Goal: Task Accomplishment & Management: Manage account settings

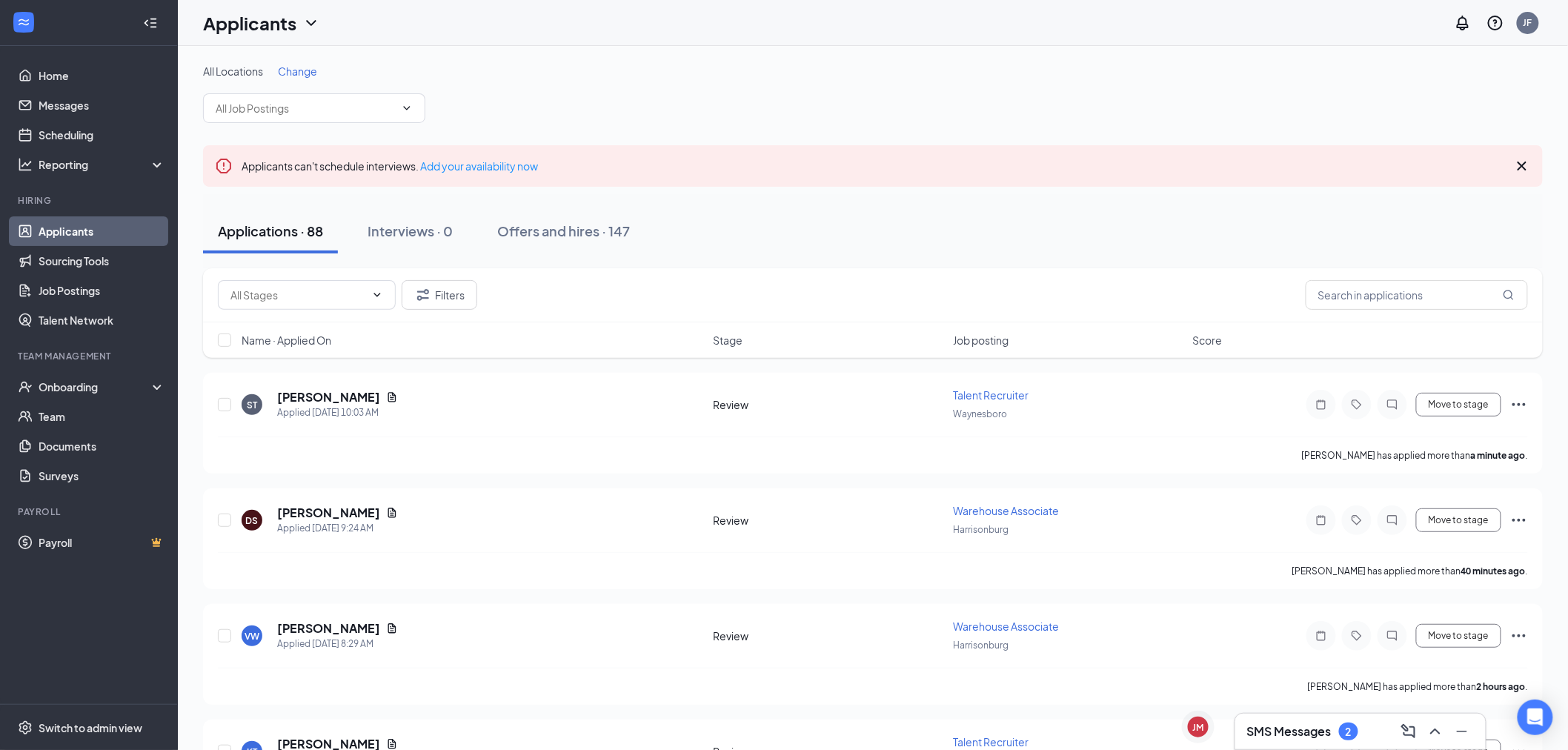
click at [1330, 741] on div "SMS Messages 2" at bounding box center [1360, 730] width 226 height 23
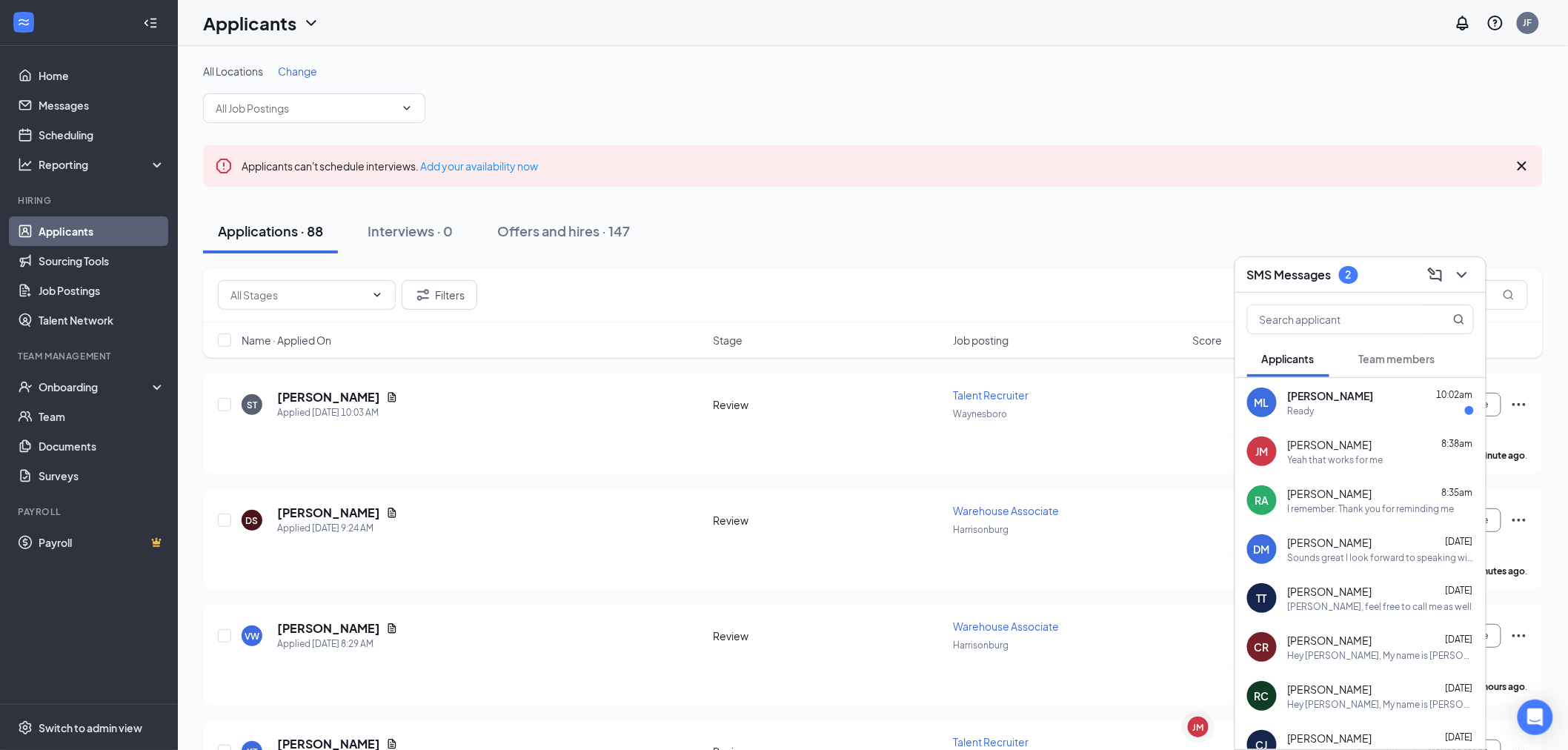
click at [1384, 405] on div "Ready" at bounding box center [1380, 411] width 186 height 12
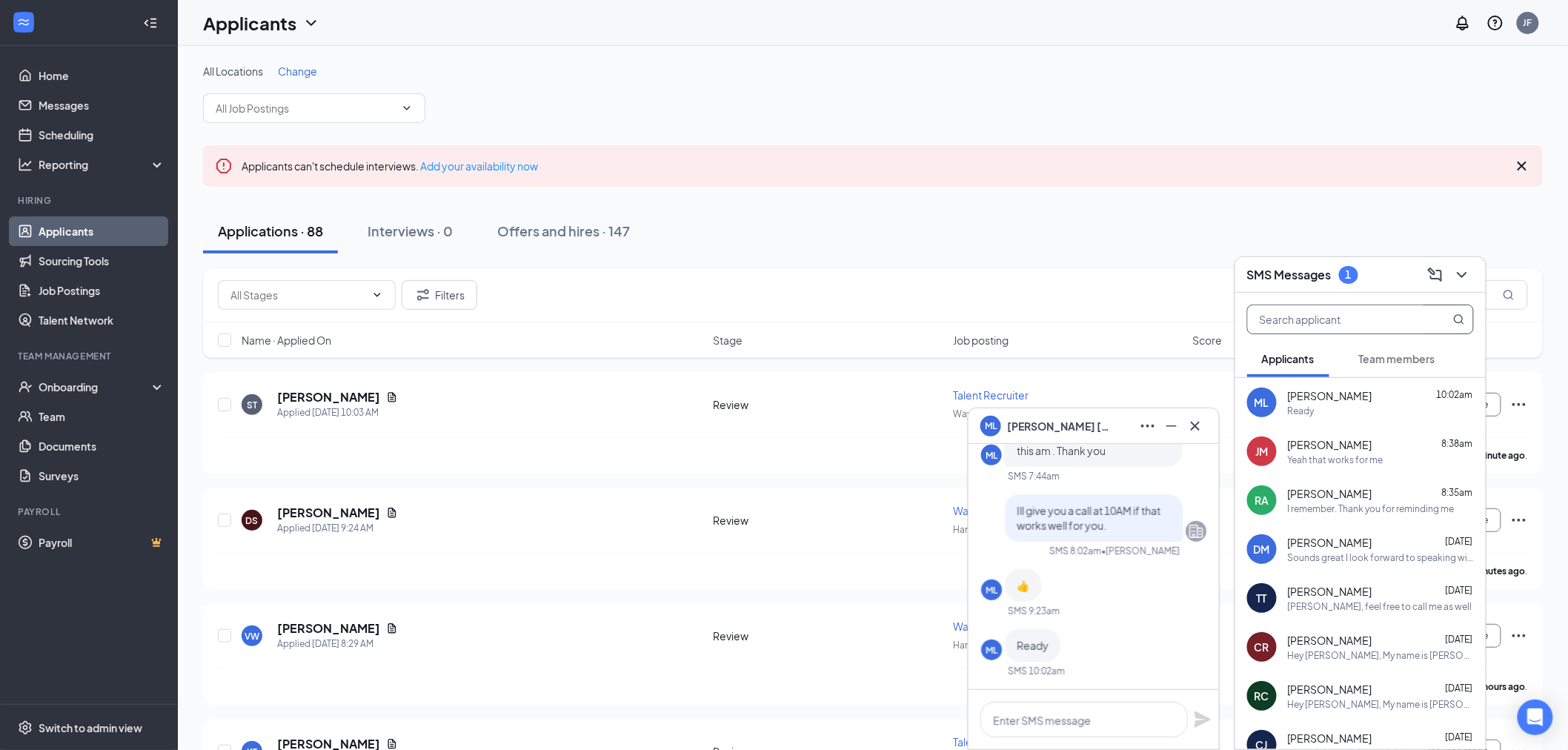
click at [1394, 322] on input "text" at bounding box center [1336, 320] width 176 height 28
click at [1394, 270] on div "SMS Messages 1" at bounding box center [1360, 274] width 226 height 23
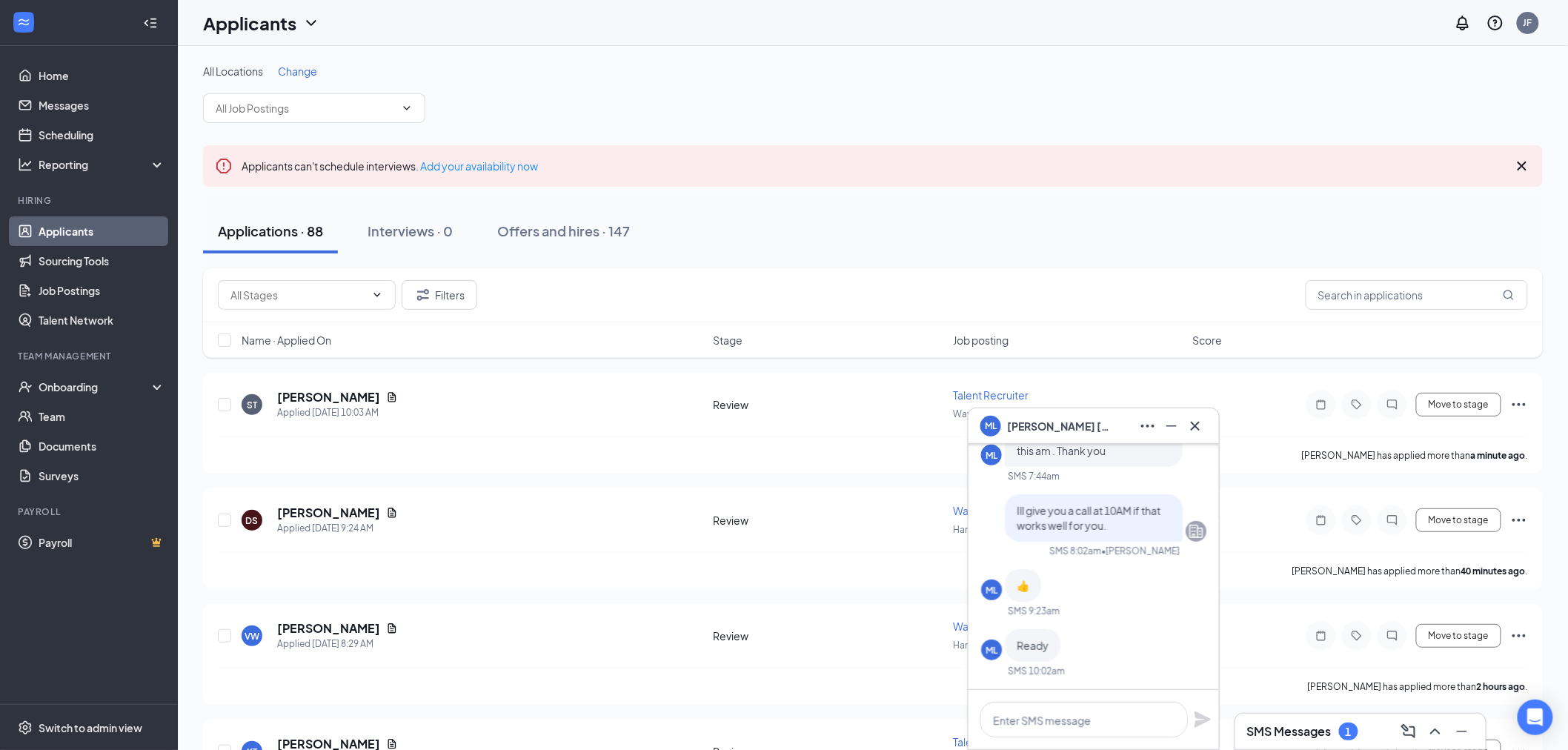
click at [1388, 313] on div "Filters" at bounding box center [872, 296] width 1340 height 54
click at [1388, 297] on input "text" at bounding box center [1417, 296] width 223 height 30
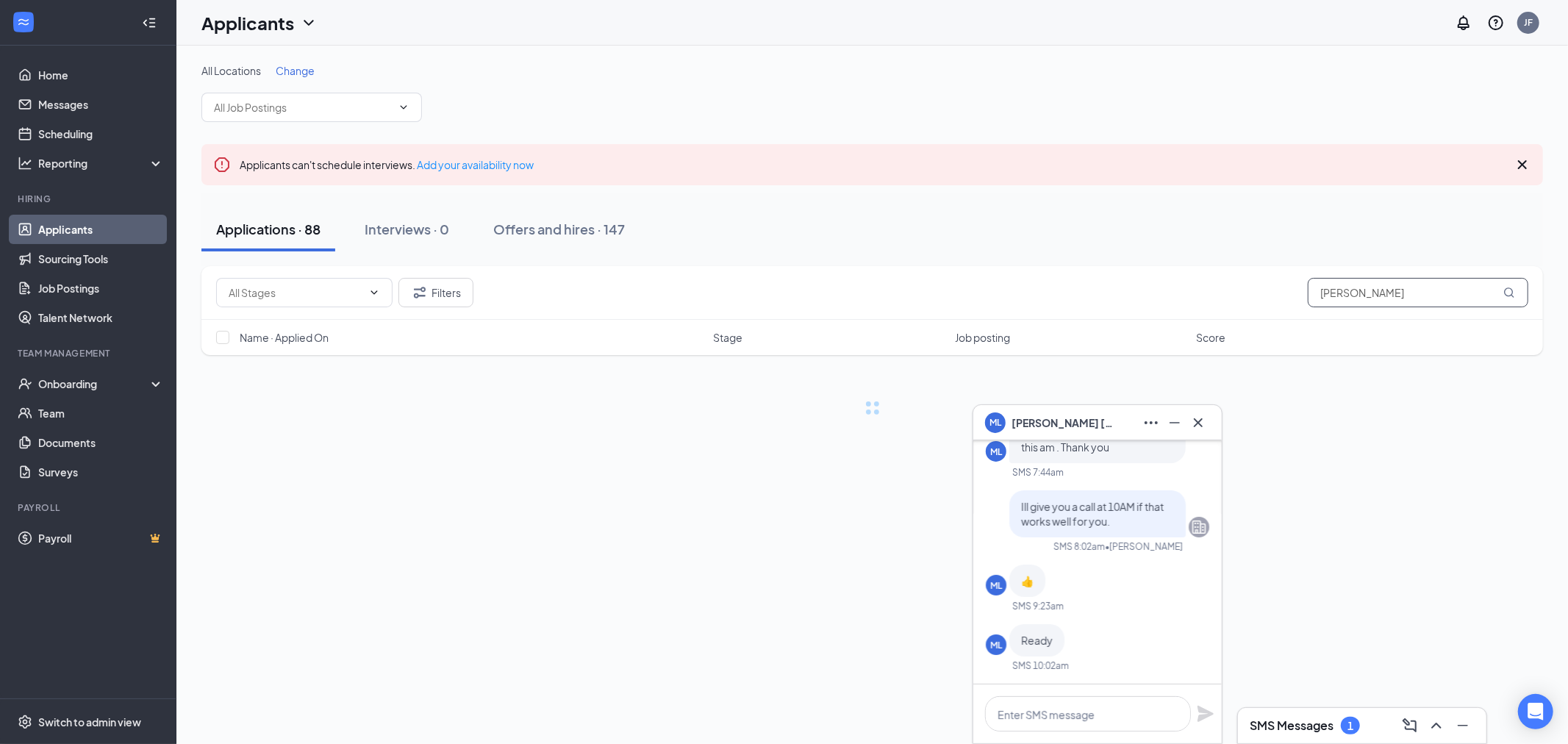
type input "Michel"
click at [1100, 422] on span "Michel Lamontagne" at bounding box center [1062, 422] width 103 height 16
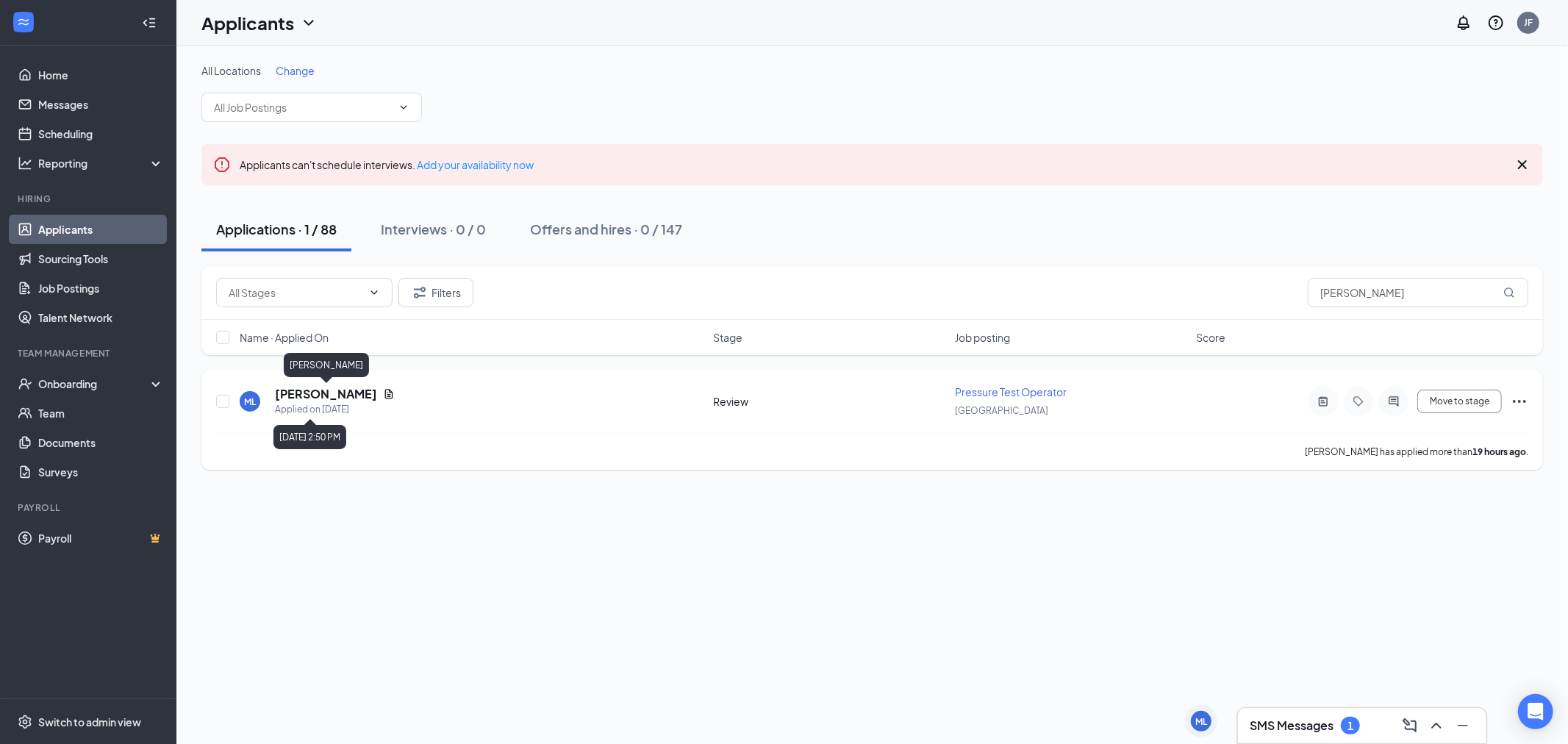
click at [345, 391] on h5 "[PERSON_NAME]" at bounding box center [326, 393] width 102 height 16
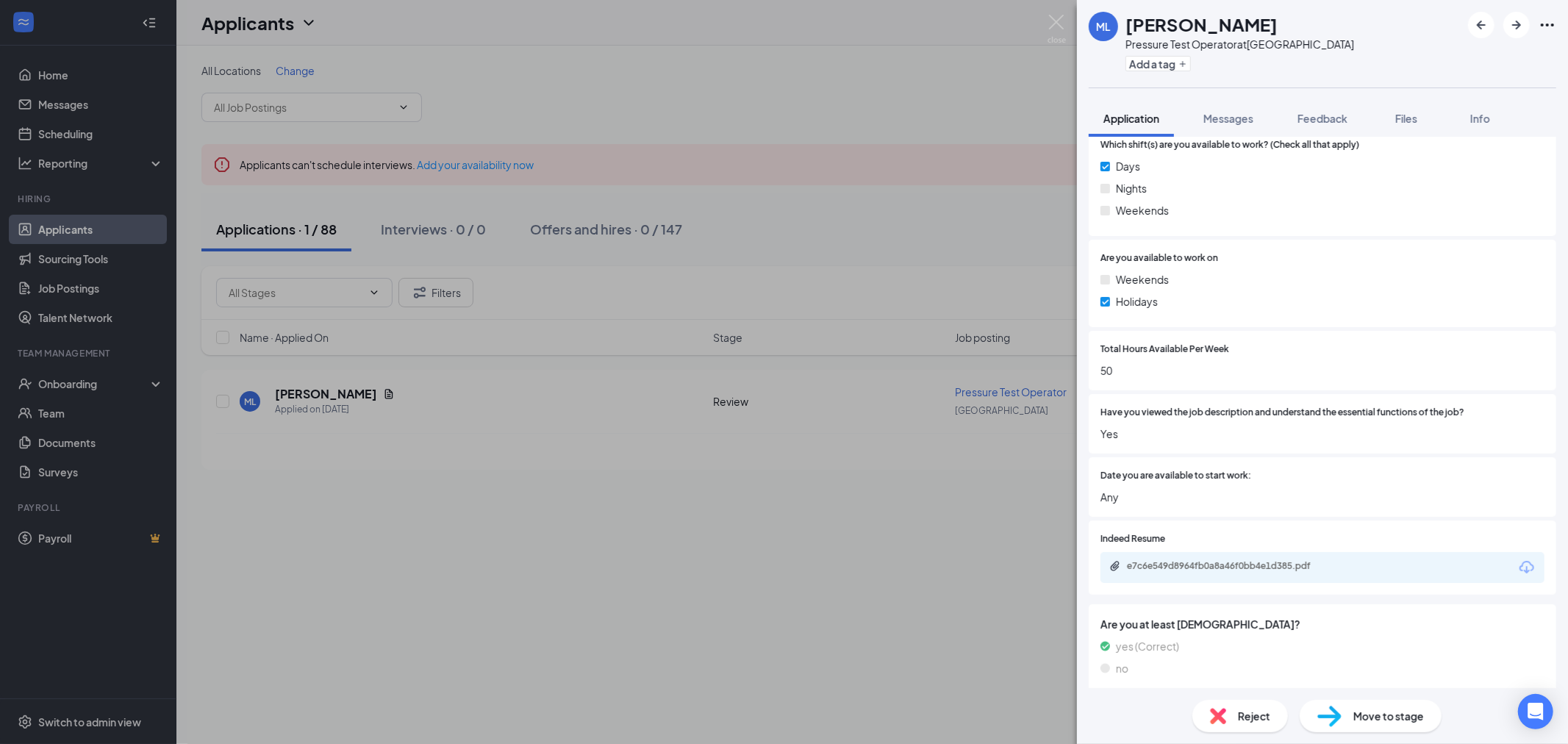
scroll to position [735, 0]
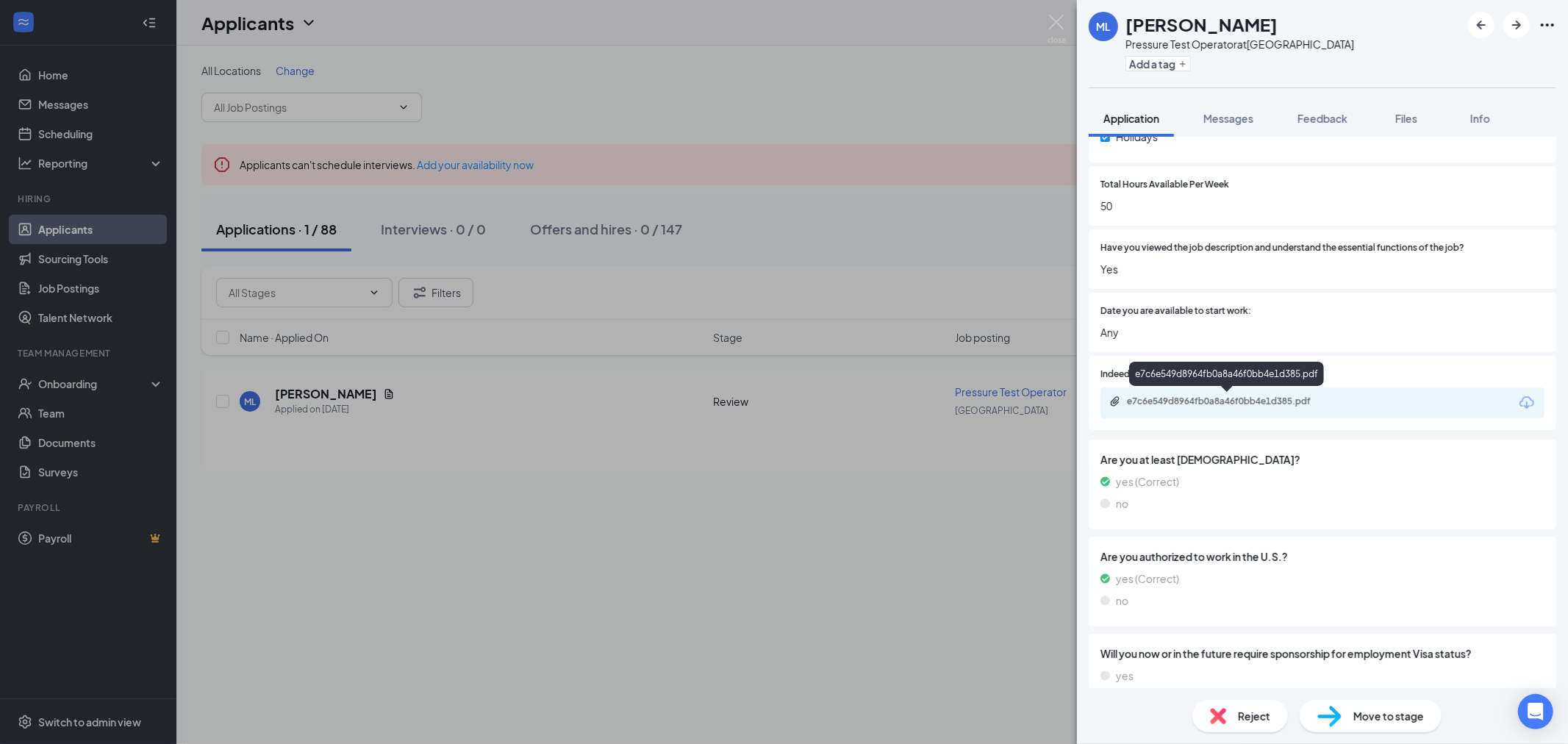
click at [1248, 401] on div "e7c6e549d8964fb0a8a46f0bb4e1d385.pdf" at bounding box center [1230, 401] width 206 height 12
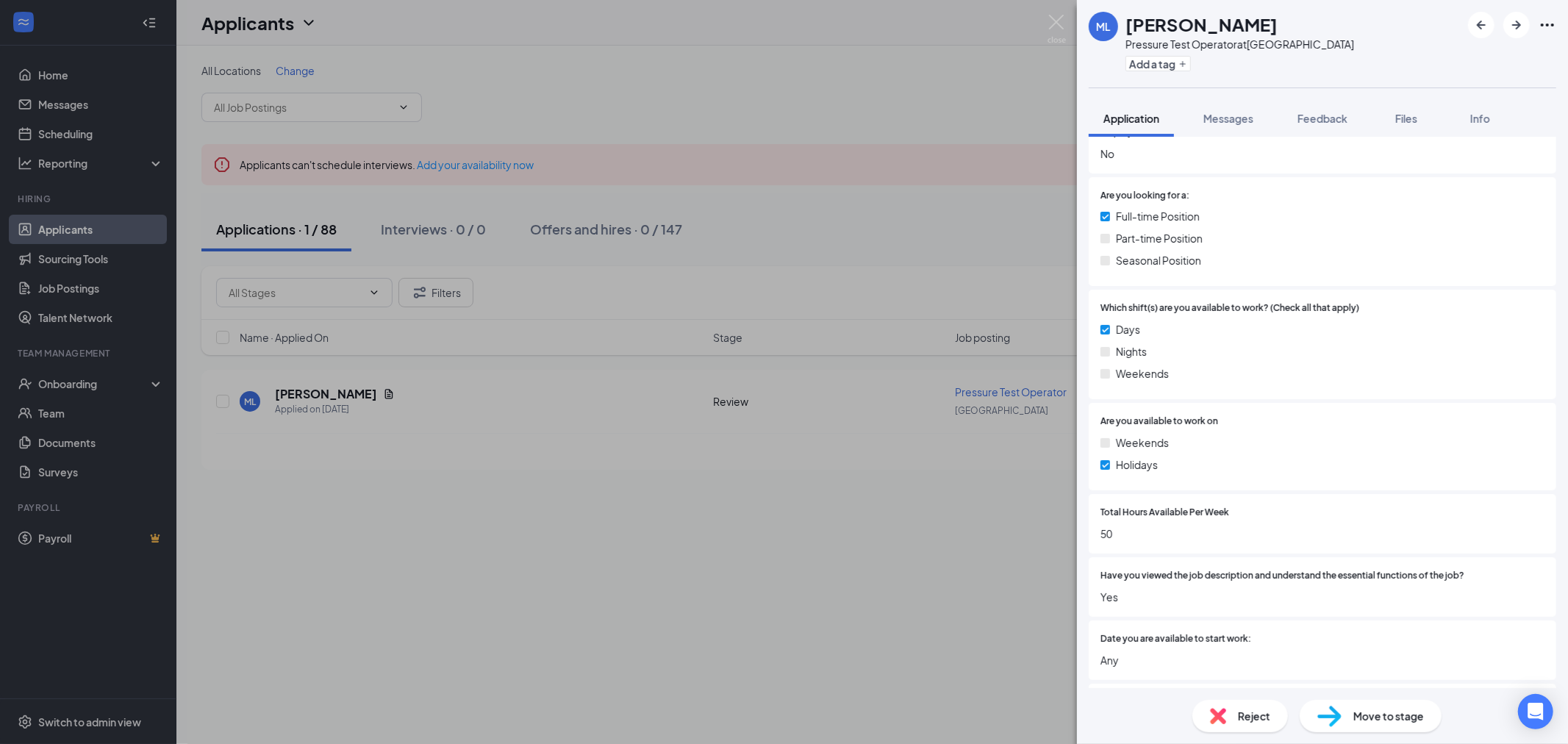
scroll to position [408, 0]
click at [1339, 361] on div "Days Nights Weekends" at bounding box center [1322, 353] width 444 height 66
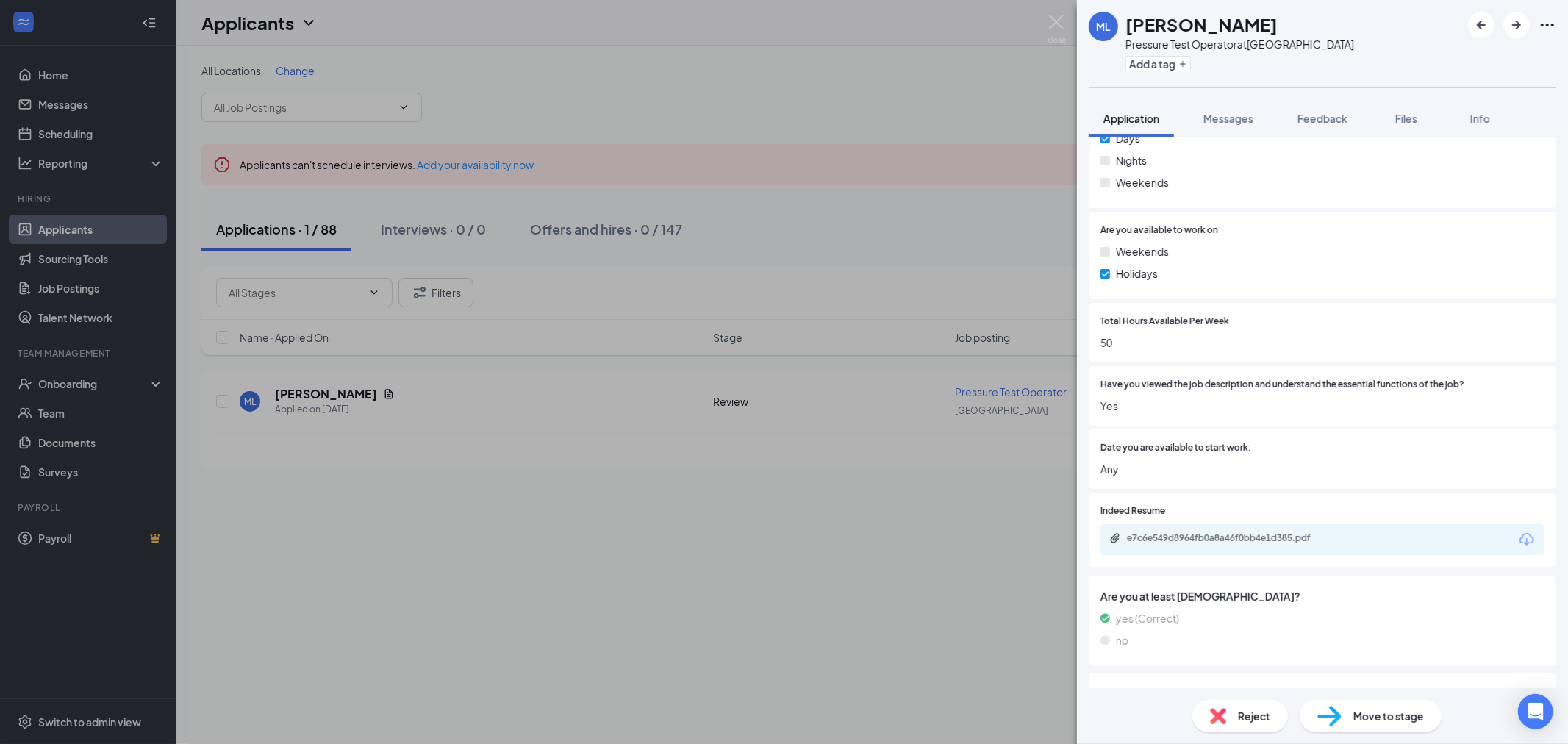
scroll to position [735, 0]
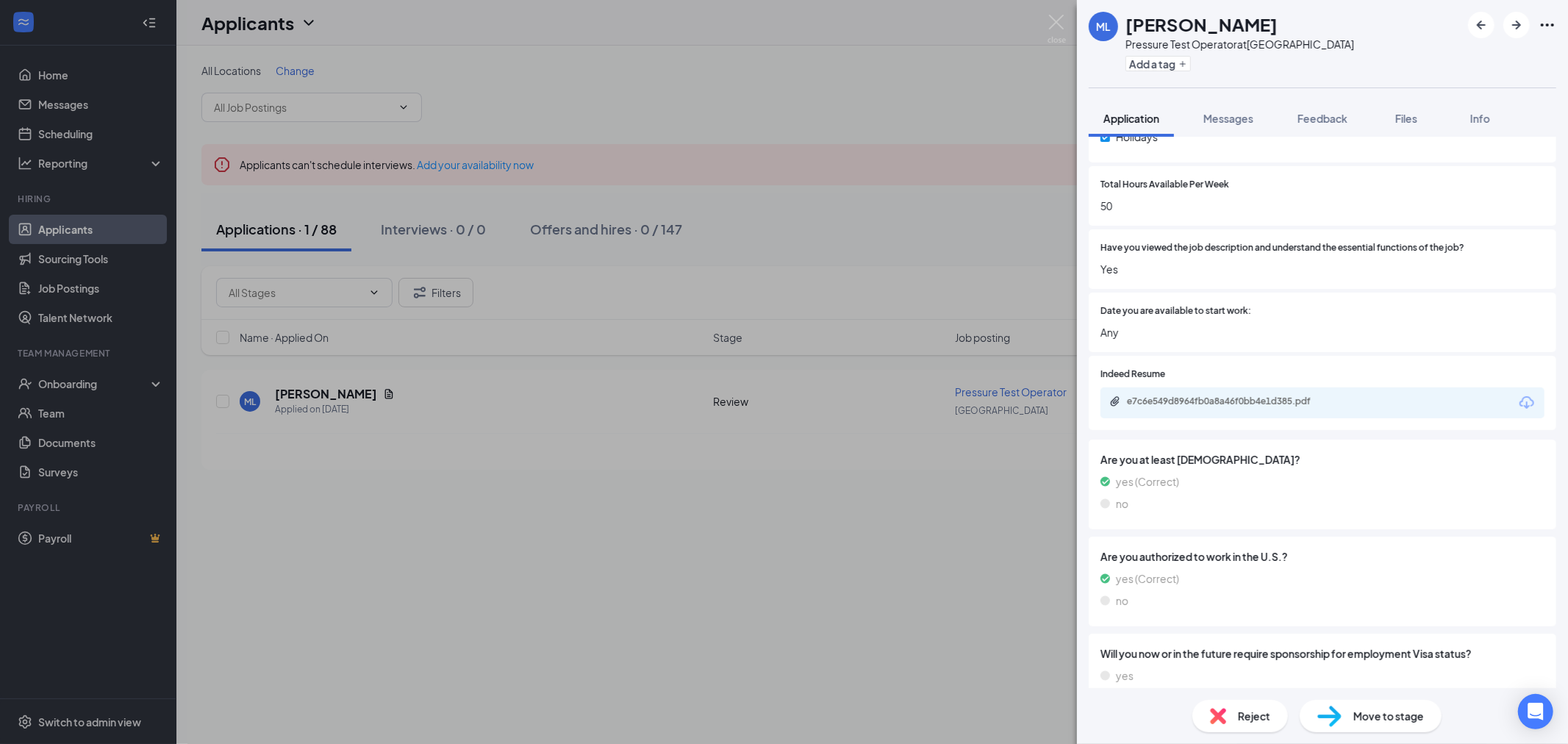
click at [667, 523] on div "ML Michel Lamontagne Pressure Test Operator at Lexington Add a tag Application …" at bounding box center [784, 372] width 1568 height 744
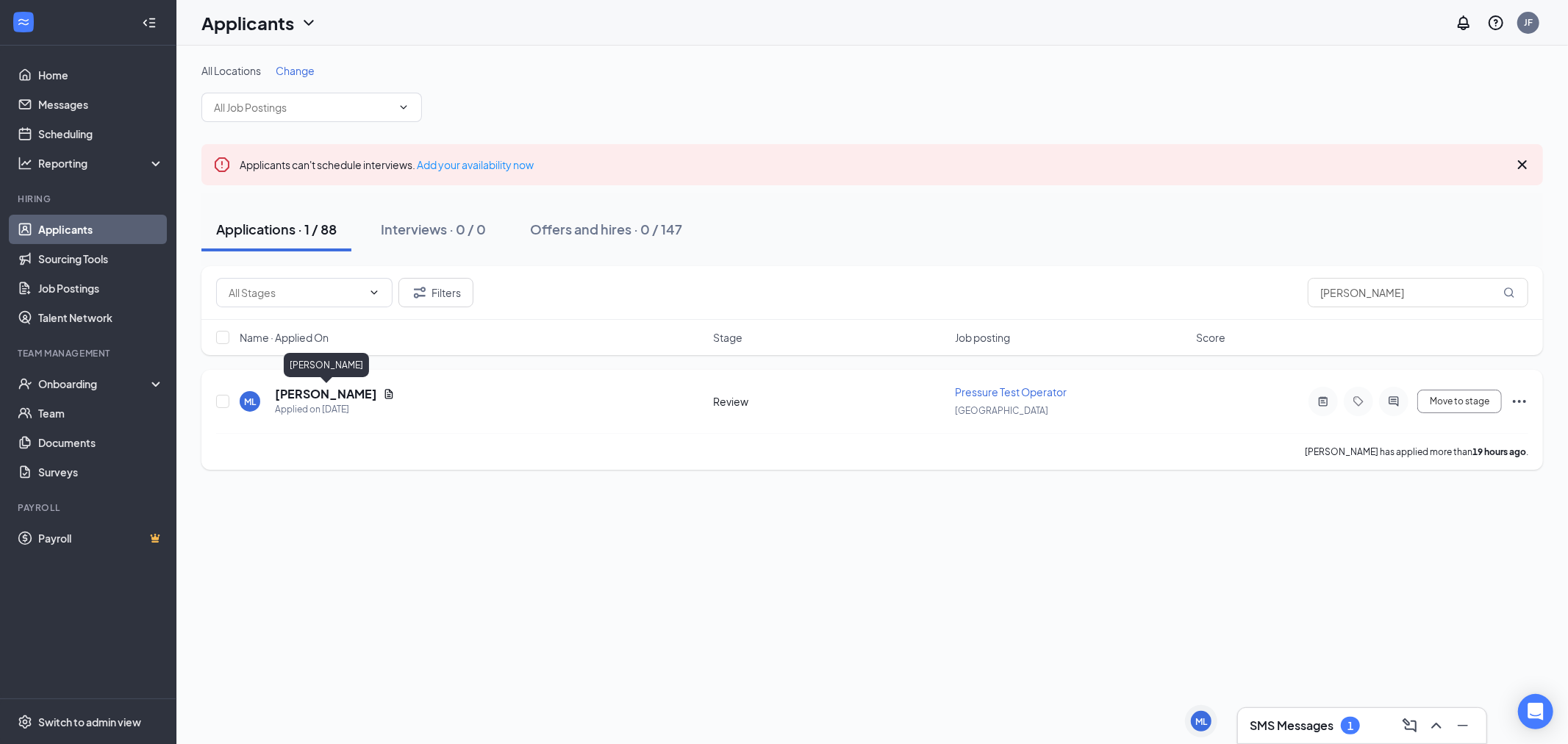
click at [363, 386] on h5 "[PERSON_NAME]" at bounding box center [326, 393] width 102 height 16
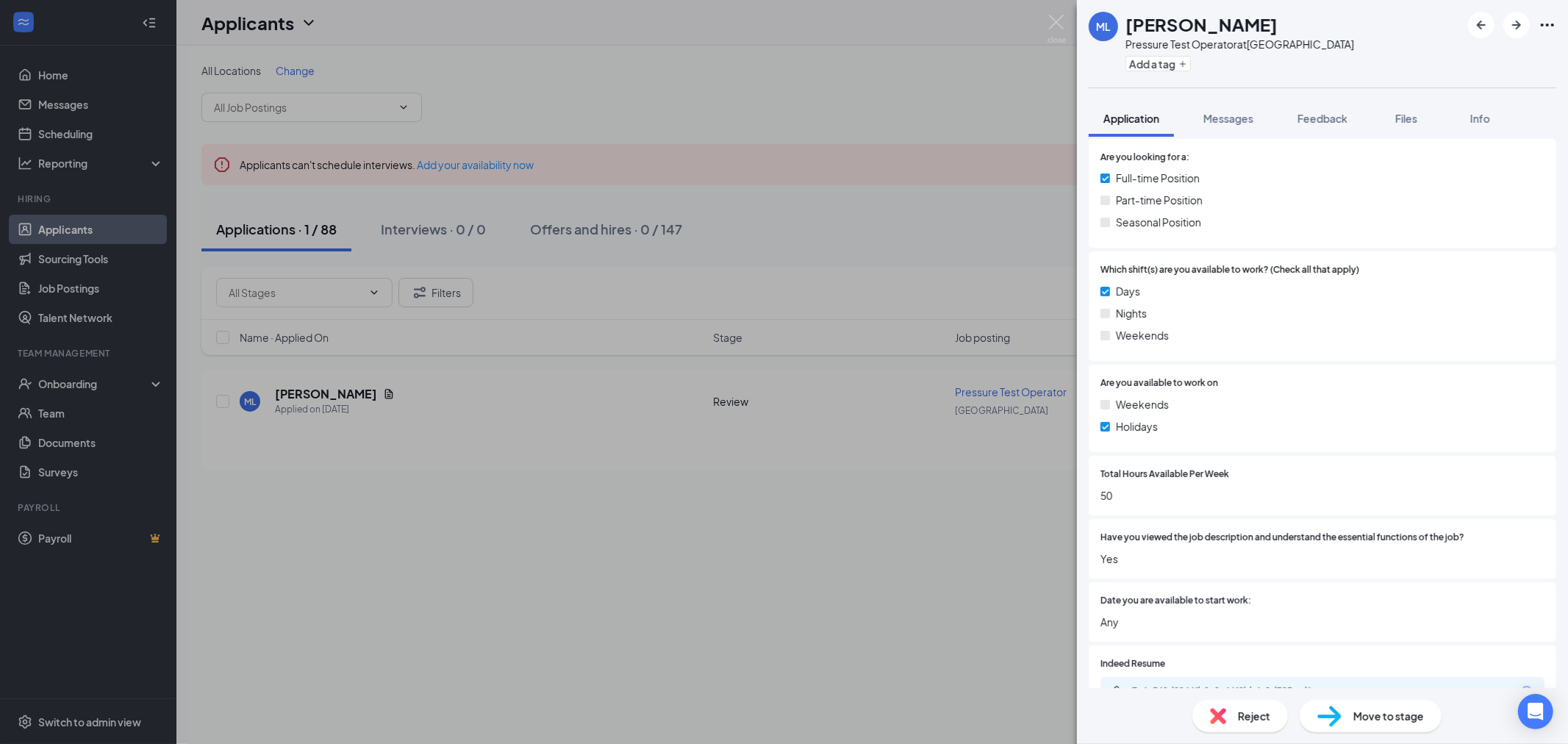
scroll to position [490, 0]
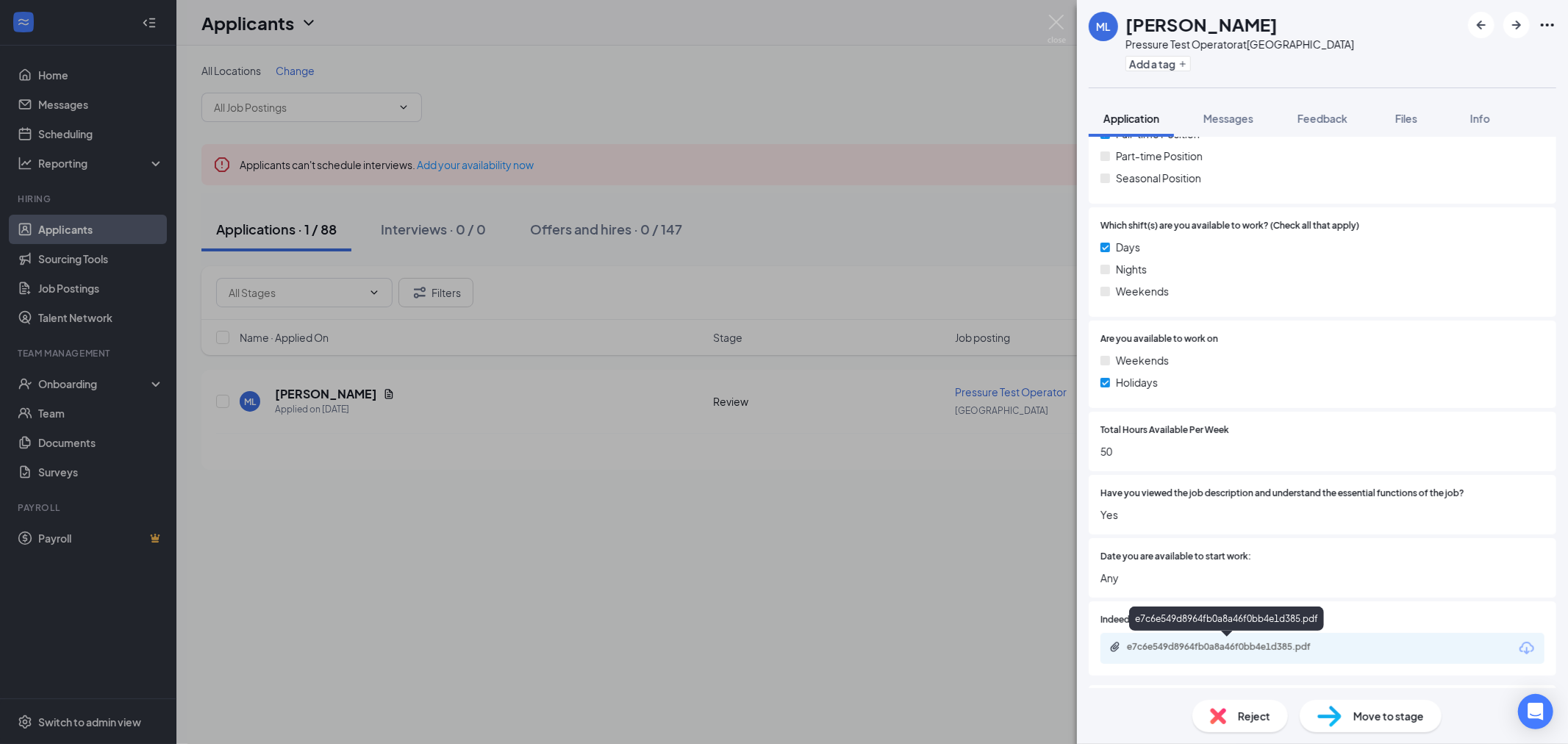
click at [1319, 648] on div "e7c6e549d8964fb0a8a46f0bb4e1d385.pdf" at bounding box center [1230, 647] width 206 height 12
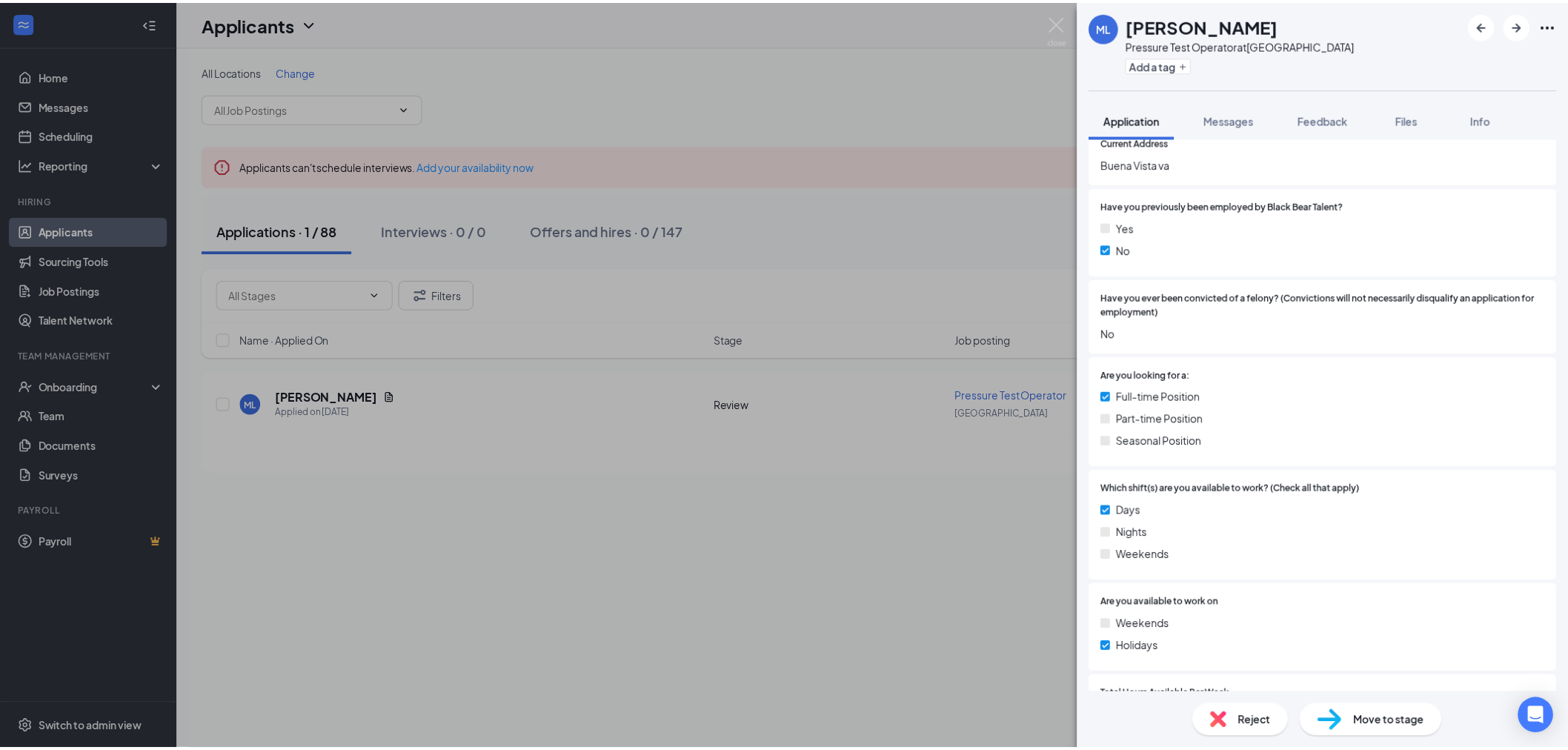
scroll to position [0, 0]
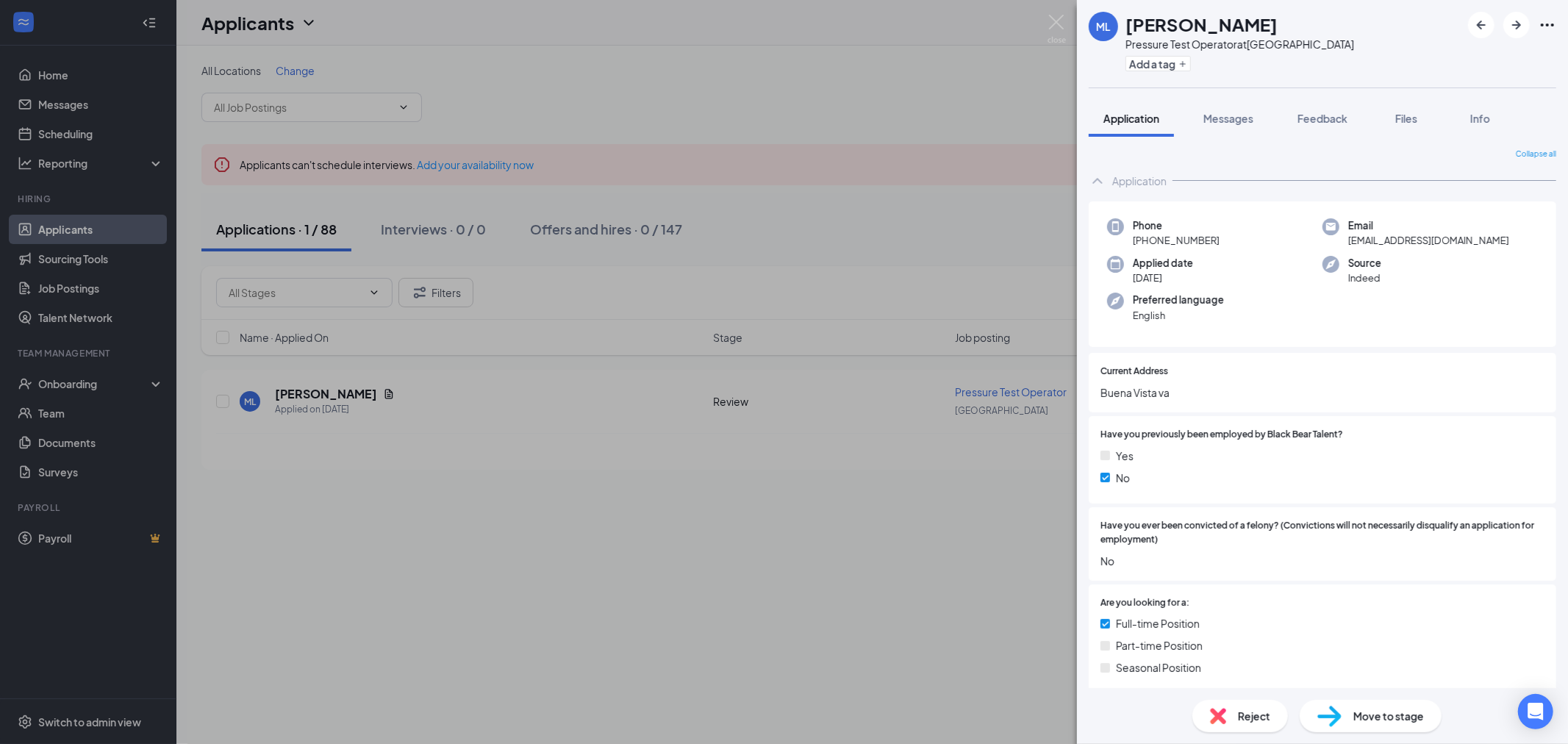
click at [1227, 381] on div "Current Address Buena Vista va" at bounding box center [1322, 382] width 444 height 36
click at [1417, 725] on div "Move to stage" at bounding box center [1370, 715] width 142 height 32
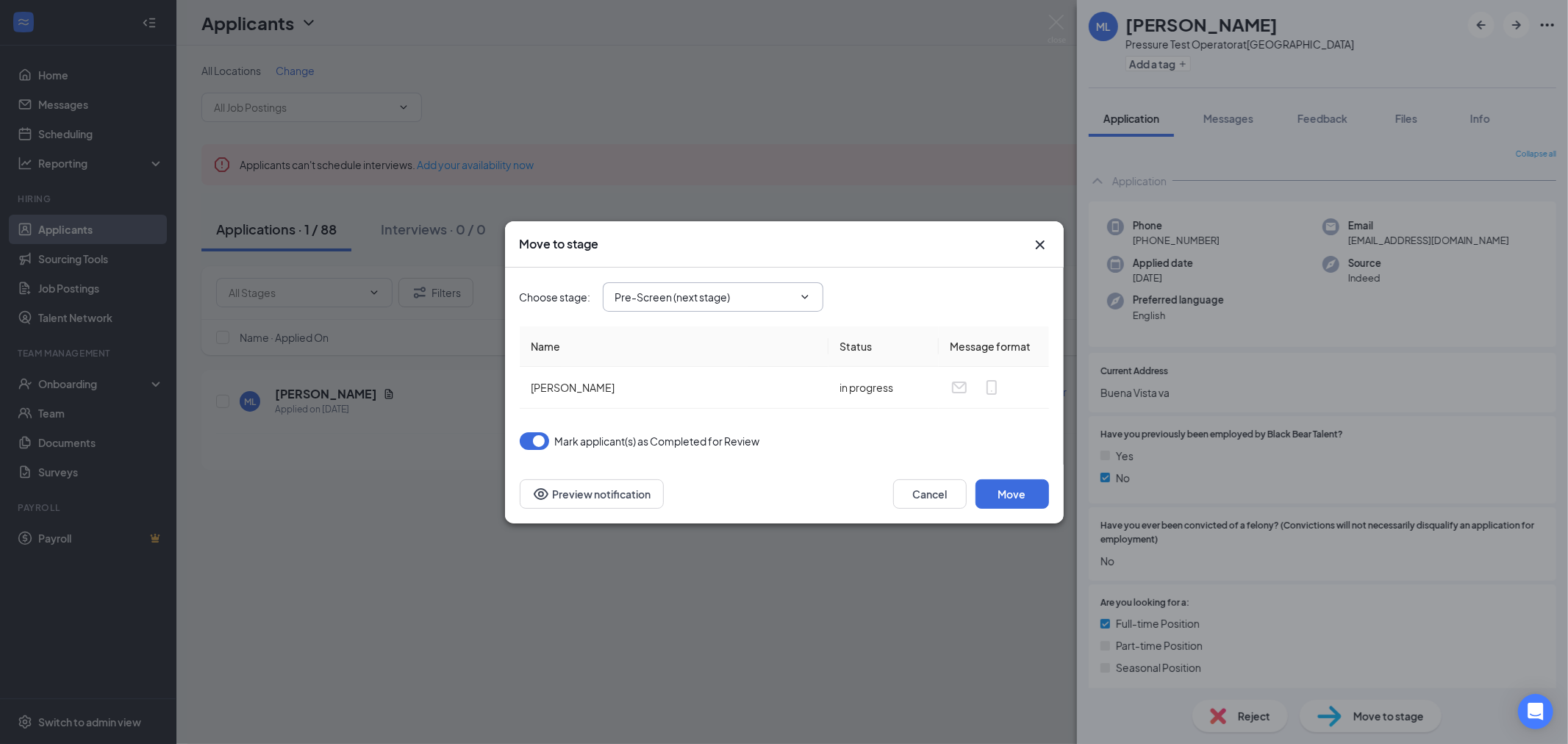
click at [758, 287] on span "Pre-Screen (next stage)" at bounding box center [713, 297] width 221 height 30
click at [752, 292] on input "Pre-Screen (next stage)" at bounding box center [704, 296] width 178 height 16
click at [689, 387] on div "Client Screen" at bounding box center [661, 385] width 66 height 16
type input "Client Screen"
click at [1018, 489] on button "Move" at bounding box center [1012, 494] width 73 height 30
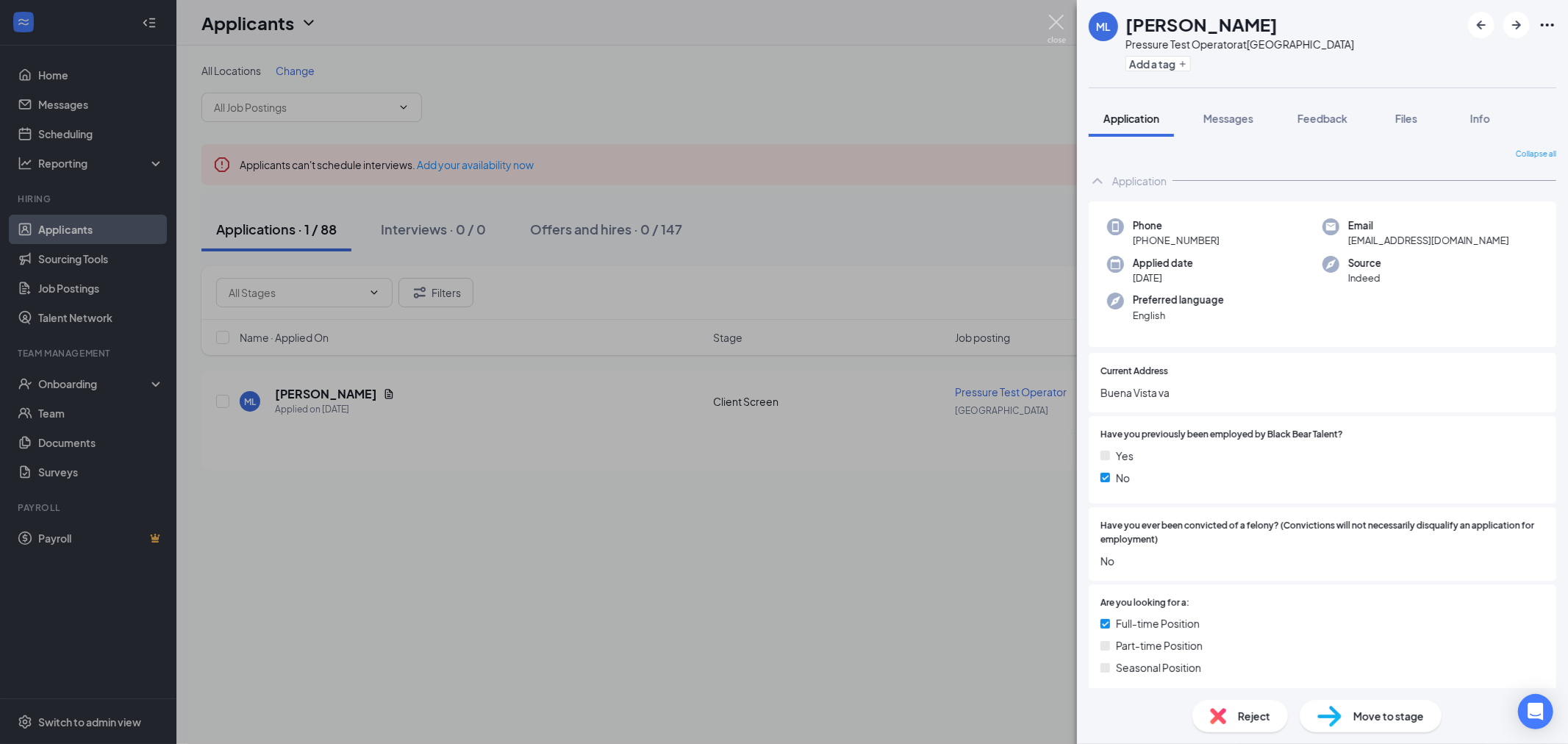
click at [1060, 19] on img at bounding box center [1057, 29] width 19 height 29
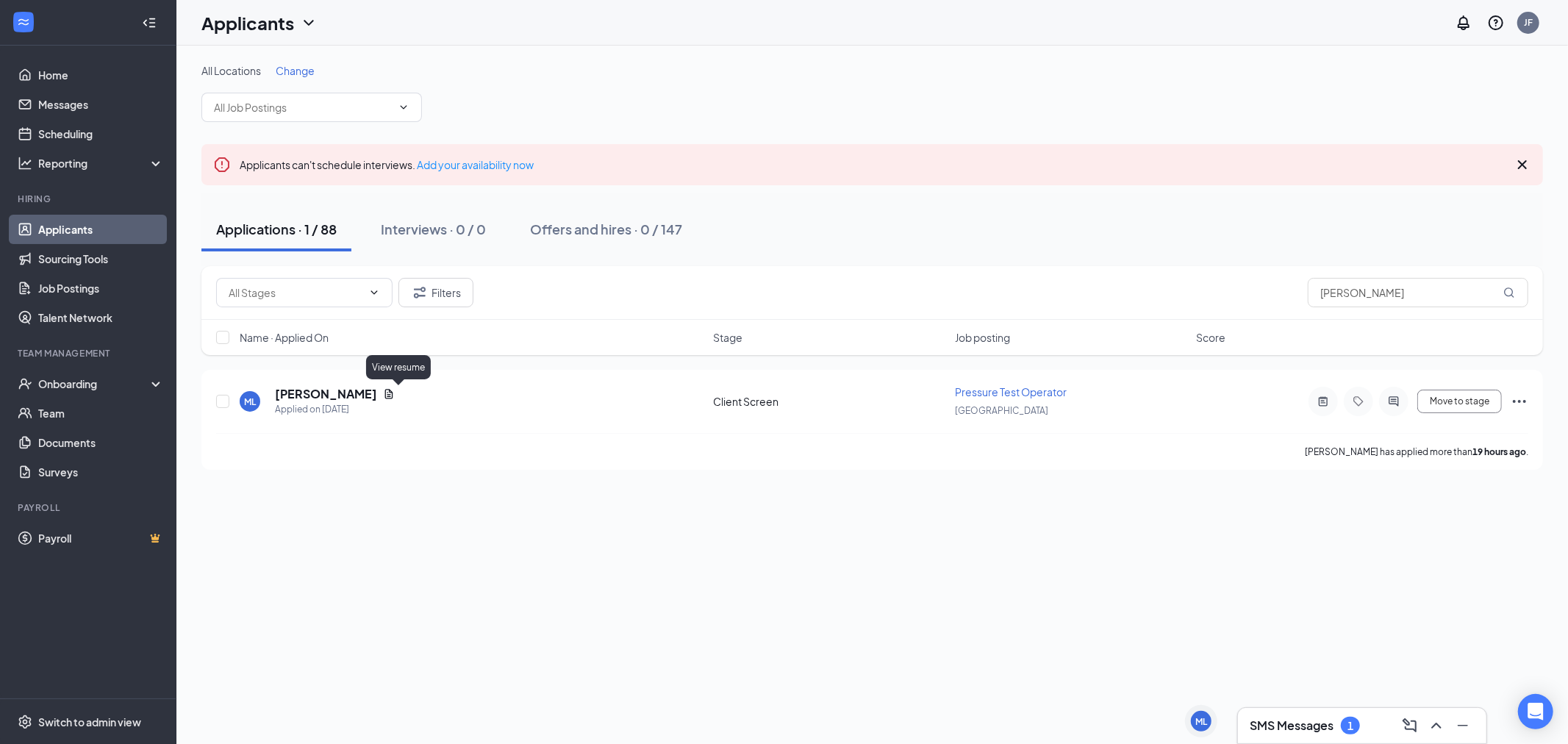
click at [371, 384] on div "View resume" at bounding box center [399, 370] width 65 height 30
click at [371, 391] on h5 "[PERSON_NAME]" at bounding box center [326, 393] width 102 height 16
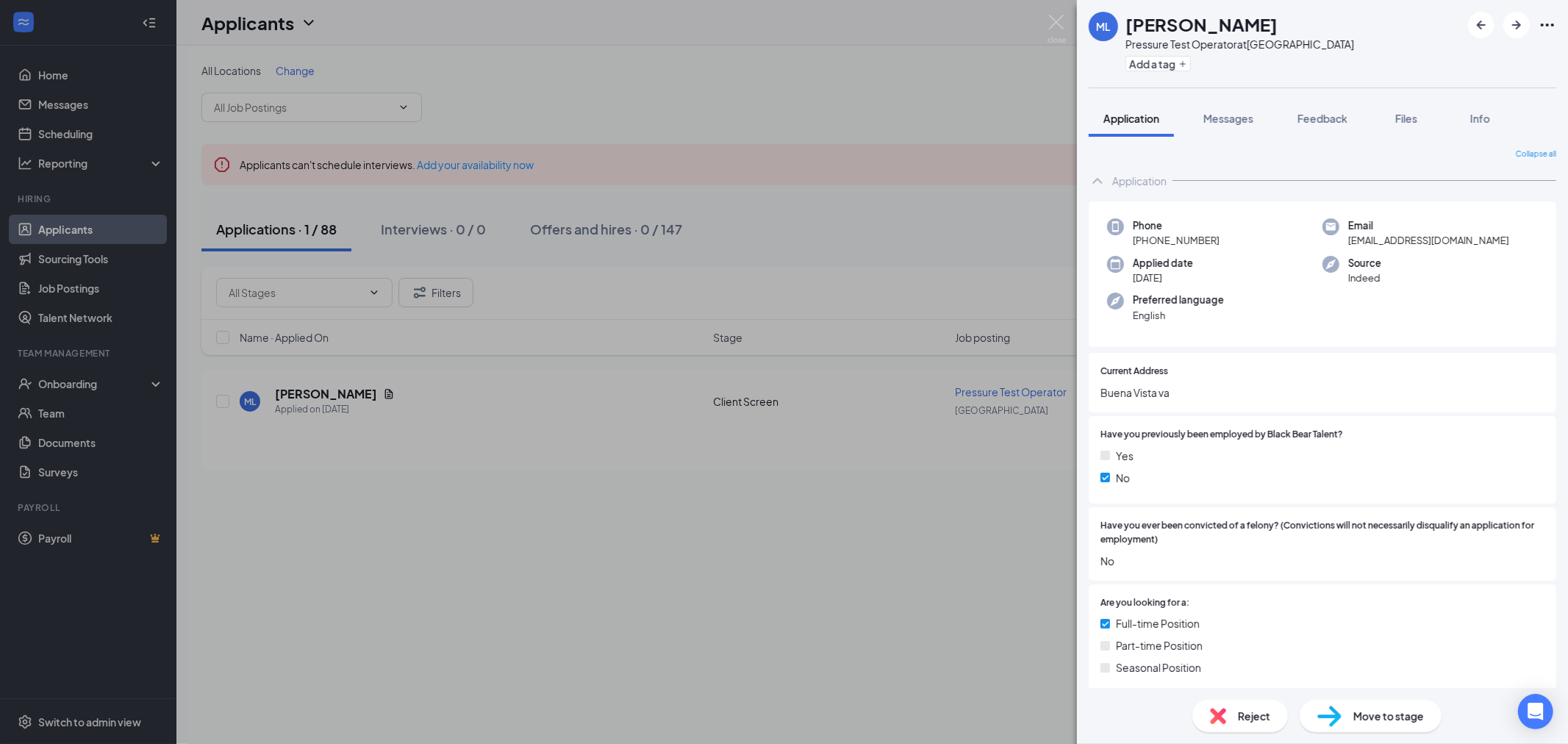
click at [1364, 713] on span "Move to stage" at bounding box center [1389, 715] width 71 height 16
type input "Hiring Complete (final stage)"
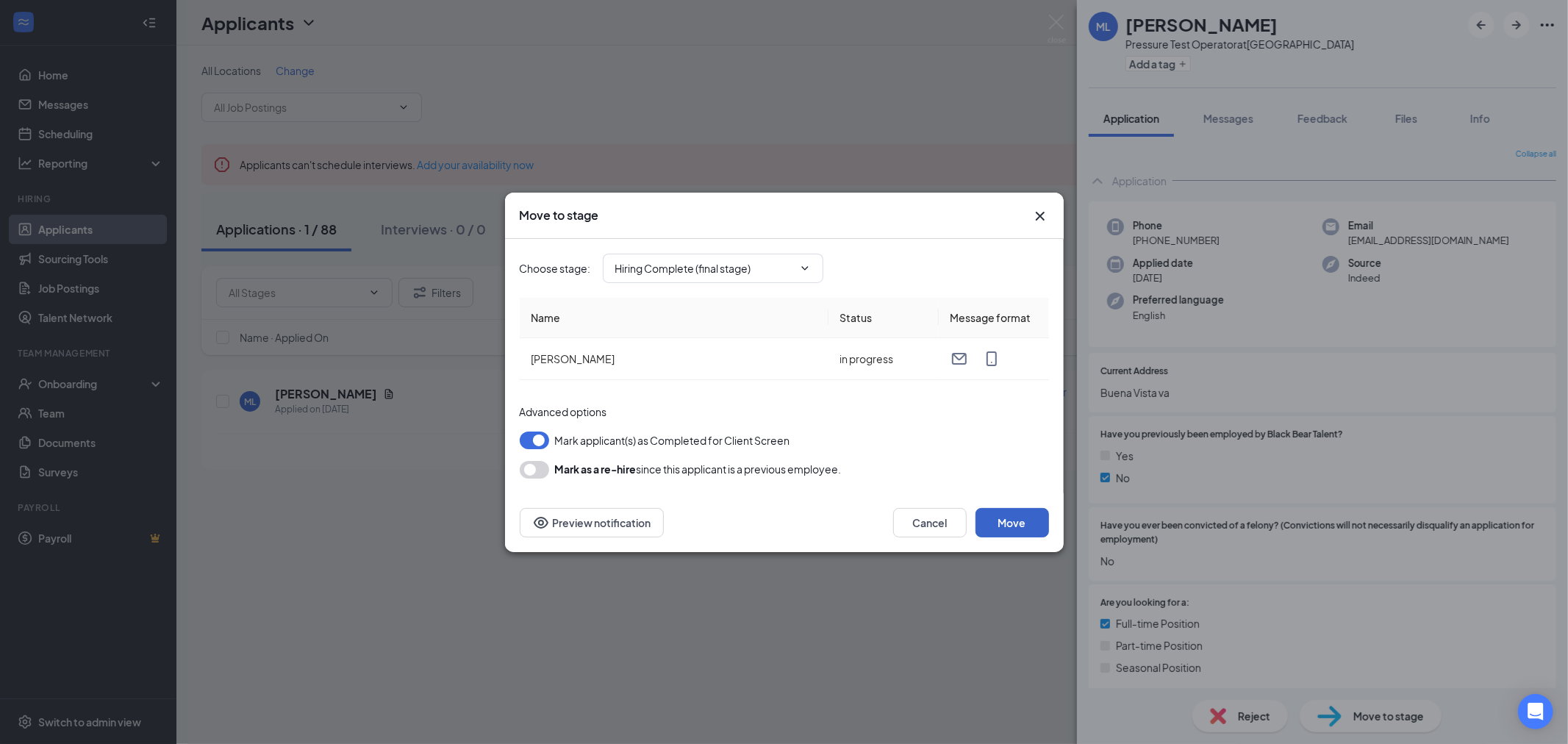
click at [1025, 518] on button "Move" at bounding box center [1012, 523] width 73 height 30
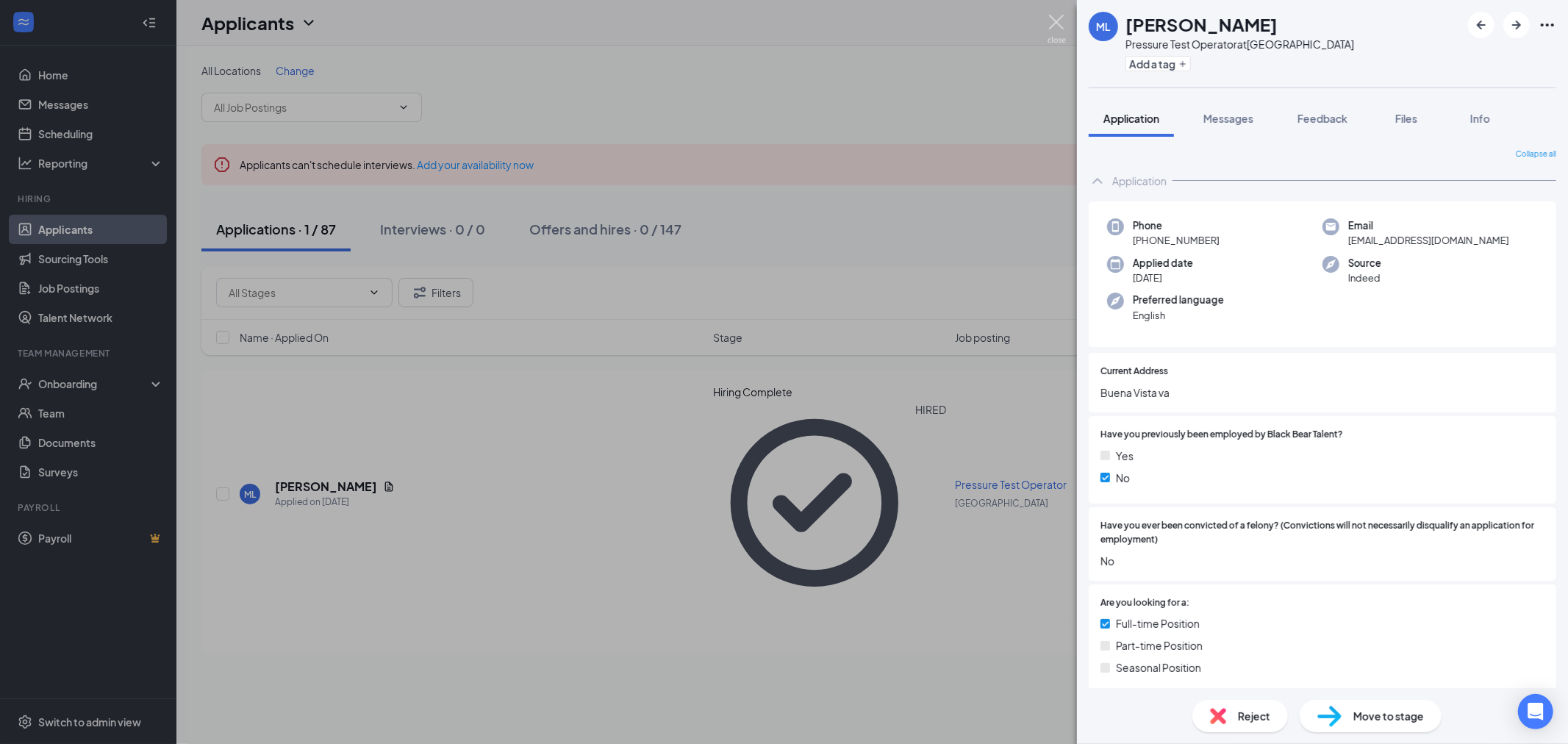
click at [1057, 24] on img at bounding box center [1057, 29] width 19 height 29
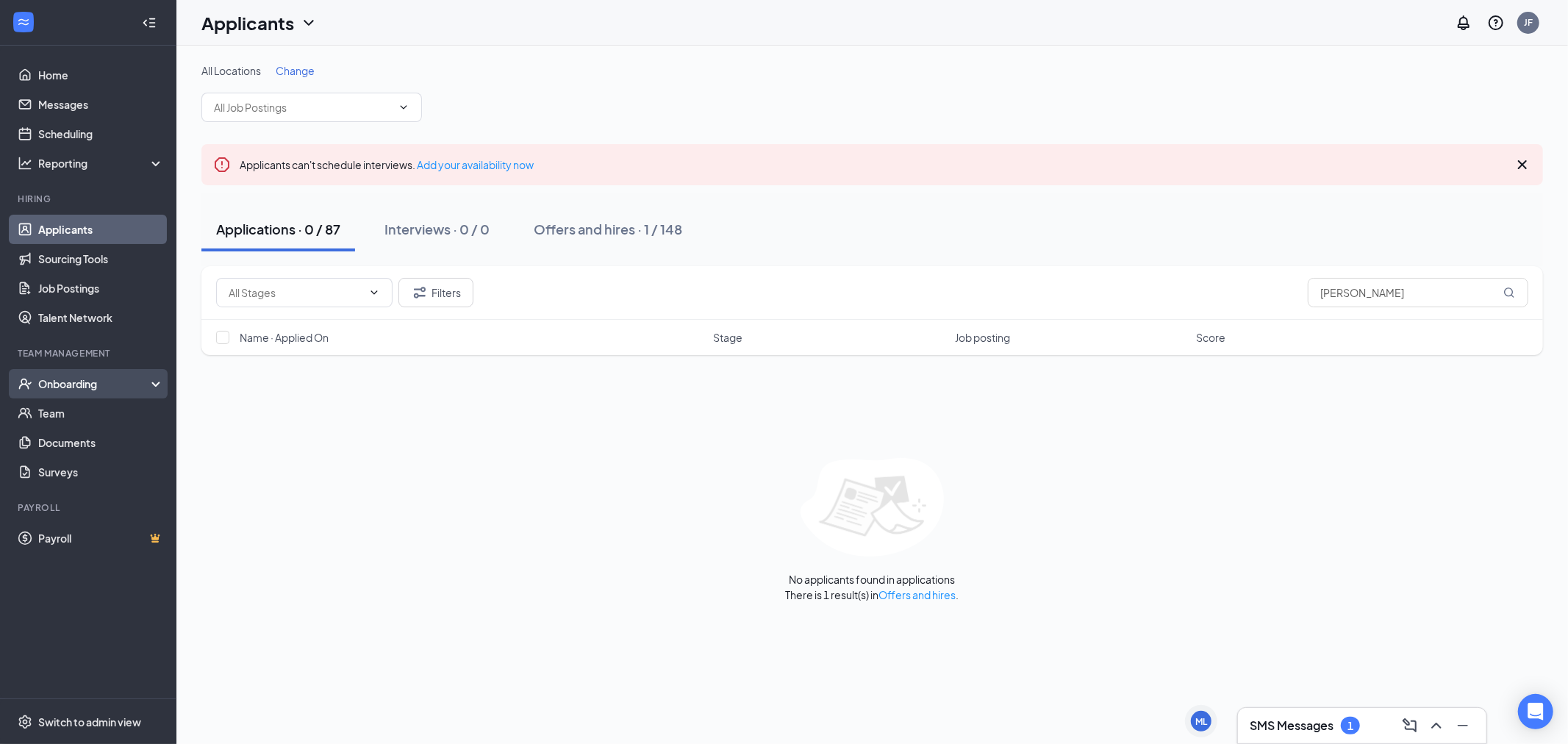
click at [79, 383] on div "Onboarding" at bounding box center [95, 384] width 113 height 15
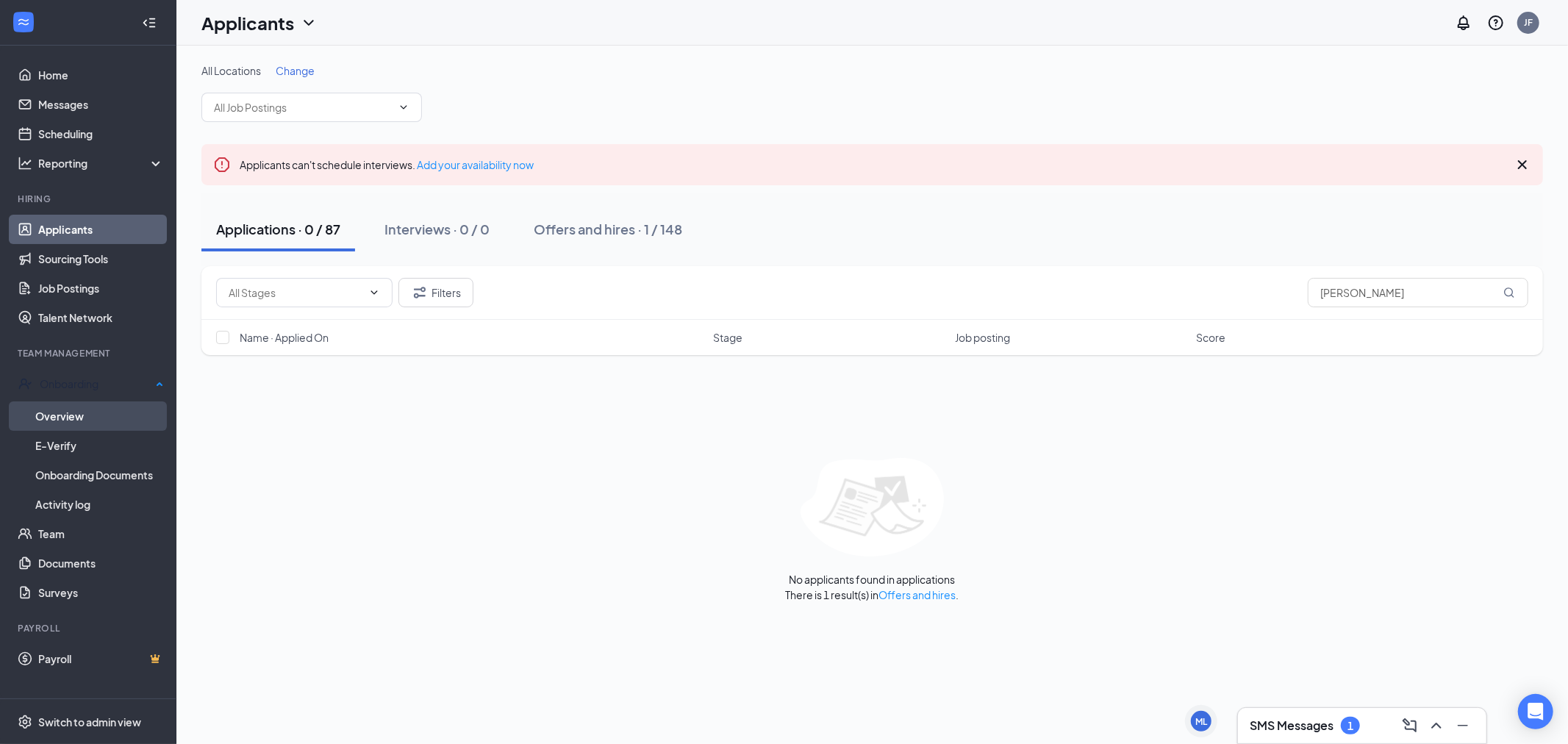
click at [66, 410] on link "Overview" at bounding box center [99, 417] width 129 height 30
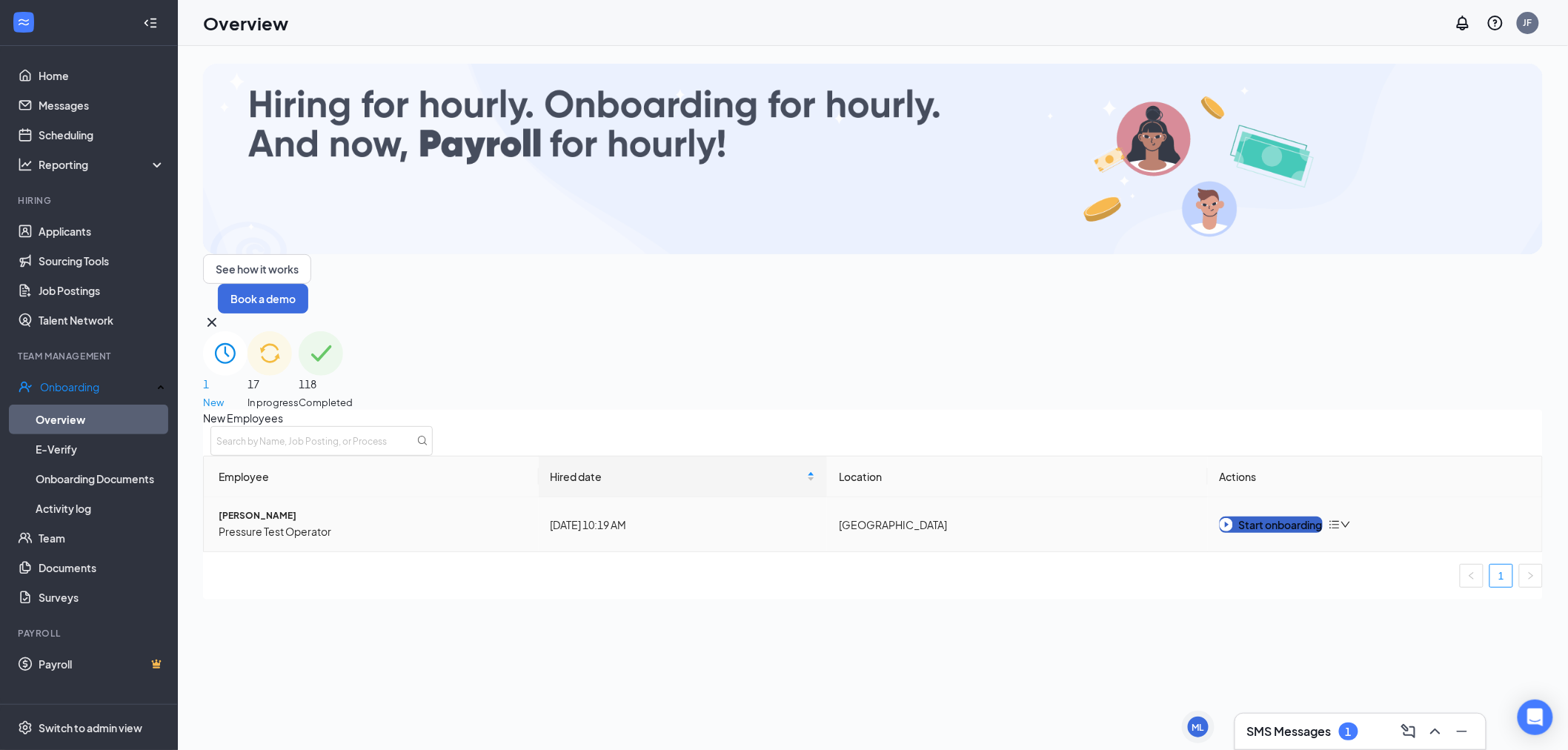
click at [1293, 516] on div "Start onboarding" at bounding box center [1271, 524] width 103 height 16
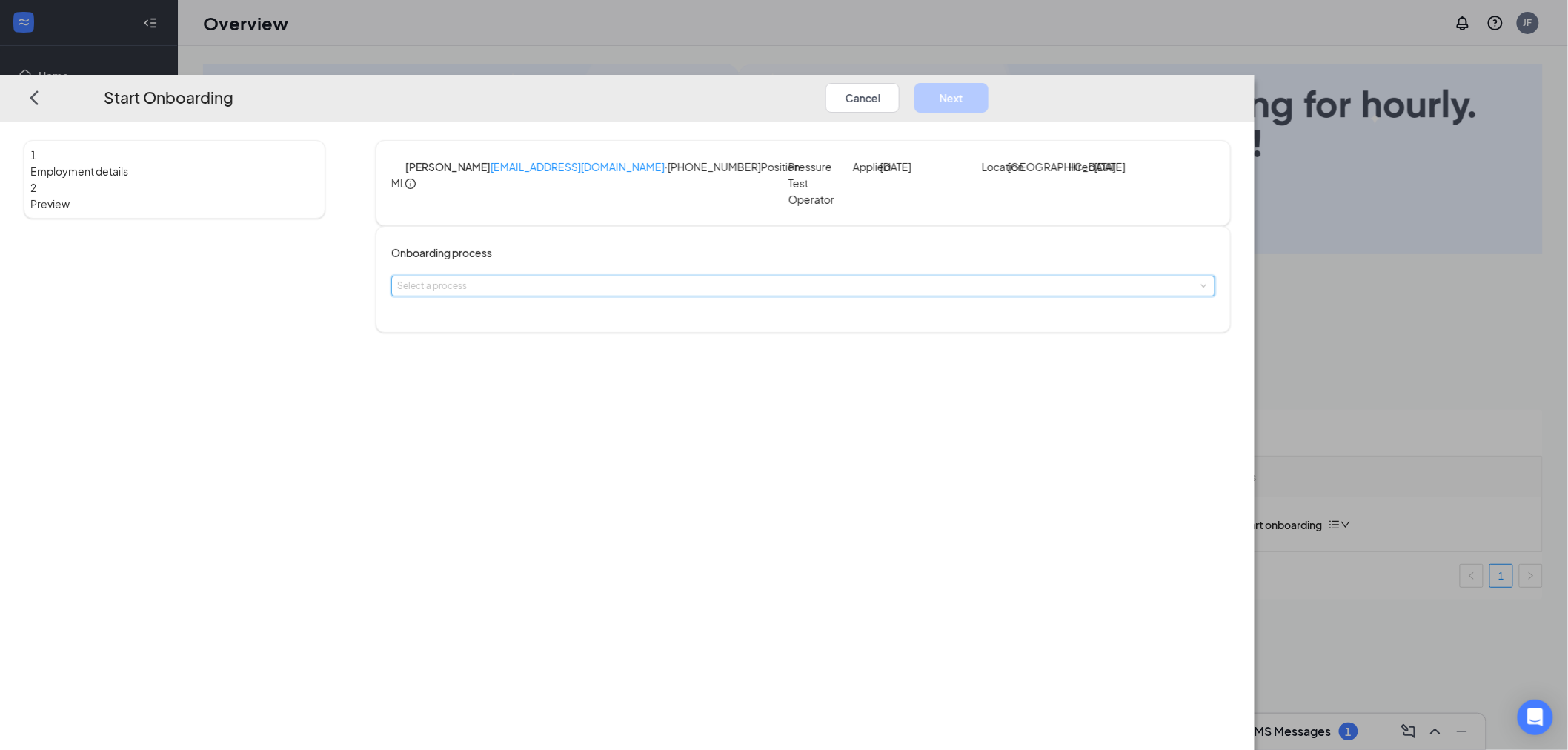
click at [719, 289] on div "Select a process" at bounding box center [803, 286] width 813 height 20
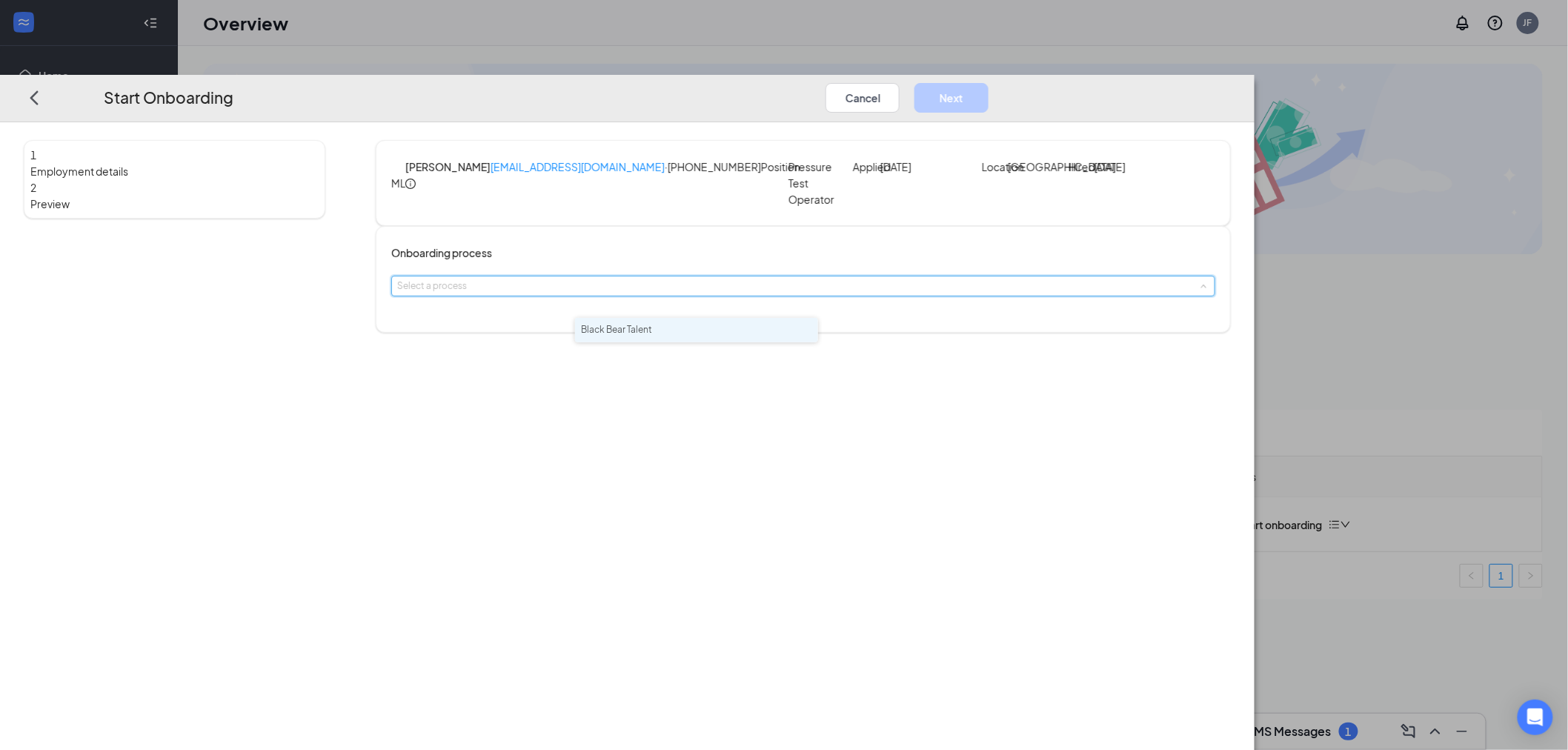
click at [652, 335] on span "Black Bear Talent" at bounding box center [616, 329] width 71 height 11
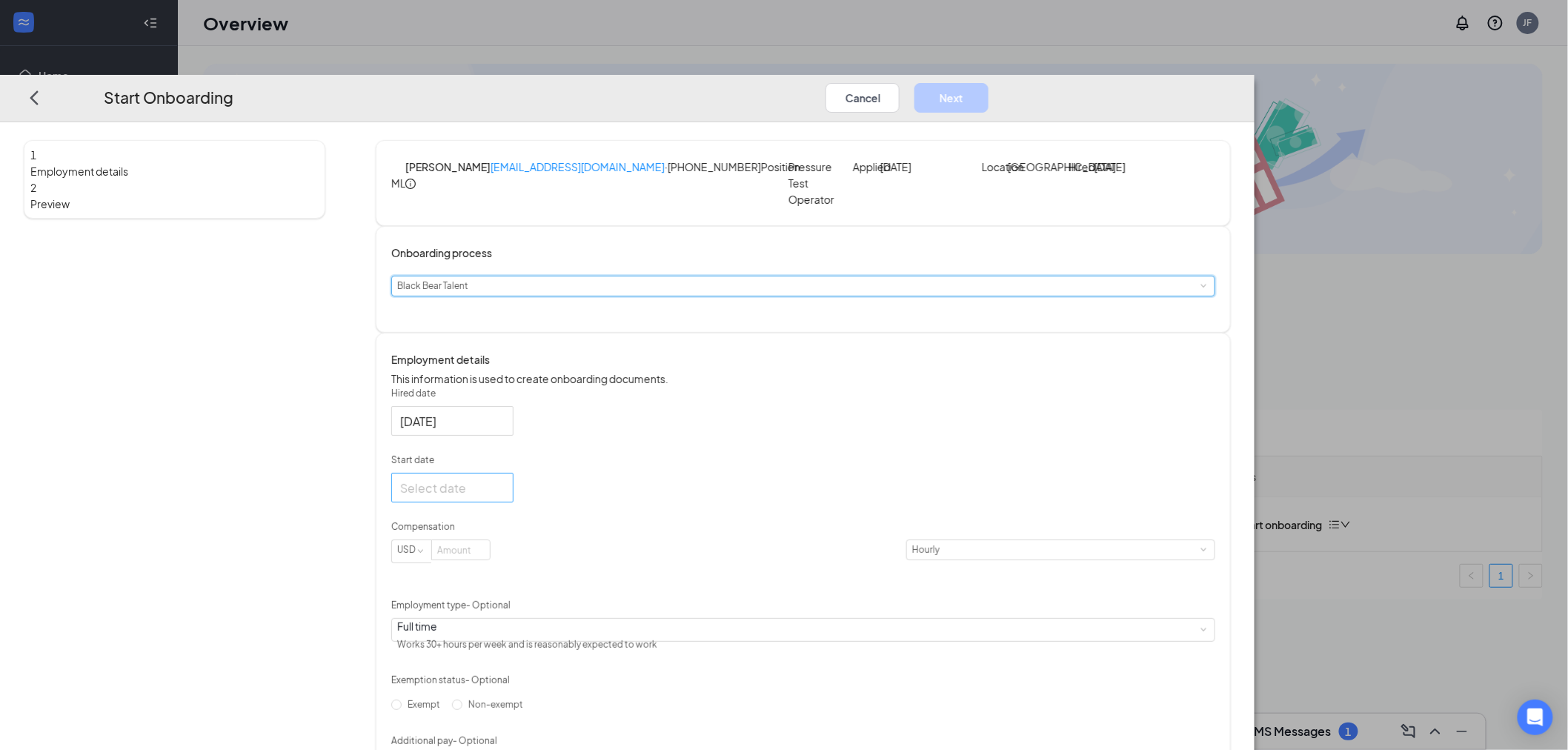
click at [505, 498] on div at bounding box center [453, 488] width 105 height 19
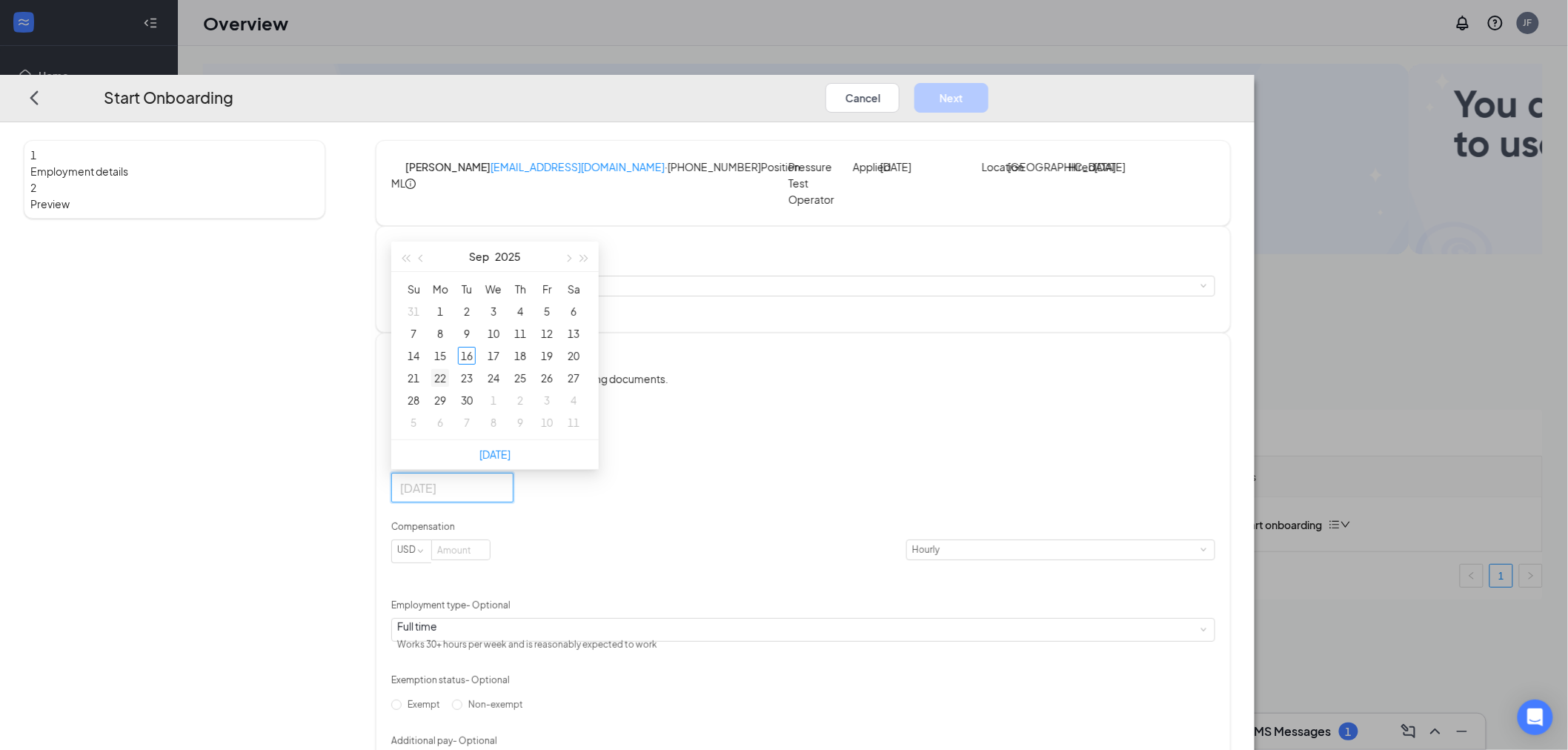
type input "Sep 22, 2025"
click at [449, 387] on div "22" at bounding box center [439, 378] width 18 height 18
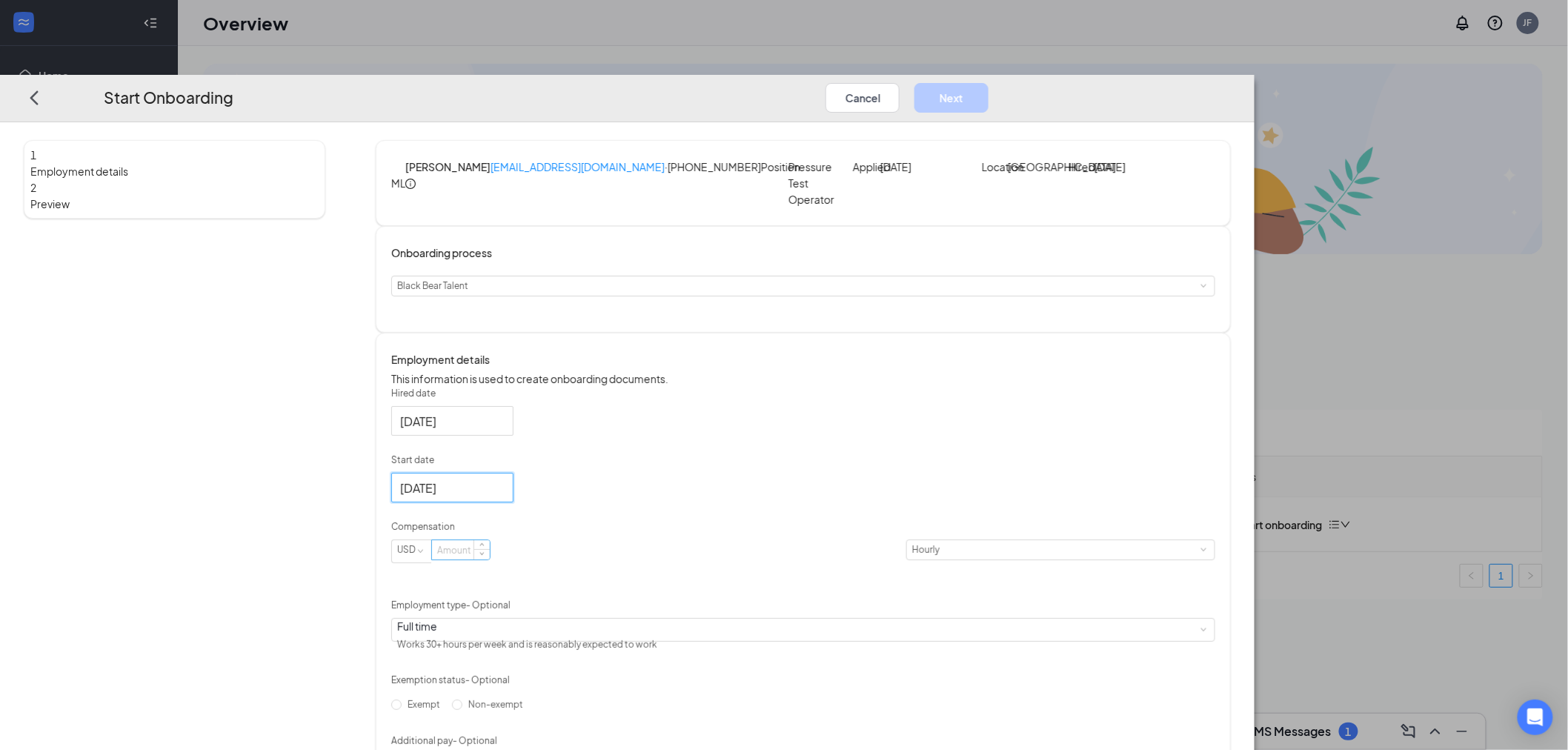
click at [490, 559] on input at bounding box center [461, 550] width 58 height 20
type input "23.53"
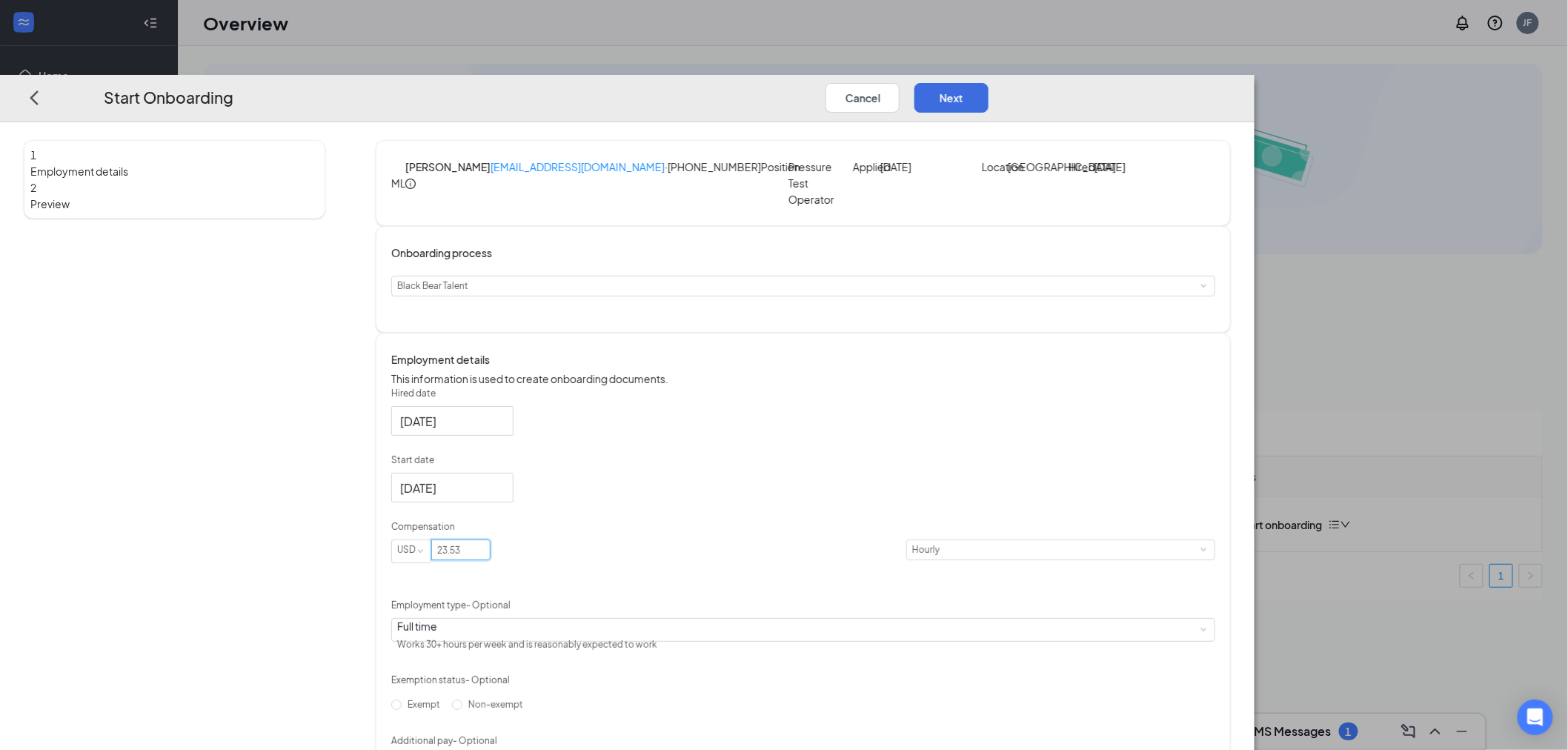
click at [1093, 479] on div "Hired date Sep 16, 2025 Start date Sep 22, 2025 Sep 2025 Su Mo Tu We Th Fr Sa 3…" at bounding box center [802, 583] width 824 height 391
click at [988, 83] on button "Next" at bounding box center [951, 98] width 74 height 30
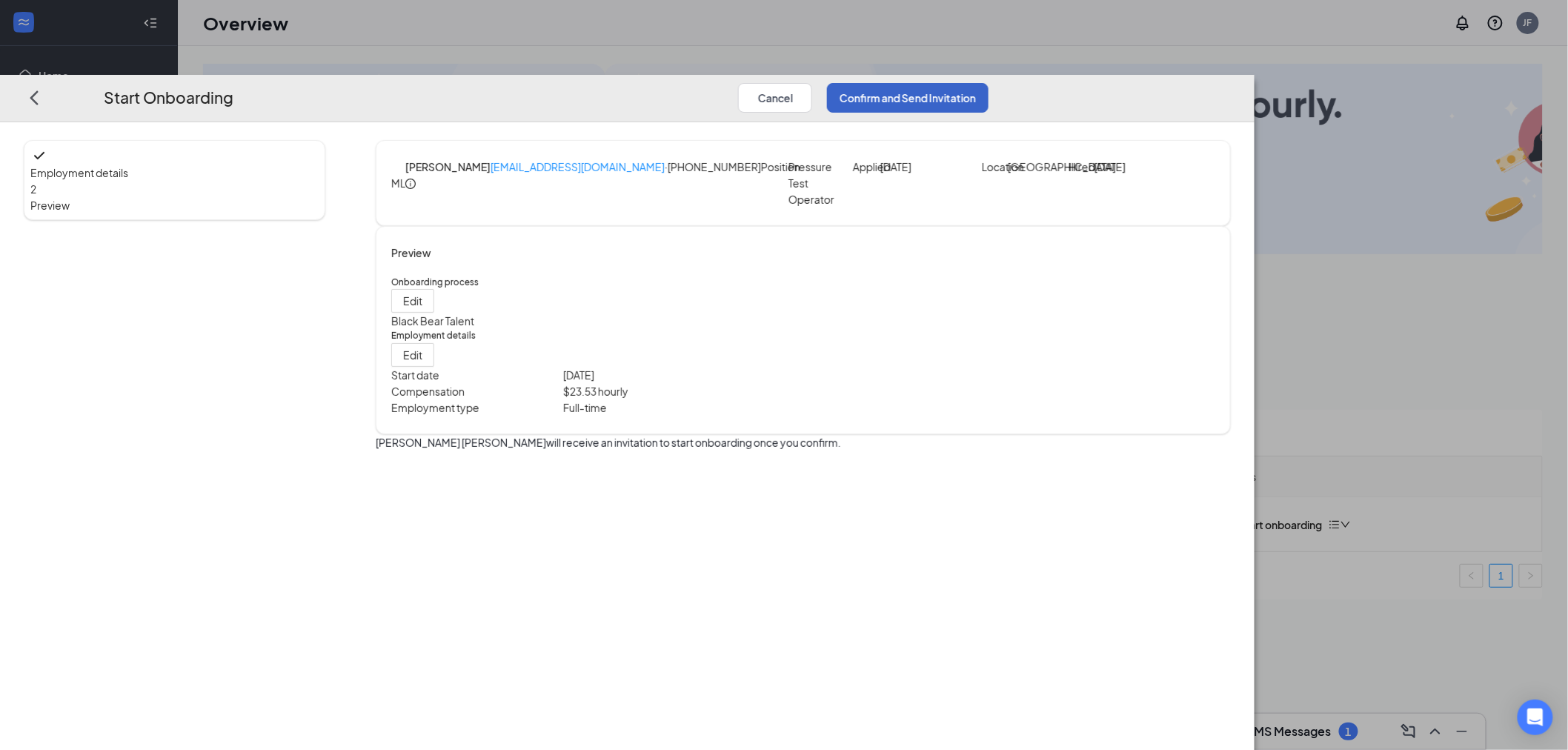
click at [988, 83] on button "Confirm and Send Invitation" at bounding box center [907, 98] width 162 height 30
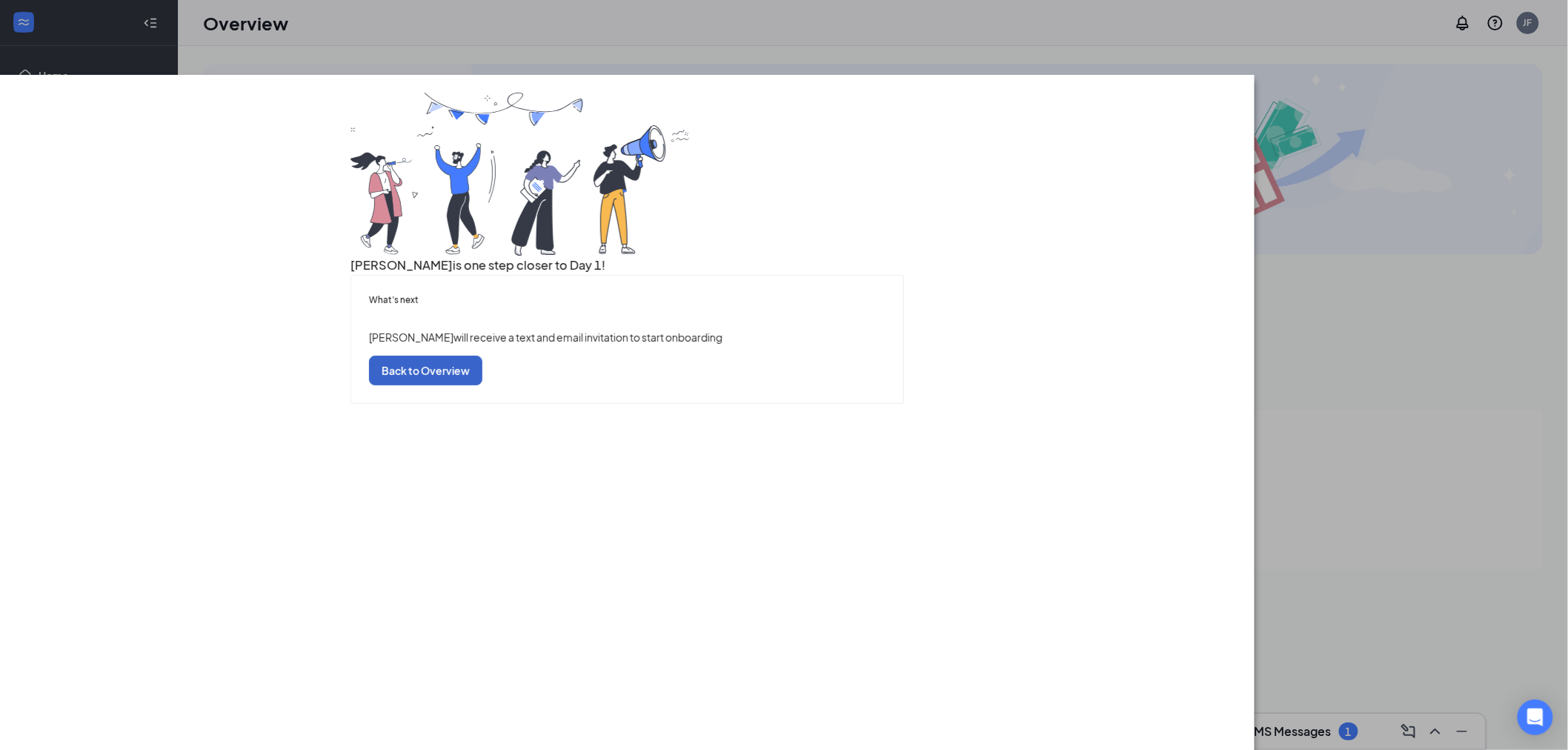
click at [482, 385] on button "Back to Overview" at bounding box center [425, 370] width 113 height 30
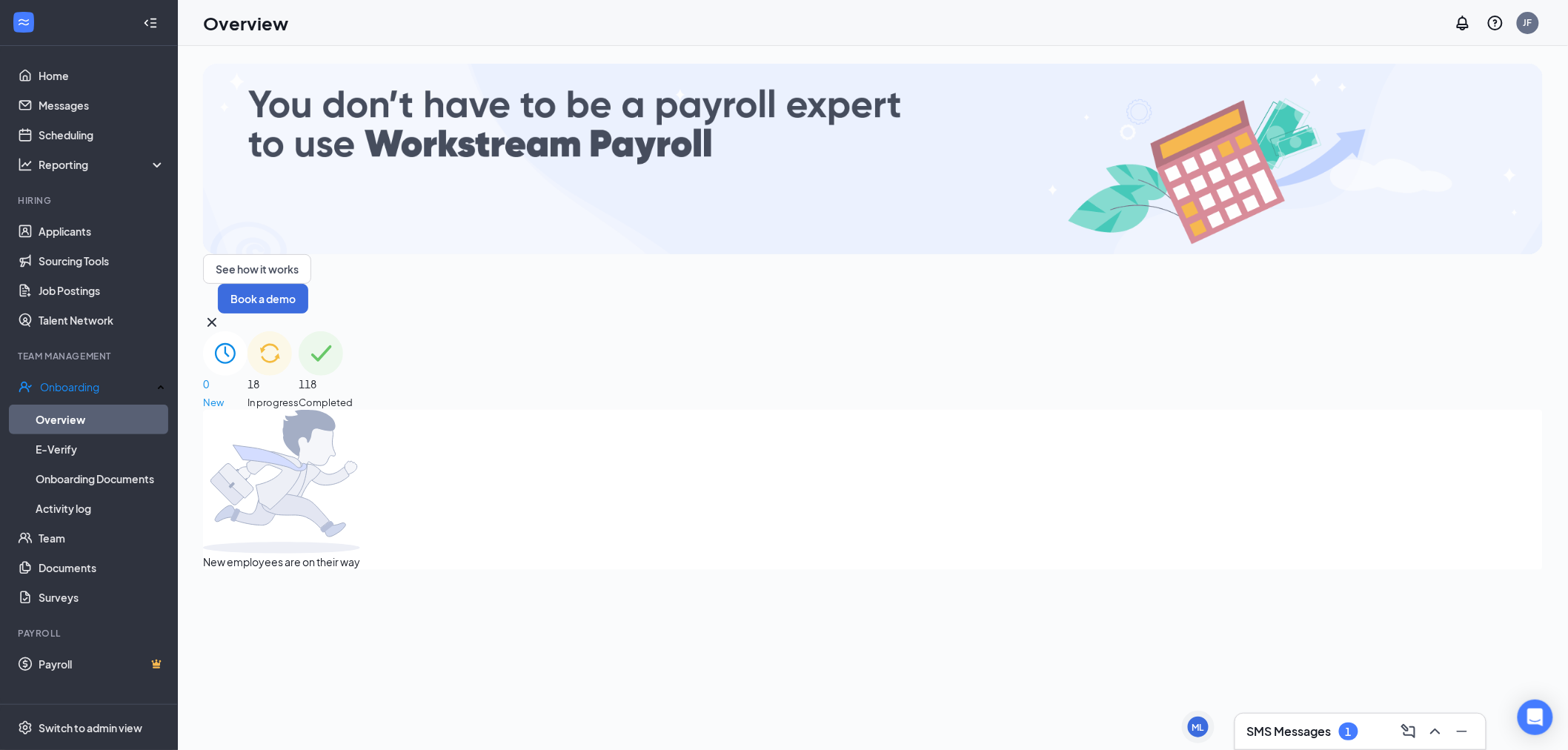
click at [1290, 737] on h3 "SMS Messages" at bounding box center [1289, 730] width 84 height 16
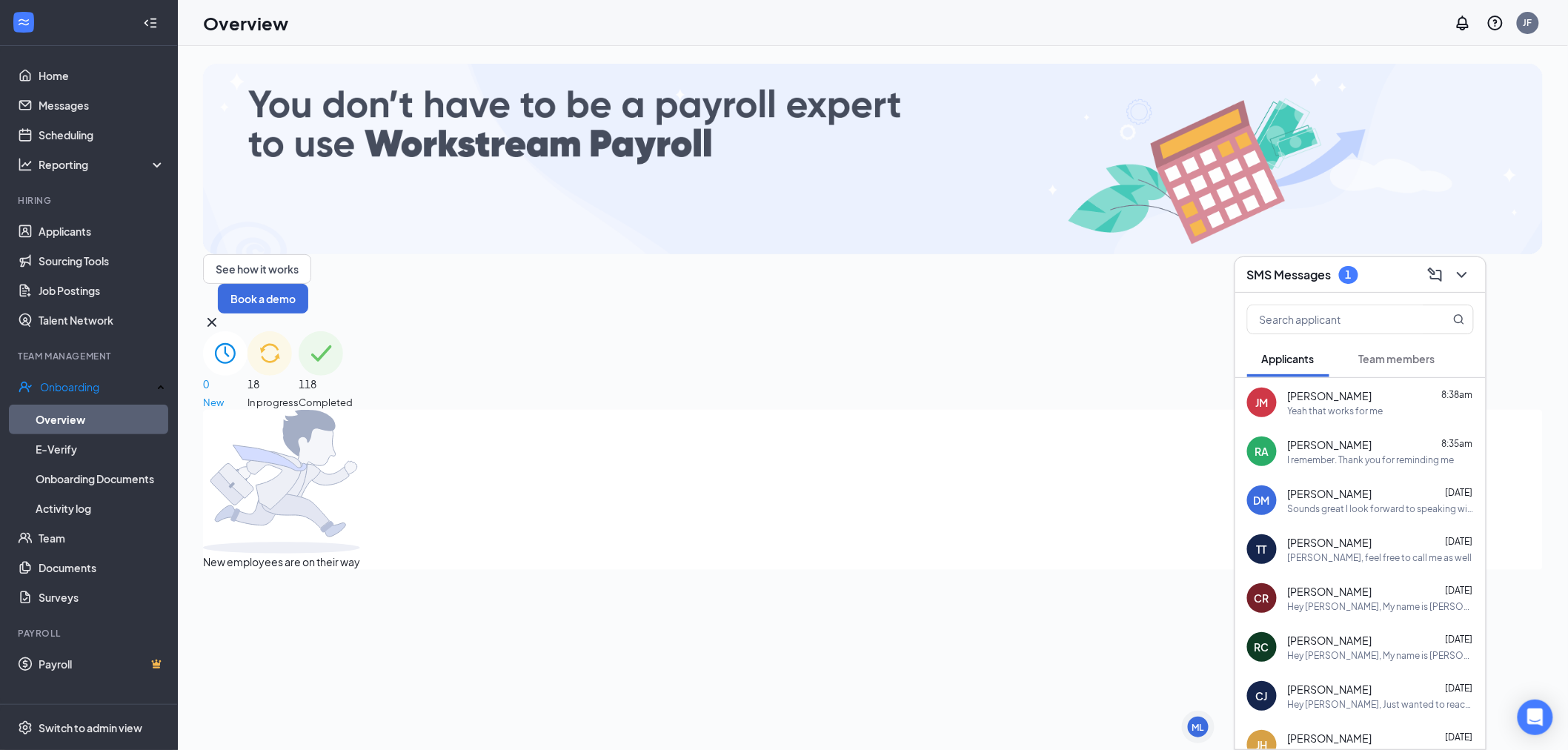
click at [1405, 352] on span "Team members" at bounding box center [1397, 358] width 77 height 13
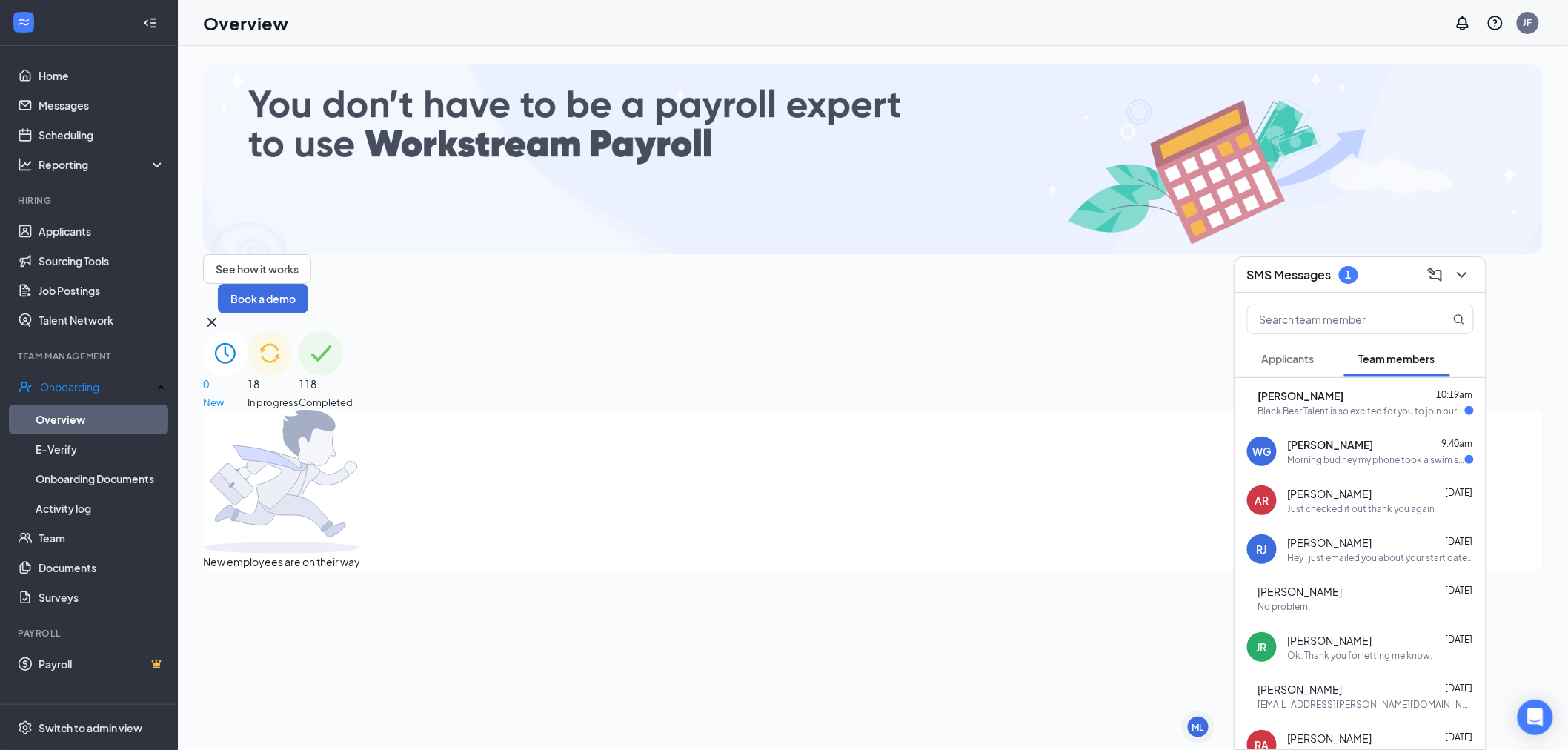
click at [1399, 459] on div "Morning bud hey my phone took a swim shortly after we spoke the other day and I…" at bounding box center [1375, 459] width 177 height 12
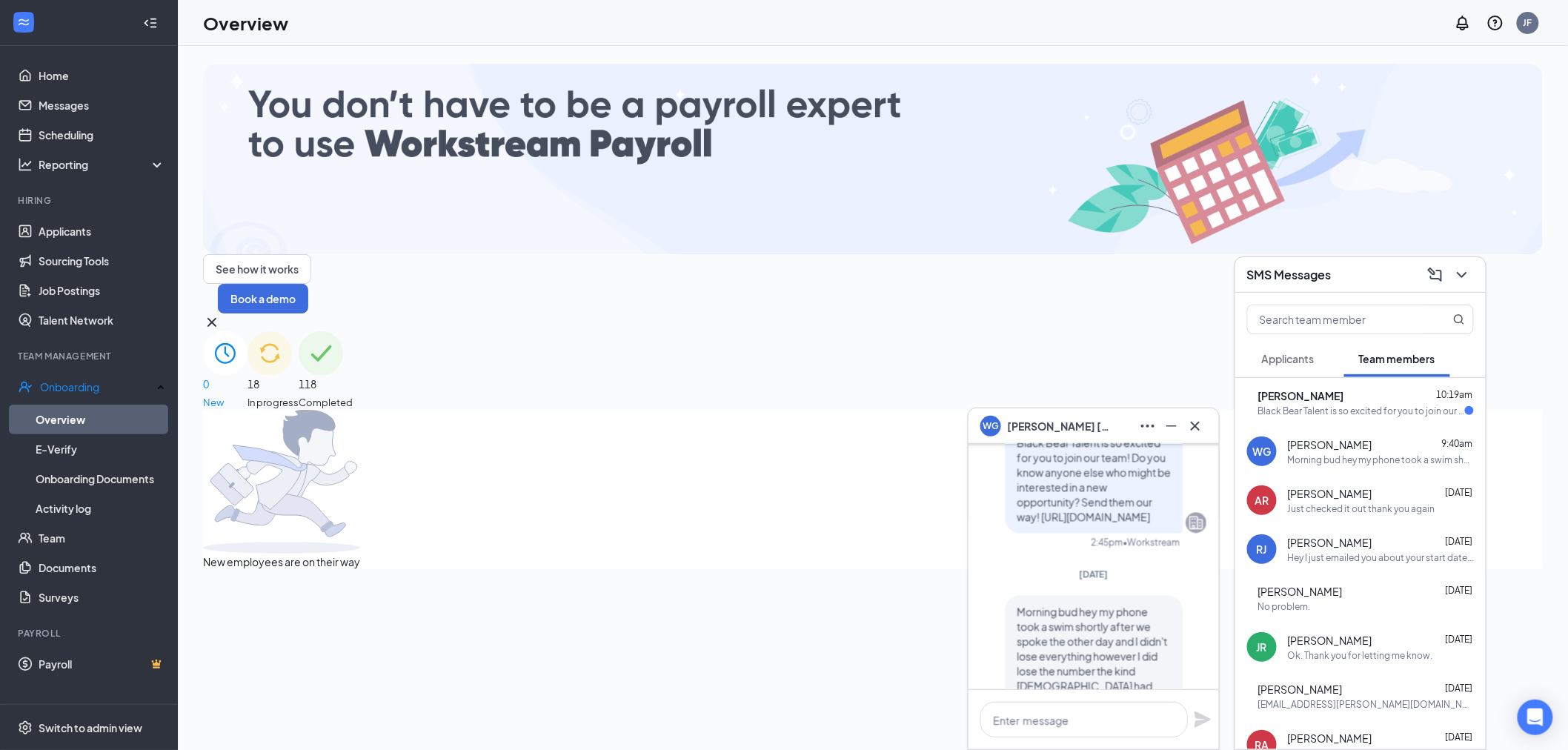
scroll to position [1, 0]
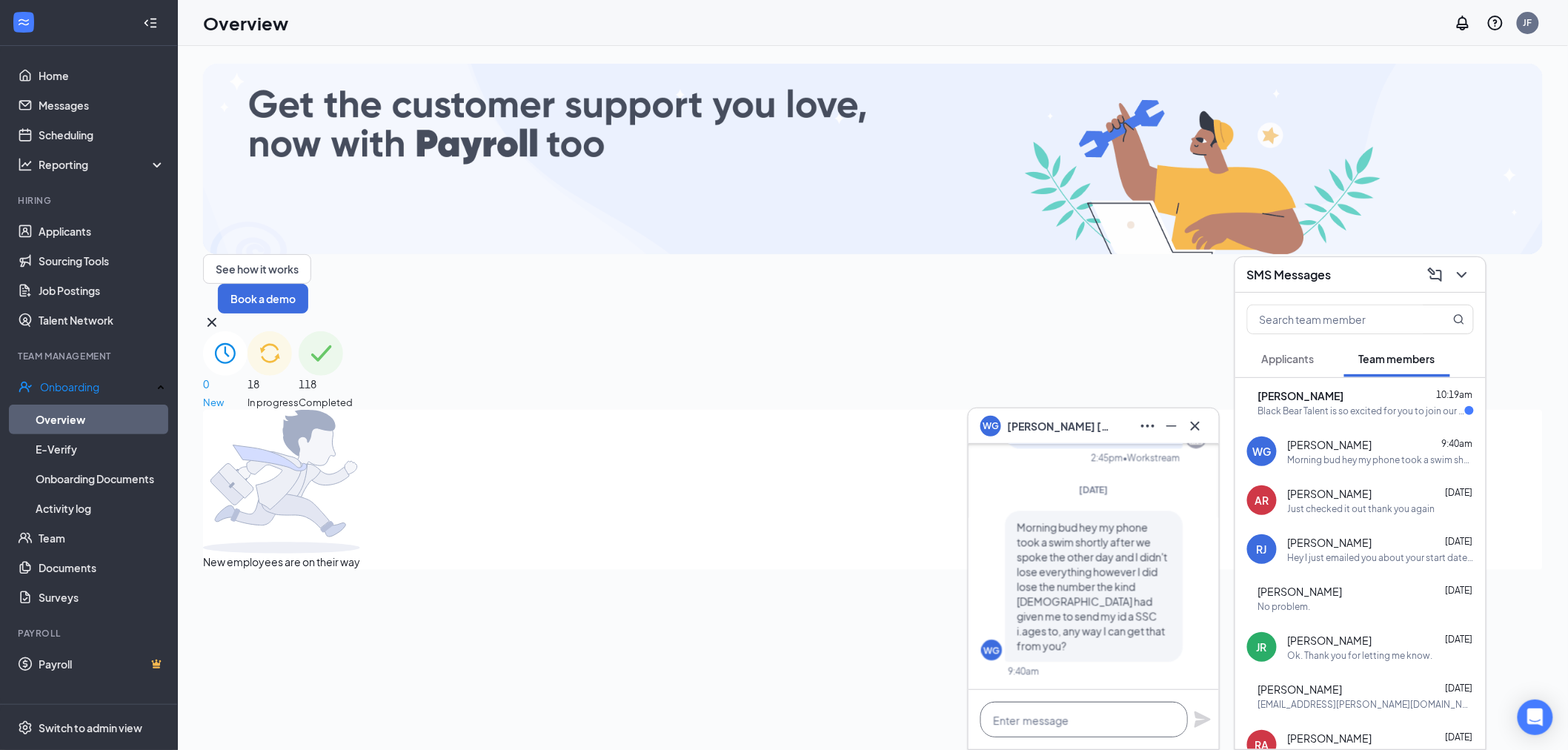
click at [1086, 720] on textarea at bounding box center [1084, 719] width 208 height 36
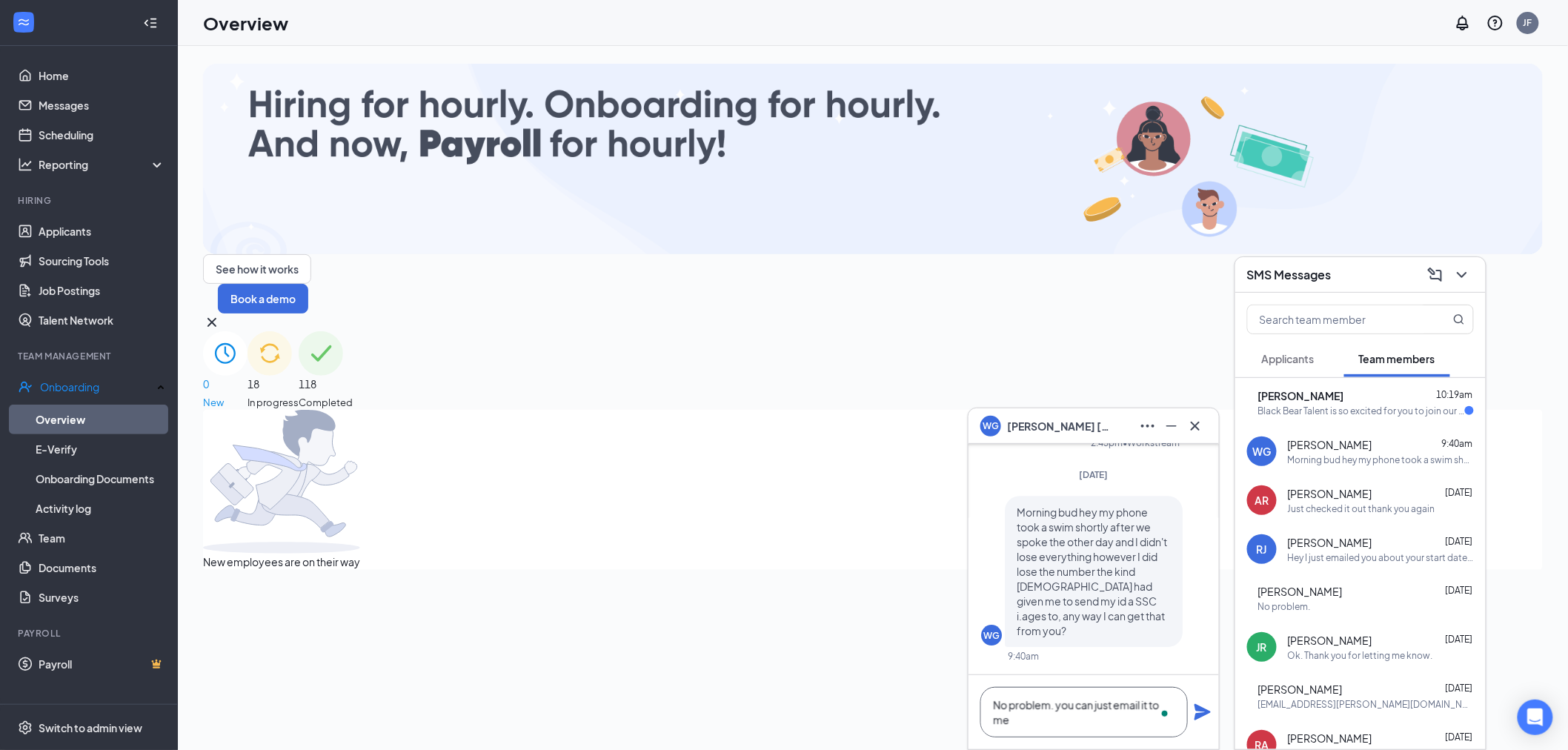
scroll to position [-13, 0]
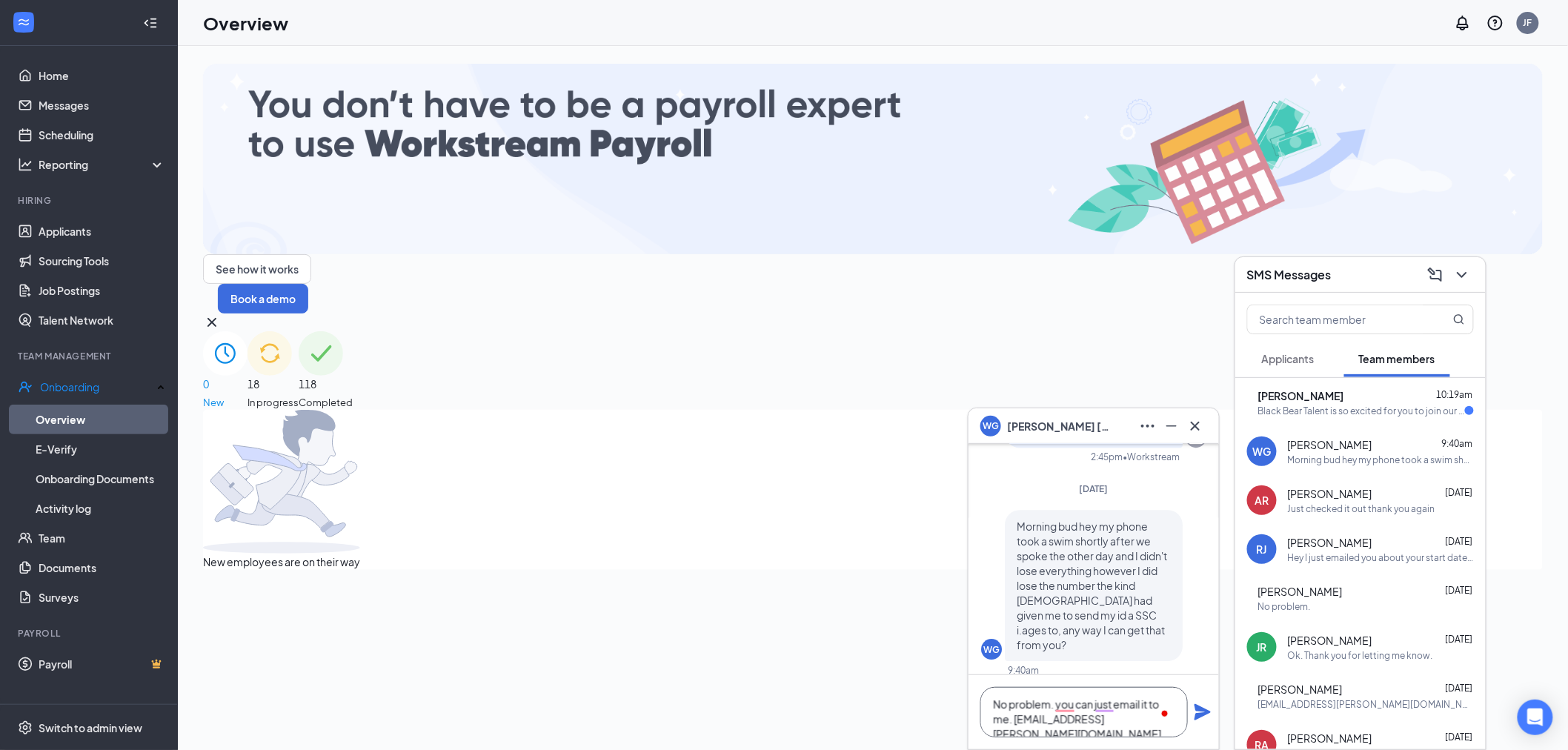
click at [1014, 723] on textarea "No problem. you can just email it to me. jacob.frye@b2talent.com" at bounding box center [1084, 713] width 208 height 50
type textarea "No problem. you can just email it to me. [EMAIL_ADDRESS][PERSON_NAME][DOMAIN_NA…"
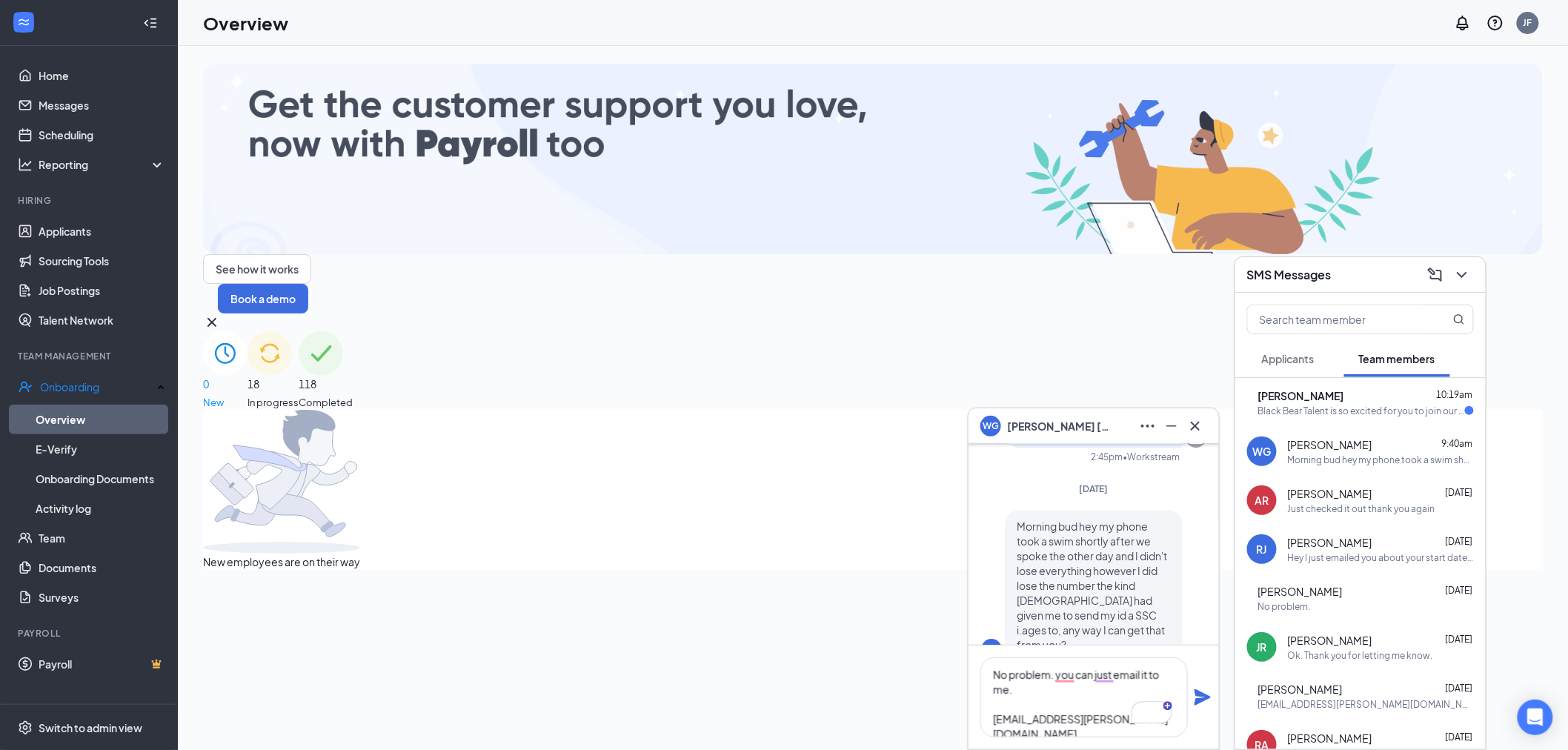
click at [1205, 697] on icon "Plane" at bounding box center [1201, 697] width 16 height 16
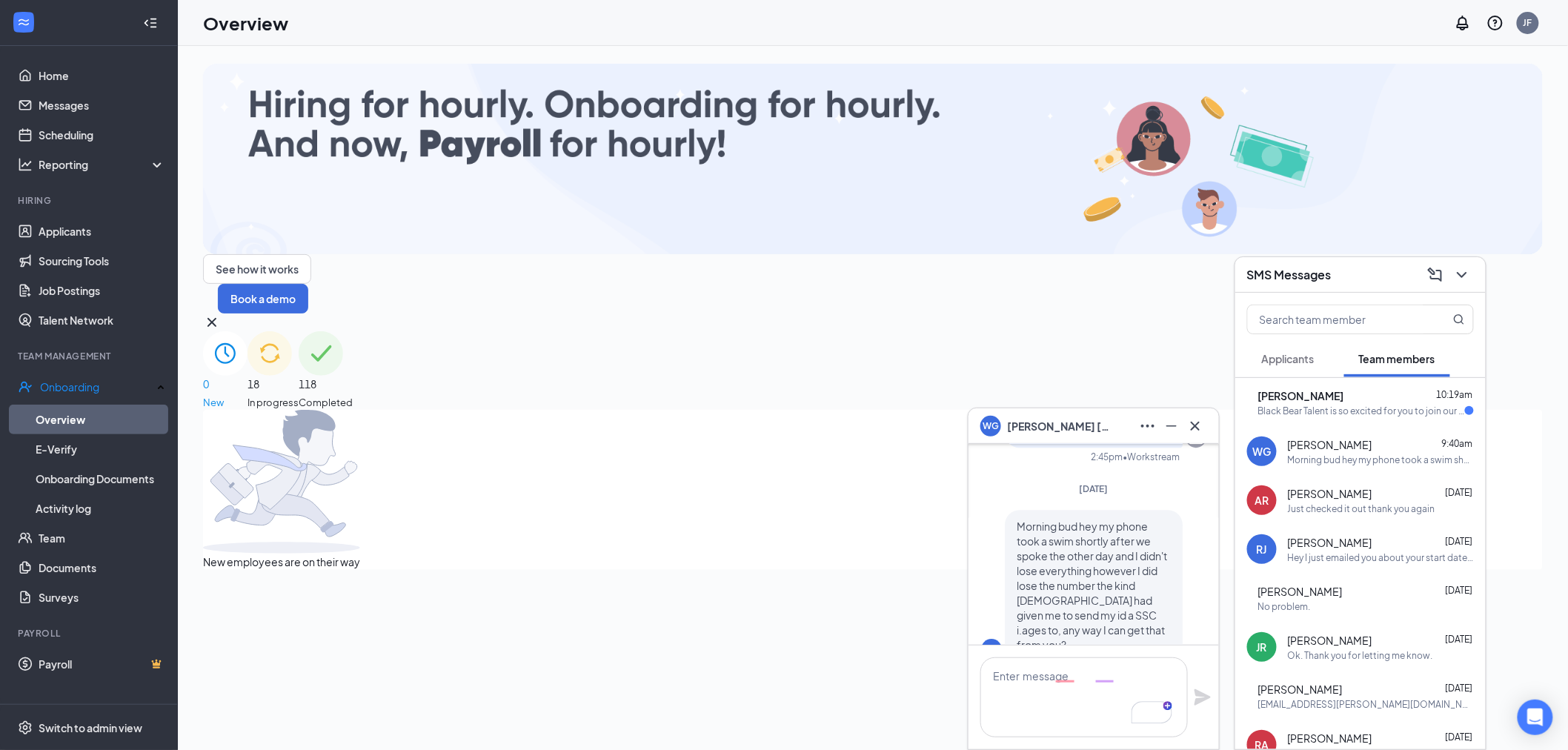
scroll to position [0, 0]
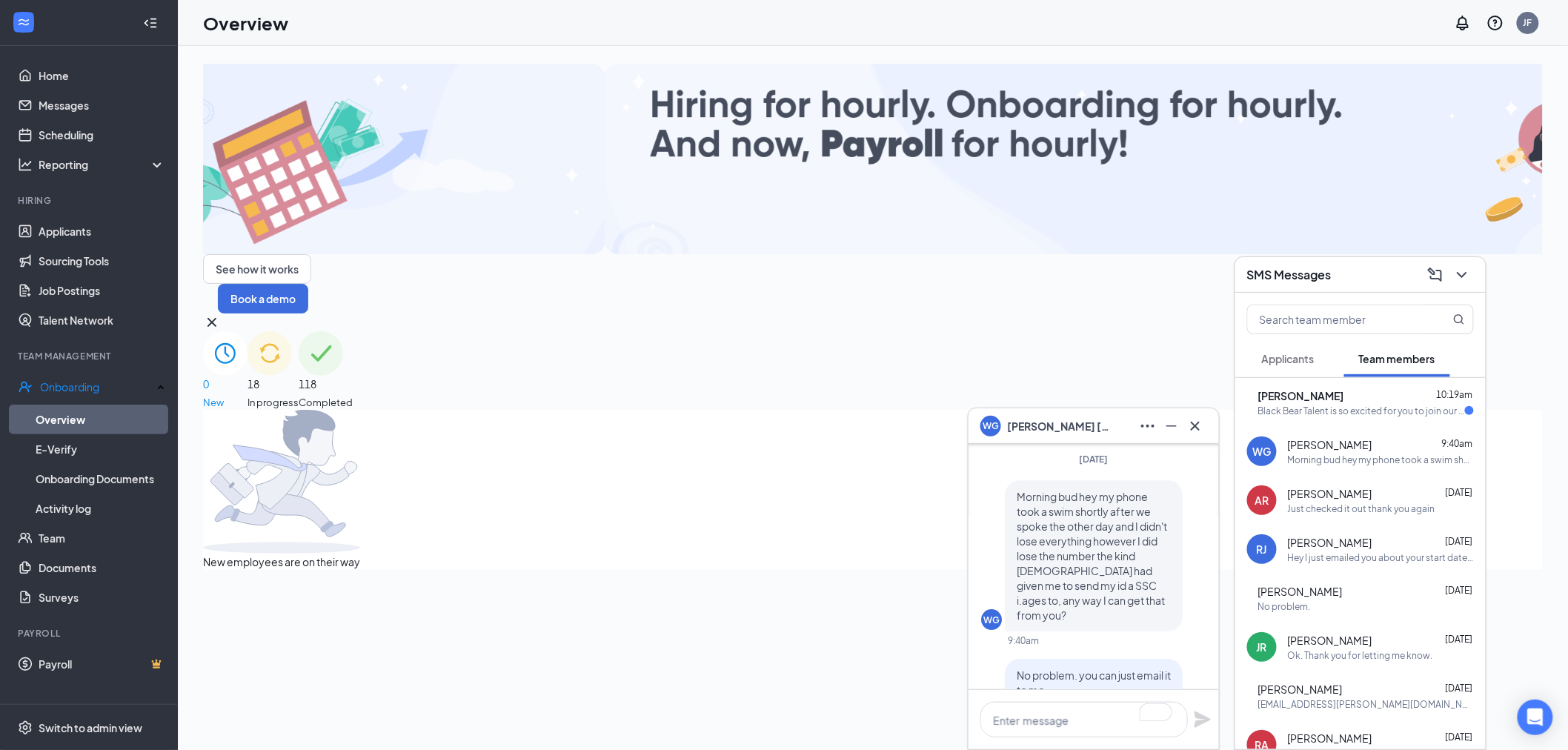
click at [1354, 409] on div "Black Bear Talent is so excited for you to join our team! Do you know anyone el…" at bounding box center [1361, 411] width 207 height 12
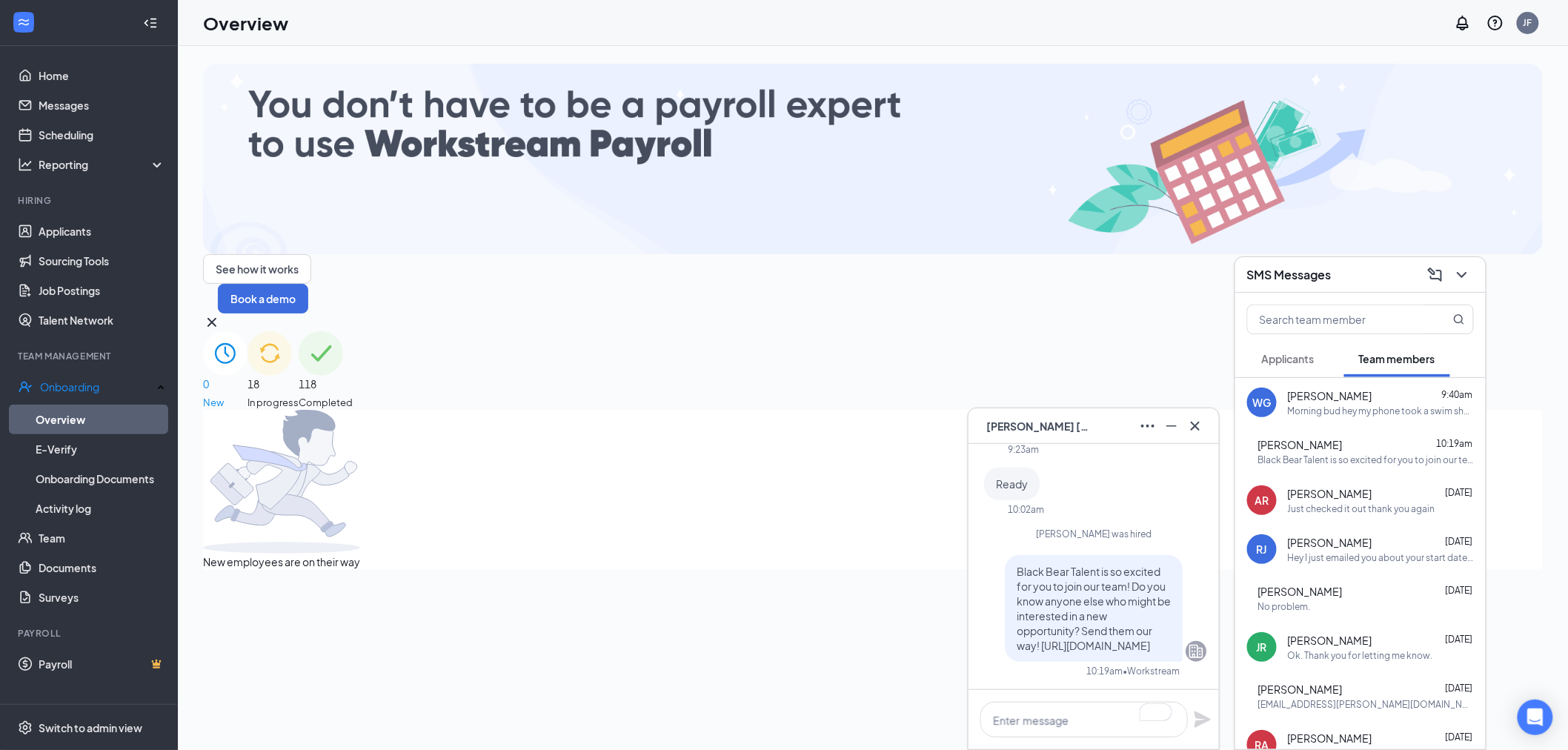
click at [1116, 420] on div "ML Michel Lamontagne" at bounding box center [1093, 425] width 226 height 23
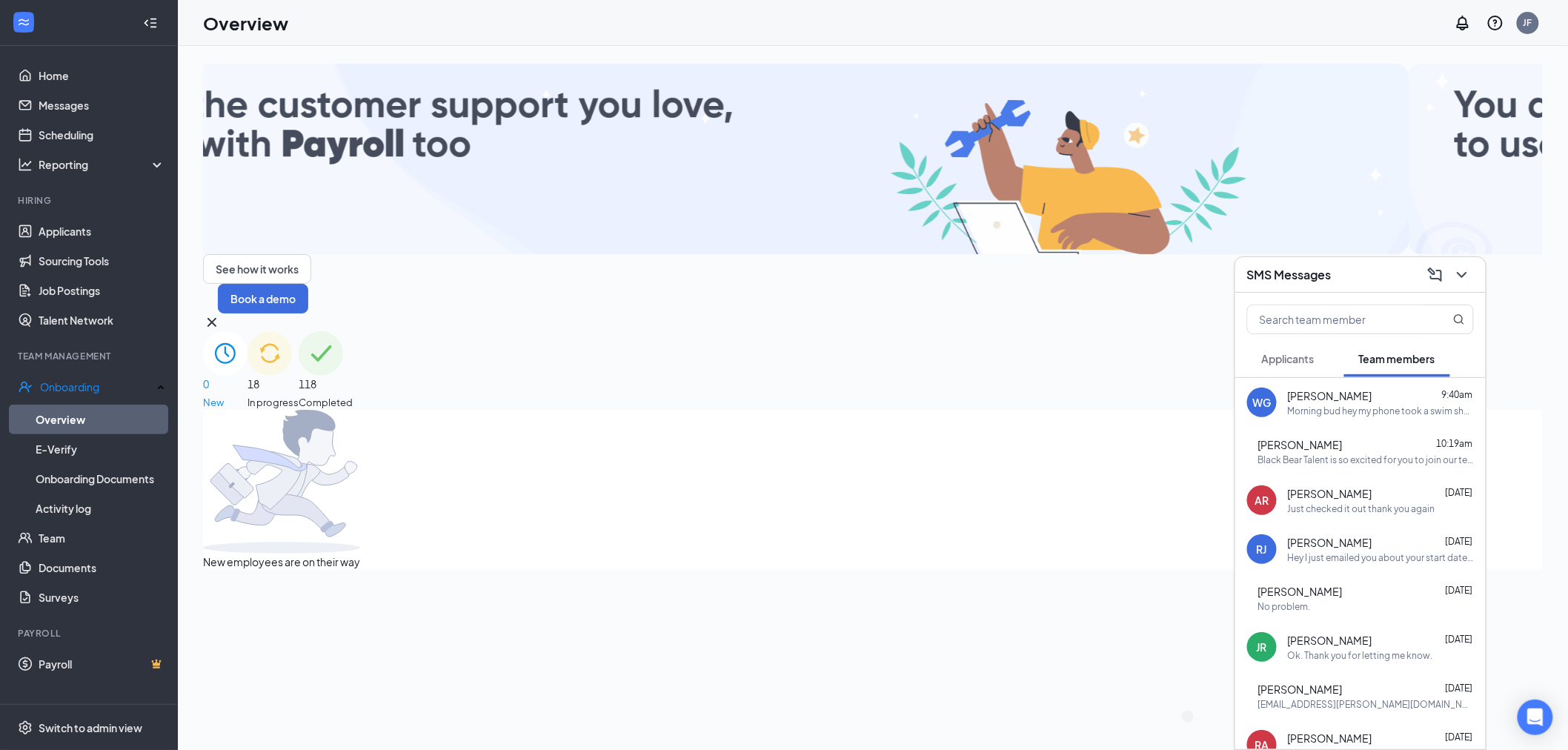
click at [1351, 268] on div "SMS Messages" at bounding box center [1360, 274] width 226 height 23
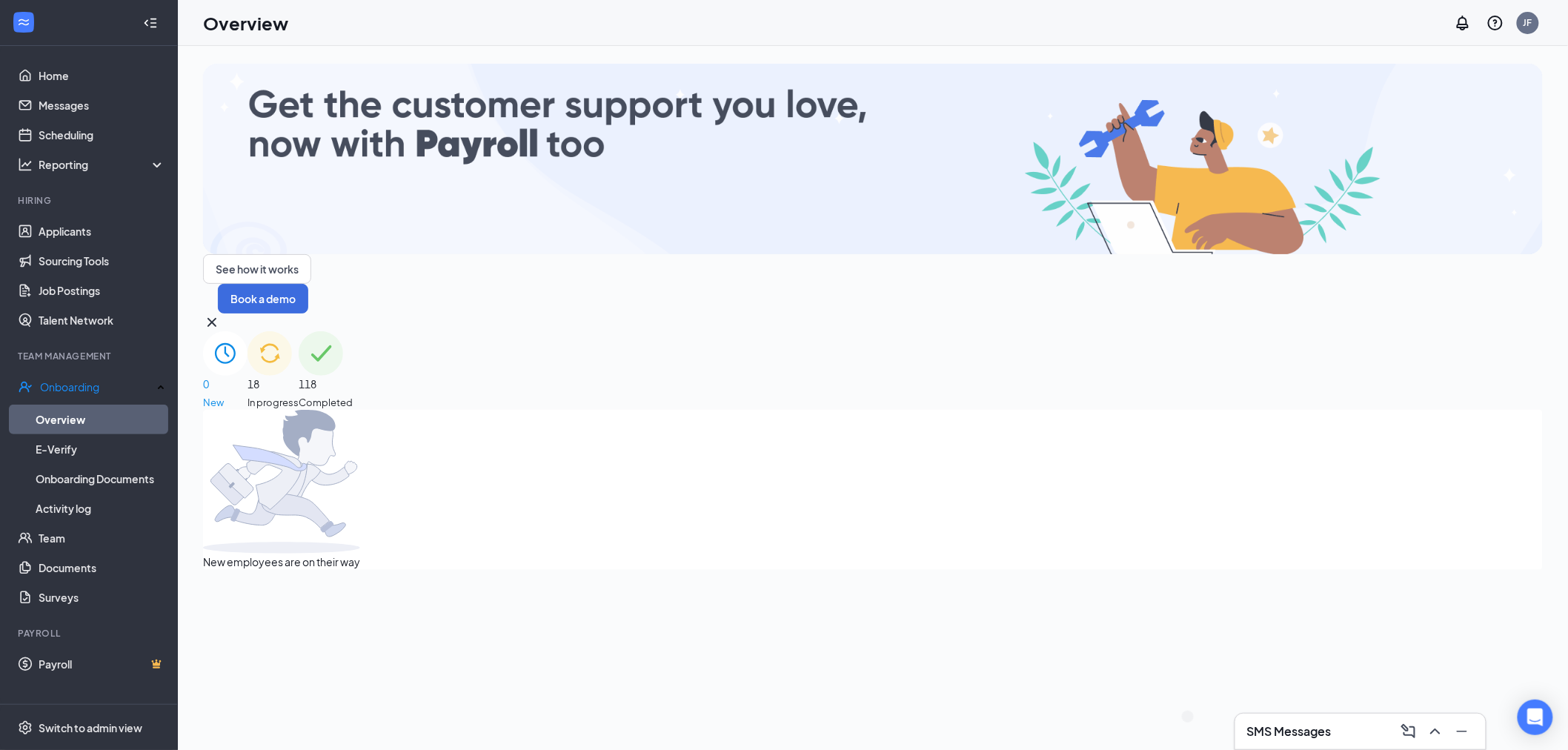
click at [292, 331] on img at bounding box center [270, 353] width 45 height 45
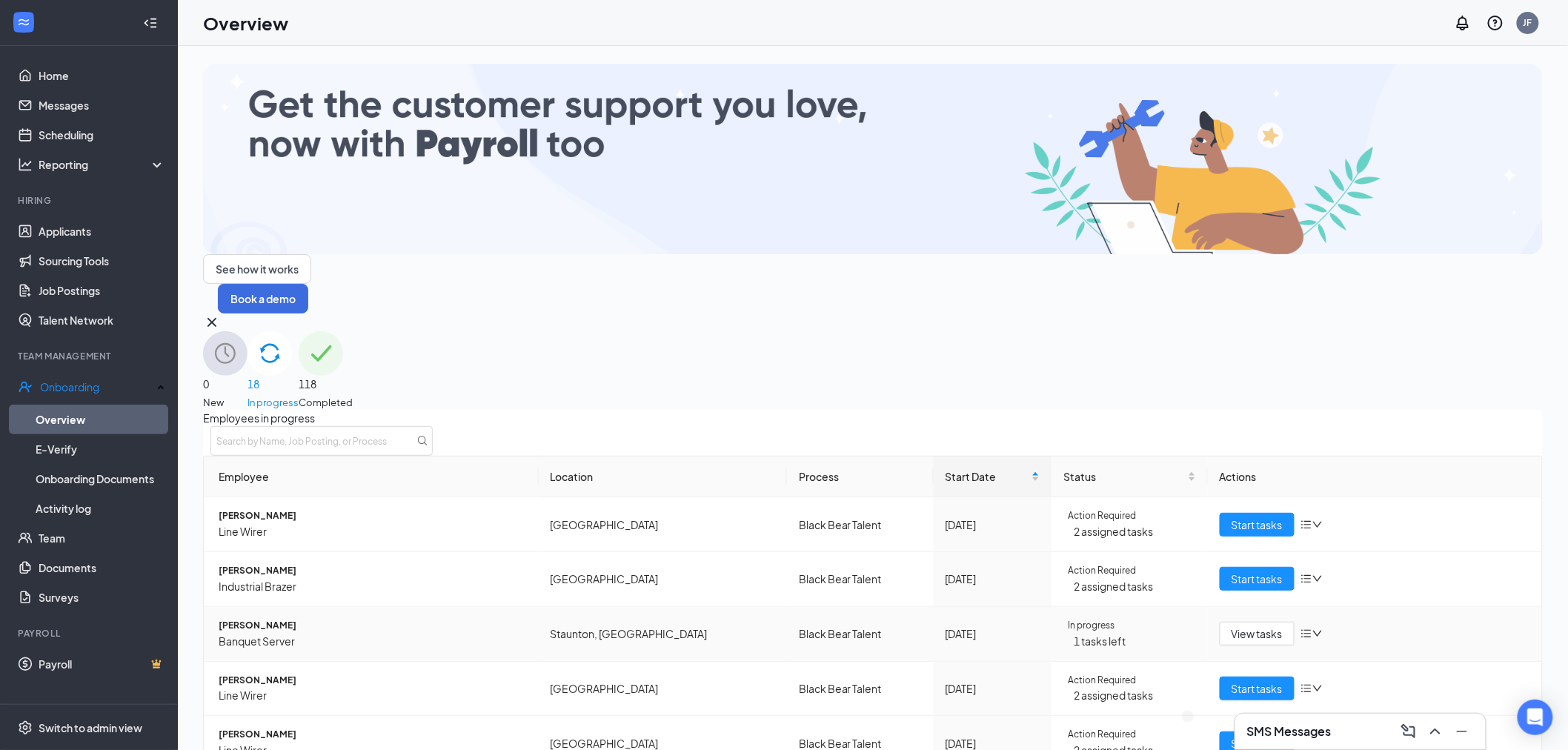
scroll to position [225, 0]
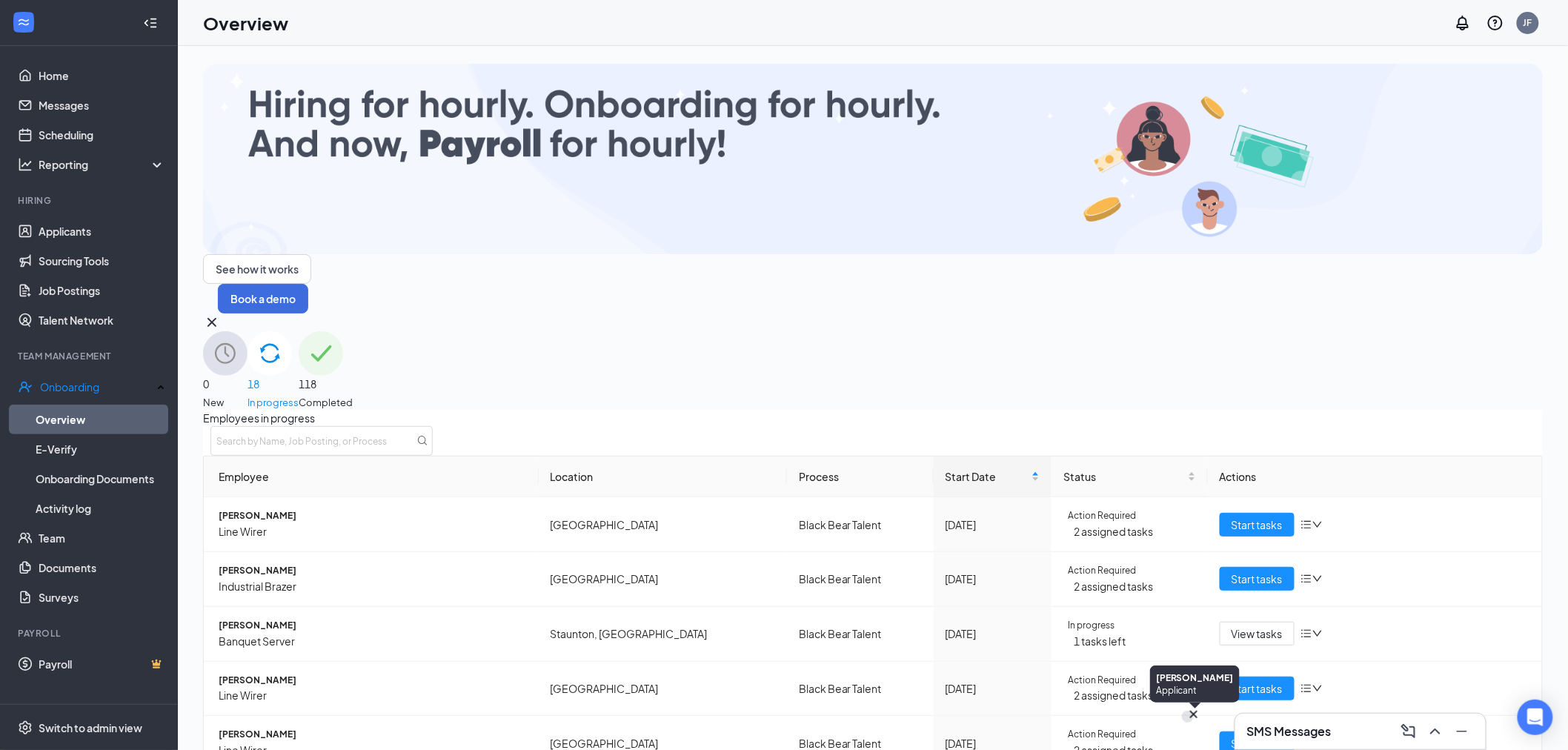
click at [1194, 723] on div "ML" at bounding box center [1187, 716] width 12 height 12
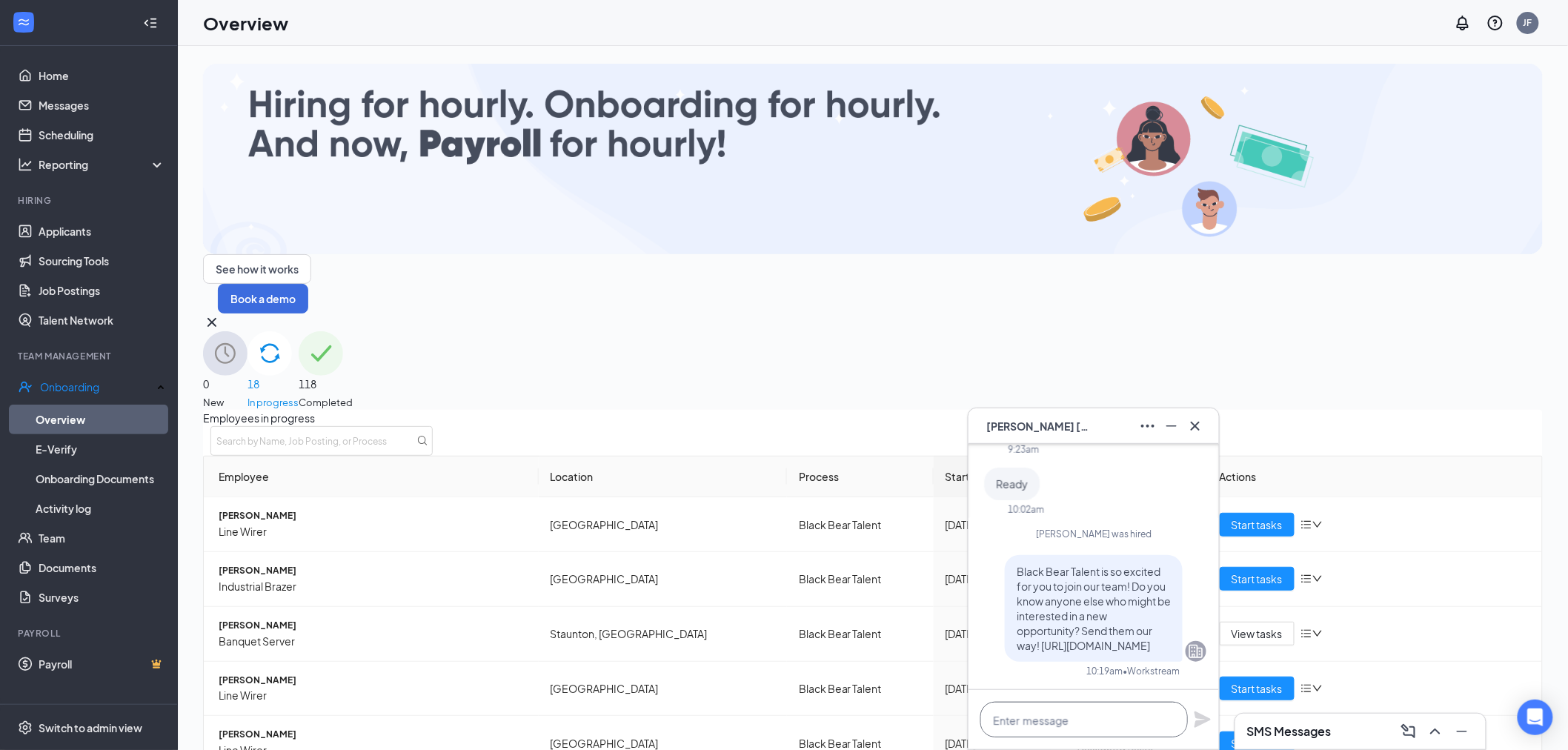
click at [1109, 721] on textarea at bounding box center [1084, 719] width 208 height 36
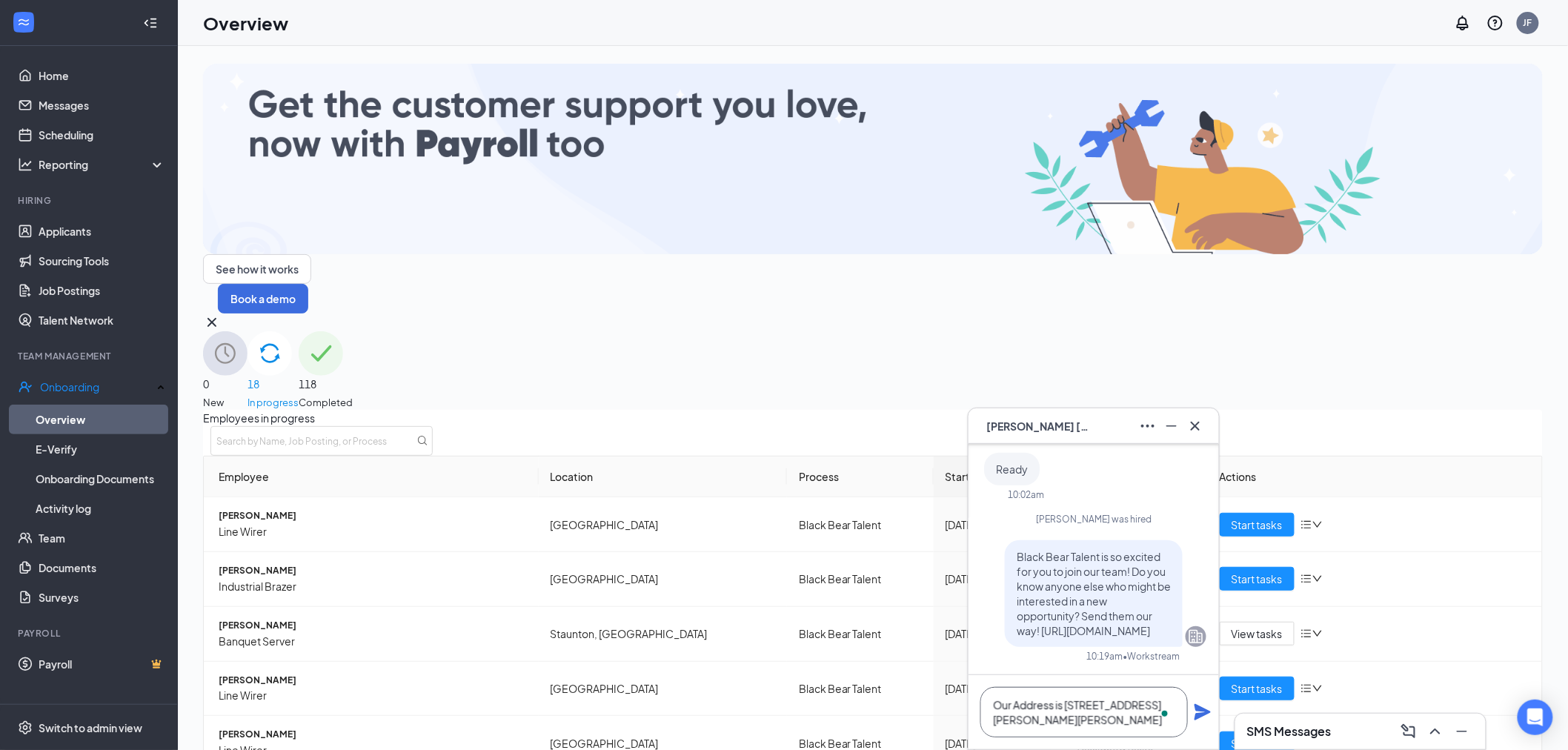
scroll to position [2, 0]
type textarea "Our Address is [STREET_ADDRESS][PERSON_NAME]"
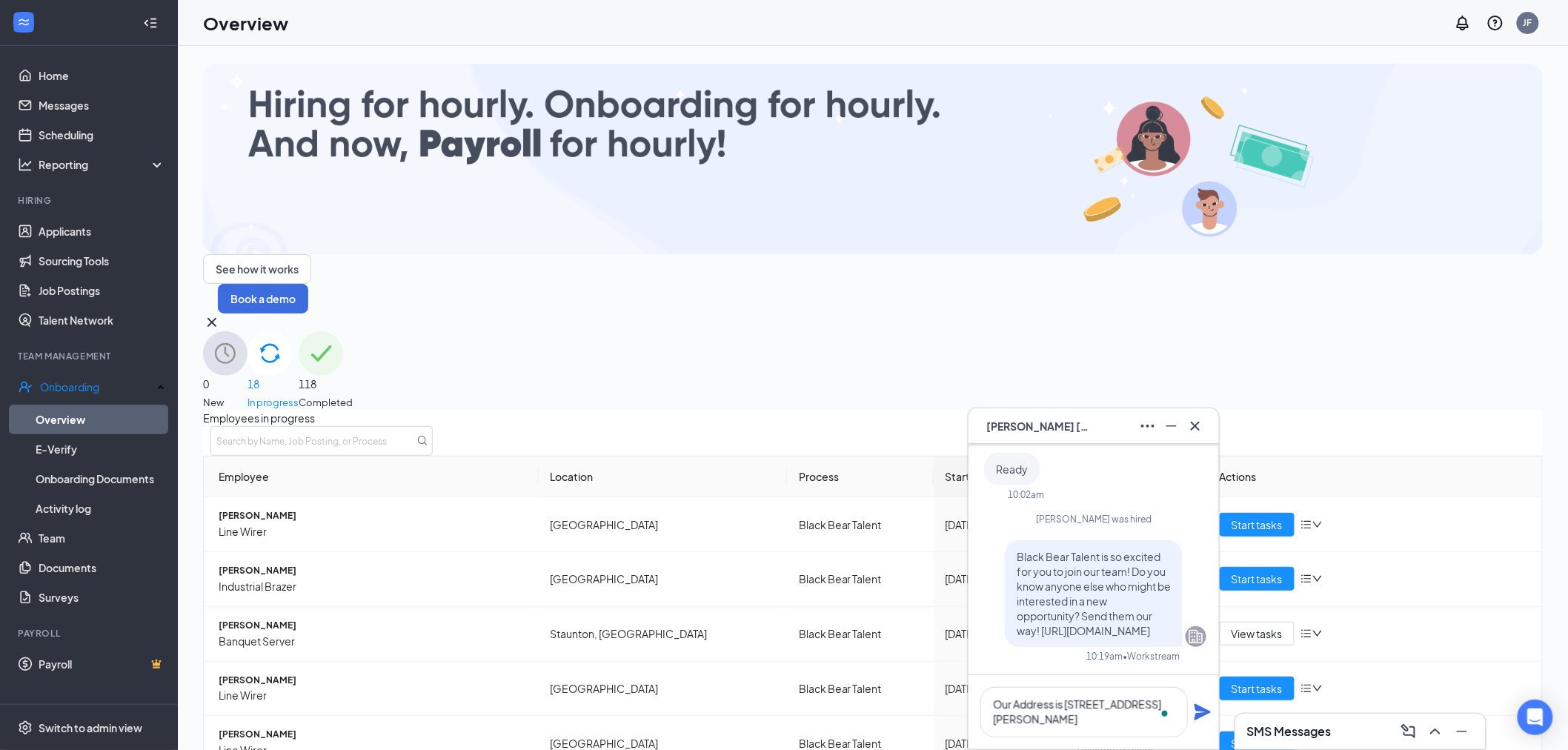
click at [1201, 707] on icon "Plane" at bounding box center [1201, 712] width 16 height 16
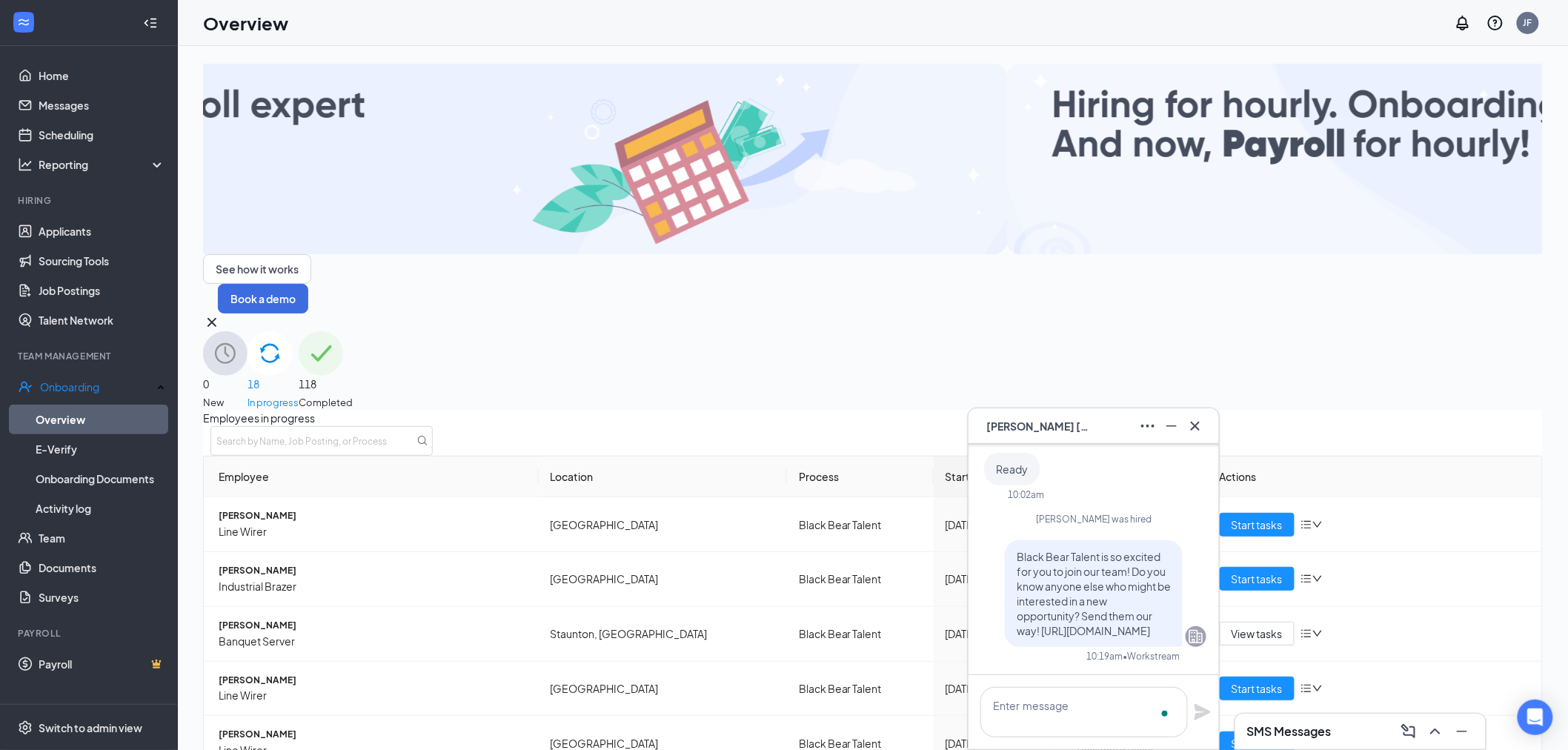
scroll to position [0, 0]
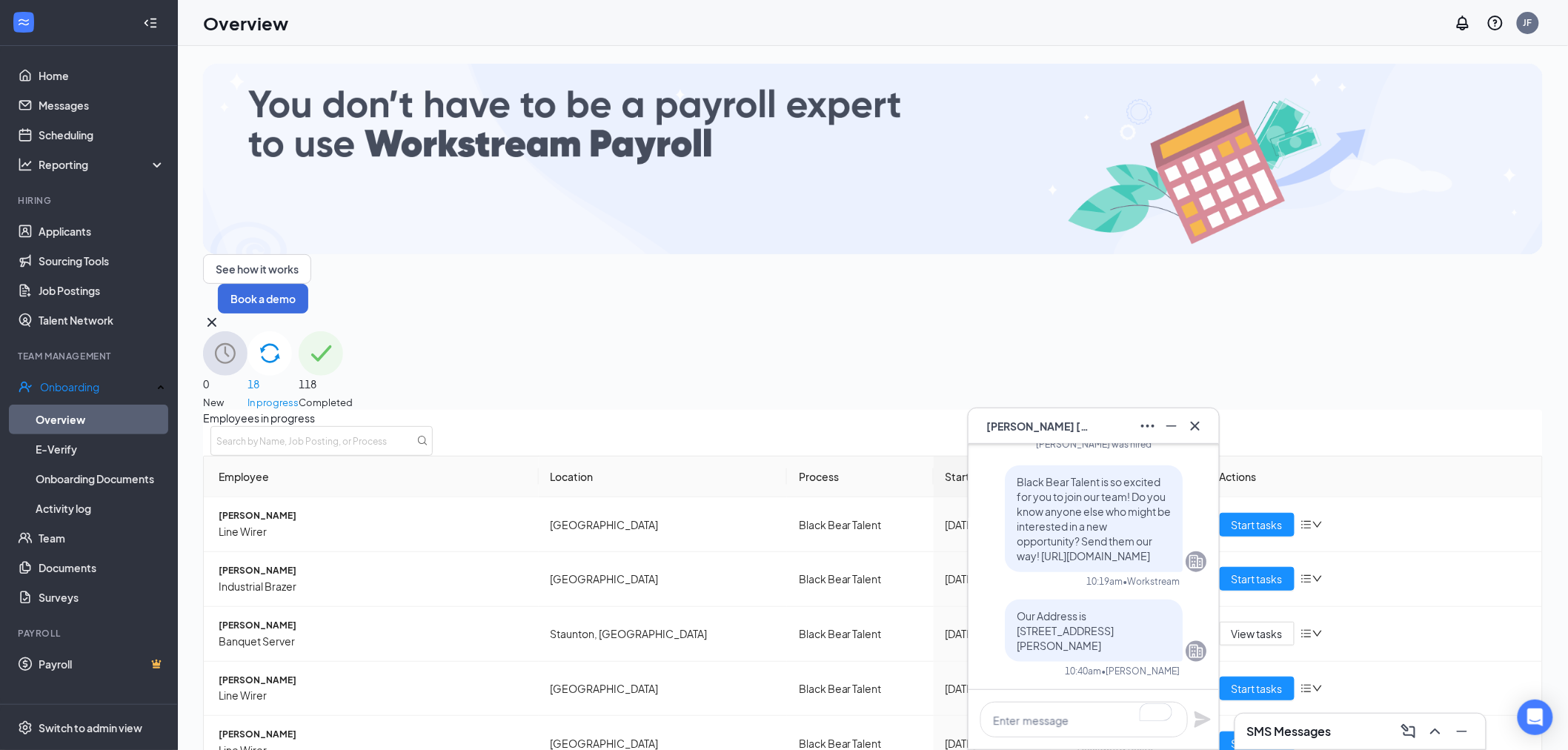
click at [1090, 420] on span "Michel Lamontagne" at bounding box center [1038, 425] width 104 height 16
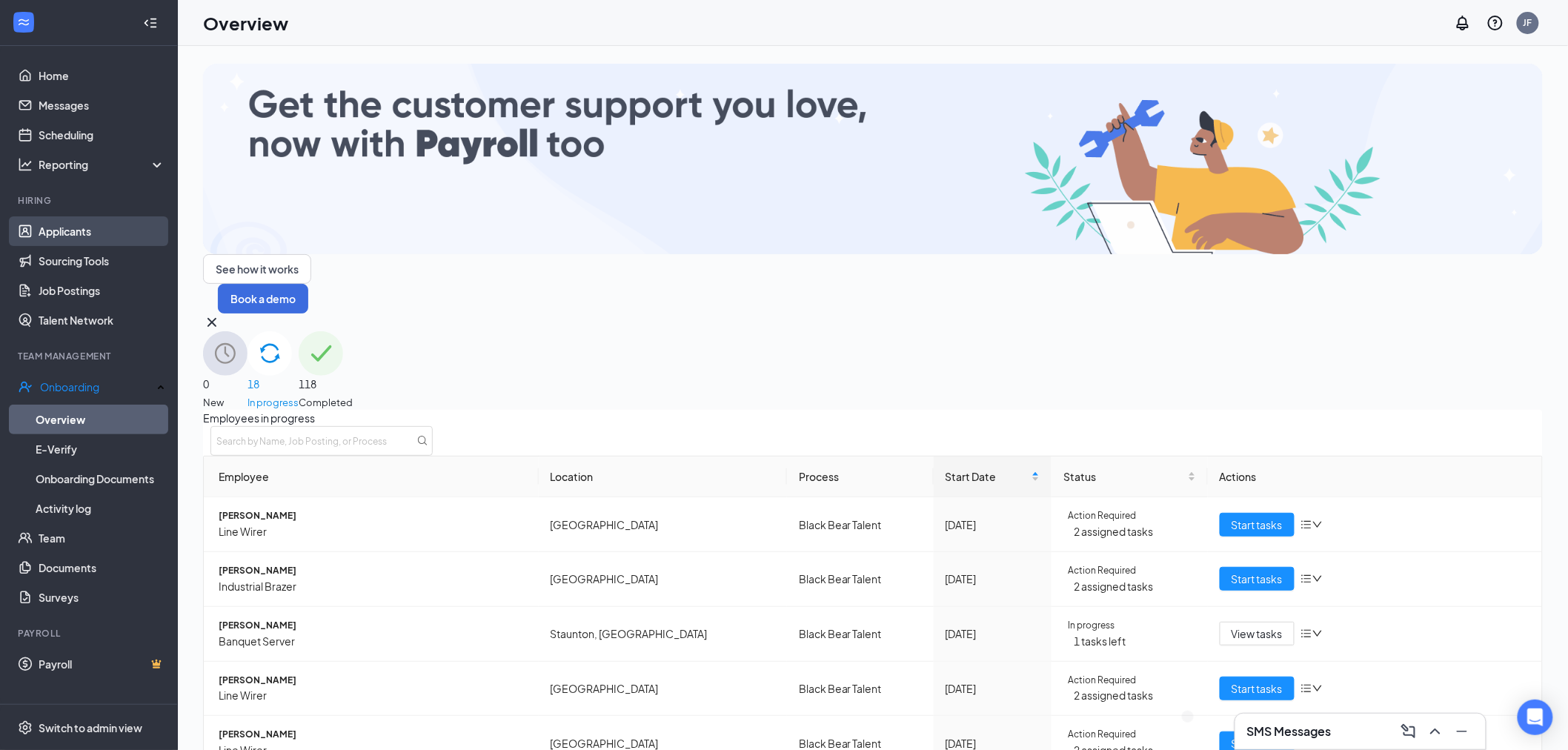
click at [84, 226] on link "Applicants" at bounding box center [102, 231] width 127 height 30
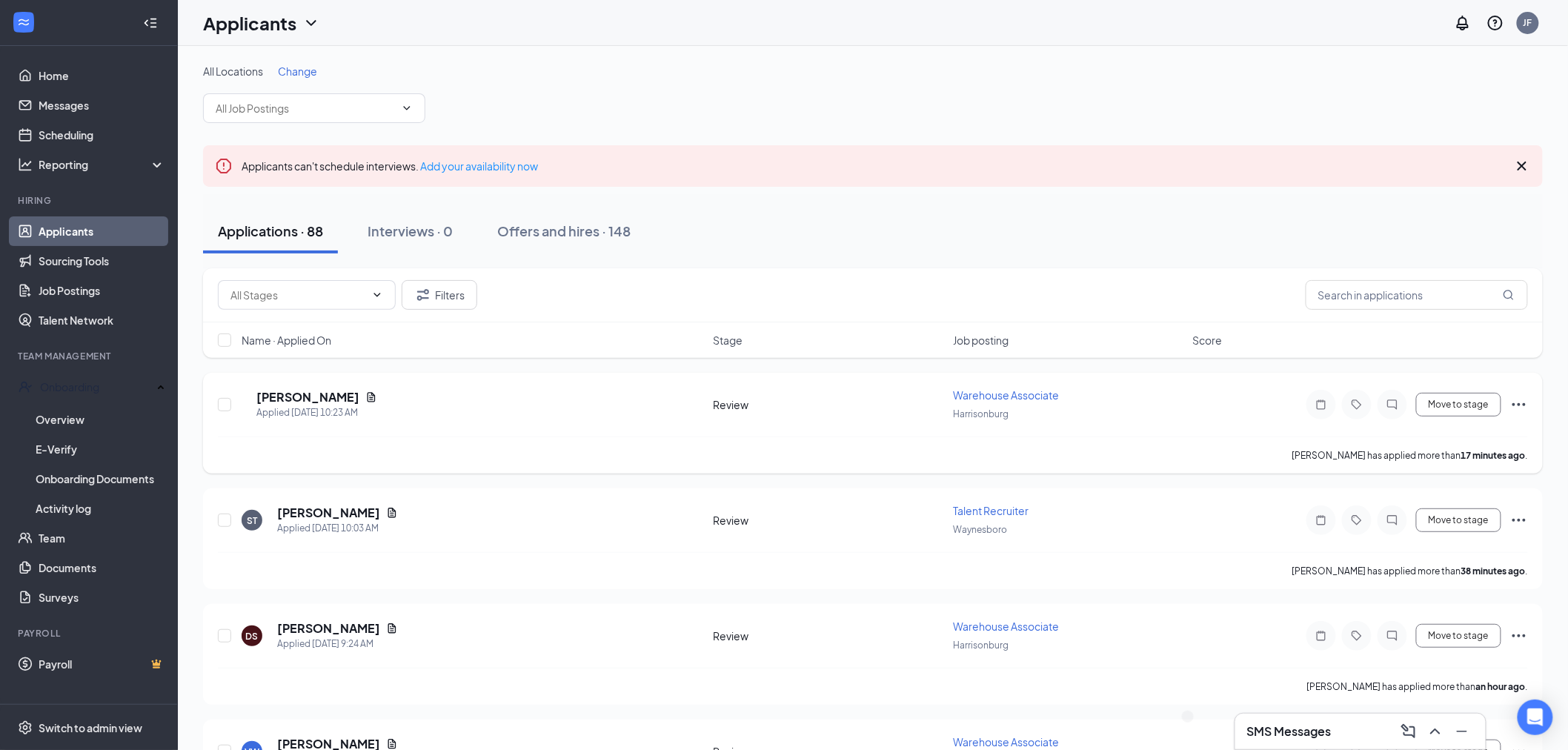
click at [1019, 397] on span "Warehouse Associate" at bounding box center [1005, 395] width 106 height 13
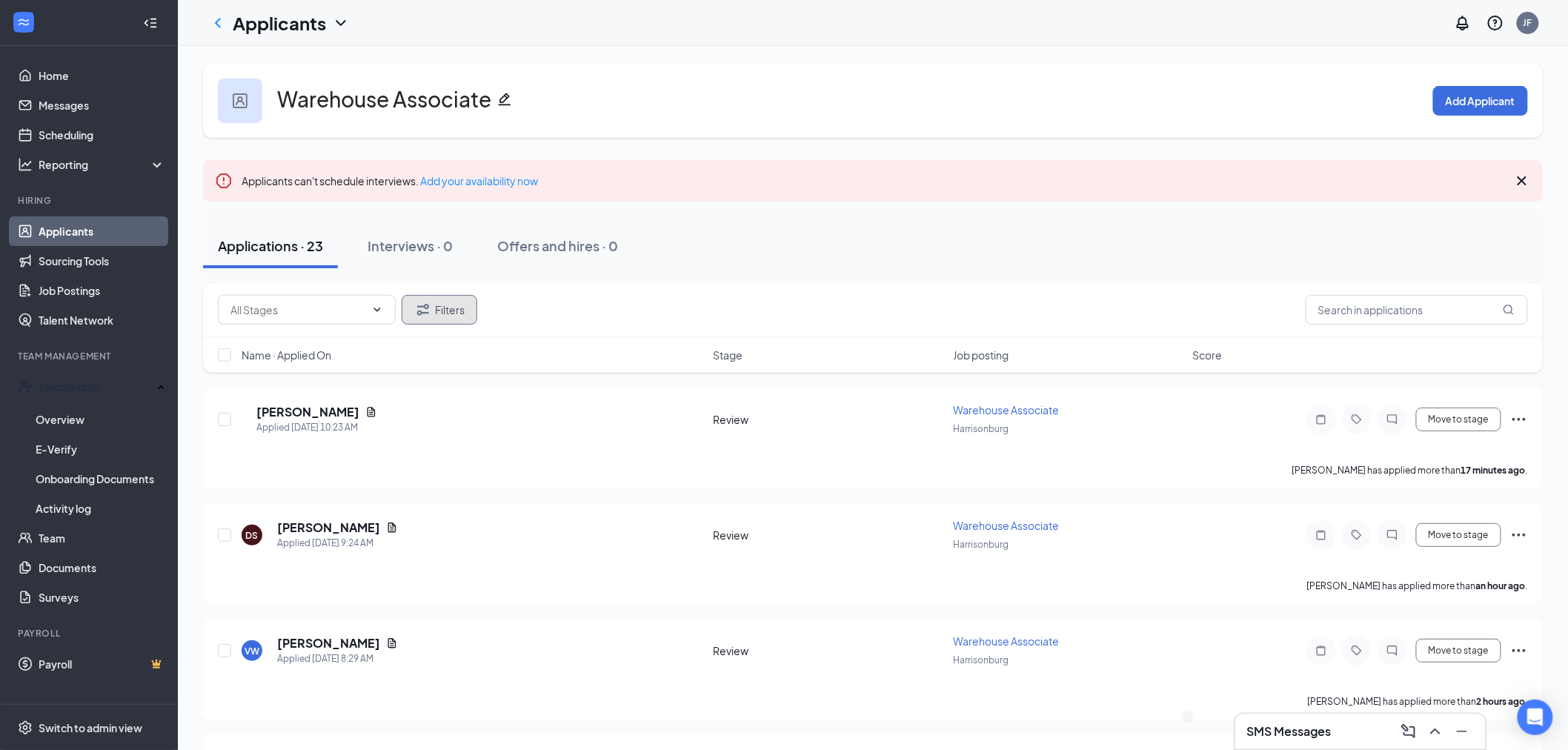
click at [452, 307] on button "Filters" at bounding box center [439, 310] width 76 height 30
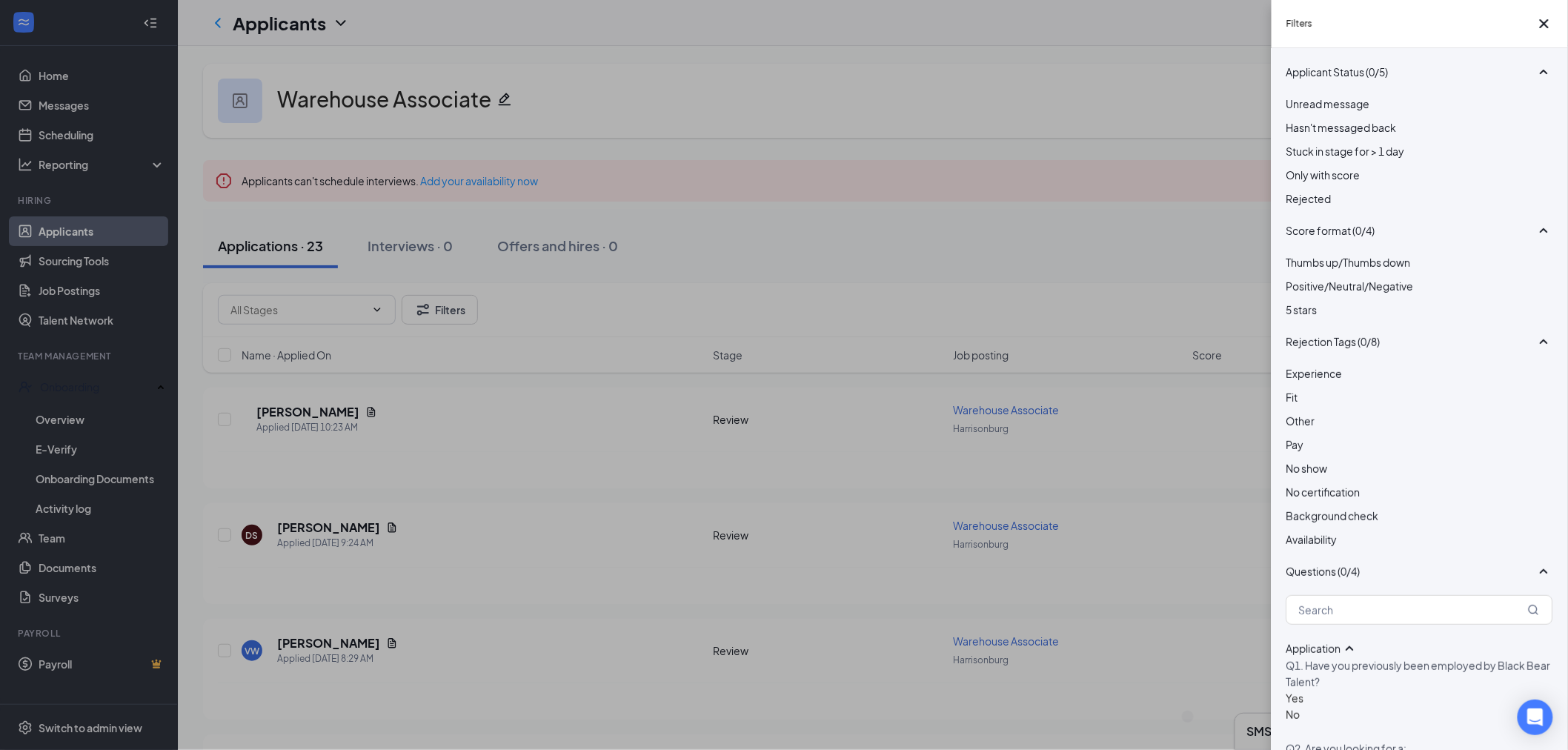
click at [1073, 245] on div "Filters Applicant Status (0/5) Unread message Hasn't messaged back Stuck in sta…" at bounding box center [784, 375] width 1568 height 750
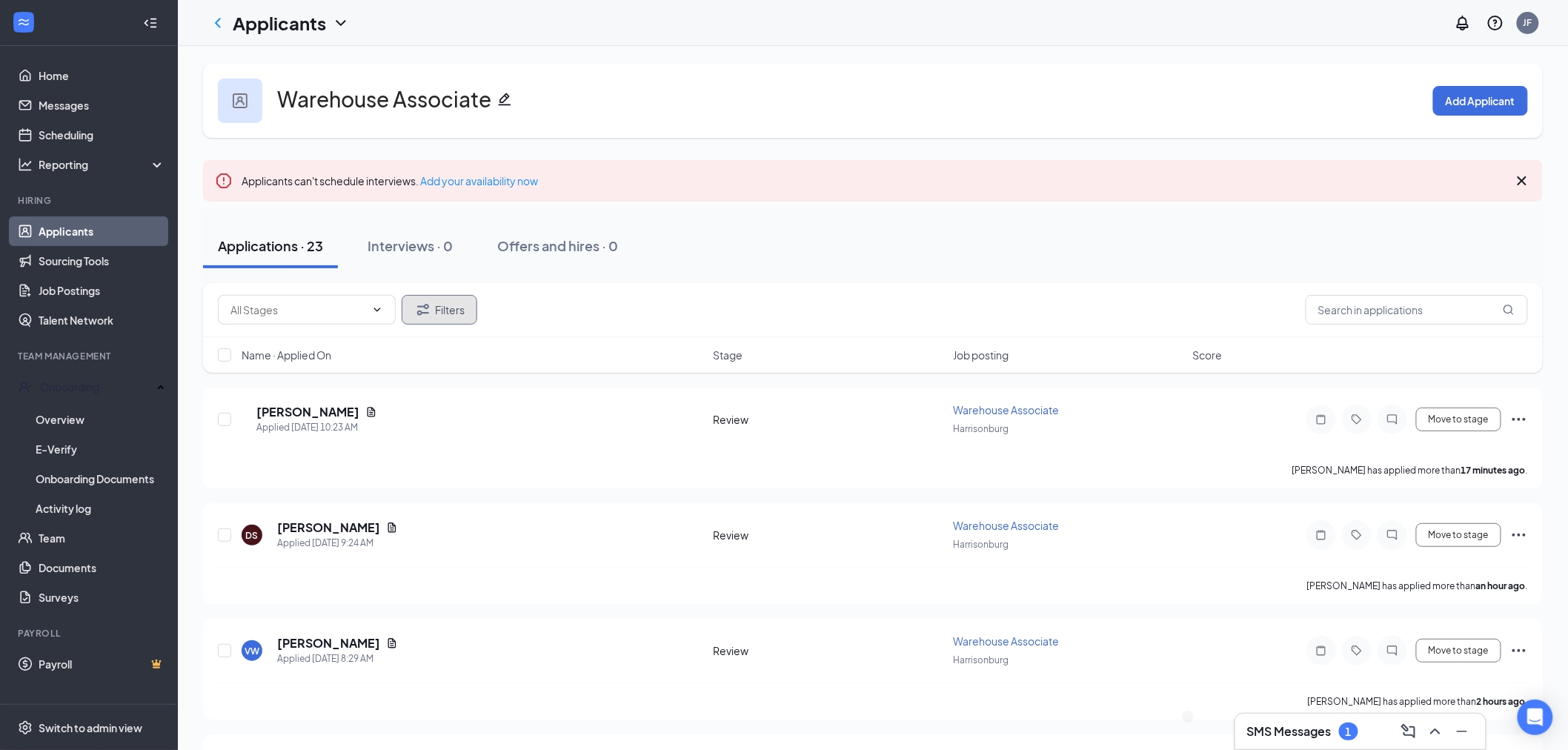
click at [405, 308] on button "Filters" at bounding box center [439, 310] width 76 height 30
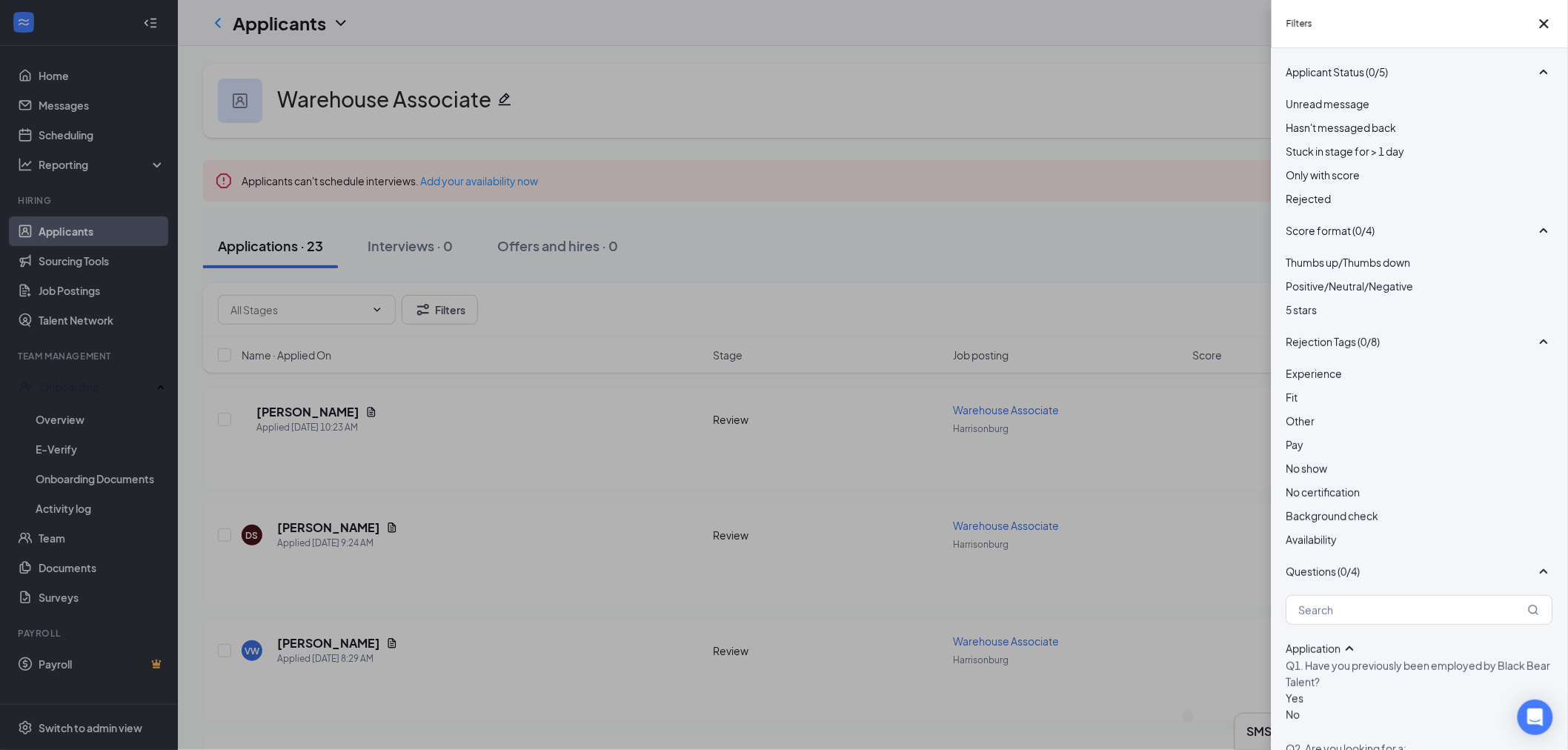
click at [878, 259] on div "Filters Applicant Status (0/5) Unread message Hasn't messaged back Stuck in sta…" at bounding box center [784, 375] width 1568 height 750
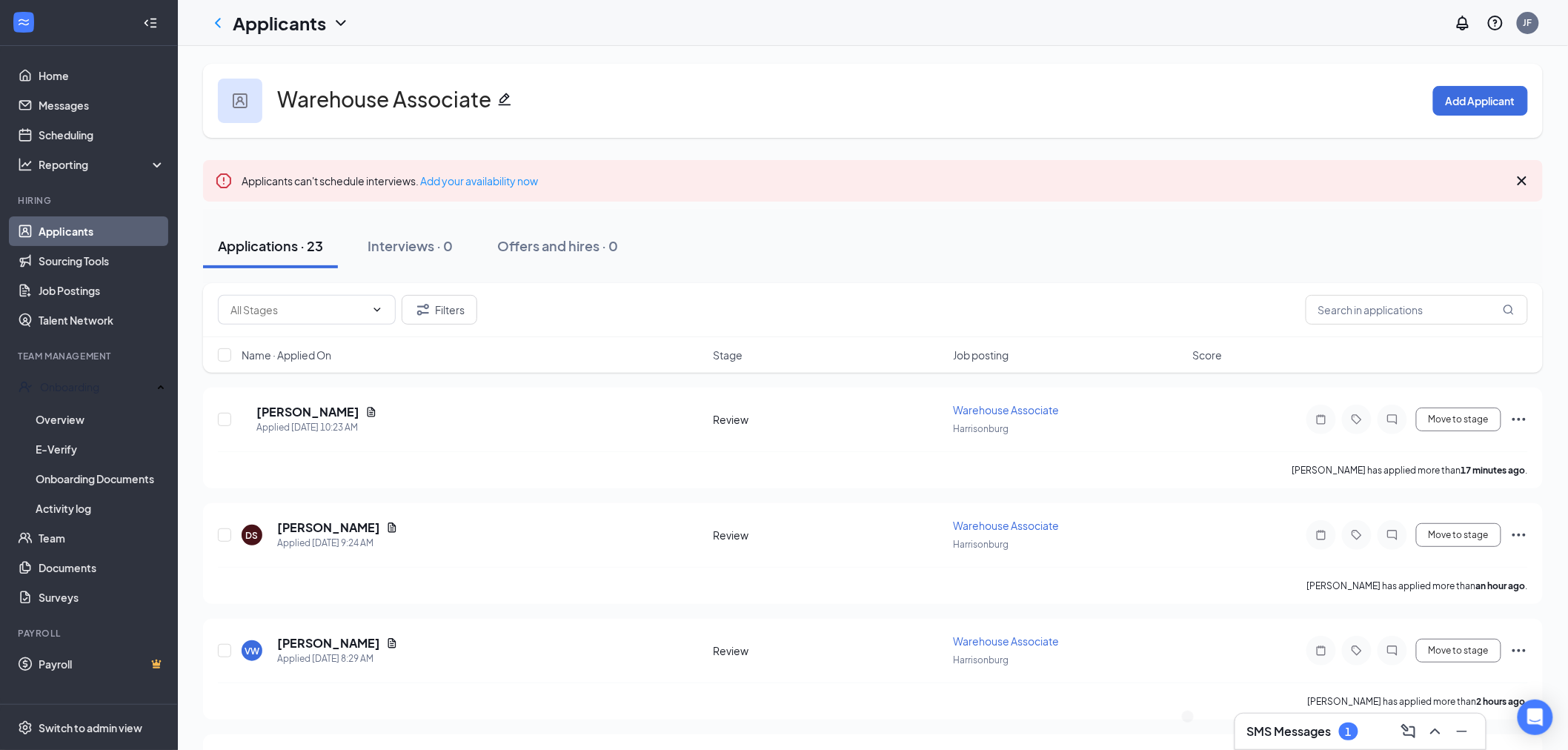
click at [1294, 723] on h3 "SMS Messages" at bounding box center [1289, 730] width 84 height 16
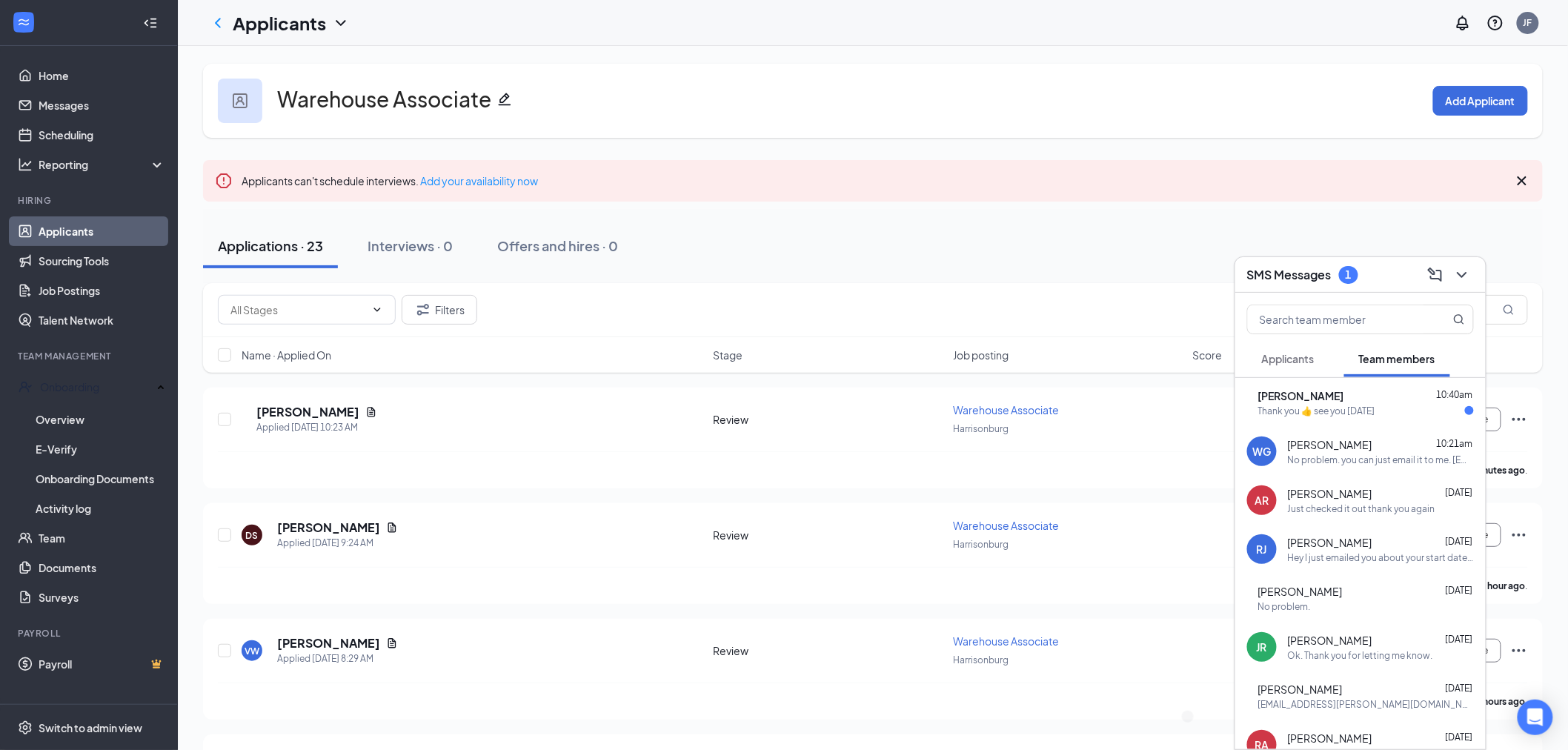
click at [1340, 405] on div "Thank you 👍 see you [DATE]" at bounding box center [1316, 411] width 117 height 12
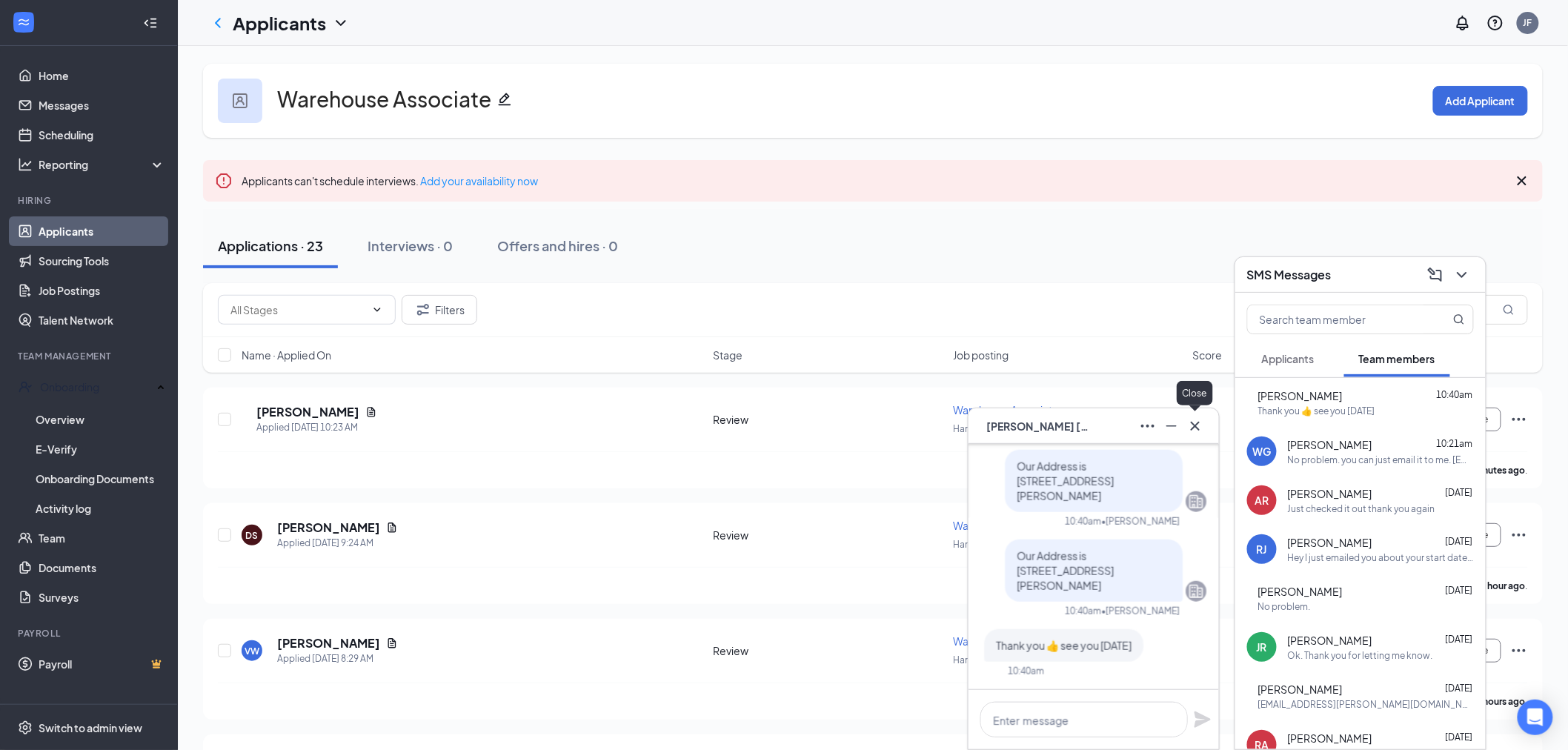
click at [1197, 431] on icon "Cross" at bounding box center [1195, 425] width 18 height 18
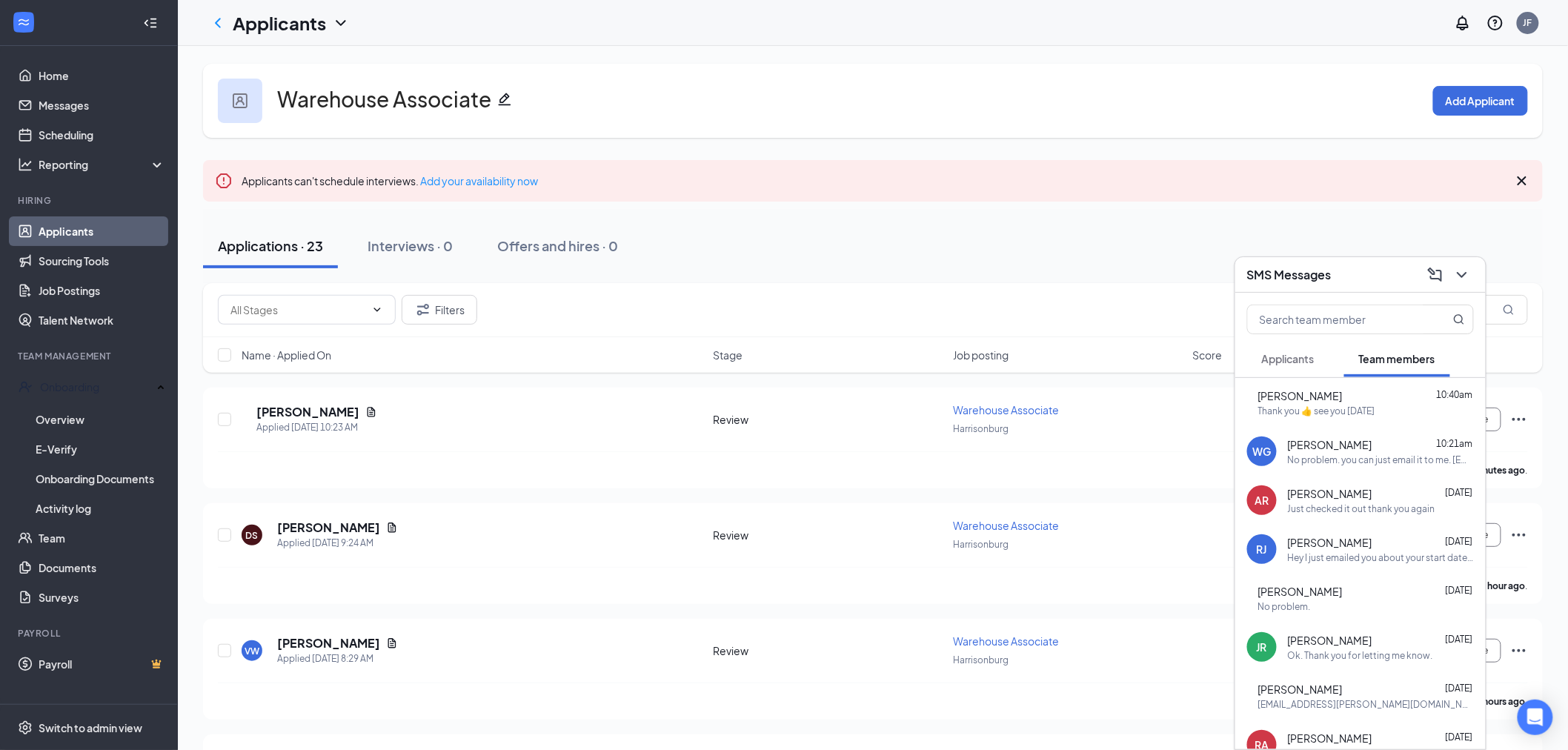
click at [1335, 261] on div "SMS Messages" at bounding box center [1360, 275] width 251 height 36
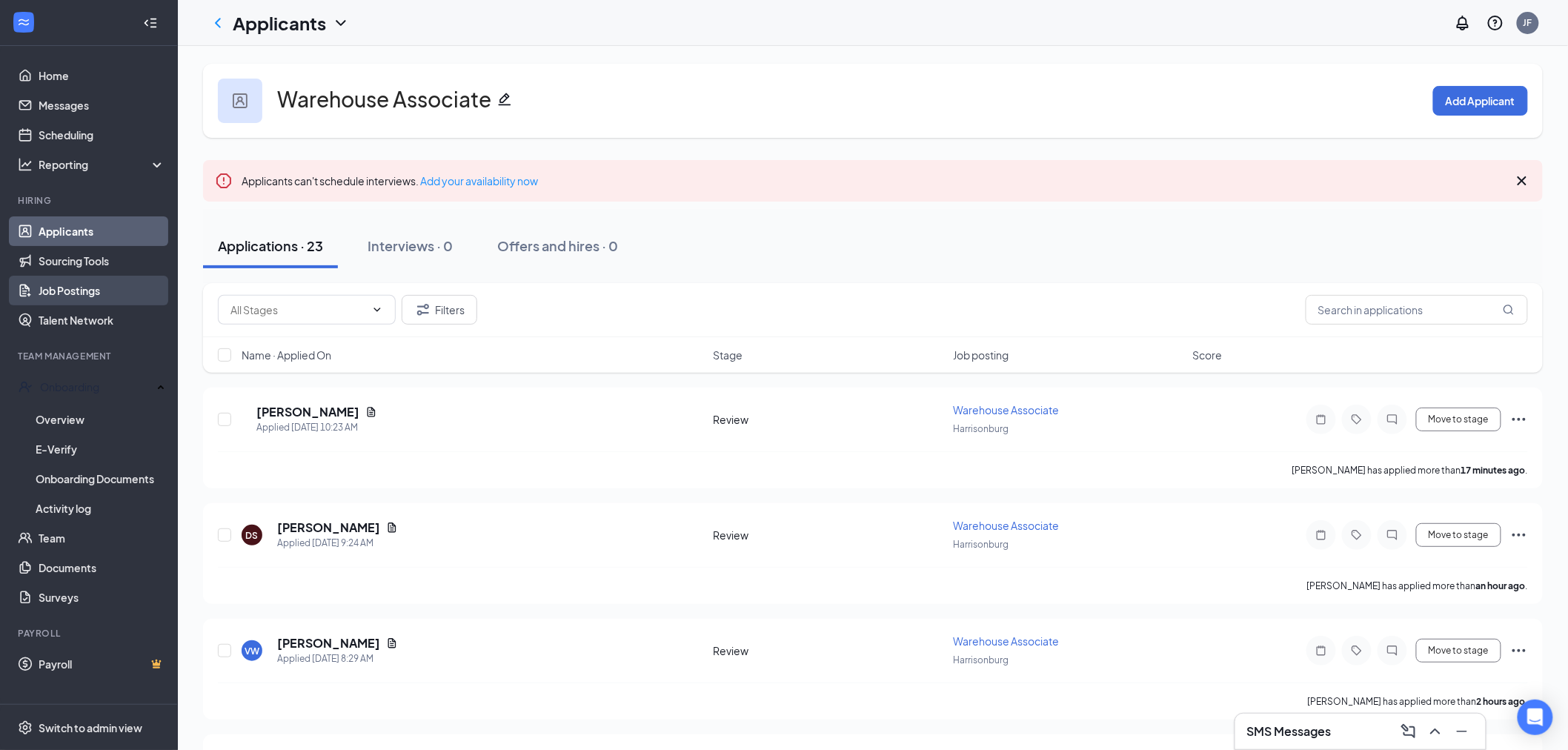
click at [69, 283] on link "Job Postings" at bounding box center [102, 291] width 127 height 30
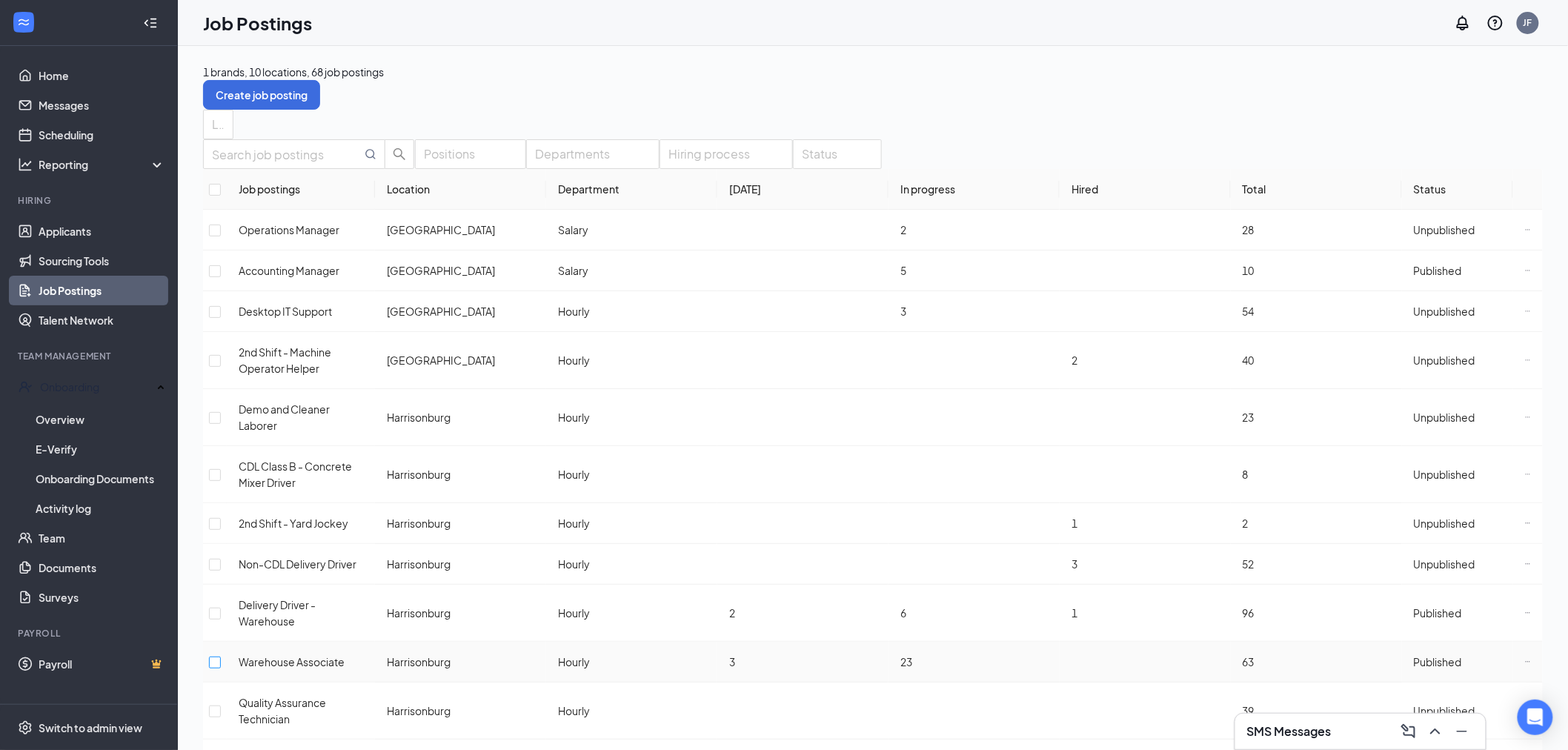
click at [221, 656] on input "checkbox" at bounding box center [214, 662] width 12 height 12
checkbox input "true"
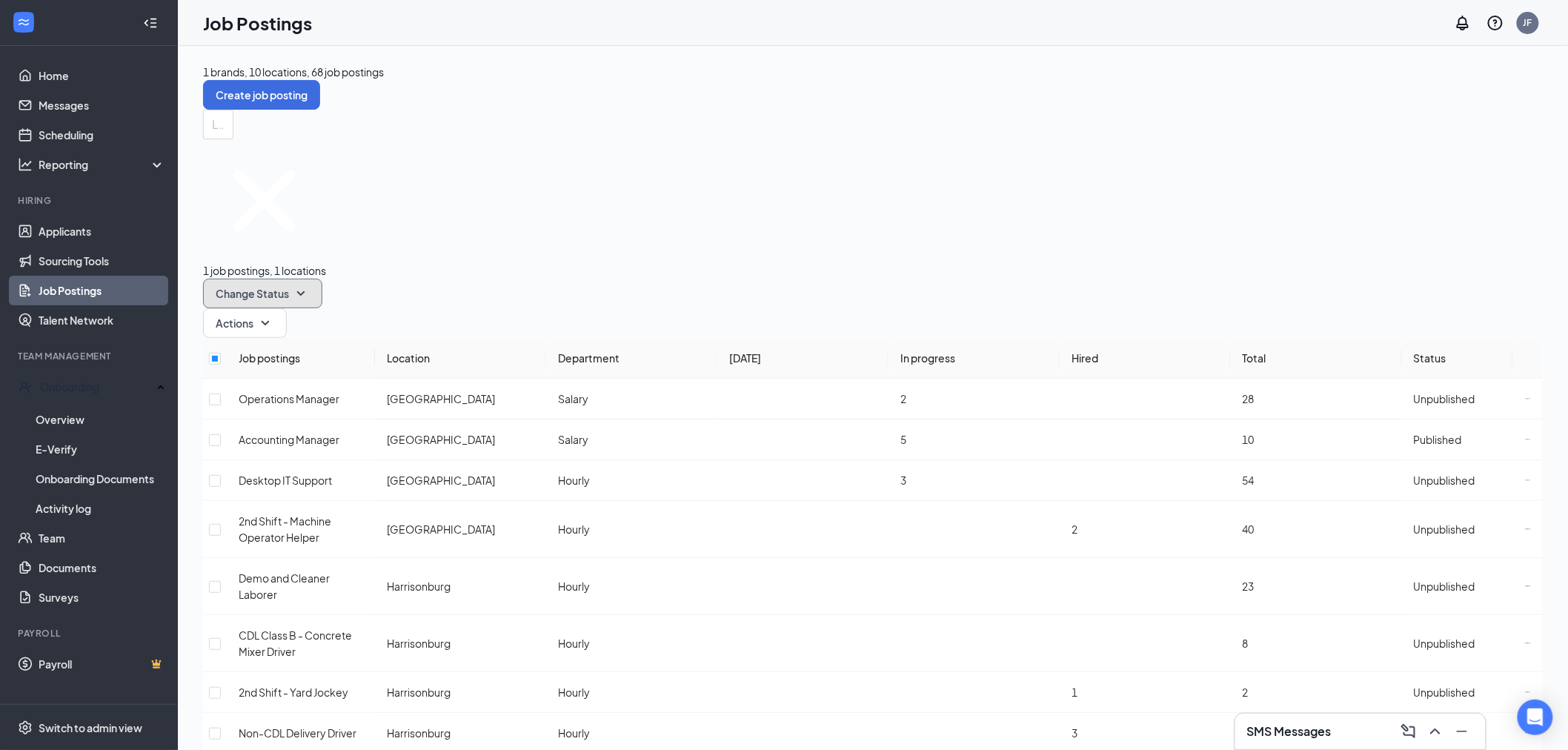
click at [309, 284] on icon "SmallChevronDown" at bounding box center [300, 293] width 18 height 18
click at [426, 247] on span "Unpublish" at bounding box center [403, 240] width 49 height 13
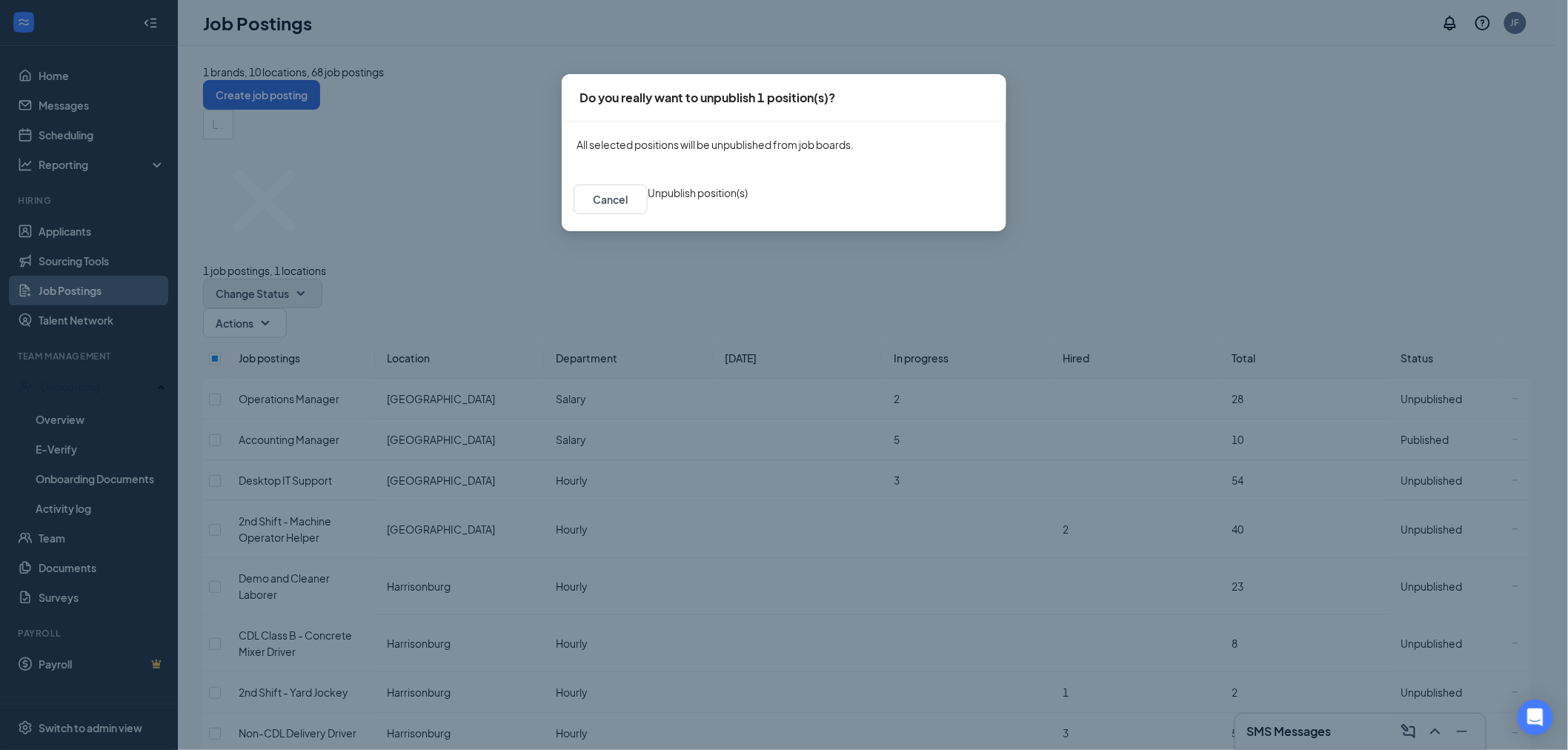
click at [748, 201] on button "Unpublish position(s)" at bounding box center [698, 192] width 100 height 16
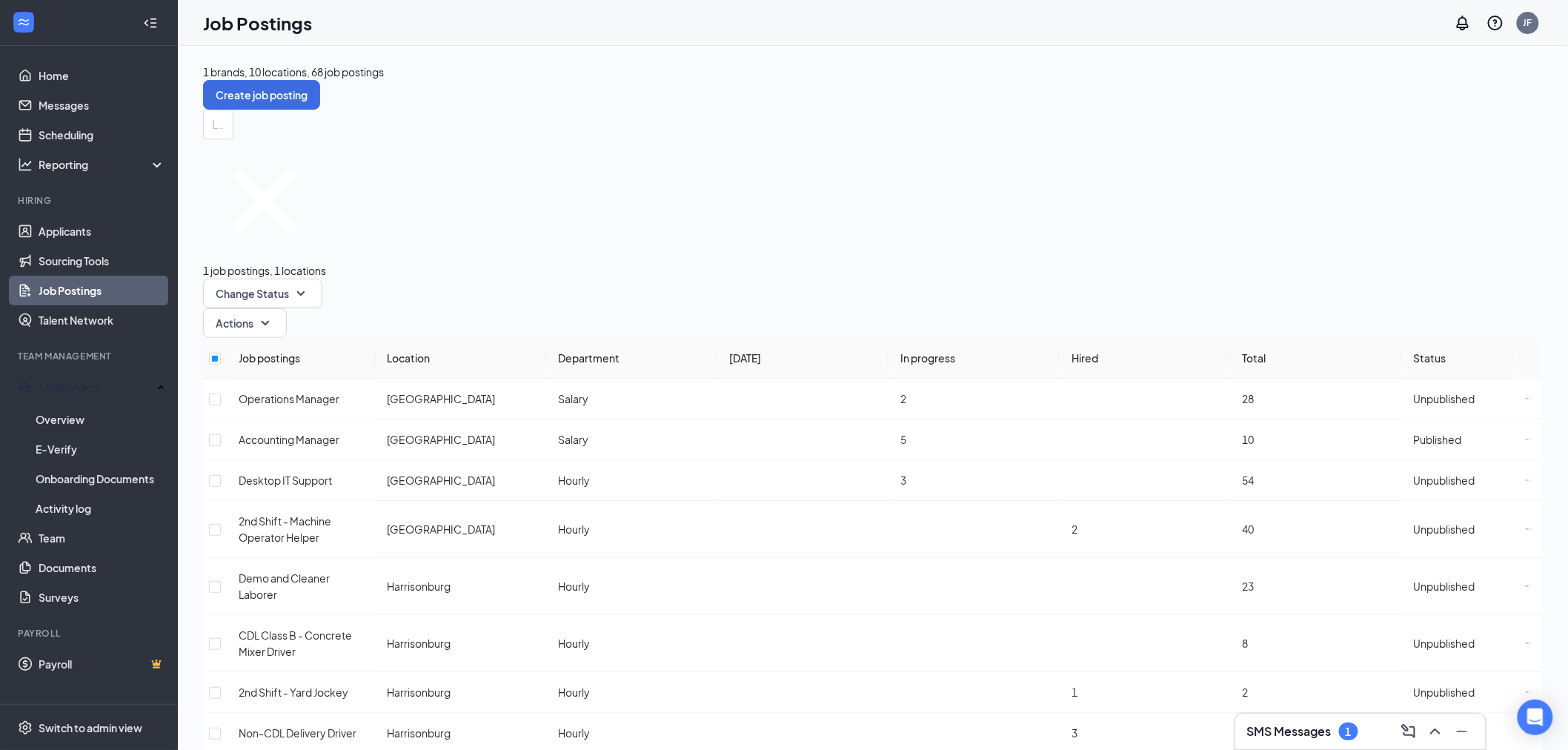
click at [1334, 734] on div "SMS Messages 1" at bounding box center [1302, 731] width 111 height 18
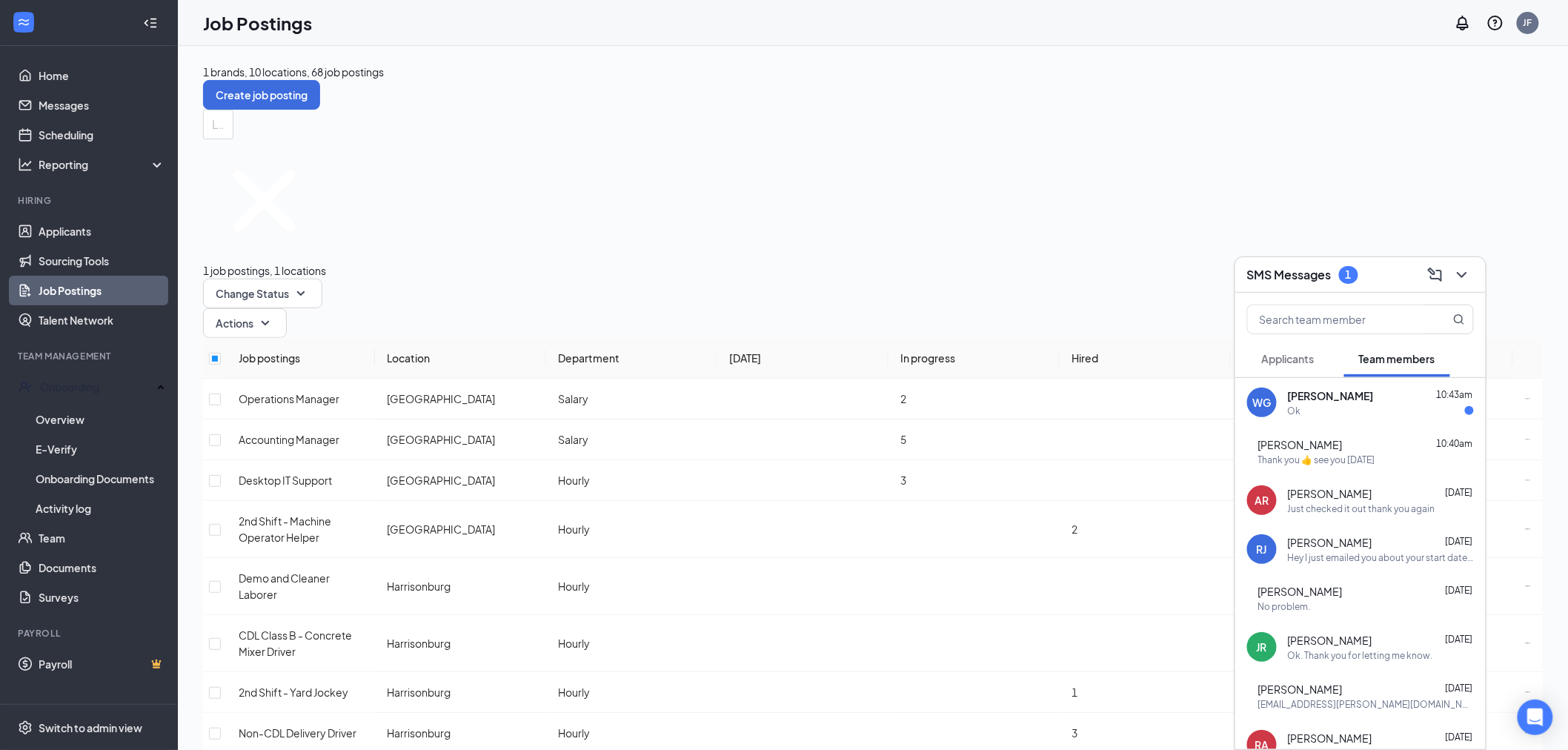
click at [1309, 394] on span "[PERSON_NAME]" at bounding box center [1331, 396] width 86 height 15
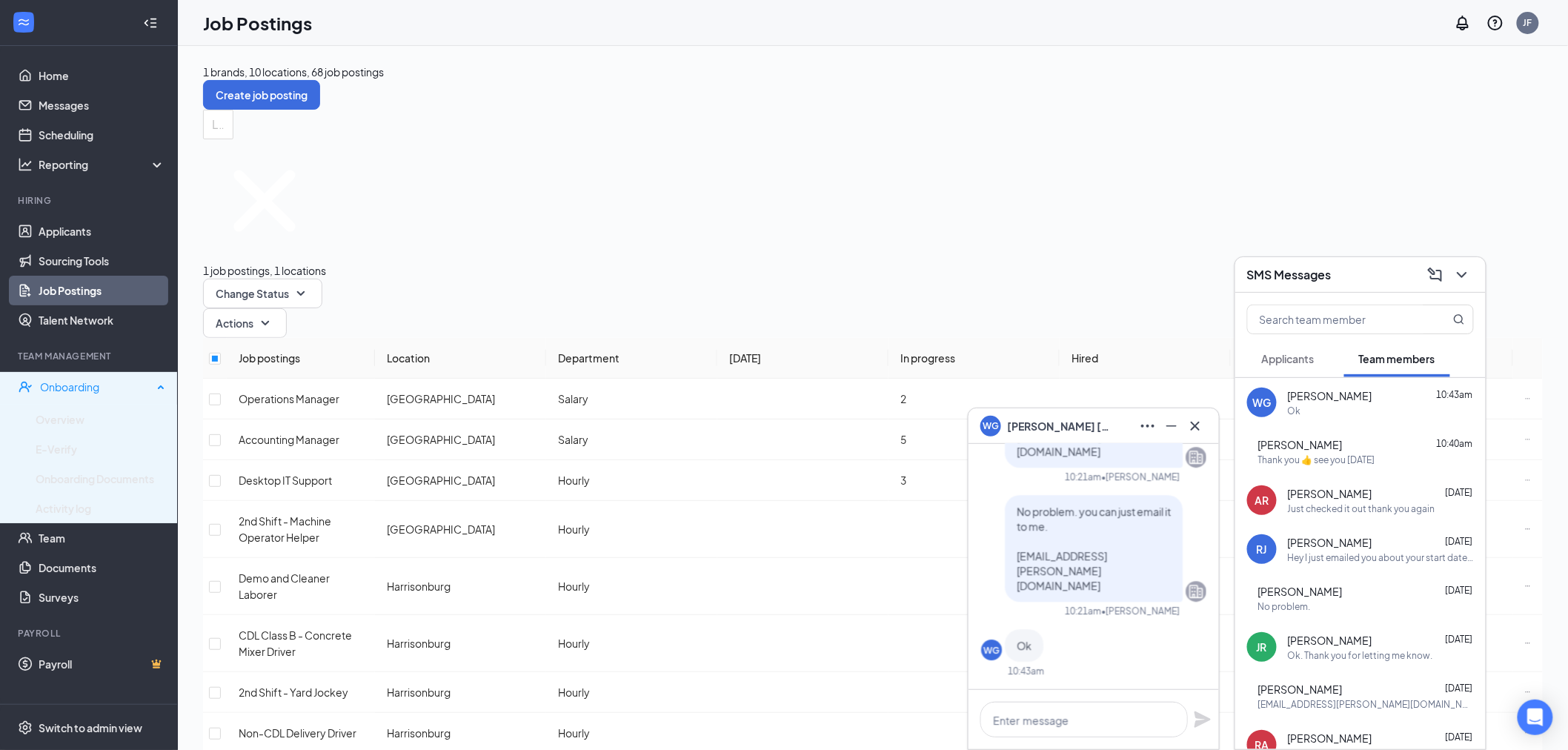
click at [88, 390] on div "Onboarding" at bounding box center [96, 387] width 112 height 15
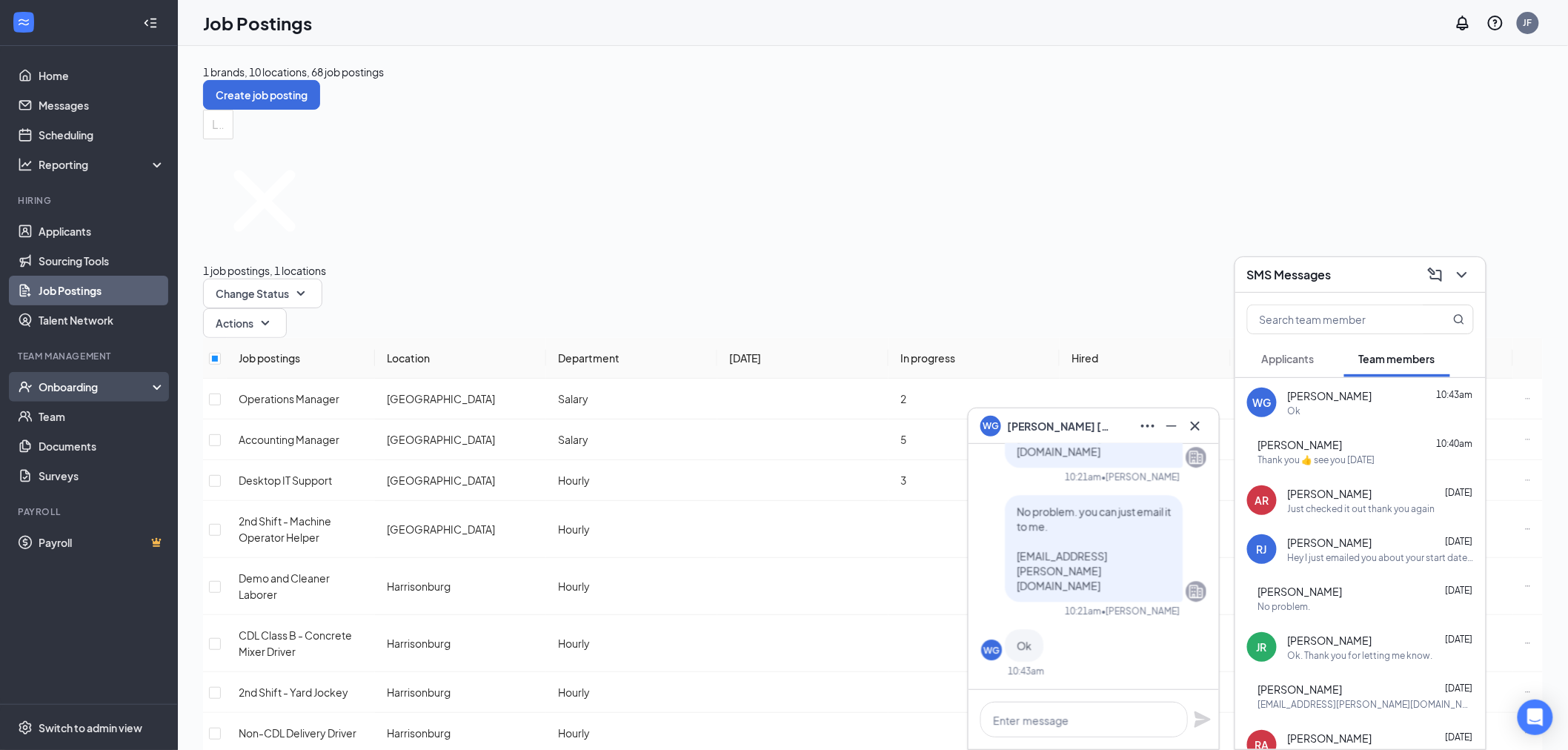
click at [87, 385] on div "Onboarding" at bounding box center [95, 387] width 114 height 15
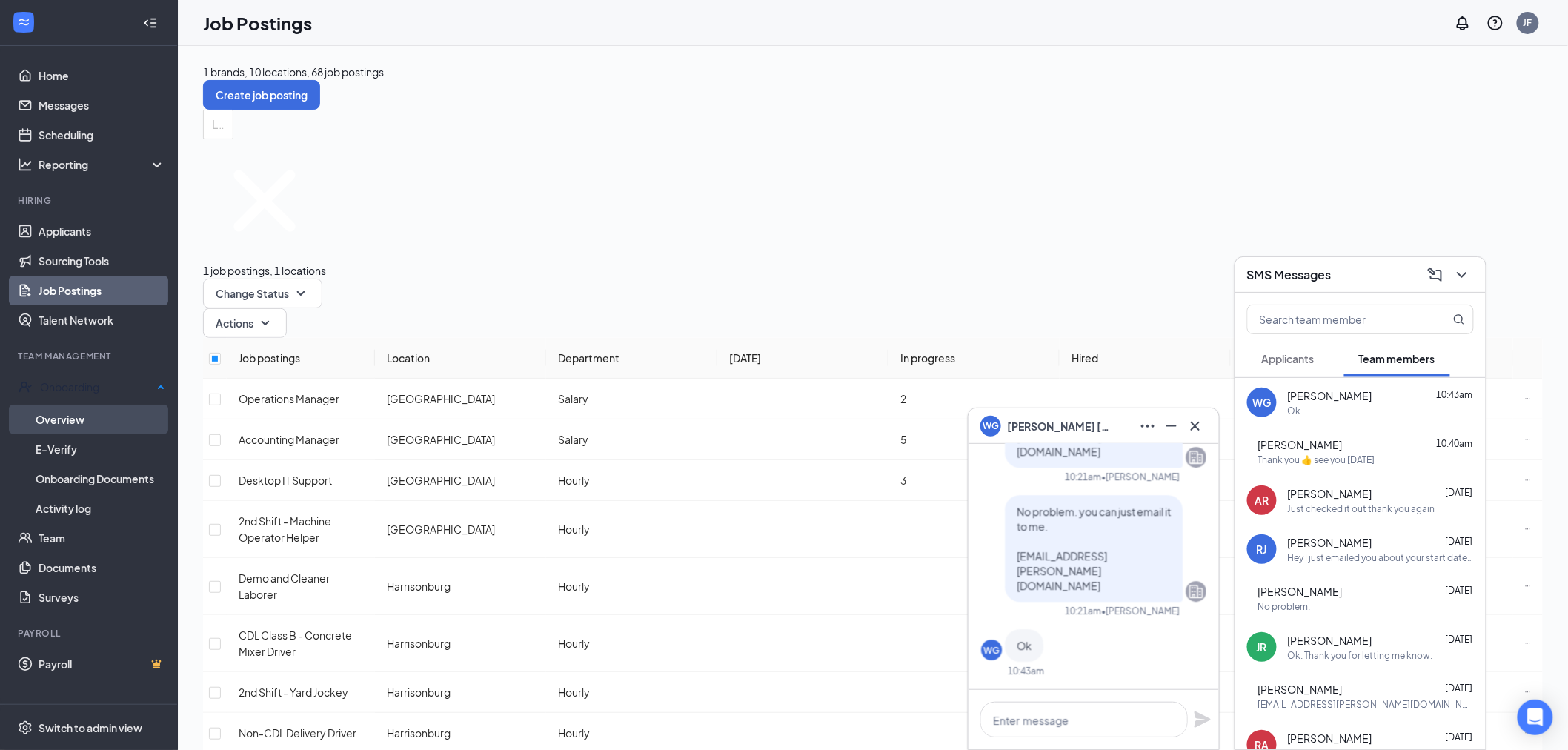
click at [84, 405] on link "Overview" at bounding box center [100, 420] width 130 height 30
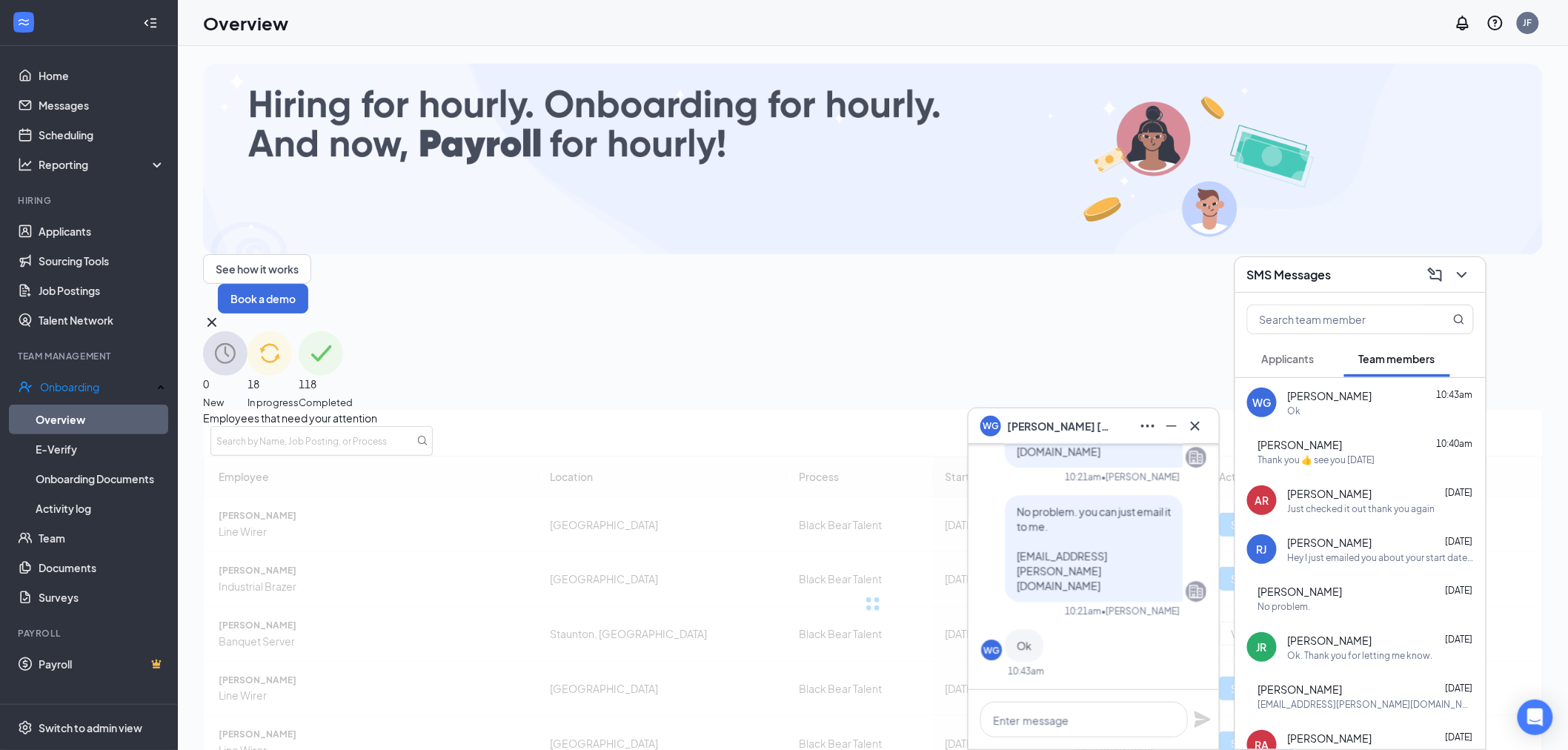
click at [1098, 424] on div "WG [PERSON_NAME]" at bounding box center [1093, 425] width 226 height 23
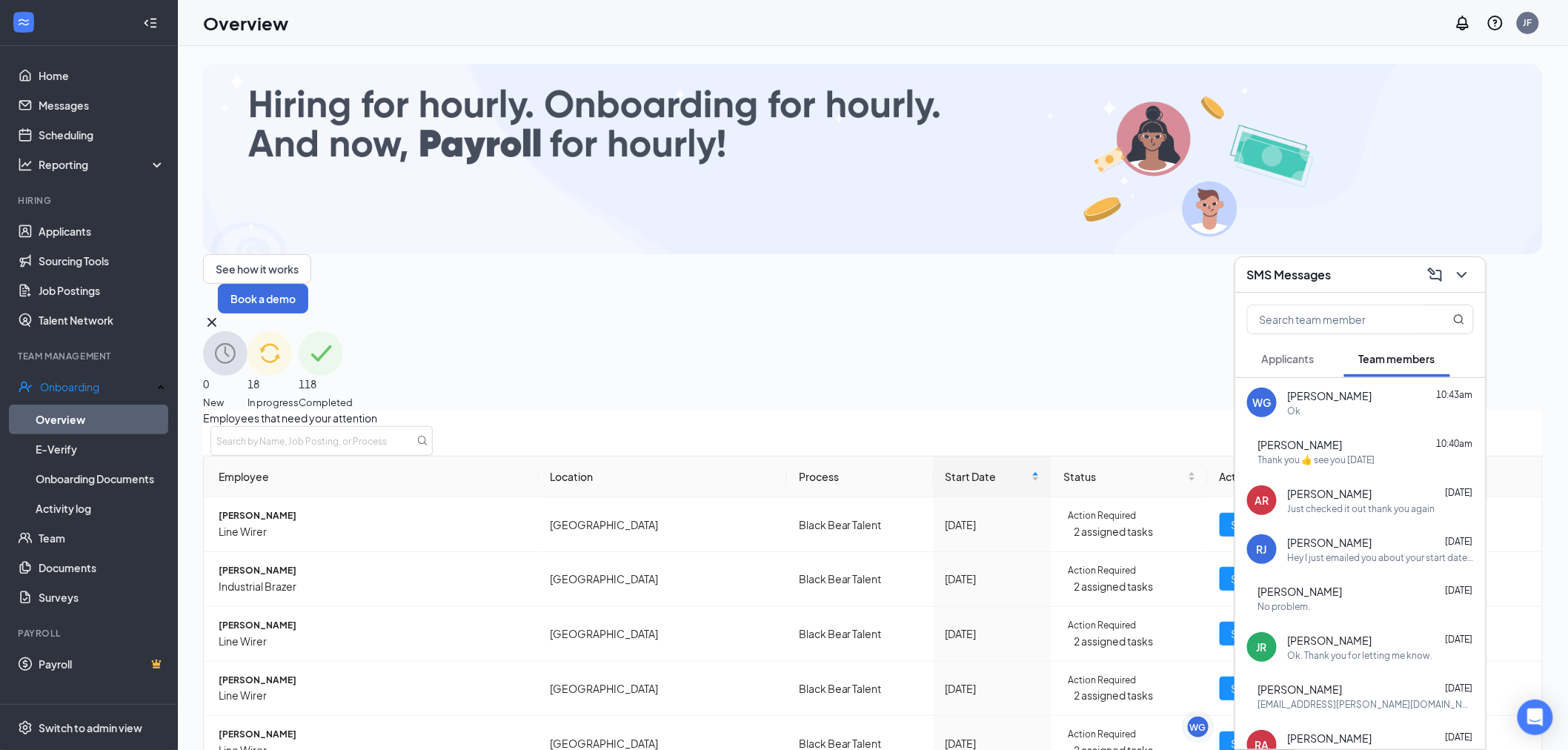
click at [1366, 271] on div "SMS Messages" at bounding box center [1360, 274] width 226 height 23
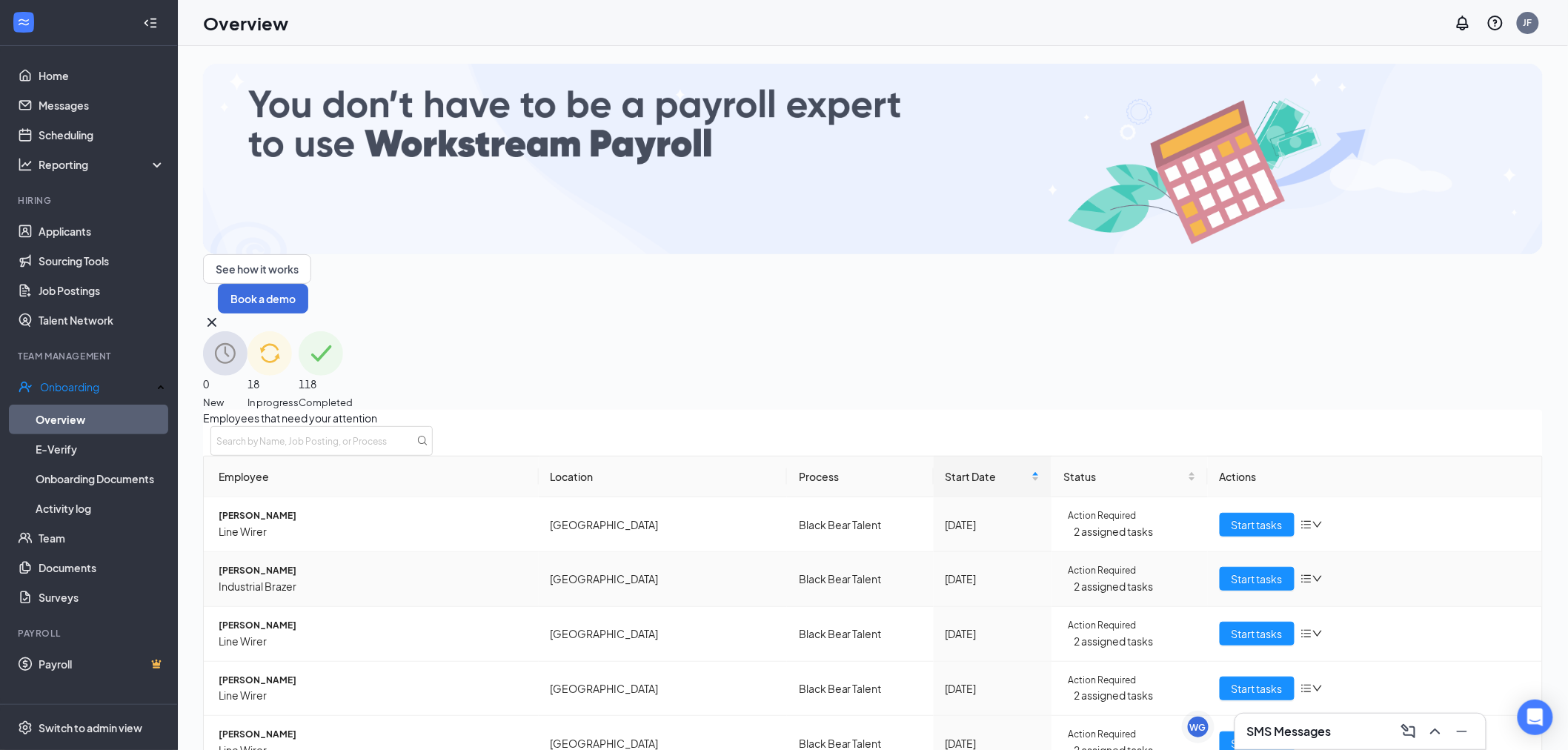
click at [293, 564] on span "Austin D Reynolds" at bounding box center [373, 570] width 309 height 14
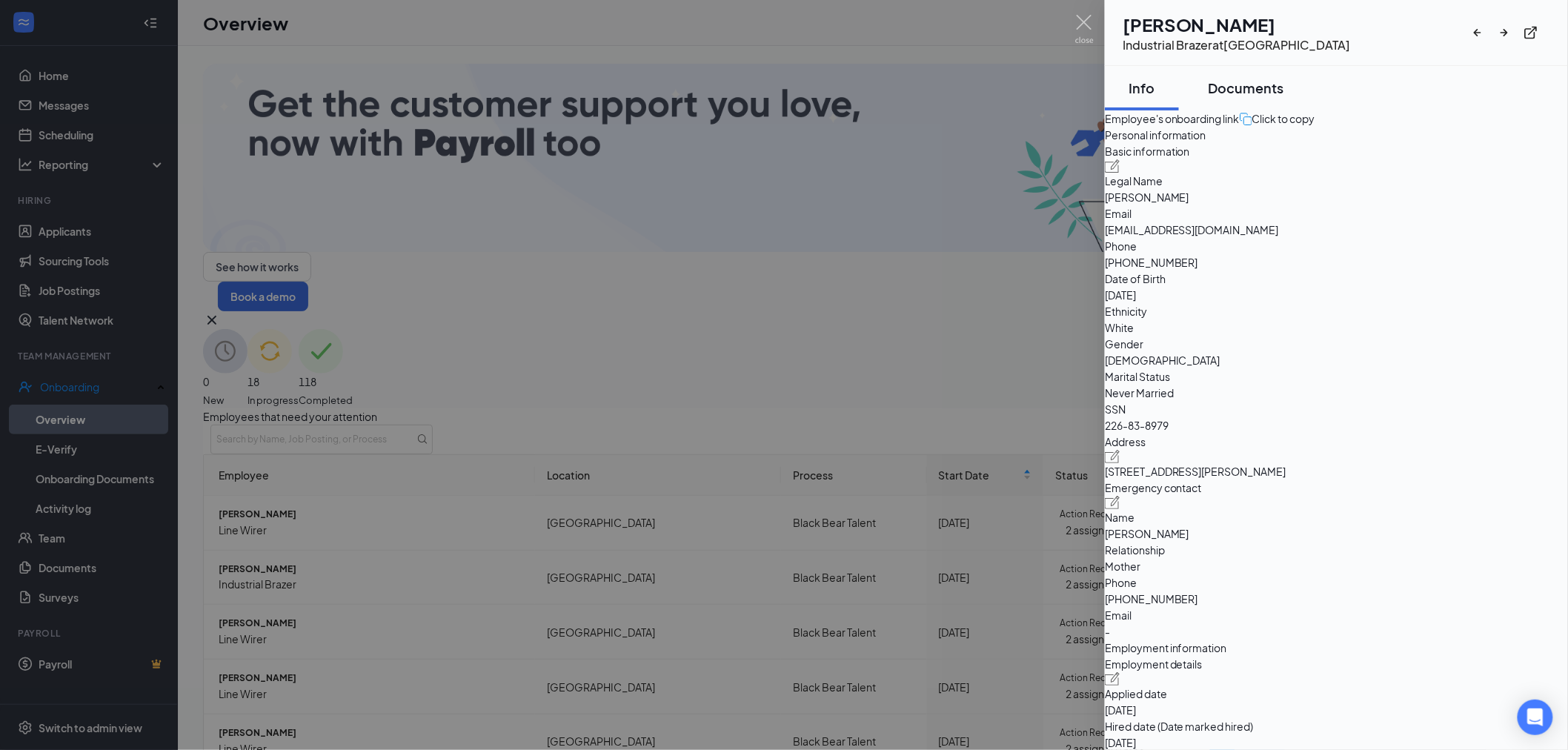
click at [1282, 91] on div "Documents" at bounding box center [1246, 88] width 76 height 19
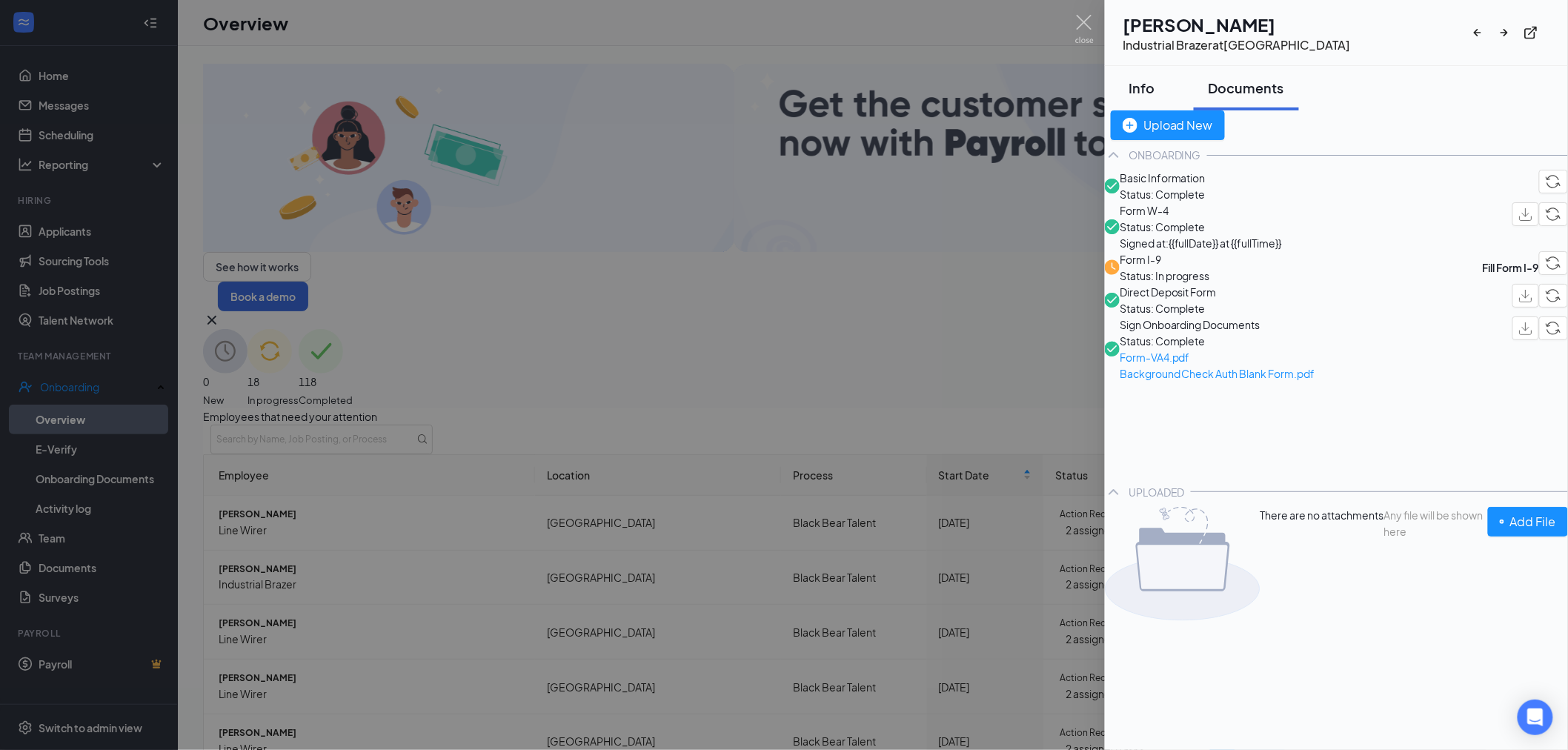
click at [1153, 91] on div "Info" at bounding box center [1142, 88] width 45 height 19
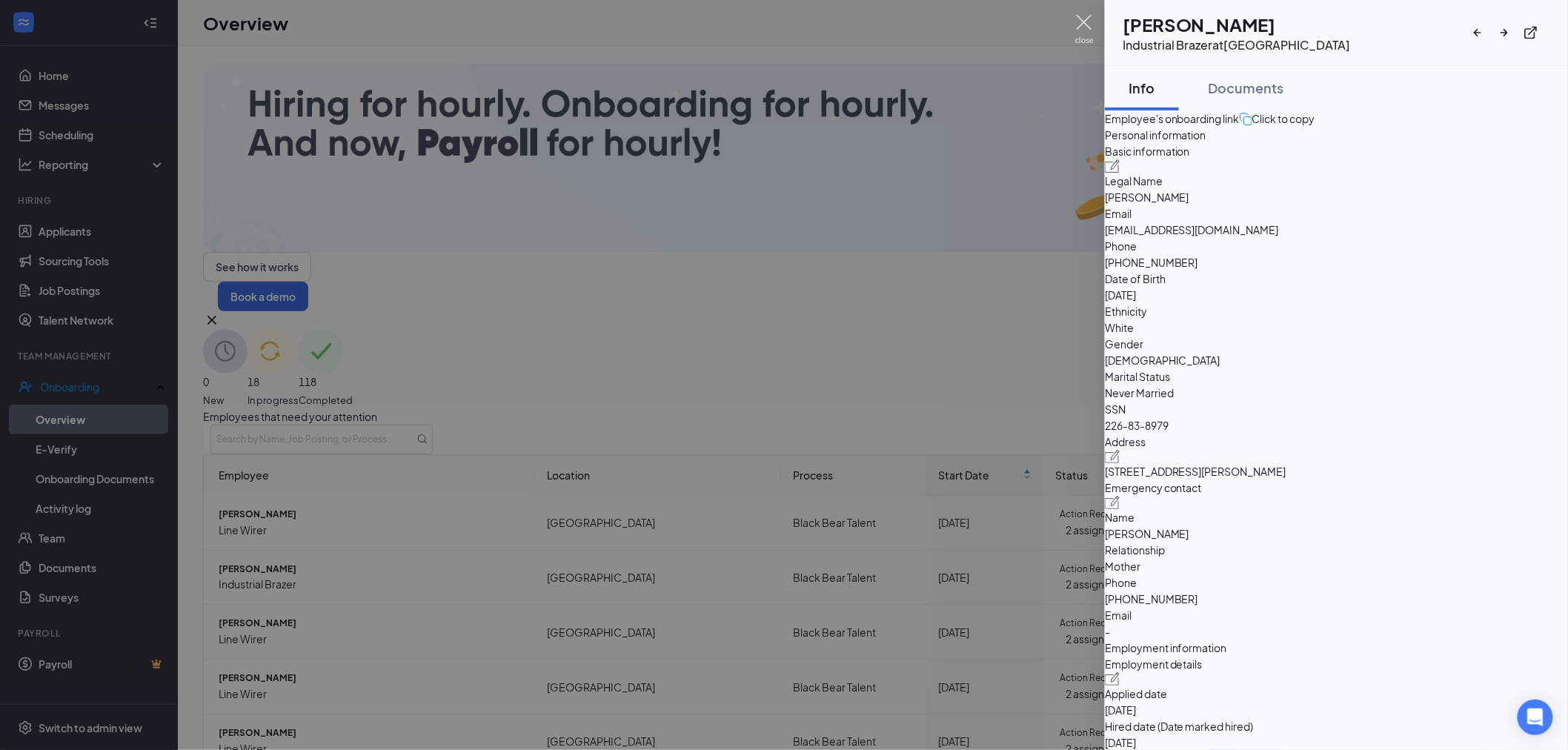
click at [1084, 27] on img at bounding box center [1085, 29] width 19 height 29
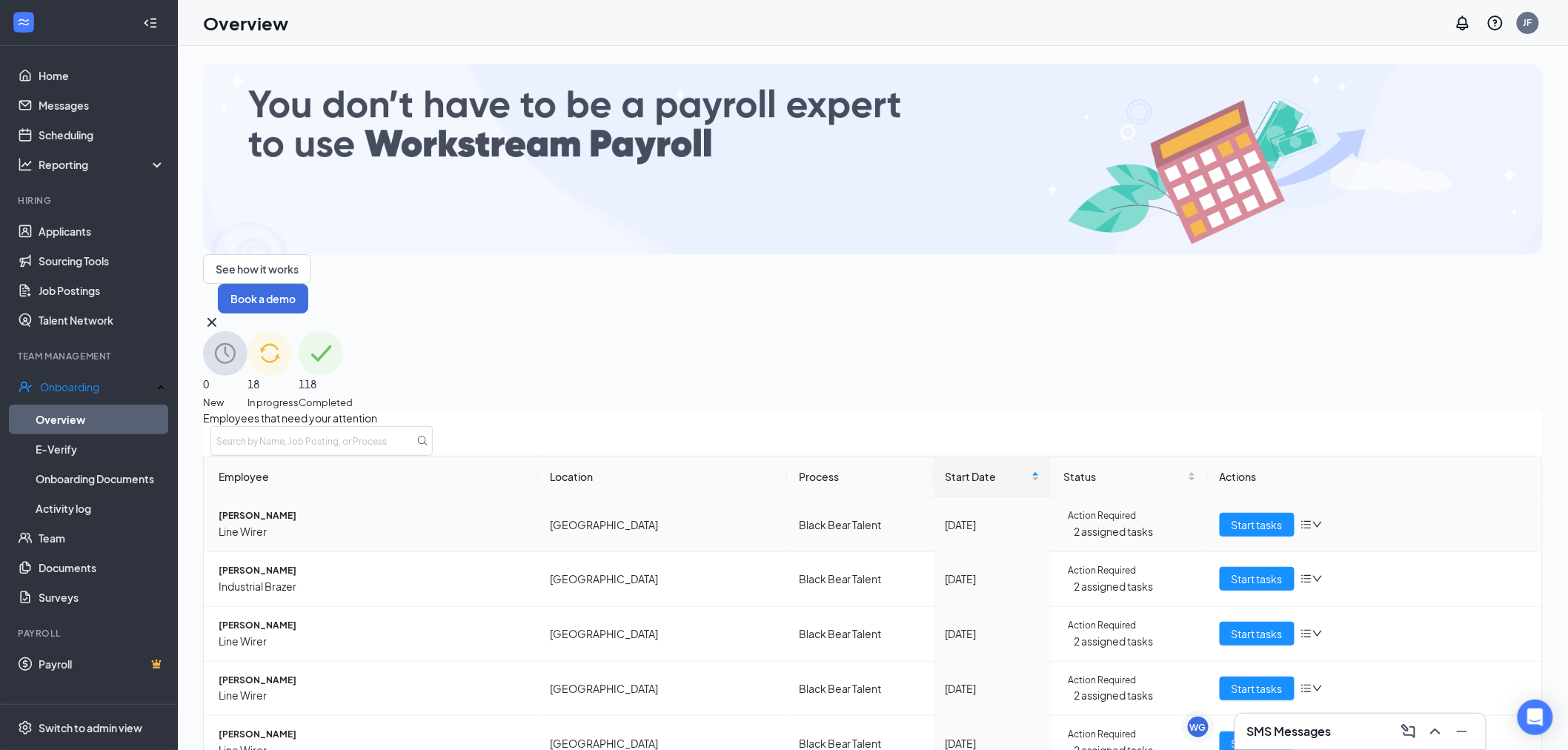
click at [328, 509] on span "[PERSON_NAME]" at bounding box center [373, 515] width 309 height 14
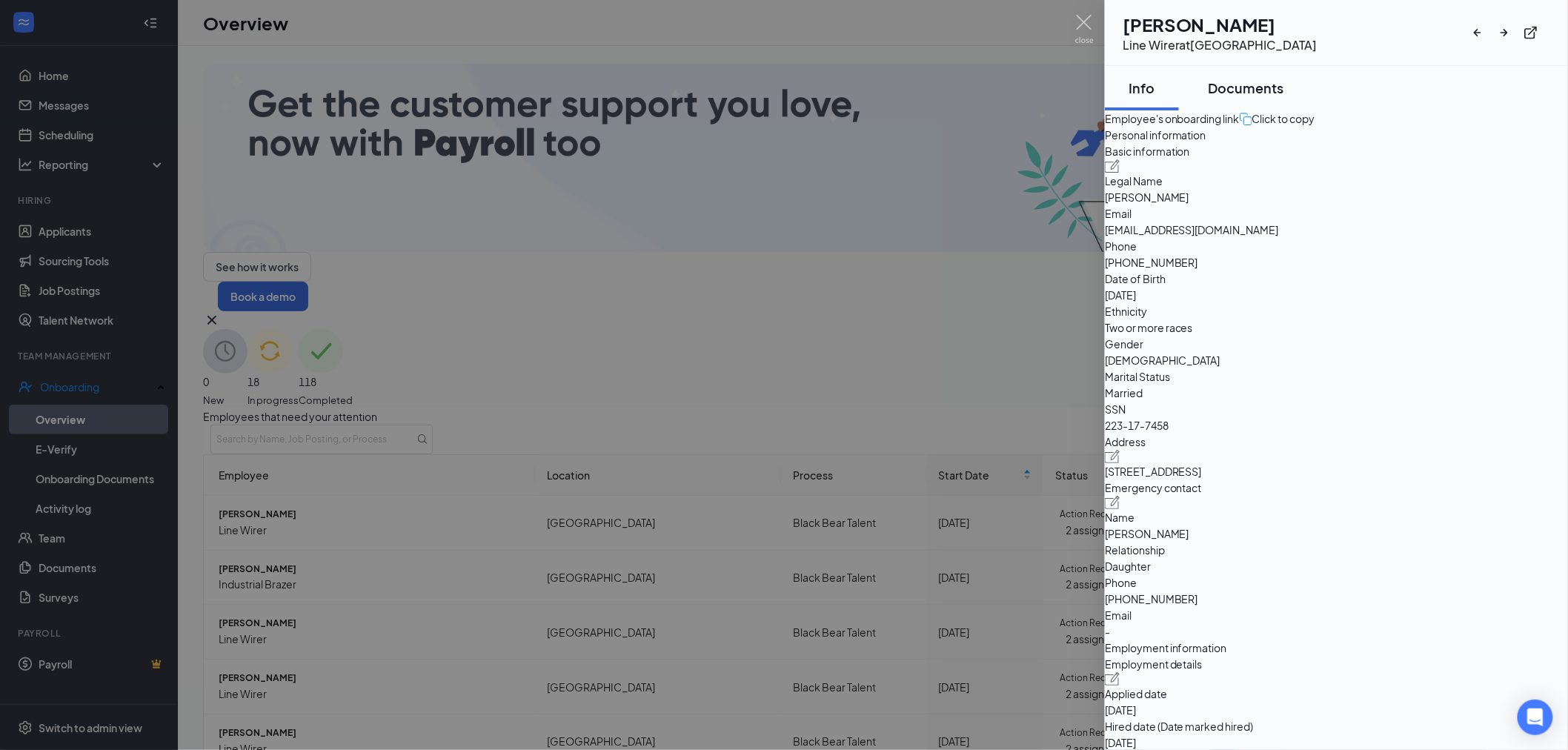
click at [1284, 79] on div "Documents" at bounding box center [1246, 88] width 76 height 19
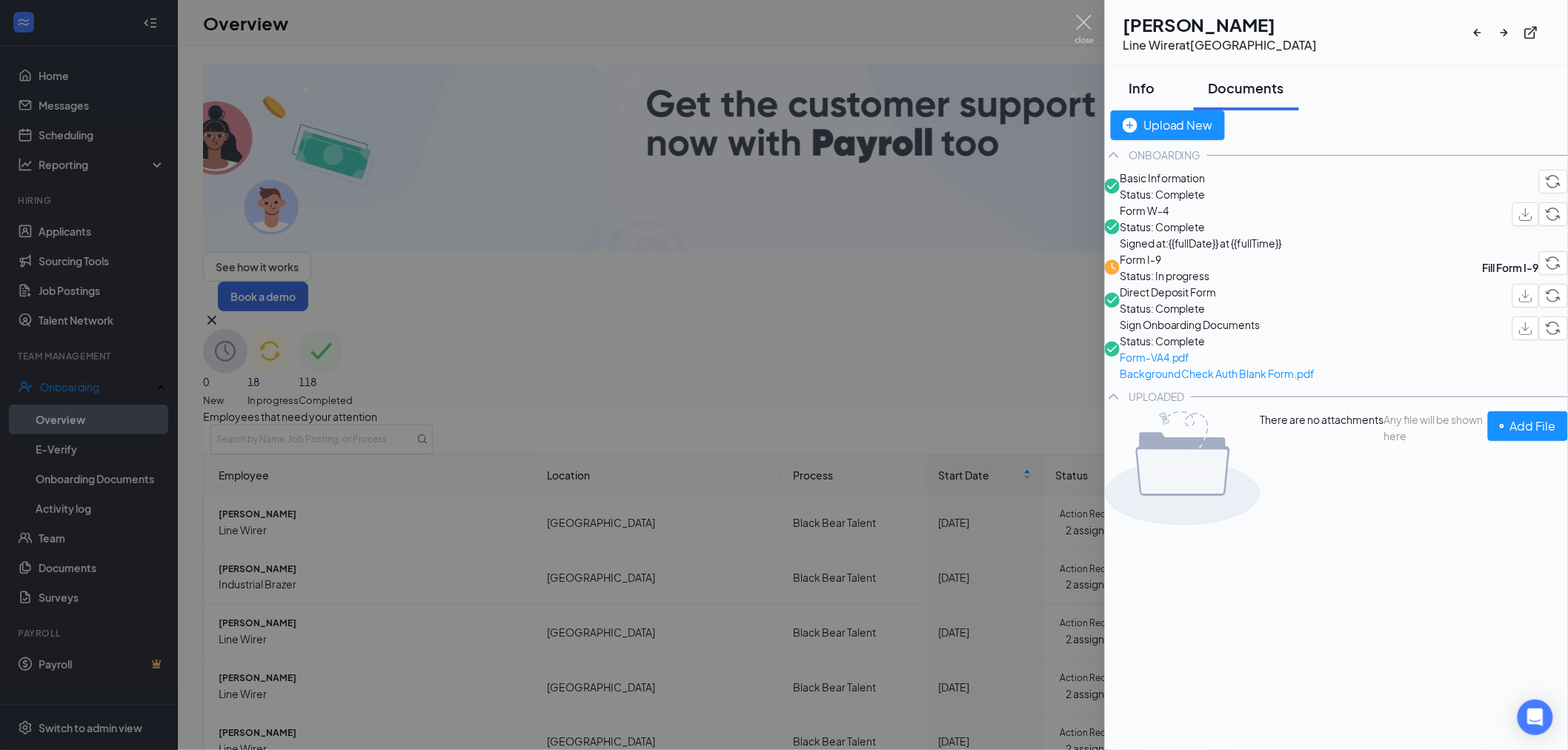
click at [1164, 85] on div "Info" at bounding box center [1142, 88] width 45 height 19
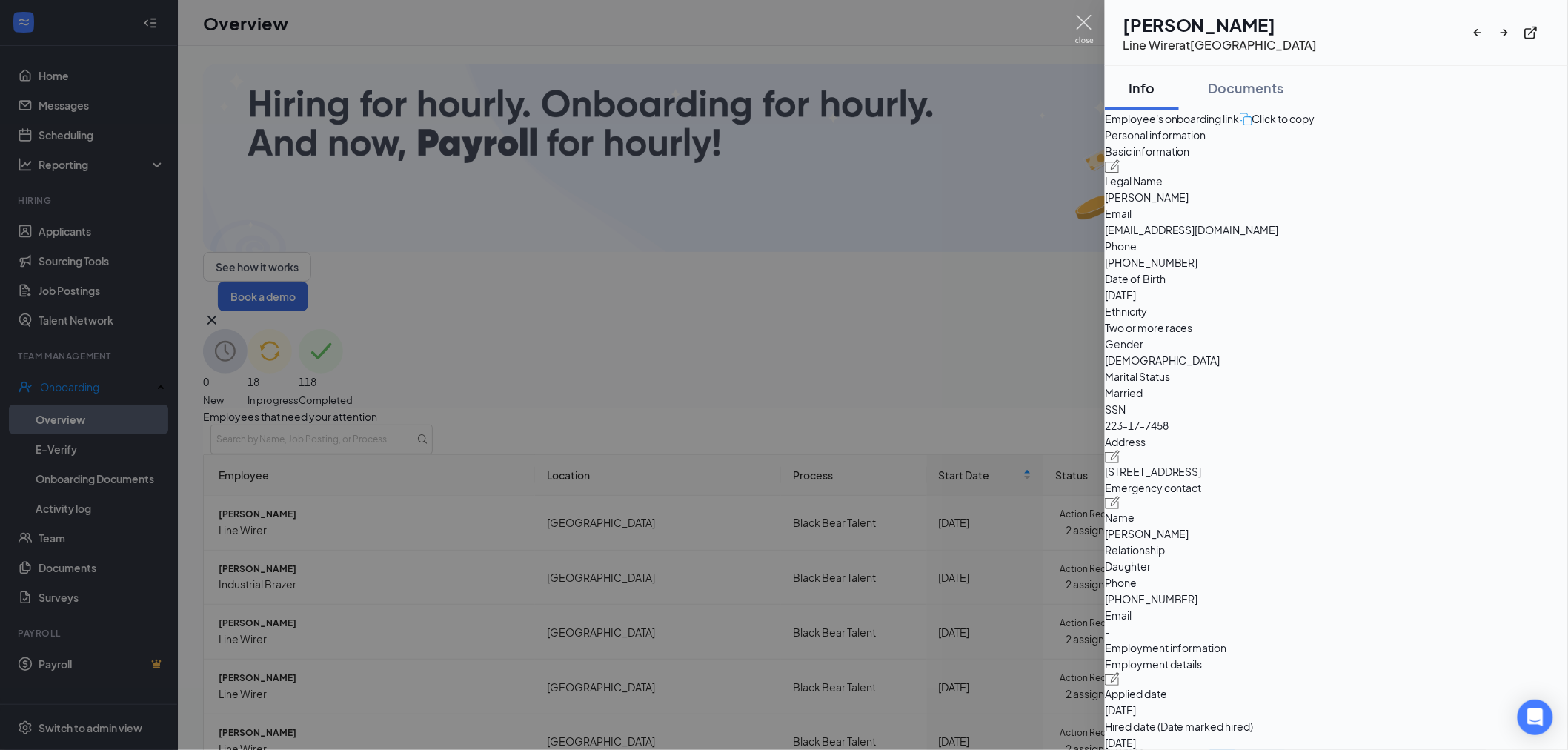
click at [1080, 23] on img at bounding box center [1085, 29] width 19 height 29
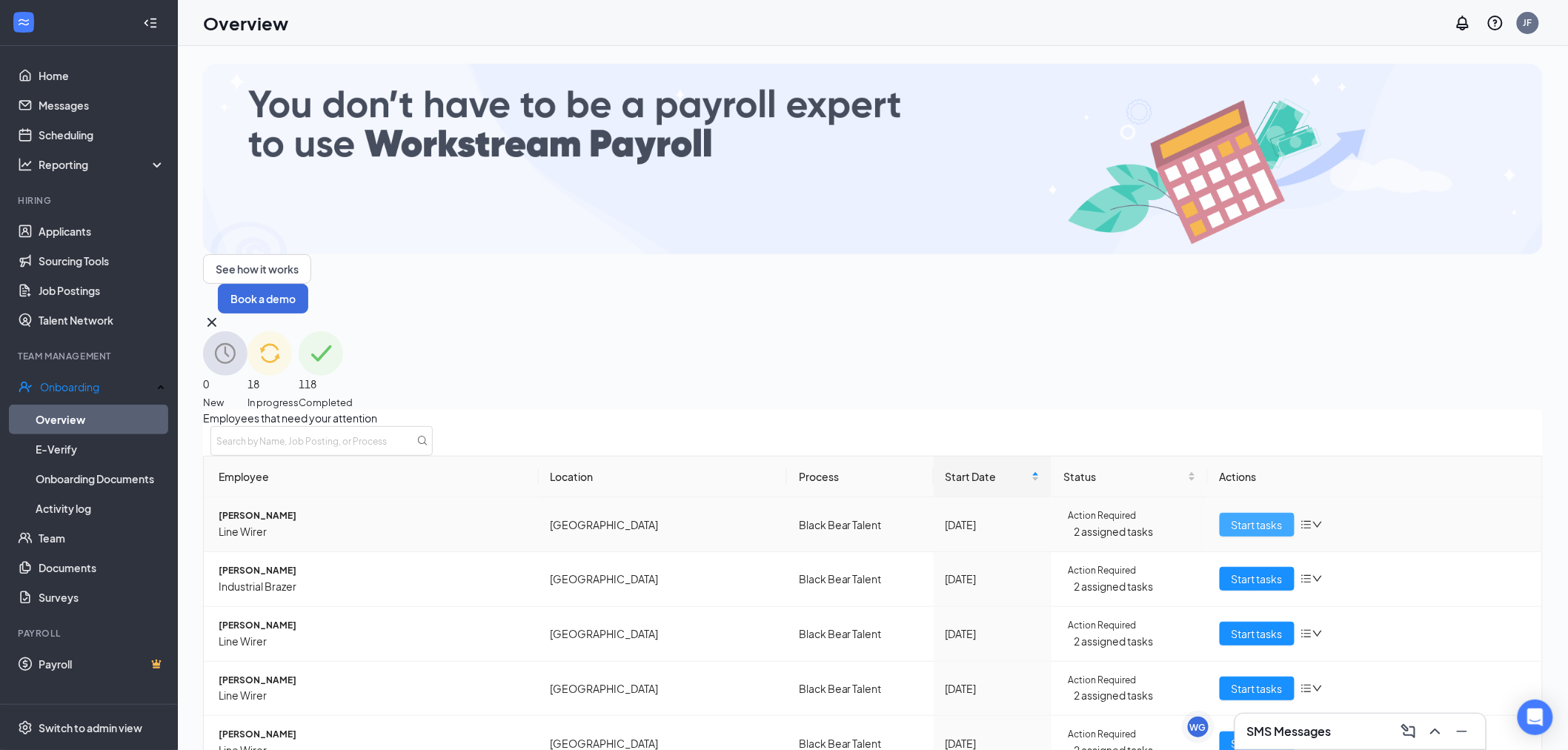
click at [1238, 516] on span "Start tasks" at bounding box center [1257, 524] width 51 height 16
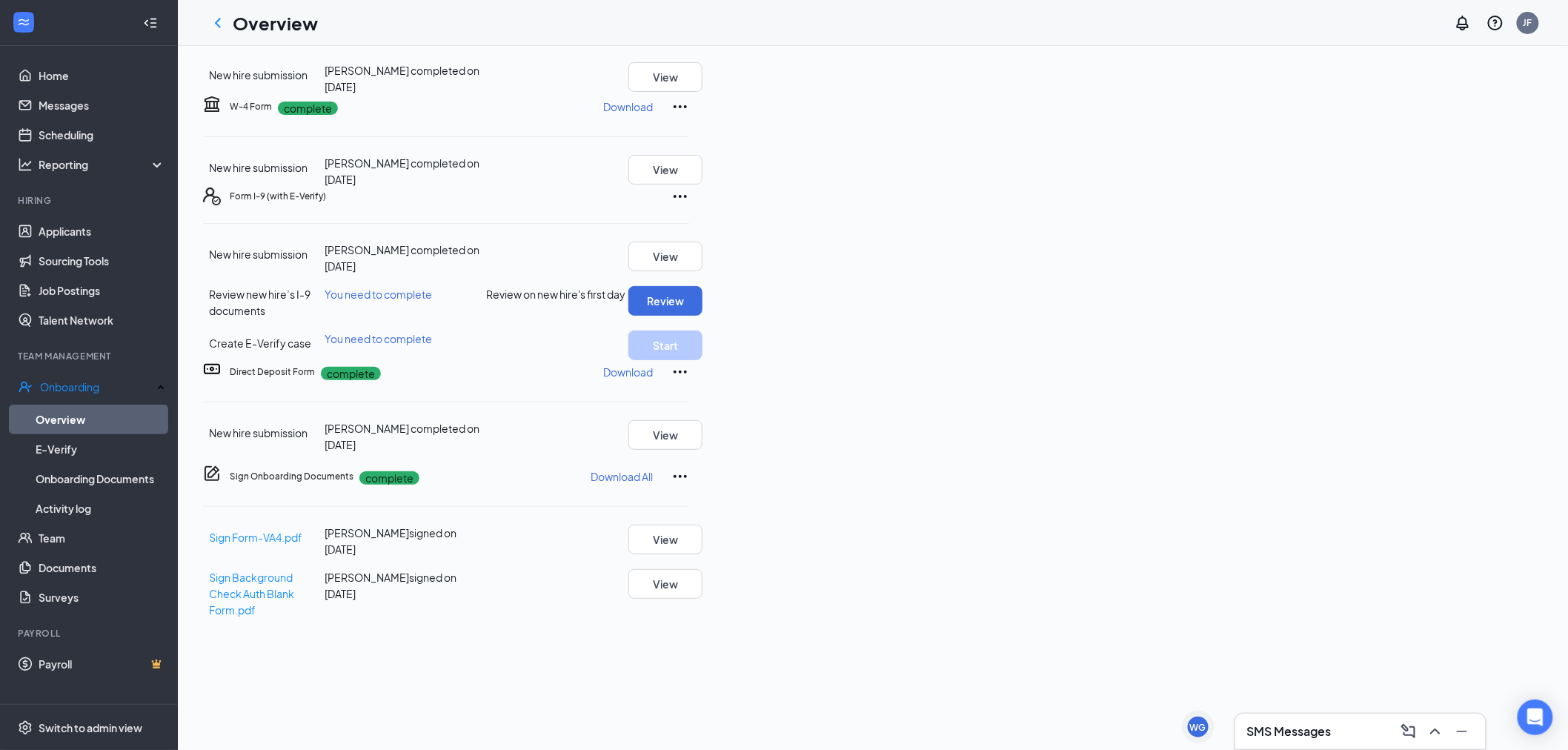
scroll to position [329, 0]
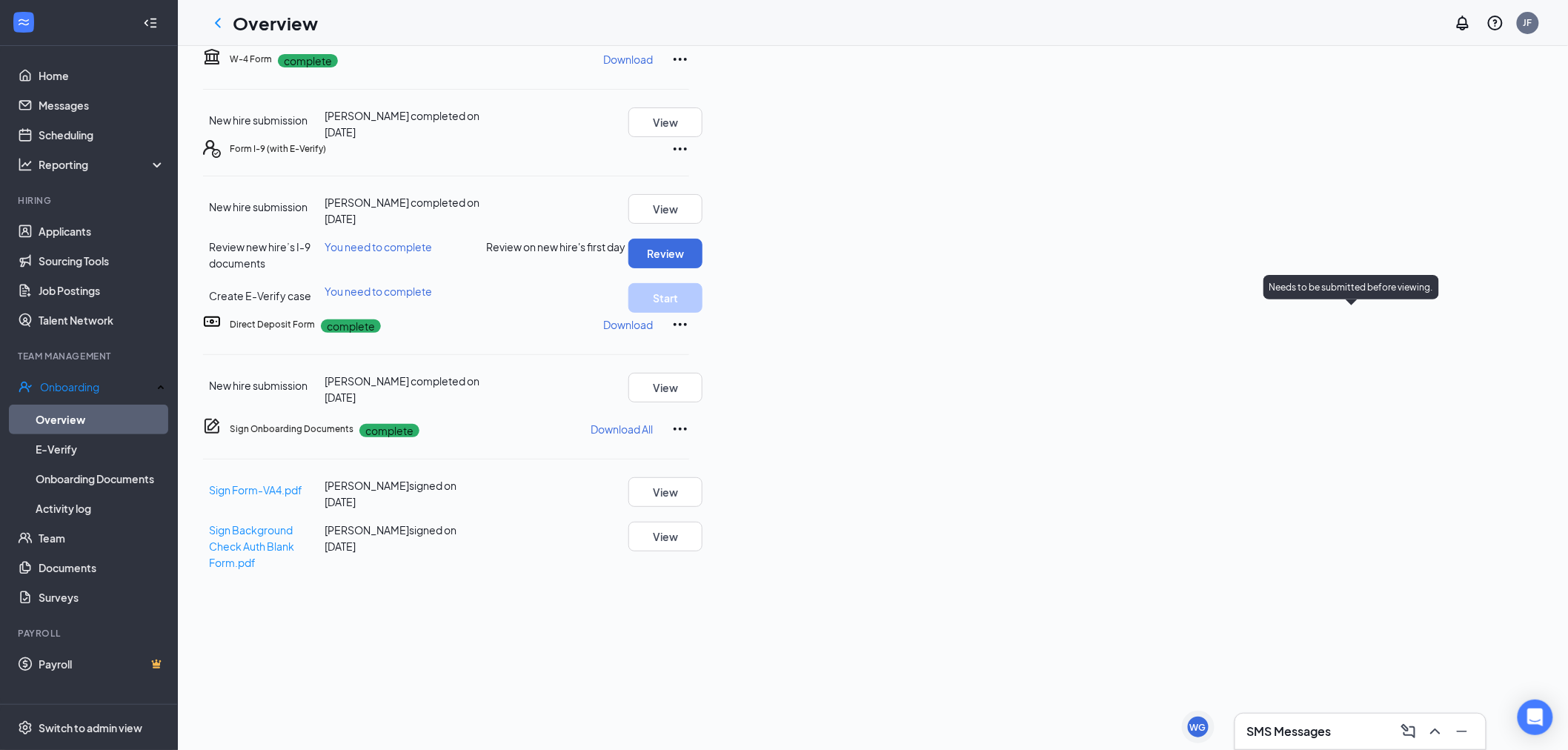
click at [1394, 281] on p "Needs to be submitted before viewing." at bounding box center [1351, 286] width 164 height 12
click at [702, 268] on button "Review" at bounding box center [665, 253] width 74 height 30
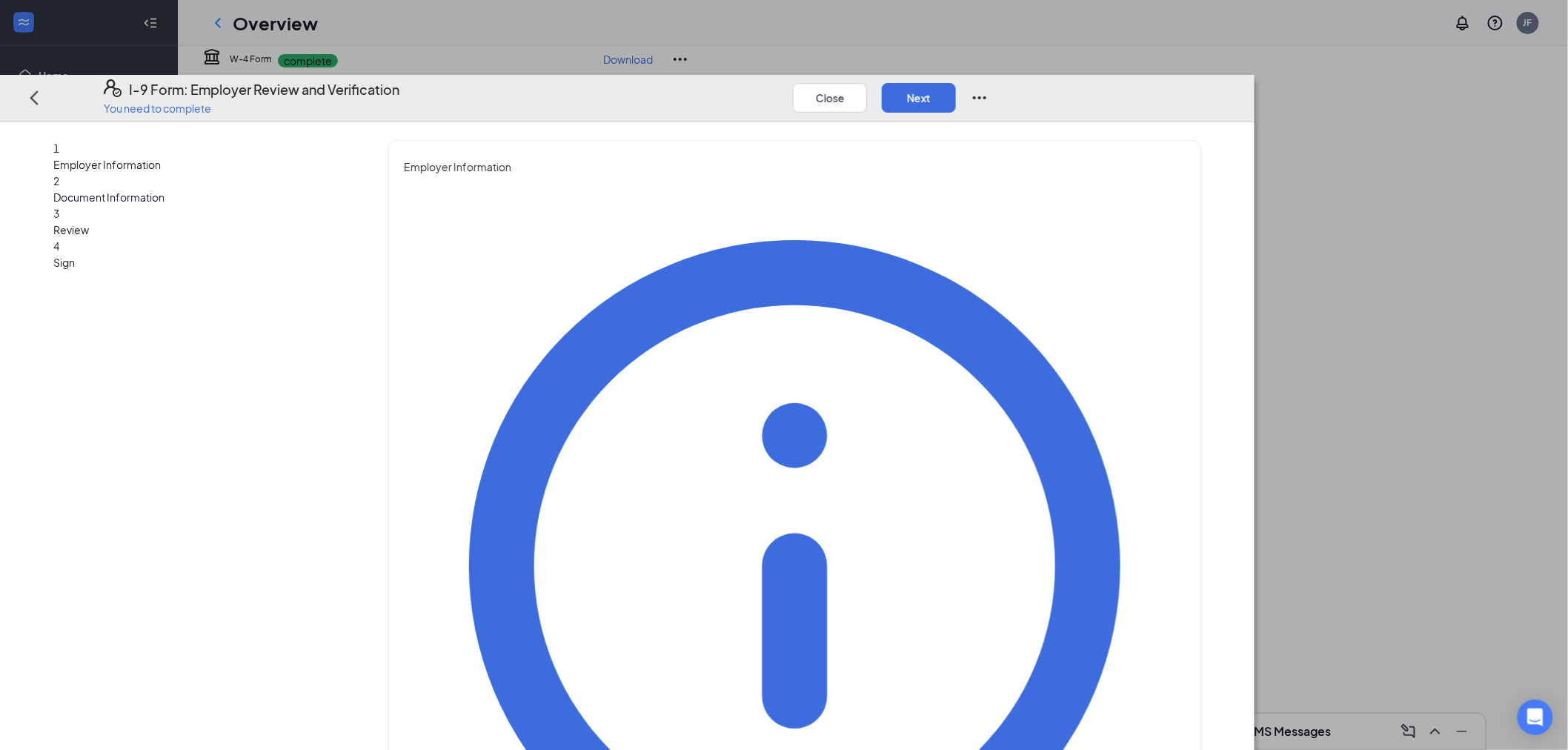
type input "[PERSON_NAME]"
type input "Frye"
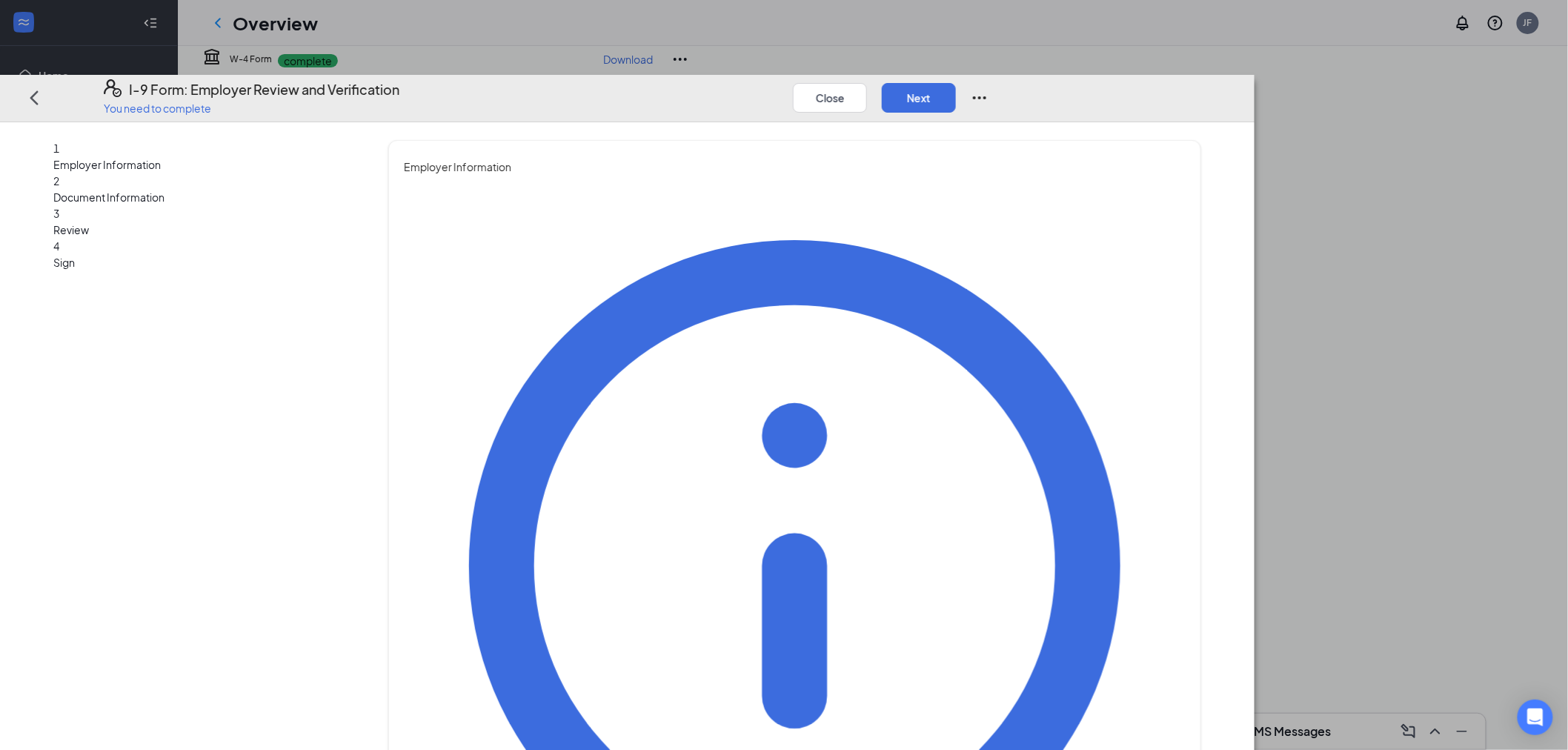
type input "Recruiter"
type input "[EMAIL_ADDRESS][PERSON_NAME][DOMAIN_NAME]"
type input "5404876887"
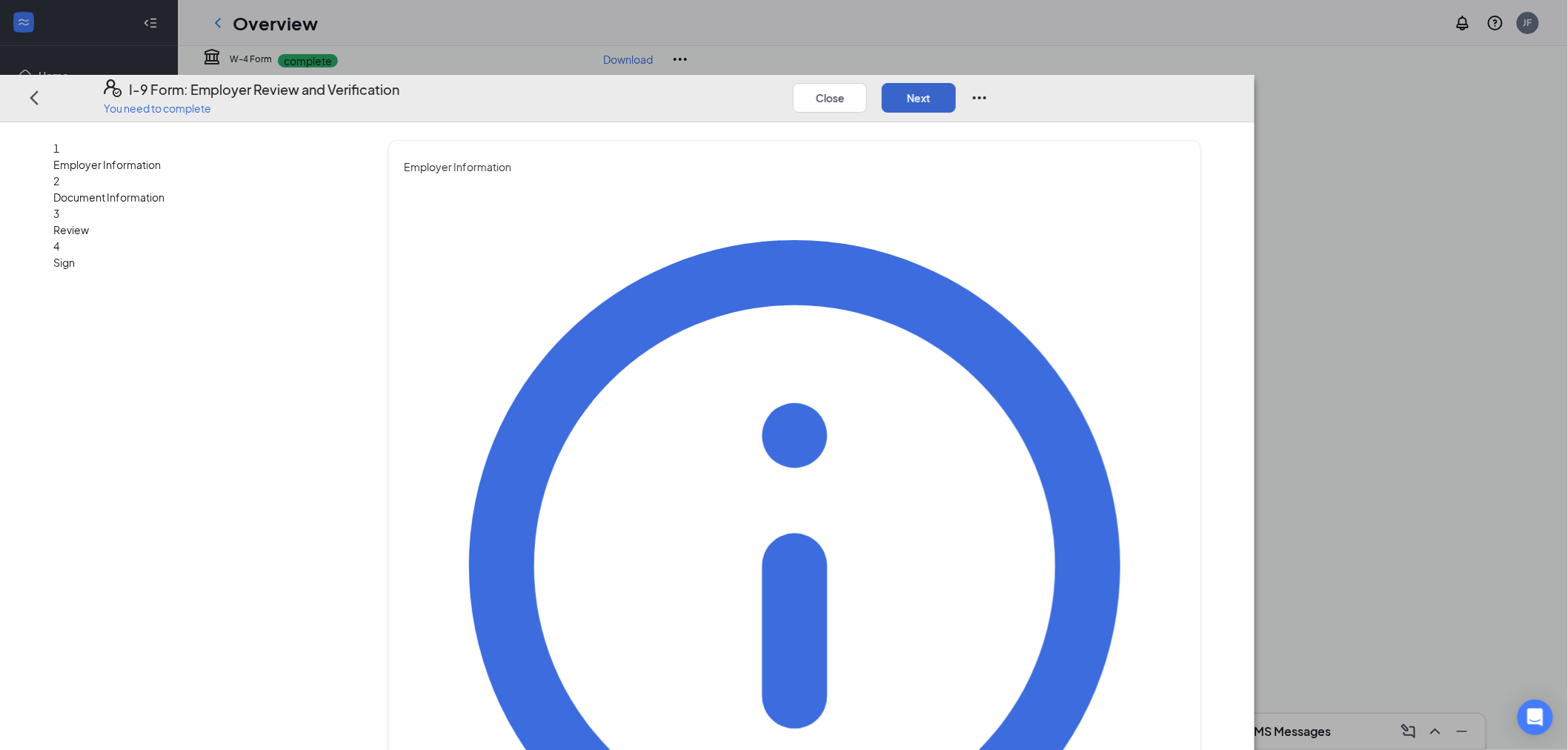
click at [956, 83] on button "Next" at bounding box center [918, 98] width 74 height 30
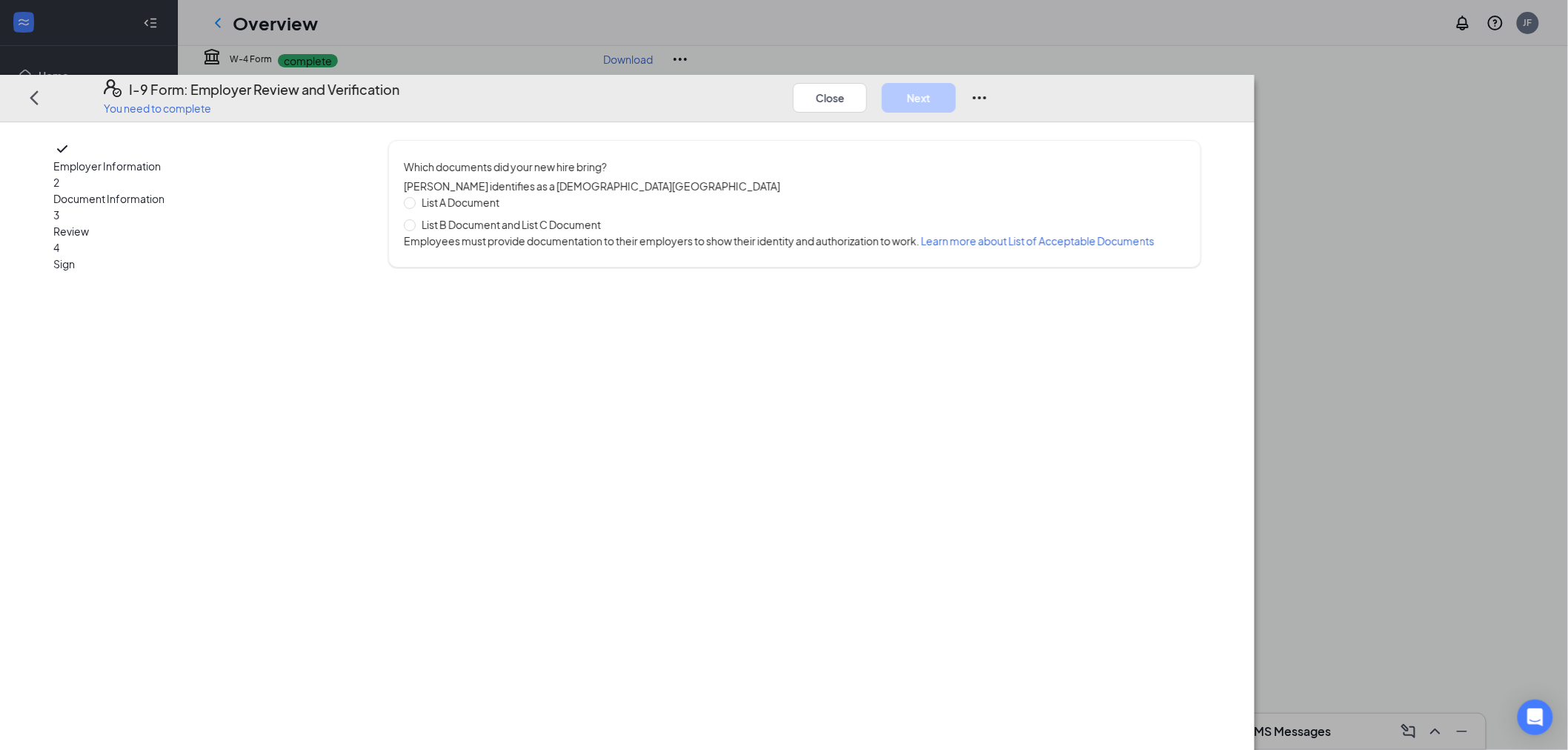
click at [593, 216] on span "List B Document and List C Document" at bounding box center [511, 224] width 191 height 16
click at [414, 220] on input "List B Document and List C Document" at bounding box center [409, 224] width 10 height 10
radio input "true"
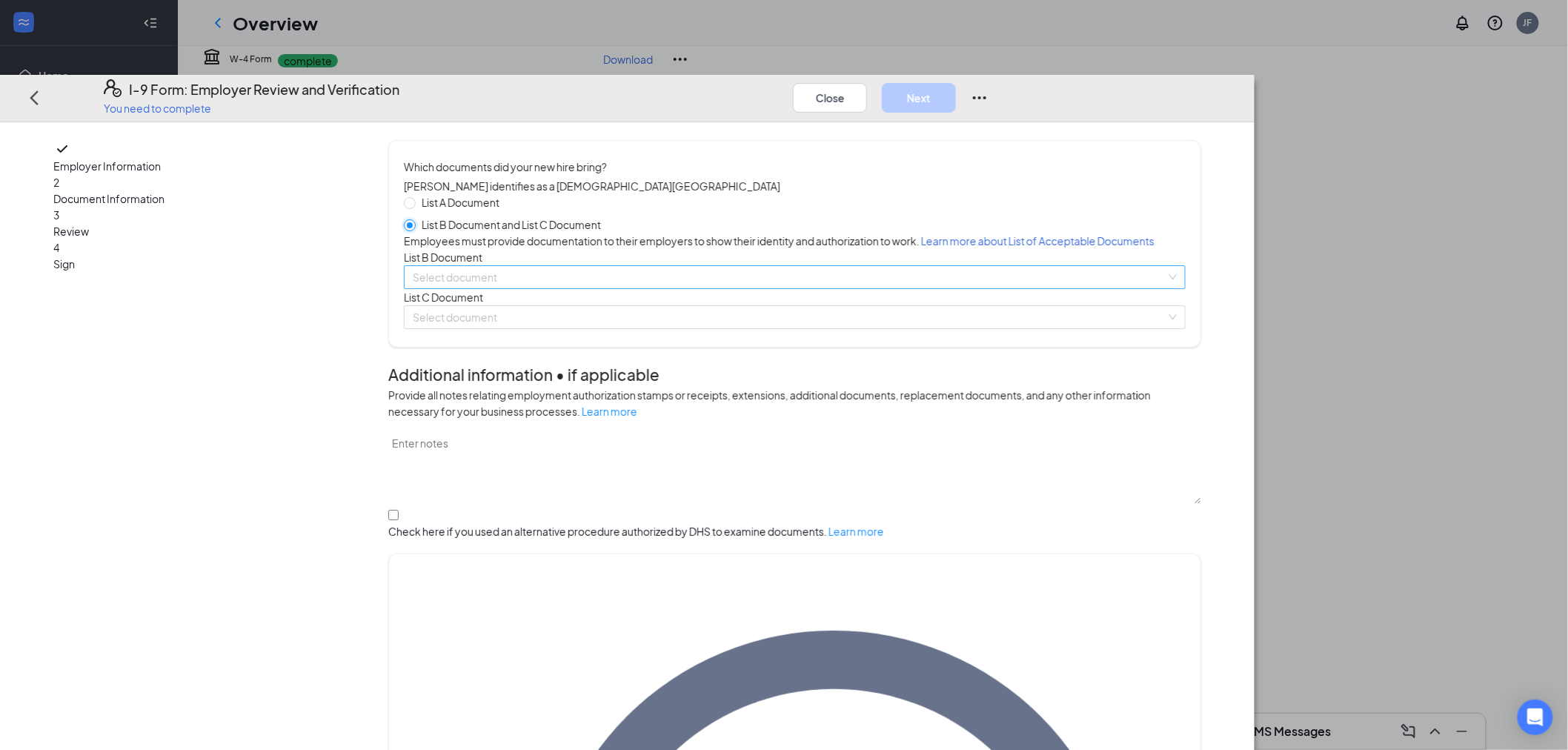
click at [616, 289] on div "Select document" at bounding box center [795, 277] width 782 height 23
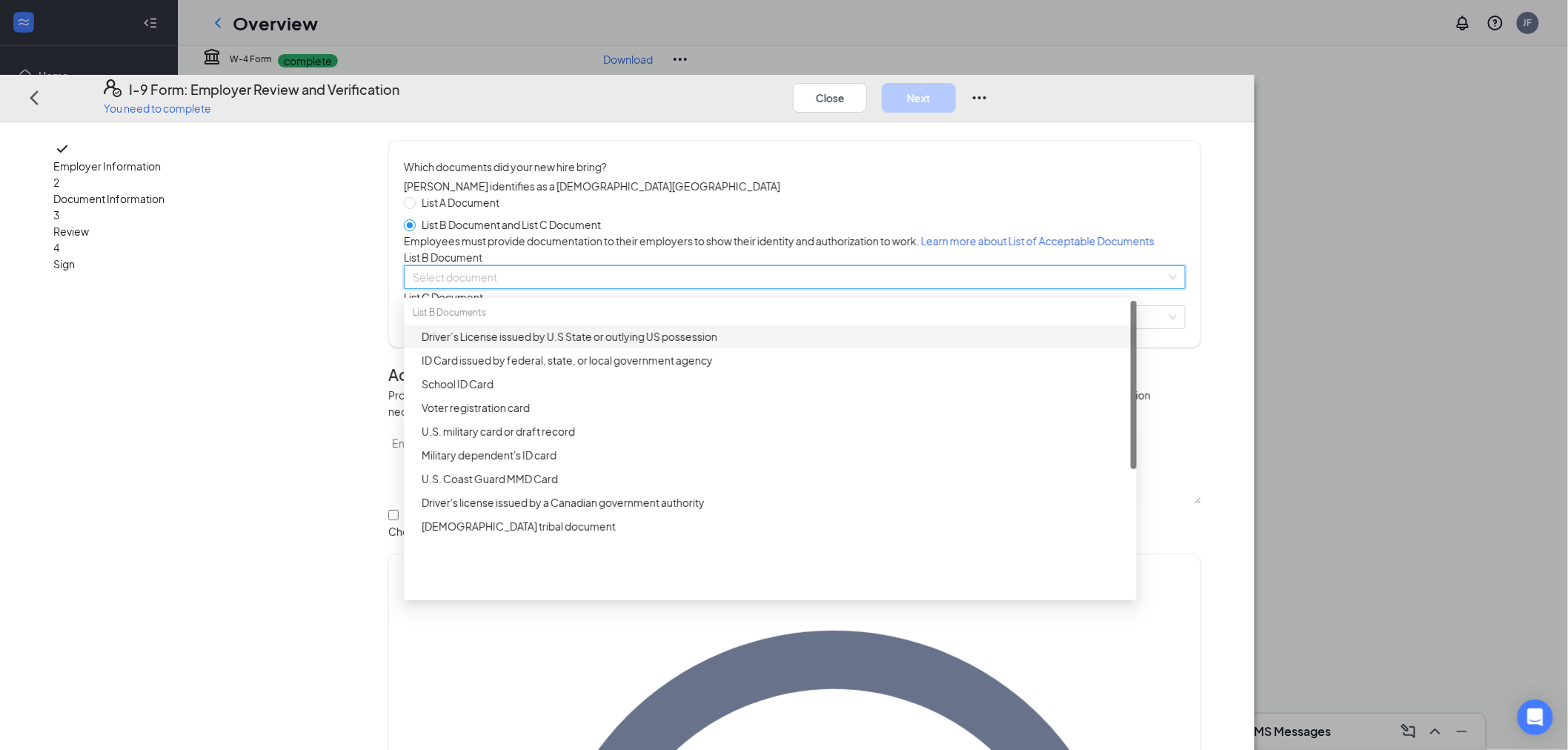
click at [661, 345] on div "Driver’s License issued by U.S State or outlying US possession" at bounding box center [774, 336] width 706 height 16
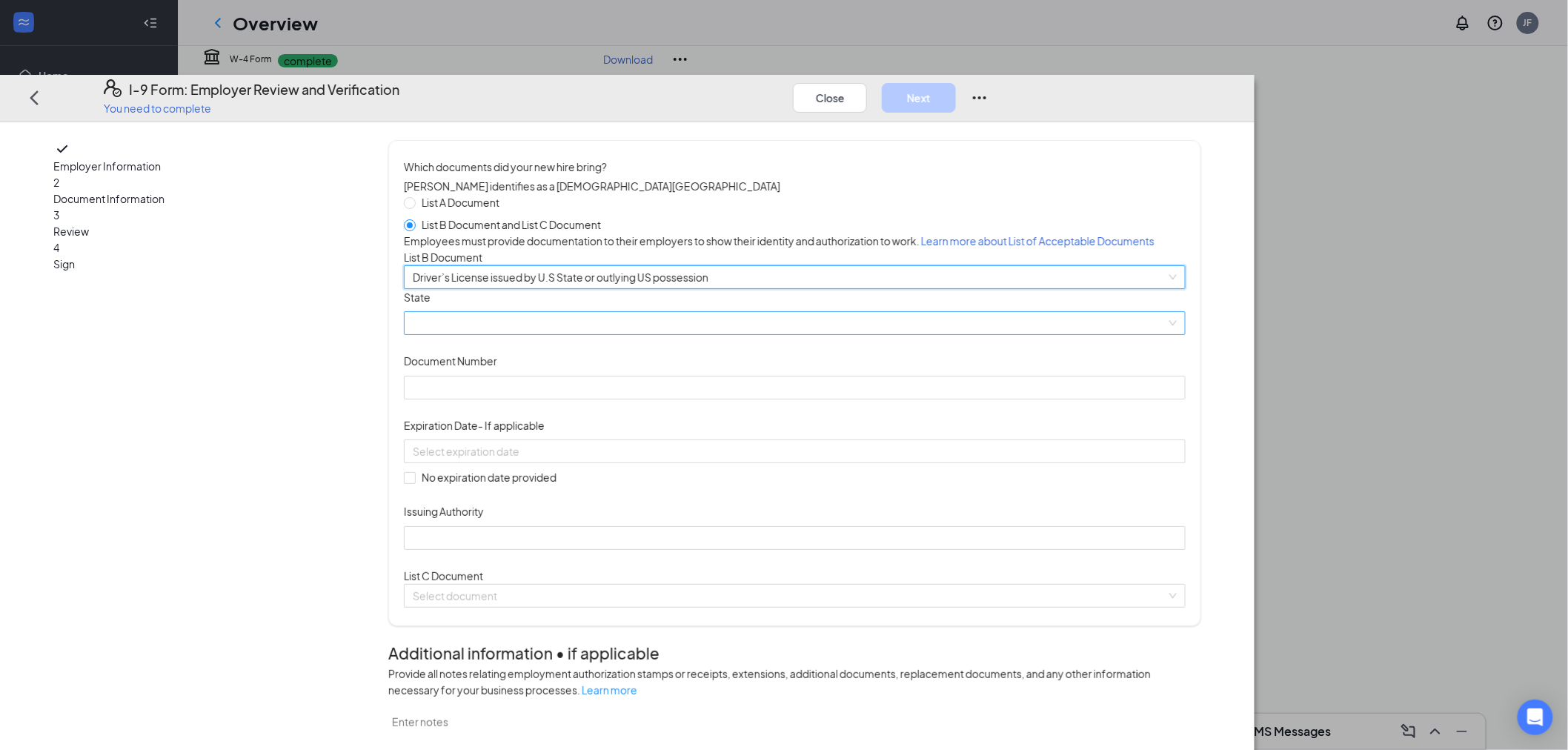
drag, startPoint x: 632, startPoint y: 397, endPoint x: 638, endPoint y: 387, distance: 11.7
click at [633, 335] on span at bounding box center [794, 324] width 764 height 22
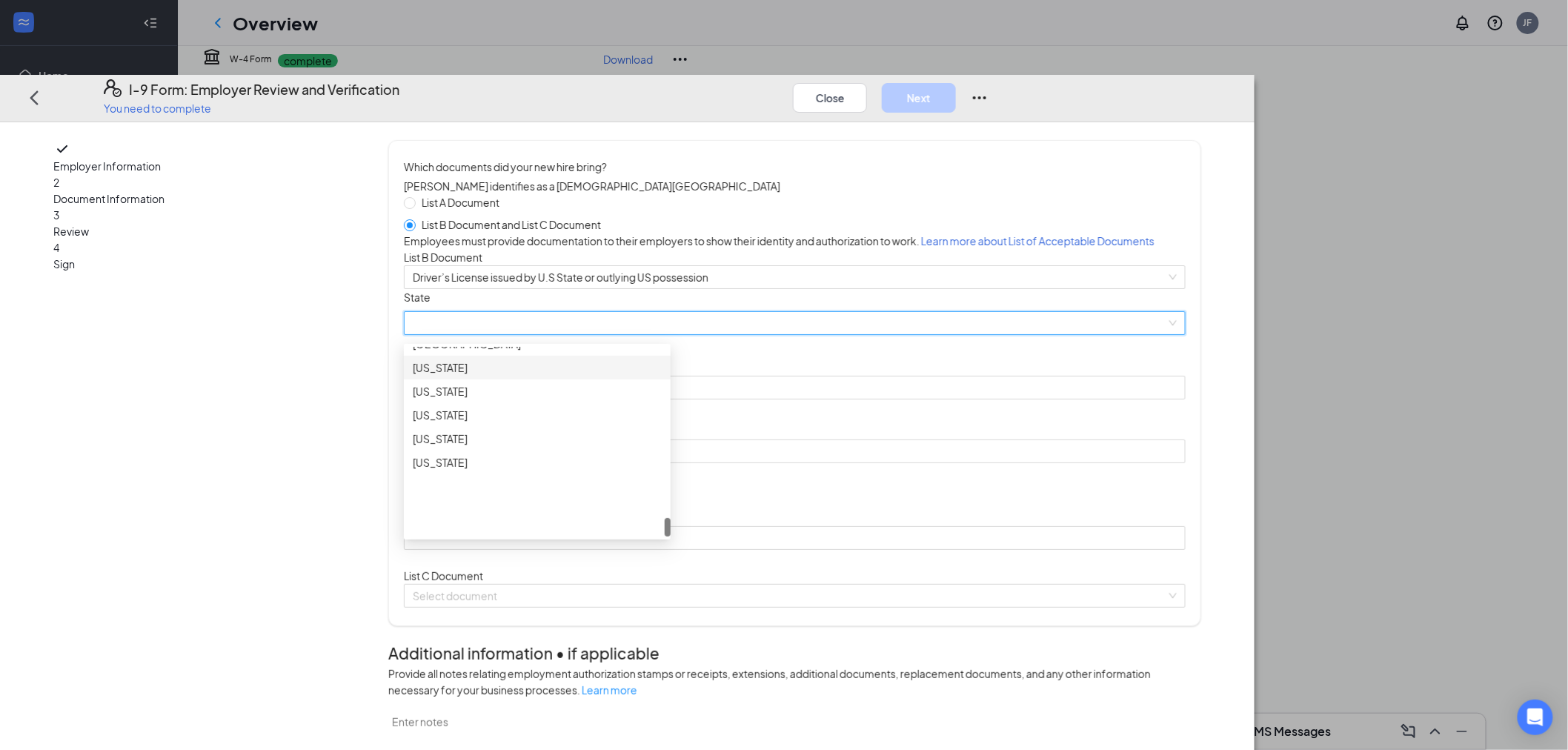
scroll to position [1637, 0]
click at [619, 391] on div "Virginia" at bounding box center [537, 382] width 249 height 16
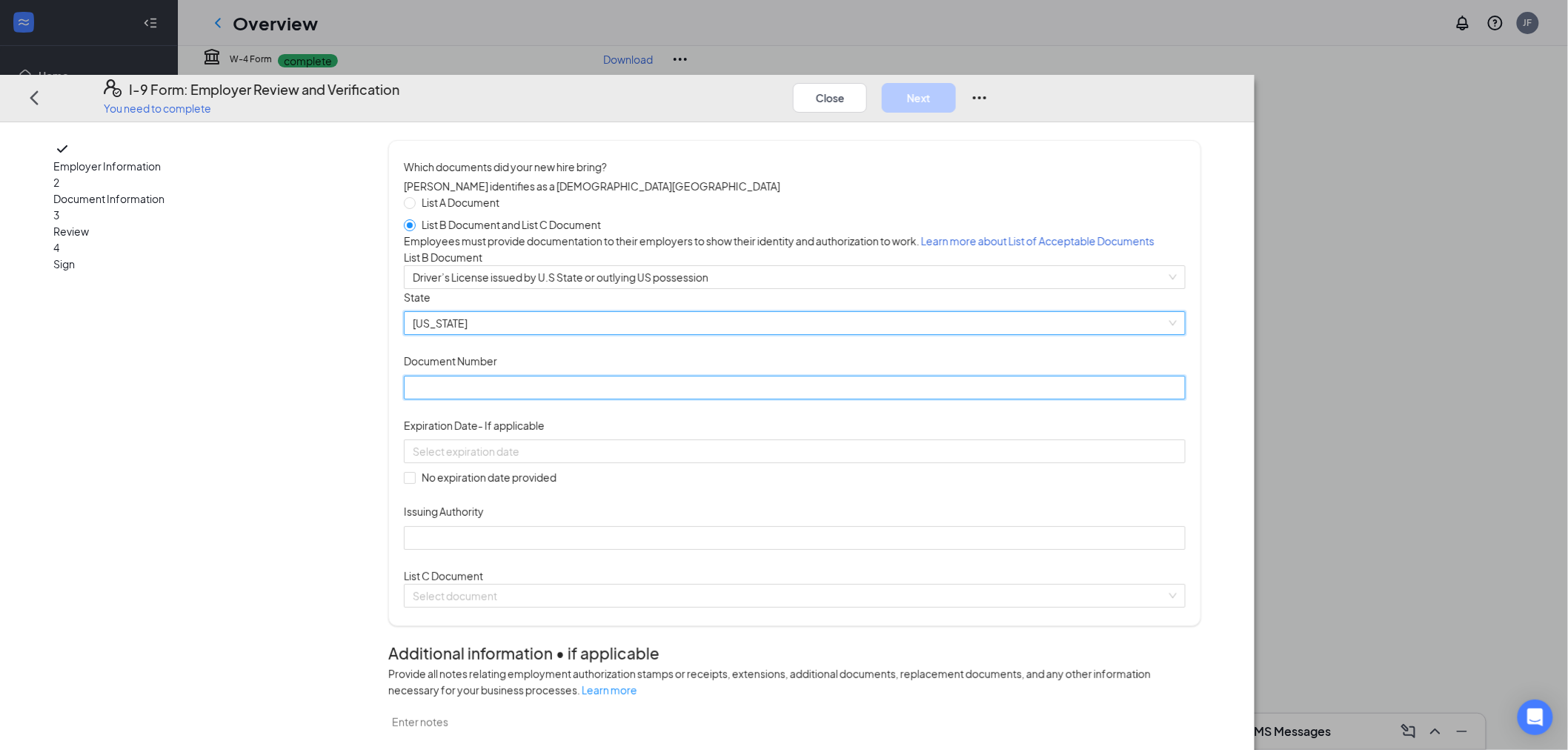
click at [610, 399] on input "Document Number" at bounding box center [795, 387] width 782 height 23
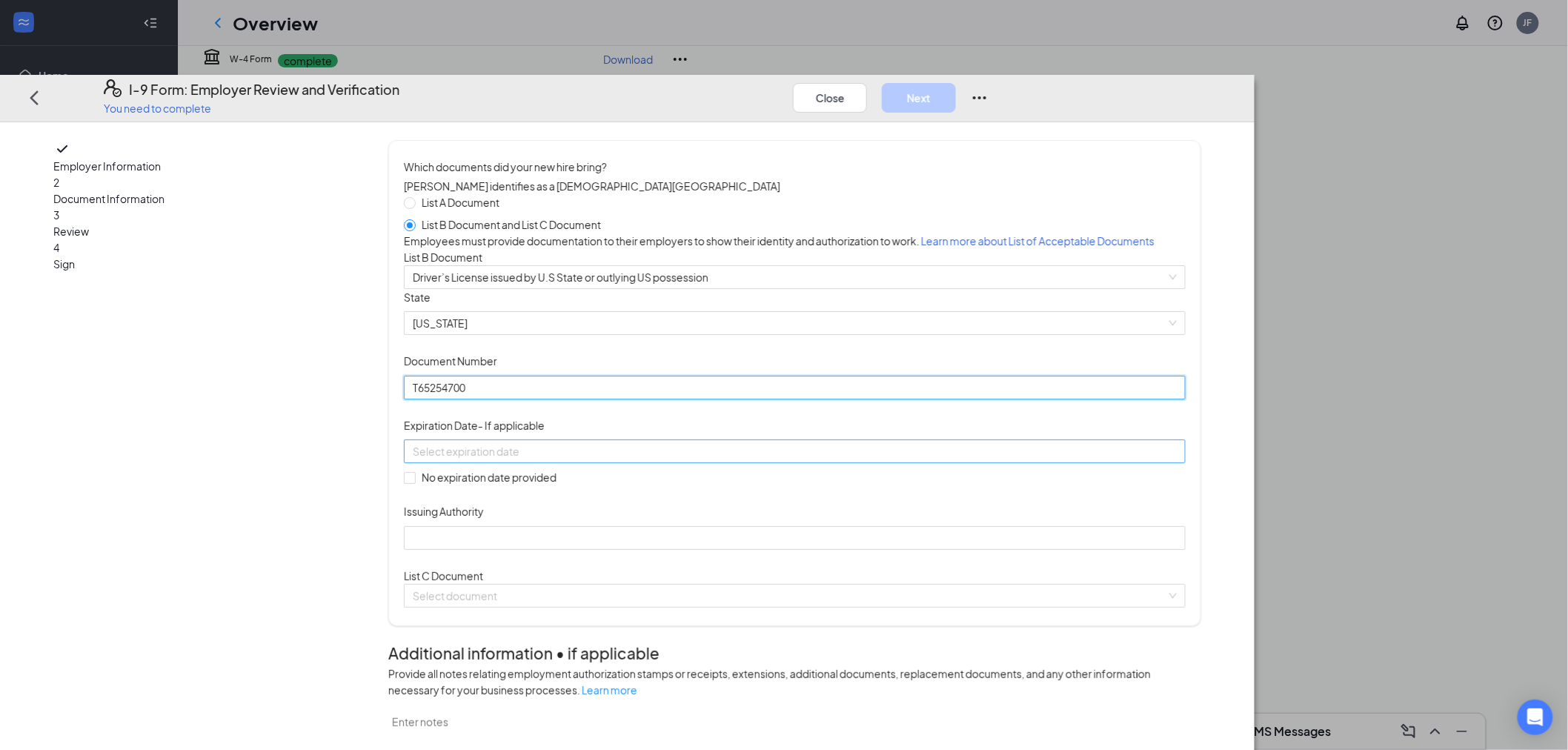
type input "T65254700"
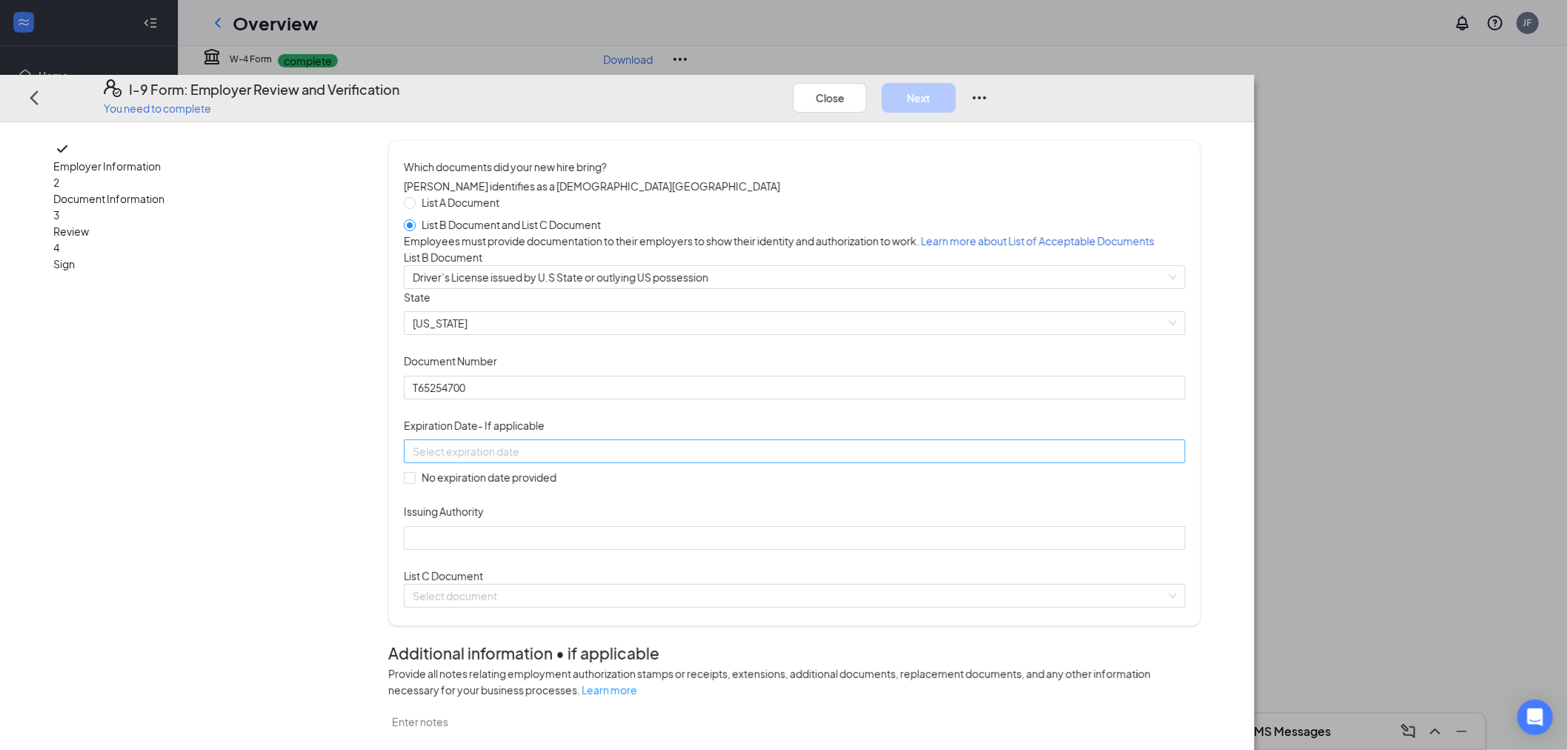
click at [770, 459] on input at bounding box center [793, 451] width 761 height 16
click at [752, 643] on div "13" at bounding box center [750, 643] width 18 height 18
type input "11/13/2032"
click at [1014, 471] on div "Document Title Driver’s License issued by U.S State or outlying US possession S…" at bounding box center [795, 419] width 782 height 261
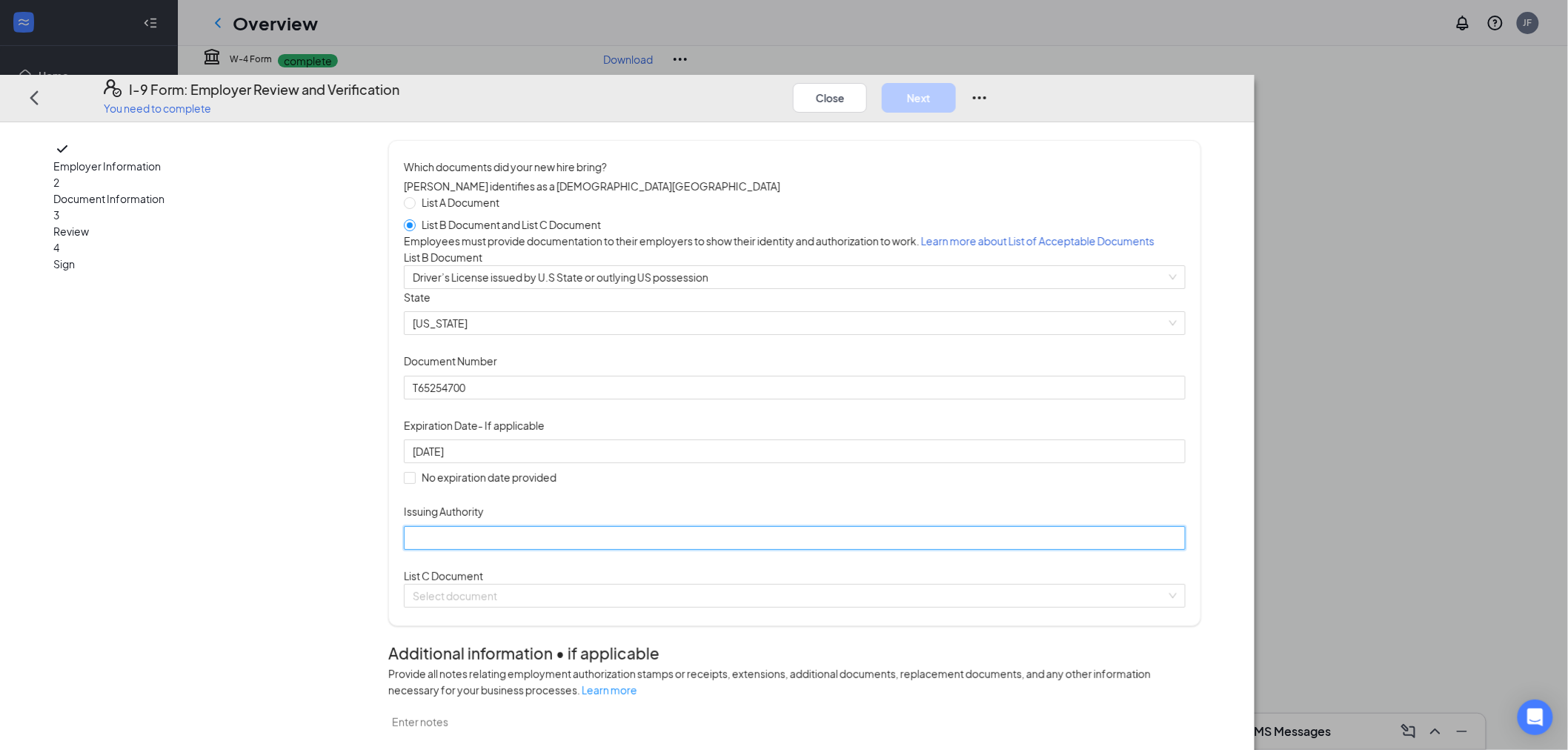
click at [591, 550] on input "Issuing Authority" at bounding box center [795, 538] width 782 height 23
type input "VA"
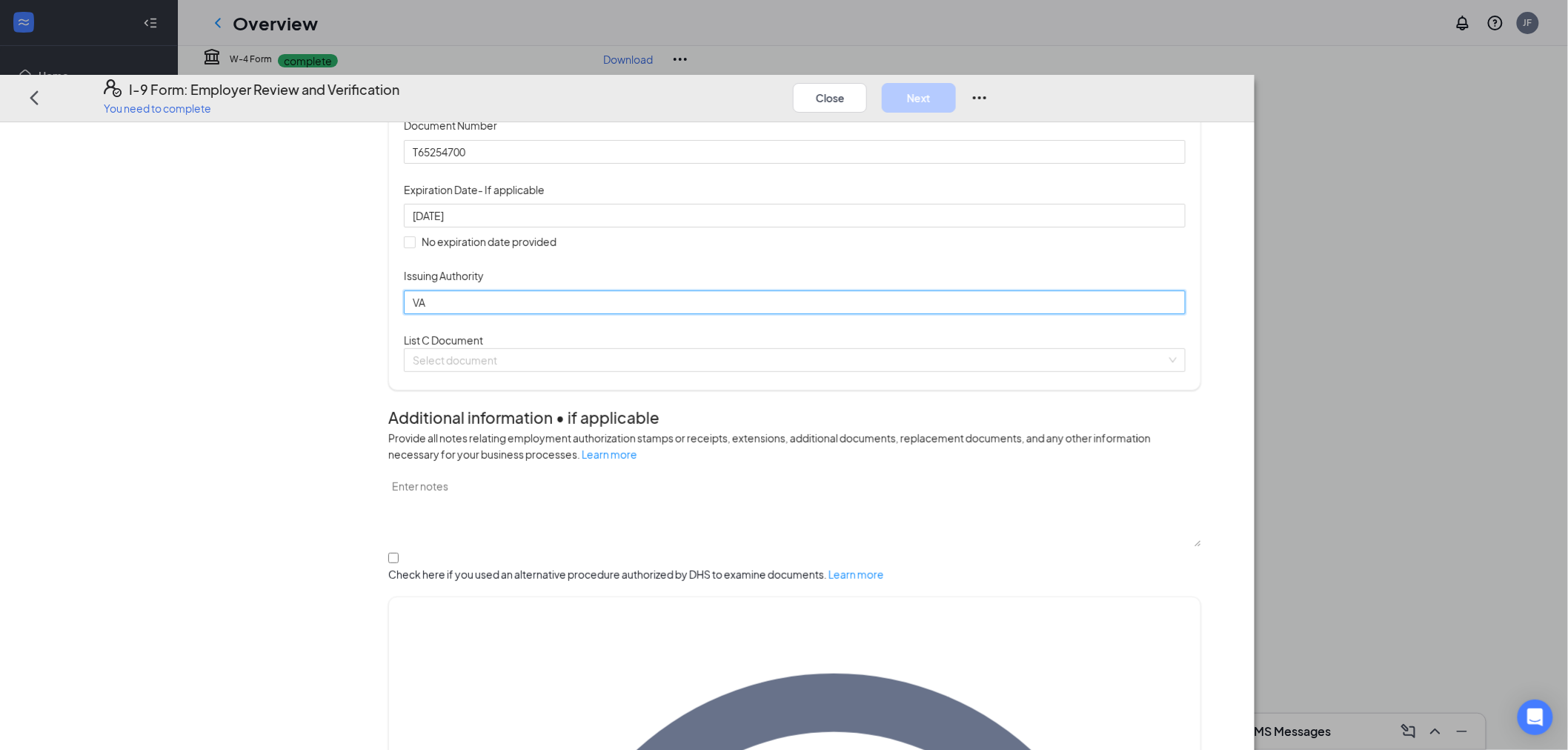
scroll to position [409, 0]
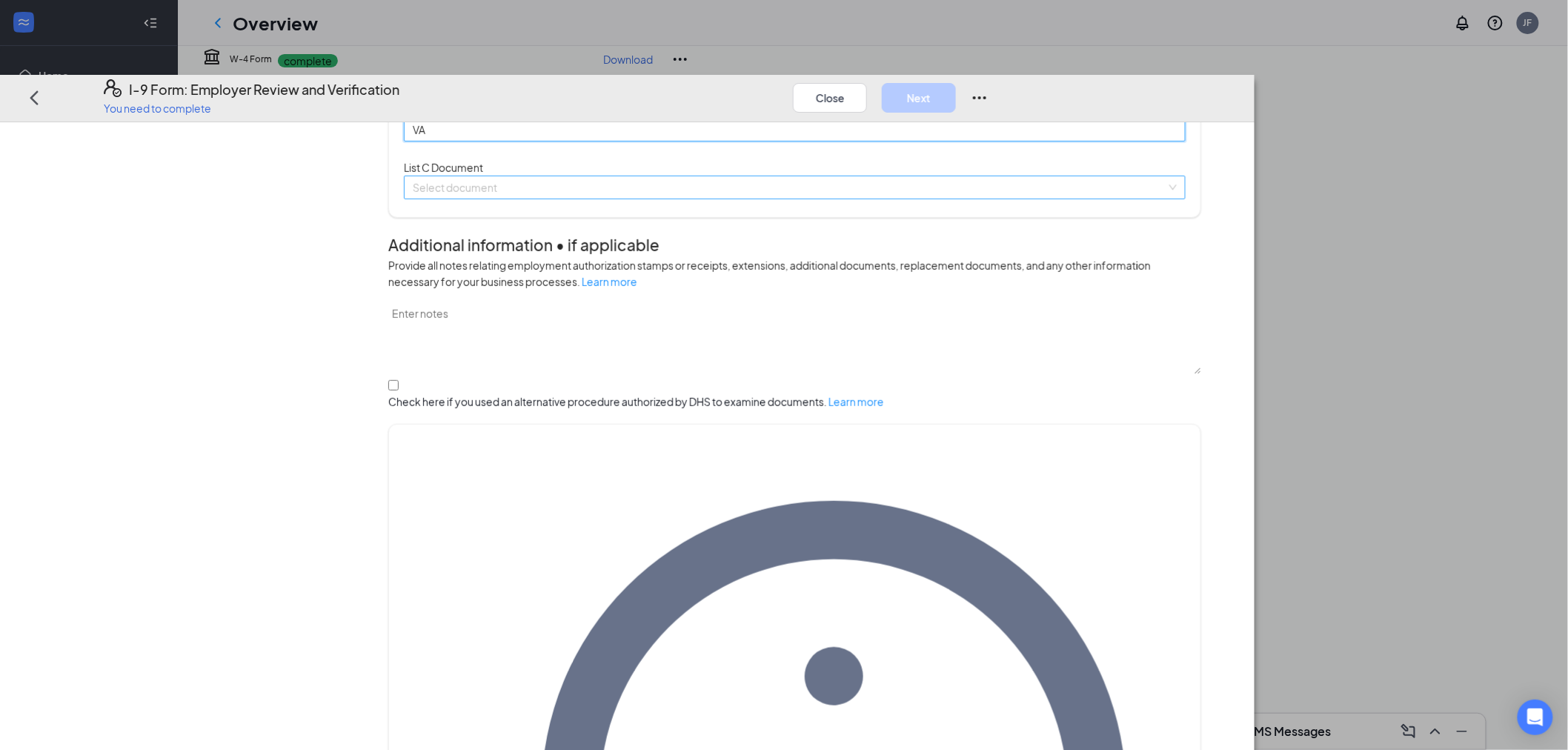
click at [606, 198] on span at bounding box center [789, 188] width 754 height 22
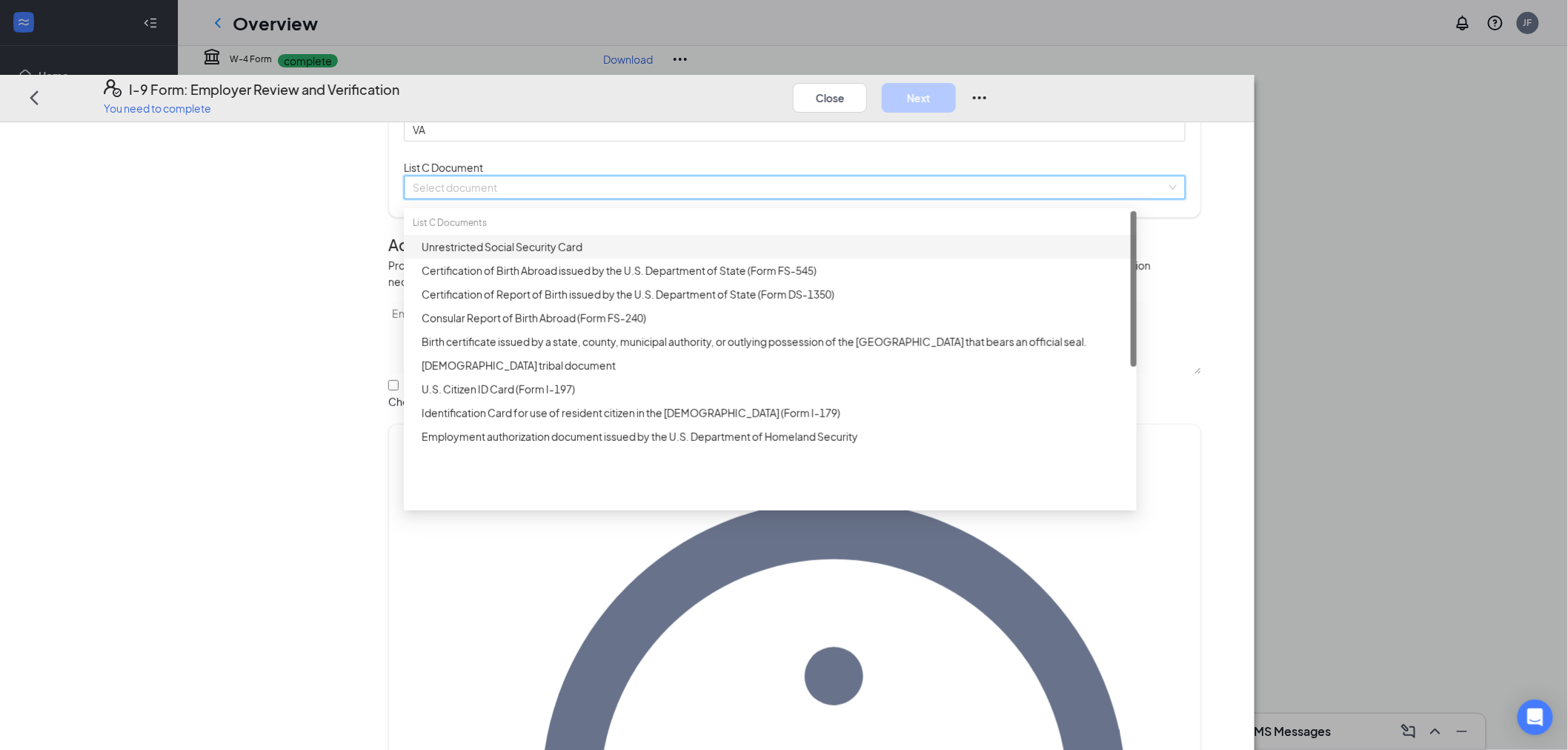
click at [626, 255] on div "Unrestricted Social Security Card" at bounding box center [774, 246] width 706 height 16
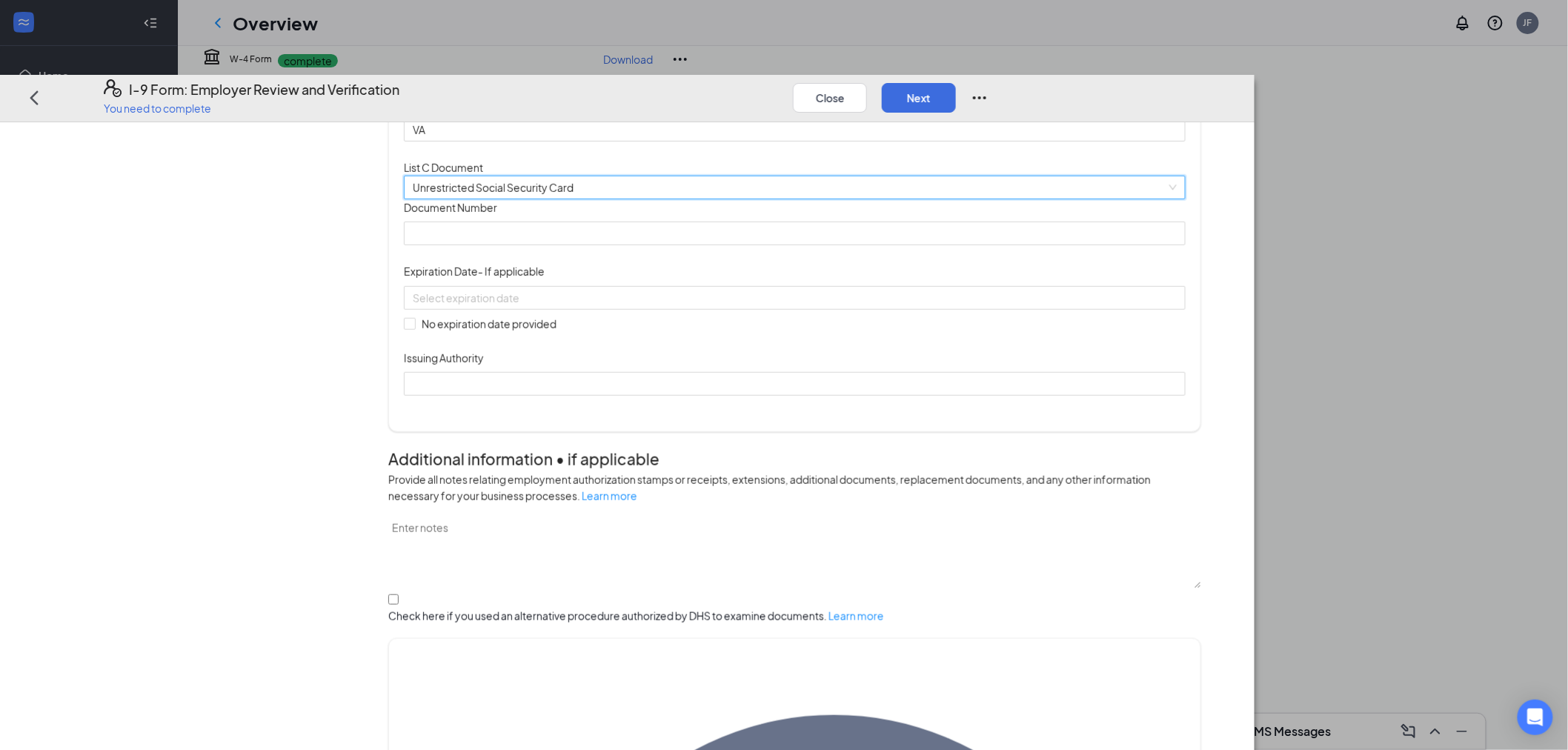
click at [626, 222] on div "Document Number" at bounding box center [795, 210] width 782 height 22
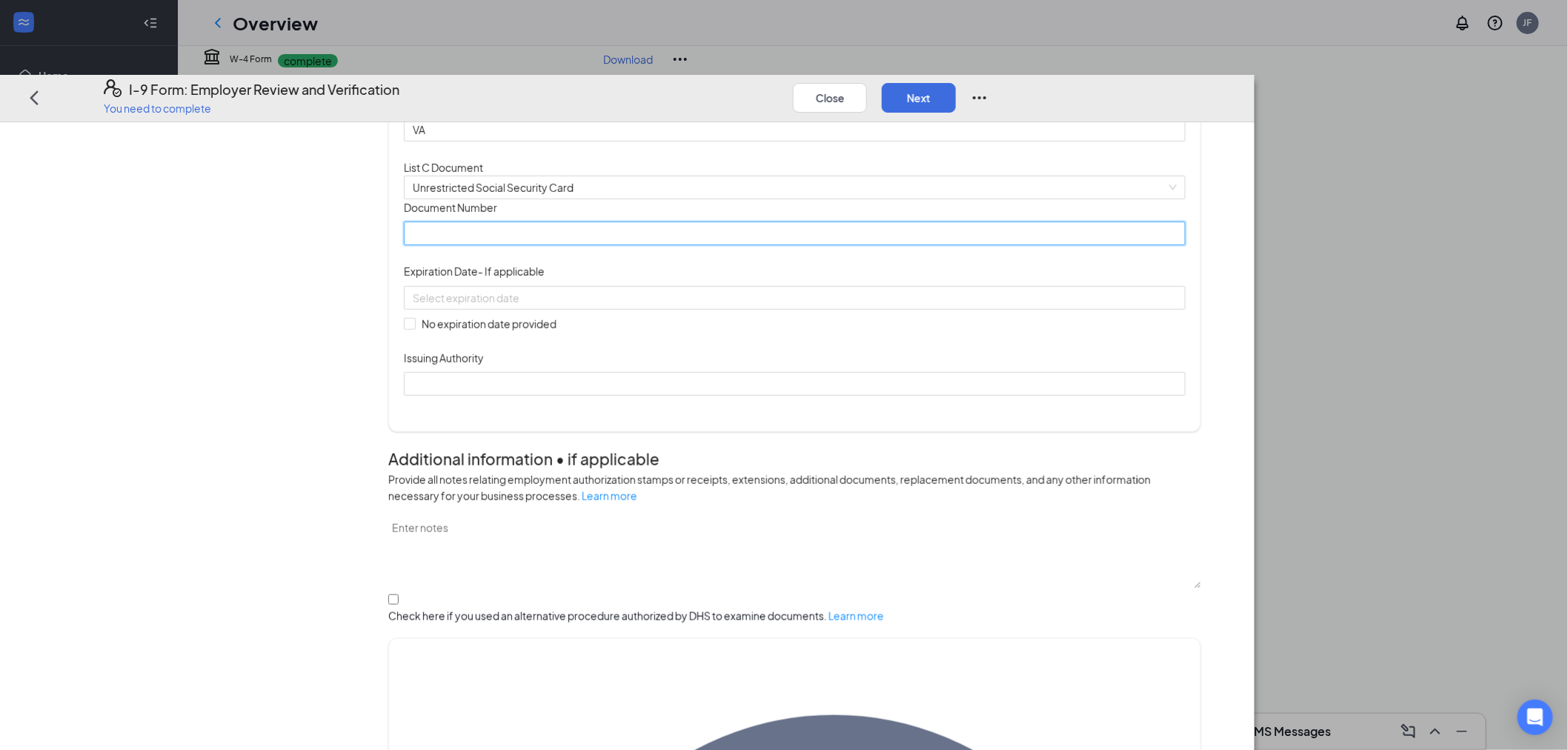
click at [648, 245] on input "Document Number" at bounding box center [795, 233] width 782 height 23
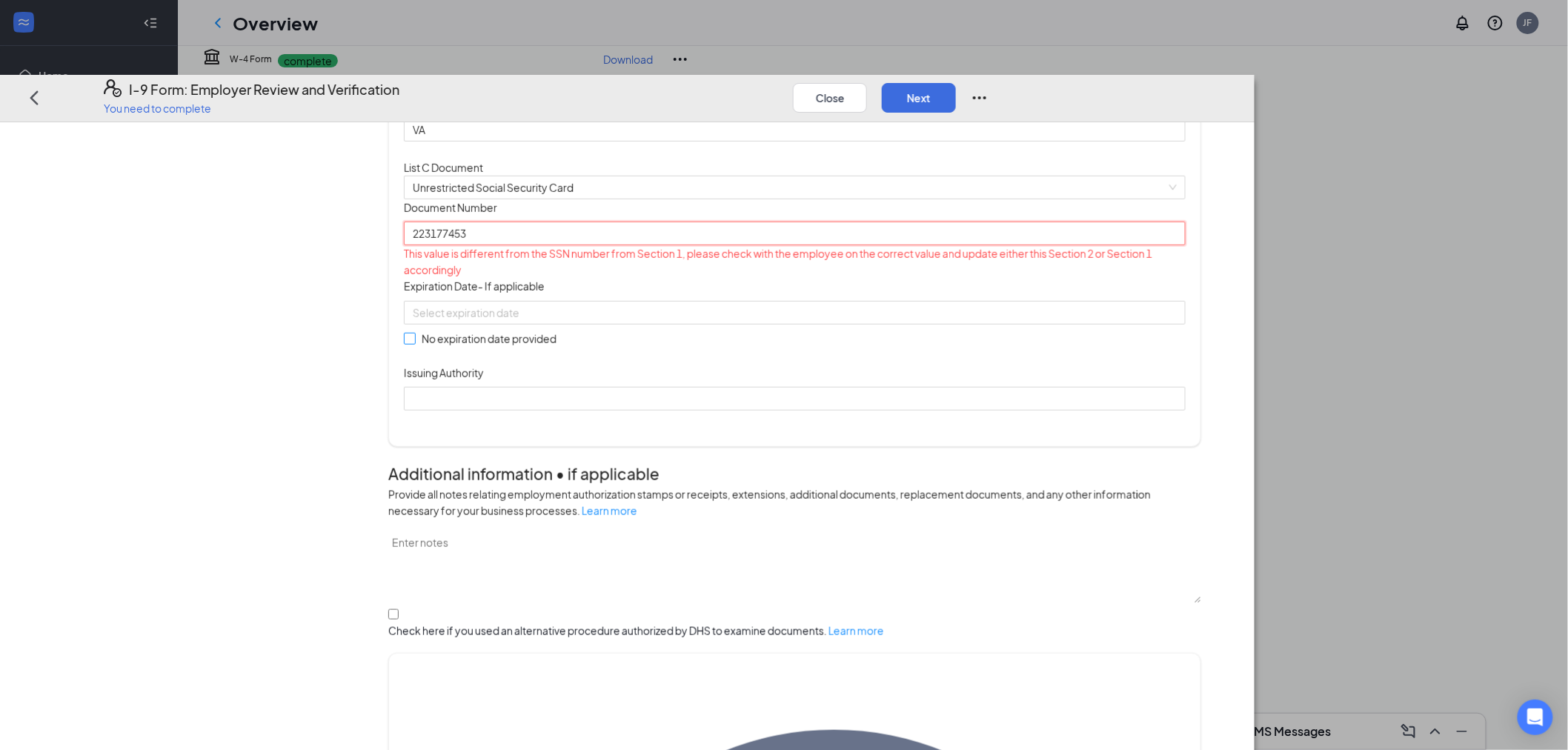
type input "223177453"
click at [416, 345] on span at bounding box center [410, 339] width 12 height 12
click at [414, 344] on input "No expiration date provided" at bounding box center [409, 339] width 10 height 10
checkbox input "true"
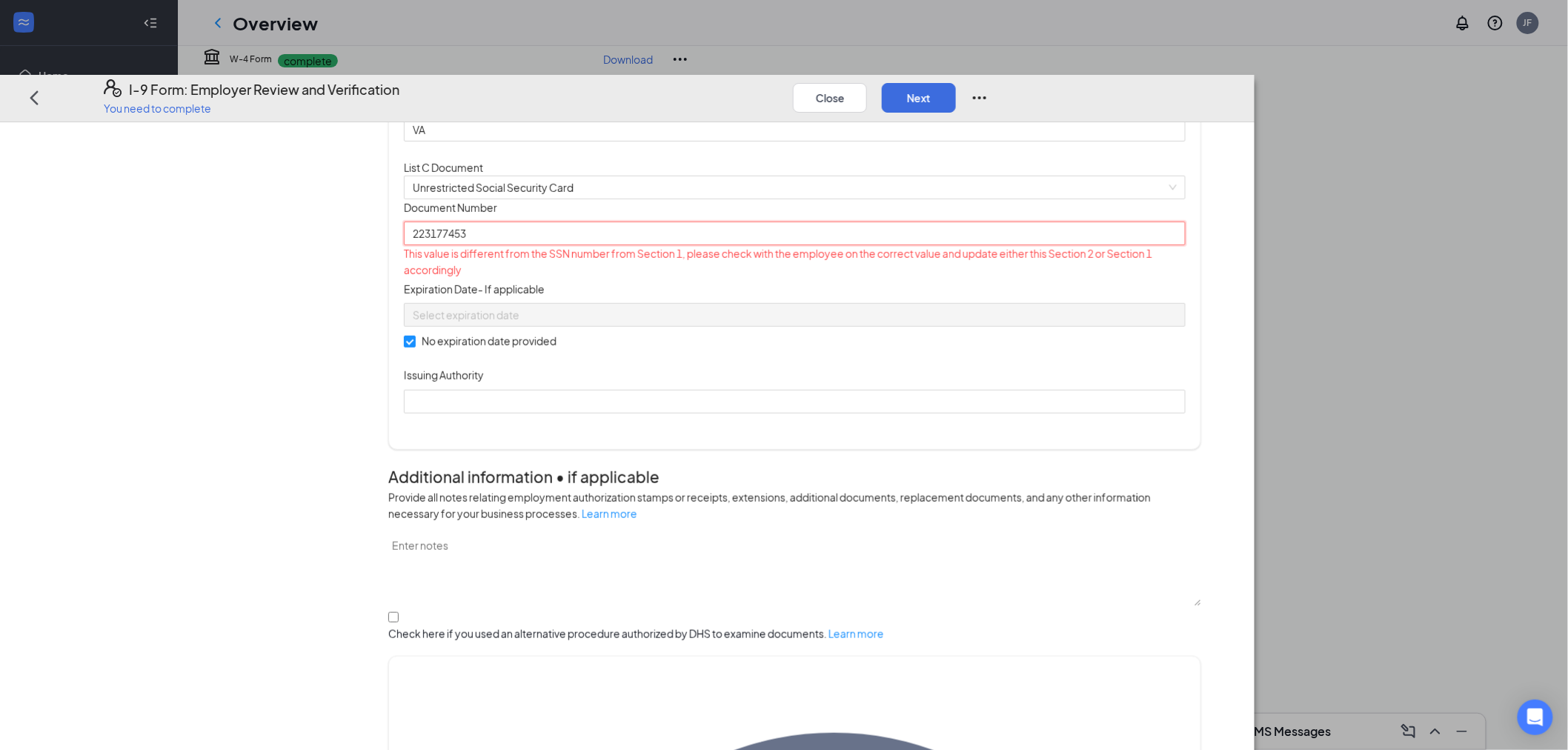
click at [662, 245] on input "223177453" at bounding box center [795, 233] width 782 height 23
type input "2"
click at [723, 245] on input "223177453" at bounding box center [795, 233] width 782 height 23
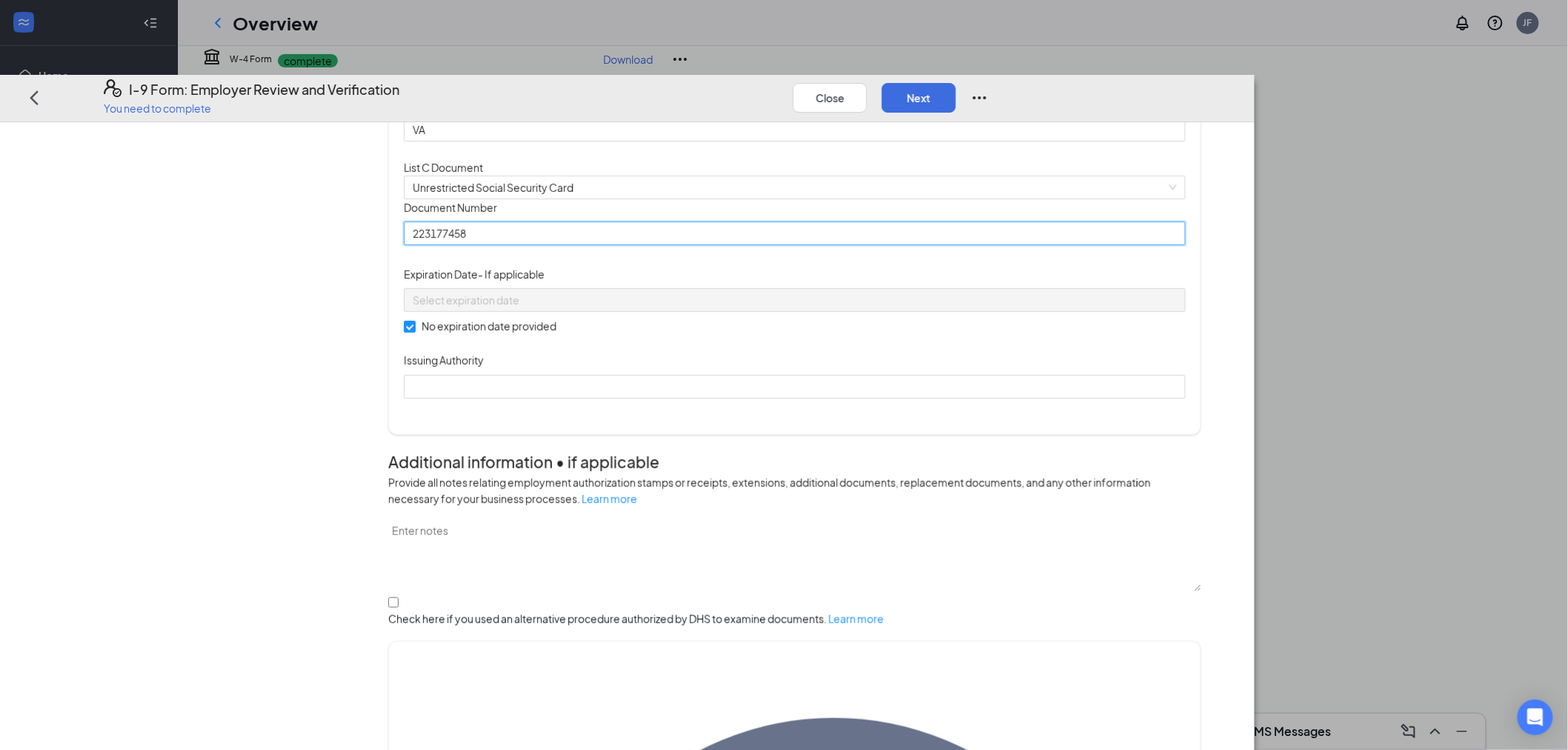
type input "223177458"
click at [1003, 393] on div "Document Title Unrestricted Social Security Card Document Number 223177458 Expi…" at bounding box center [795, 298] width 782 height 199
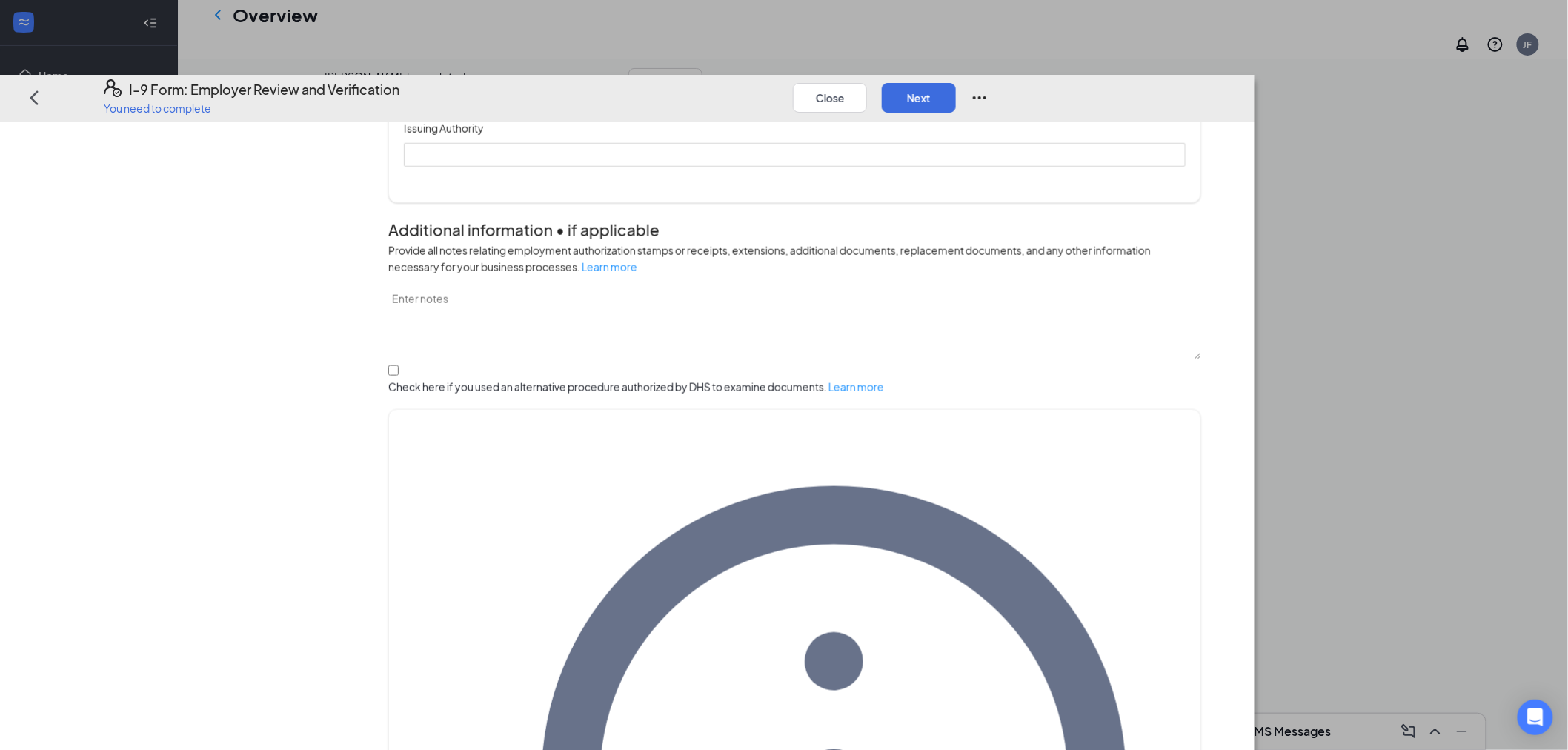
scroll to position [0, 0]
click at [1138, 166] on div "Document Title Unrestricted Social Security Card Document Number 223177458 Expi…" at bounding box center [795, 66] width 782 height 199
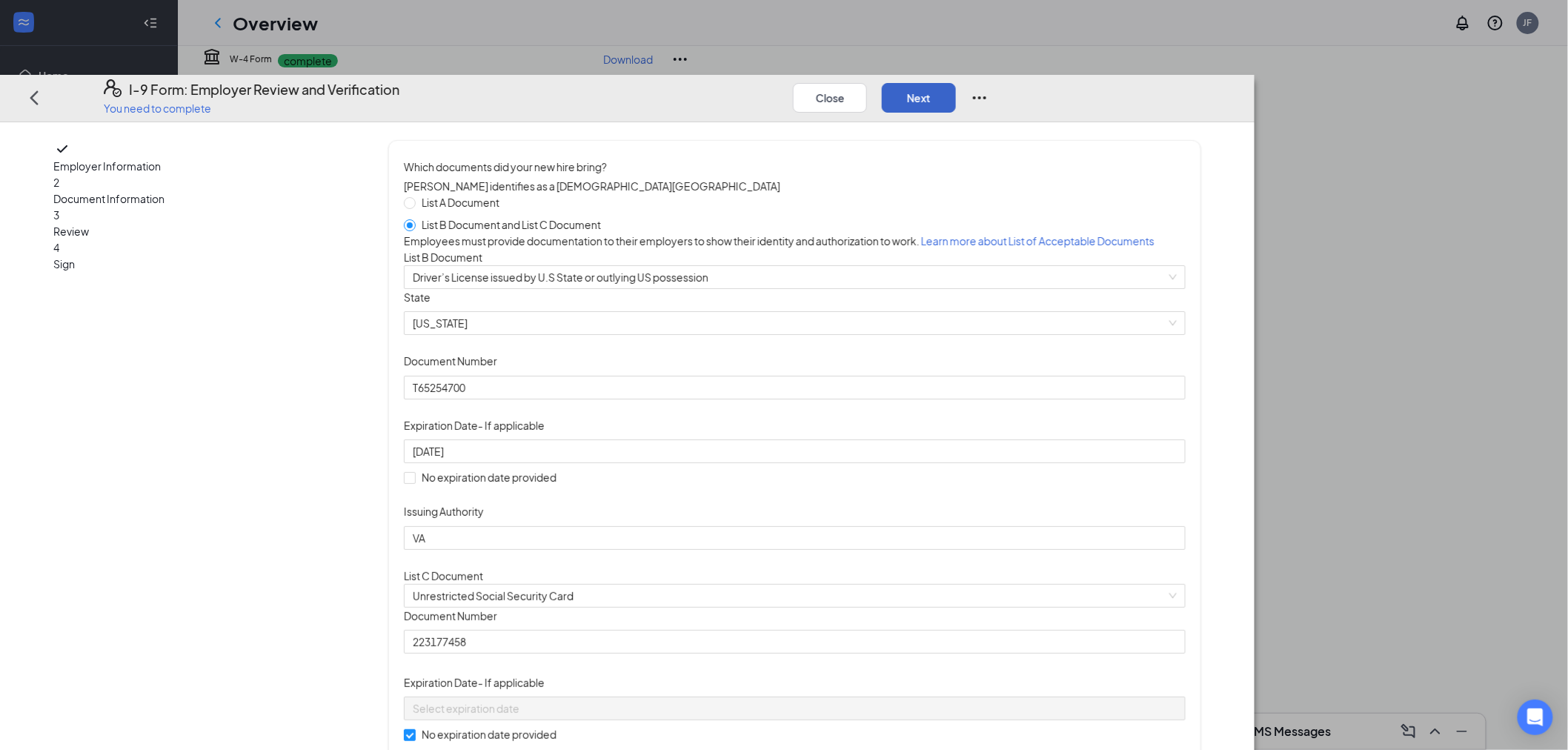
click at [956, 83] on button "Next" at bounding box center [918, 98] width 74 height 30
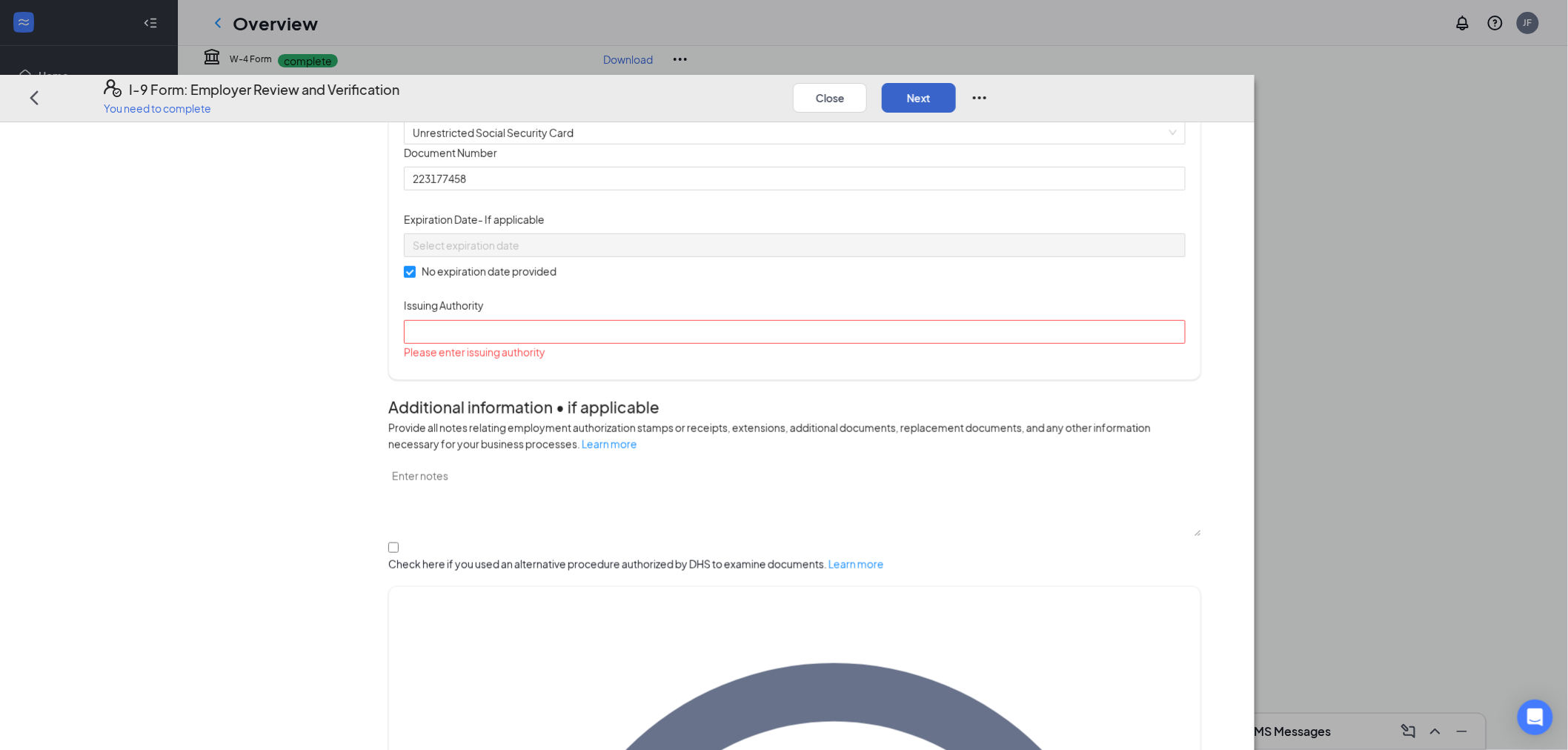
scroll to position [641, 0]
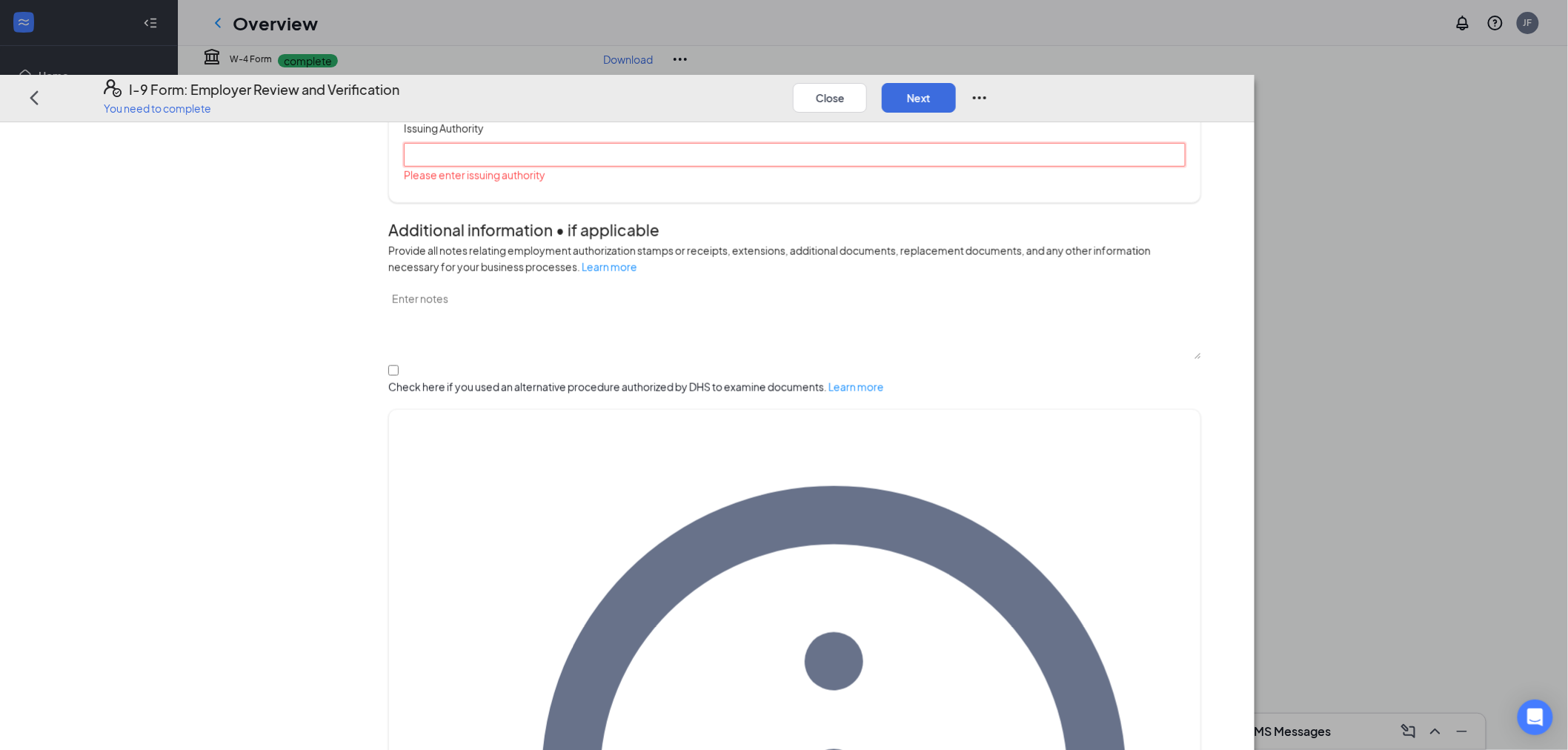
click at [612, 166] on input "Issuing Authority" at bounding box center [795, 154] width 782 height 23
type input "US Government"
click at [1087, 166] on div "Document Title Unrestricted Social Security Card Document Number 223177458 Expi…" at bounding box center [795, 66] width 782 height 199
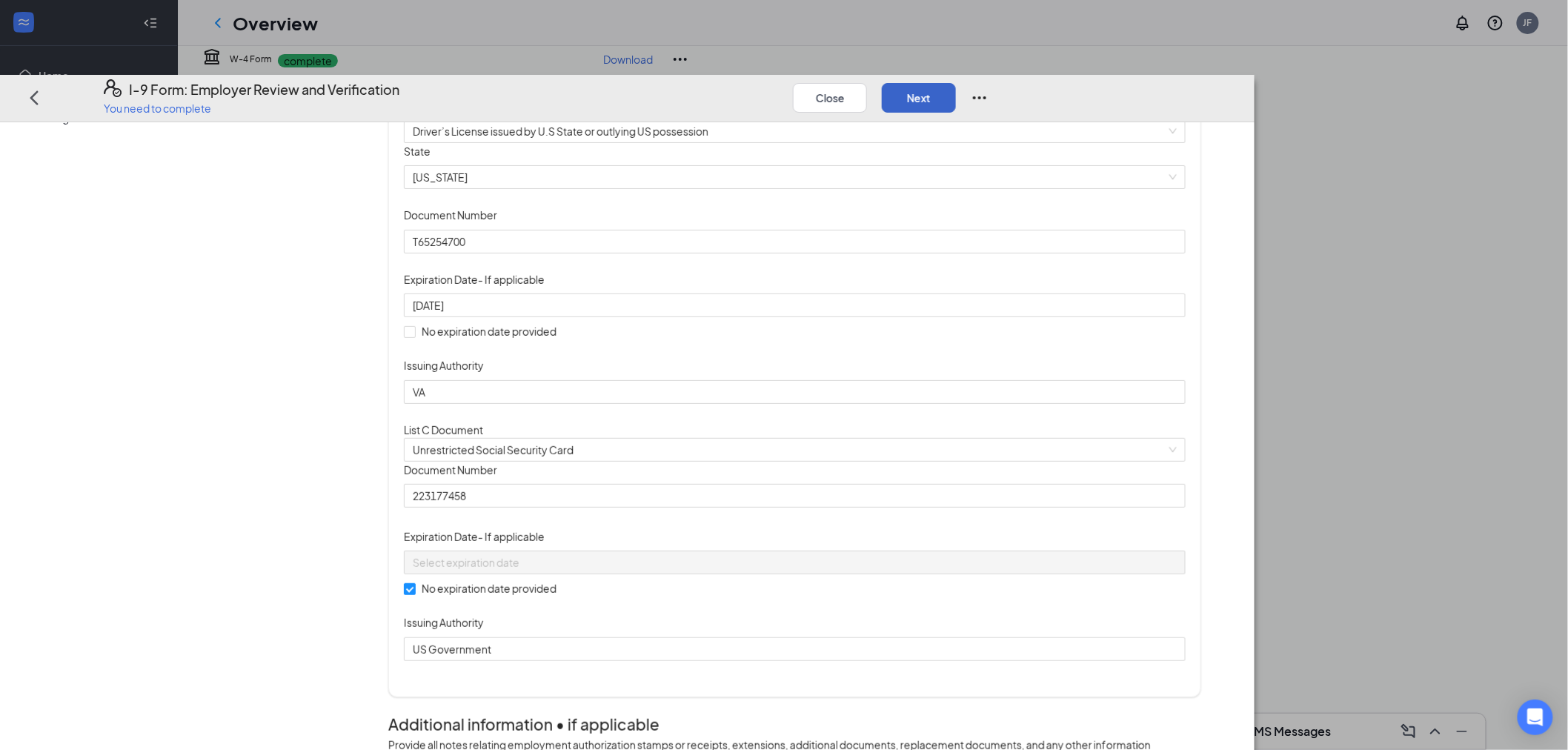
click at [956, 83] on button "Next" at bounding box center [918, 98] width 74 height 30
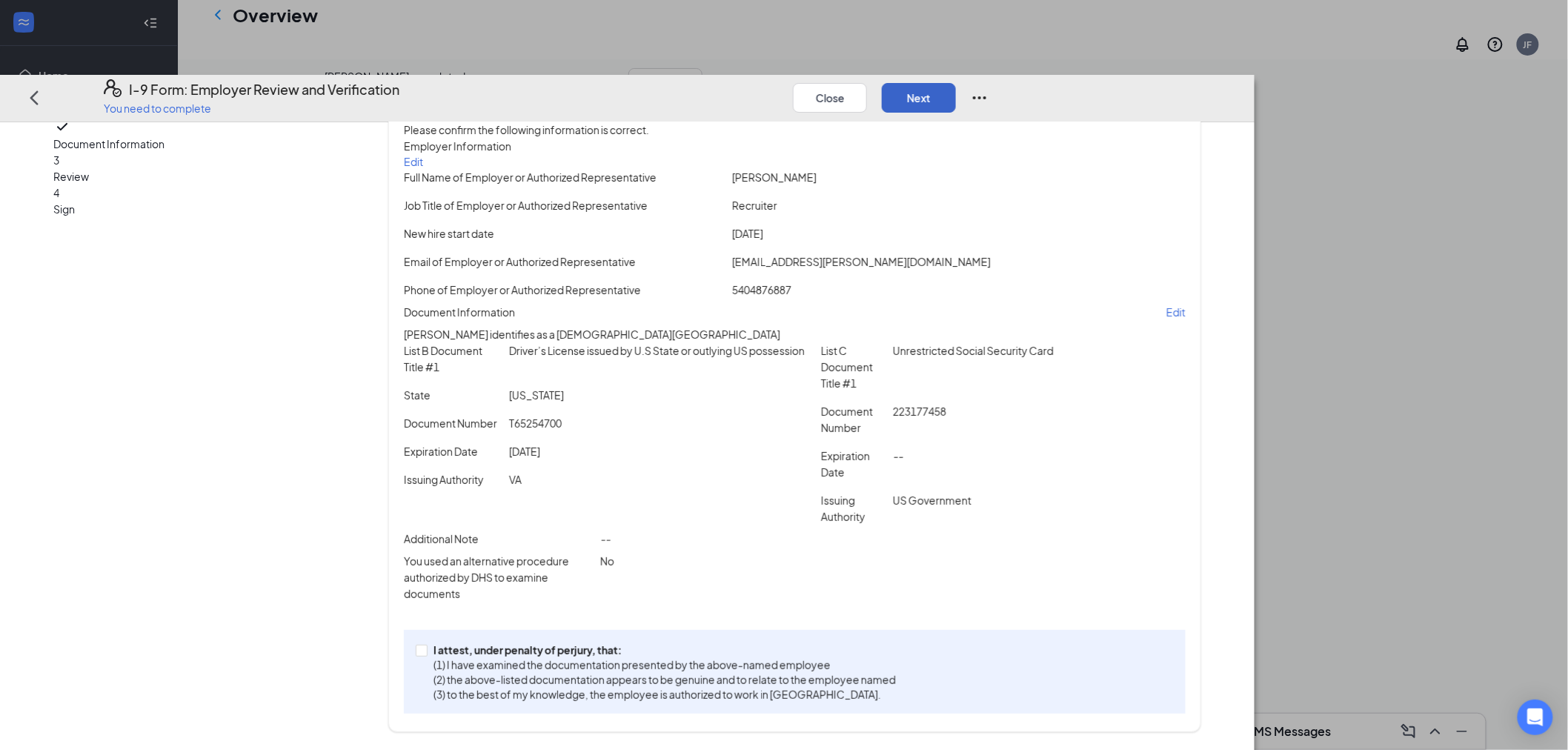
scroll to position [82, 0]
click at [427, 656] on span at bounding box center [422, 650] width 12 height 12
click at [426, 656] on input "I attest, under penalty of perjury, that: (1) I have examined the documentation…" at bounding box center [421, 649] width 10 height 10
checkbox input "true"
click at [956, 83] on button "Next" at bounding box center [918, 98] width 74 height 30
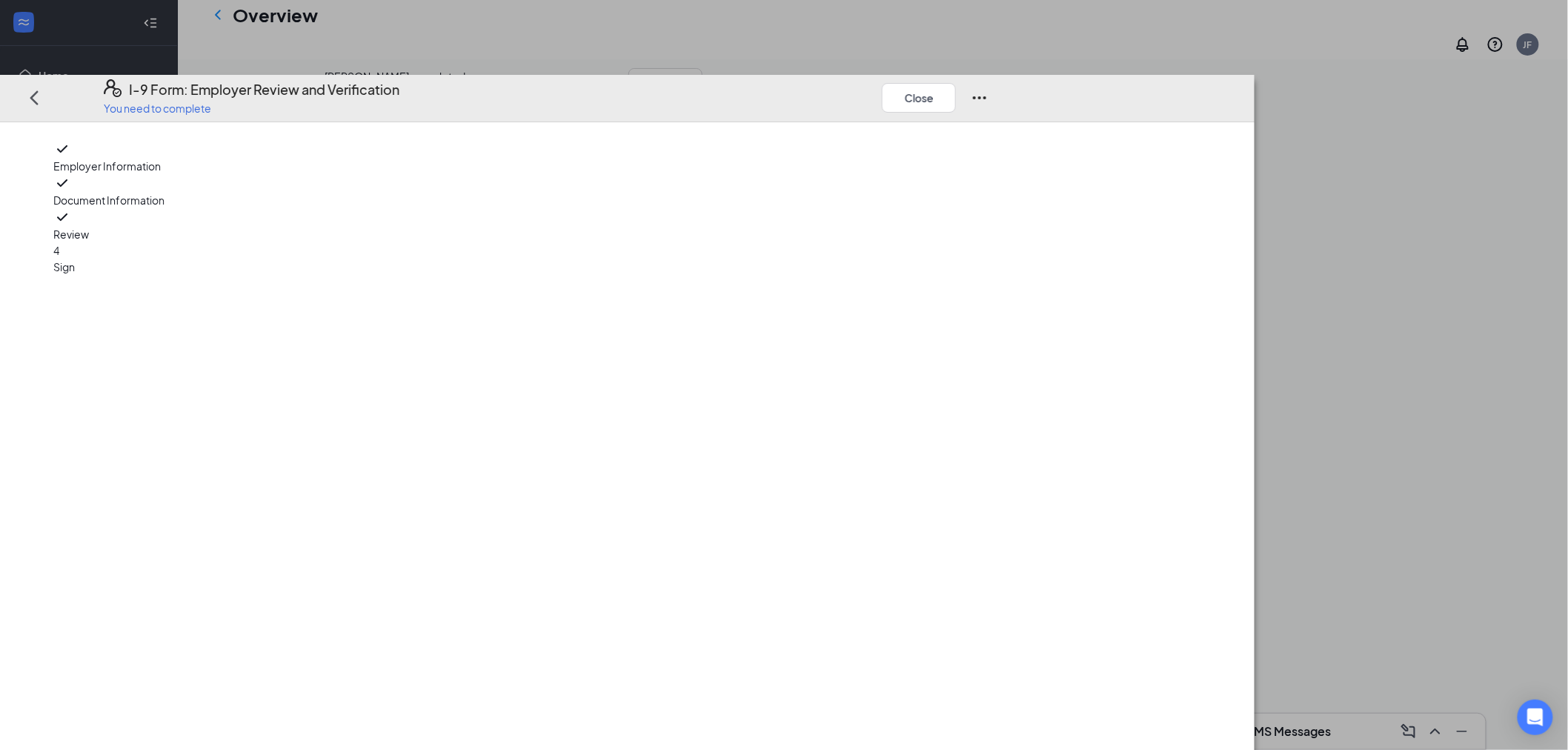
scroll to position [0, 0]
click at [316, 226] on span "Review" at bounding box center [196, 234] width 287 height 16
click at [956, 83] on button "Close" at bounding box center [918, 98] width 74 height 30
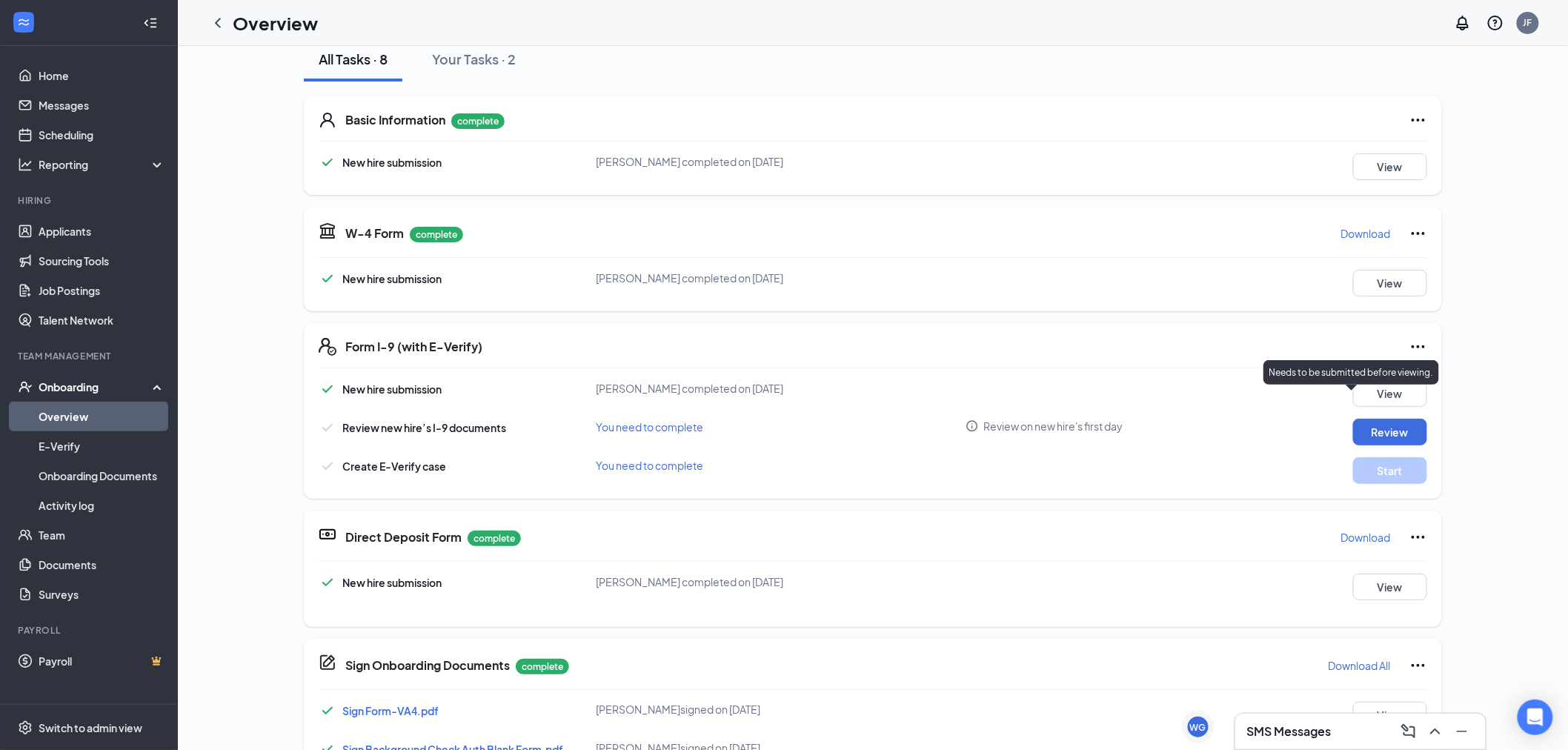
scroll to position [247, 0]
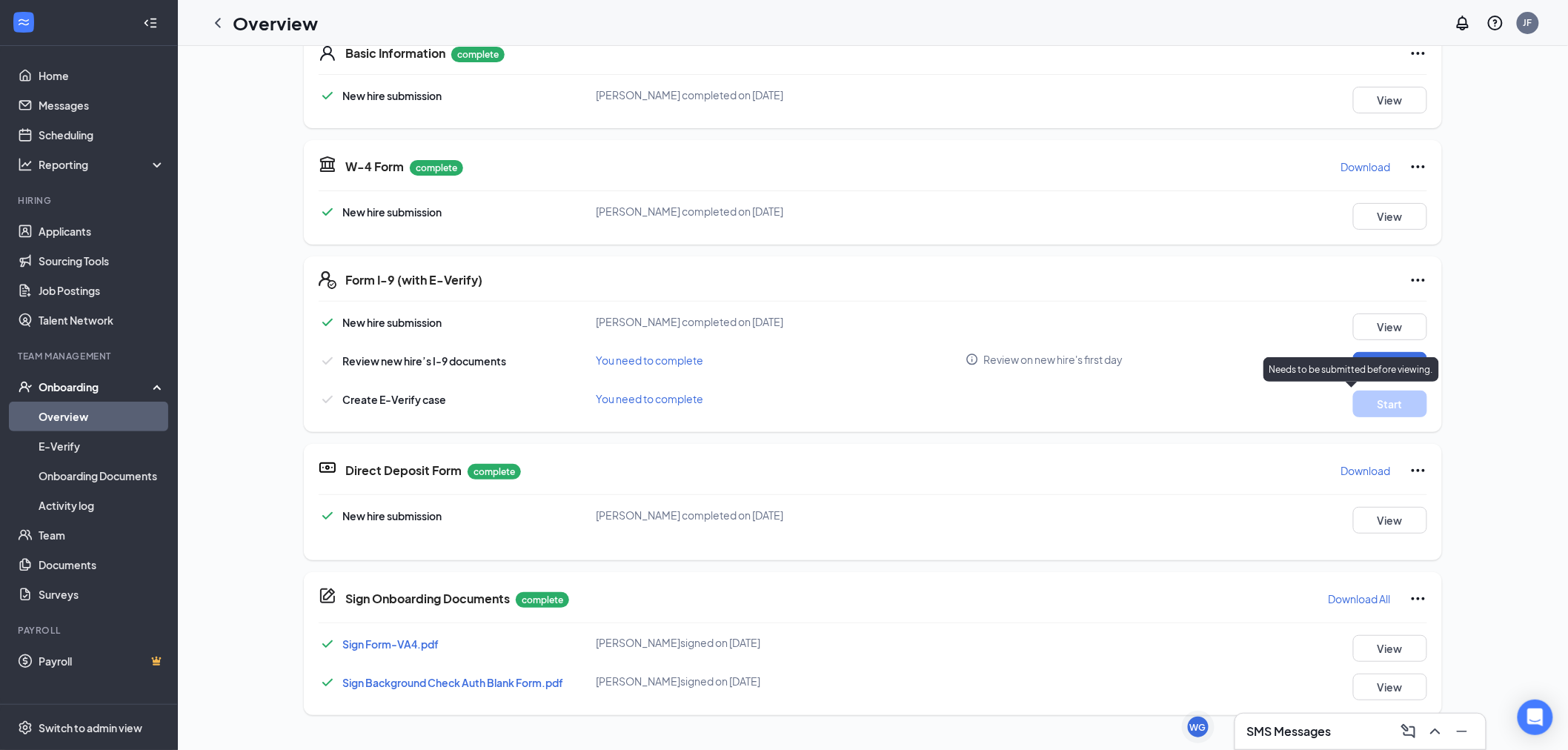
click at [1373, 373] on p "Needs to be submitted before viewing." at bounding box center [1351, 368] width 164 height 12
click at [1363, 356] on button "Review" at bounding box center [1389, 365] width 74 height 27
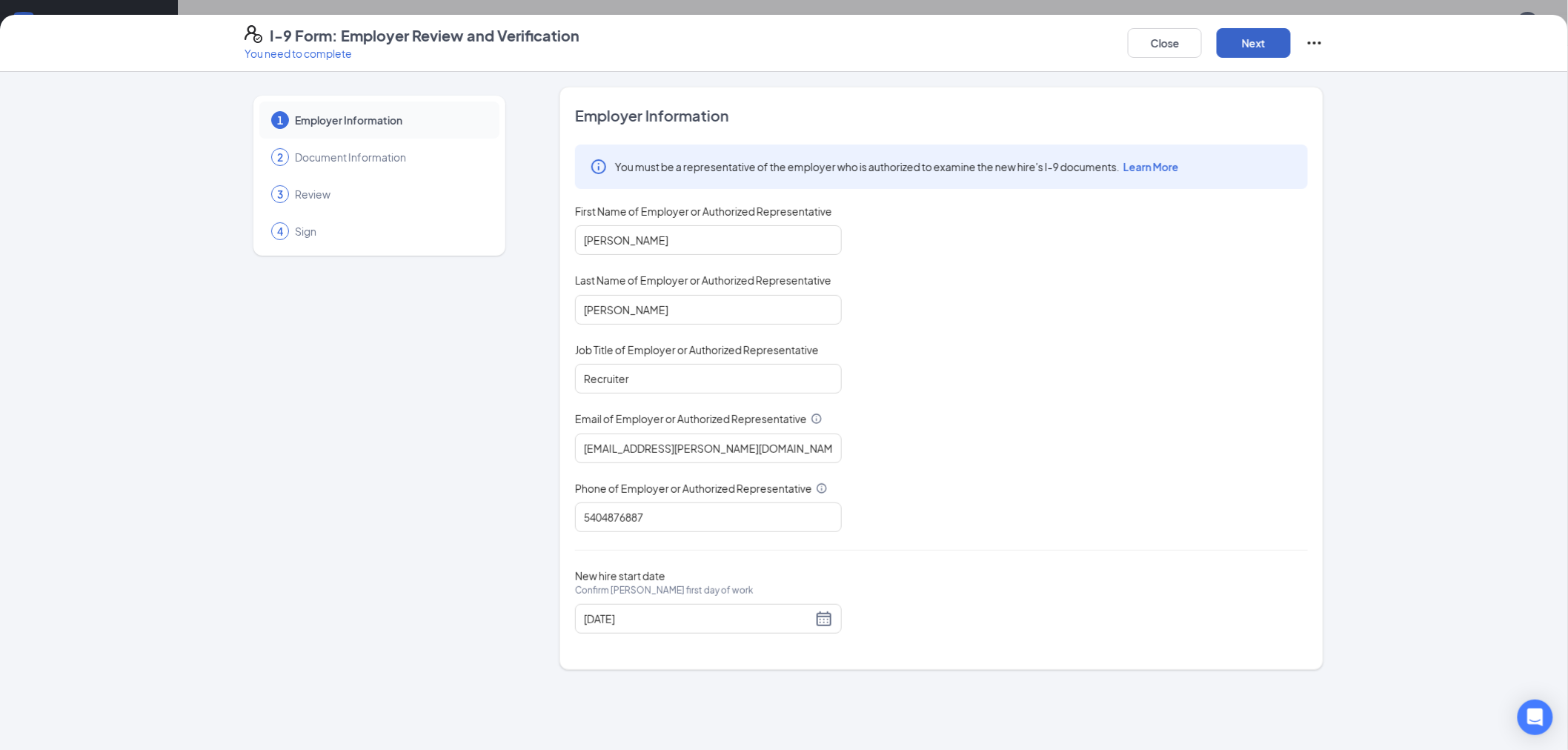
click at [1262, 41] on button "Next" at bounding box center [1253, 43] width 74 height 30
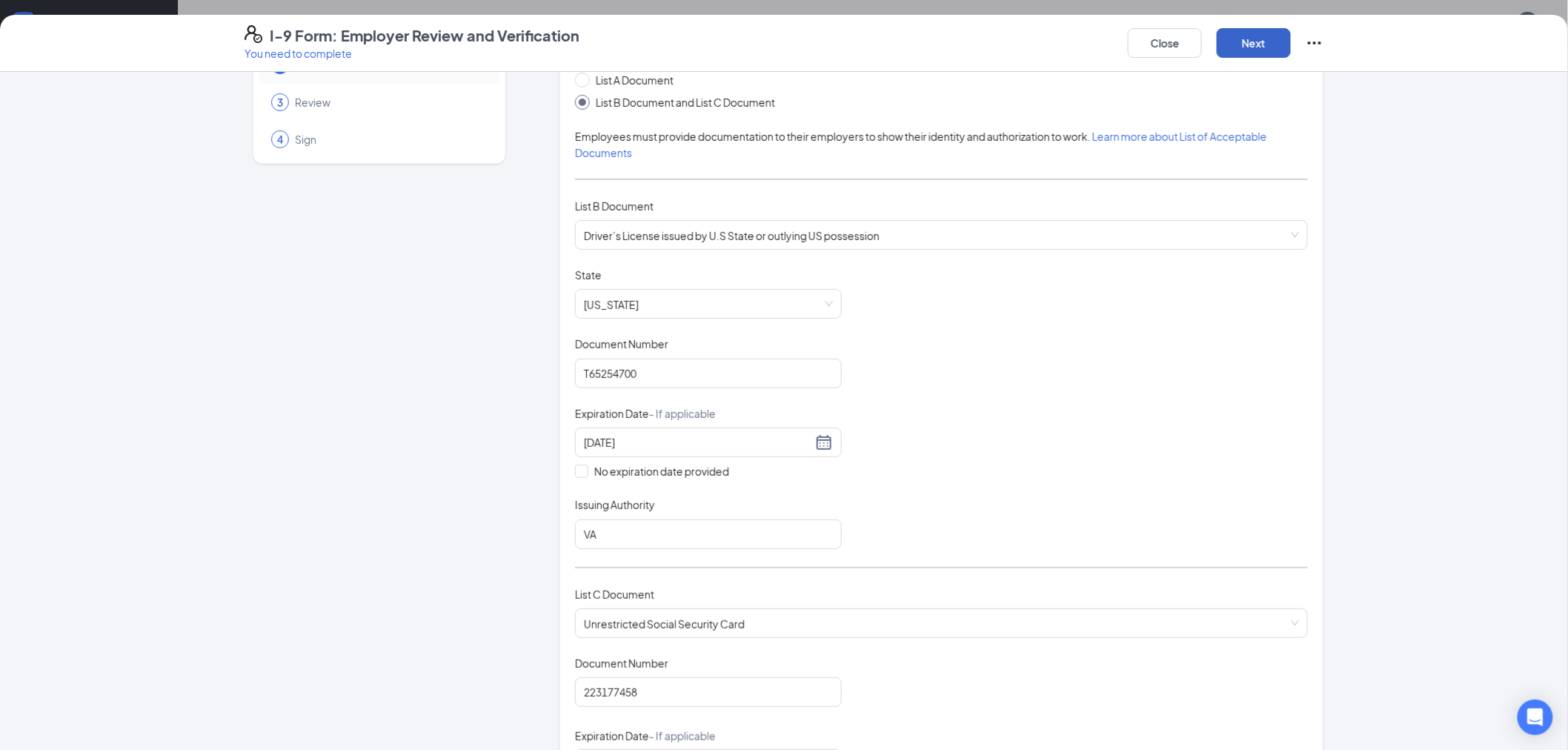
scroll to position [65, 0]
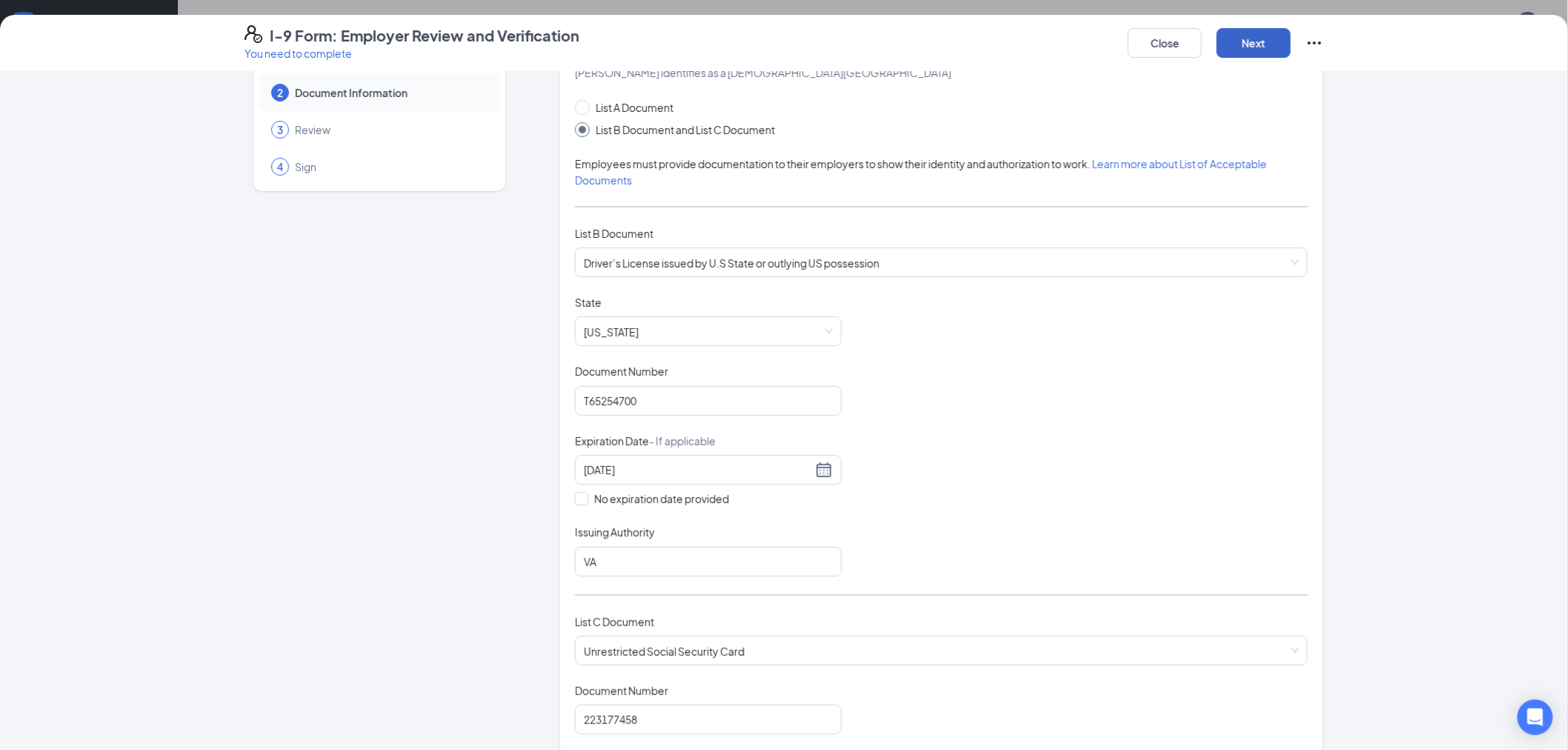
click at [1249, 33] on button "Next" at bounding box center [1253, 43] width 74 height 30
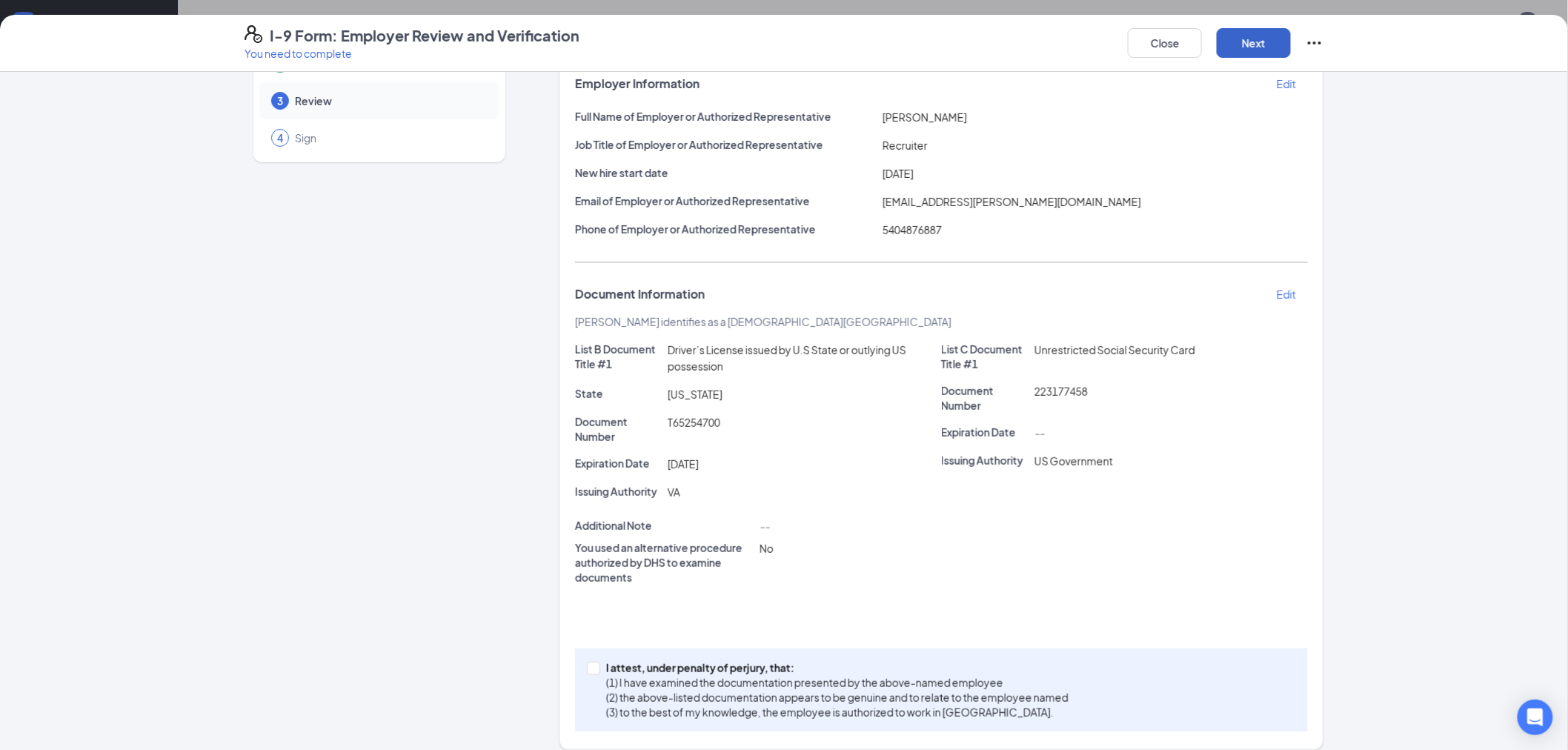
scroll to position [108, 0]
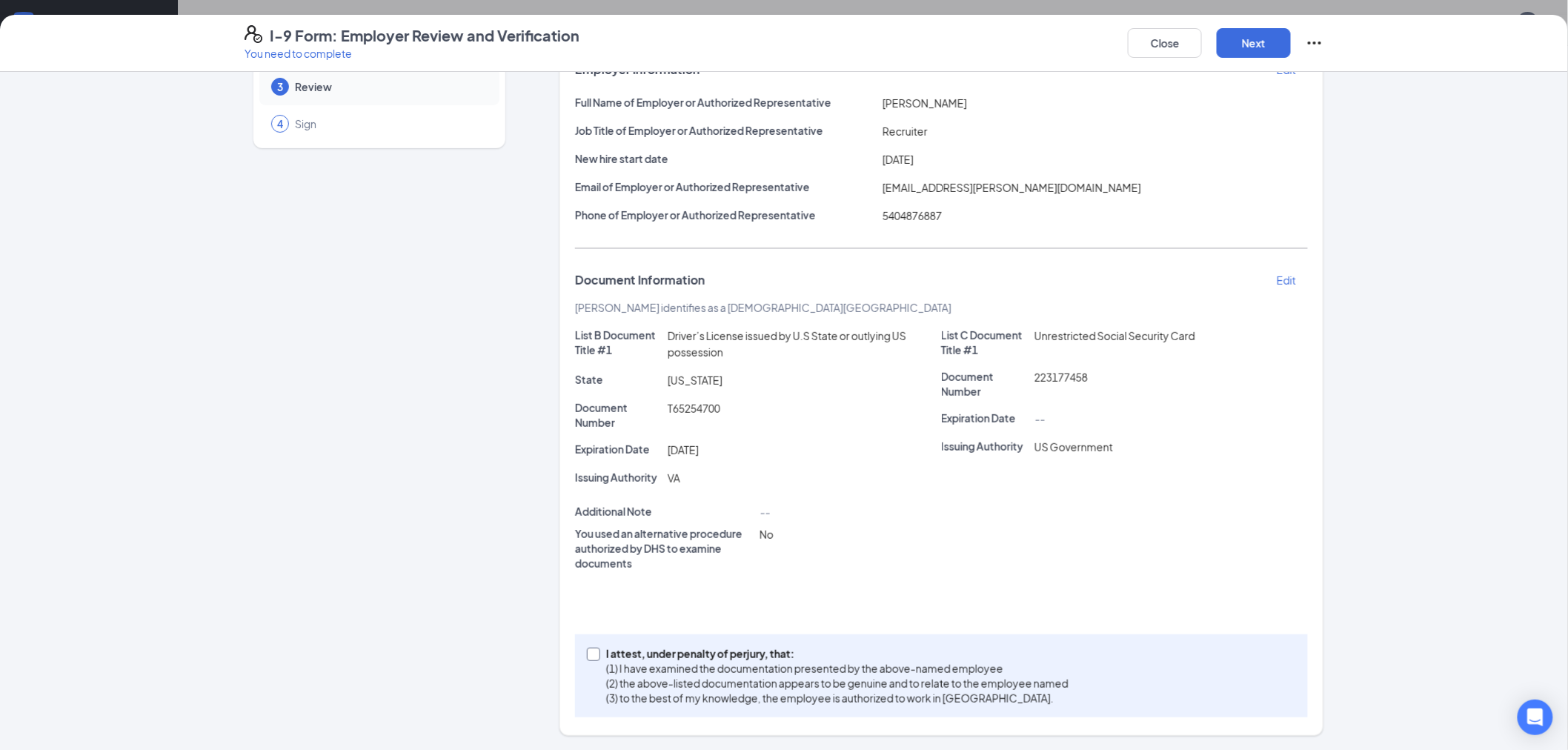
click at [587, 654] on input "I attest, under penalty of [PERSON_NAME], that: (1) I have examined the documen…" at bounding box center [592, 653] width 10 height 10
checkbox input "true"
click at [1257, 28] on button "Next" at bounding box center [1253, 43] width 74 height 30
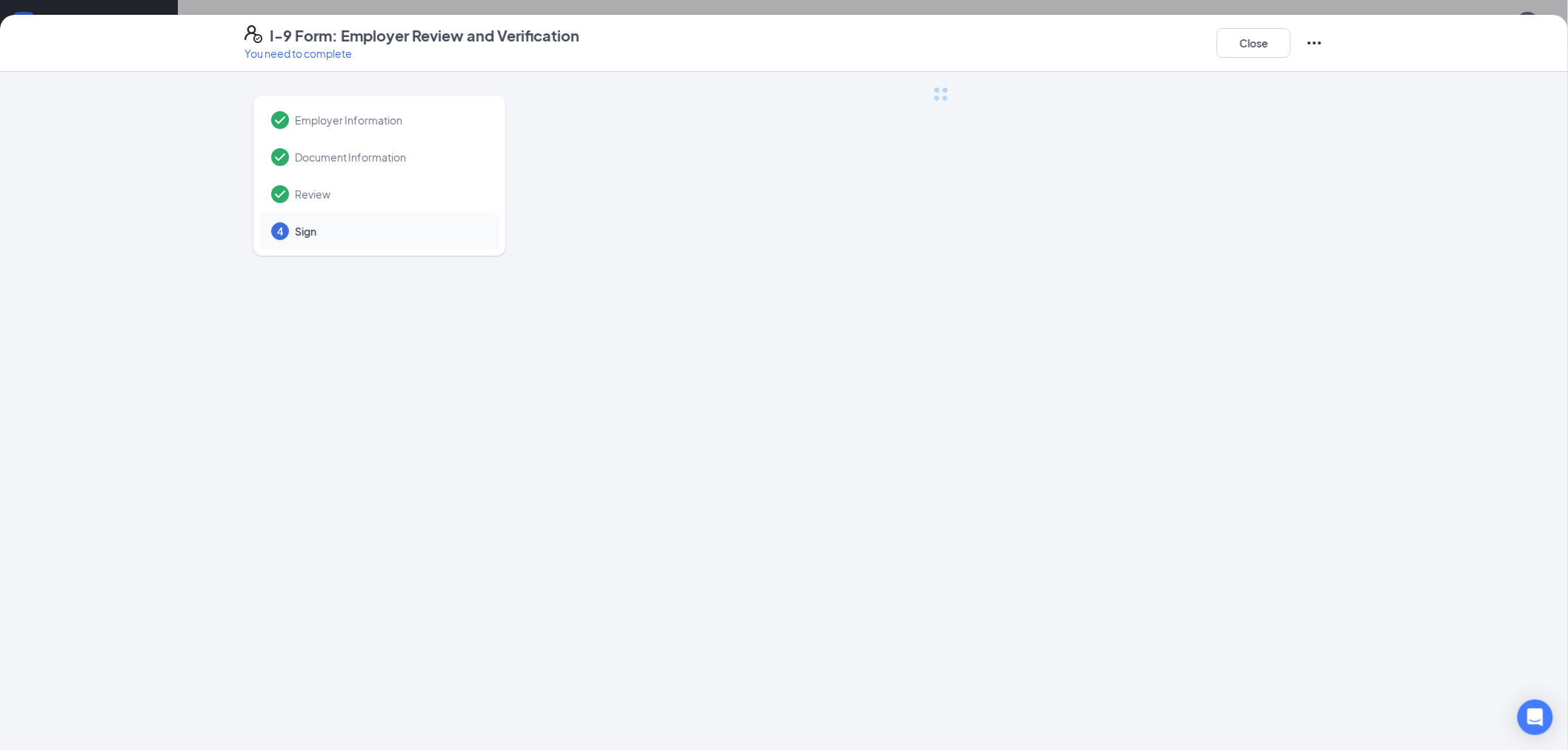
scroll to position [0, 0]
click at [1259, 40] on button "Close" at bounding box center [1253, 43] width 74 height 30
click at [1114, 51] on div "I-9 Form: Employer Review and Verification You need to complete Close" at bounding box center [784, 43] width 1138 height 36
click at [1259, 50] on button "Close" at bounding box center [1253, 43] width 74 height 30
click at [1262, 50] on button "Close" at bounding box center [1253, 43] width 74 height 30
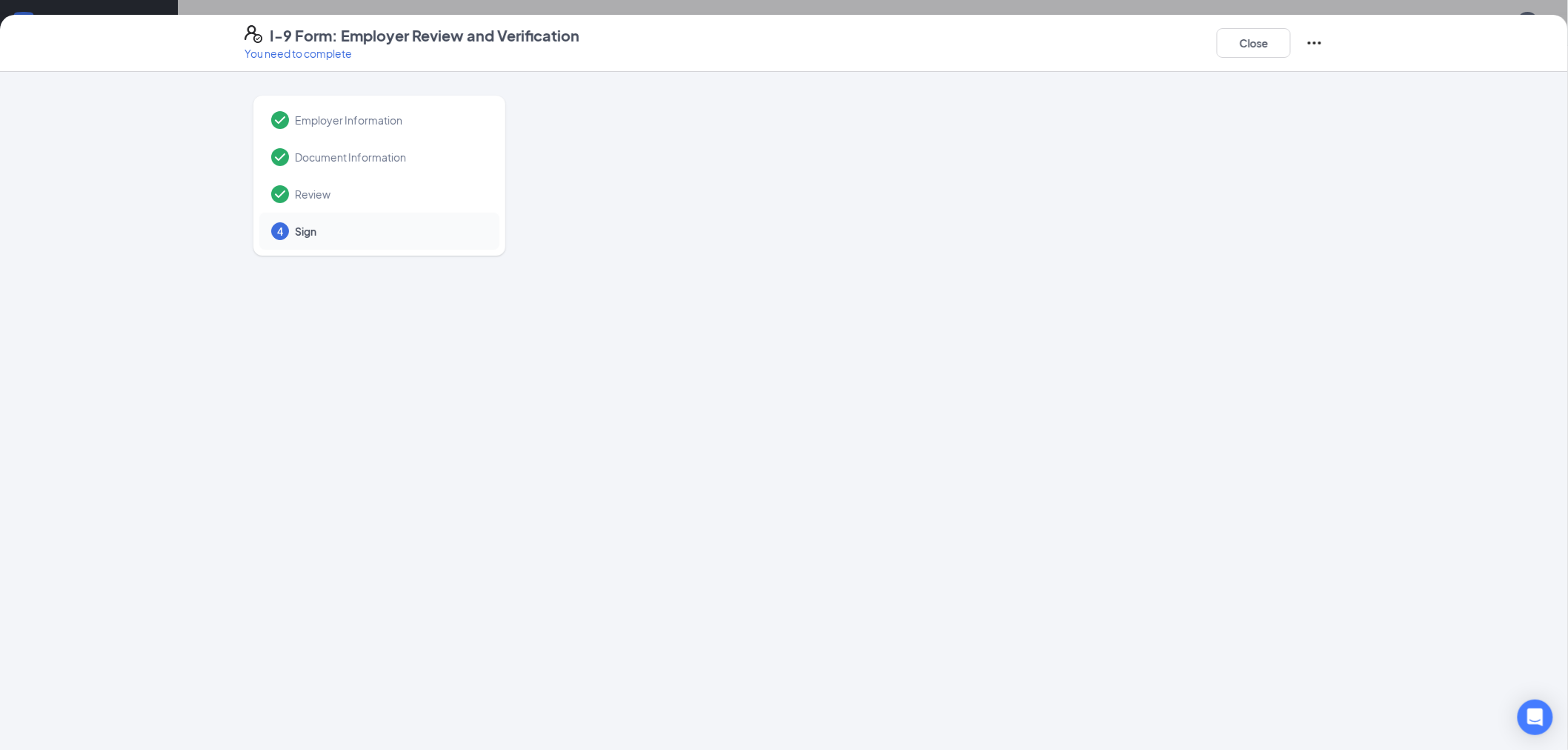
click at [1333, 49] on div "I-9 Form: Employer Review and Verification You need to complete Close" at bounding box center [784, 43] width 1138 height 36
click at [1309, 48] on icon "Ellipses" at bounding box center [1314, 42] width 18 height 18
click at [1067, 63] on div "I-9 Form: Employer Review and Verification You need to complete Close" at bounding box center [784, 43] width 1568 height 57
click at [1249, 32] on button "Close" at bounding box center [1253, 43] width 74 height 30
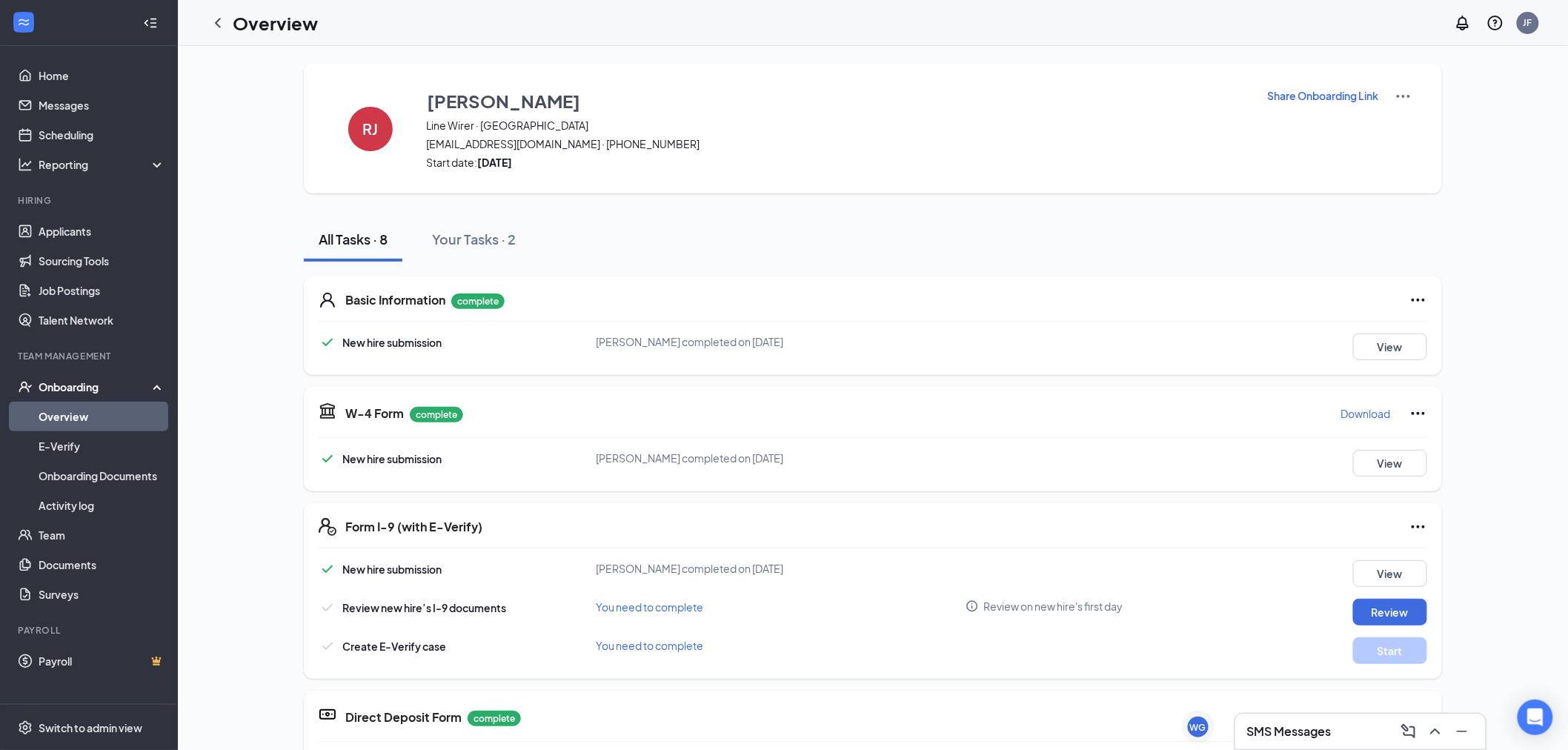
click at [55, 409] on link "Overview" at bounding box center [102, 417] width 127 height 30
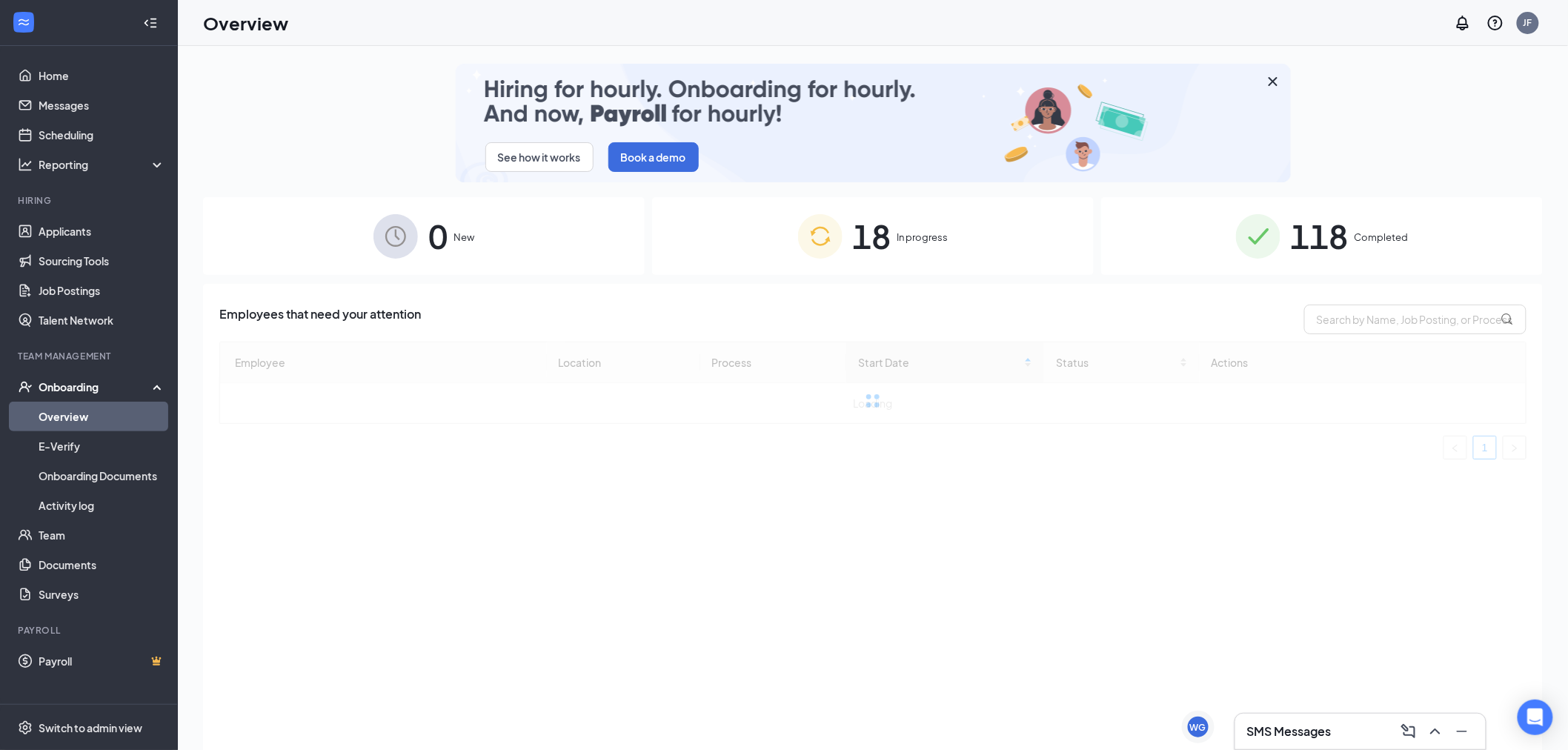
click at [754, 245] on div "18 In progress" at bounding box center [872, 236] width 441 height 78
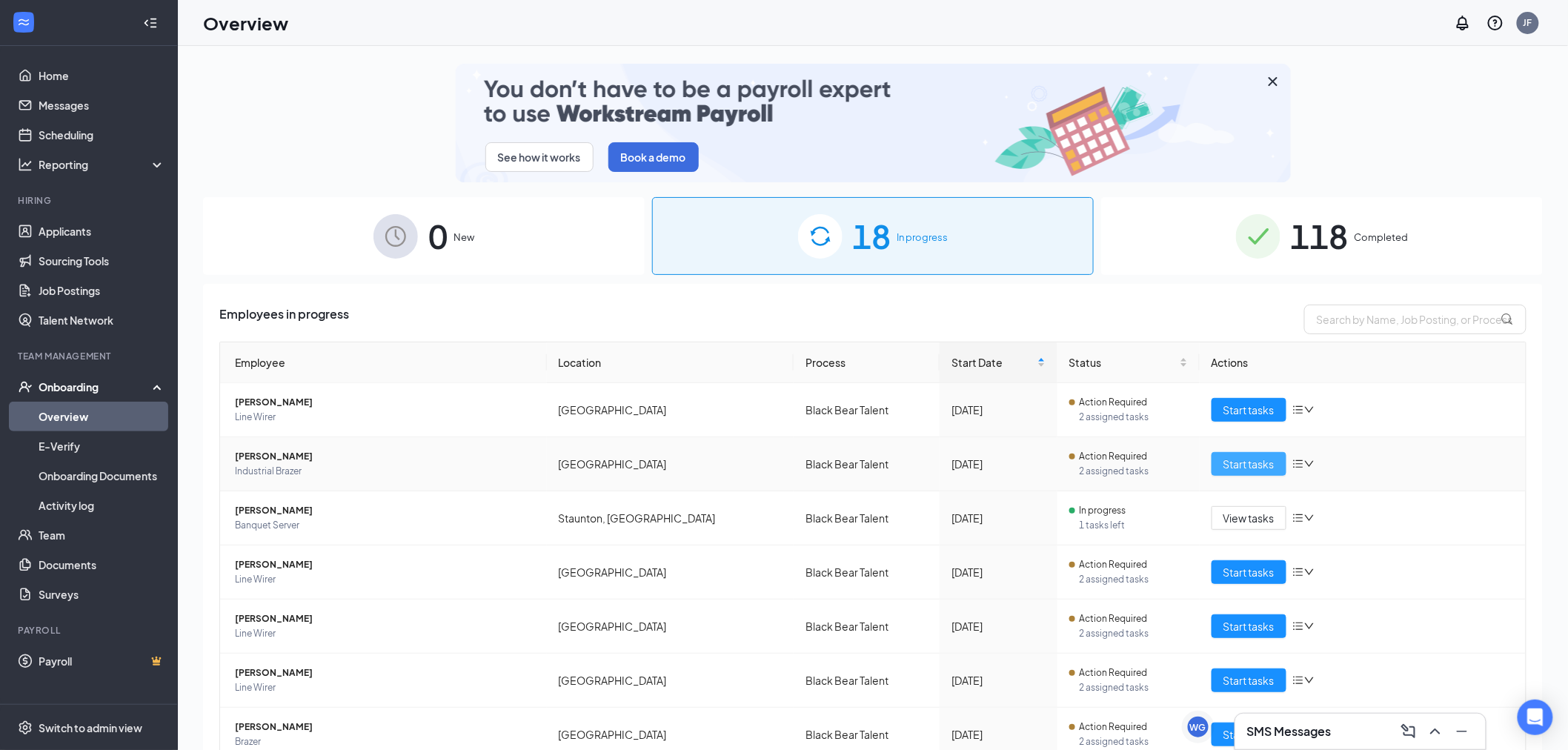
click at [1227, 454] on button "Start tasks" at bounding box center [1249, 463] width 75 height 23
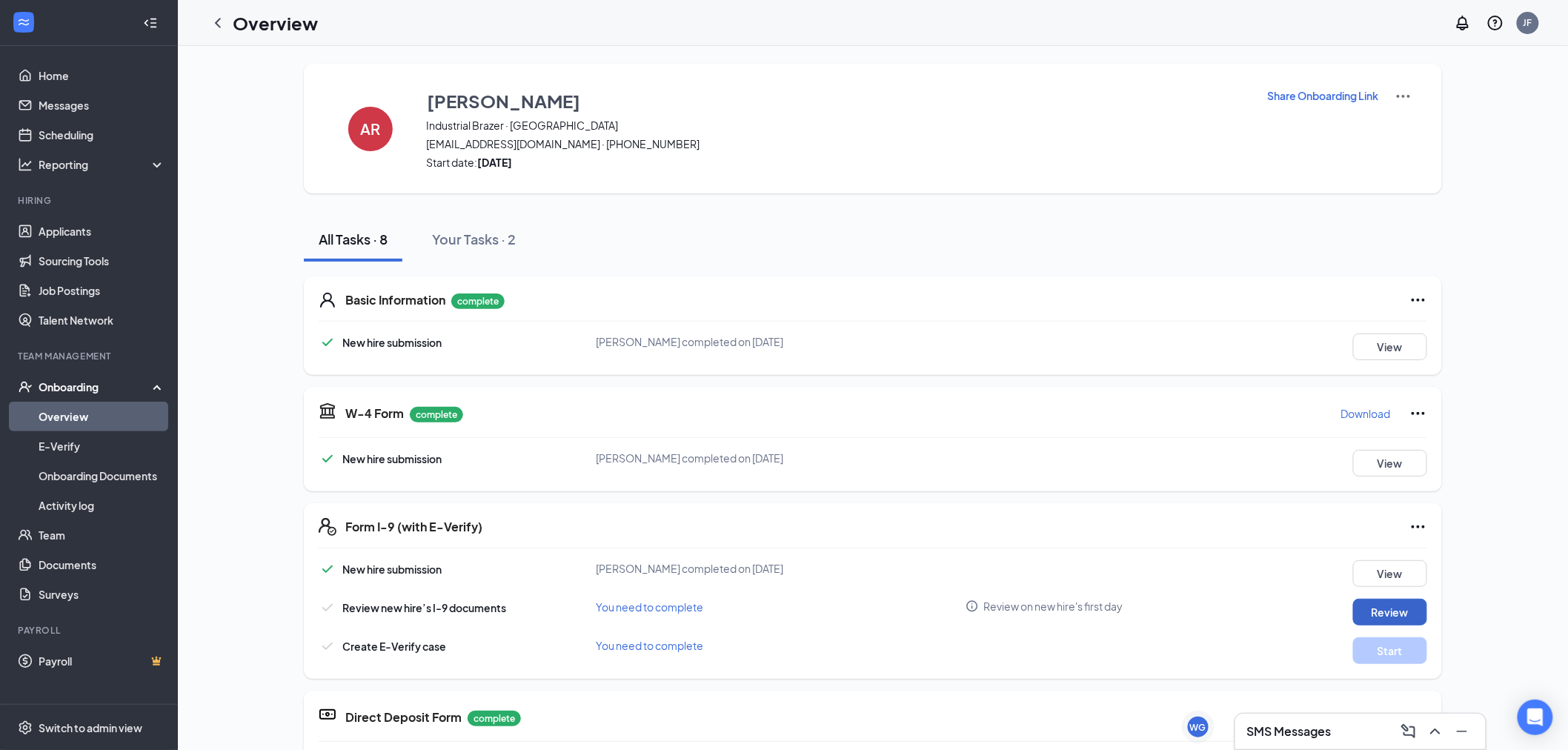
click at [1403, 602] on button "Review" at bounding box center [1389, 612] width 74 height 27
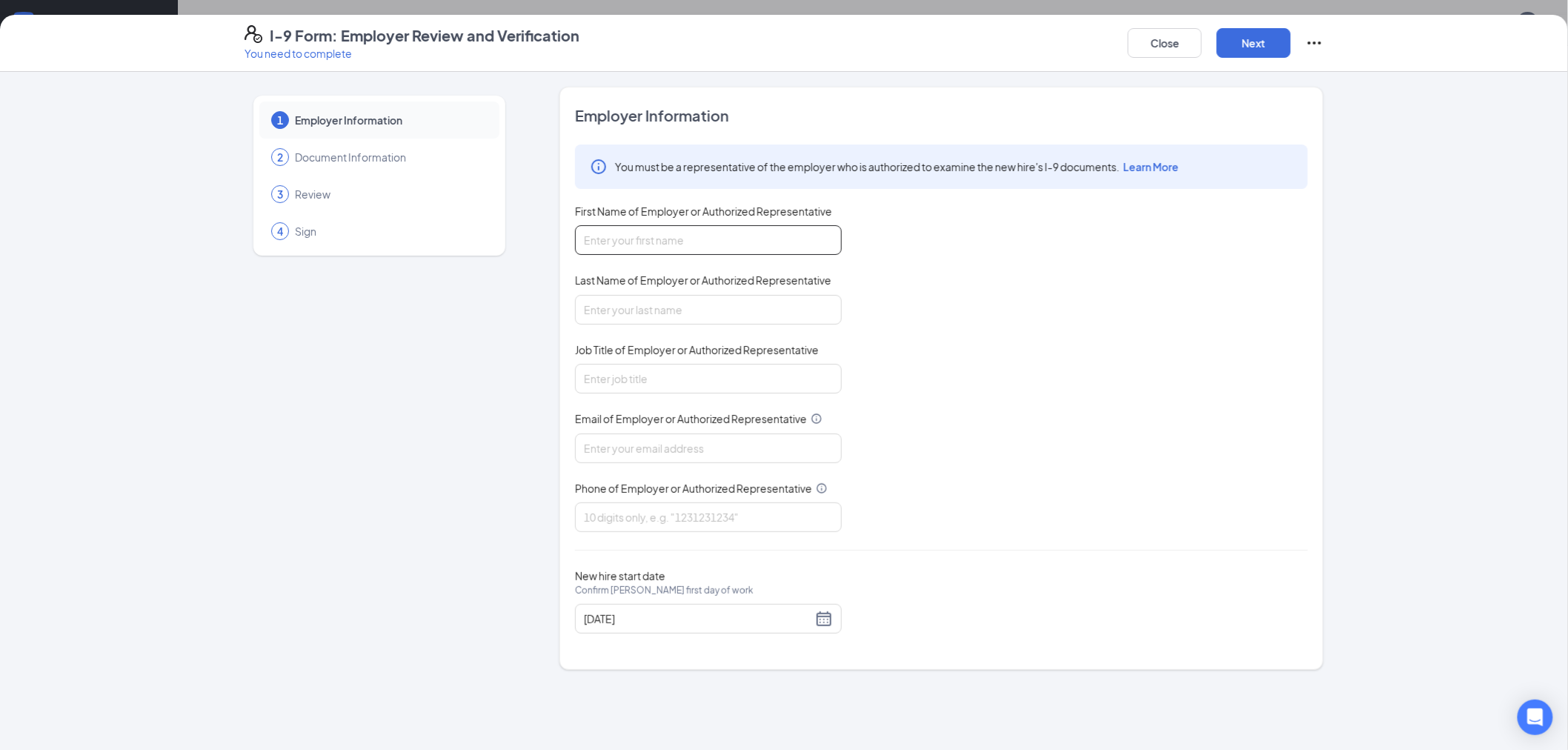
click at [641, 248] on input "First Name of Employer or Authorized Representative" at bounding box center [708, 240] width 266 height 30
type input "[PERSON_NAME]"
click at [648, 312] on input "Last Name of Employer or Authorized Representative" at bounding box center [708, 310] width 266 height 30
click at [630, 387] on input "Job Title of Employer or Authorized Representative" at bounding box center [708, 379] width 266 height 30
type input "Recruiter"
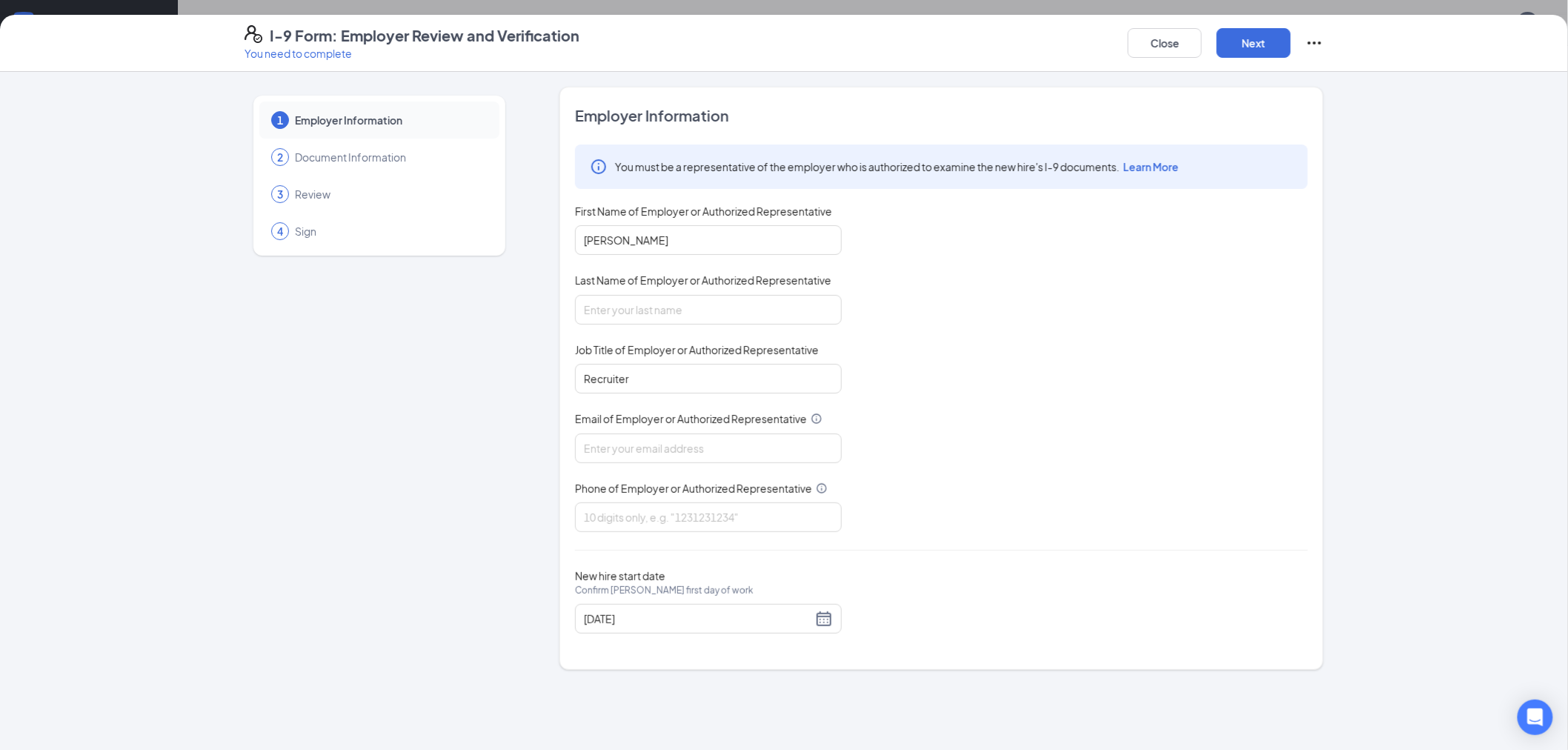
click at [624, 465] on div "You must be a representative of the employer who is authorized to examine the n…" at bounding box center [942, 339] width 733 height 387
click at [625, 453] on input "Email of Employer or Authorized Representative" at bounding box center [708, 449] width 266 height 30
type input "[EMAIL_ADDRESS][PERSON_NAME][DOMAIN_NAME]"
click at [655, 524] on input "Phone of Employer or Authorized Representative" at bounding box center [708, 517] width 266 height 30
type input "5404876887"
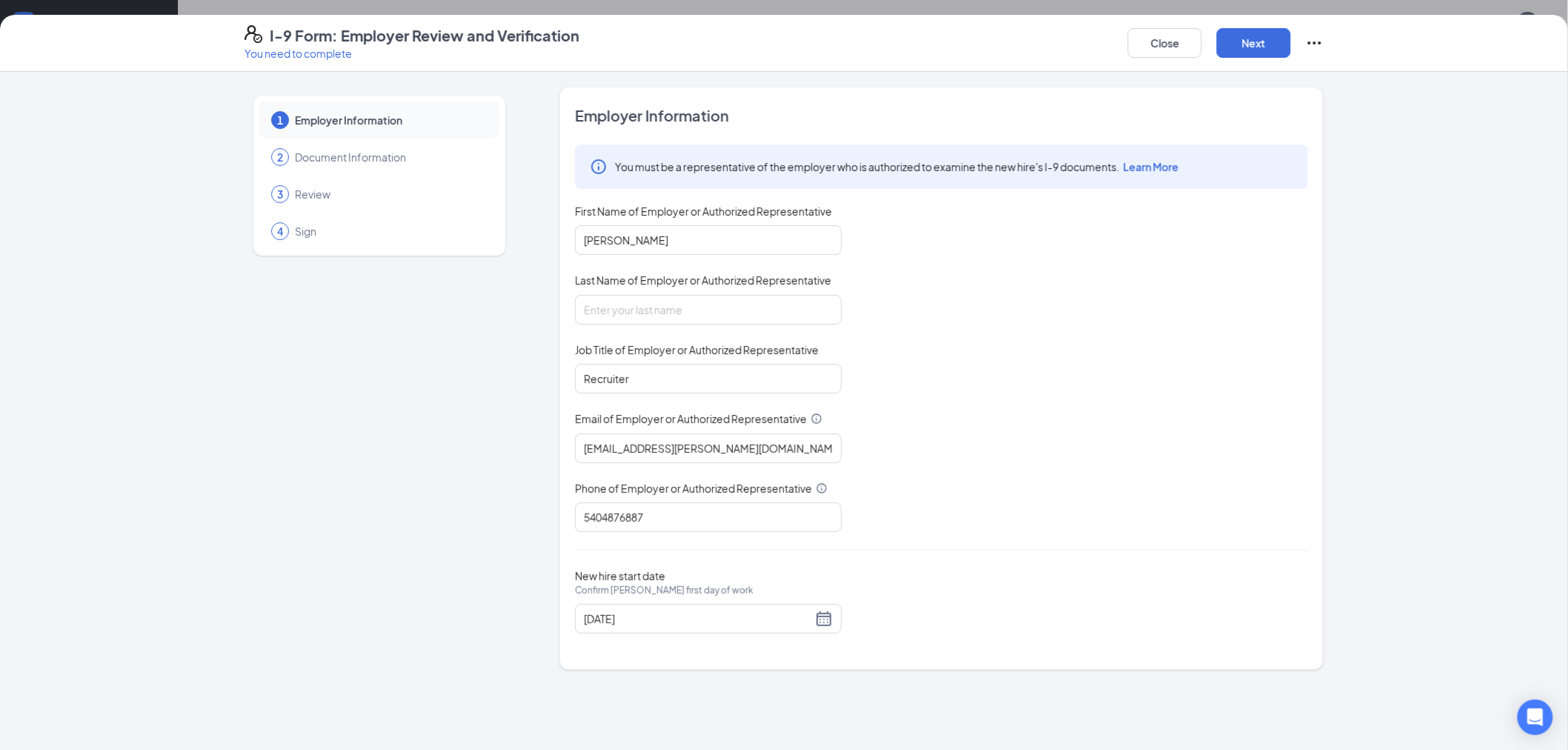
click at [1257, 26] on div "Close Next" at bounding box center [1225, 43] width 195 height 36
click at [1262, 32] on button "Next" at bounding box center [1253, 43] width 74 height 30
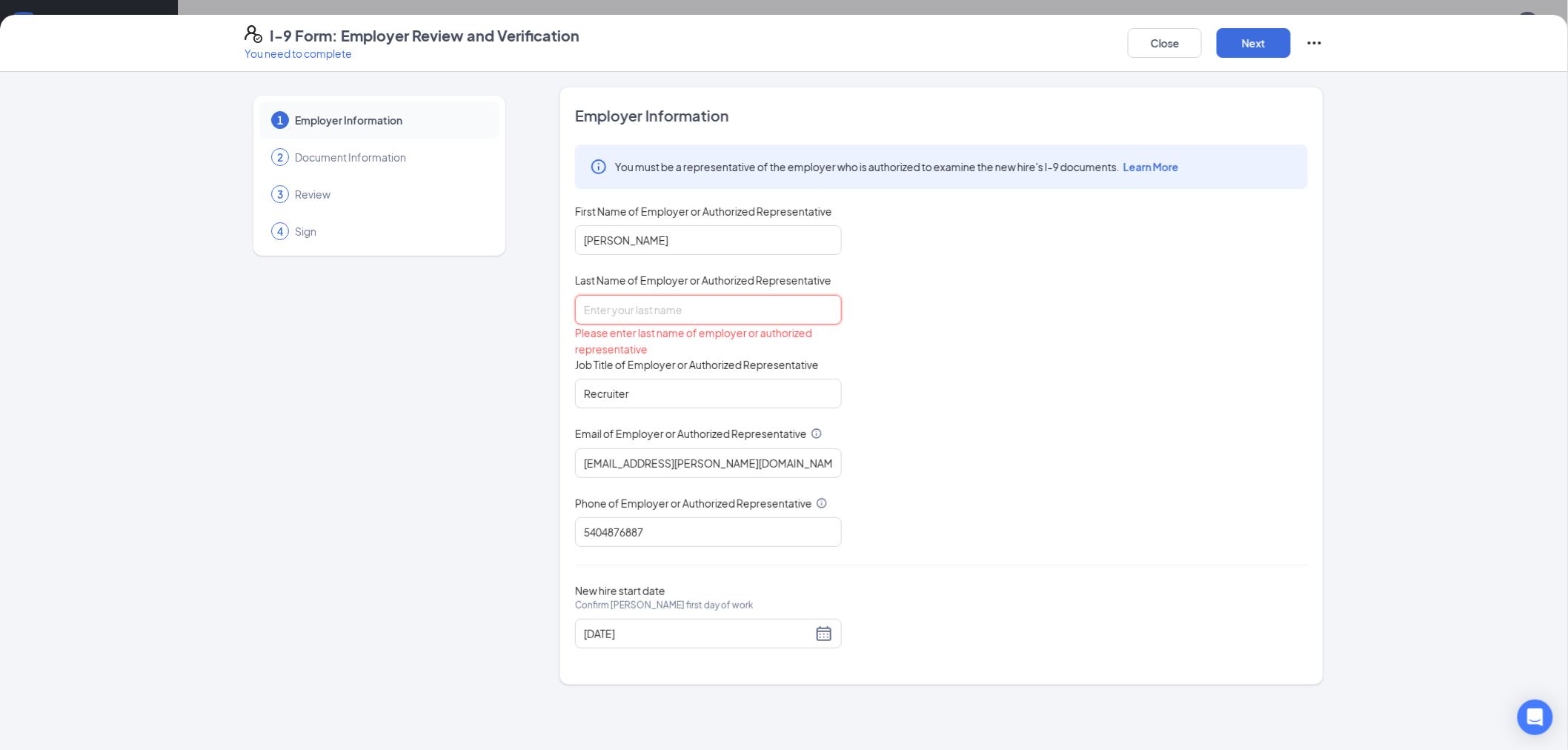
click at [635, 311] on input "Last Name of Employer or Authorized Representative" at bounding box center [708, 310] width 266 height 30
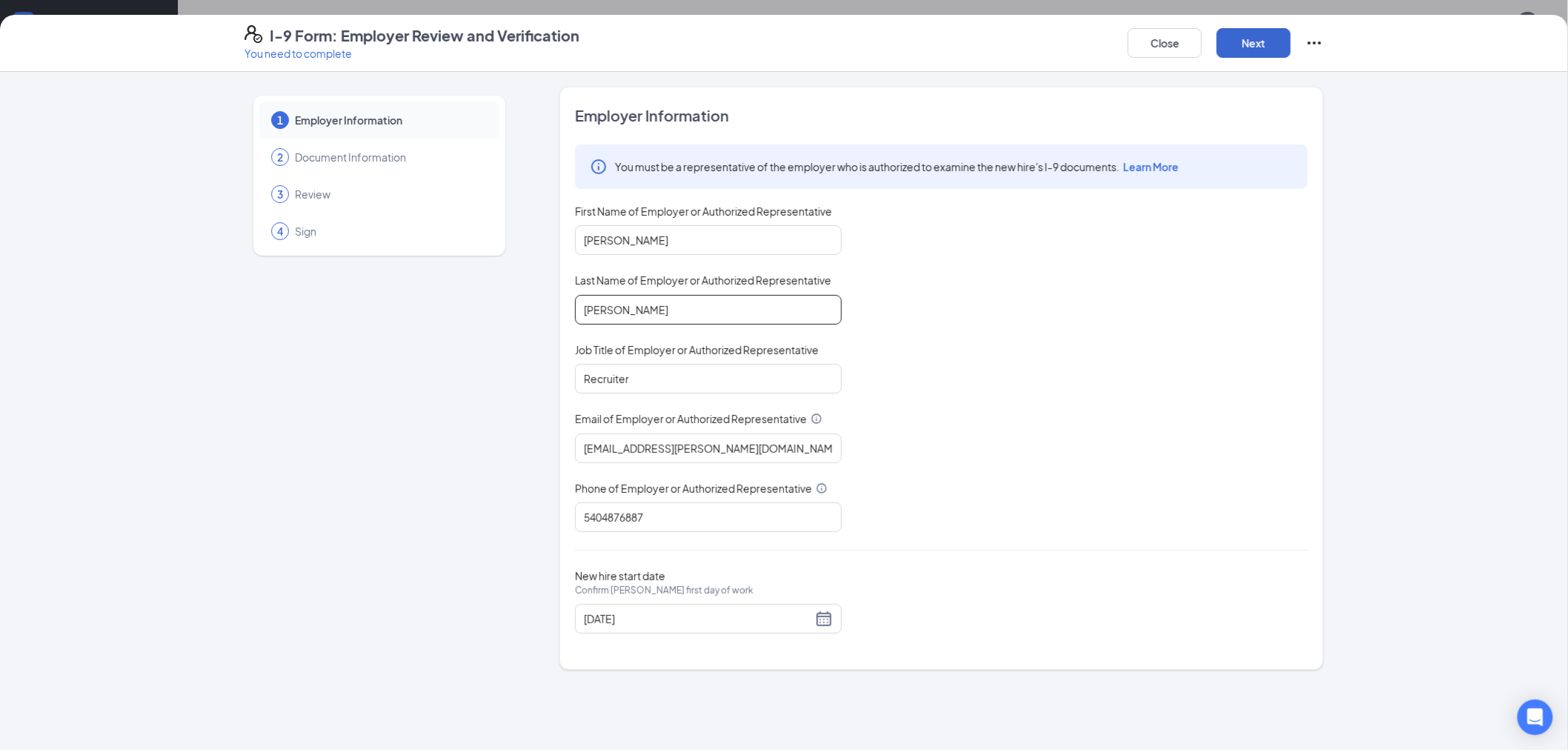
type input "[PERSON_NAME]"
click at [1238, 47] on button "Next" at bounding box center [1253, 43] width 74 height 30
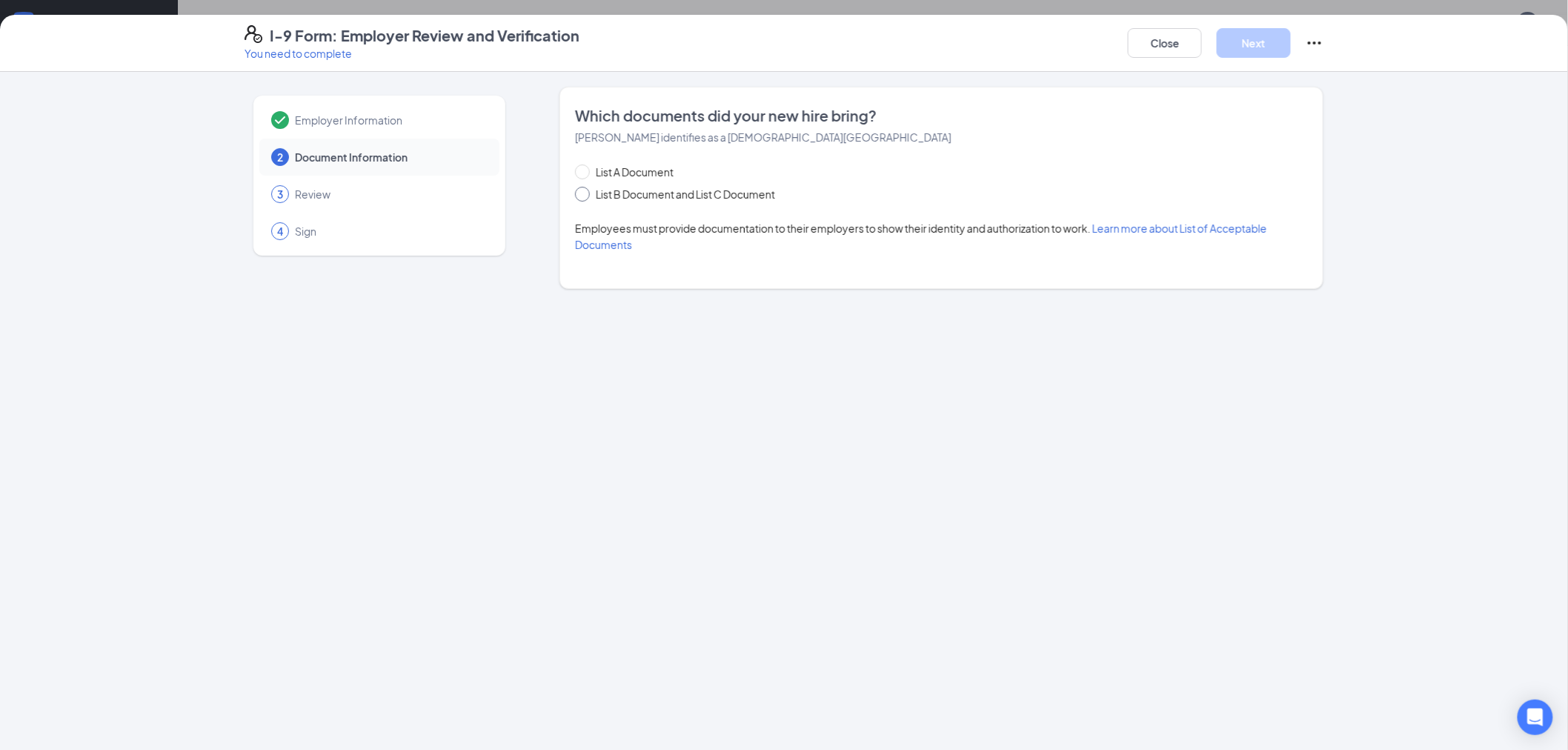
click at [589, 194] on span at bounding box center [583, 195] width 15 height 15
click at [585, 194] on input "List B Document and List C Document" at bounding box center [580, 192] width 10 height 10
radio input "true"
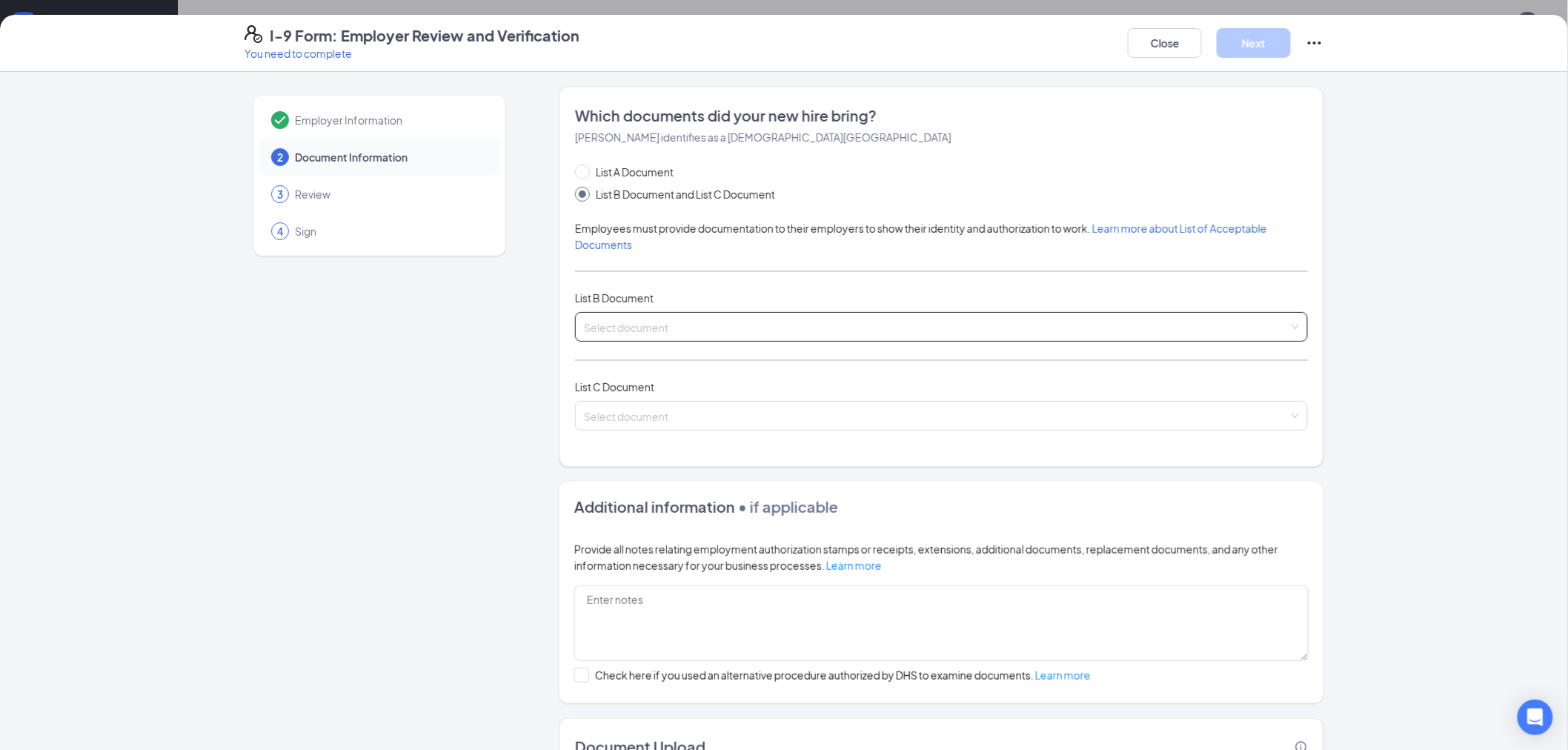
click at [640, 320] on input "search" at bounding box center [936, 324] width 705 height 22
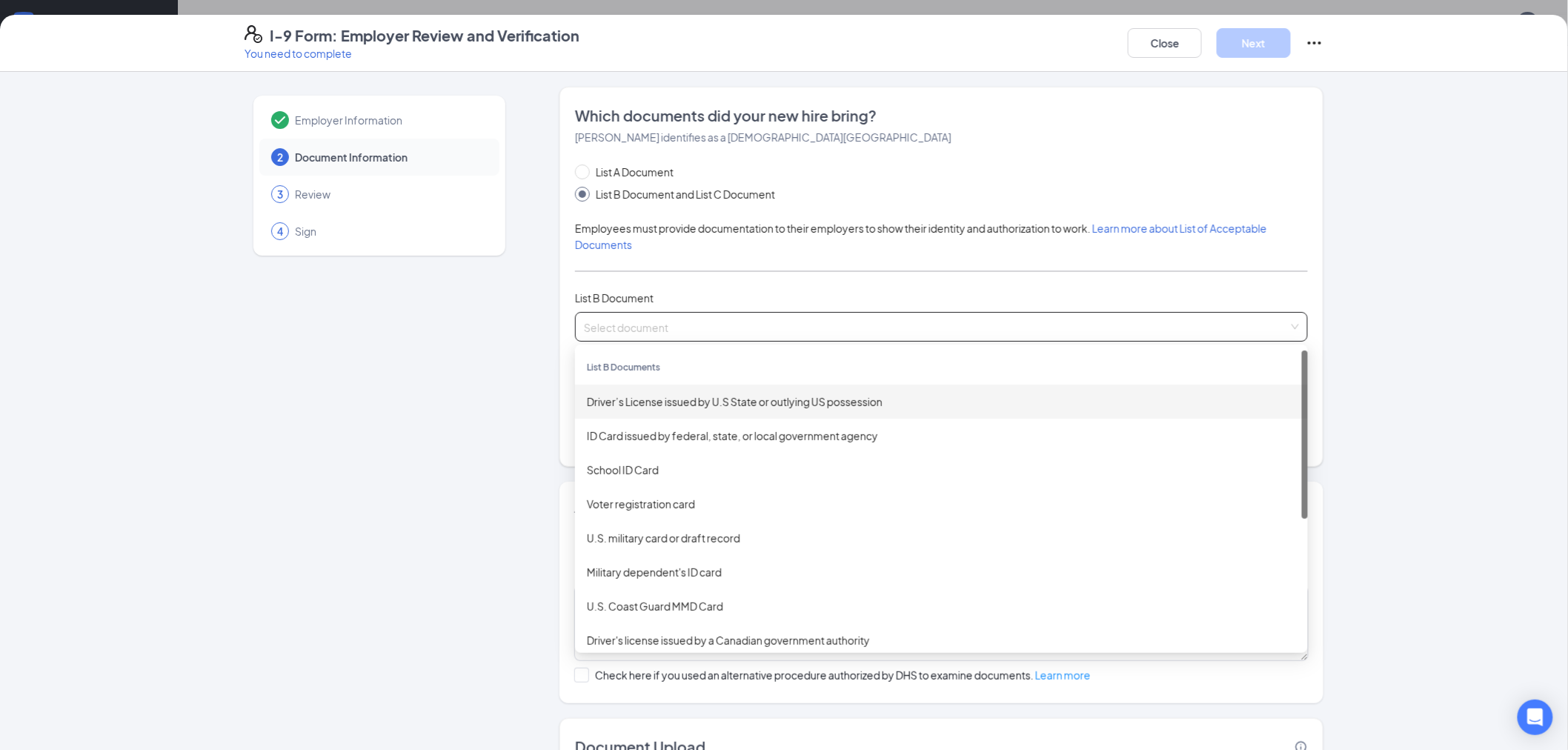
click at [640, 404] on div "Driver’s License issued by U.S State or outlying US possession" at bounding box center [942, 401] width 709 height 16
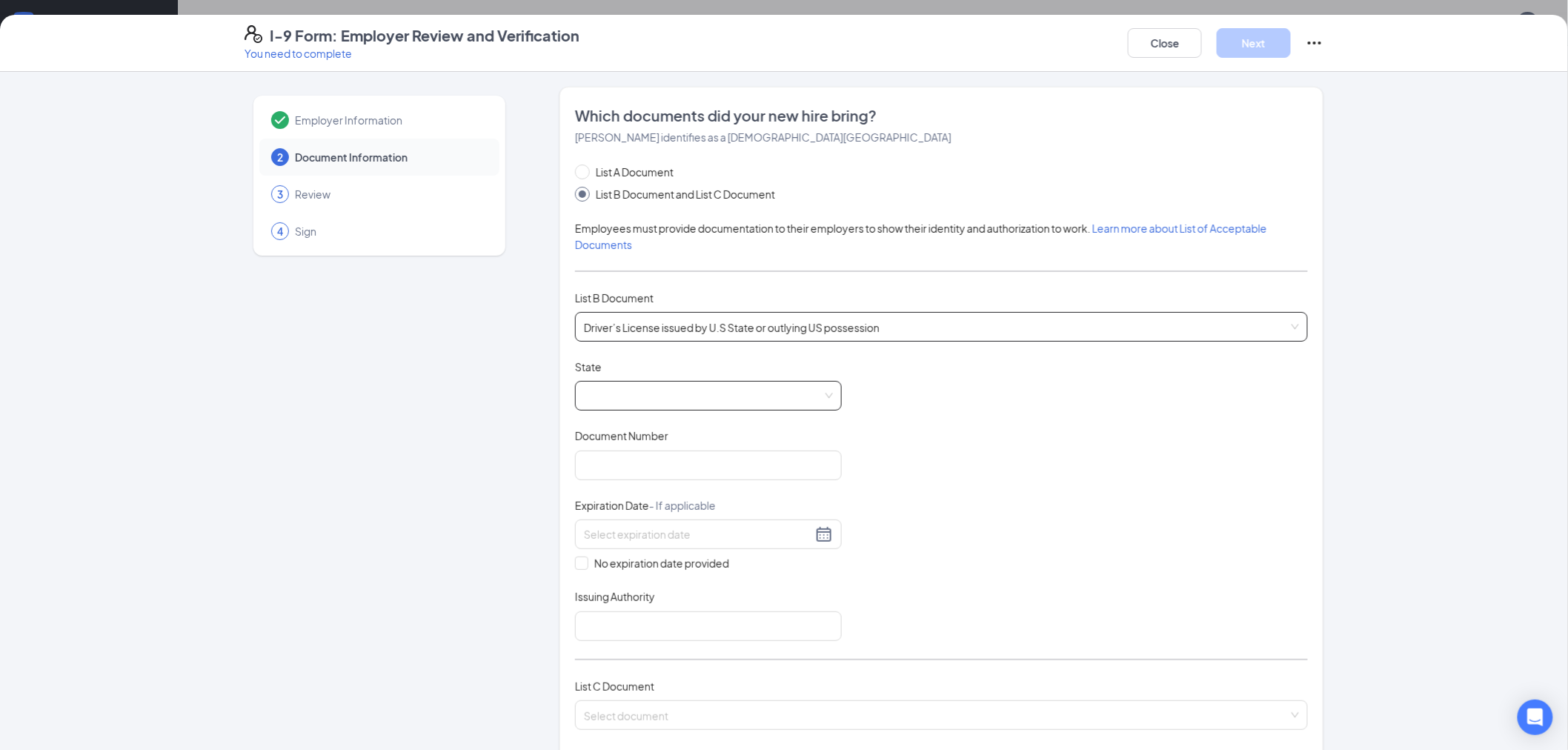
click at [636, 398] on span at bounding box center [708, 396] width 249 height 28
click at [620, 492] on div "[US_STATE]" at bounding box center [709, 490] width 243 height 16
click at [627, 469] on input "Document Number" at bounding box center [708, 466] width 266 height 30
type input "T64828310"
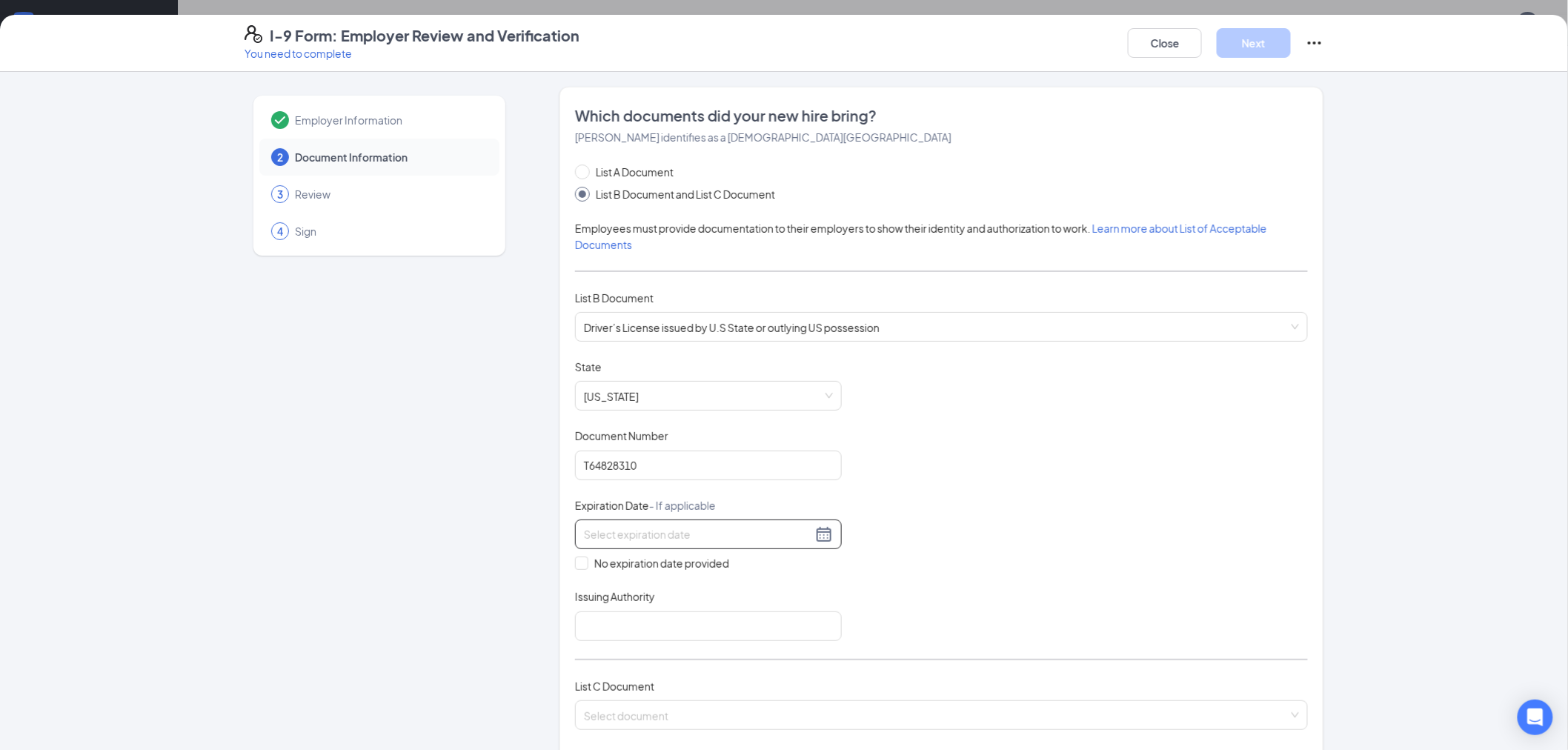
click at [640, 534] on input at bounding box center [698, 534] width 228 height 16
click at [644, 644] on div "8" at bounding box center [643, 643] width 18 height 18
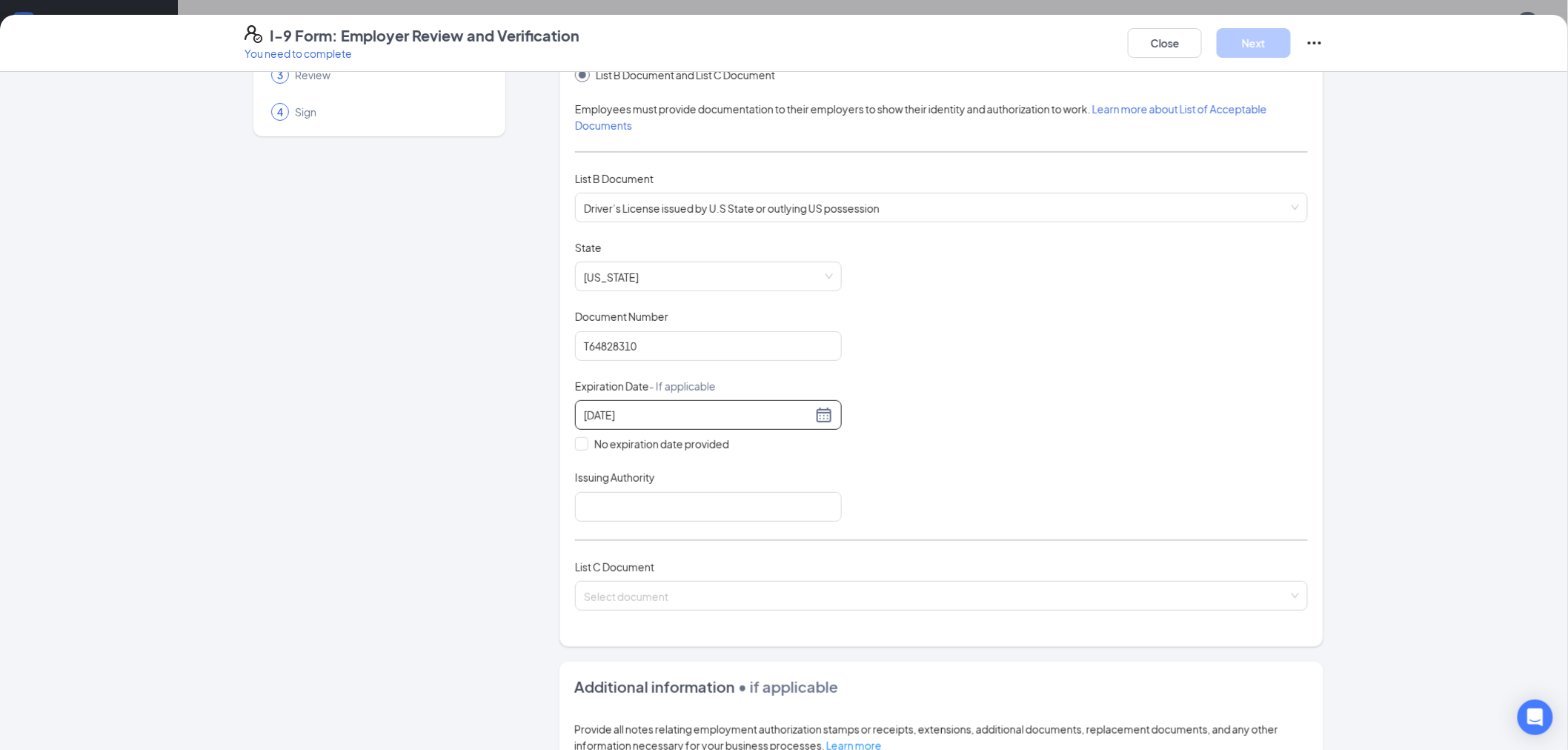
scroll to position [165, 0]
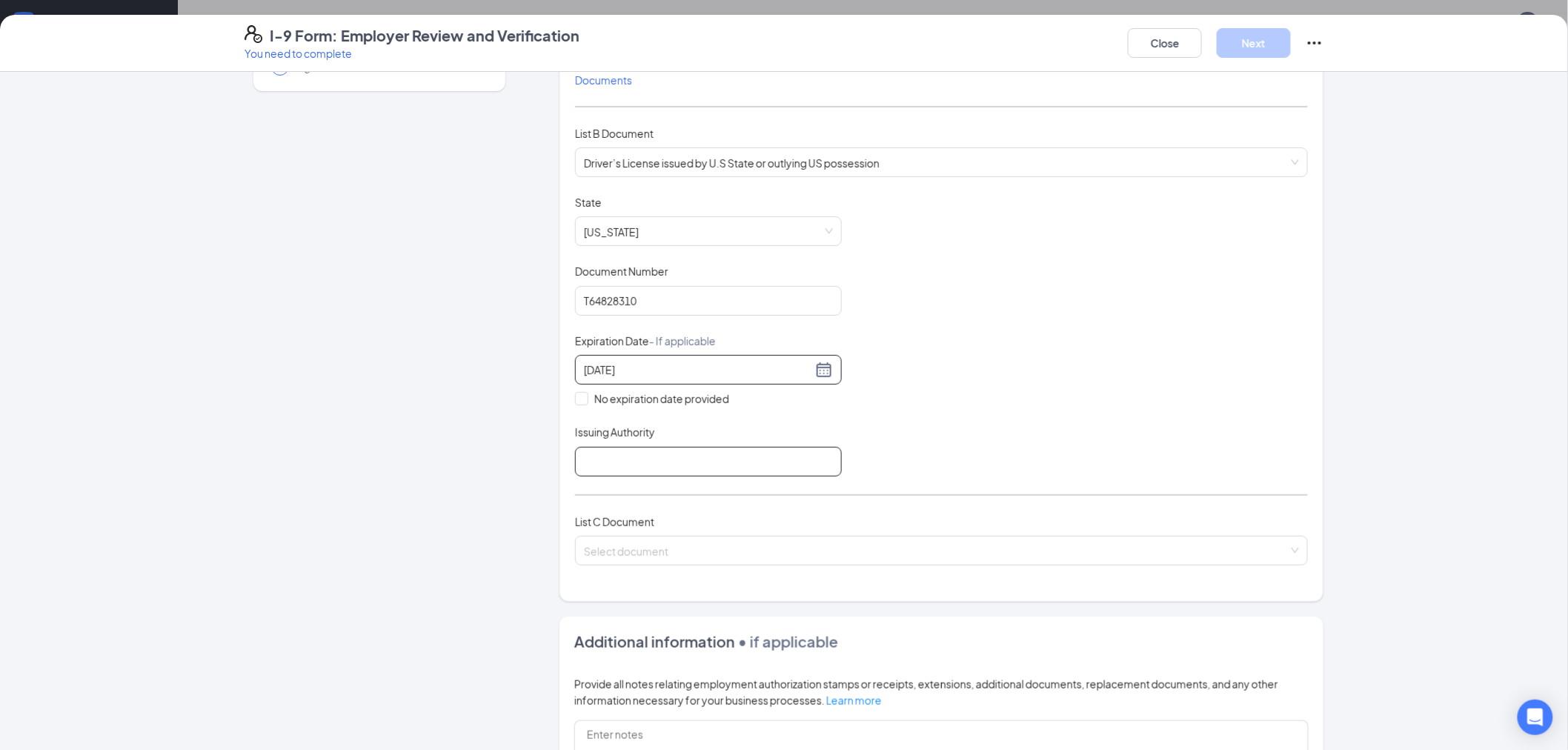
type input "[DATE]"
click at [739, 471] on input "Issuing Authority" at bounding box center [708, 462] width 266 height 30
type input "VA"
click at [648, 565] on div "Select document" at bounding box center [942, 551] width 733 height 30
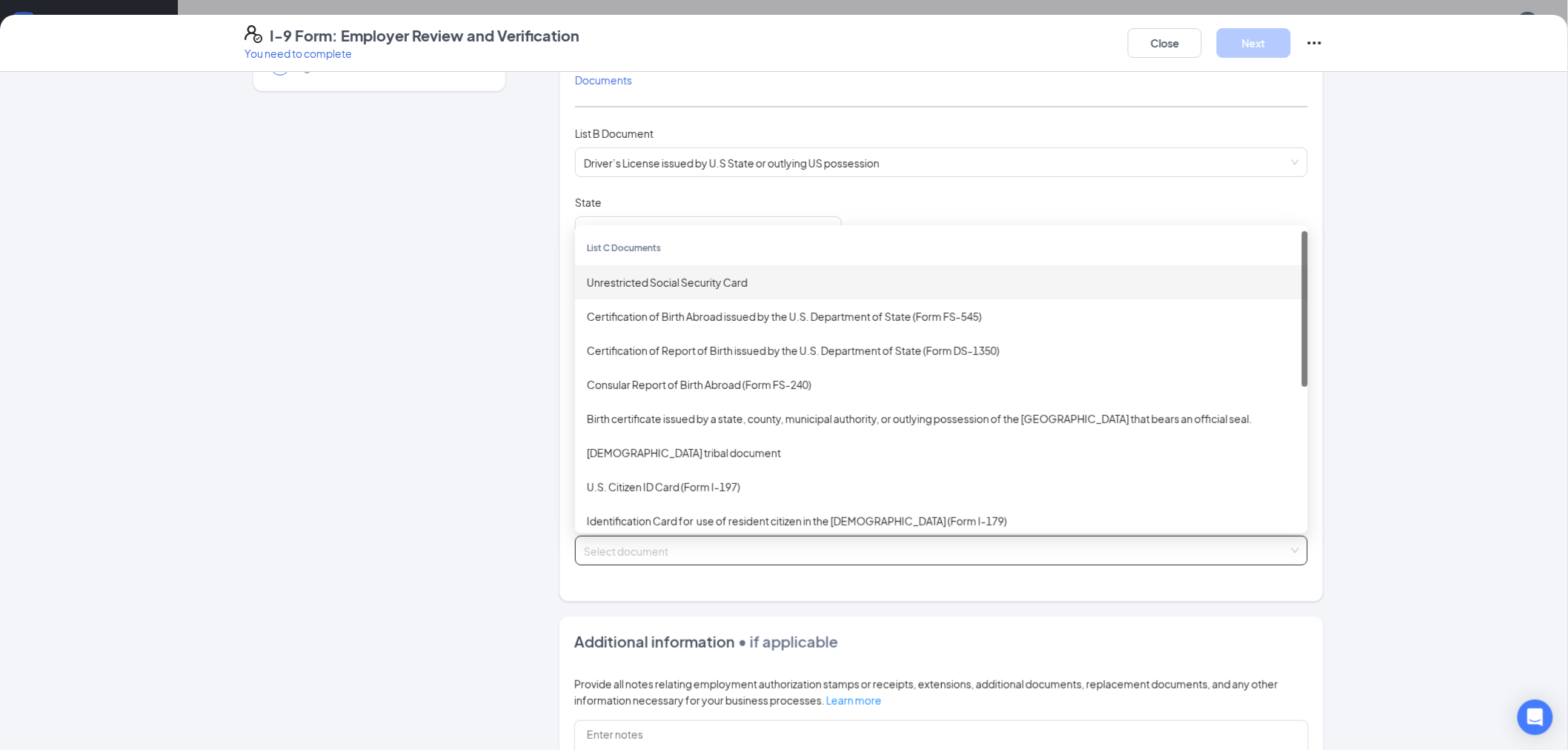
click at [655, 286] on div "Unrestricted Social Security Card" at bounding box center [942, 281] width 709 height 16
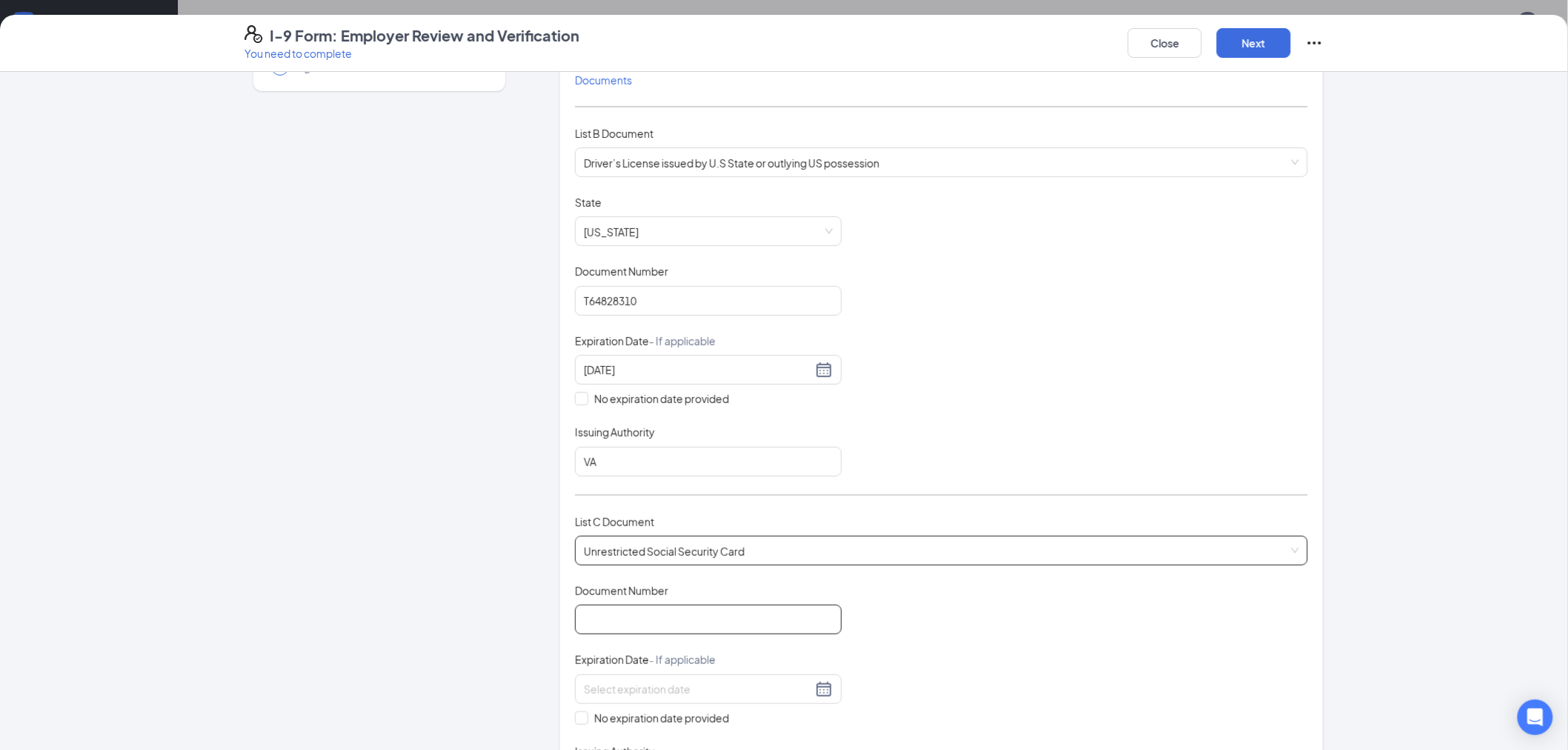
click at [634, 625] on input "Document Number" at bounding box center [708, 620] width 266 height 30
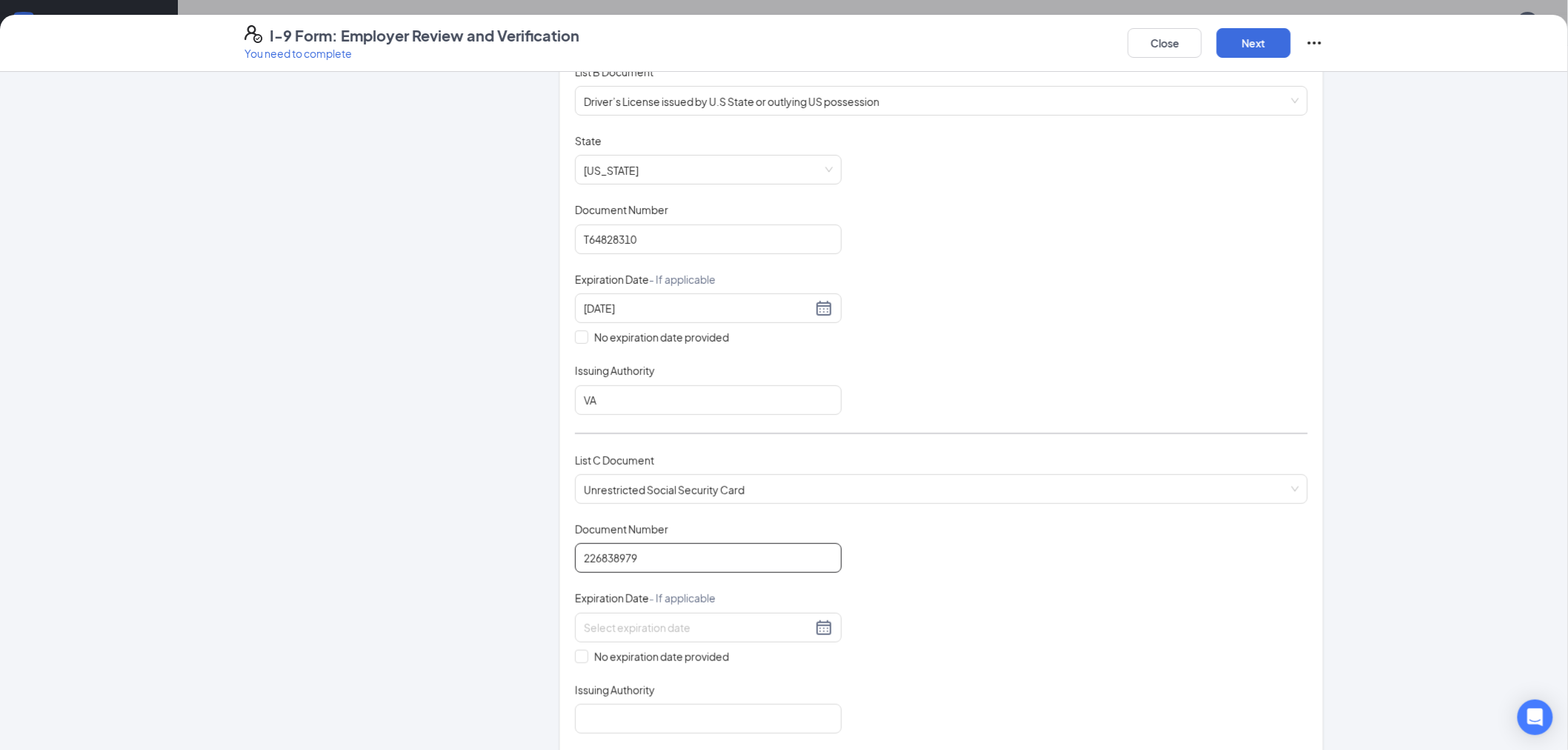
scroll to position [329, 0]
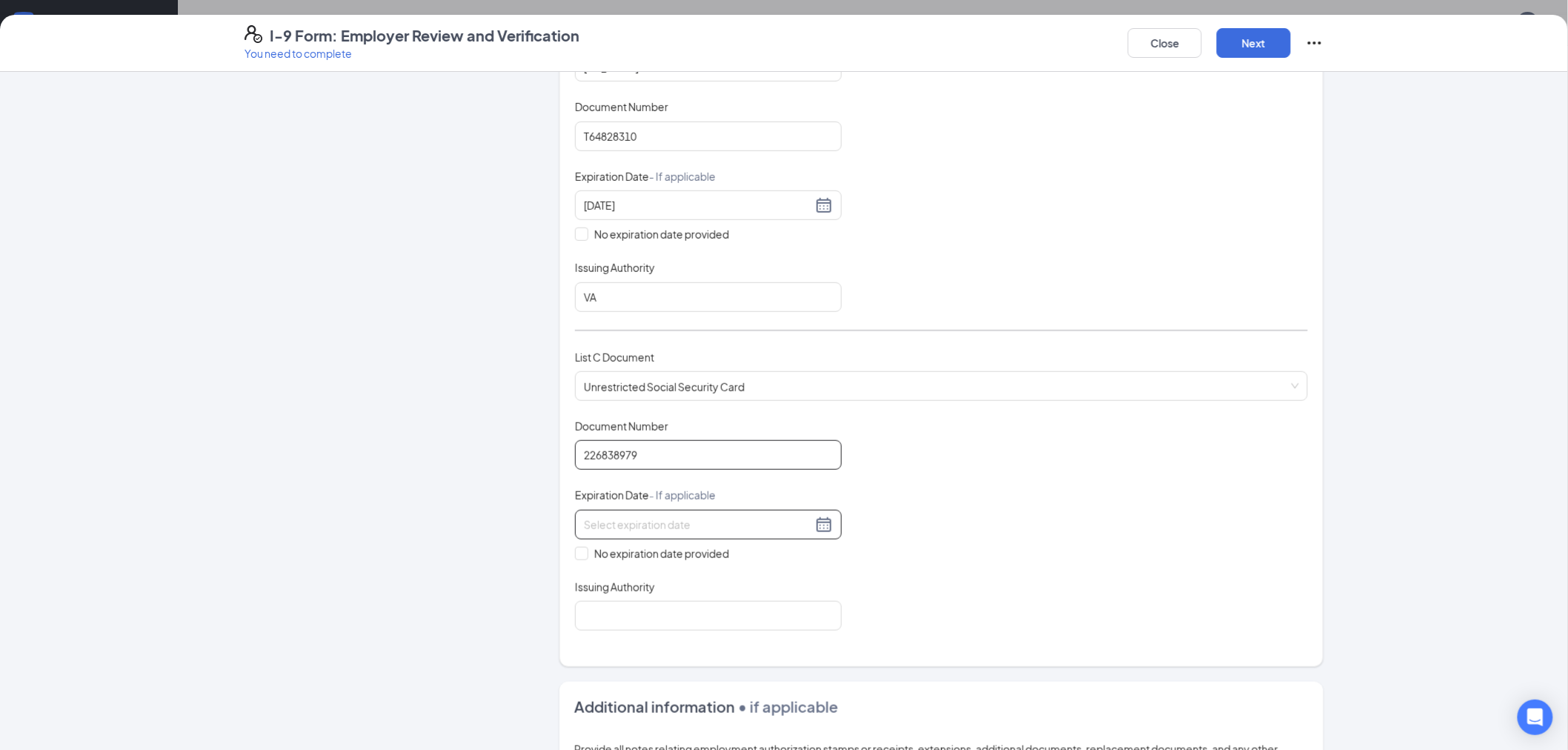
type input "226838979"
click at [628, 514] on div at bounding box center [708, 525] width 266 height 30
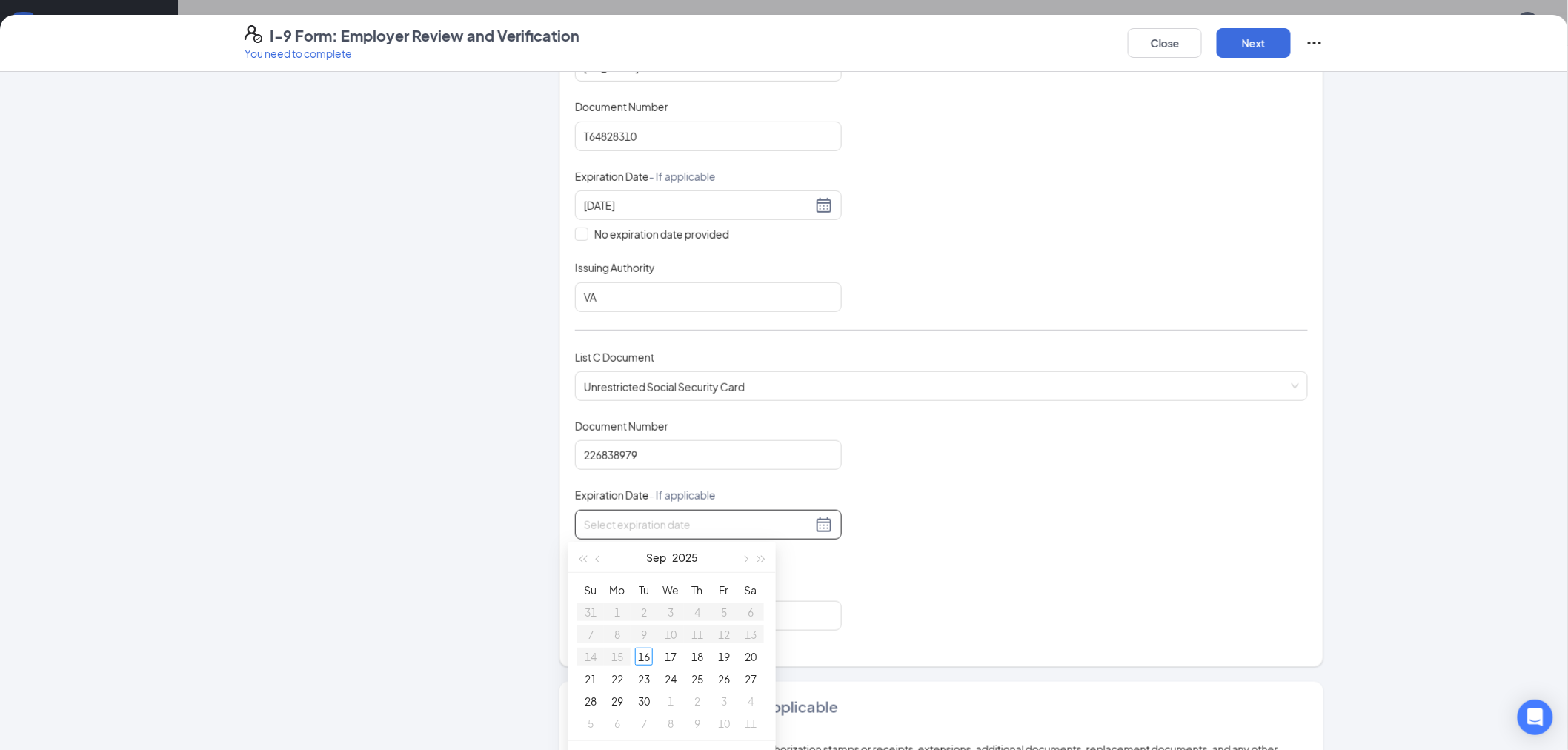
click at [630, 523] on input at bounding box center [698, 524] width 228 height 16
click at [970, 495] on div "Document Title Unrestricted Social Security Card Document Number 226838979 Expi…" at bounding box center [942, 525] width 733 height 212
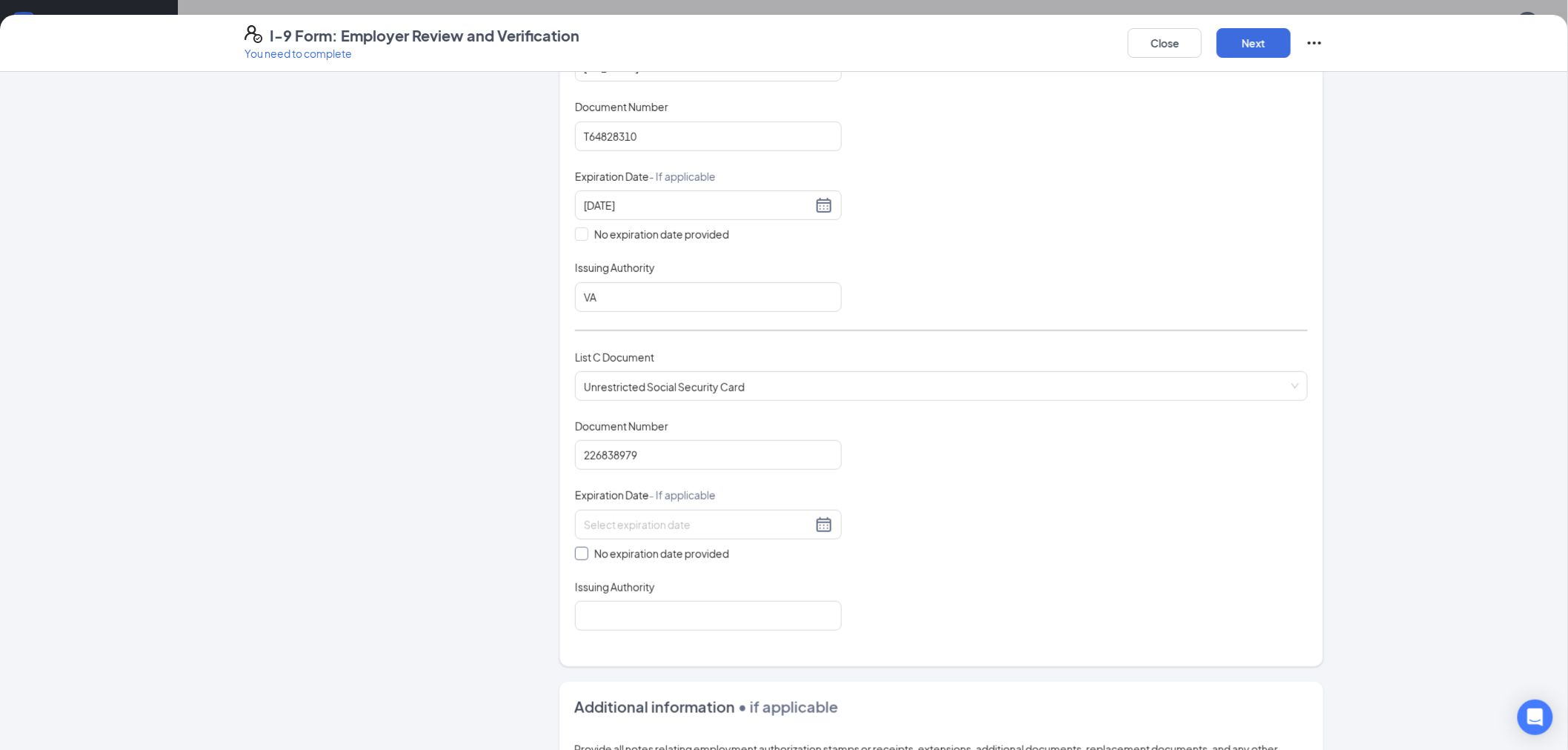
click at [575, 561] on label "No expiration date provided" at bounding box center [708, 553] width 266 height 16
click at [575, 557] on input "No expiration date provided" at bounding box center [580, 552] width 10 height 10
checkbox input "true"
click at [647, 613] on input "Issuing Authority" at bounding box center [708, 619] width 266 height 30
type input "US Government"
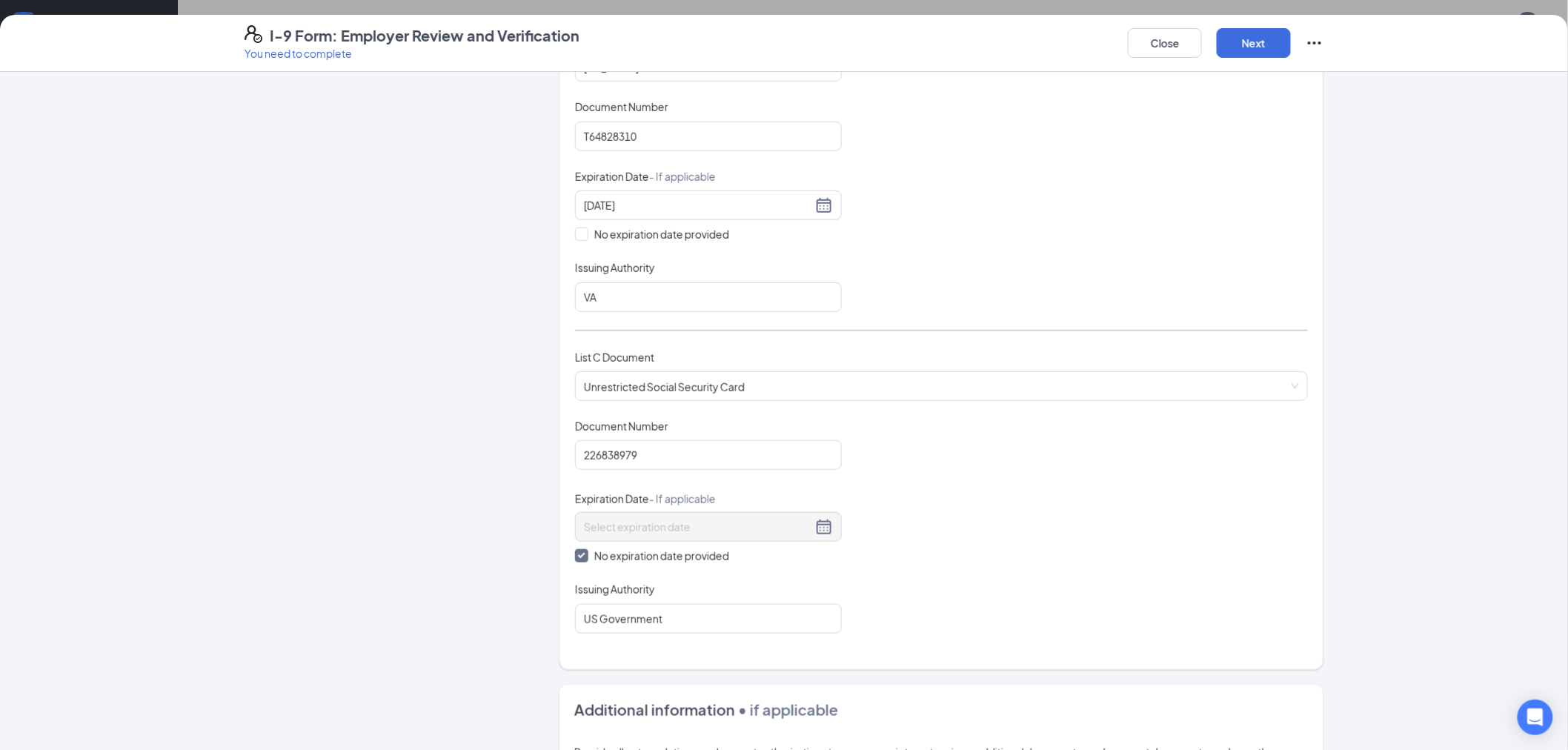
click at [1013, 487] on div "Document Title Unrestricted Social Security Card Document Number 226838979 Expi…" at bounding box center [942, 526] width 733 height 215
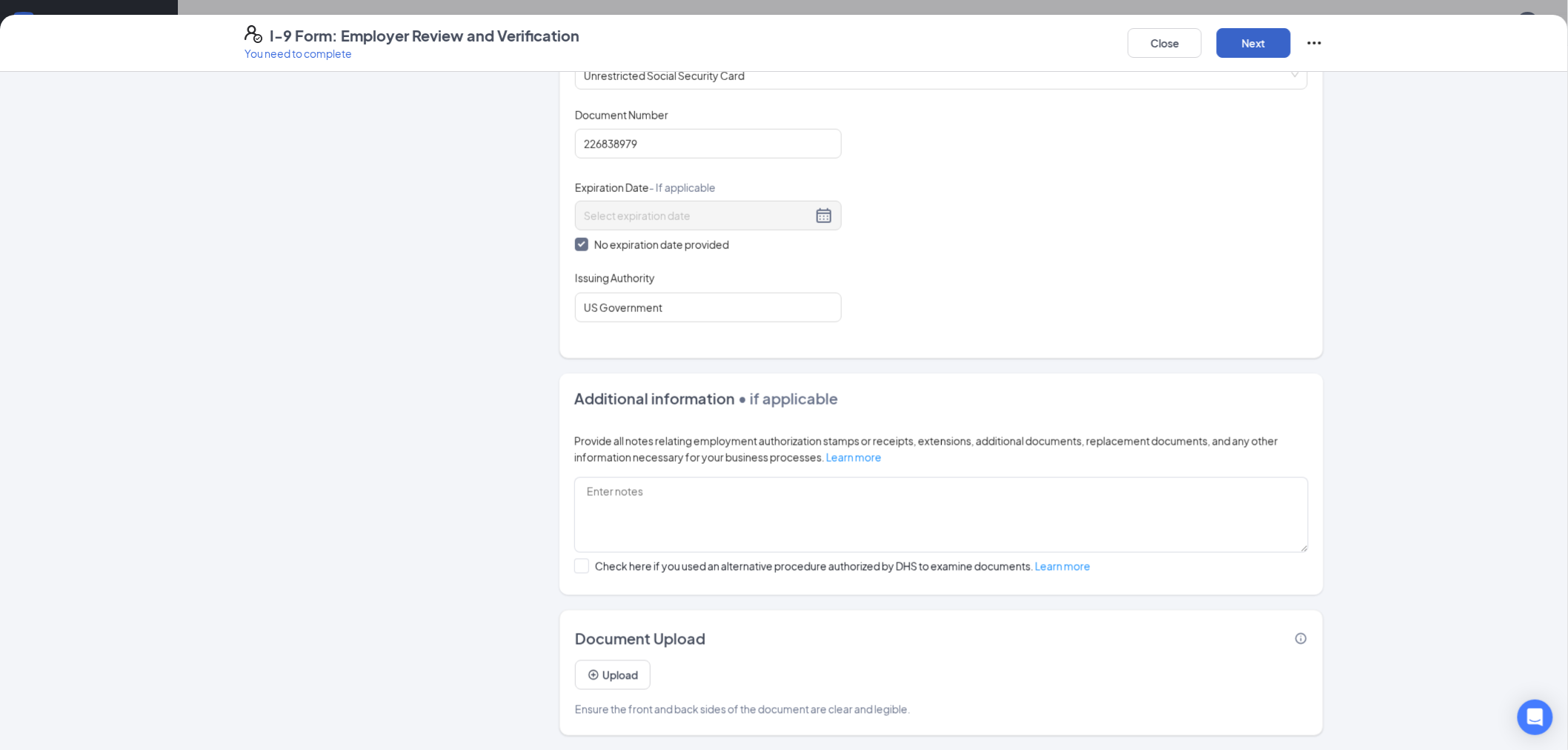
click at [1240, 55] on button "Next" at bounding box center [1253, 43] width 74 height 30
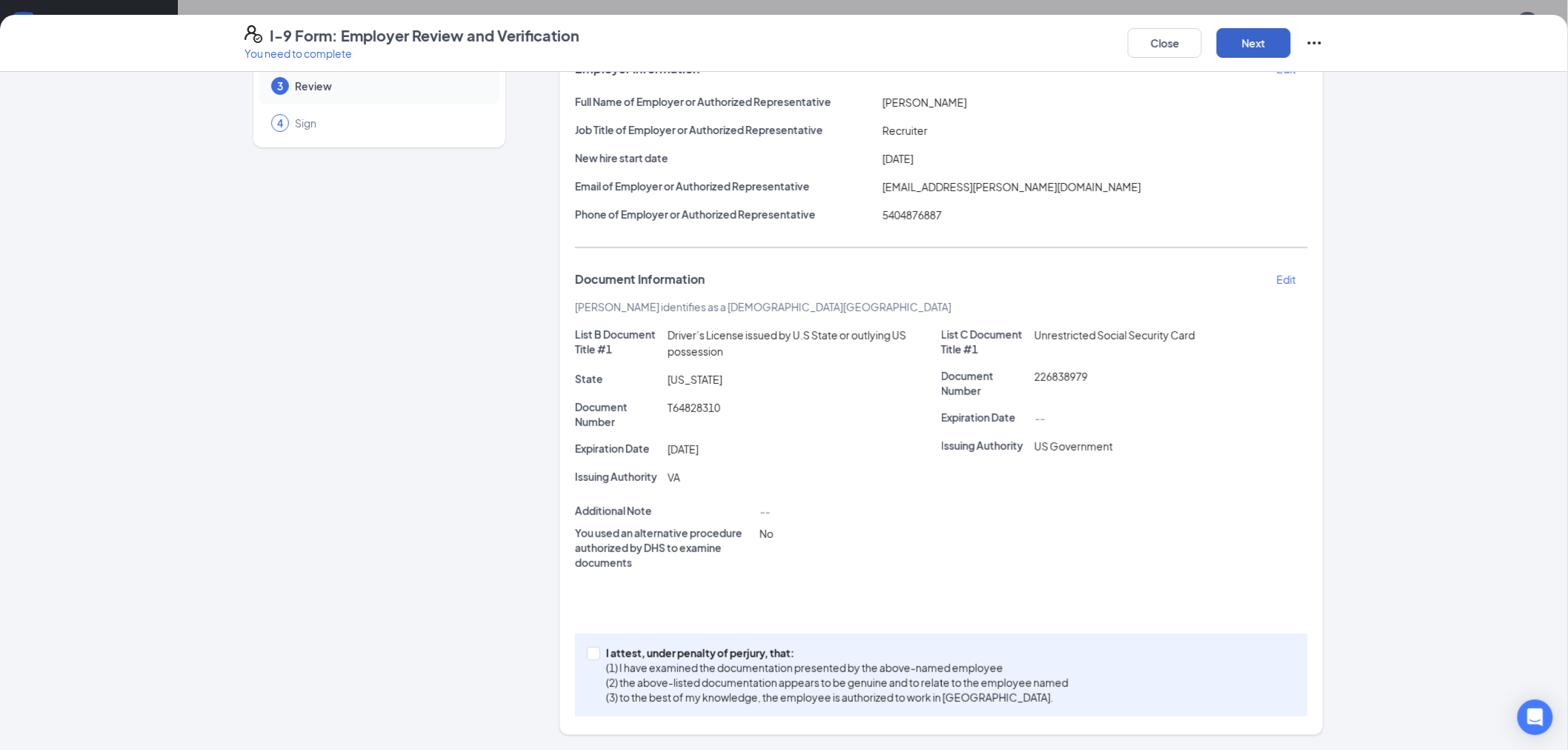
scroll to position [108, 0]
click at [589, 656] on input "I attest, under penalty of perjury, that: (1) I have examined the documentation…" at bounding box center [592, 653] width 10 height 10
checkbox input "true"
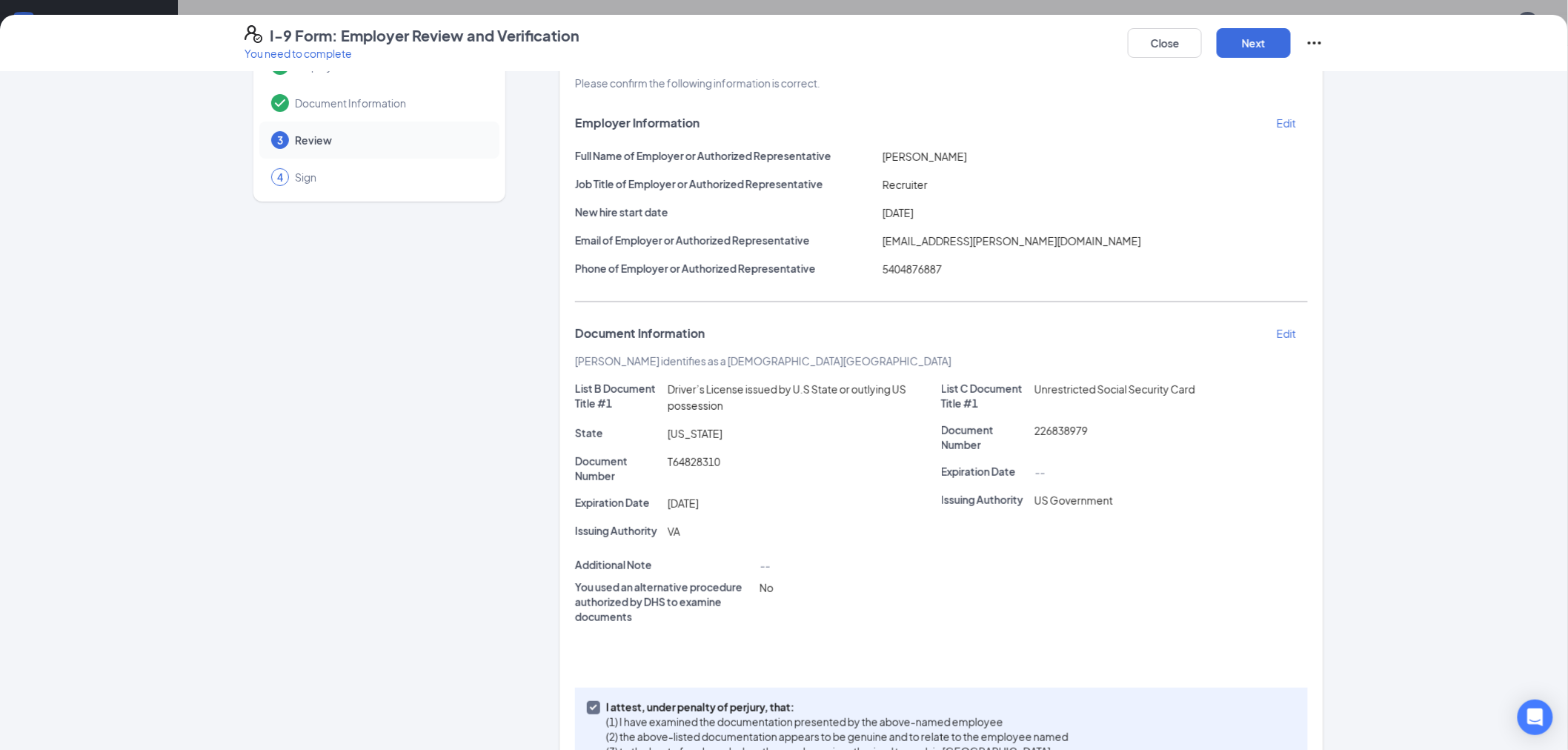
scroll to position [0, 0]
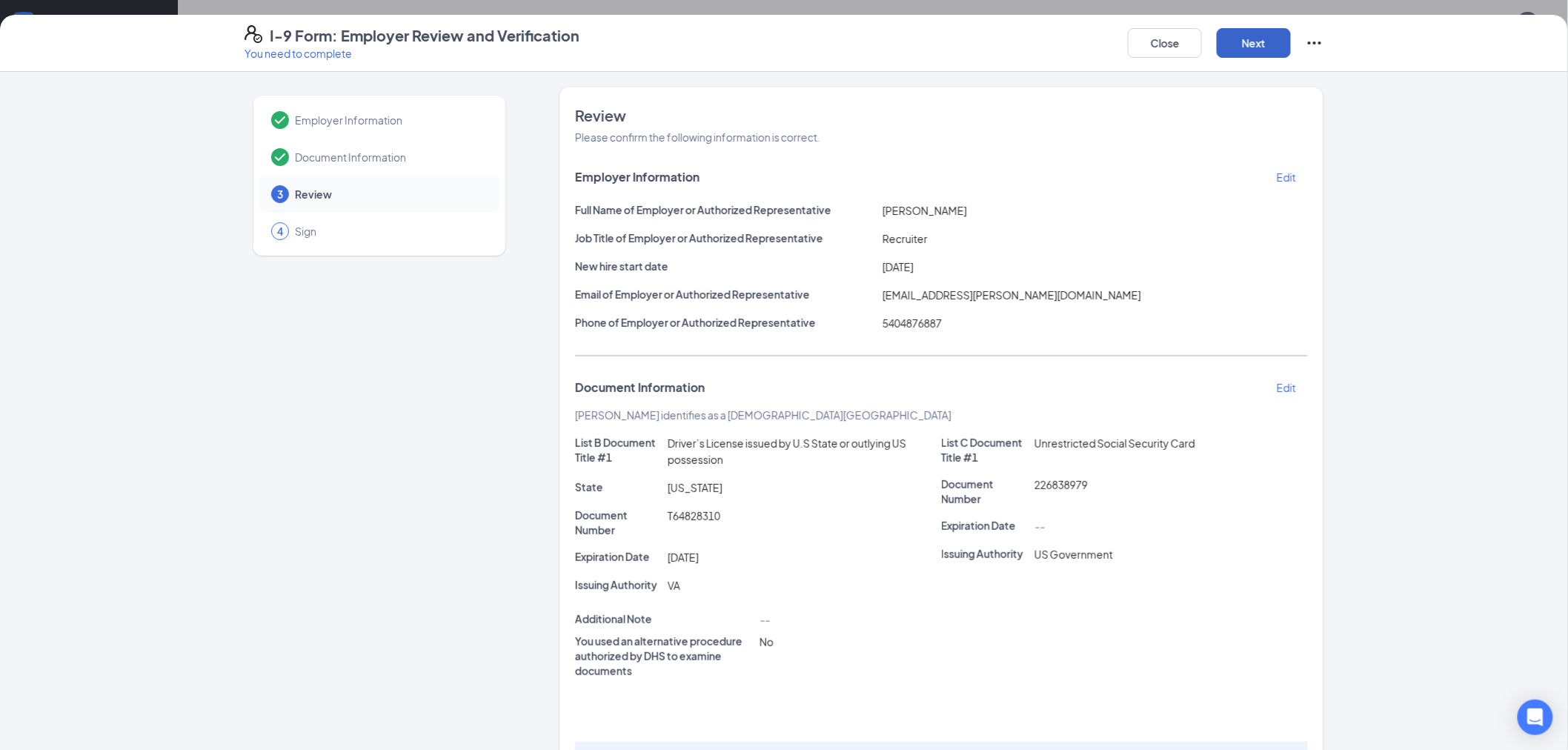
click at [1228, 49] on button "Next" at bounding box center [1253, 43] width 74 height 30
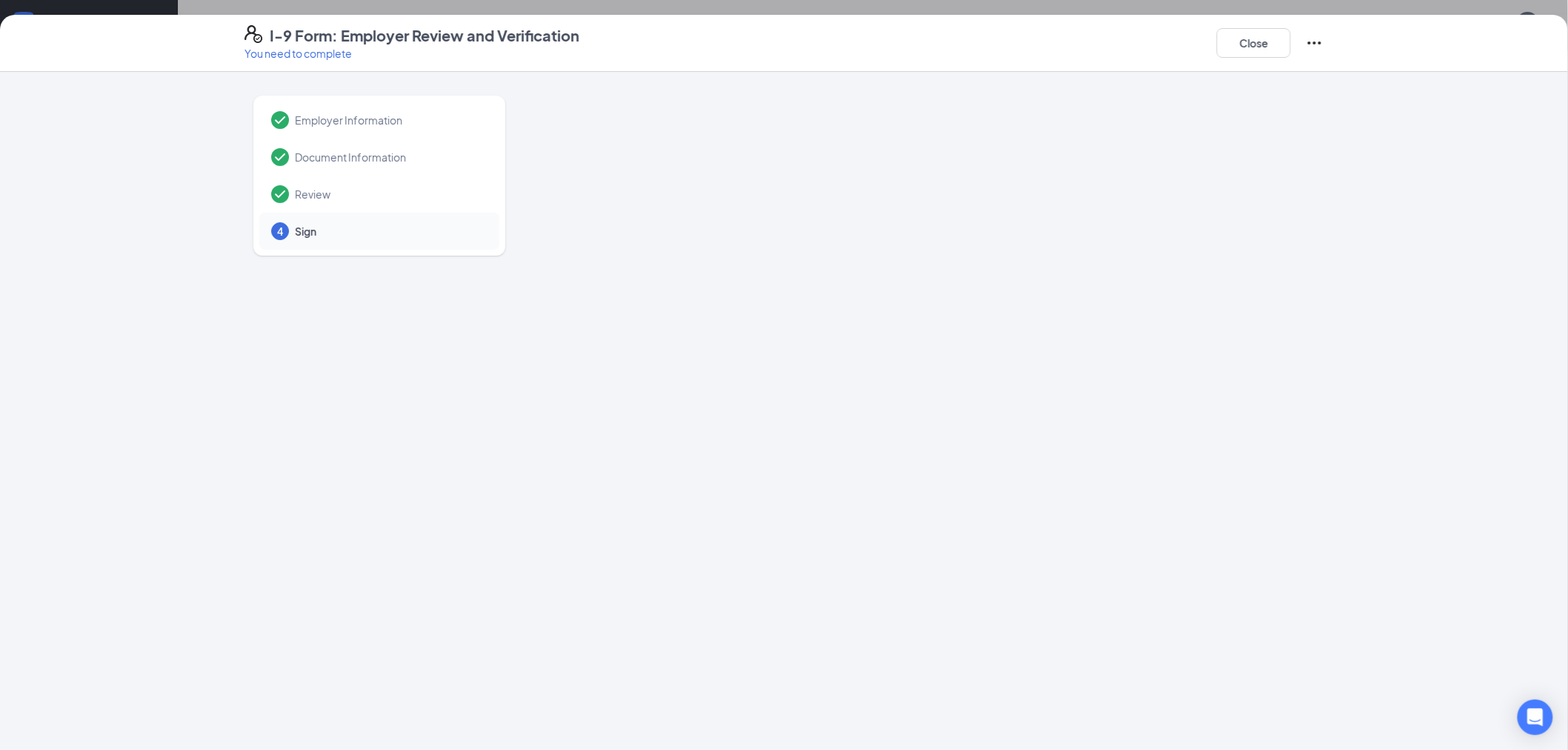
scroll to position [230, 0]
click at [1248, 54] on button "Close" at bounding box center [1253, 43] width 74 height 30
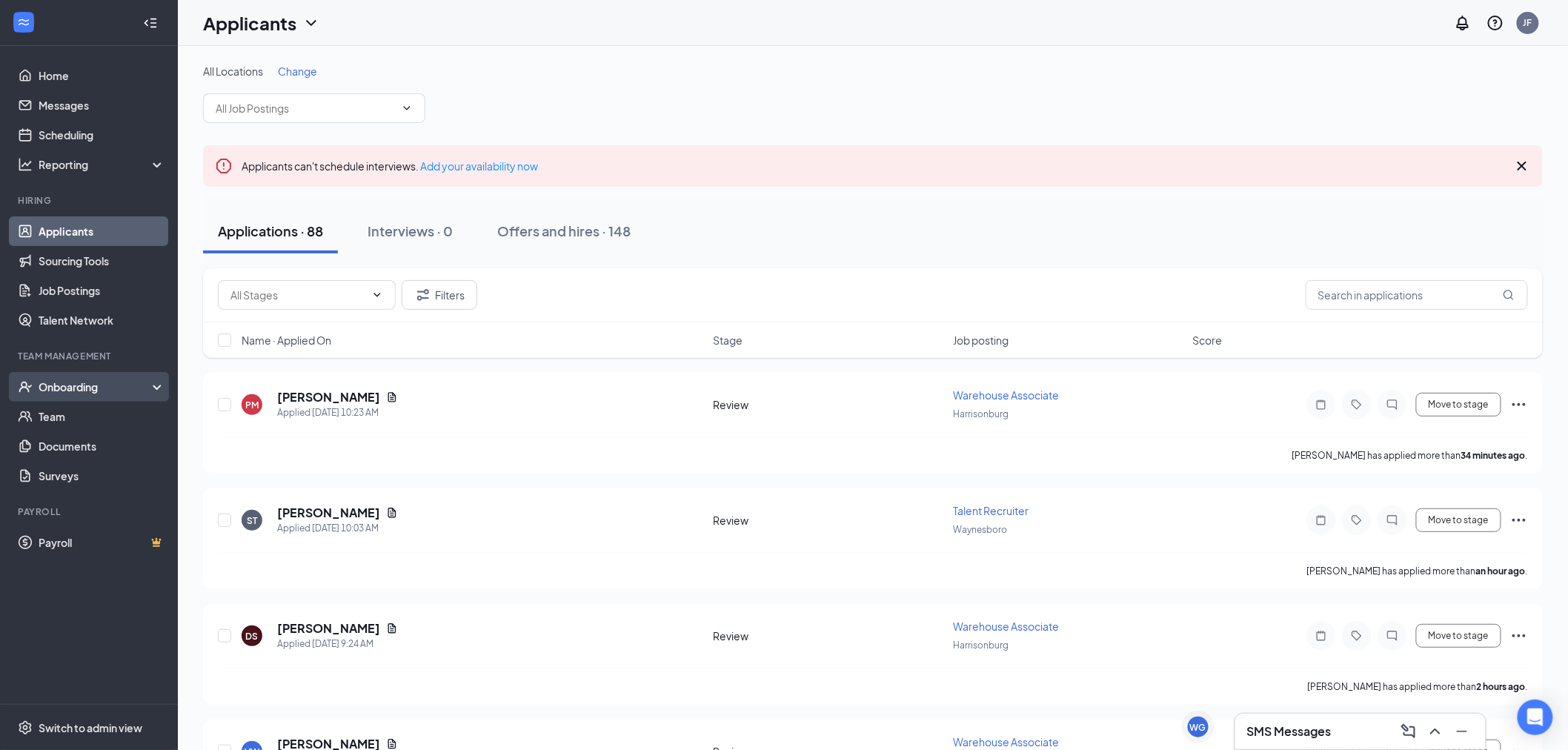
click at [87, 388] on div "Onboarding" at bounding box center [95, 387] width 114 height 15
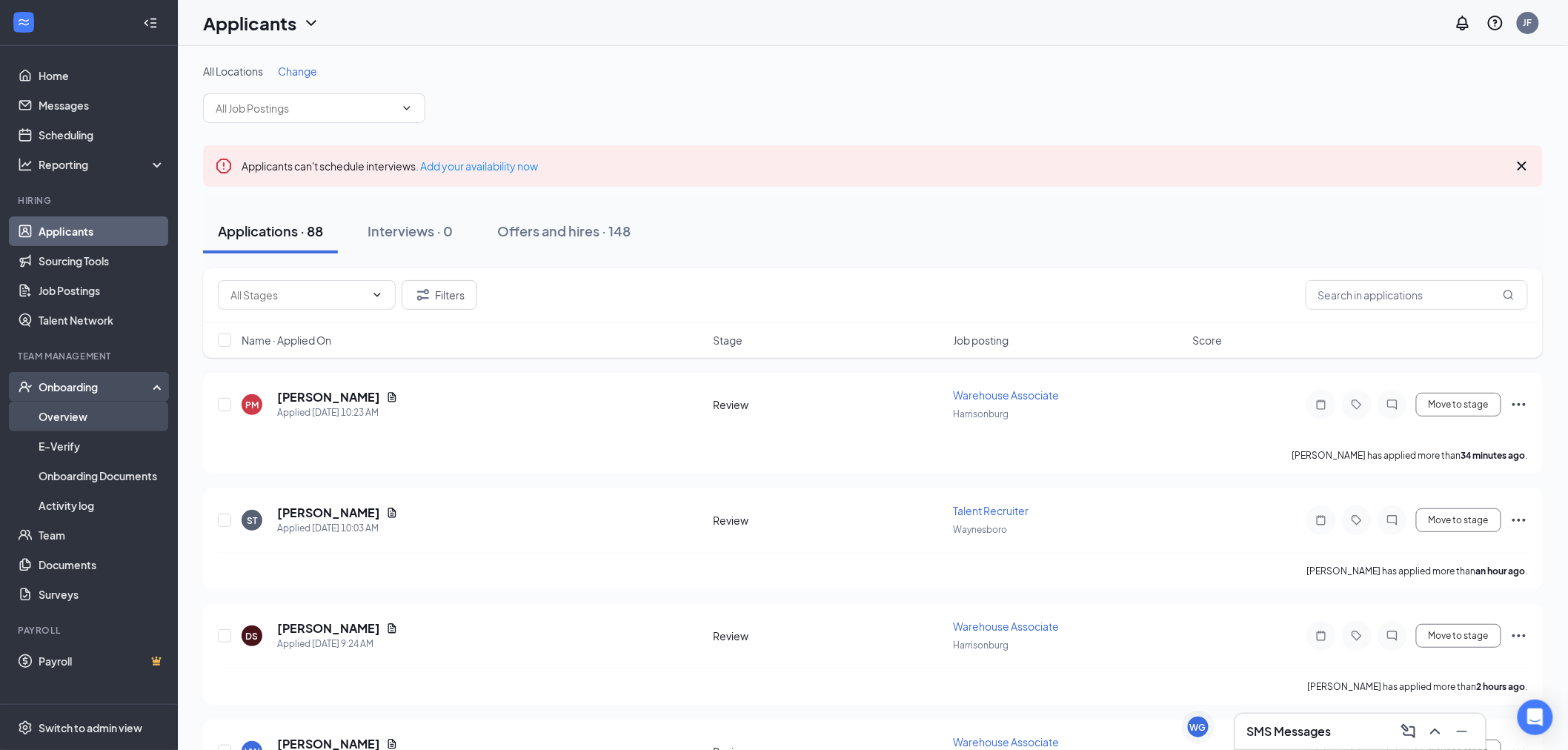
click at [98, 409] on link "Overview" at bounding box center [102, 417] width 127 height 30
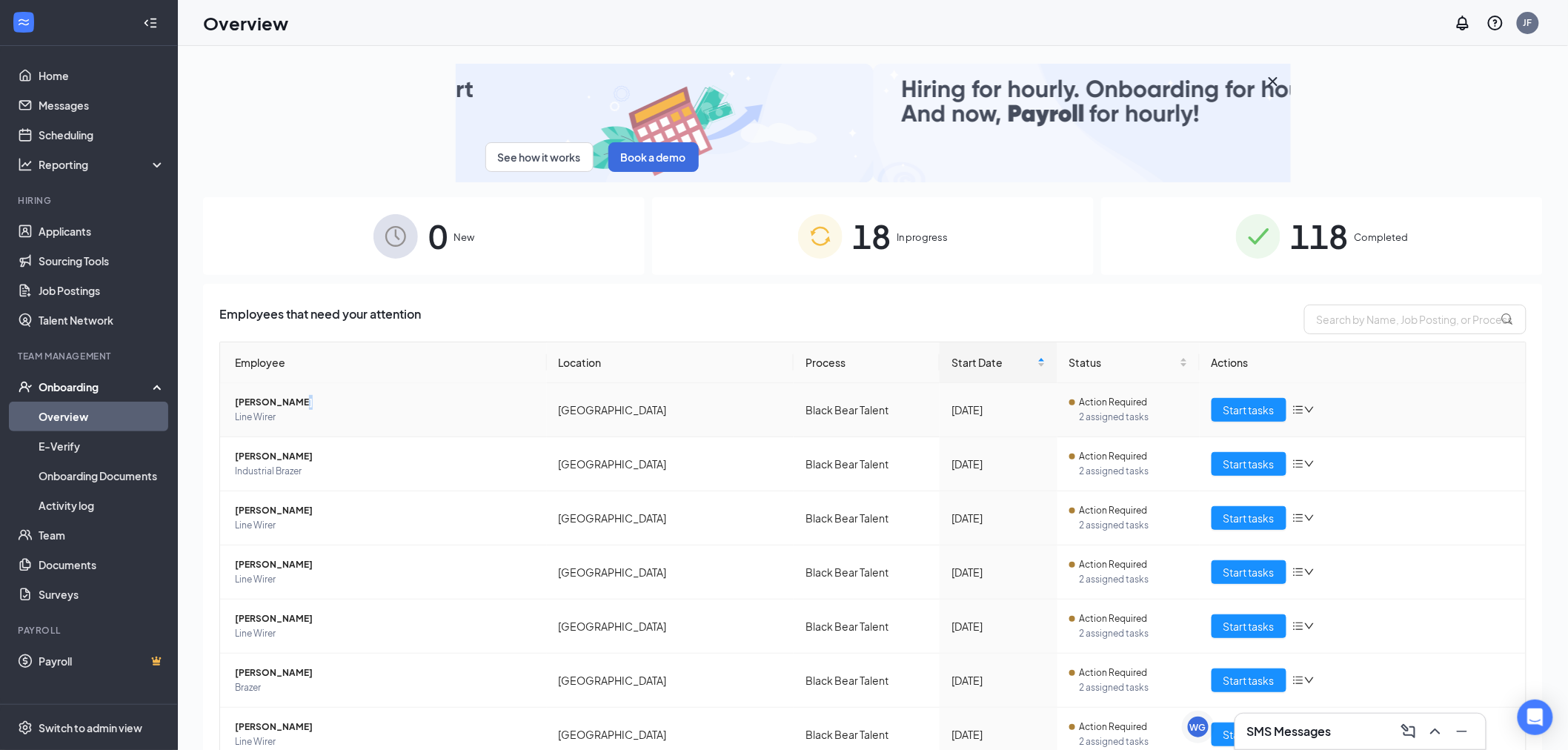
click at [292, 402] on span "[PERSON_NAME]" at bounding box center [384, 402] width 300 height 15
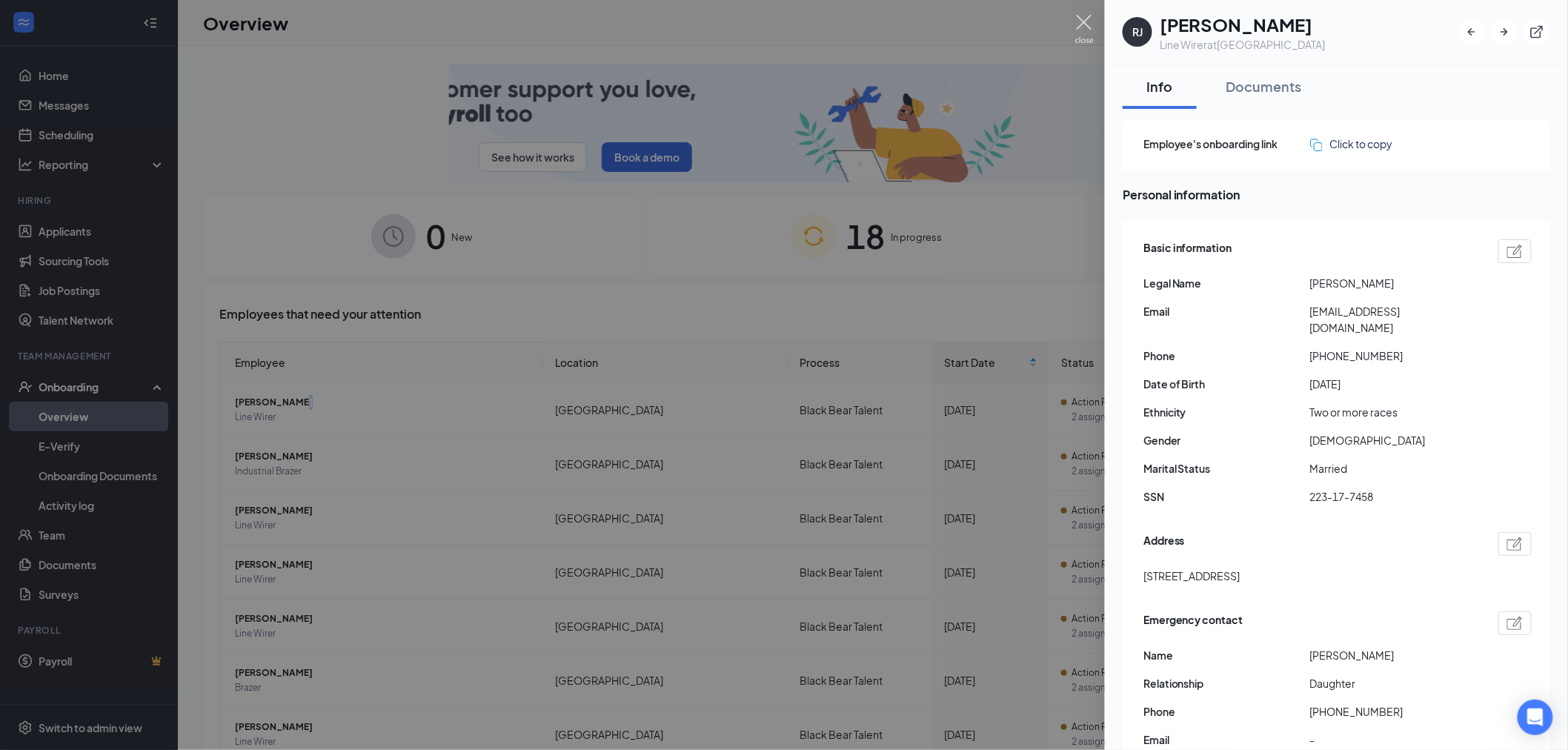
click at [1087, 23] on img at bounding box center [1085, 29] width 19 height 29
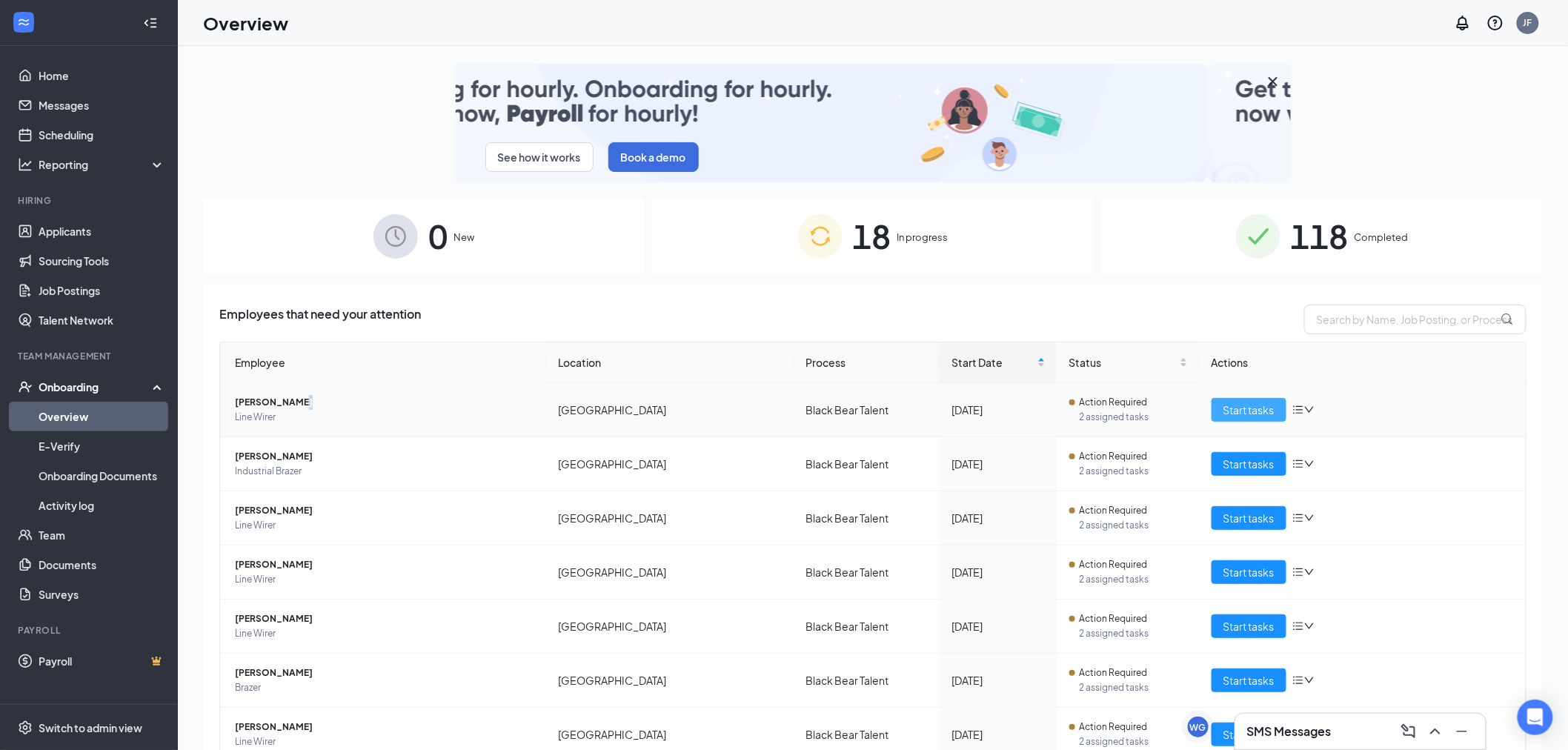
click at [1237, 406] on span "Start tasks" at bounding box center [1248, 410] width 51 height 16
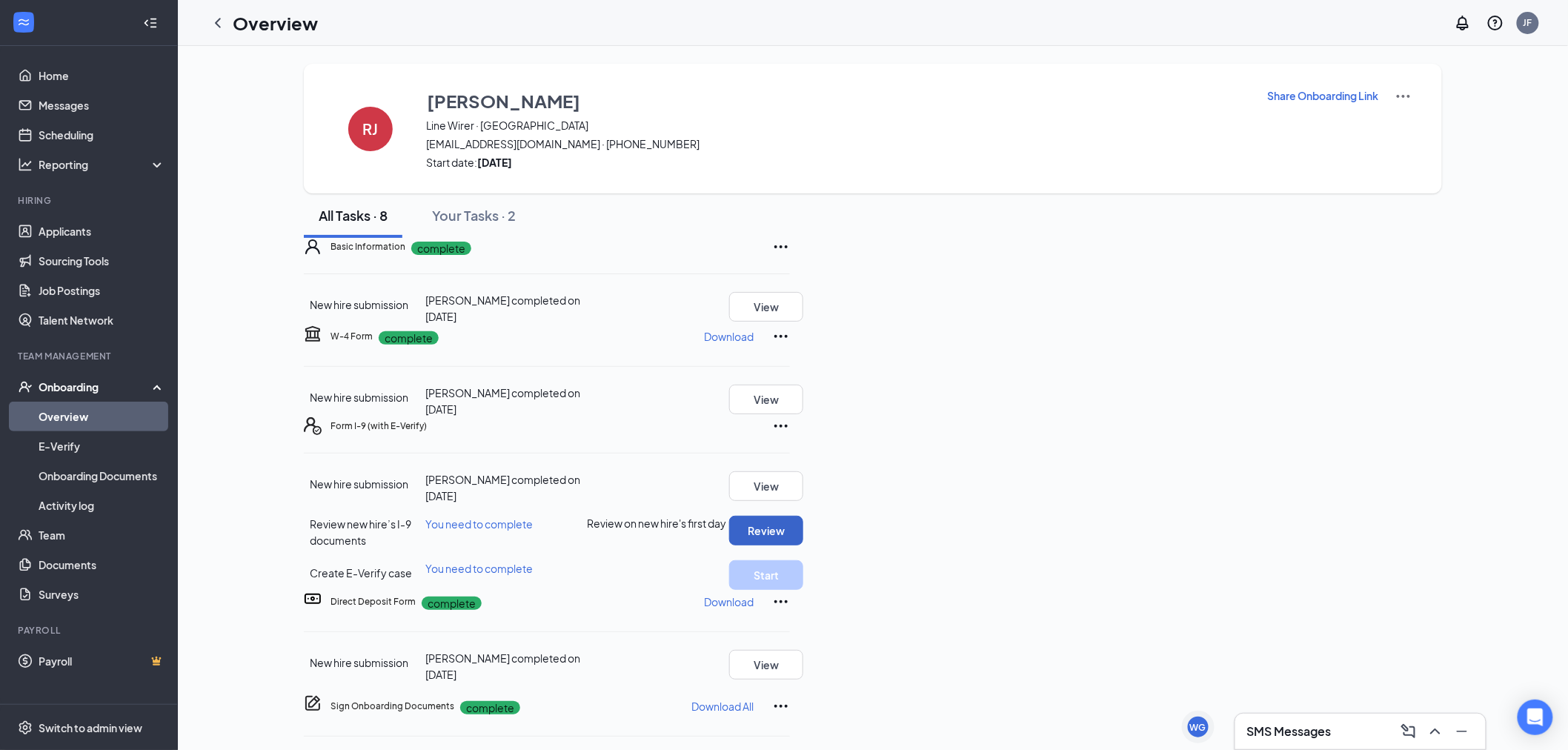
click at [803, 545] on button "Review" at bounding box center [766, 531] width 74 height 30
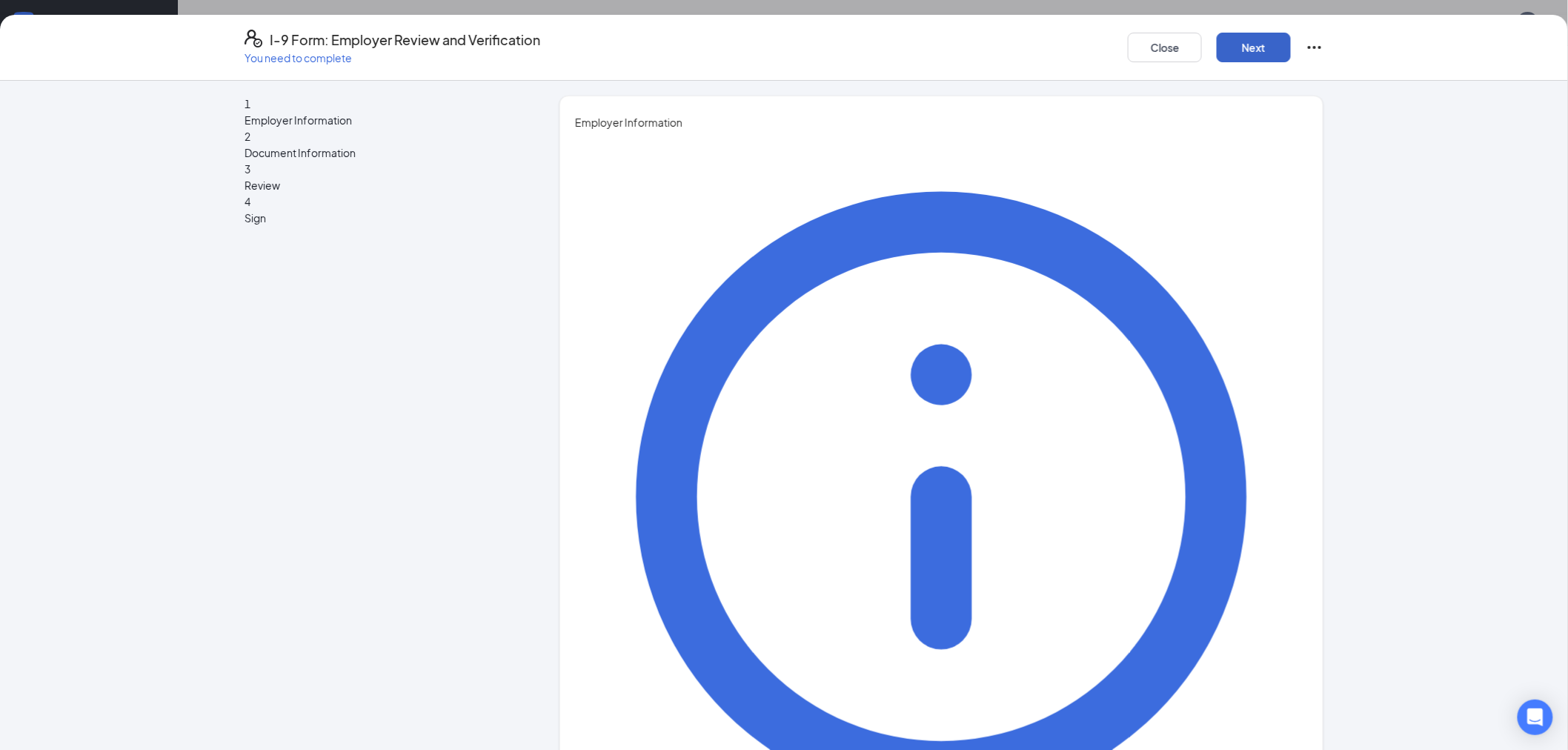
click at [1272, 46] on button "Next" at bounding box center [1253, 48] width 74 height 30
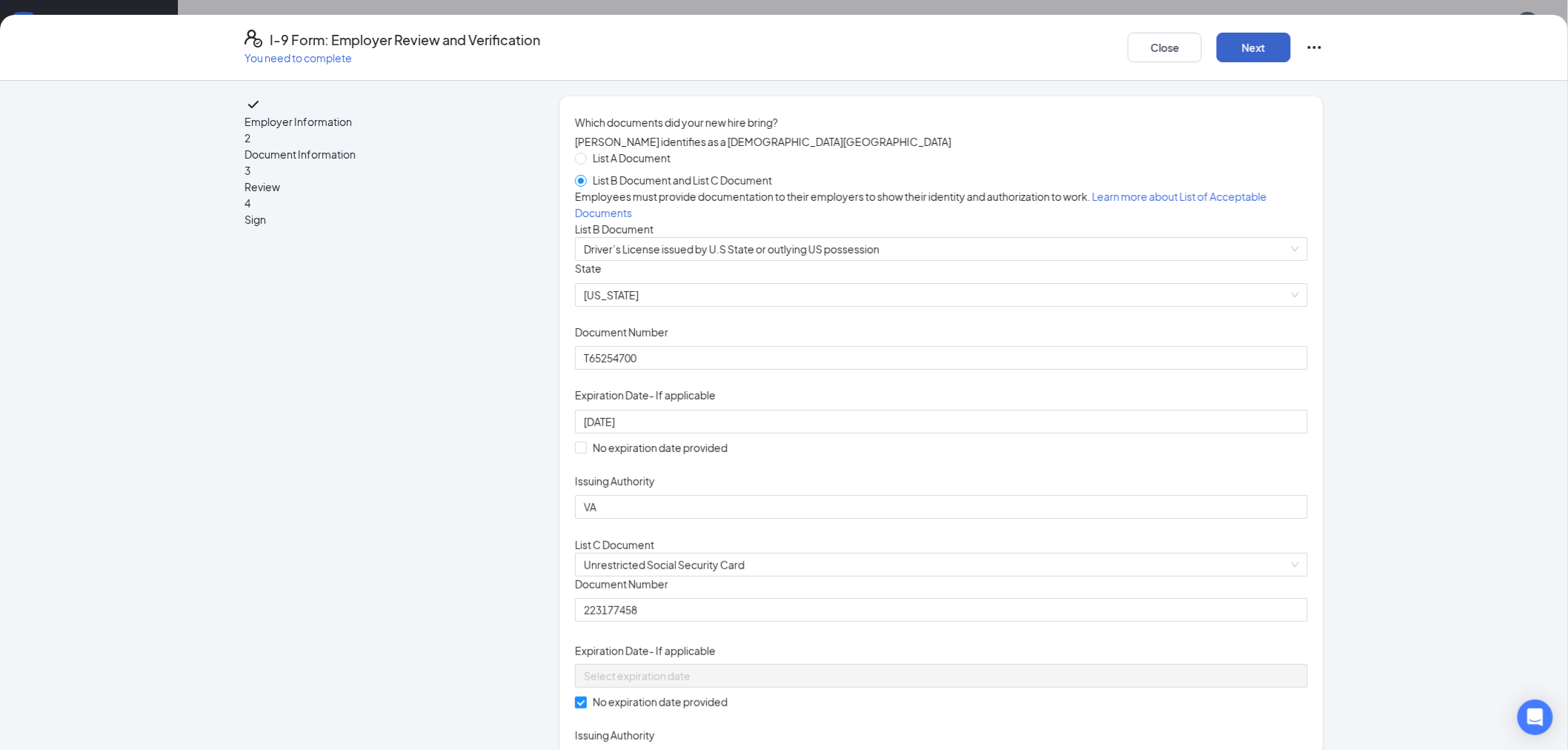
click at [1254, 53] on button "Next" at bounding box center [1253, 48] width 74 height 30
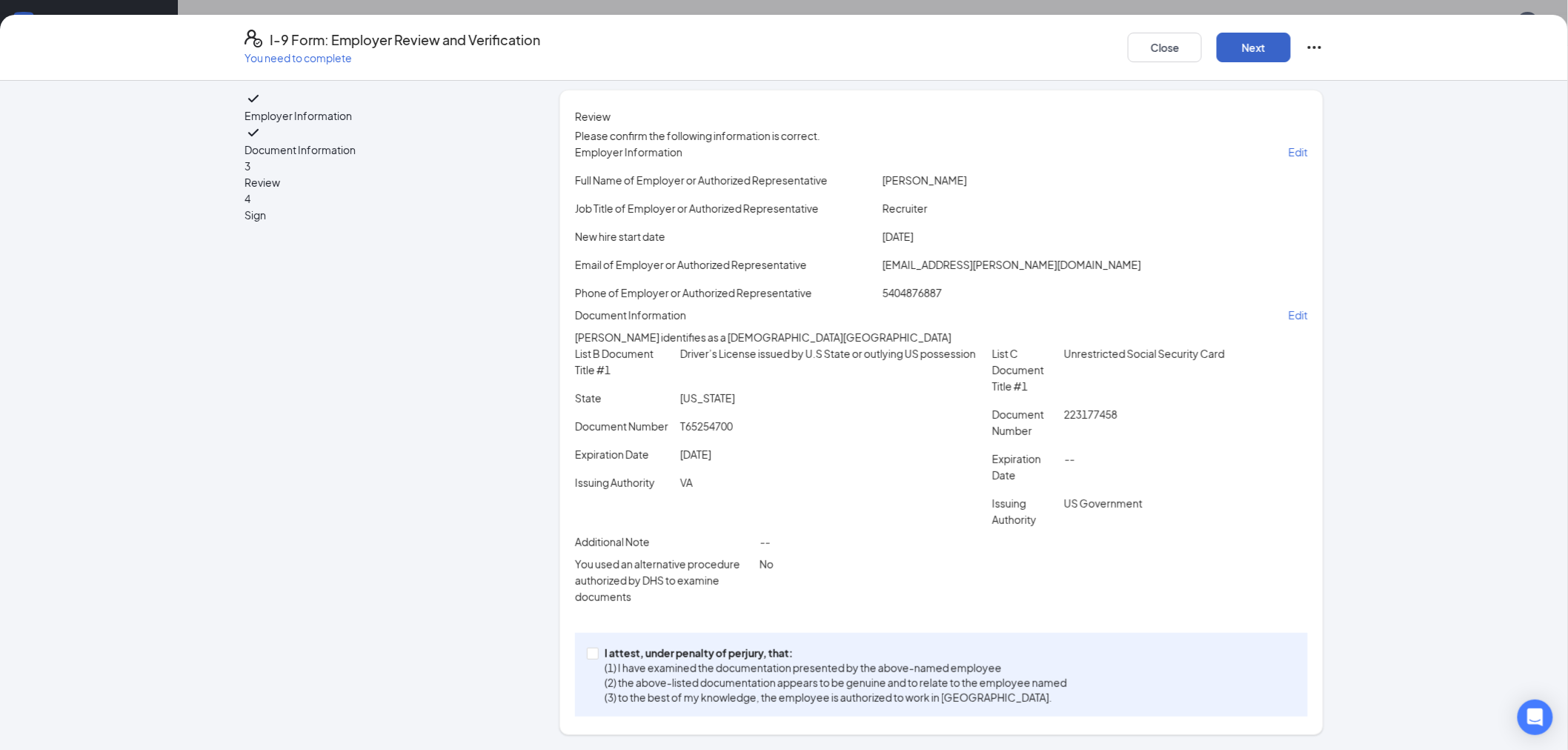
scroll to position [108, 0]
click at [587, 659] on span at bounding box center [593, 654] width 12 height 12
click at [587, 658] on input "I attest, under penalty of [PERSON_NAME], that: (1) I have examined the documen…" at bounding box center [592, 653] width 10 height 10
checkbox input "true"
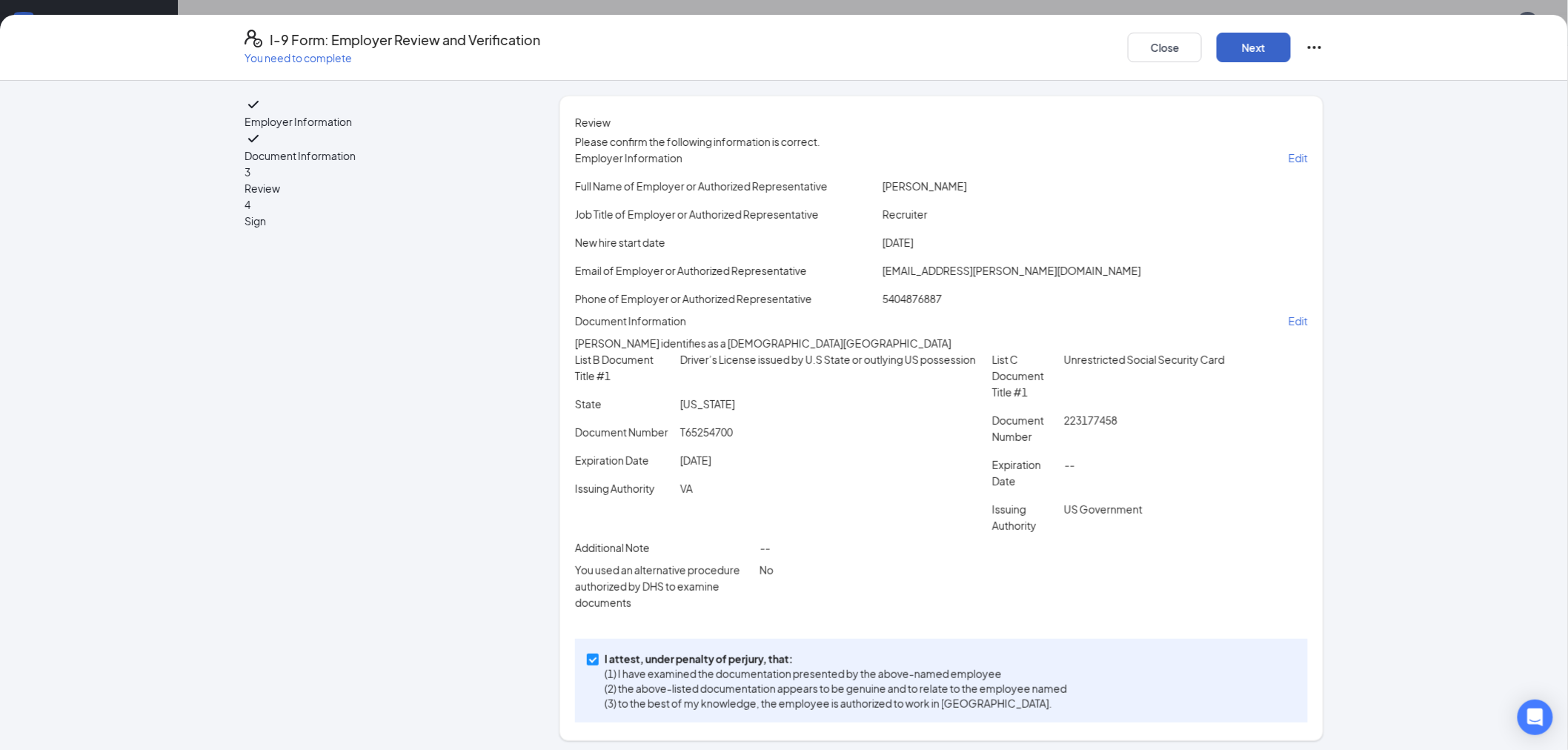
click at [1248, 41] on button "Next" at bounding box center [1253, 48] width 74 height 30
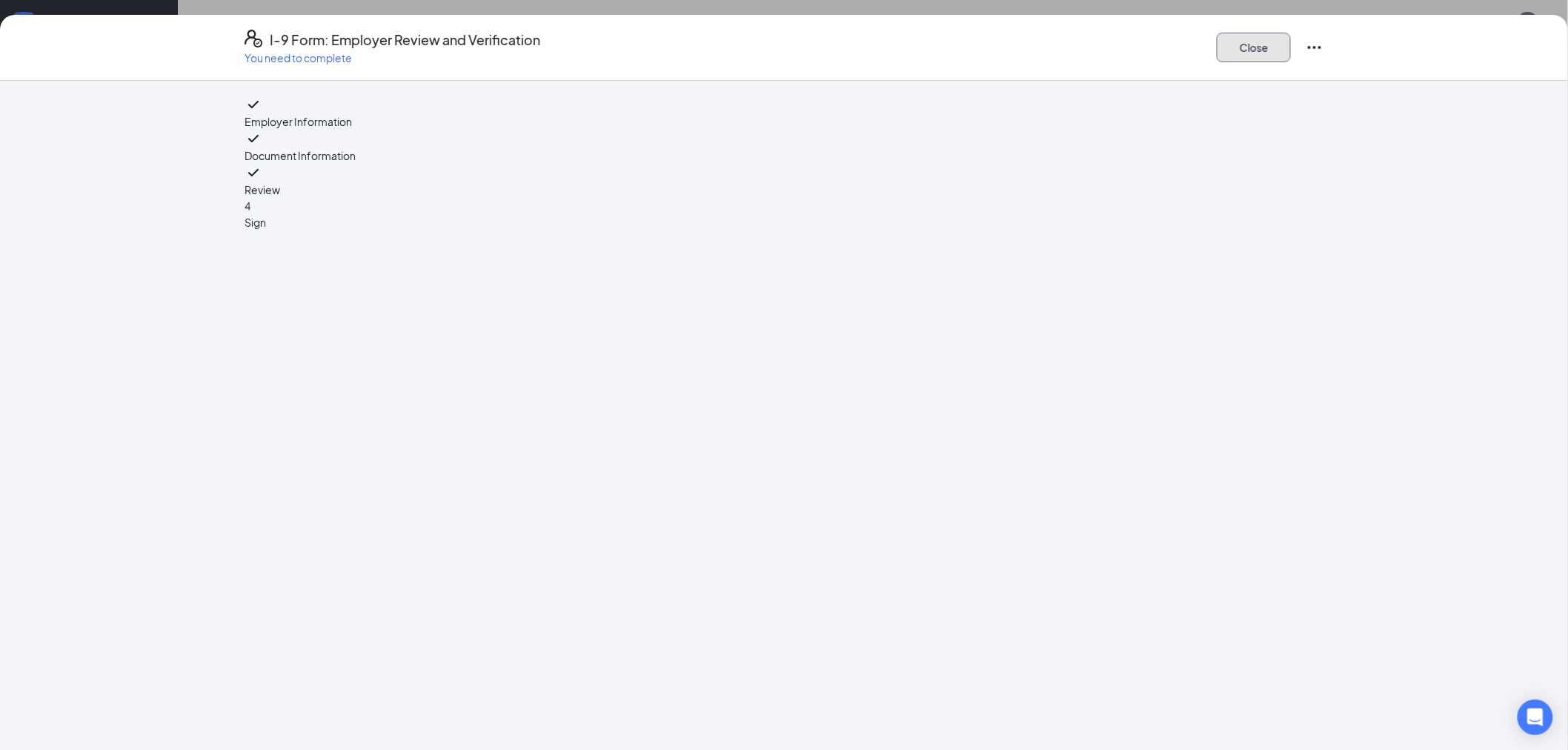
click at [1248, 45] on button "Close" at bounding box center [1253, 48] width 74 height 30
click at [1259, 47] on button "Close" at bounding box center [1253, 48] width 74 height 30
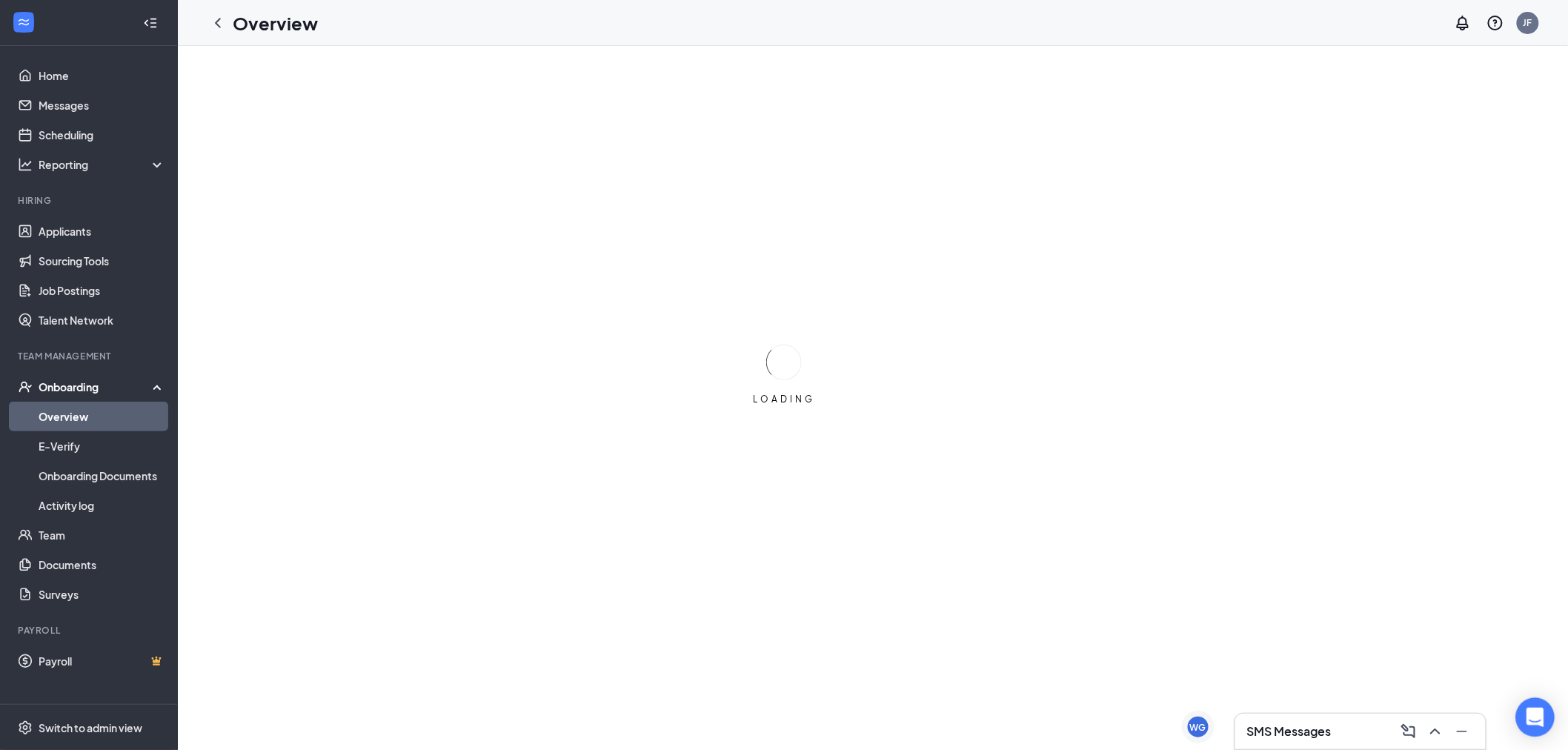
click at [1538, 716] on icon "Open Intercom Messenger" at bounding box center [1535, 717] width 17 height 20
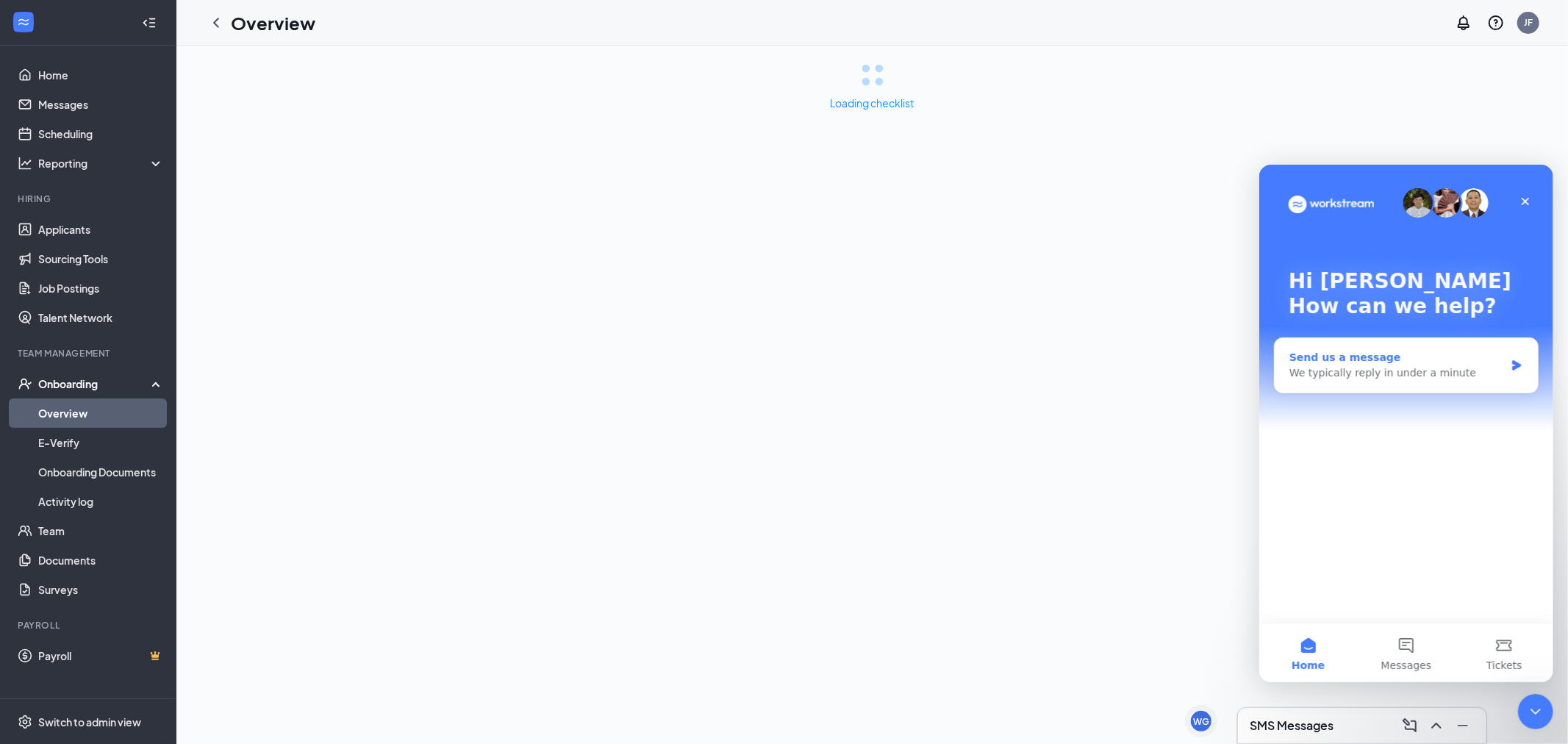
click at [1379, 365] on div "We typically reply in under a minute" at bounding box center [1396, 372] width 215 height 16
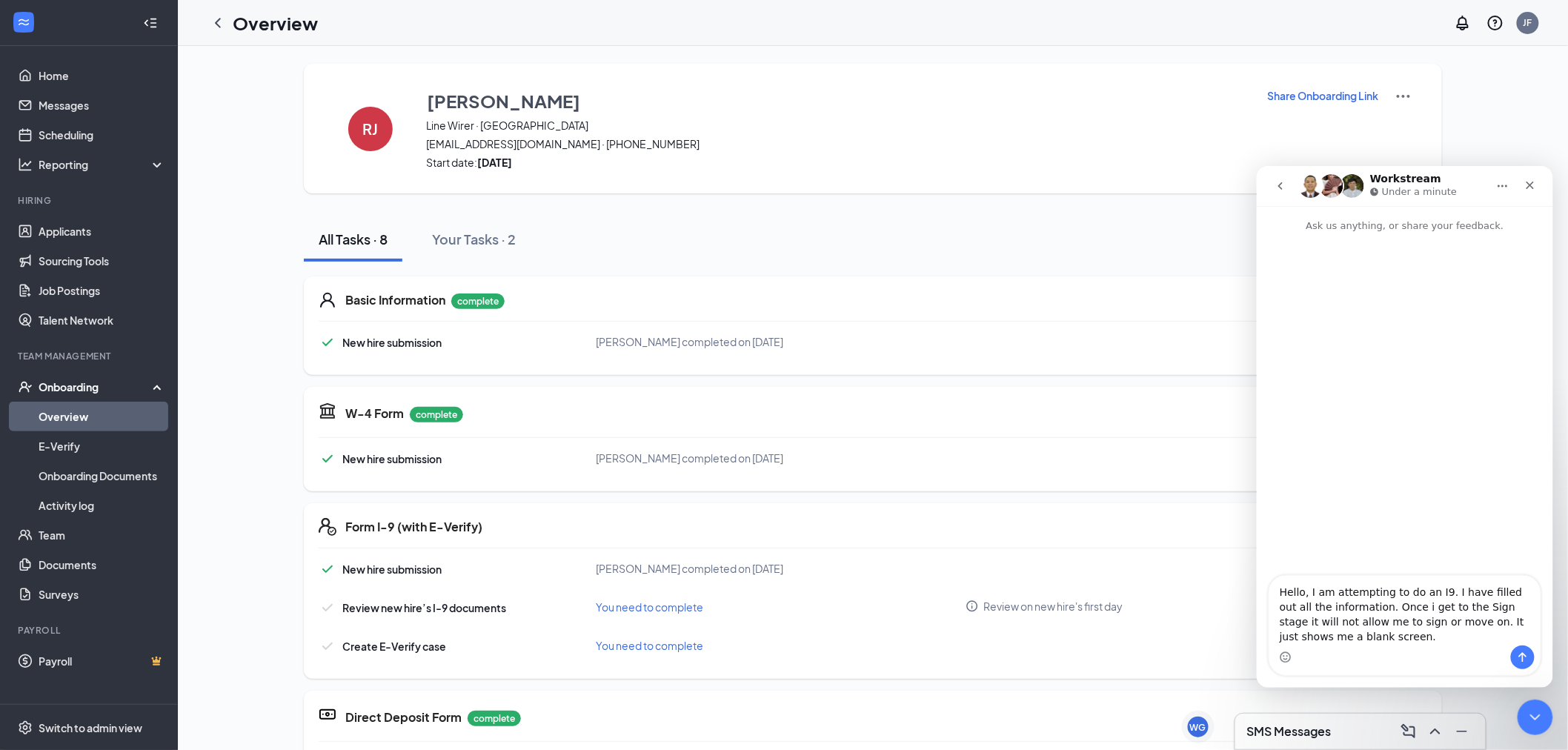
type textarea "Hello, I am attempting to do an I9. I have filled out all the information. Once…"
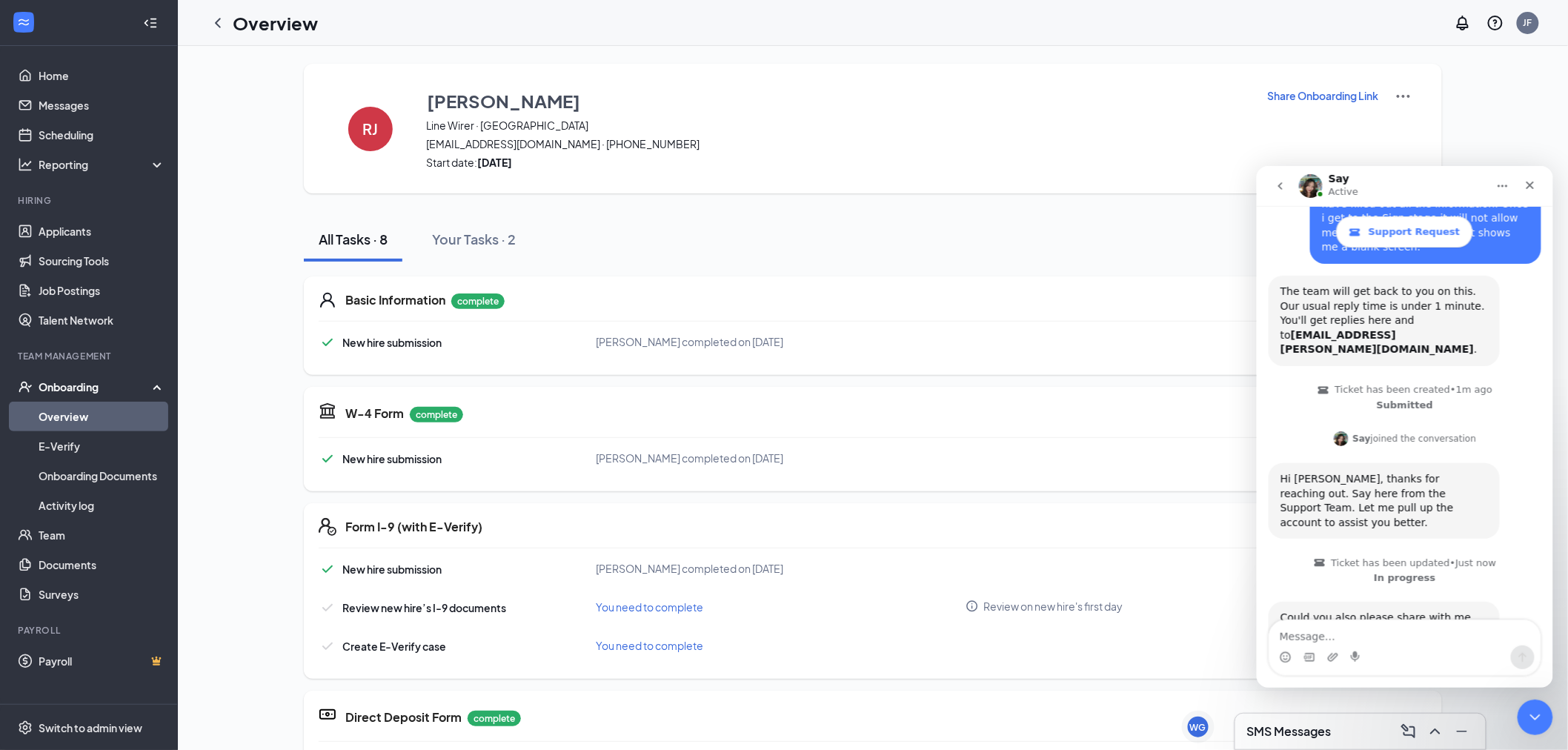
scroll to position [150, 0]
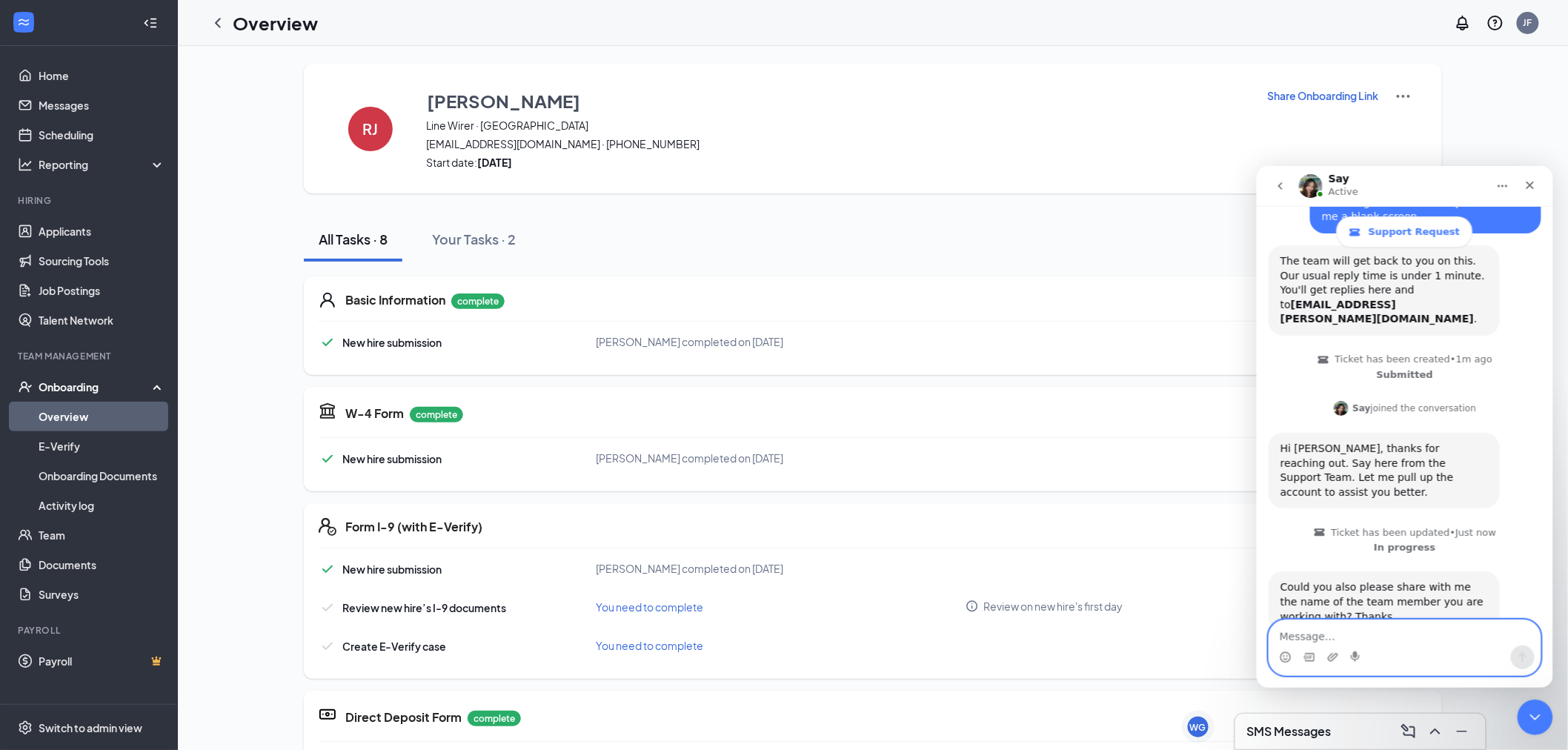
click at [1366, 627] on textarea "Message…" at bounding box center [1404, 632] width 271 height 25
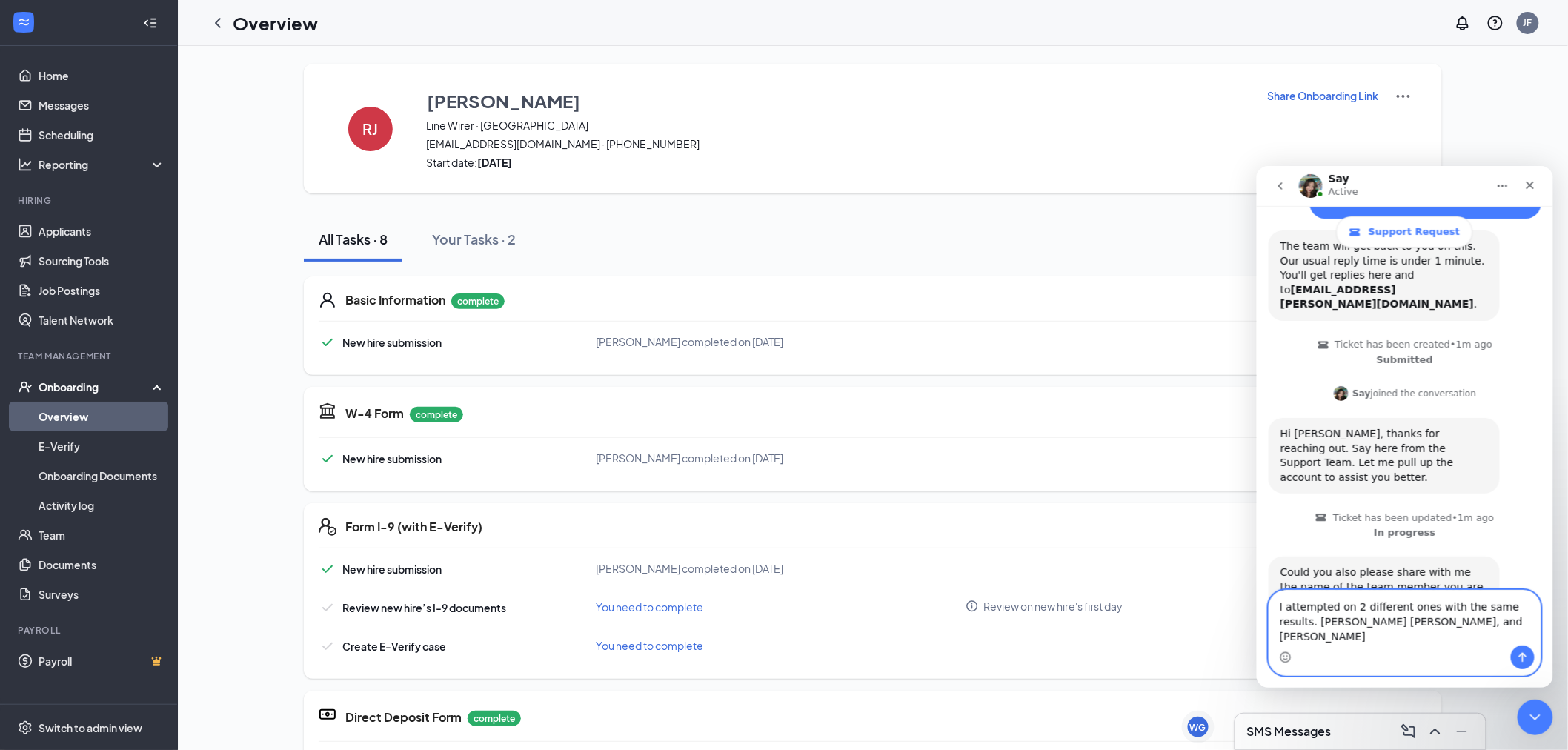
type textarea "I attempted on 2 different ones with the same results. [PERSON_NAME] [PERSON_NA…"
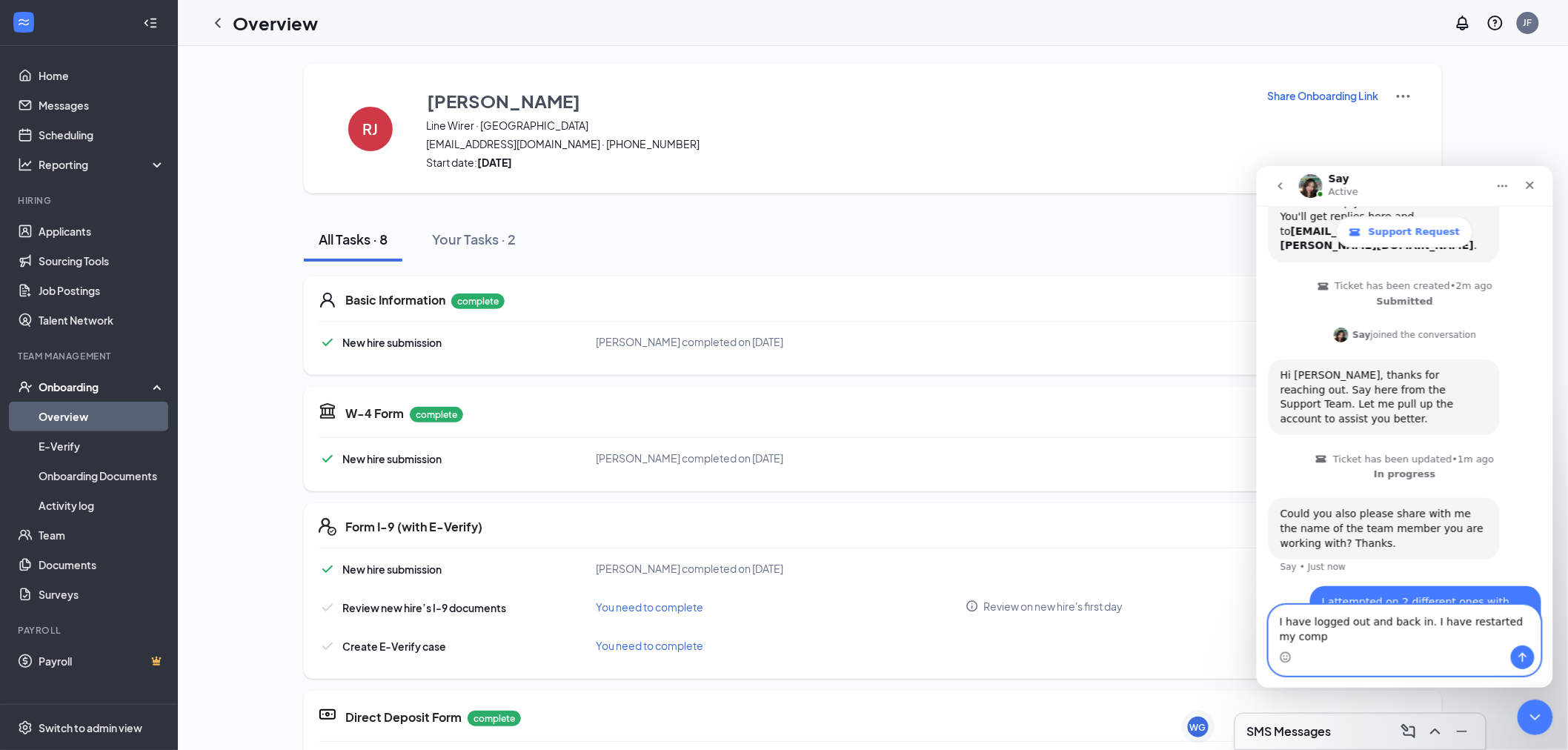
scroll to position [238, 0]
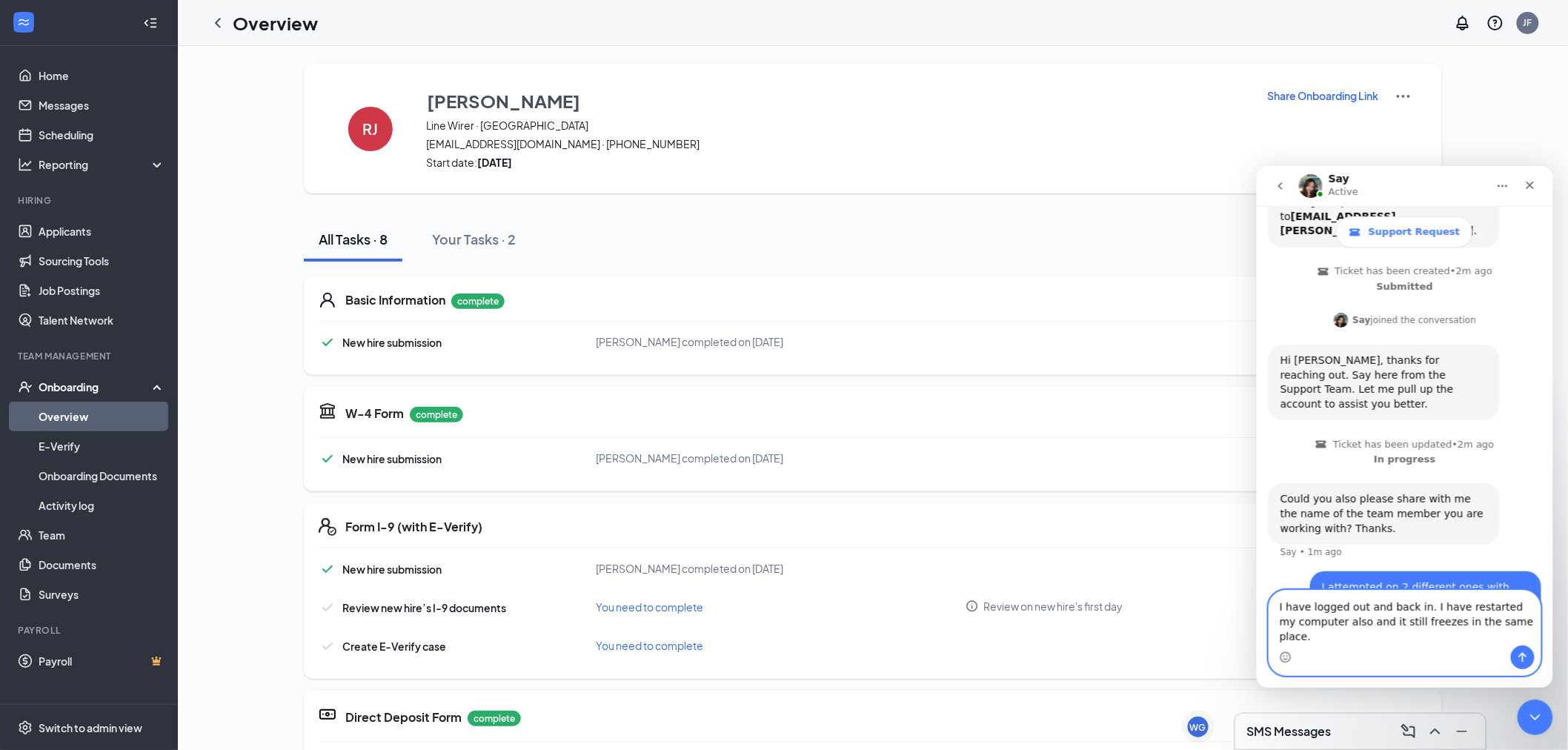
type textarea "I have logged out and back in. I have restarted my computer also and it still f…"
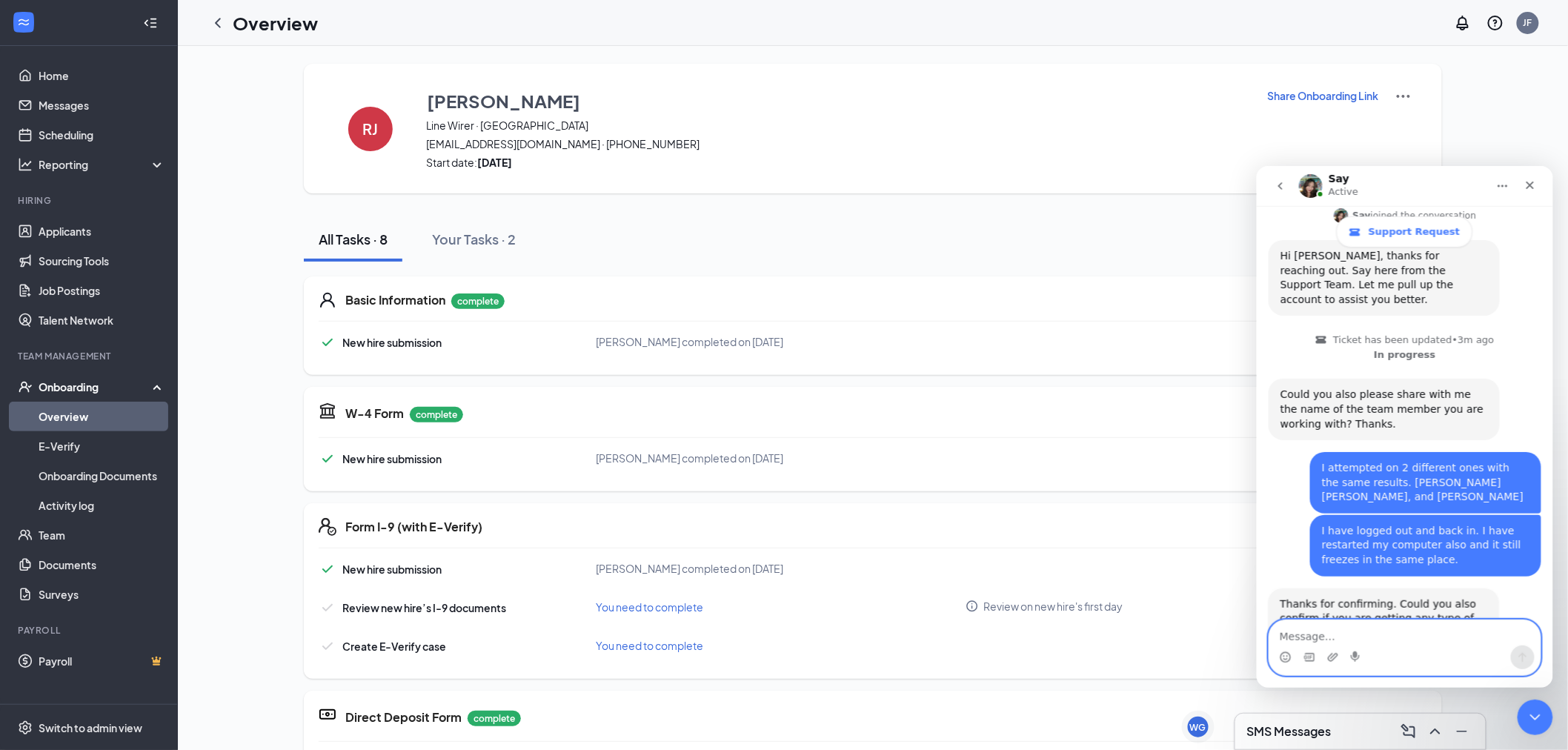
scroll to position [359, 0]
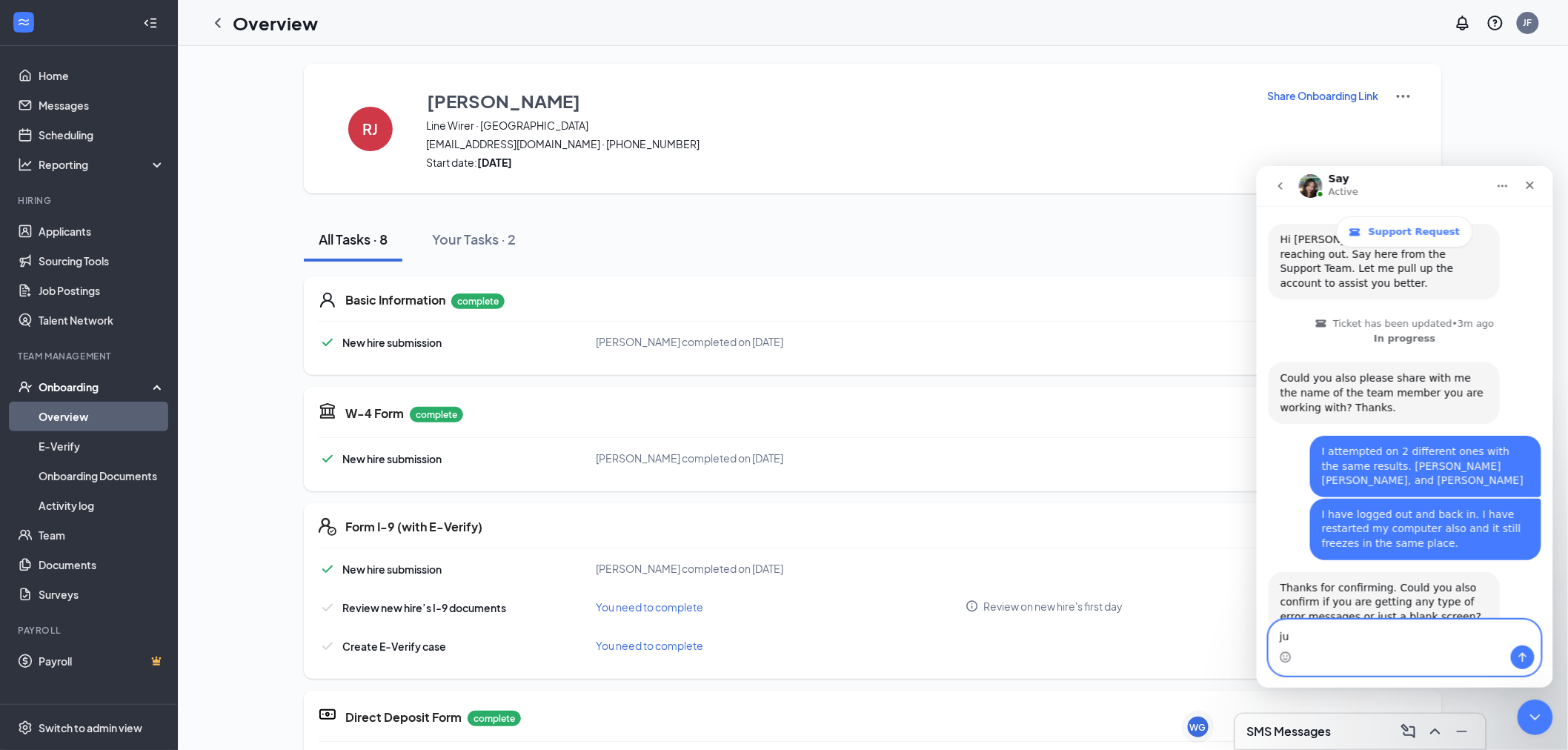
type textarea "j"
type textarea "just a blank screen."
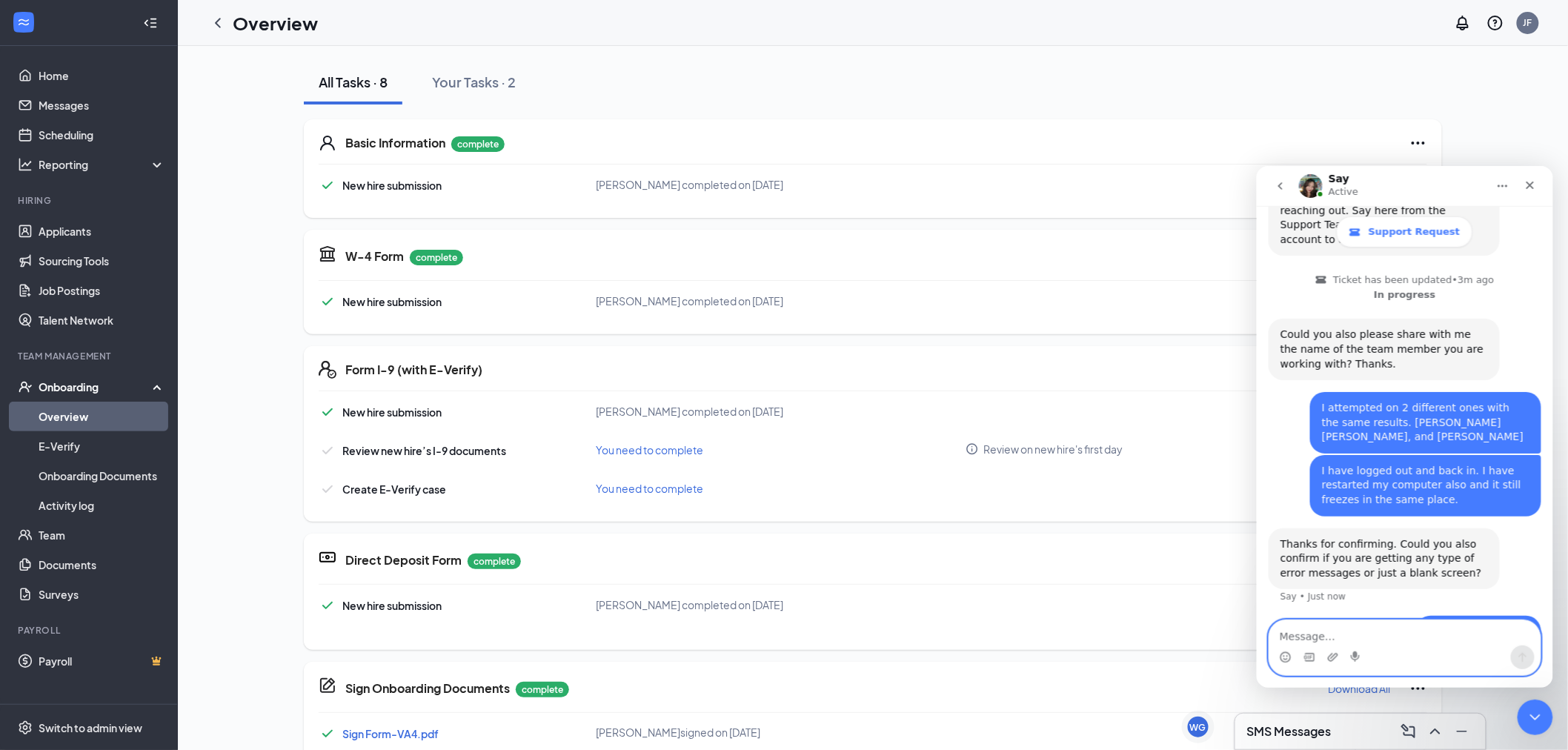
scroll to position [247, 0]
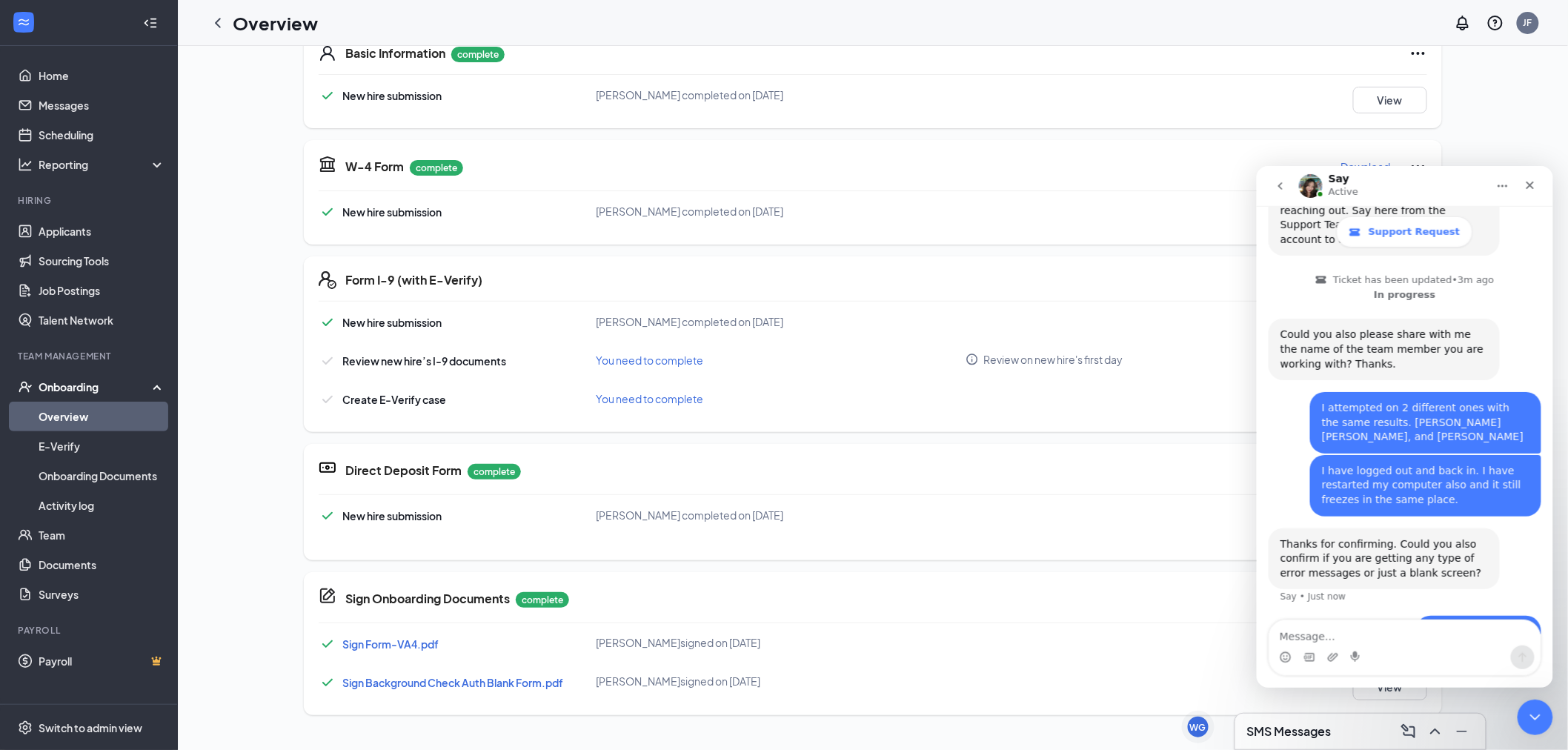
click at [1430, 184] on div "Say Active" at bounding box center [1391, 186] width 188 height 26
click at [1532, 181] on icon "Close" at bounding box center [1529, 184] width 12 height 12
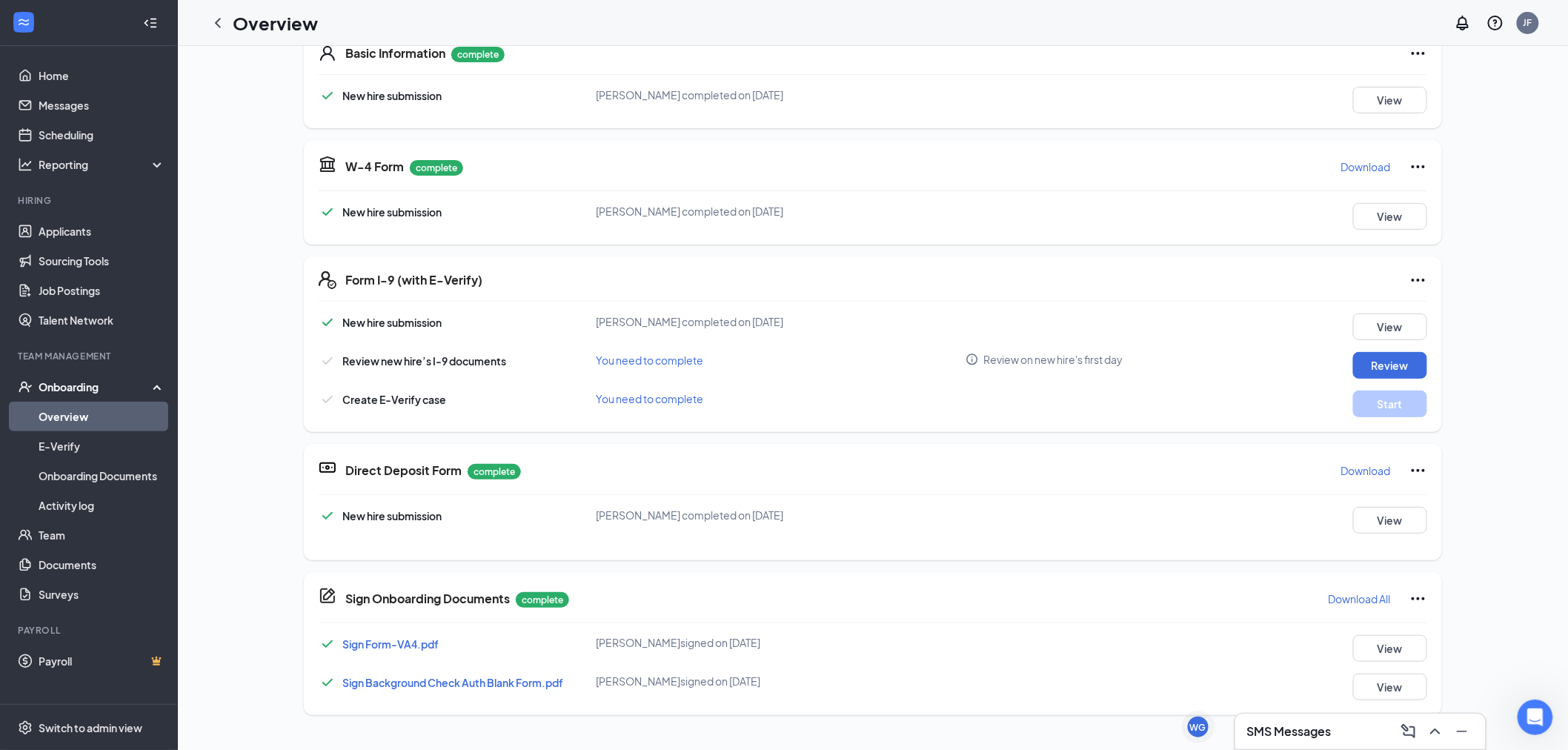
scroll to position [402, 0]
click at [1411, 362] on button "Review" at bounding box center [1389, 365] width 74 height 27
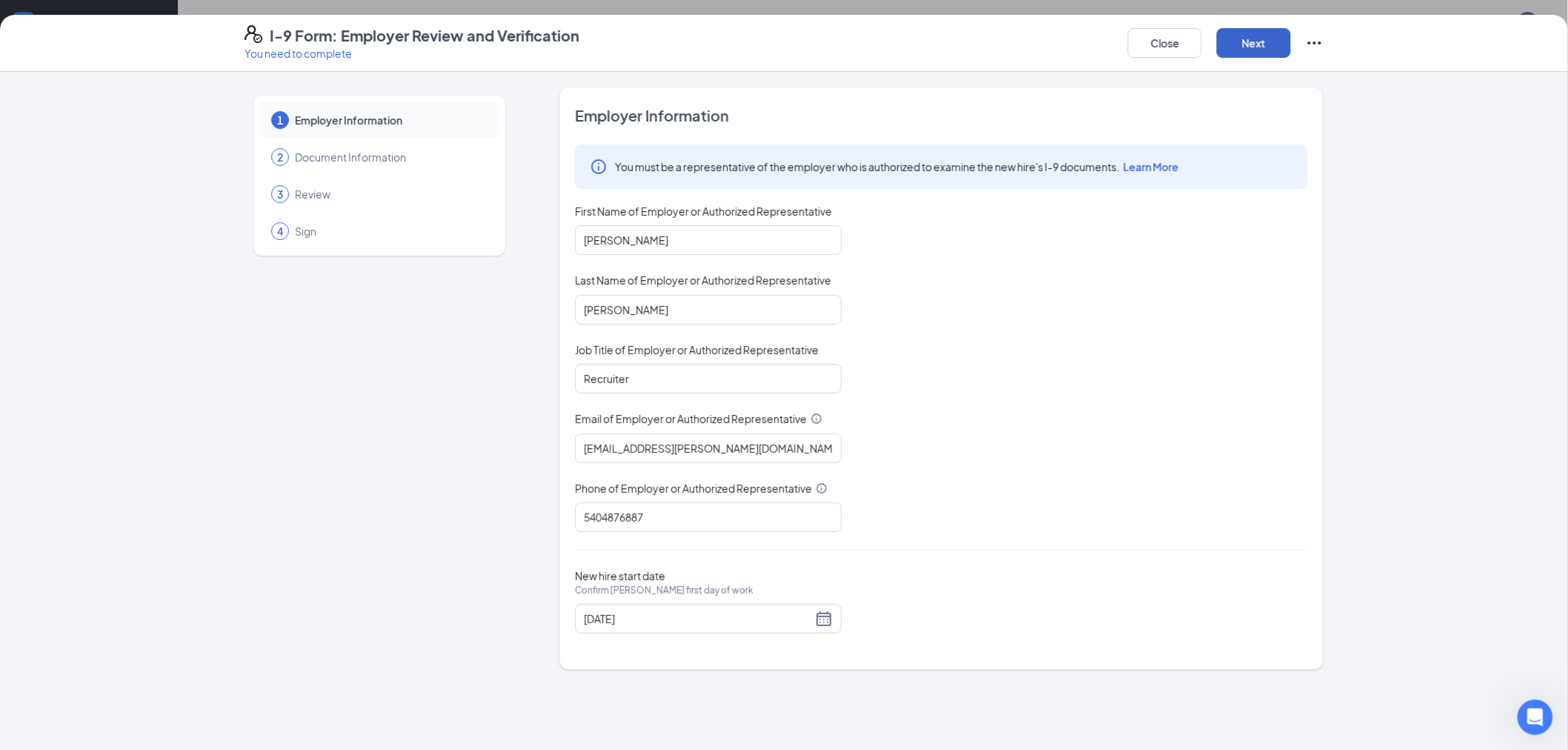
click at [1267, 33] on button "Next" at bounding box center [1253, 43] width 74 height 30
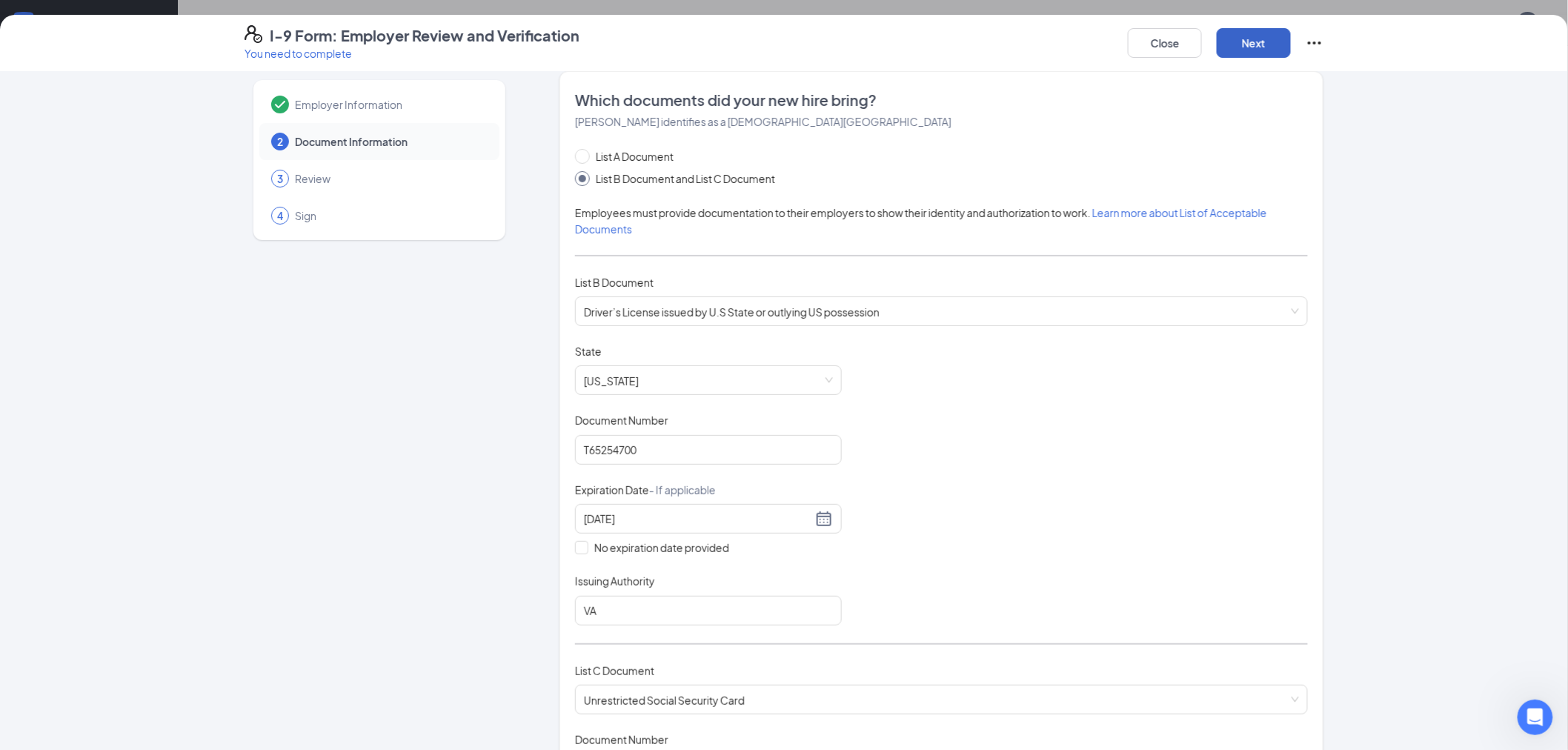
scroll to position [0, 0]
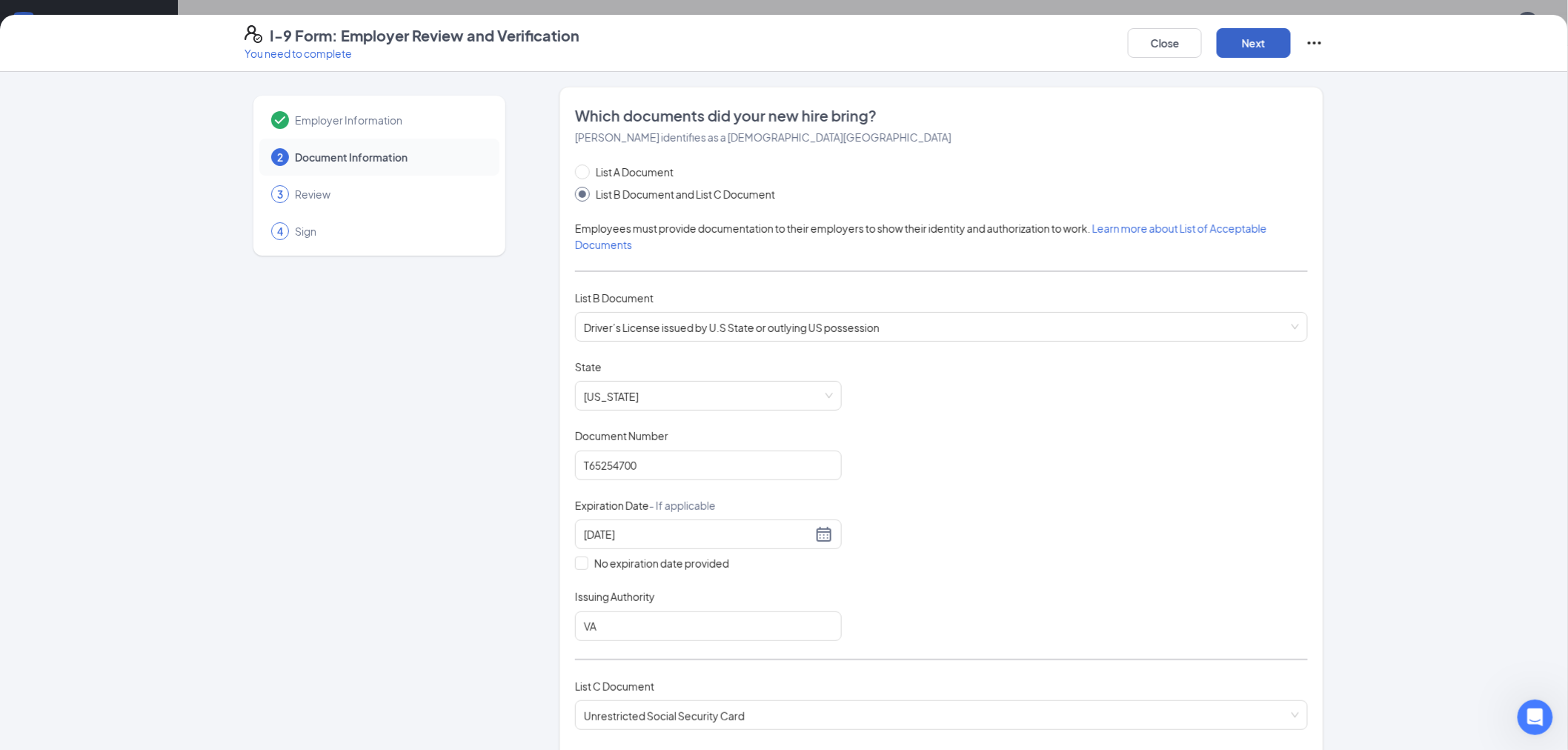
click at [1270, 51] on button "Next" at bounding box center [1253, 43] width 74 height 30
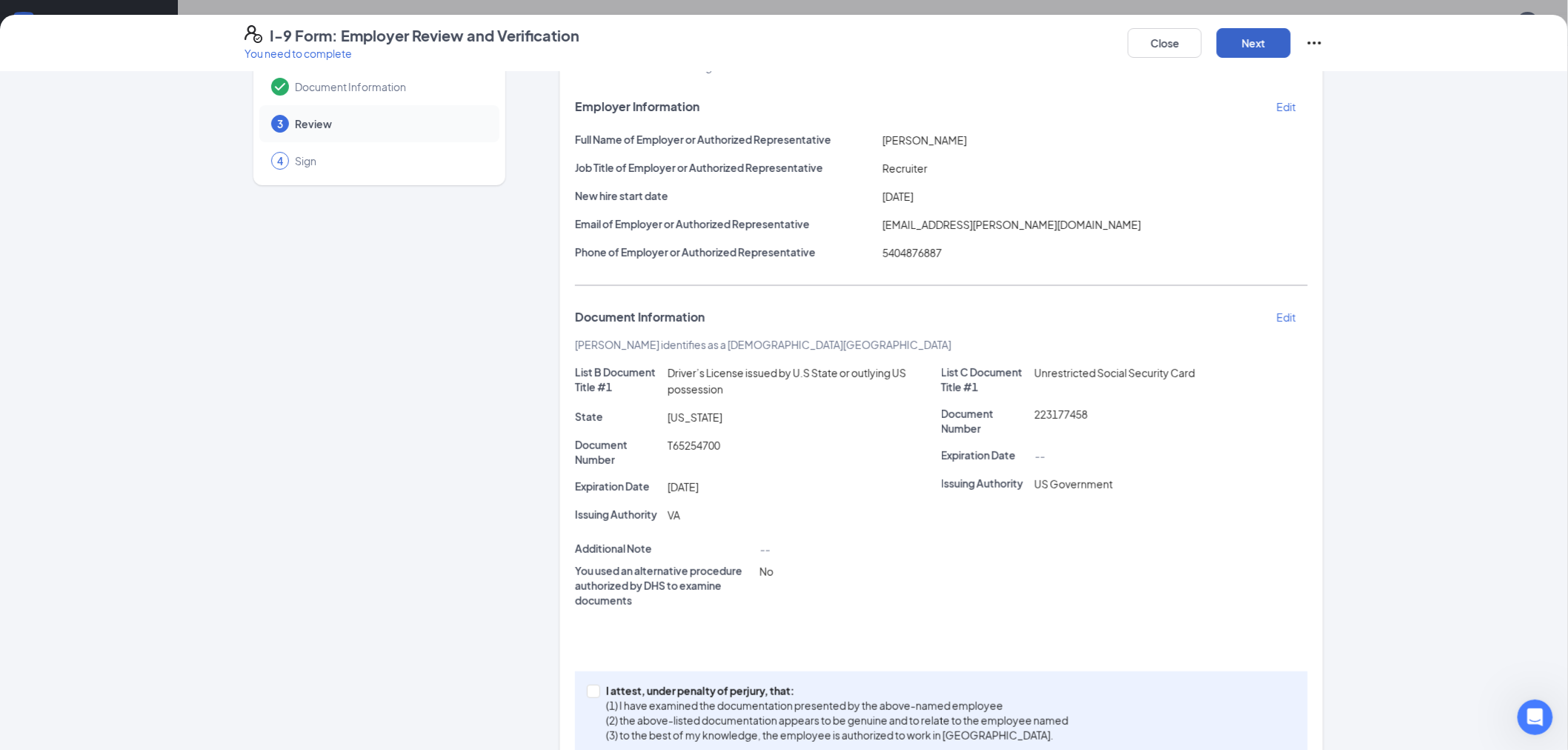
scroll to position [108, 0]
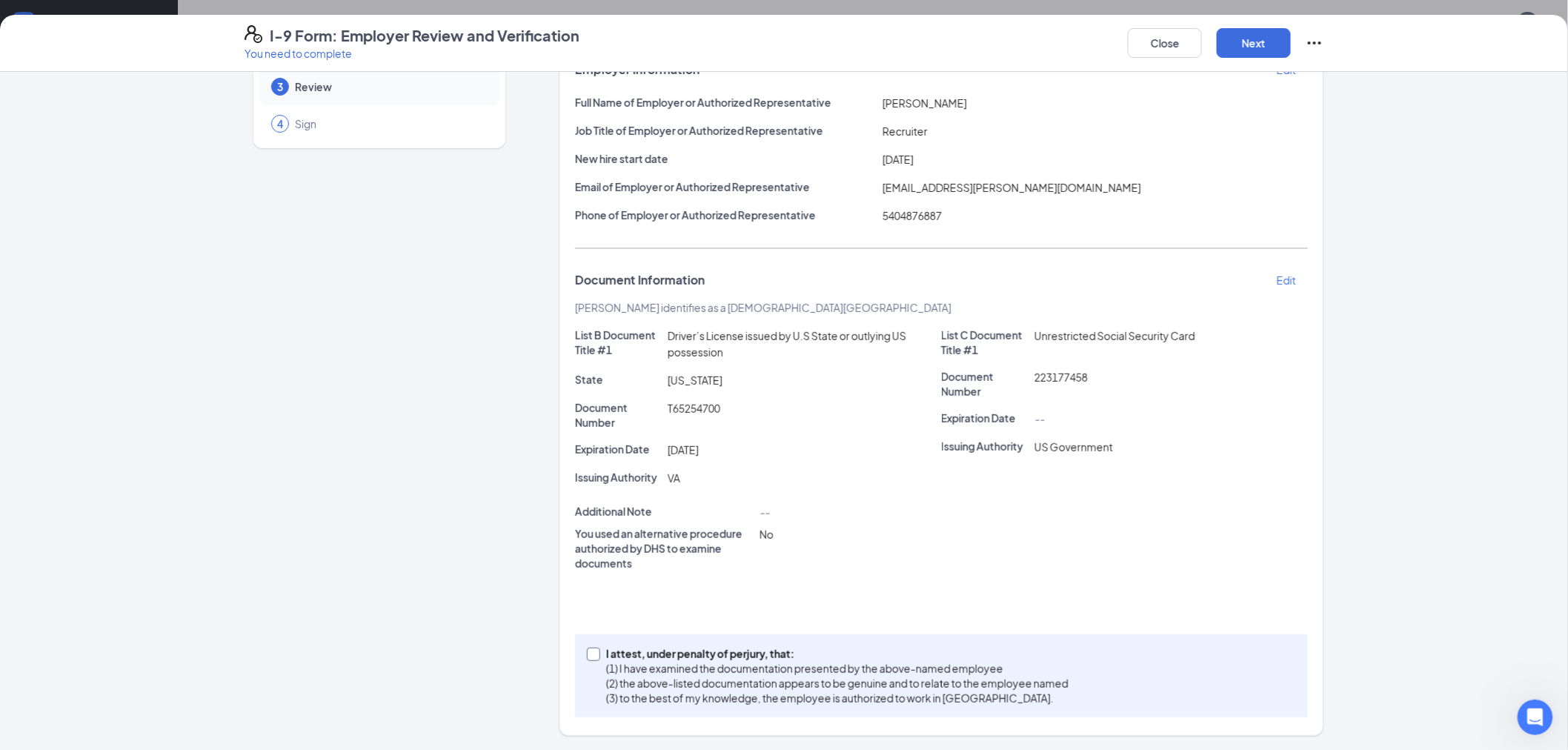
click at [600, 657] on span "I attest, under penalty of perjury, that: (1) I have examined the documentation…" at bounding box center [837, 675] width 474 height 59
click at [595, 657] on input "I attest, under penalty of perjury, that: (1) I have examined the documentation…" at bounding box center [592, 653] width 10 height 10
checkbox input "true"
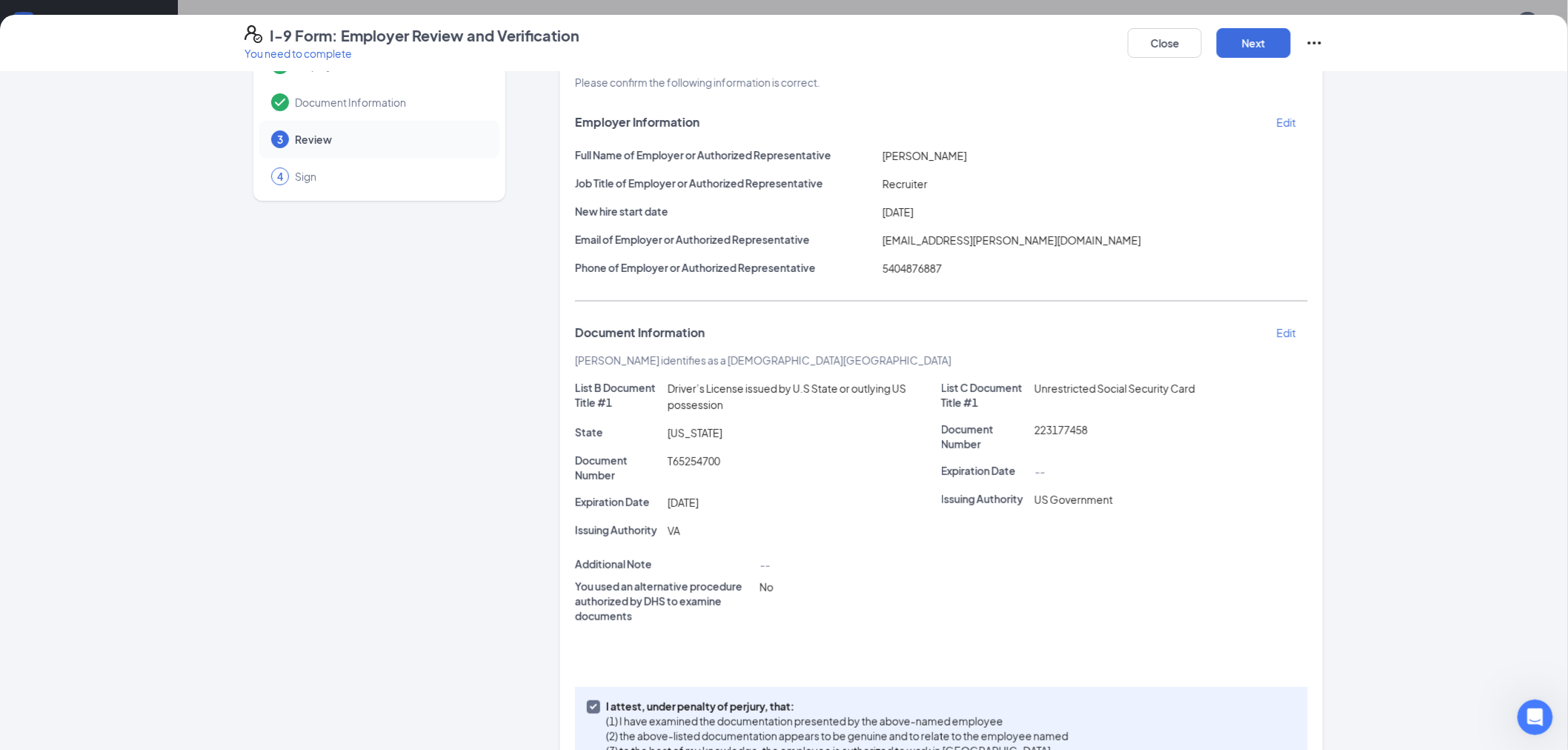
scroll to position [0, 0]
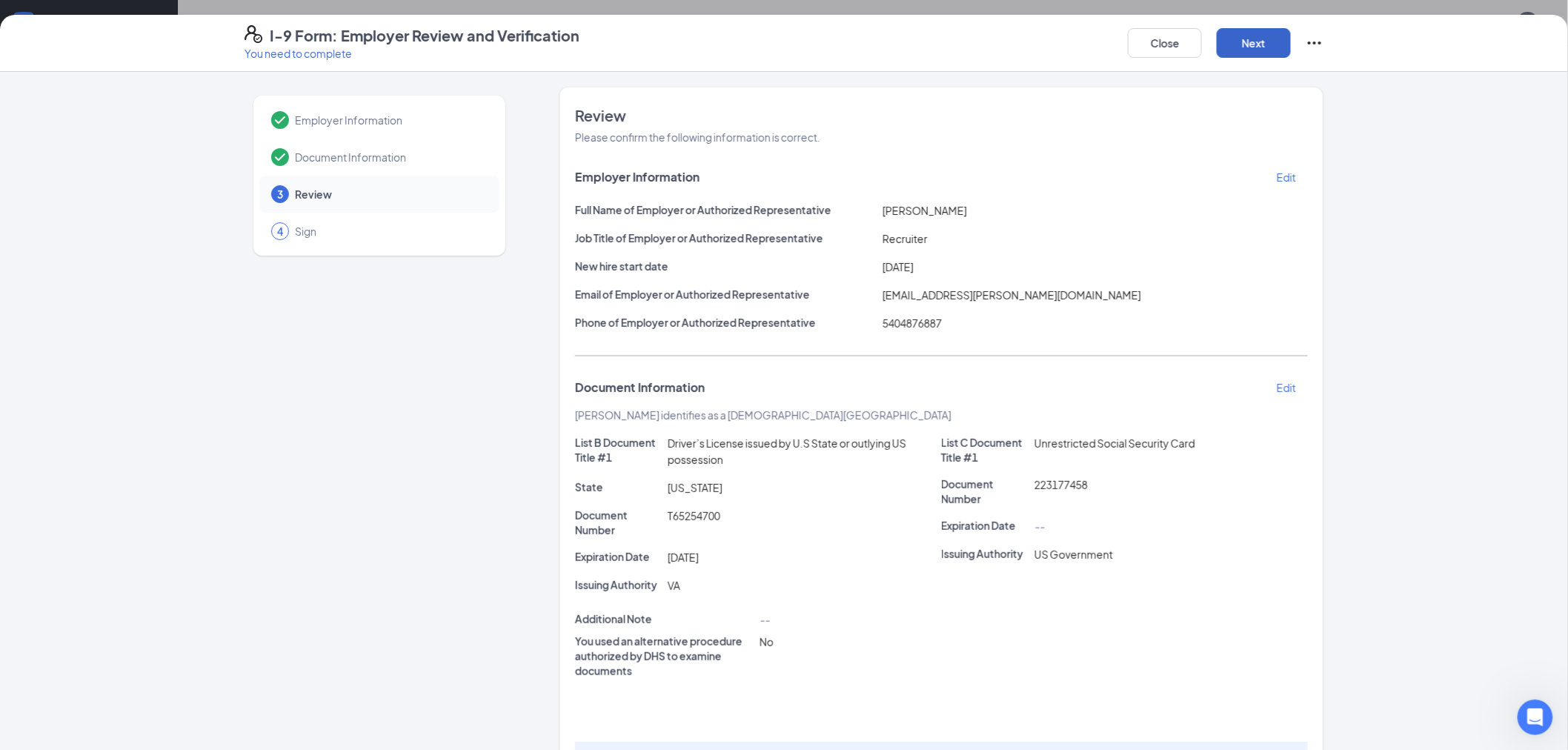
click at [1260, 40] on button "Next" at bounding box center [1253, 43] width 74 height 30
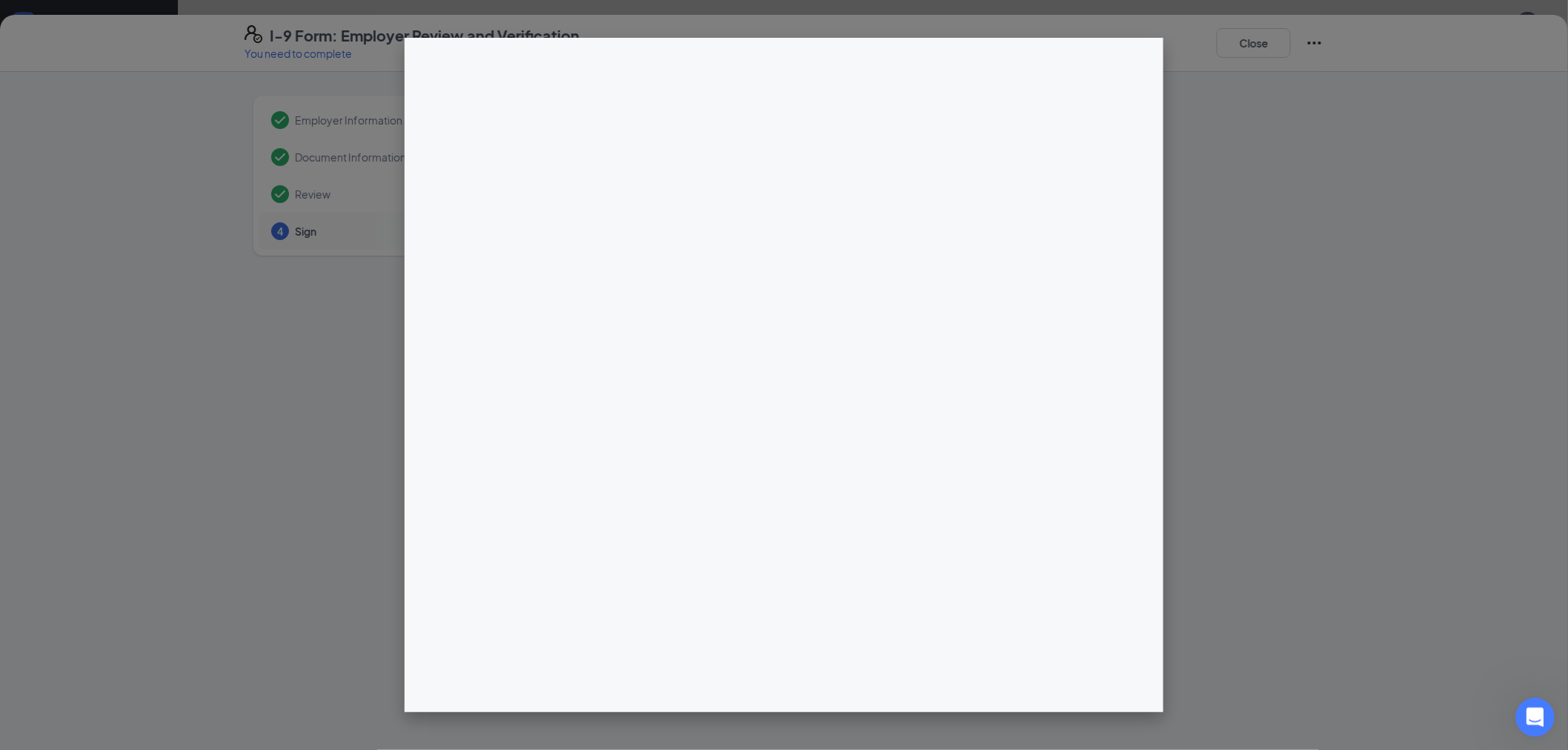
click at [1533, 707] on icon "Open Intercom Messenger" at bounding box center [1532, 715] width 24 height 24
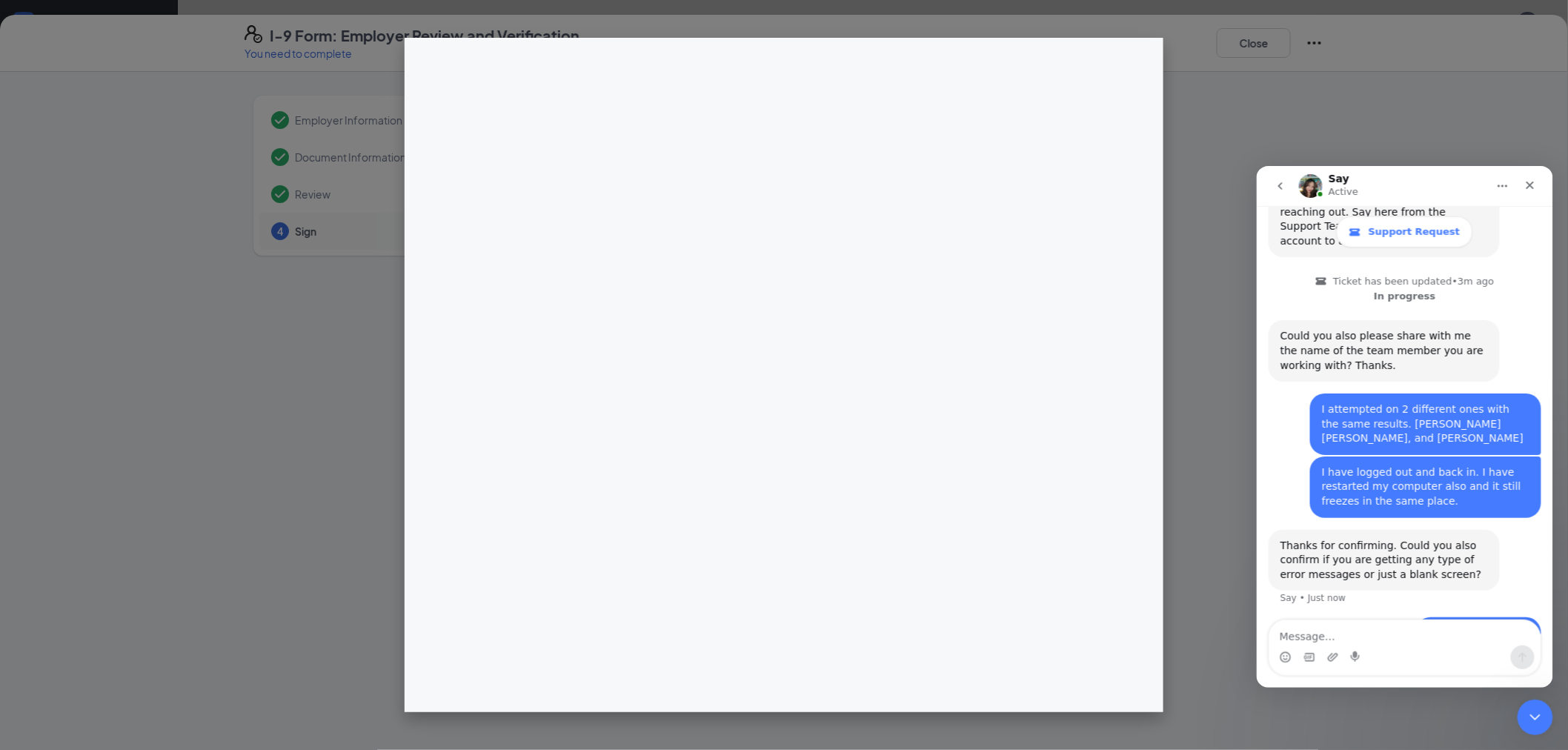
scroll to position [403, 0]
click at [1330, 634] on textarea "Message…" at bounding box center [1404, 632] width 271 height 25
type textarea "I"
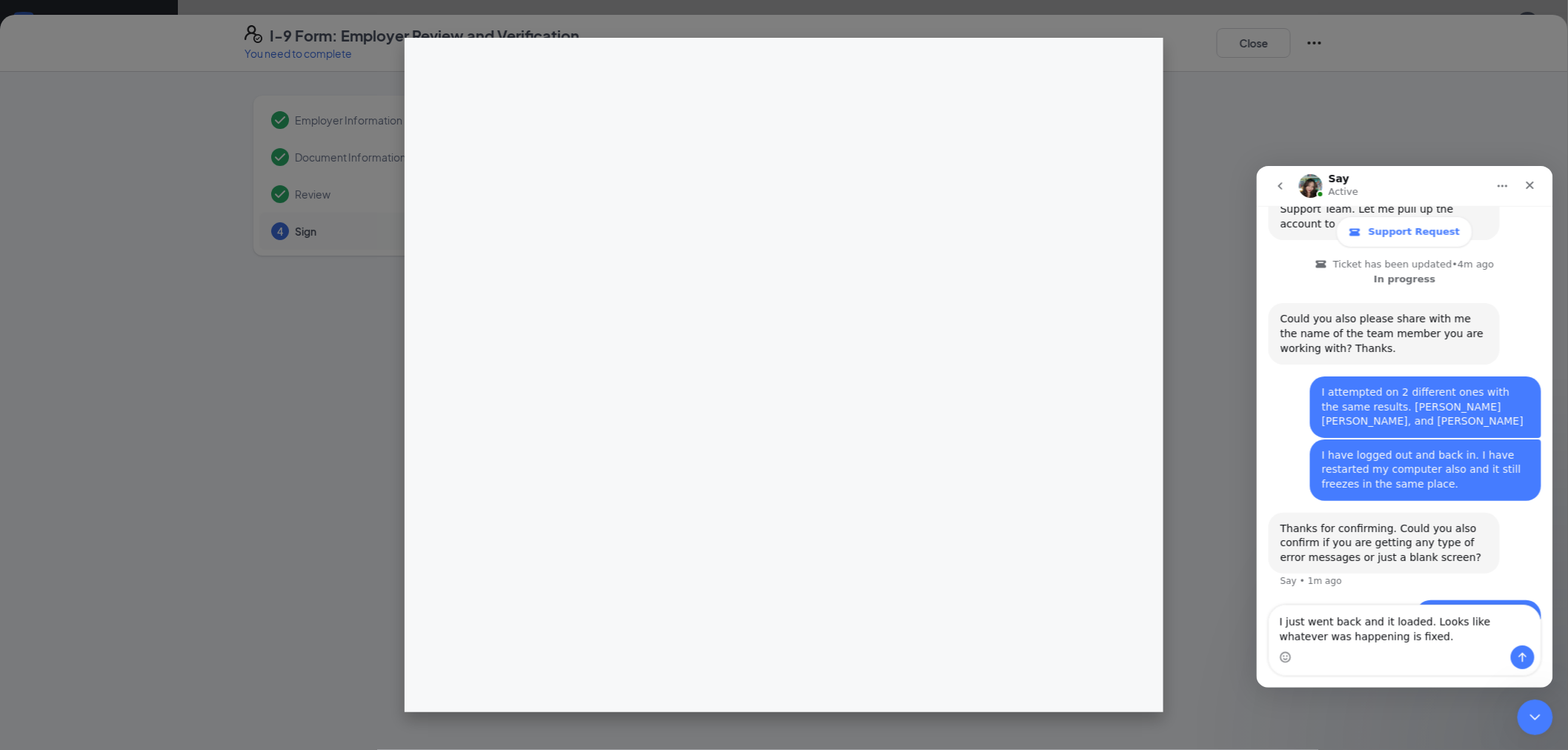
type textarea "I just went back and it loaded. Looks like whatever was happening is fixed."
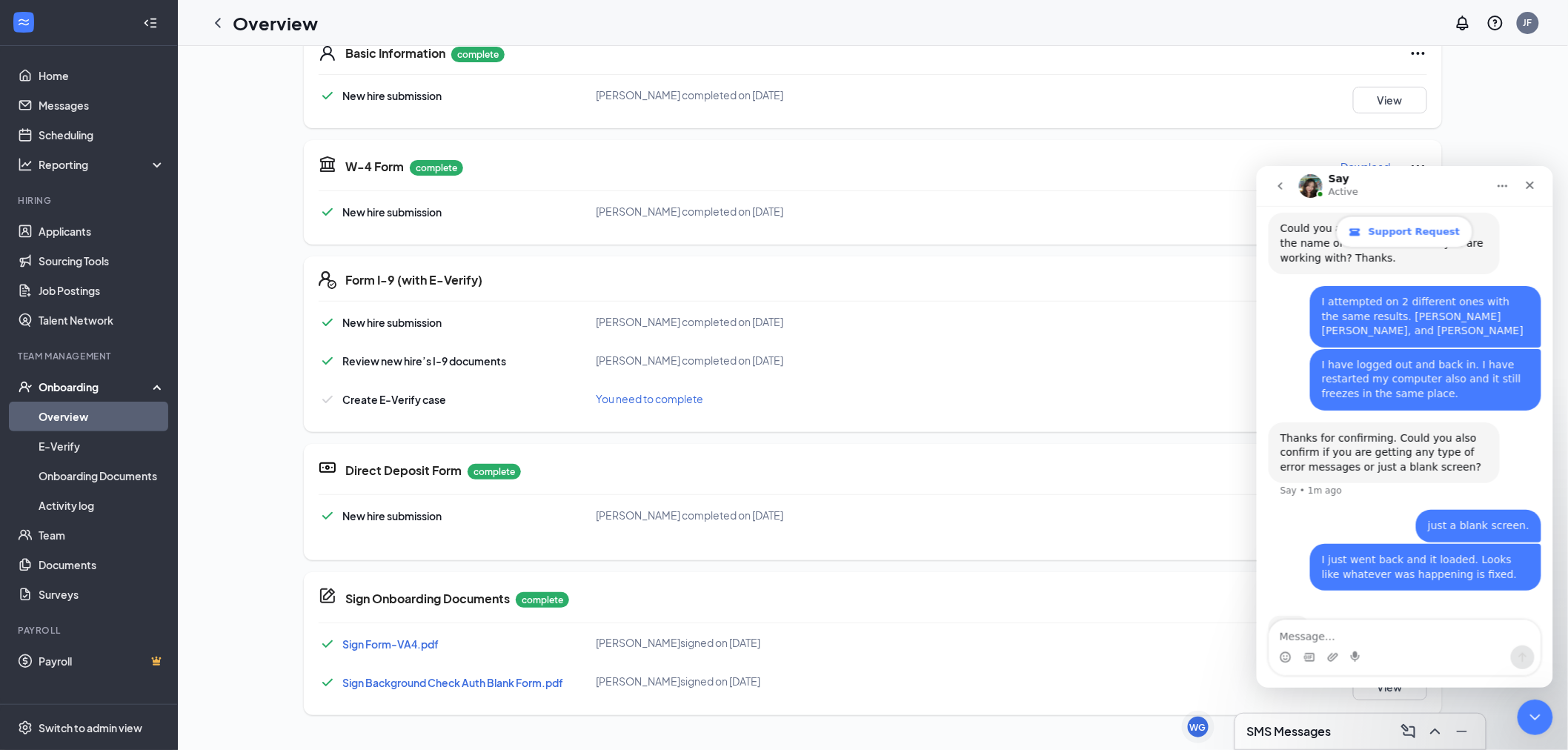
scroll to position [508, 0]
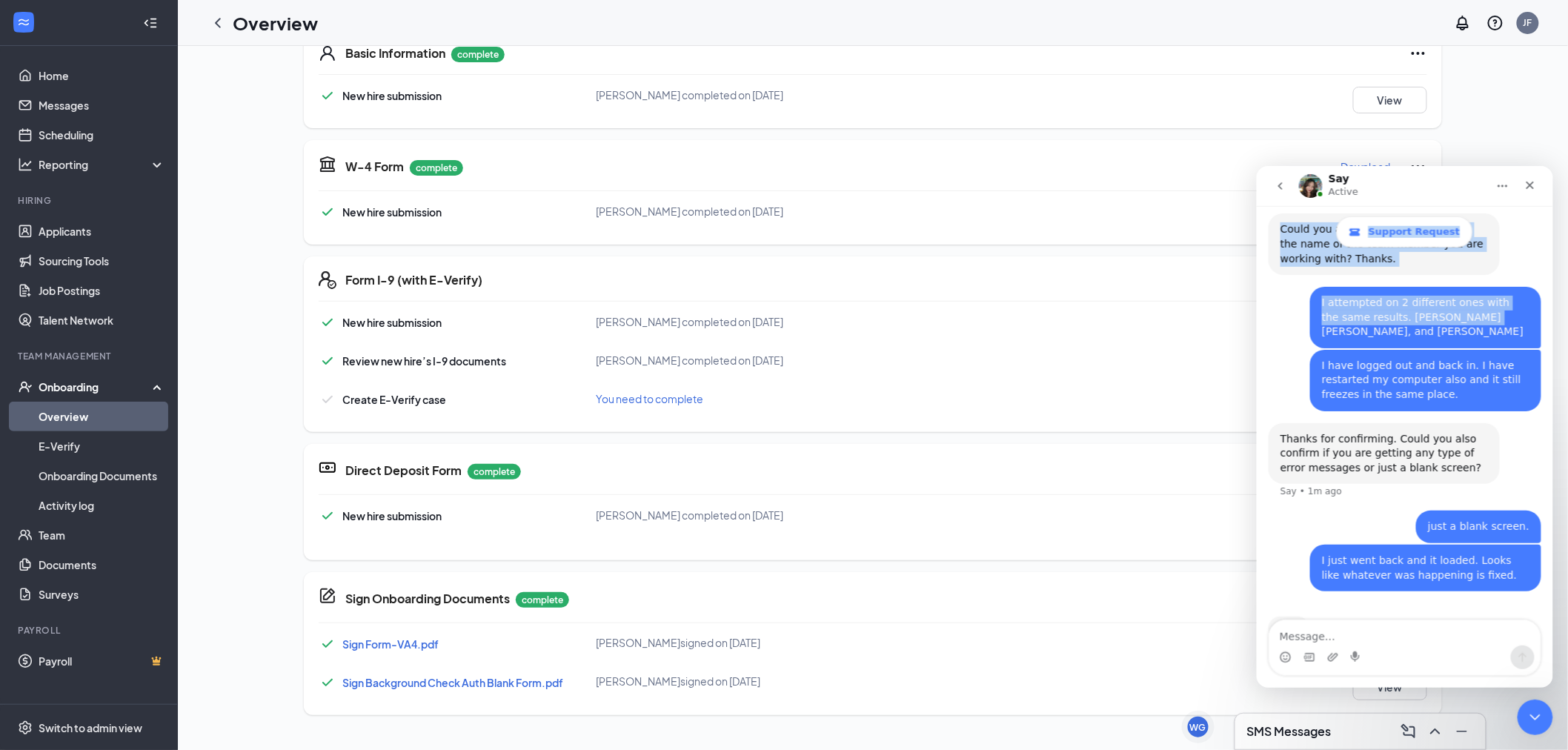
drag, startPoint x: 1417, startPoint y: 182, endPoint x: 1445, endPoint y: 277, distance: 99.0
click at [1445, 277] on div "Say Active Support Request Ask us anything, or share your feedback. Hello, I am…" at bounding box center [1403, 426] width 296 height 522
click at [1400, 184] on div "Say Active" at bounding box center [1391, 186] width 188 height 26
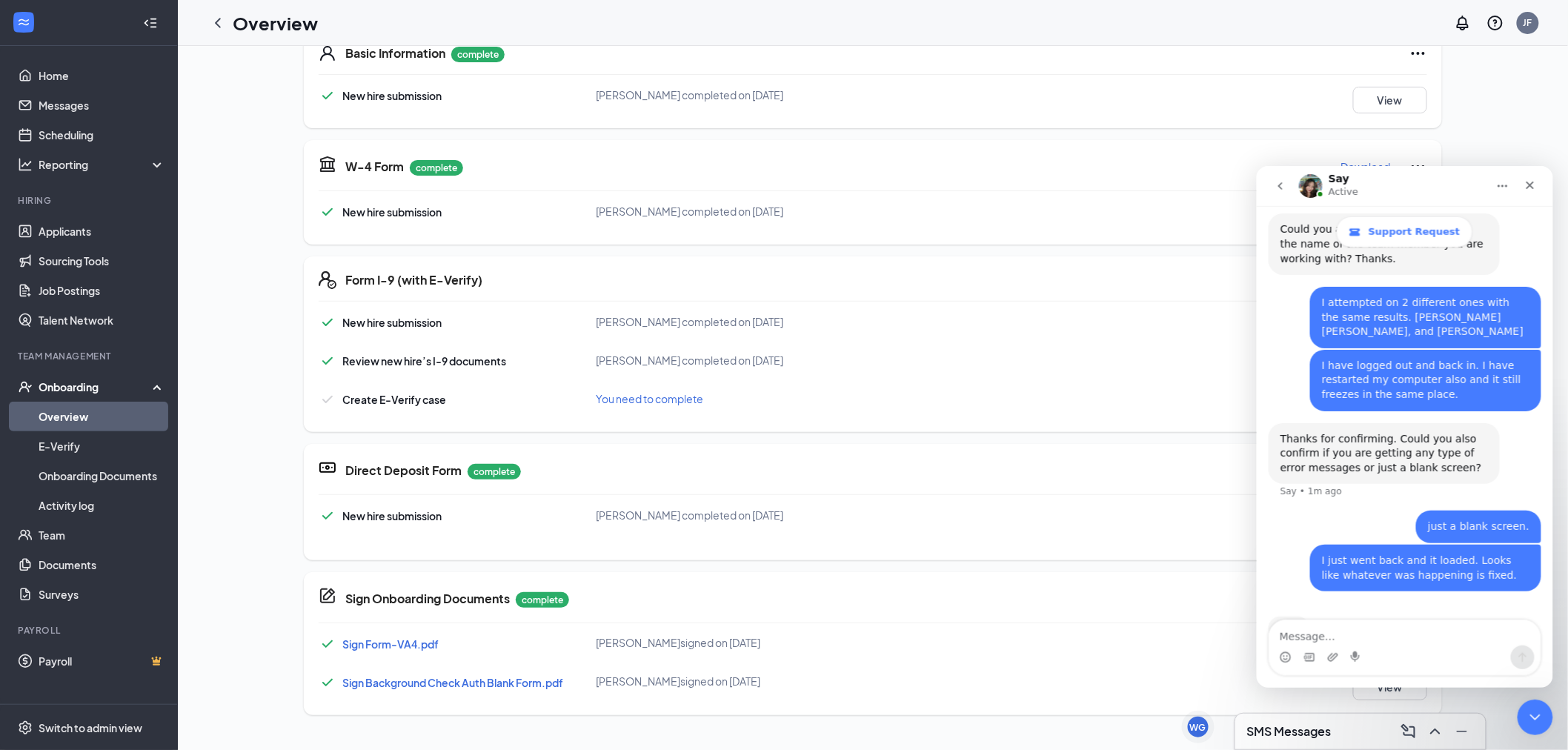
click at [1046, 483] on div "Direct Deposit Form complete Download New hire submission Rochelle Johnson-Smit…" at bounding box center [872, 502] width 1138 height 116
click at [1348, 635] on textarea "Message…" at bounding box center [1404, 632] width 271 height 25
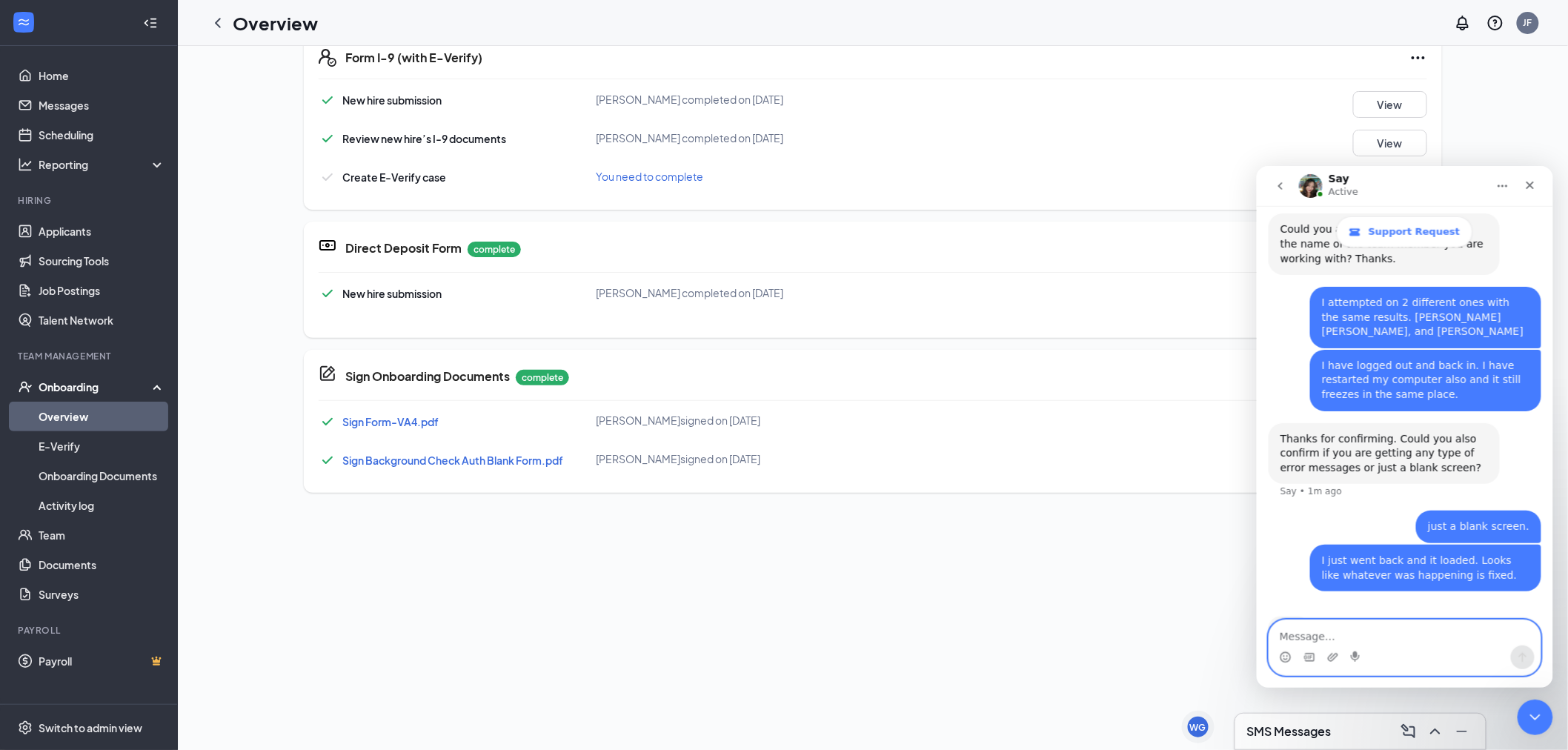
scroll to position [576, 0]
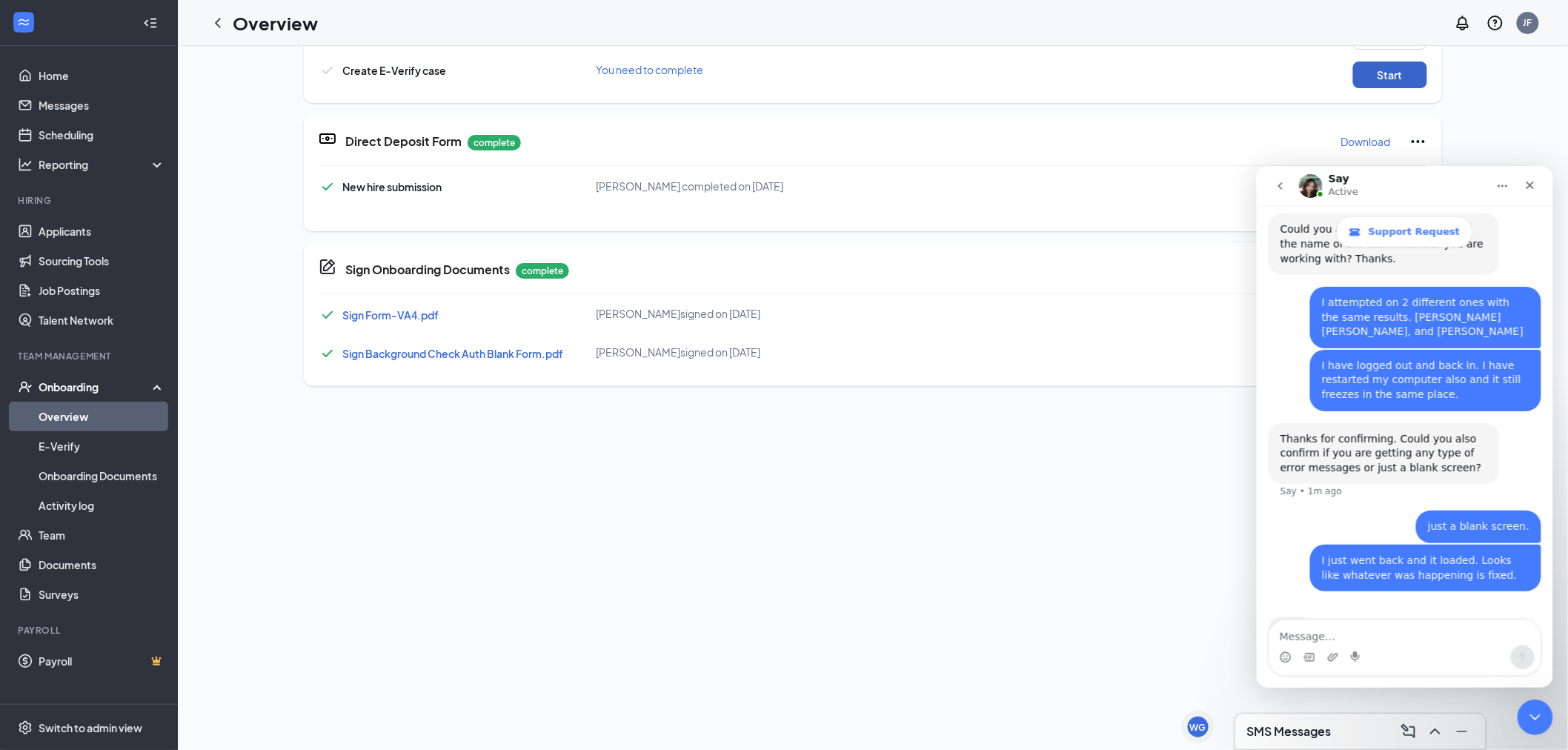
click at [1394, 63] on button "Start" at bounding box center [1389, 75] width 74 height 27
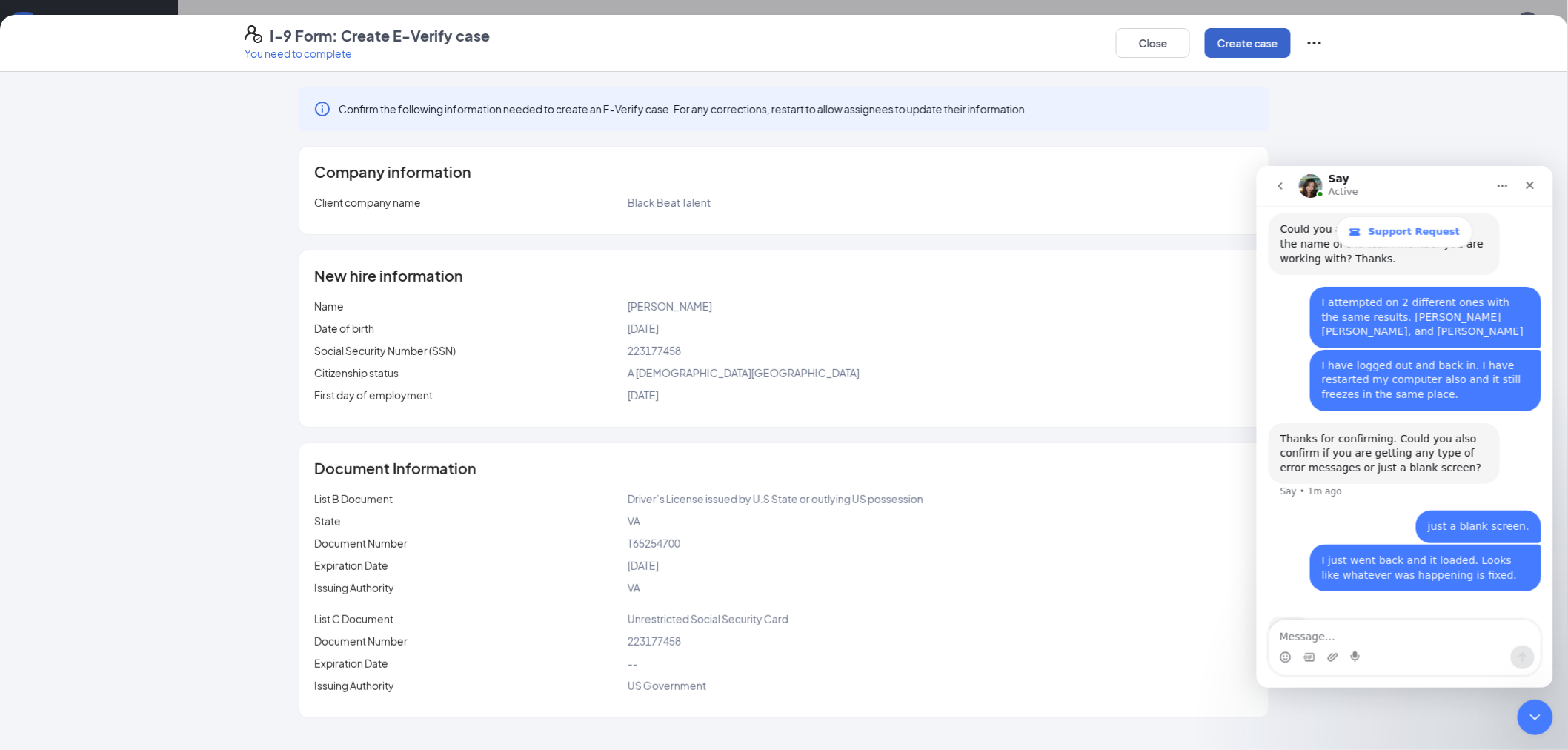
click at [1252, 34] on button "Create case" at bounding box center [1248, 43] width 86 height 30
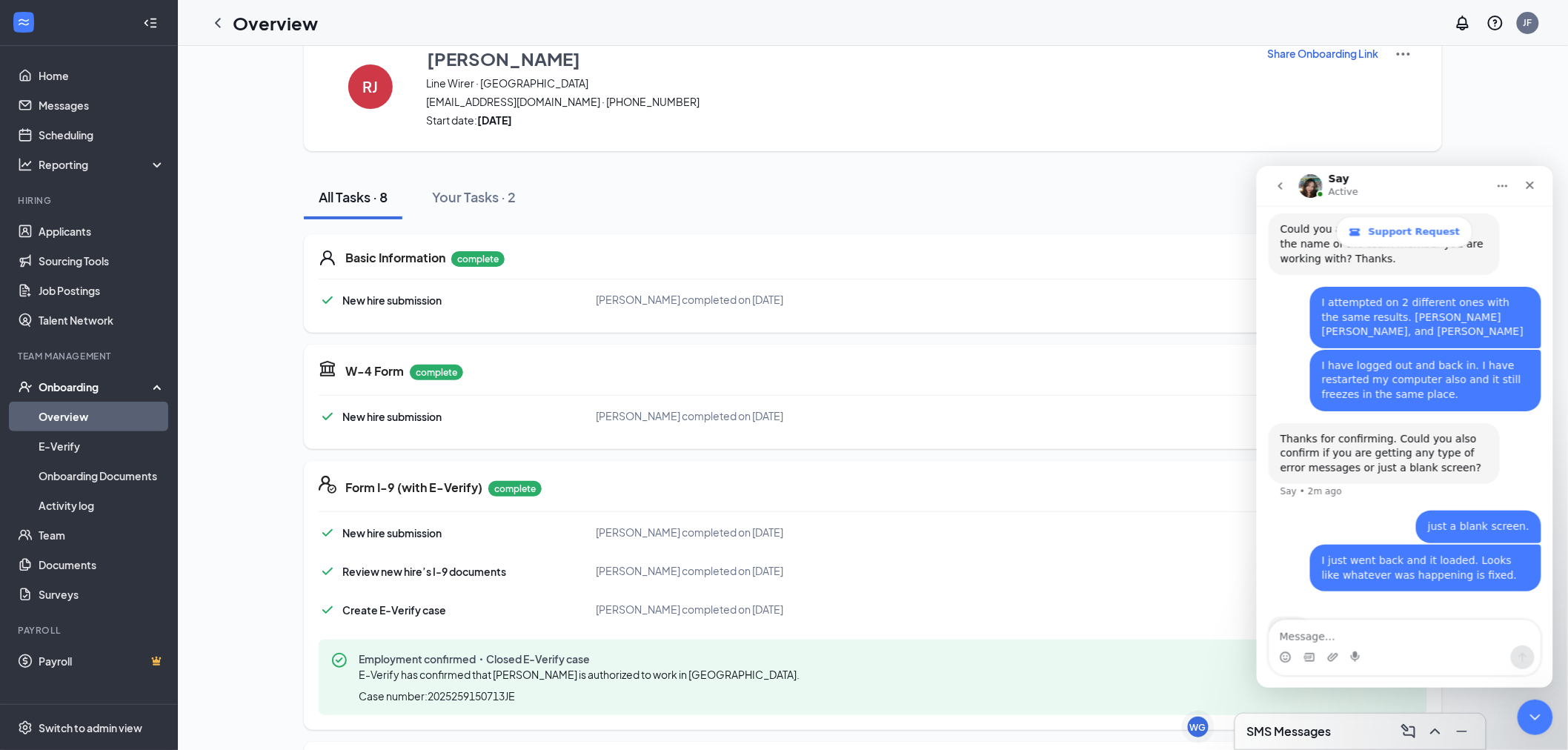
scroll to position [0, 0]
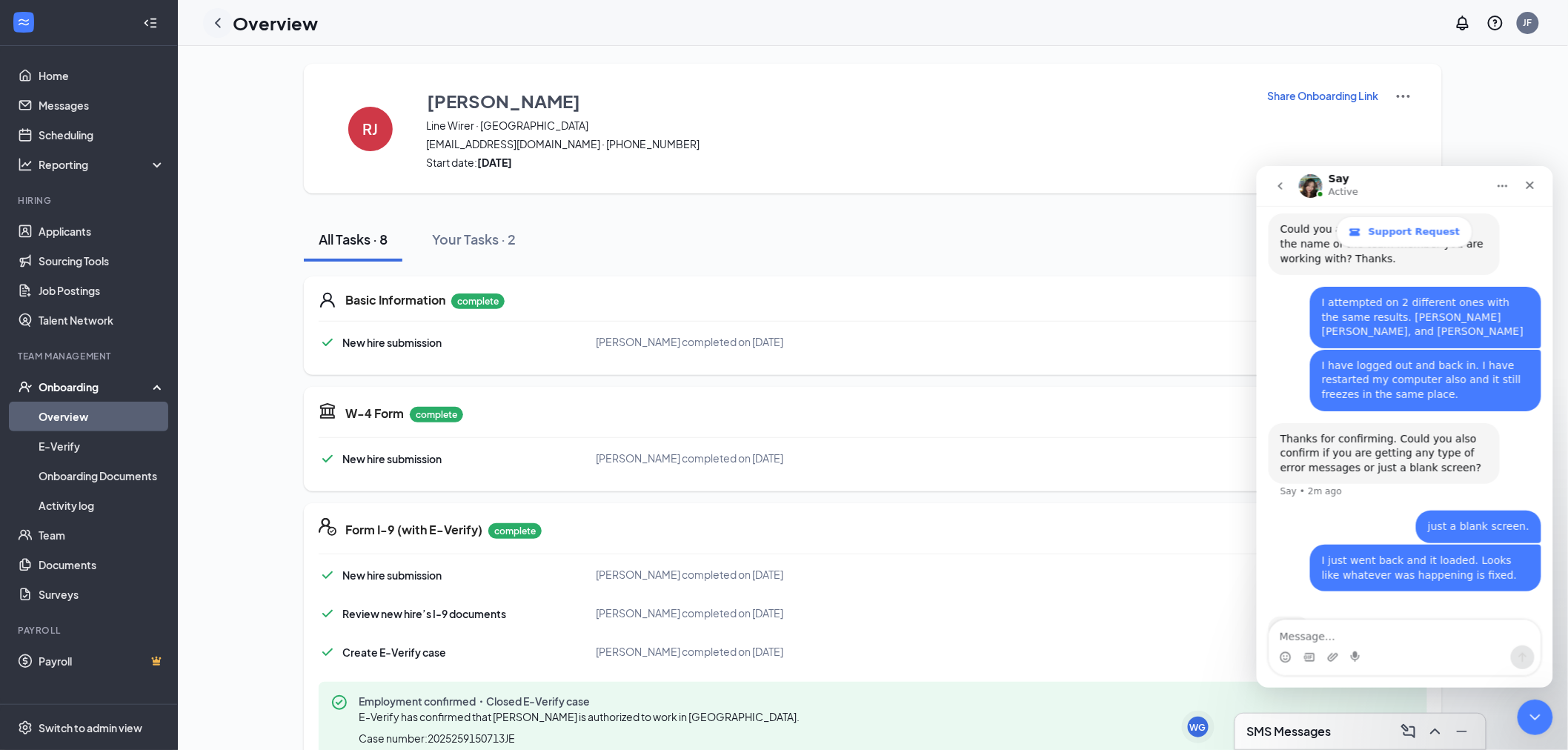
click at [223, 19] on icon "ChevronLeft" at bounding box center [217, 22] width 18 height 18
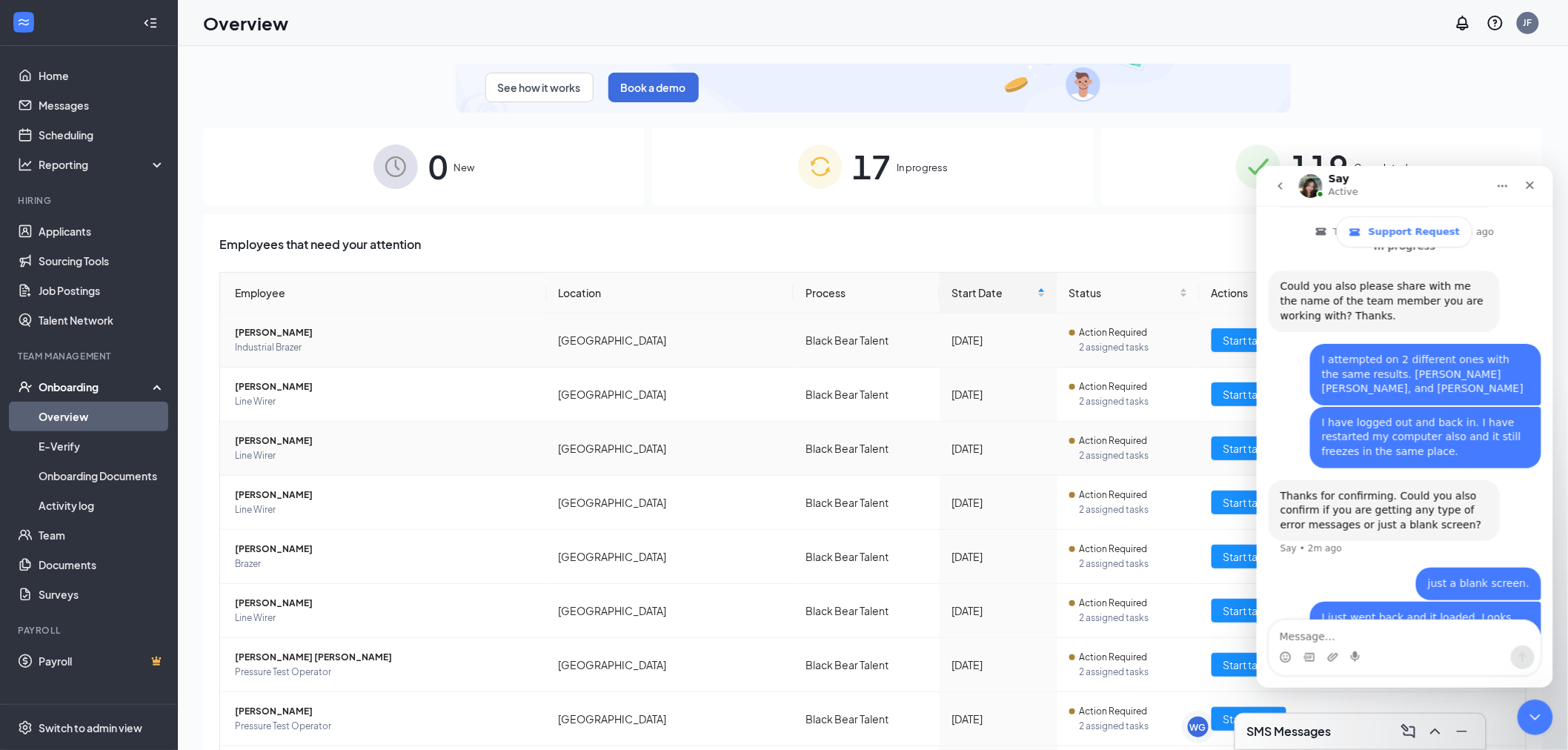
scroll to position [165, 0]
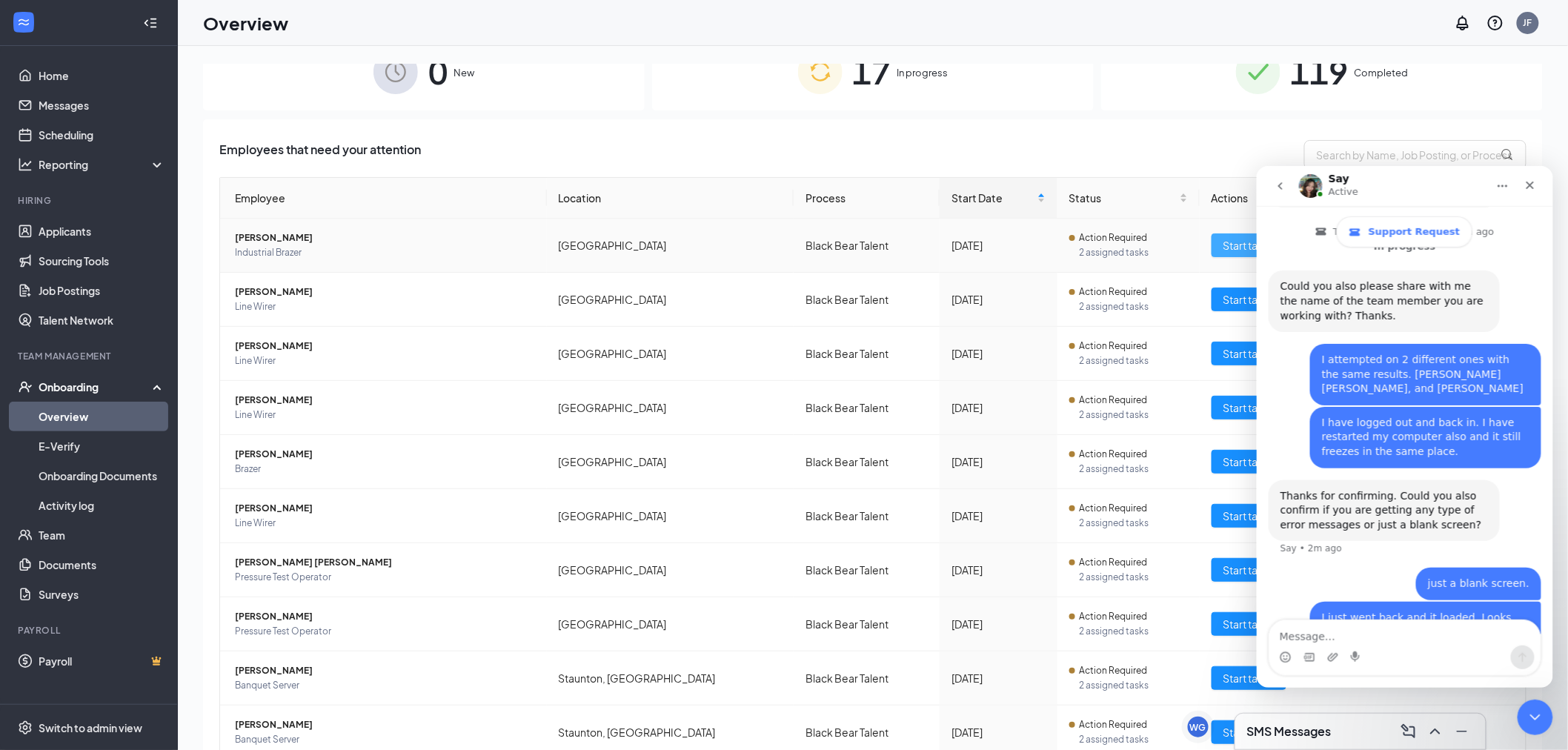
click at [1232, 241] on span "Start tasks" at bounding box center [1248, 245] width 51 height 16
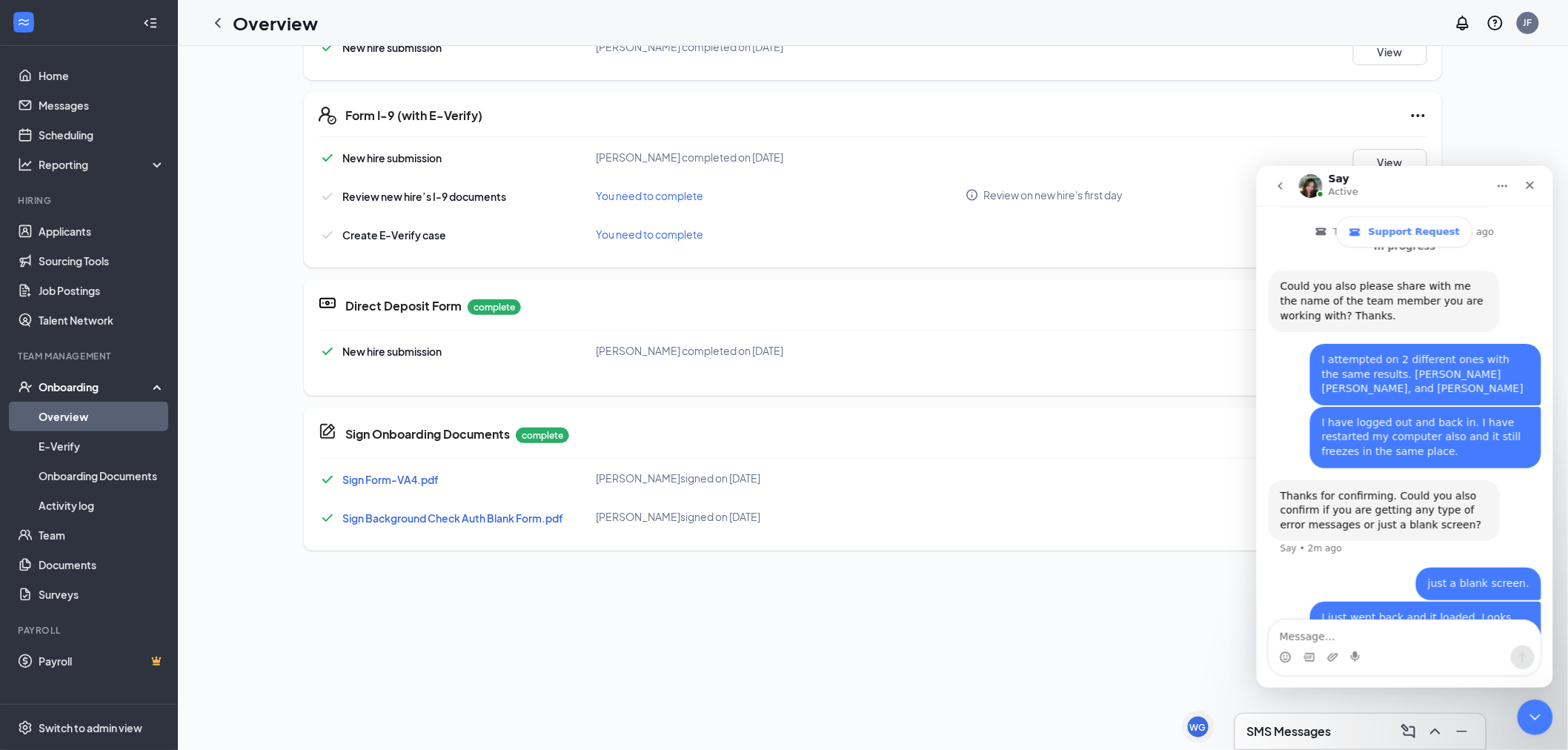
scroll to position [494, 0]
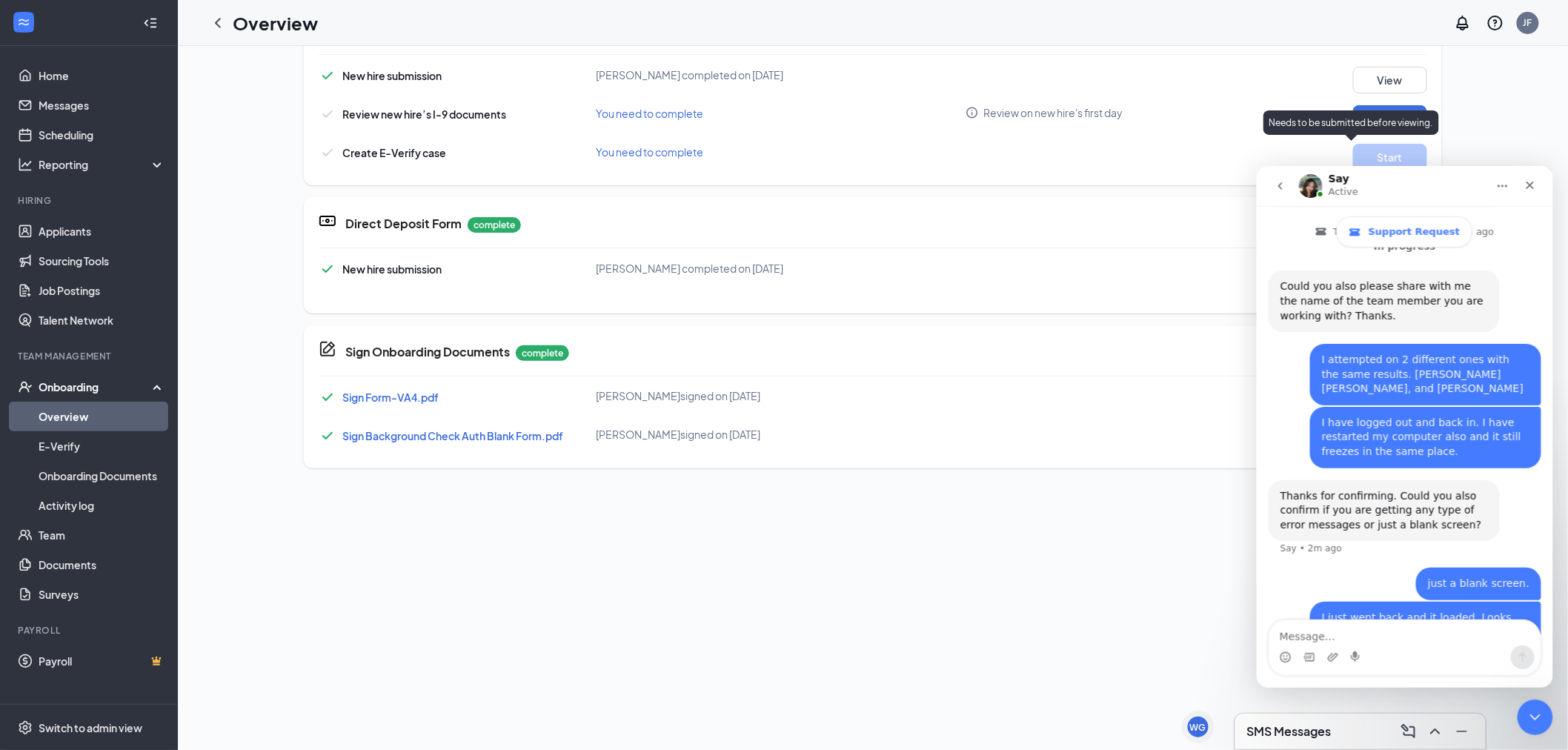
click at [1397, 120] on p "Needs to be submitted before viewing." at bounding box center [1351, 122] width 164 height 12
click at [1375, 117] on button "Review" at bounding box center [1389, 119] width 74 height 27
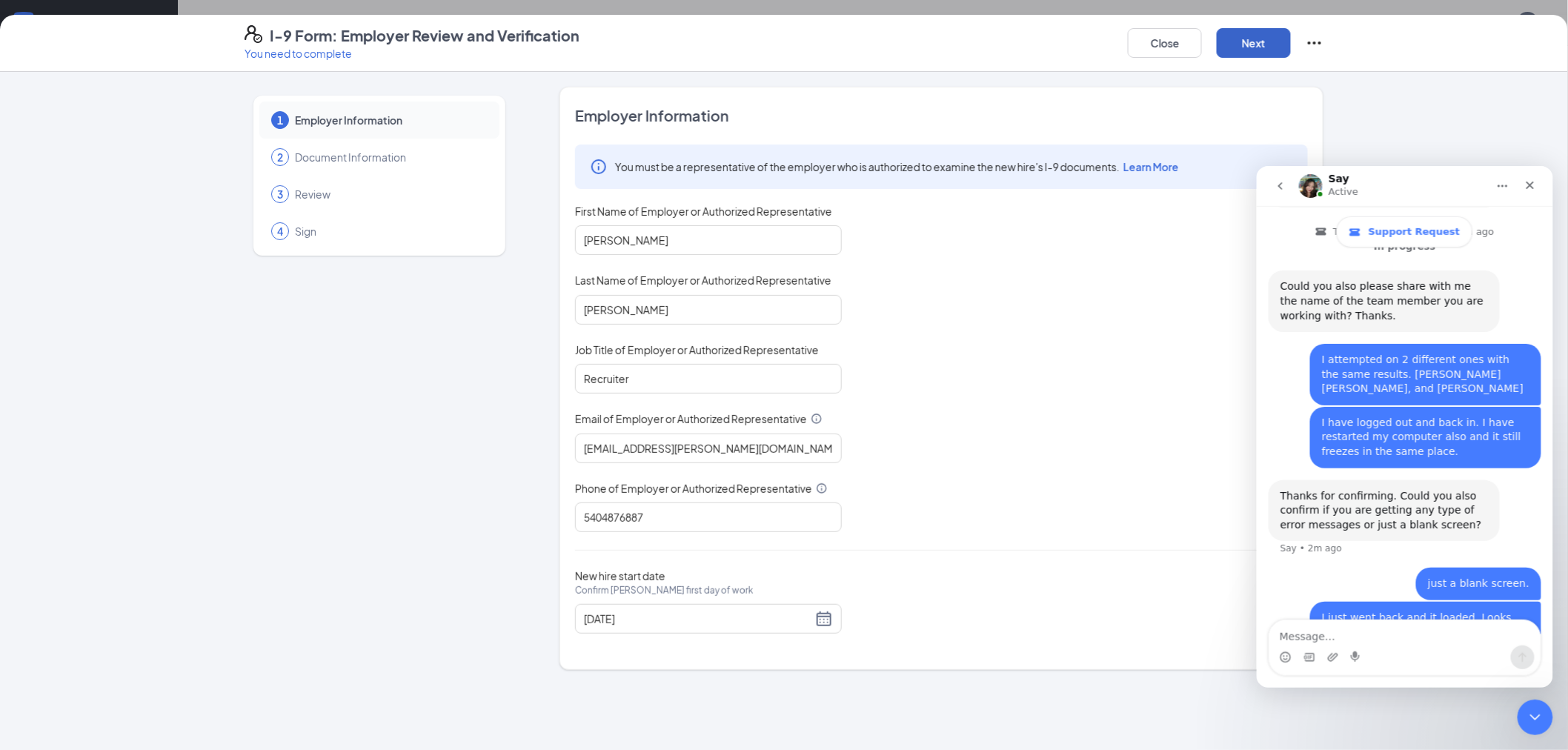
click at [1246, 41] on button "Next" at bounding box center [1253, 43] width 74 height 30
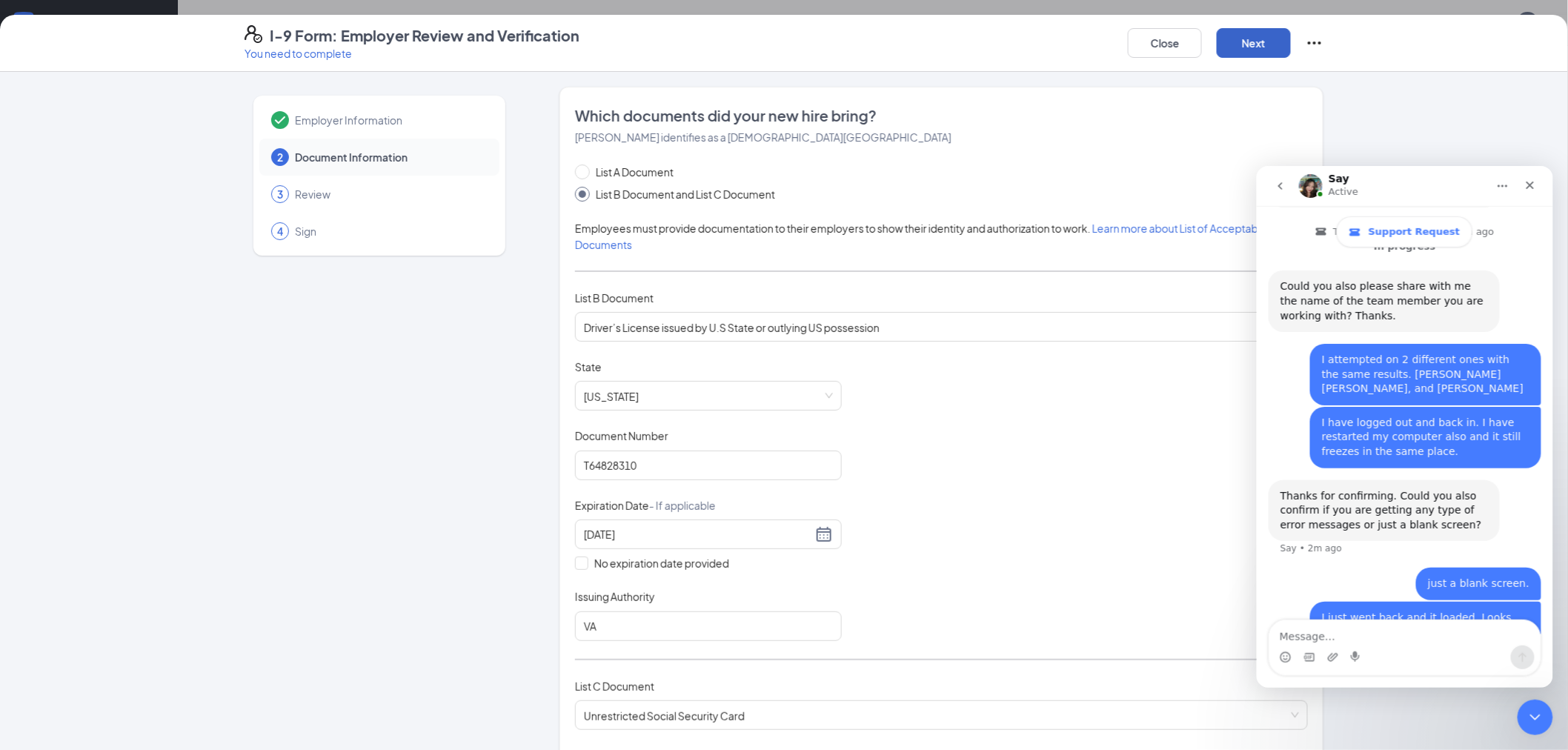
click at [1246, 41] on button "Next" at bounding box center [1253, 43] width 74 height 30
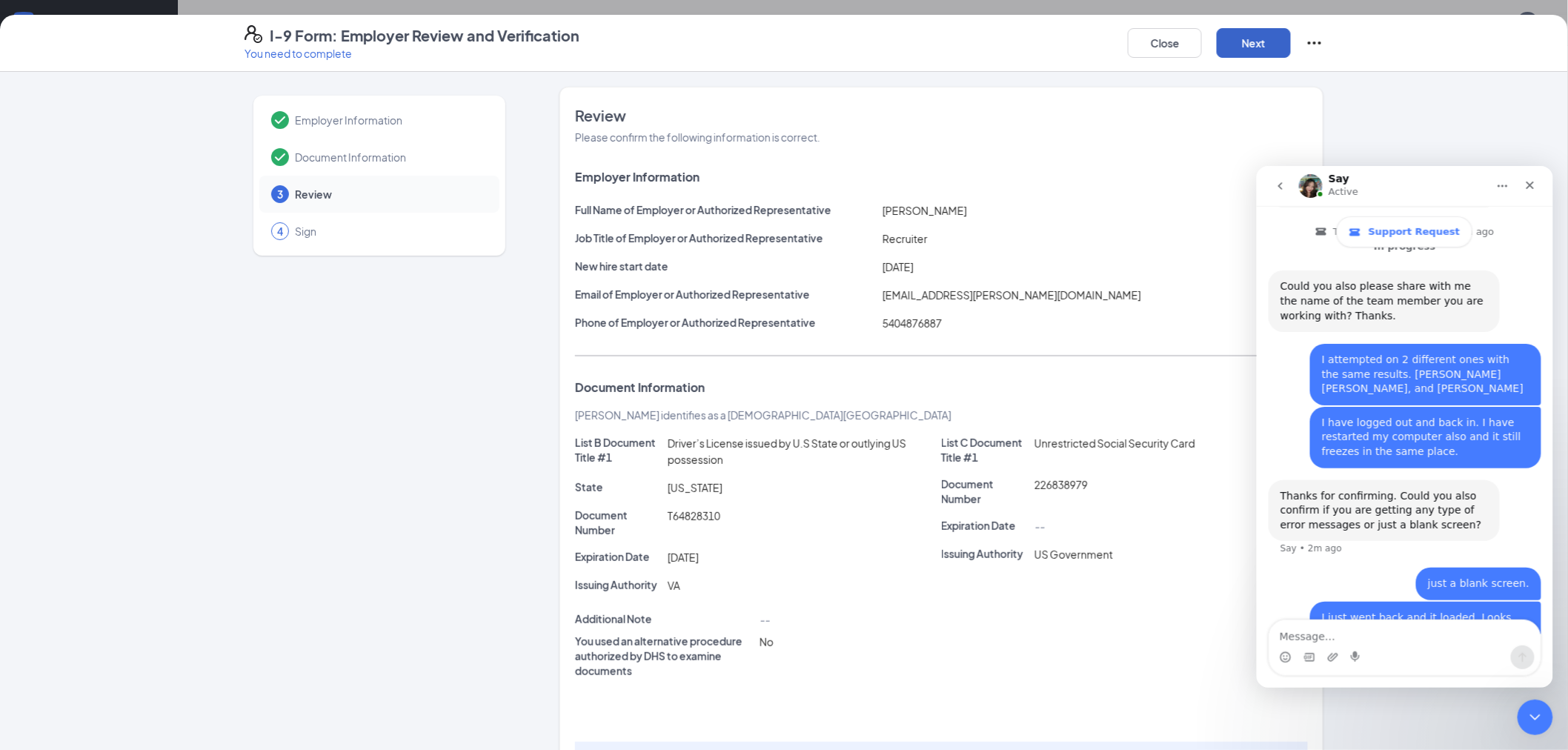
click at [1250, 37] on button "Next" at bounding box center [1253, 43] width 74 height 30
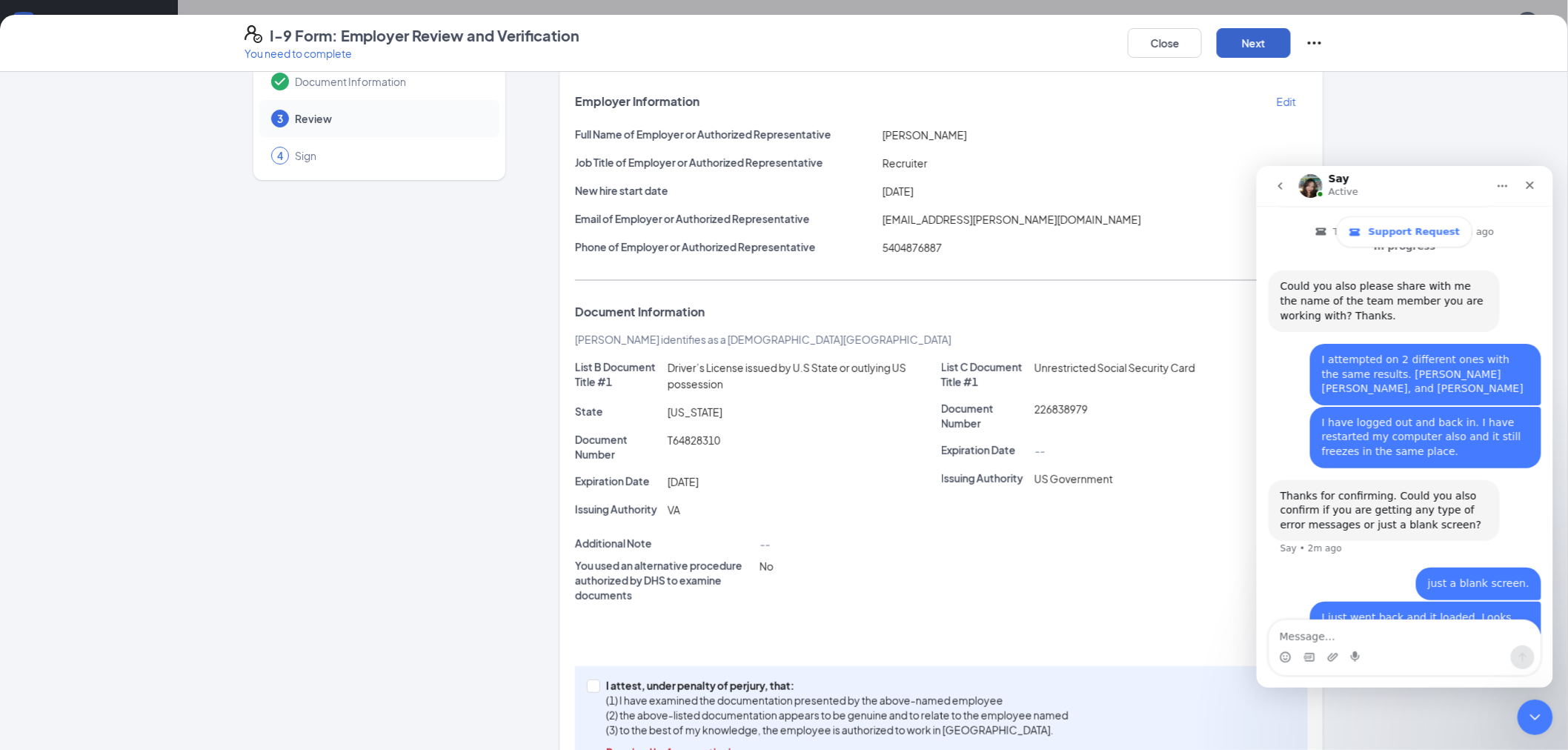
scroll to position [130, 0]
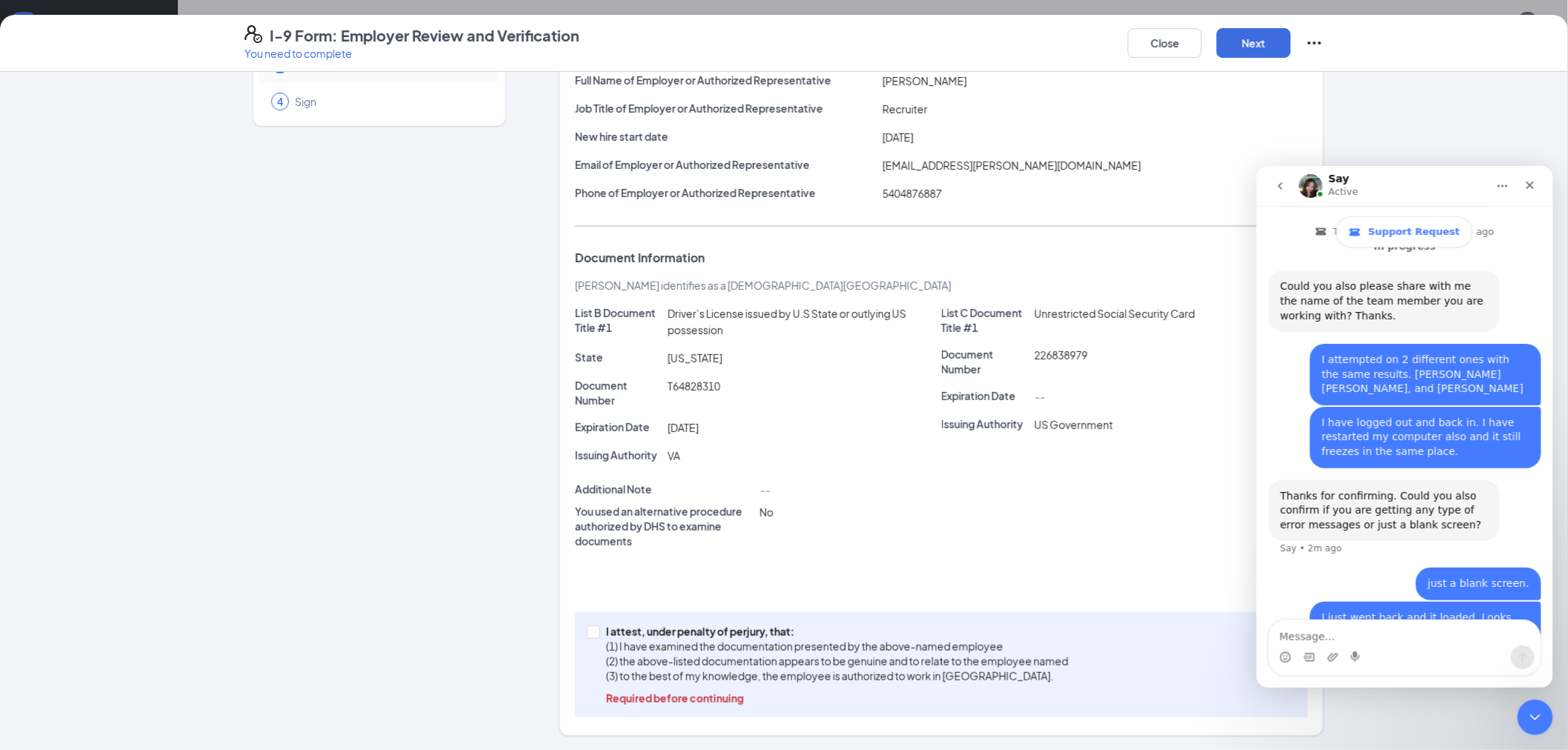
click at [578, 634] on div "I attest, under penalty of perjury, that: (1) I have examined the documentation…" at bounding box center [942, 665] width 733 height 106
click at [587, 630] on input "I attest, under penalty of perjury, that: (1) I have examined the documentation…" at bounding box center [592, 630] width 10 height 10
checkbox input "true"
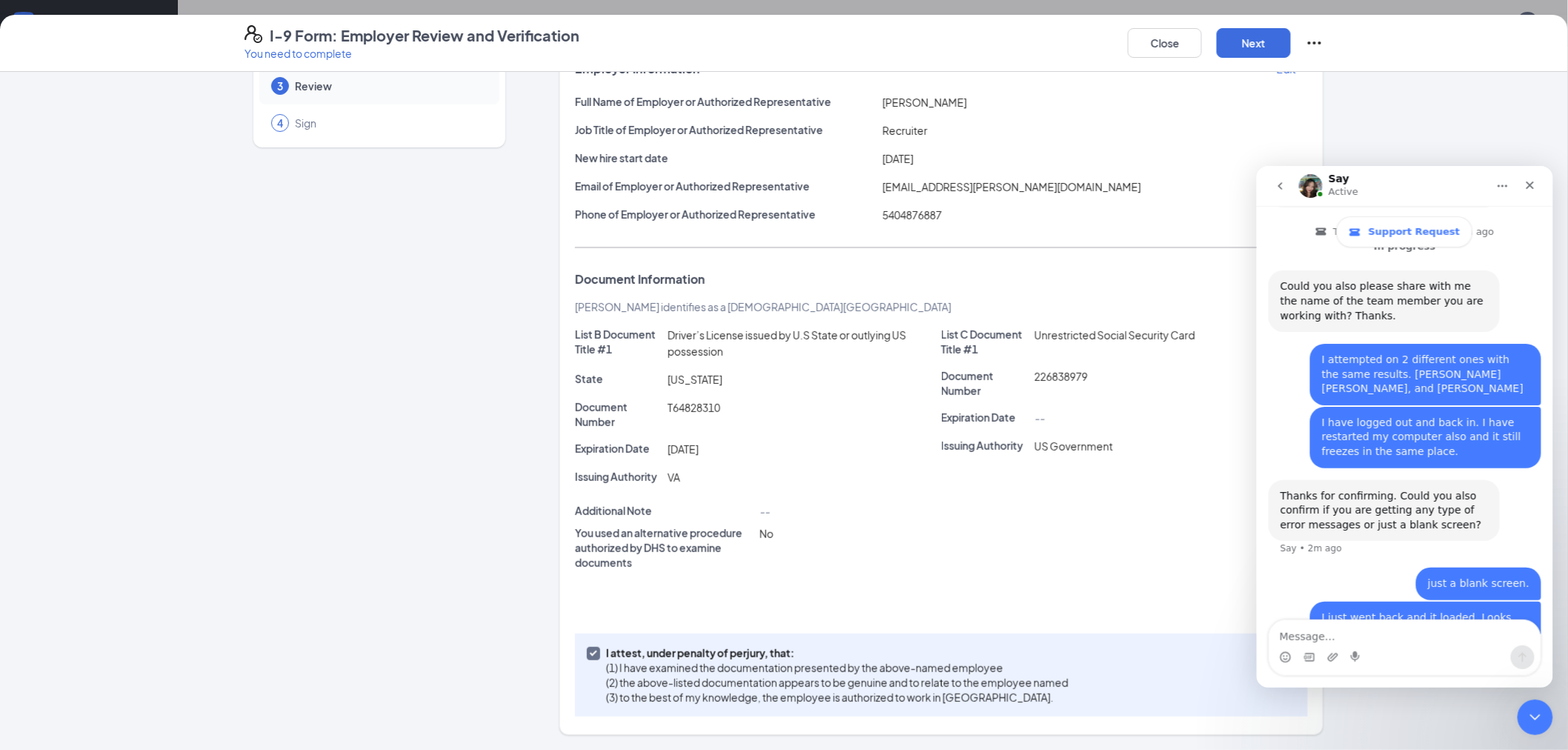
scroll to position [108, 0]
click at [1269, 43] on button "Next" at bounding box center [1253, 43] width 74 height 30
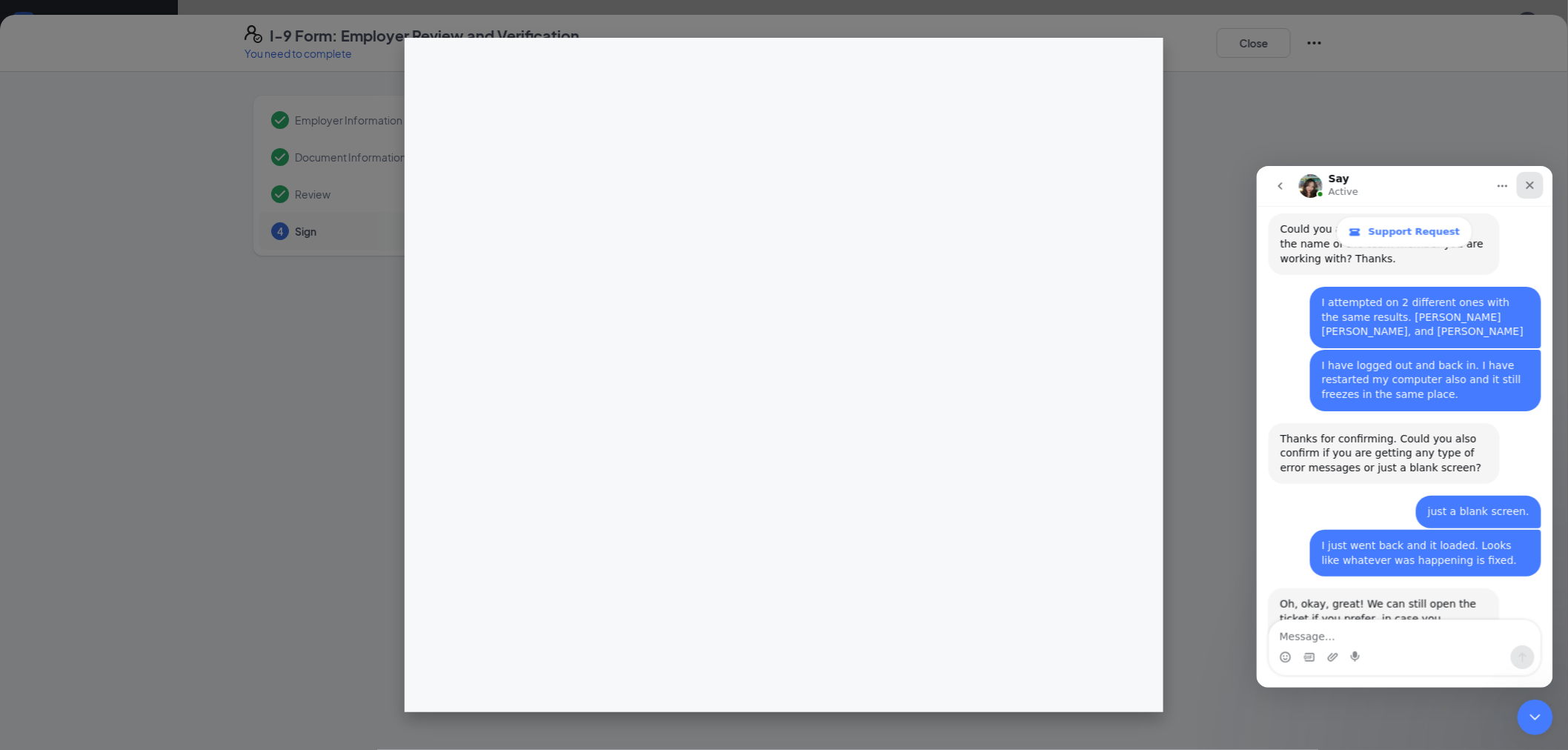
scroll to position [524, 0]
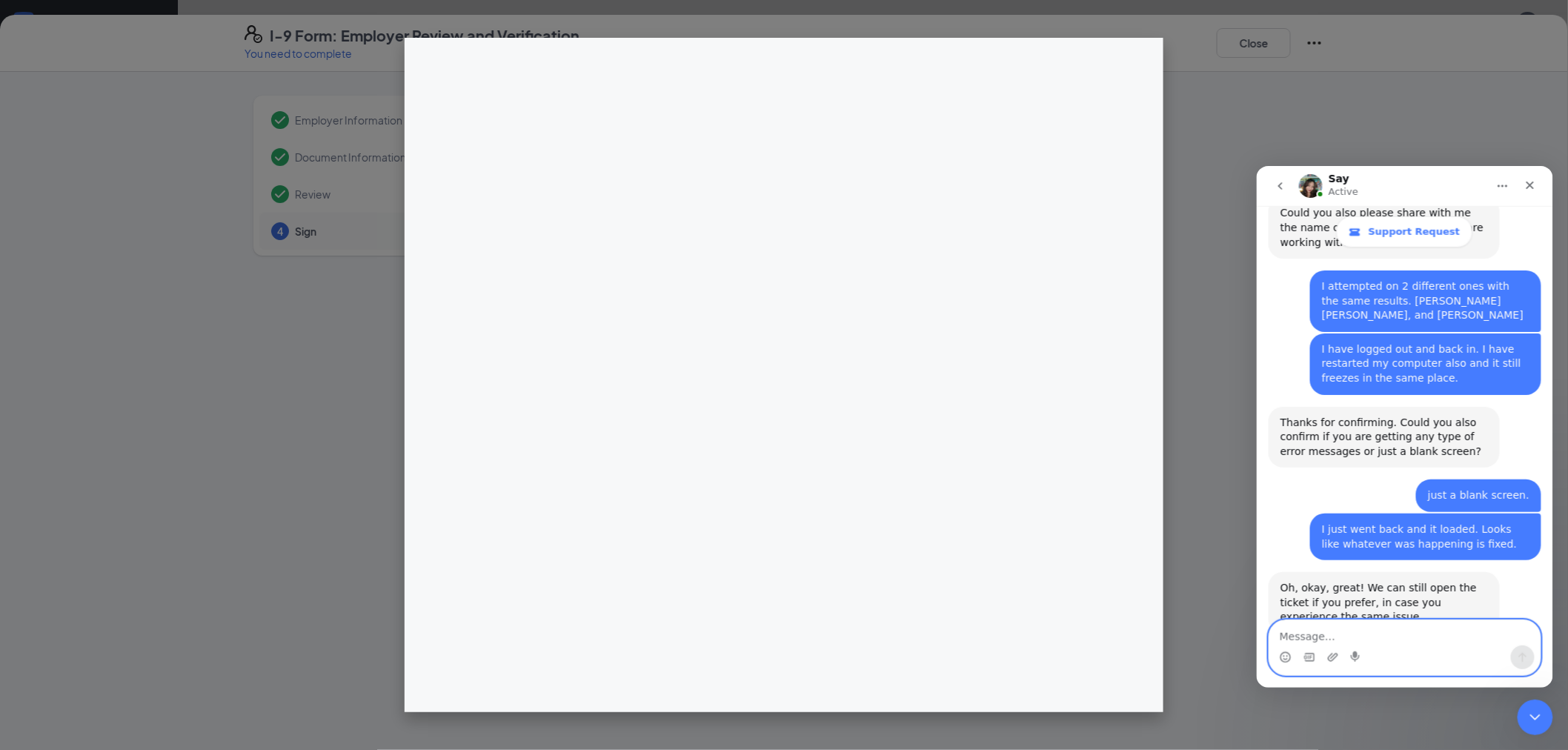
click at [1359, 639] on textarea "Message…" at bounding box center [1404, 632] width 271 height 25
type textarea "Yeah ill make sure I can do my others. Thank you."
click at [1527, 661] on icon "Send a message…" at bounding box center [1521, 656] width 12 height 12
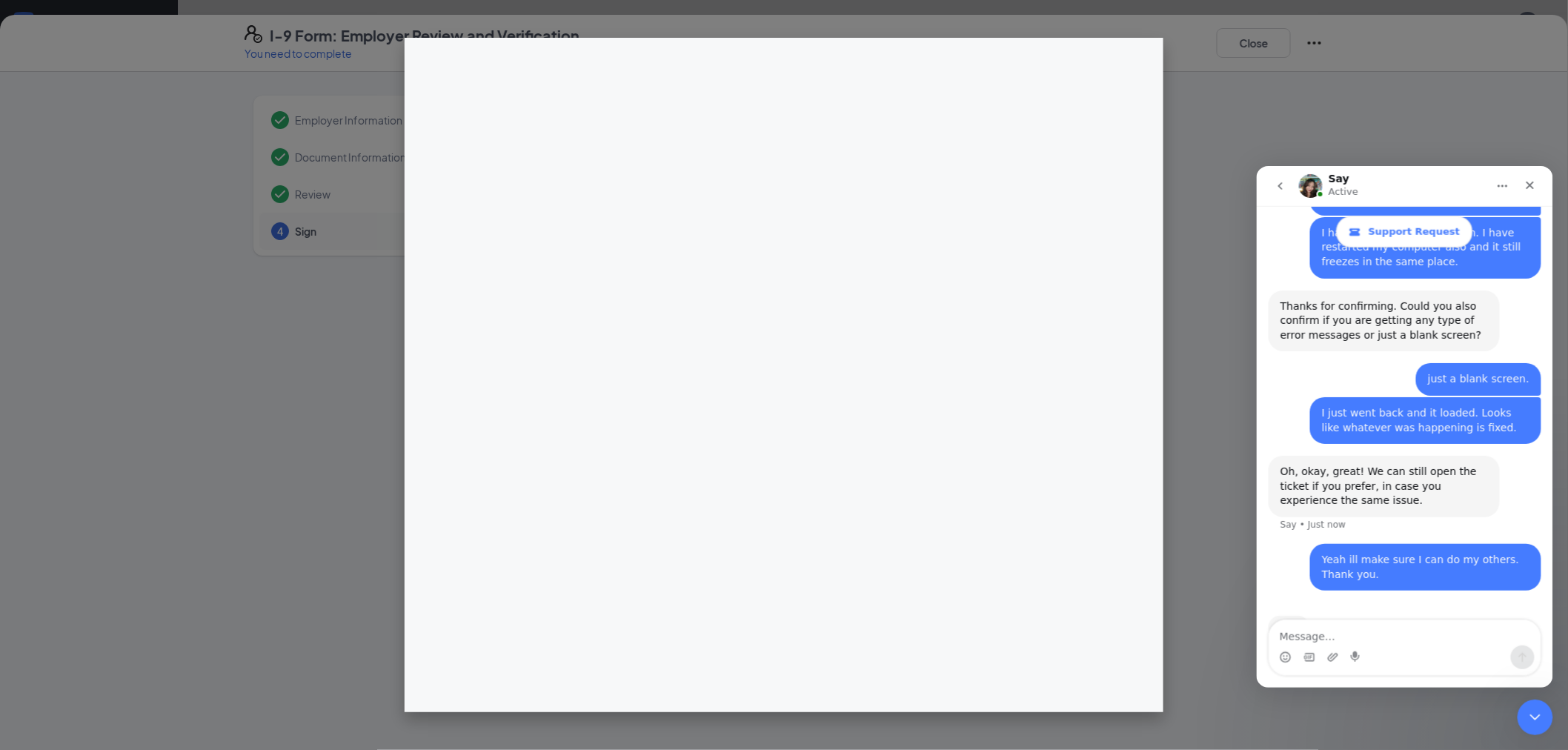
scroll to position [640, 0]
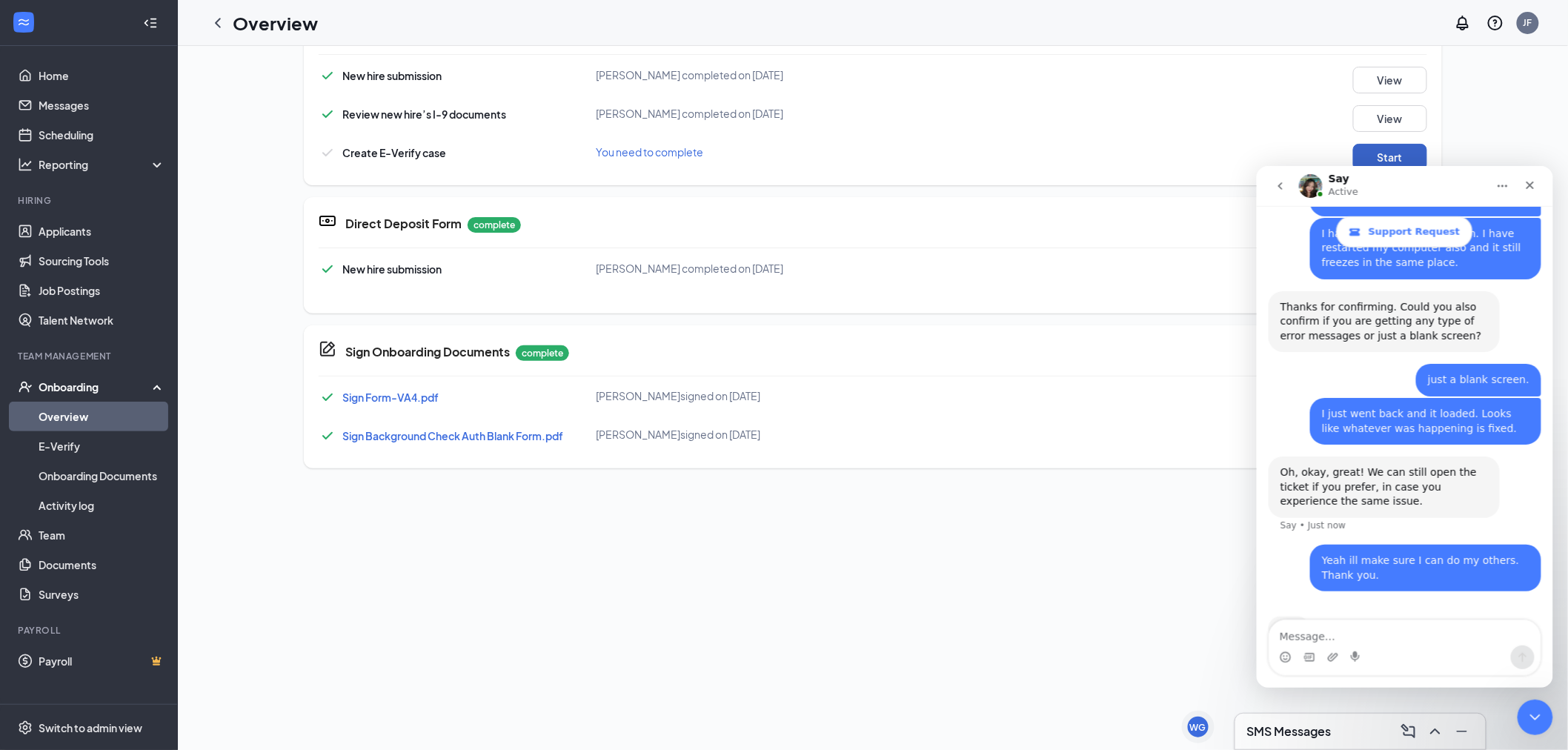
click at [1381, 147] on button "Start" at bounding box center [1389, 157] width 74 height 27
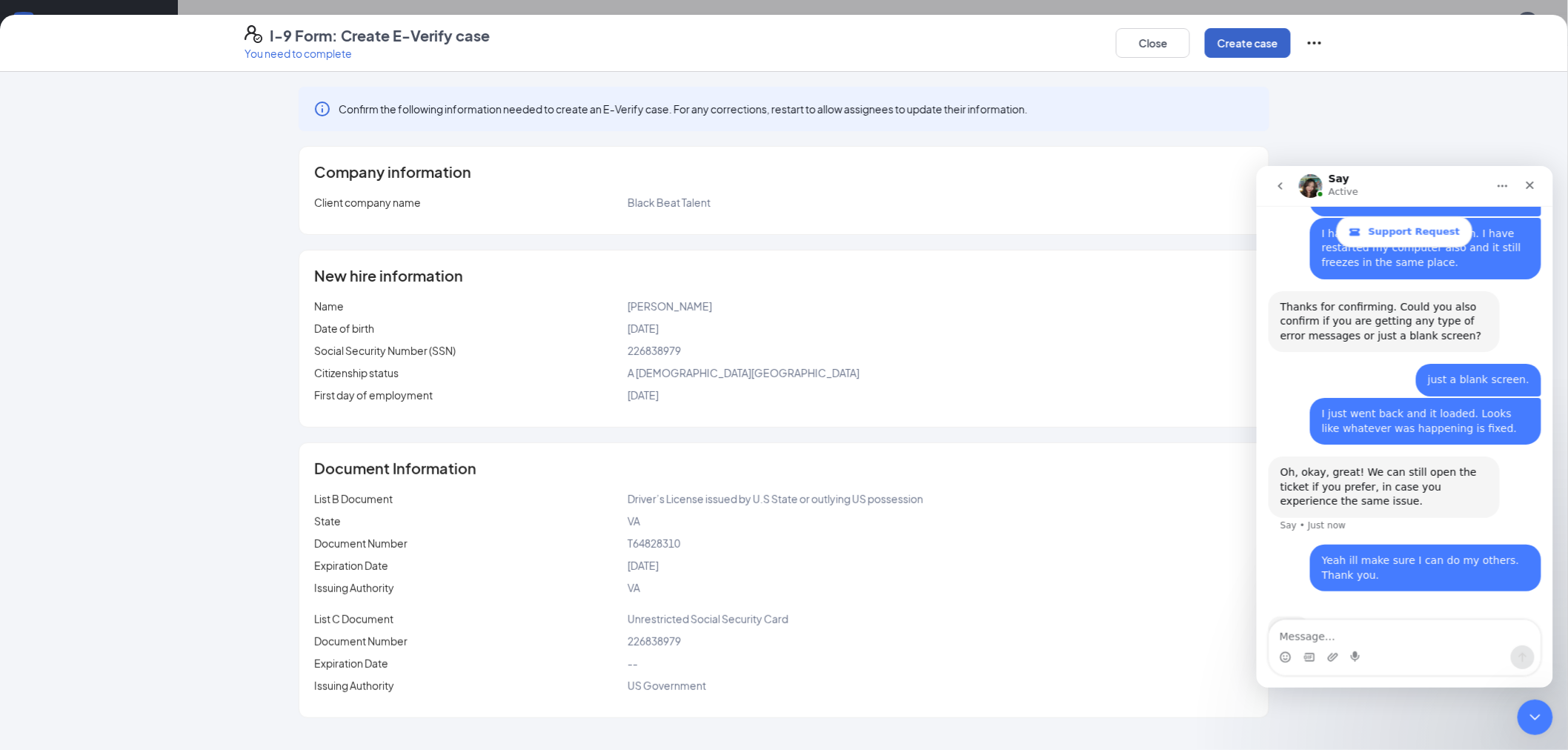
click at [1226, 39] on button "Create case" at bounding box center [1248, 43] width 86 height 30
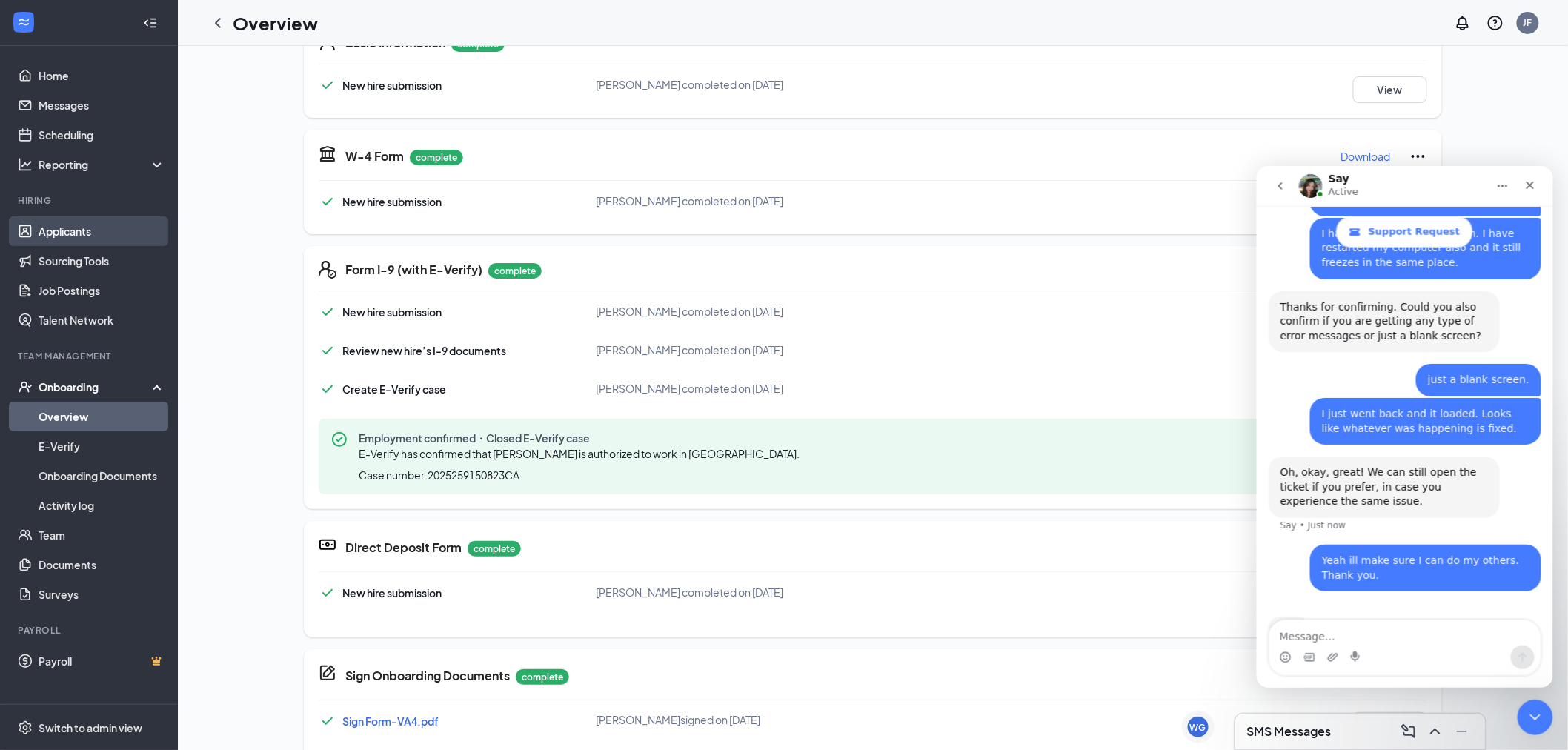
scroll to position [82, 0]
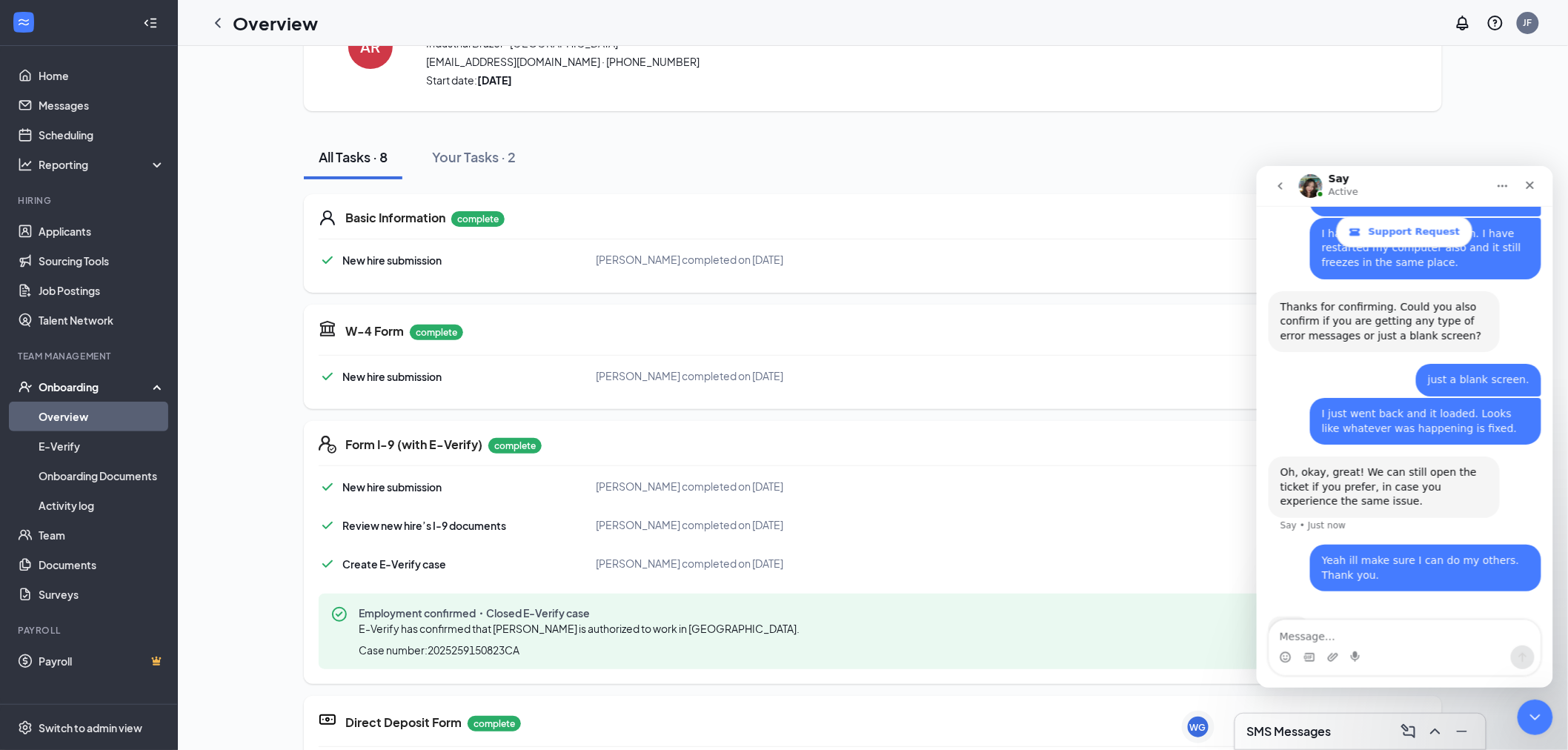
click at [94, 411] on link "Overview" at bounding box center [102, 417] width 127 height 30
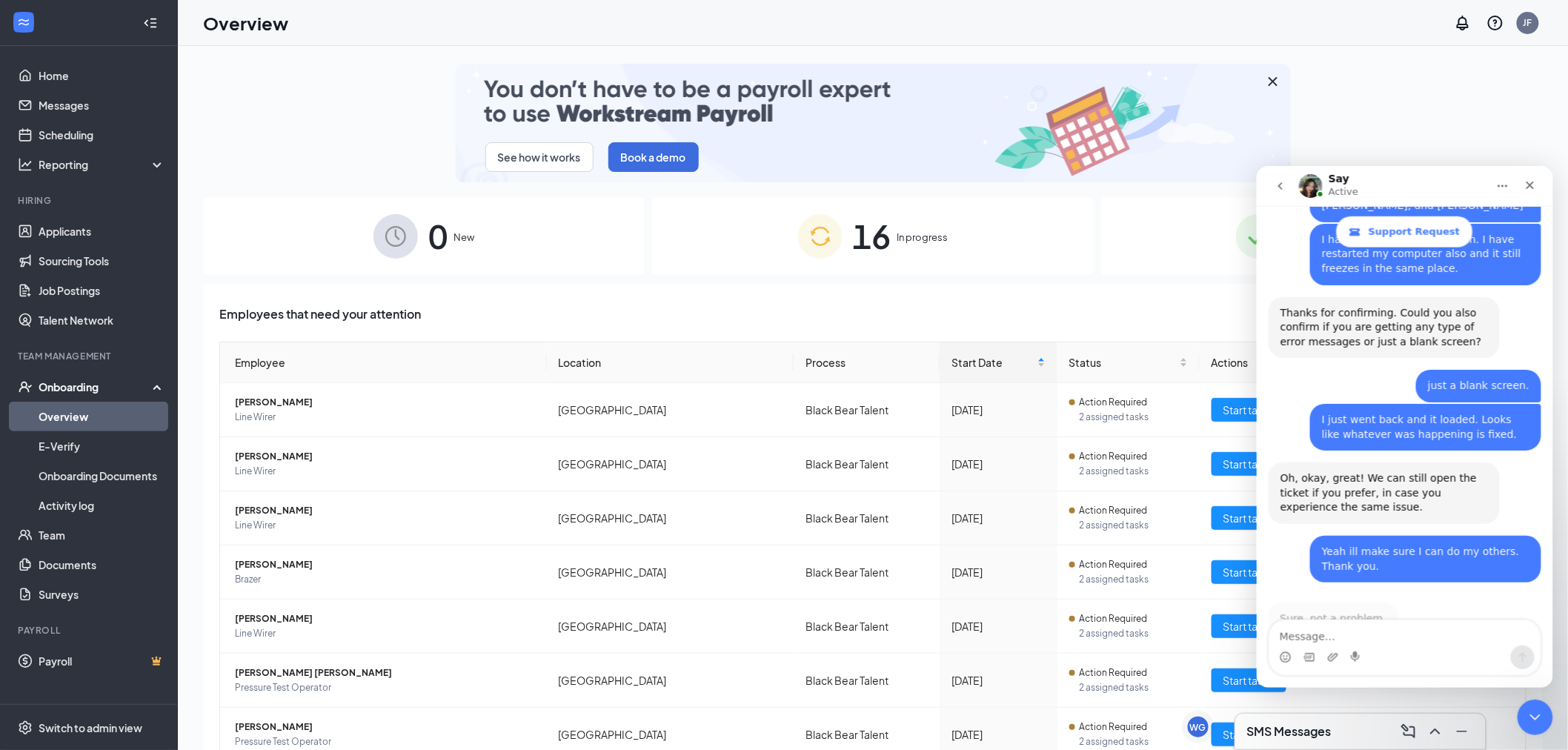
click at [1427, 177] on div "Say Active" at bounding box center [1391, 186] width 188 height 26
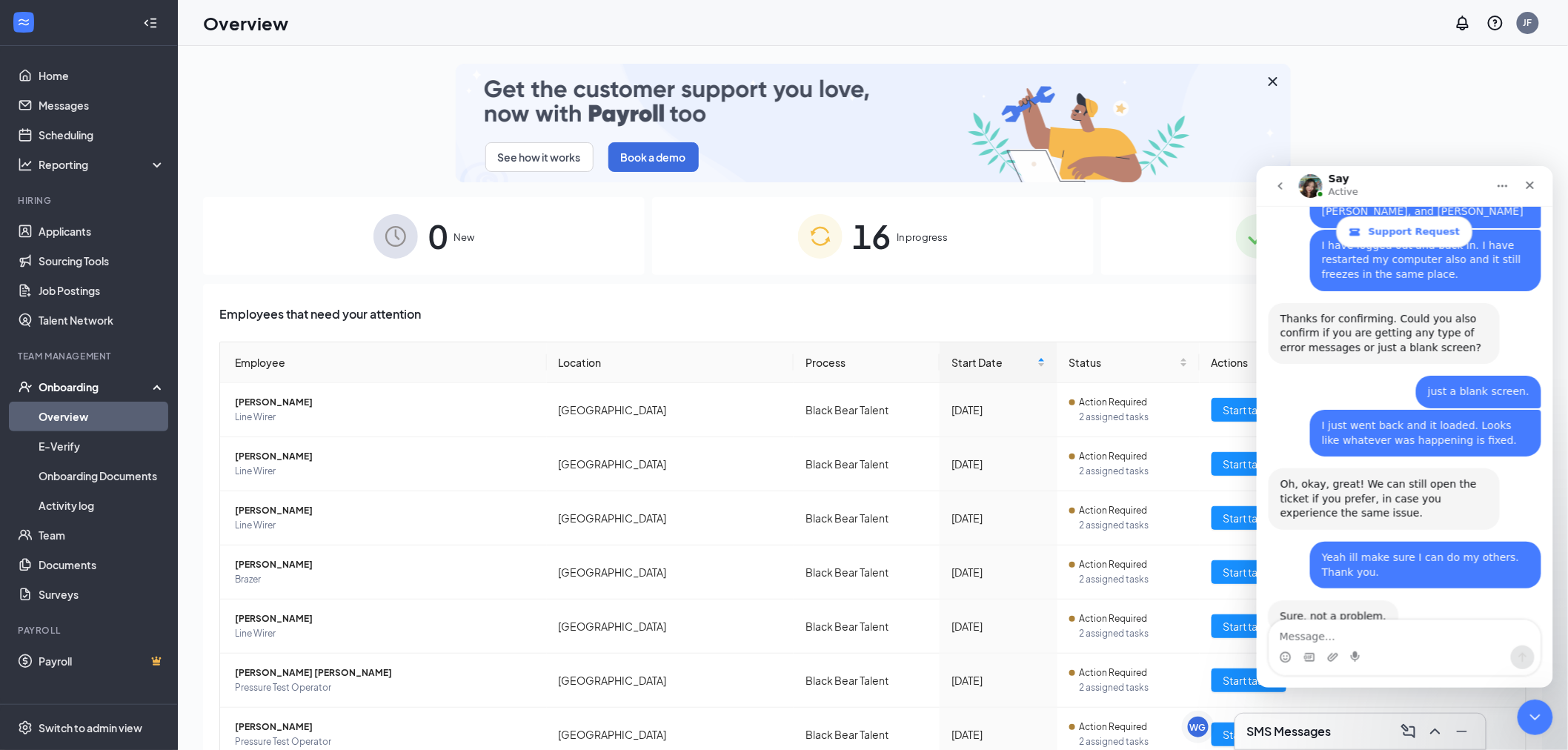
scroll to position [627, 0]
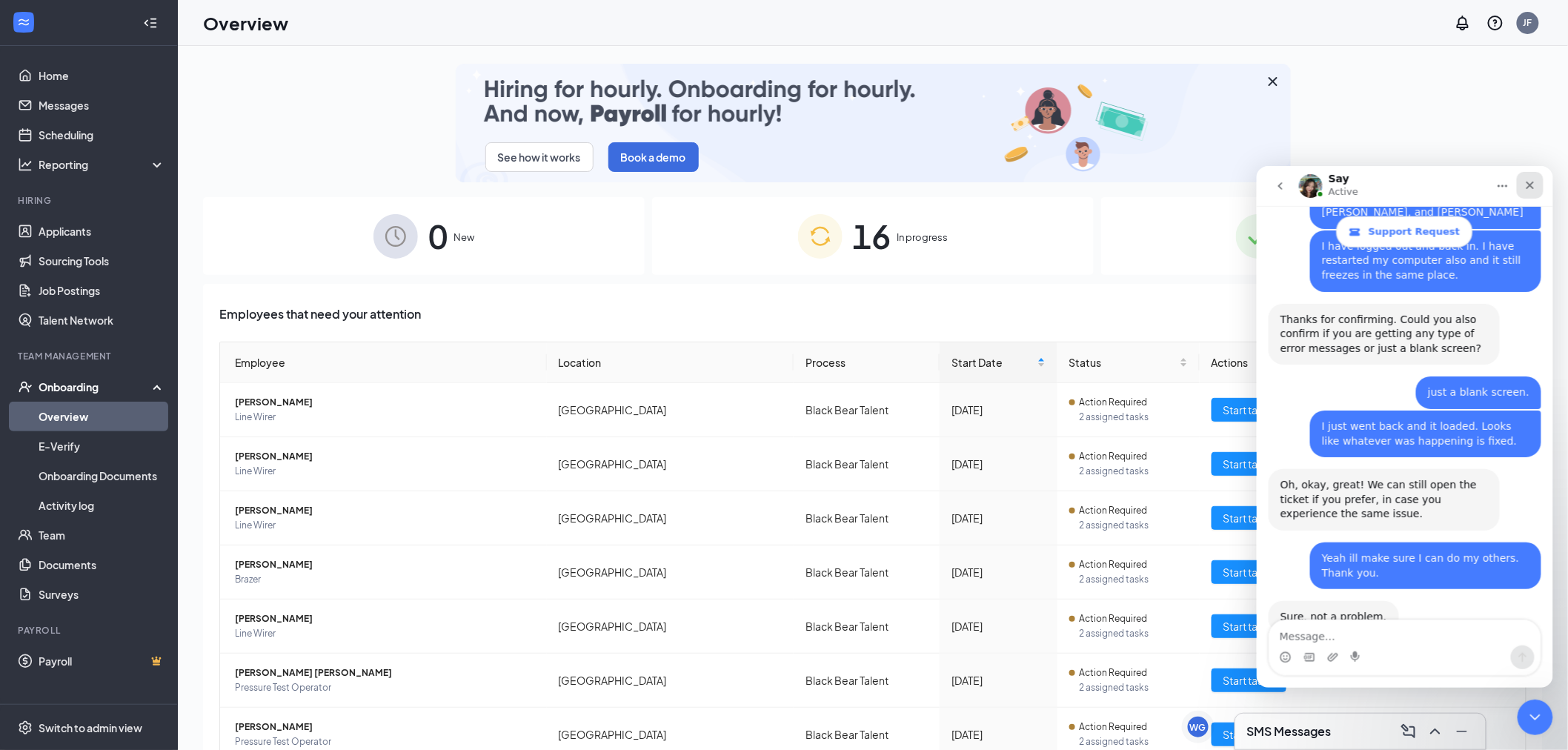
click at [1532, 191] on div "Close" at bounding box center [1529, 184] width 27 height 27
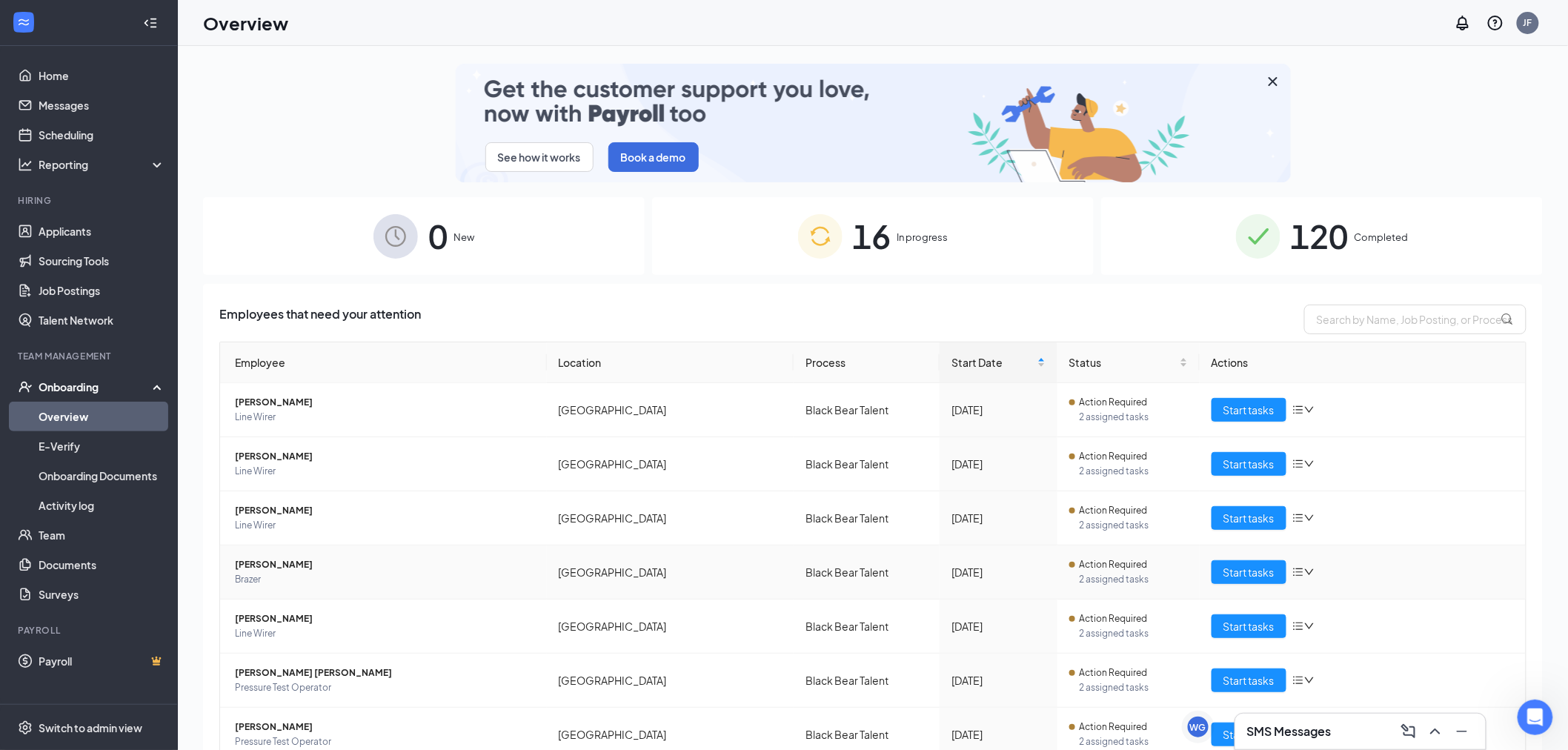
drag, startPoint x: 1125, startPoint y: 595, endPoint x: 953, endPoint y: 315, distance: 328.6
click at [953, 315] on div "Employees that need your attention" at bounding box center [873, 320] width 1307 height 30
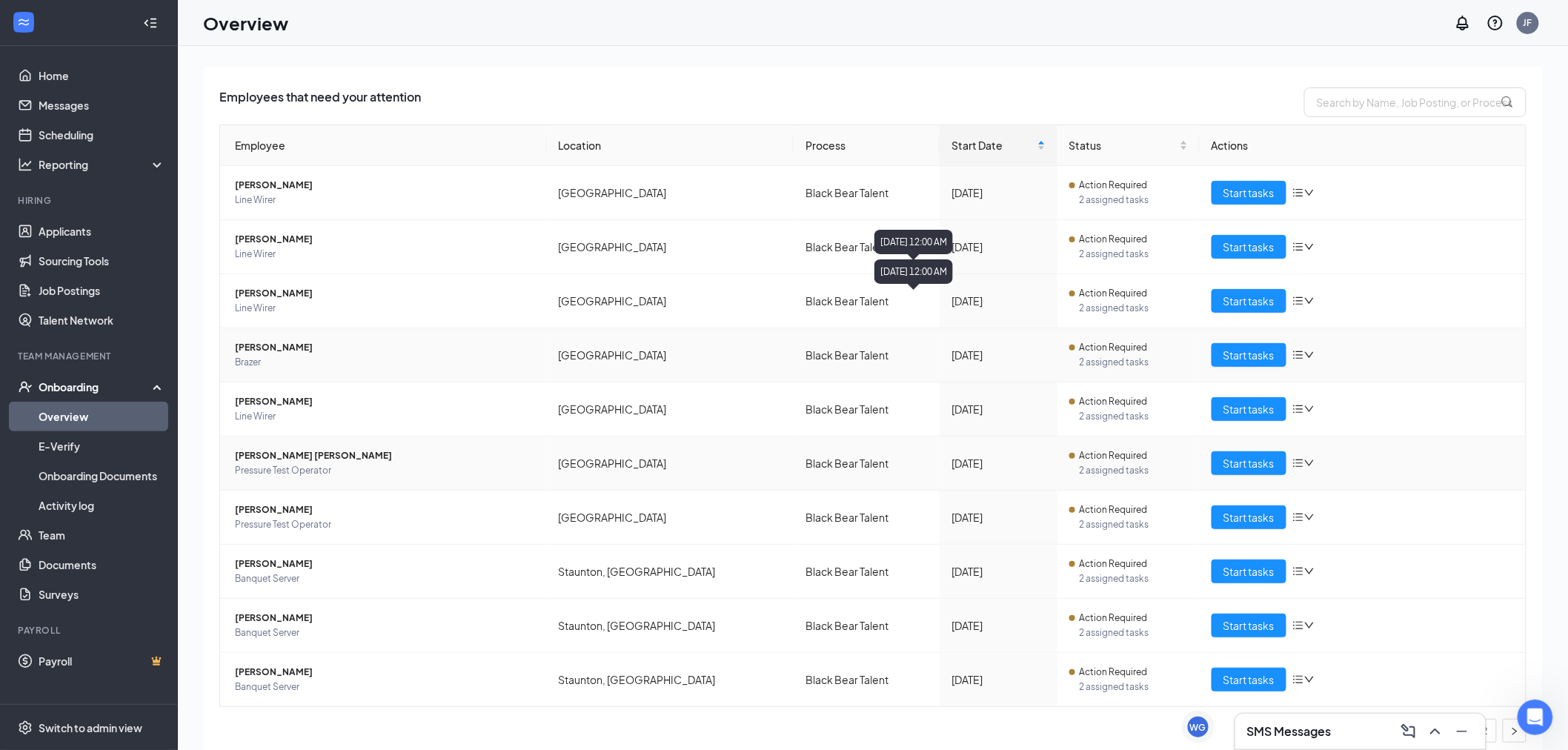
scroll to position [225, 0]
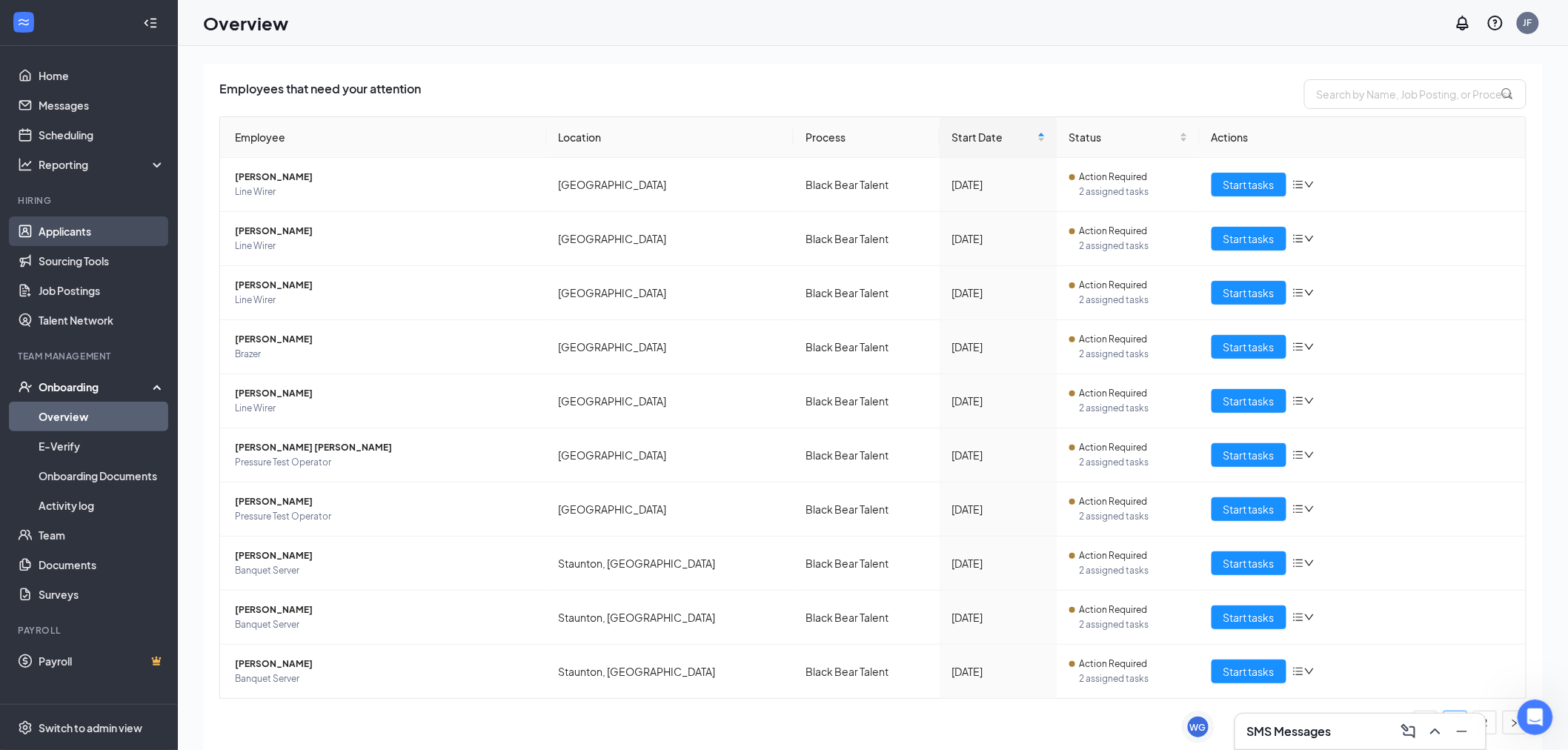
click at [84, 238] on link "Applicants" at bounding box center [102, 231] width 127 height 30
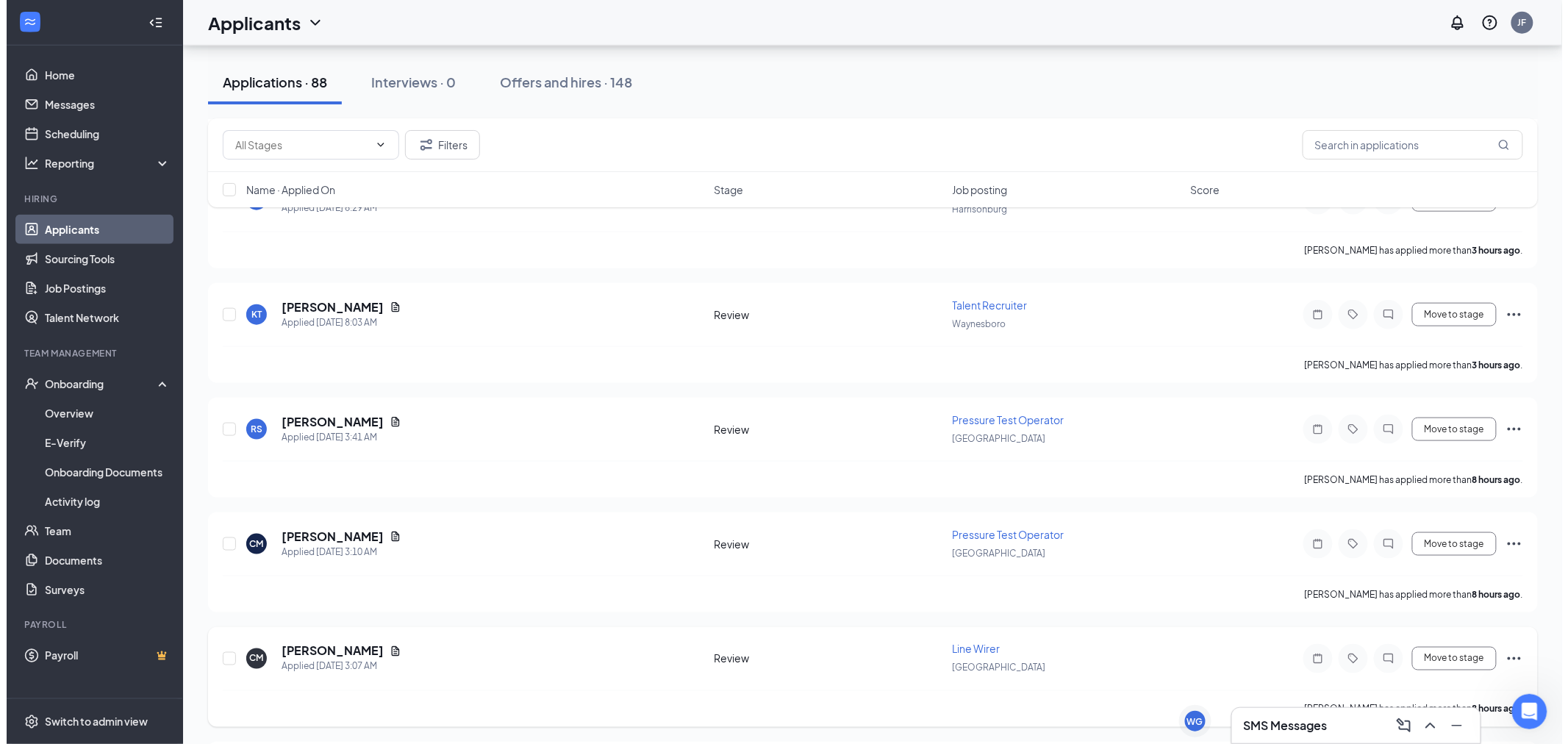
scroll to position [571, 0]
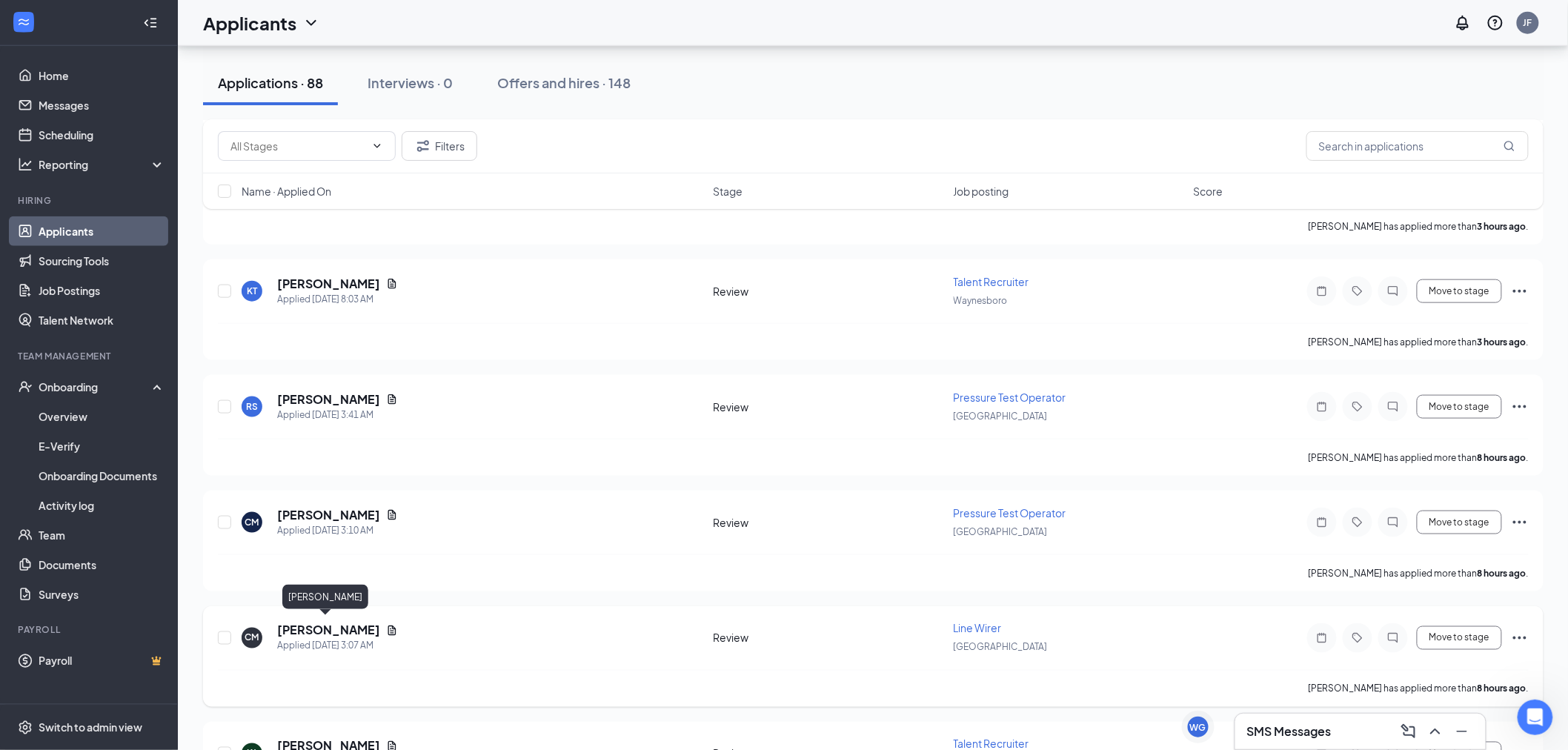
click at [321, 631] on h5 "[PERSON_NAME]" at bounding box center [328, 630] width 103 height 16
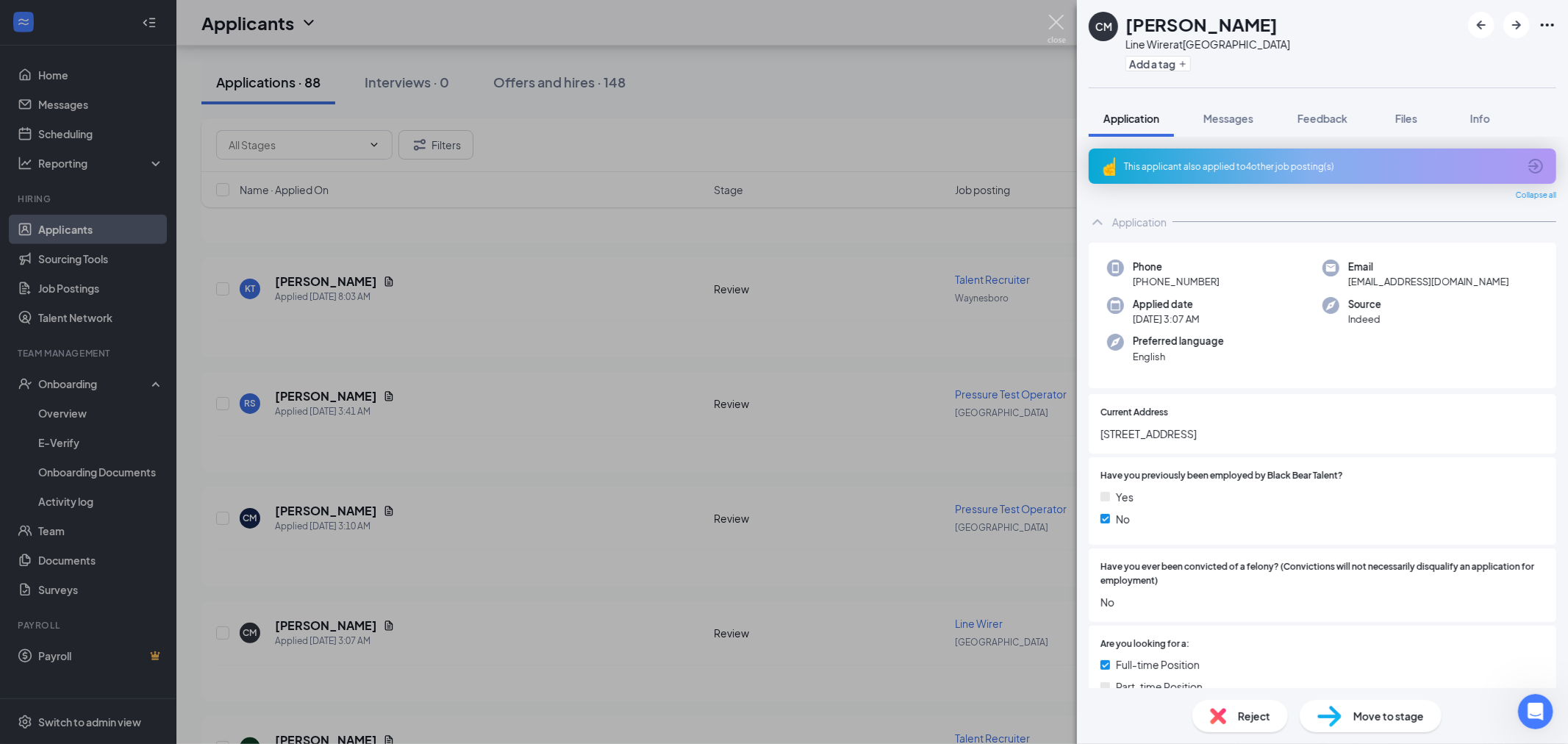
click at [1060, 23] on img at bounding box center [1057, 29] width 19 height 29
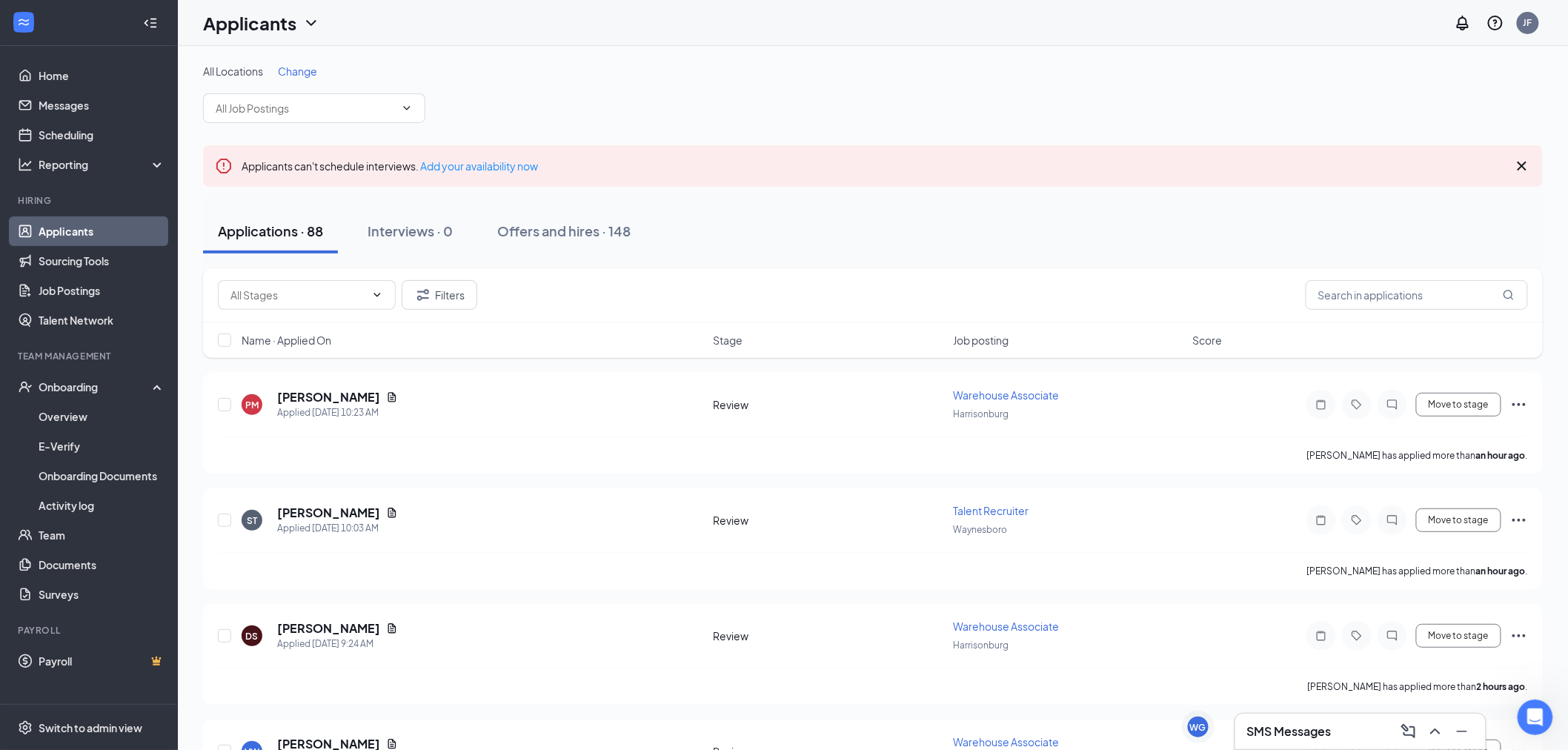
click at [302, 70] on span "Change" at bounding box center [297, 71] width 39 height 13
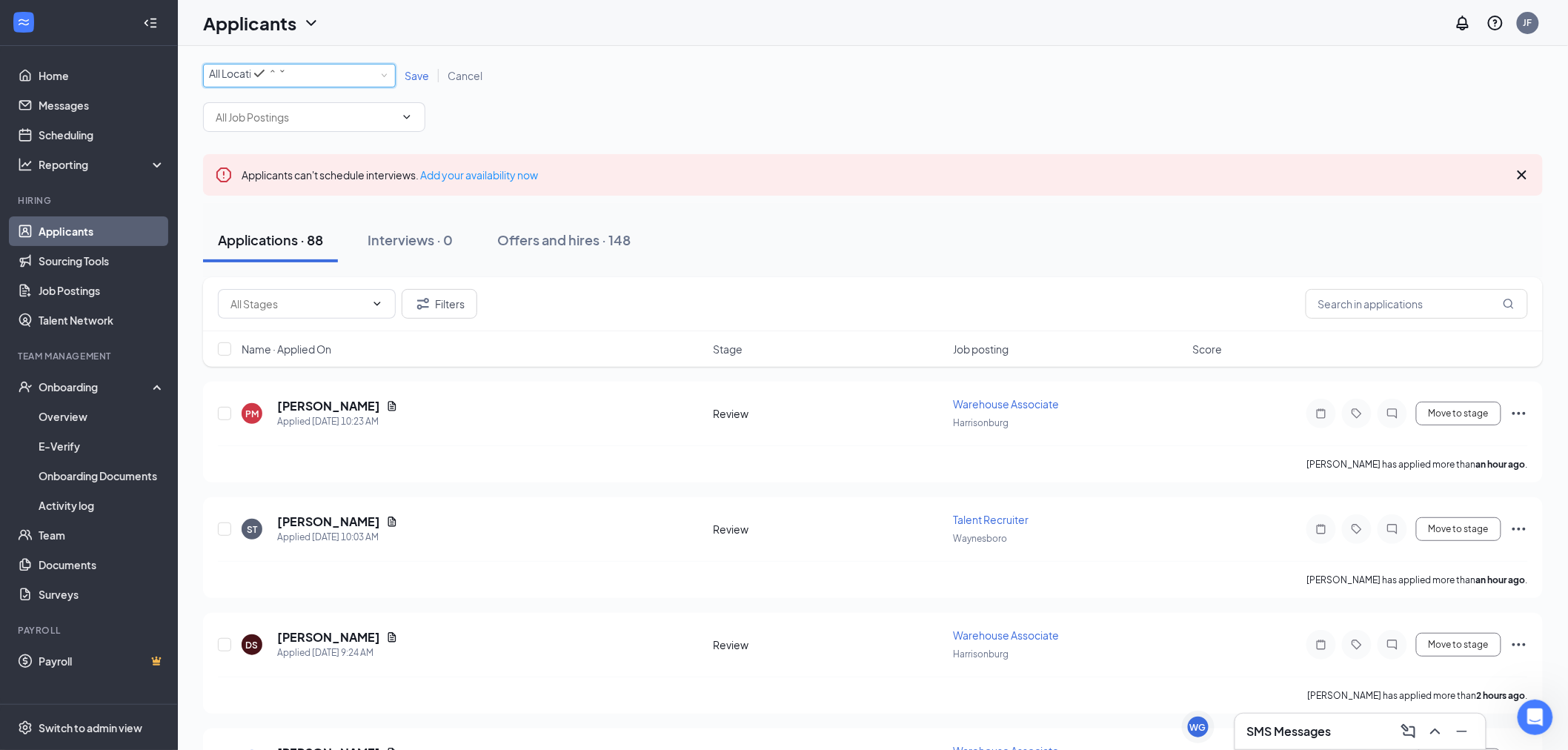
click at [287, 82] on div "All Locations" at bounding box center [247, 73] width 78 height 18
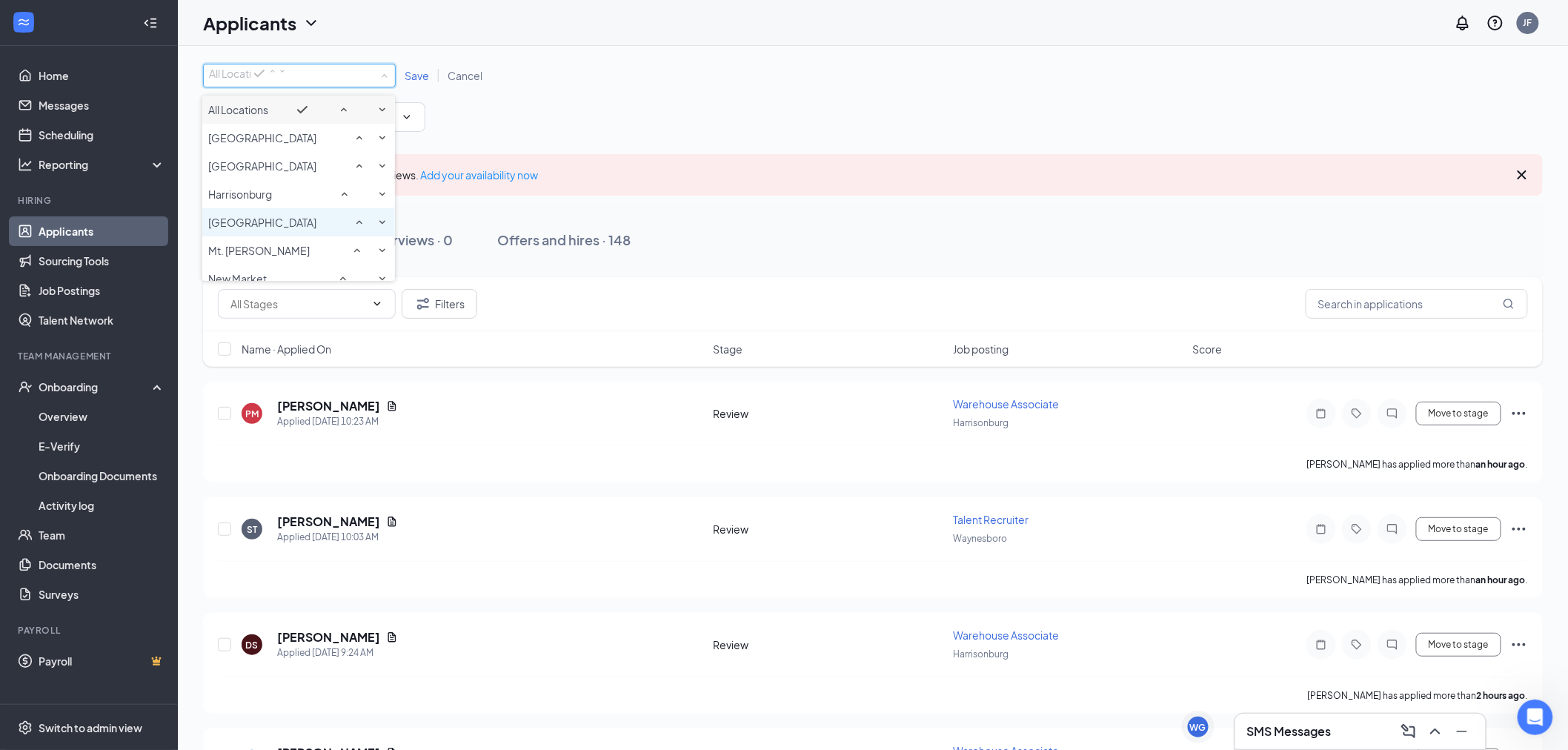
click at [266, 231] on div "[GEOGRAPHIC_DATA]" at bounding box center [298, 222] width 180 height 18
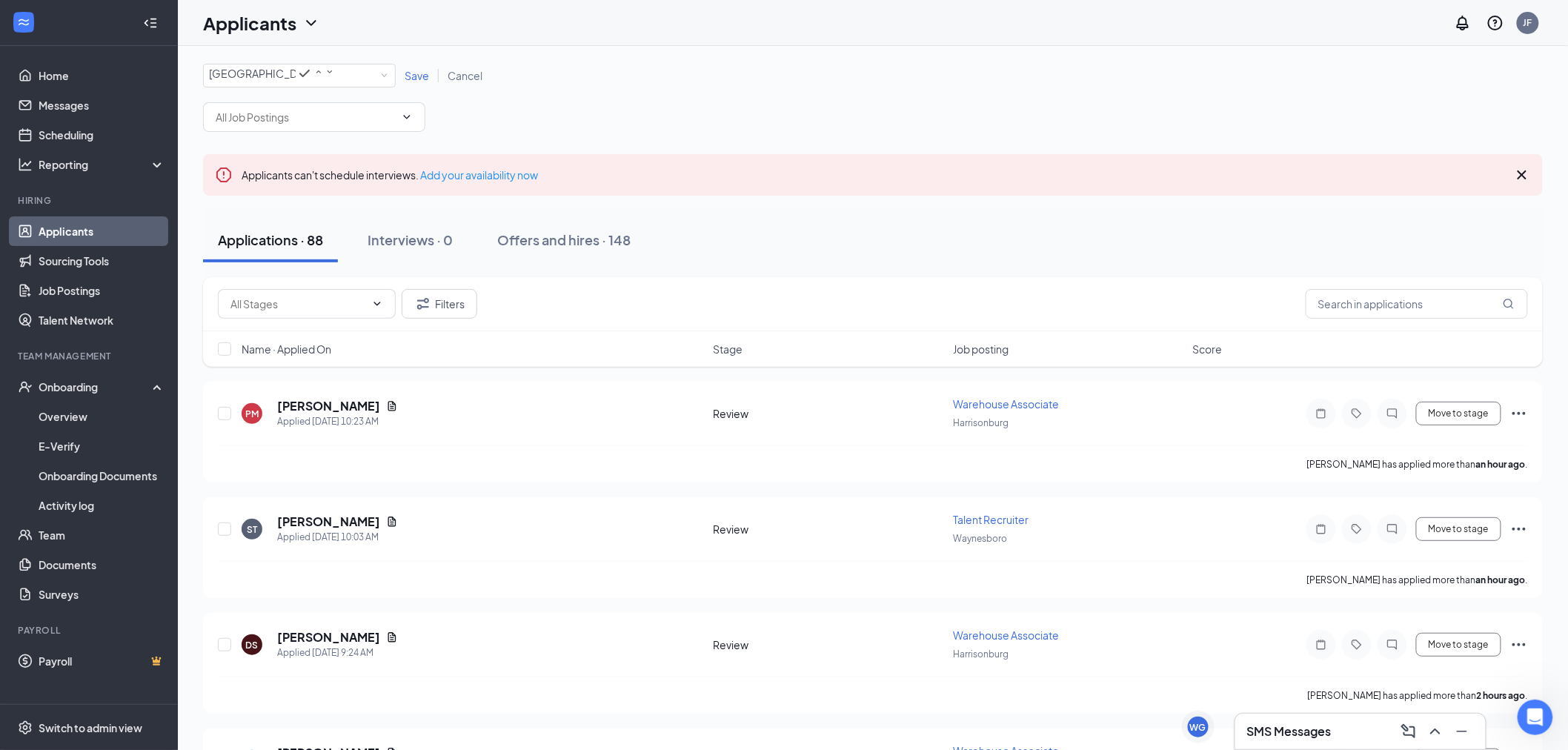
click at [419, 82] on span "Save" at bounding box center [417, 76] width 24 height 13
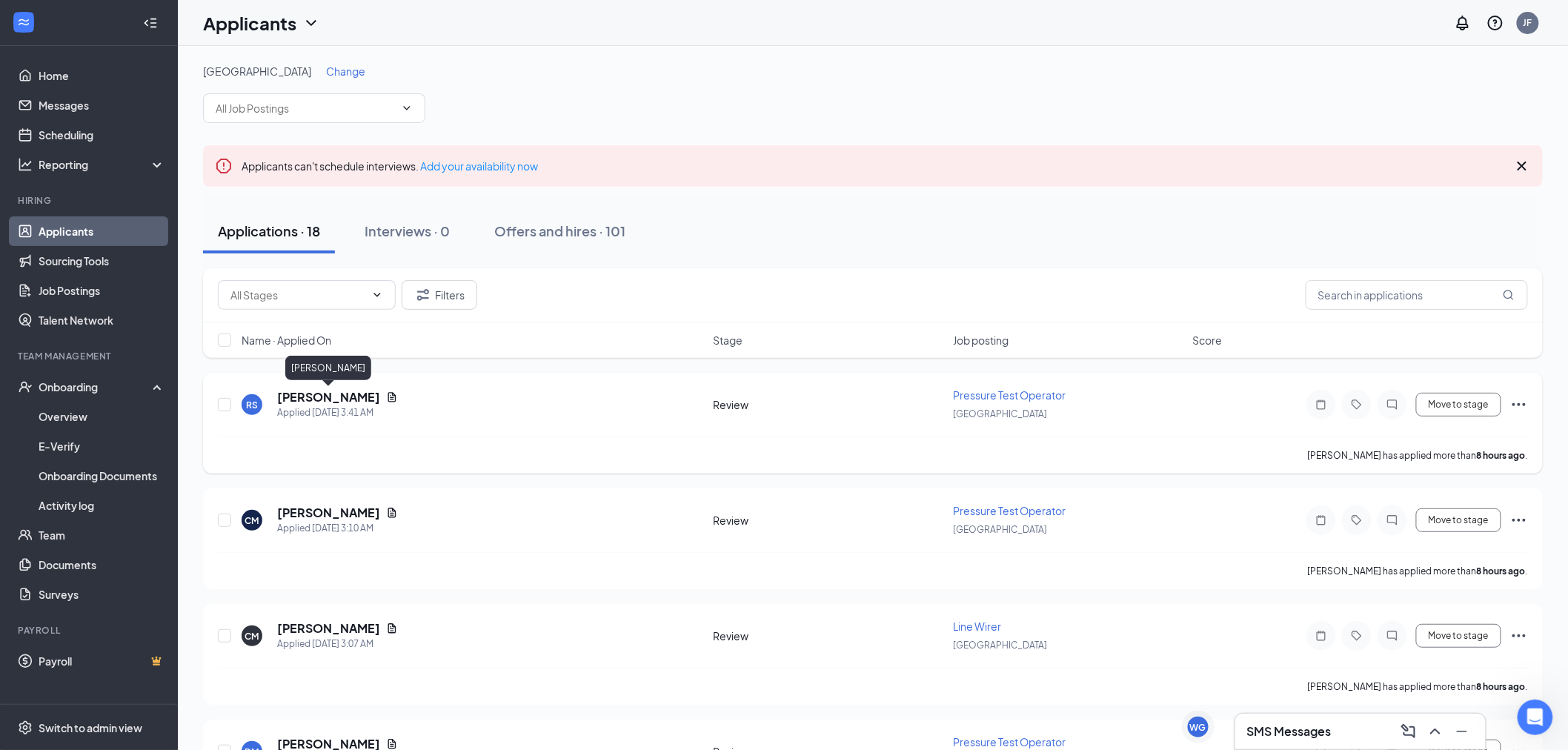
click at [323, 390] on h5 "[PERSON_NAME]" at bounding box center [328, 397] width 103 height 16
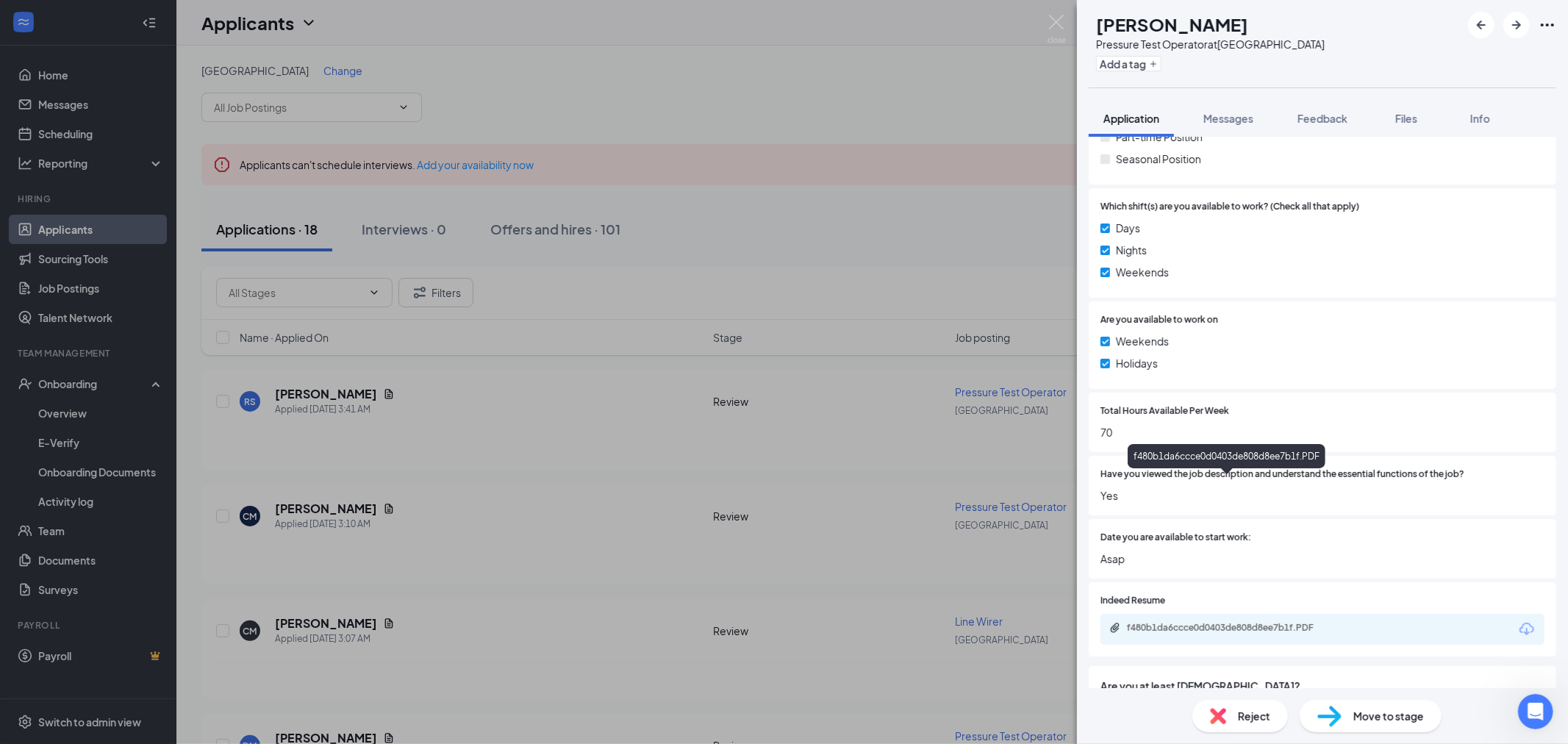
scroll to position [653, 0]
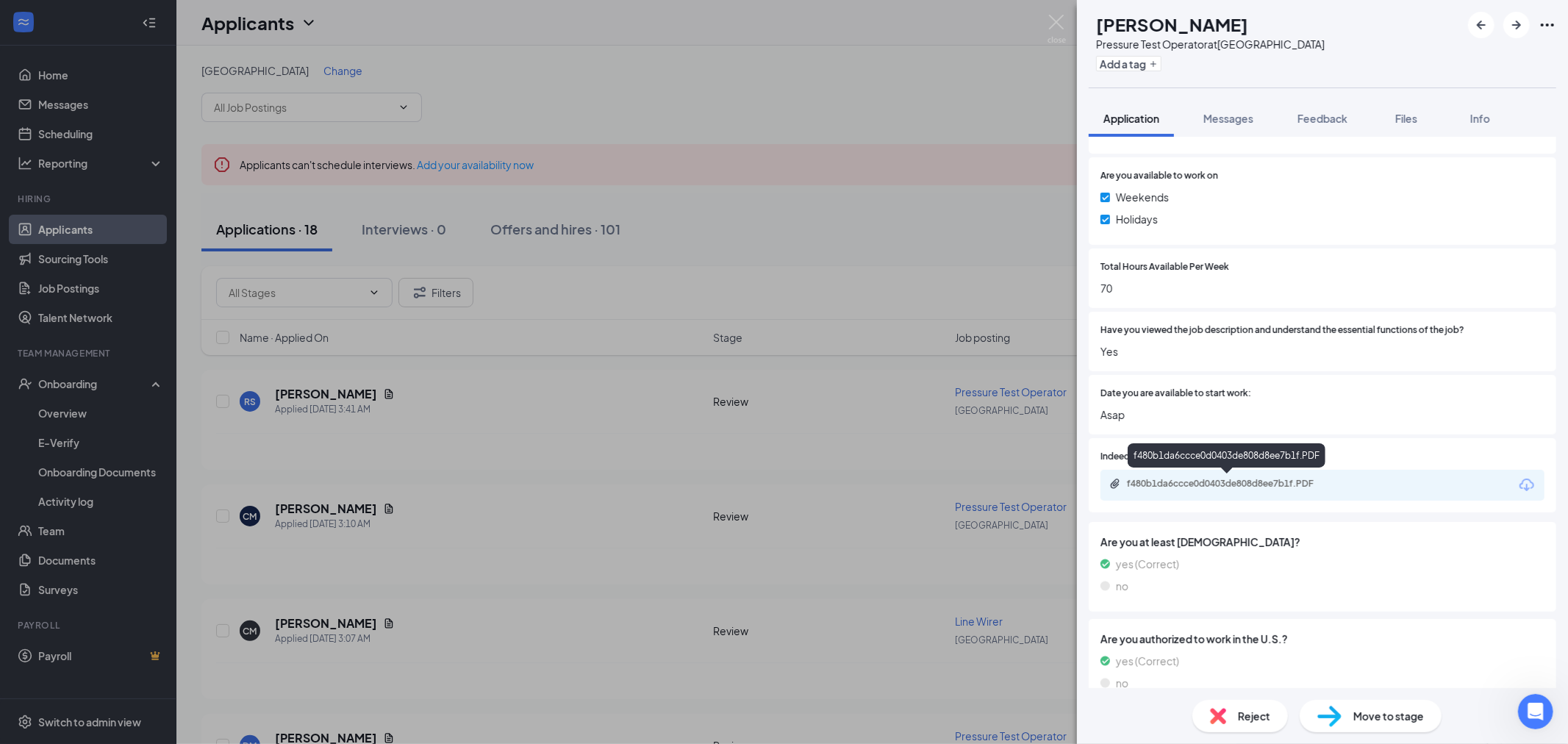
click at [1245, 478] on div "f480b1da6ccce0d0403de808d8ee7b1f.PDF" at bounding box center [1230, 483] width 206 height 12
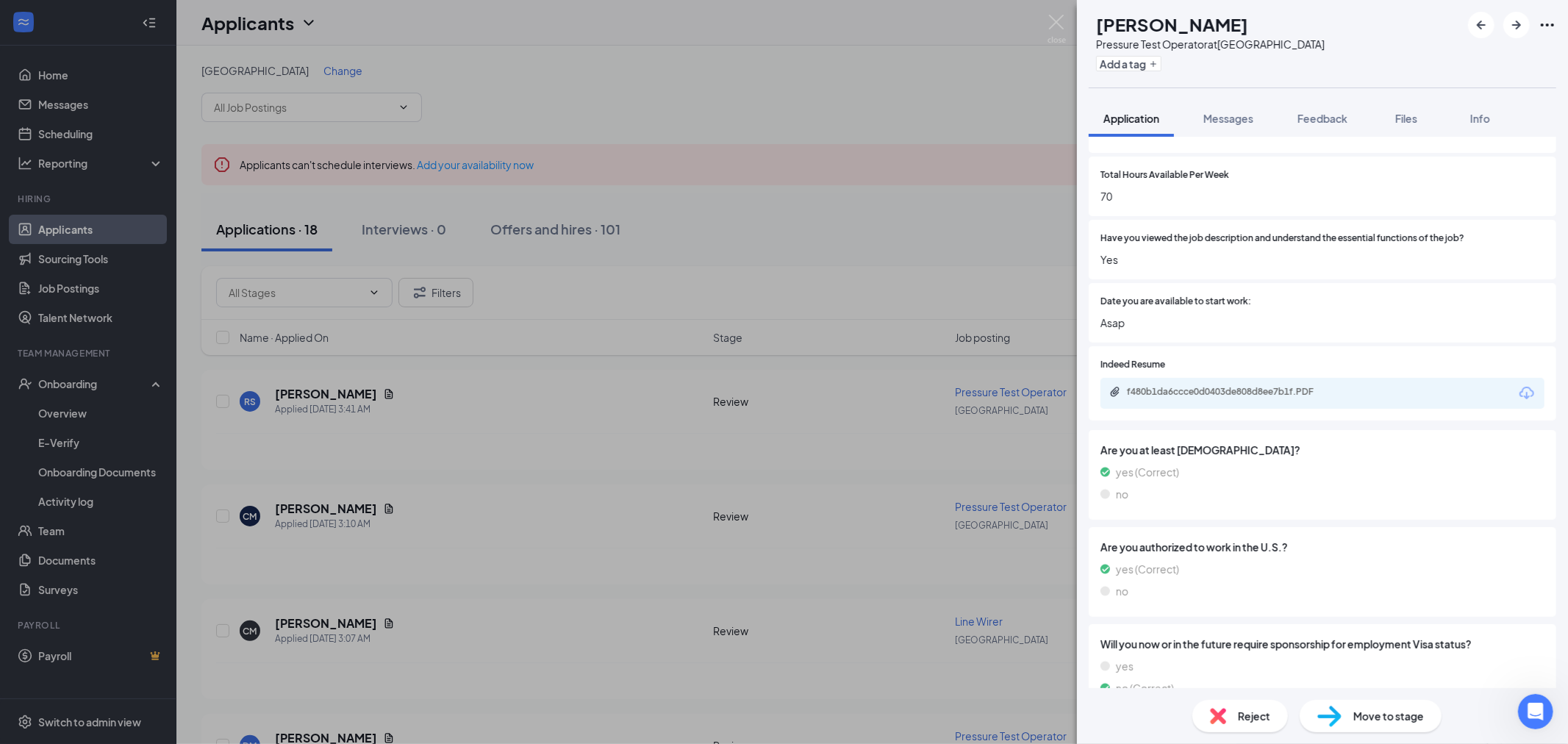
scroll to position [772, 0]
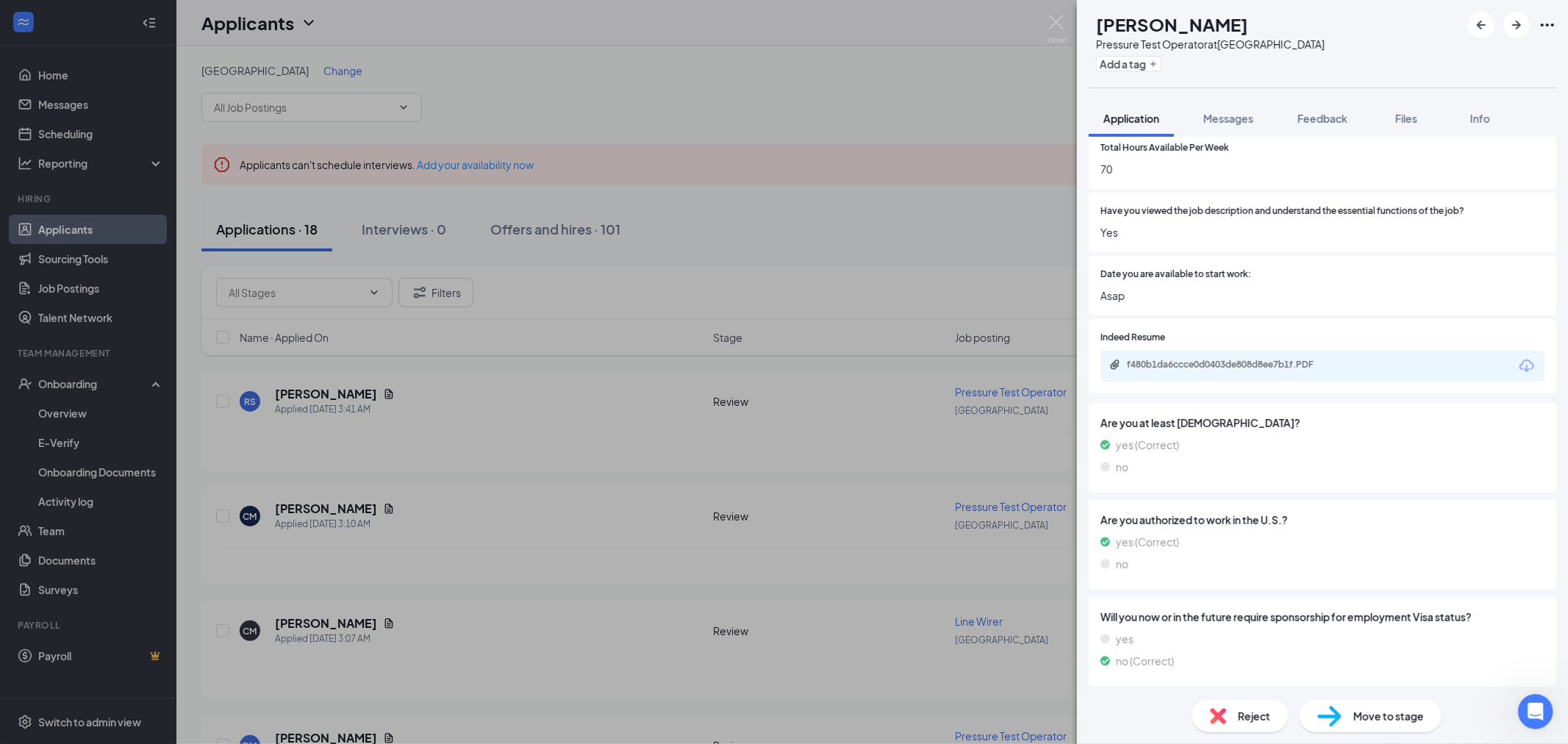
click at [1251, 355] on div "f480b1da6ccce0d0403de808d8ee7b1f.PDF" at bounding box center [1322, 366] width 444 height 31
click at [1256, 363] on div "f480b1da6ccce0d0403de808d8ee7b1f.PDF" at bounding box center [1230, 365] width 206 height 12
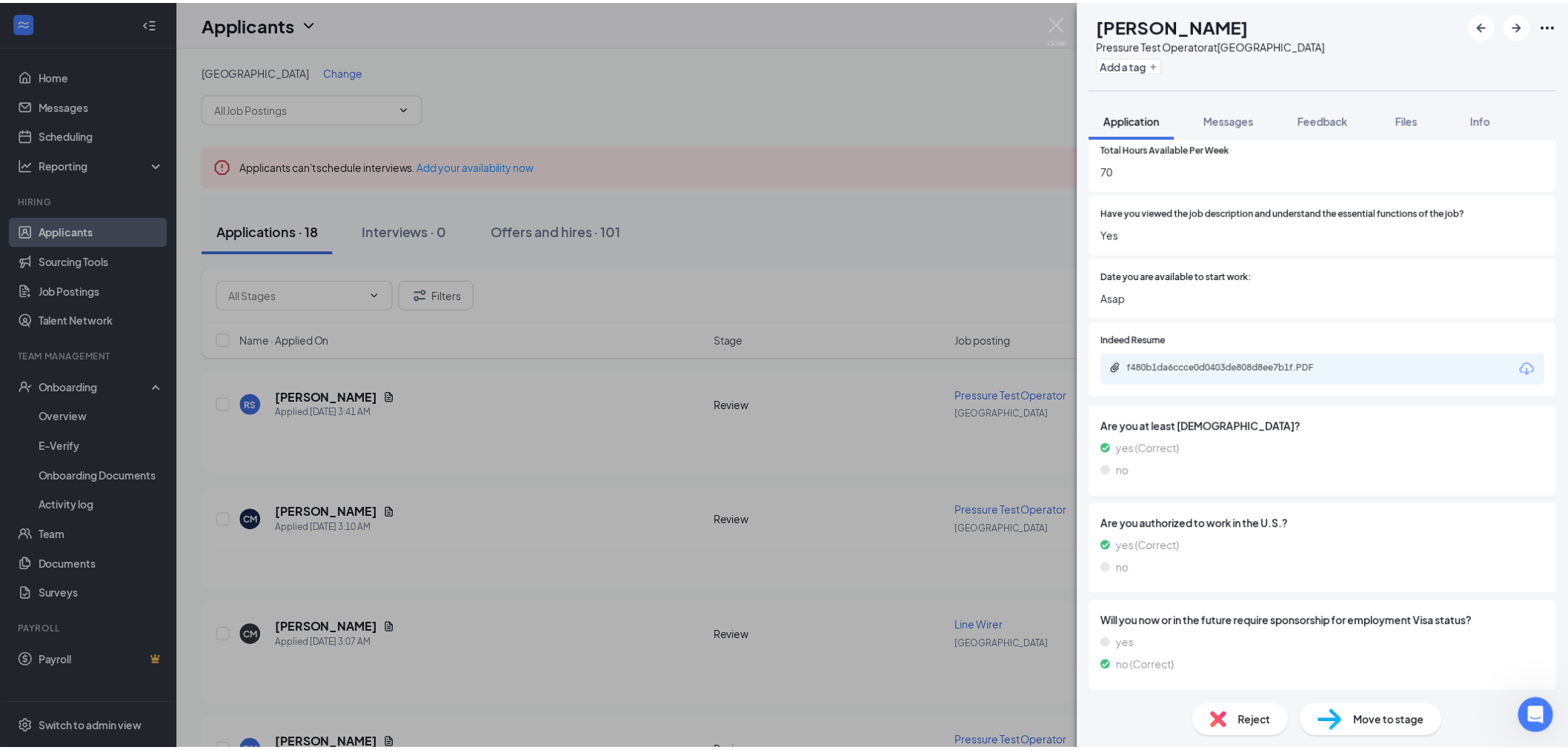
scroll to position [772, 0]
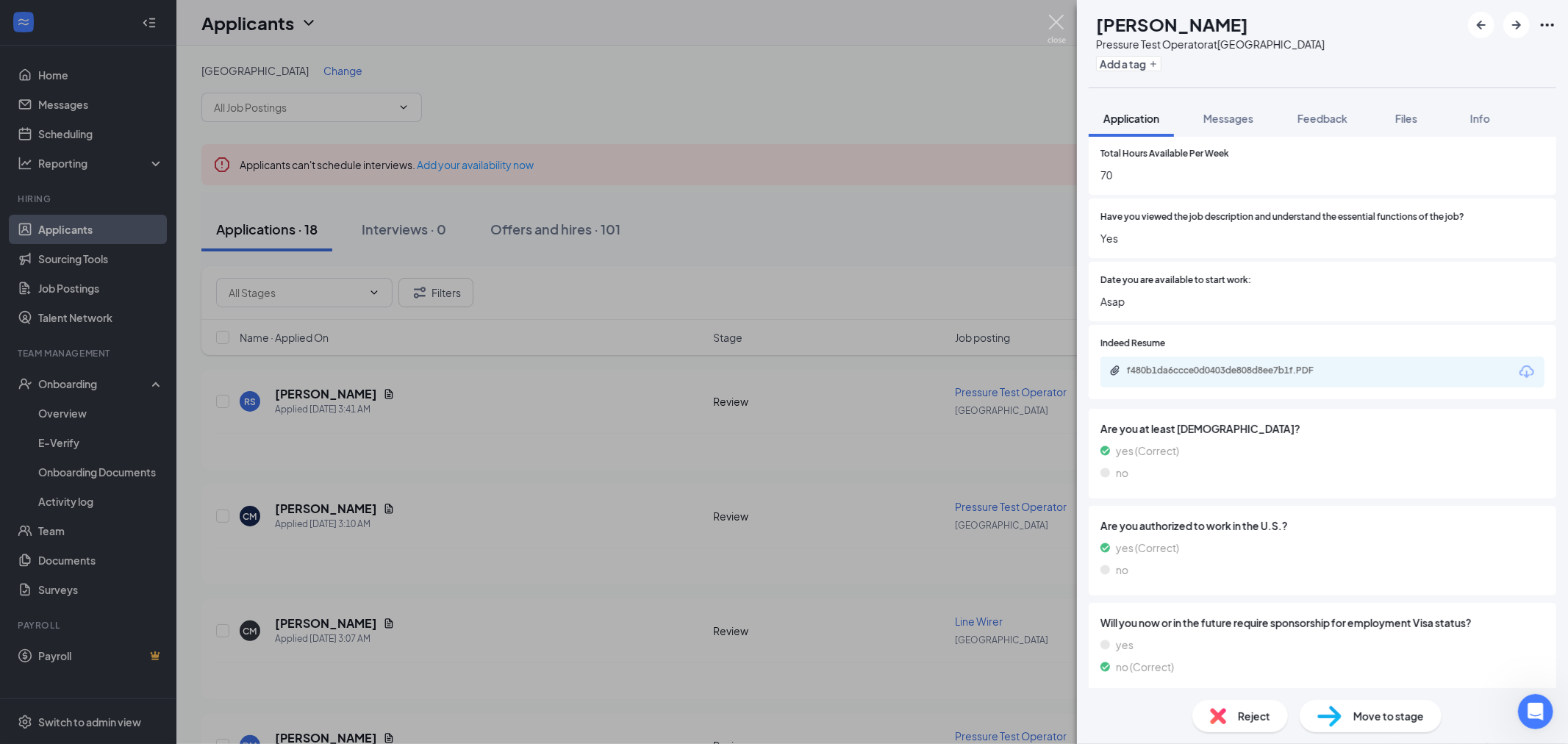
drag, startPoint x: 1060, startPoint y: 17, endPoint x: 930, endPoint y: 99, distance: 153.7
click at [1060, 17] on img at bounding box center [1057, 29] width 19 height 29
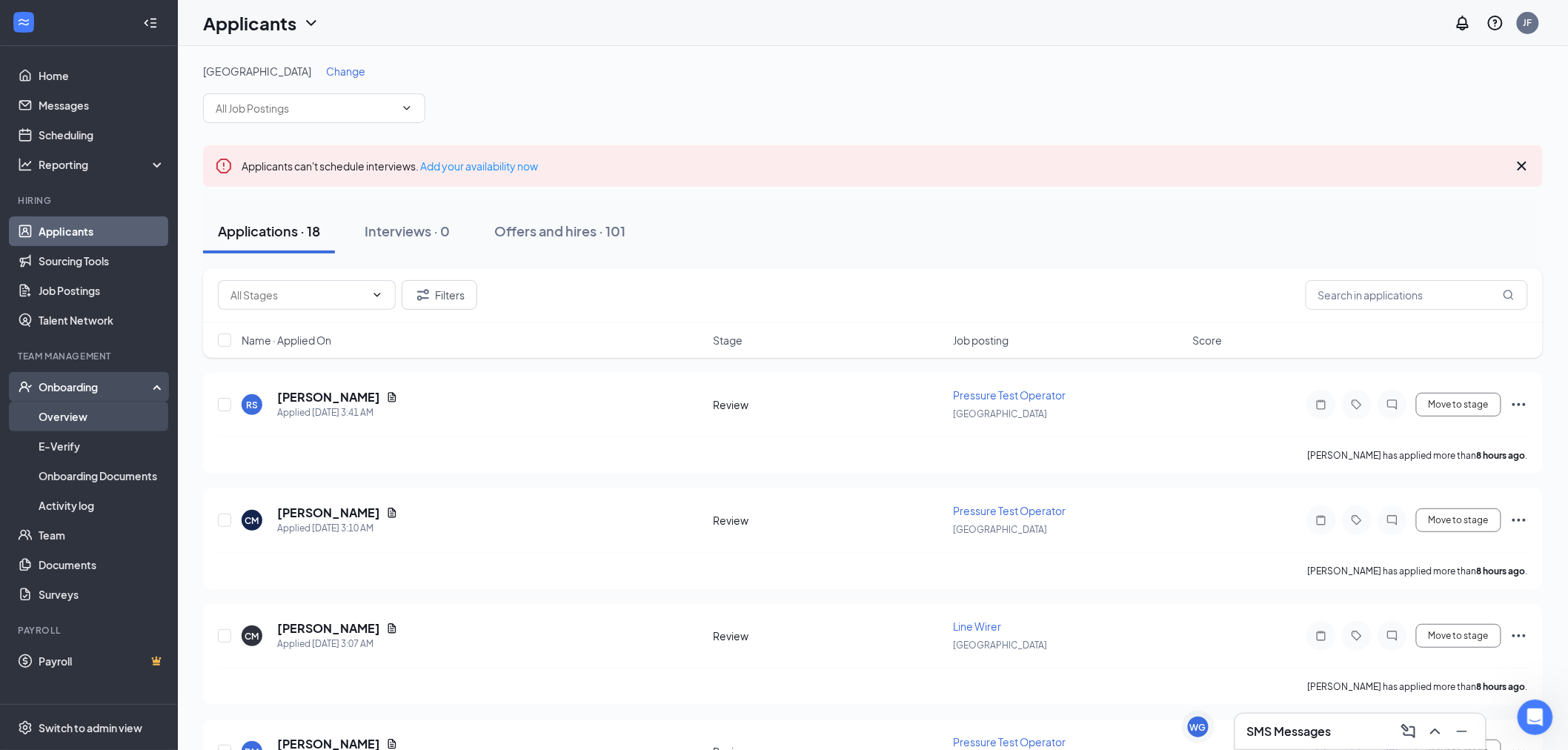
click at [69, 417] on link "Overview" at bounding box center [102, 417] width 127 height 30
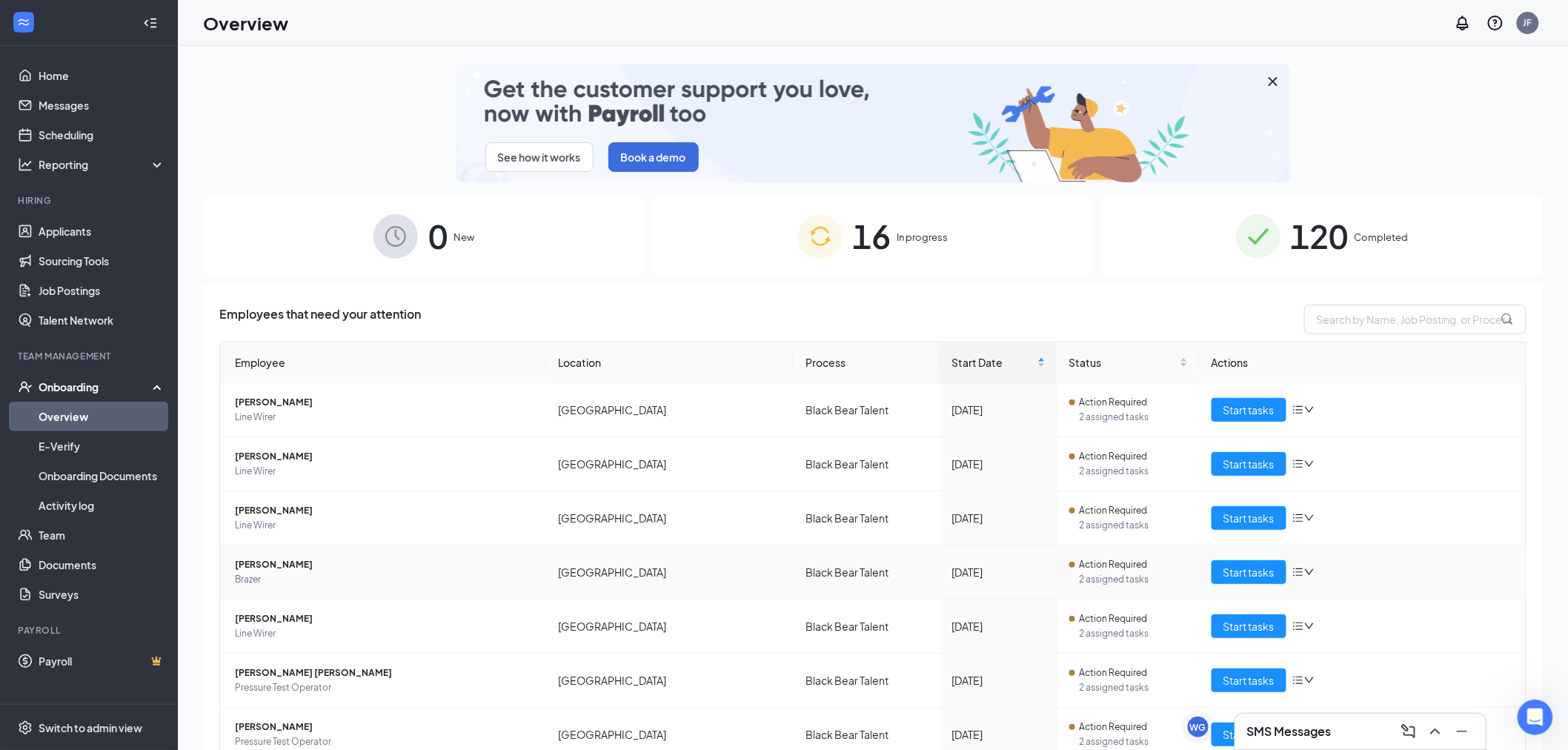
click at [273, 564] on span "[PERSON_NAME]" at bounding box center [384, 565] width 300 height 15
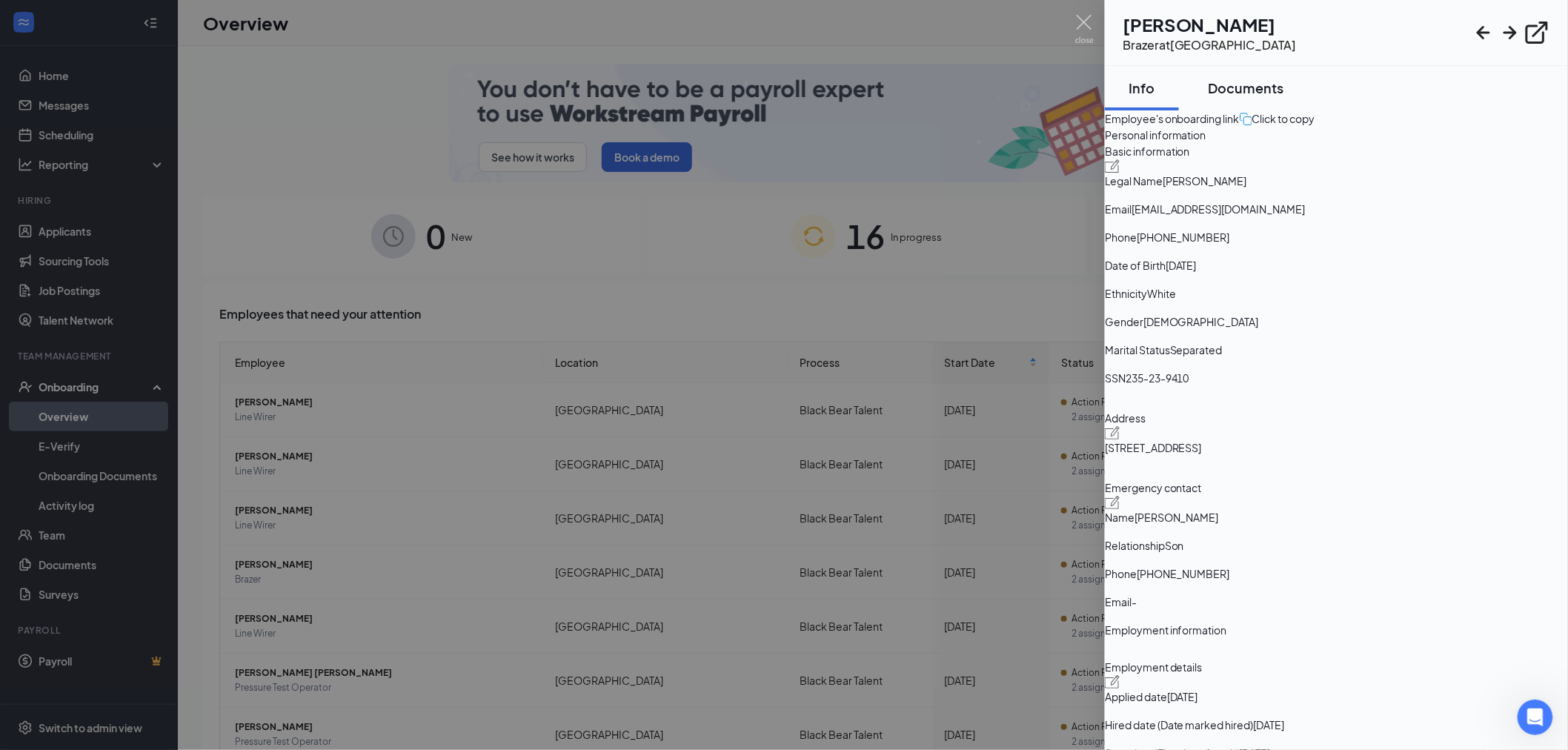
click at [1283, 90] on div "Documents" at bounding box center [1246, 88] width 76 height 19
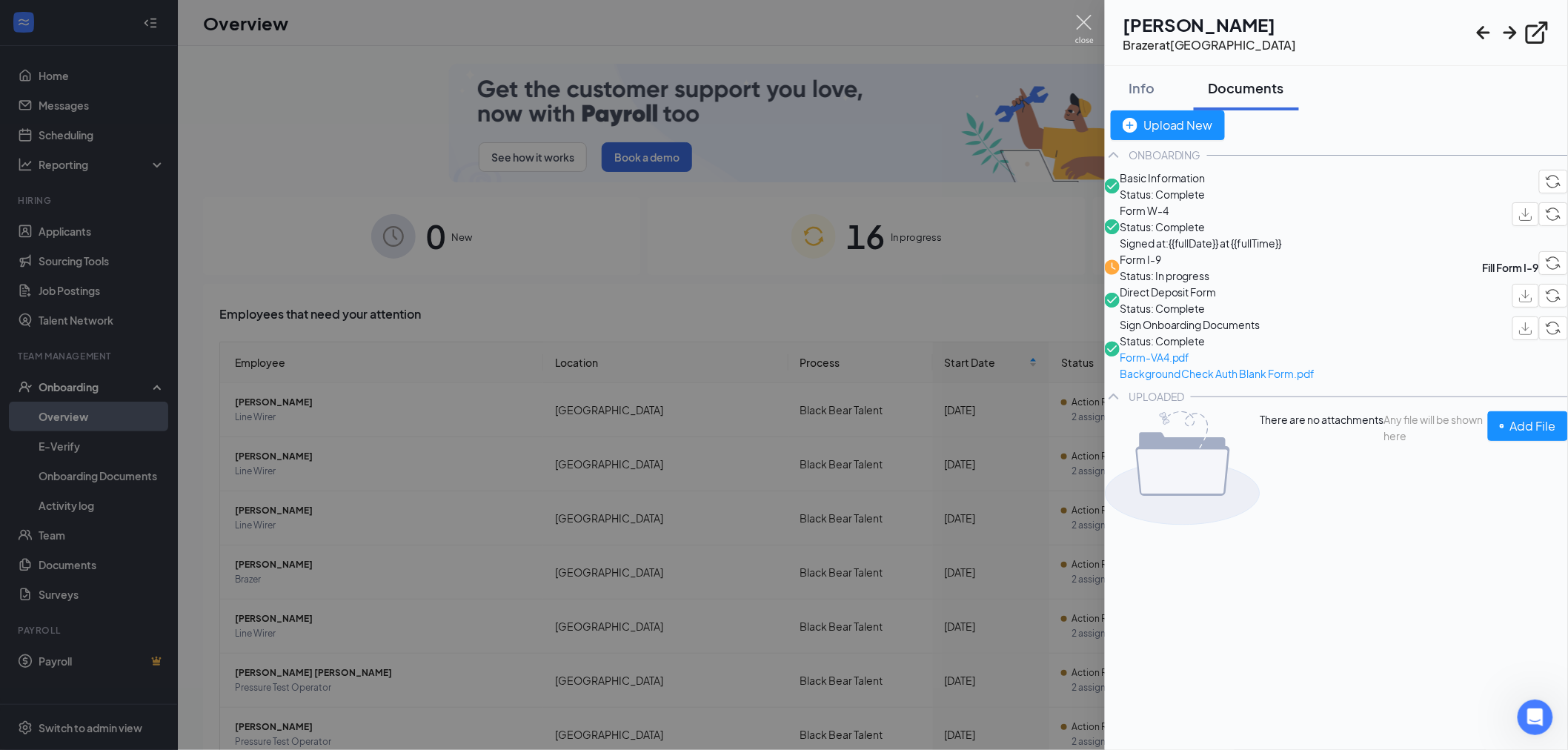
click at [1085, 27] on img at bounding box center [1085, 29] width 19 height 29
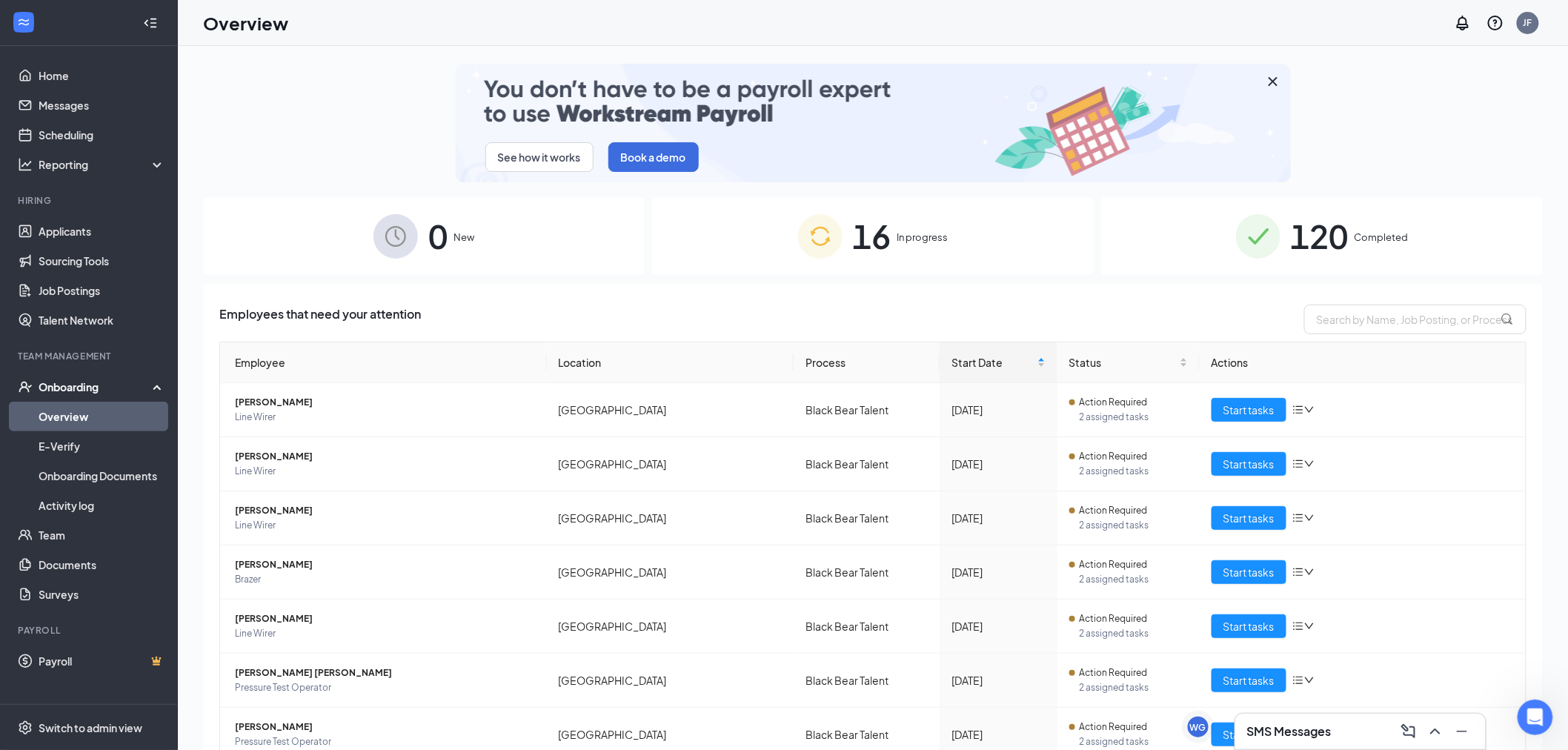
click at [1291, 735] on h3 "SMS Messages" at bounding box center [1289, 730] width 84 height 16
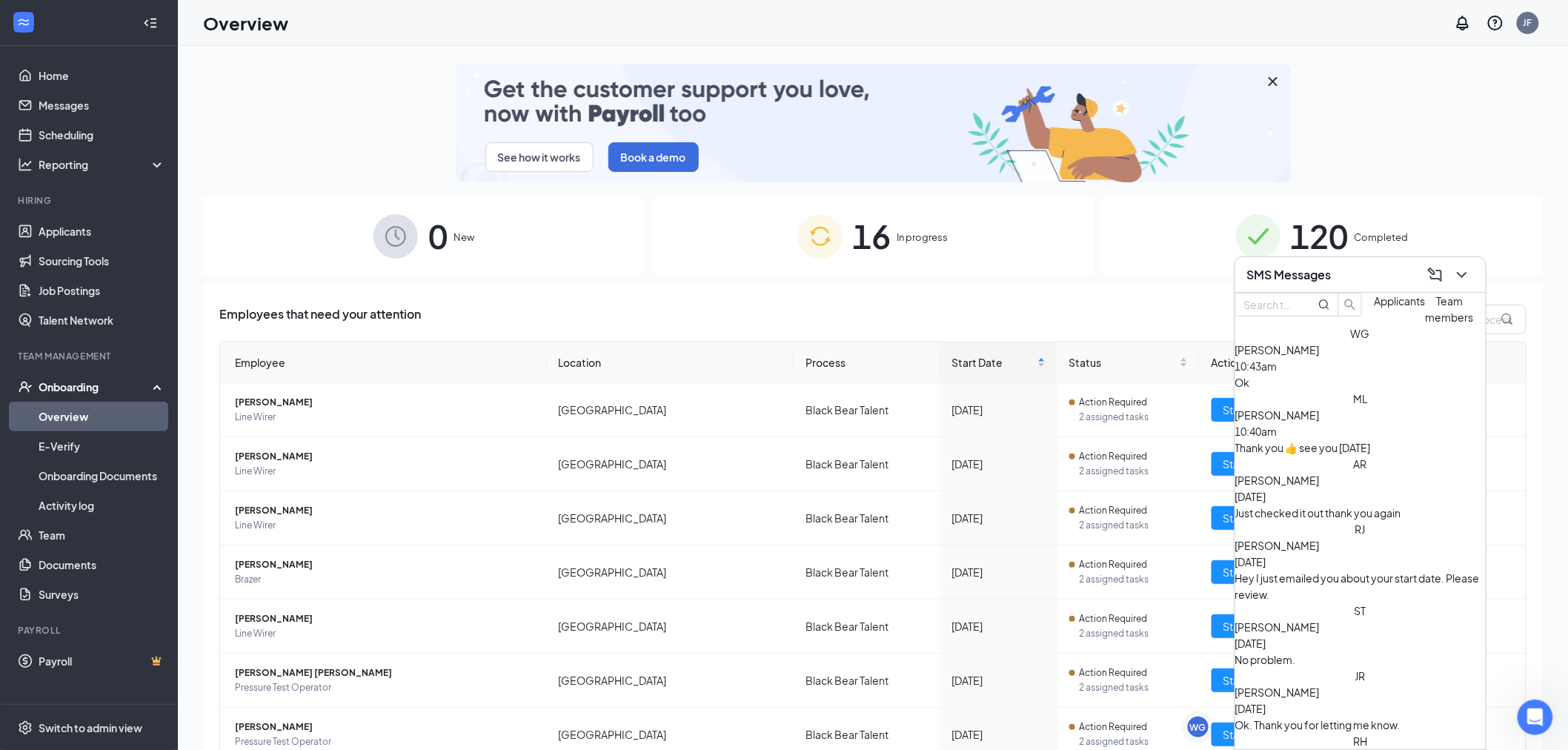
click at [1323, 391] on div "Ok" at bounding box center [1360, 382] width 251 height 16
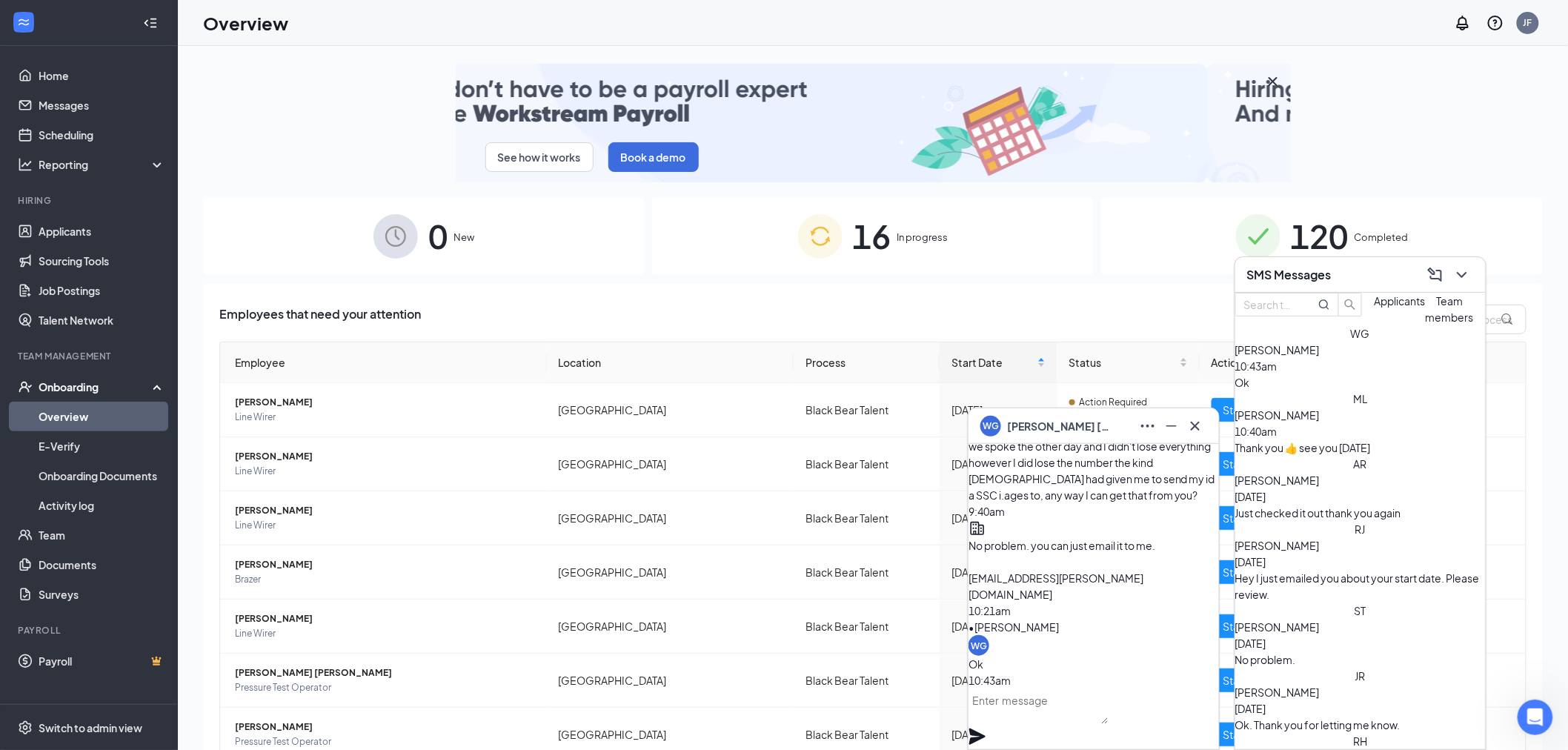
click at [1059, 719] on textarea at bounding box center [1039, 706] width 140 height 36
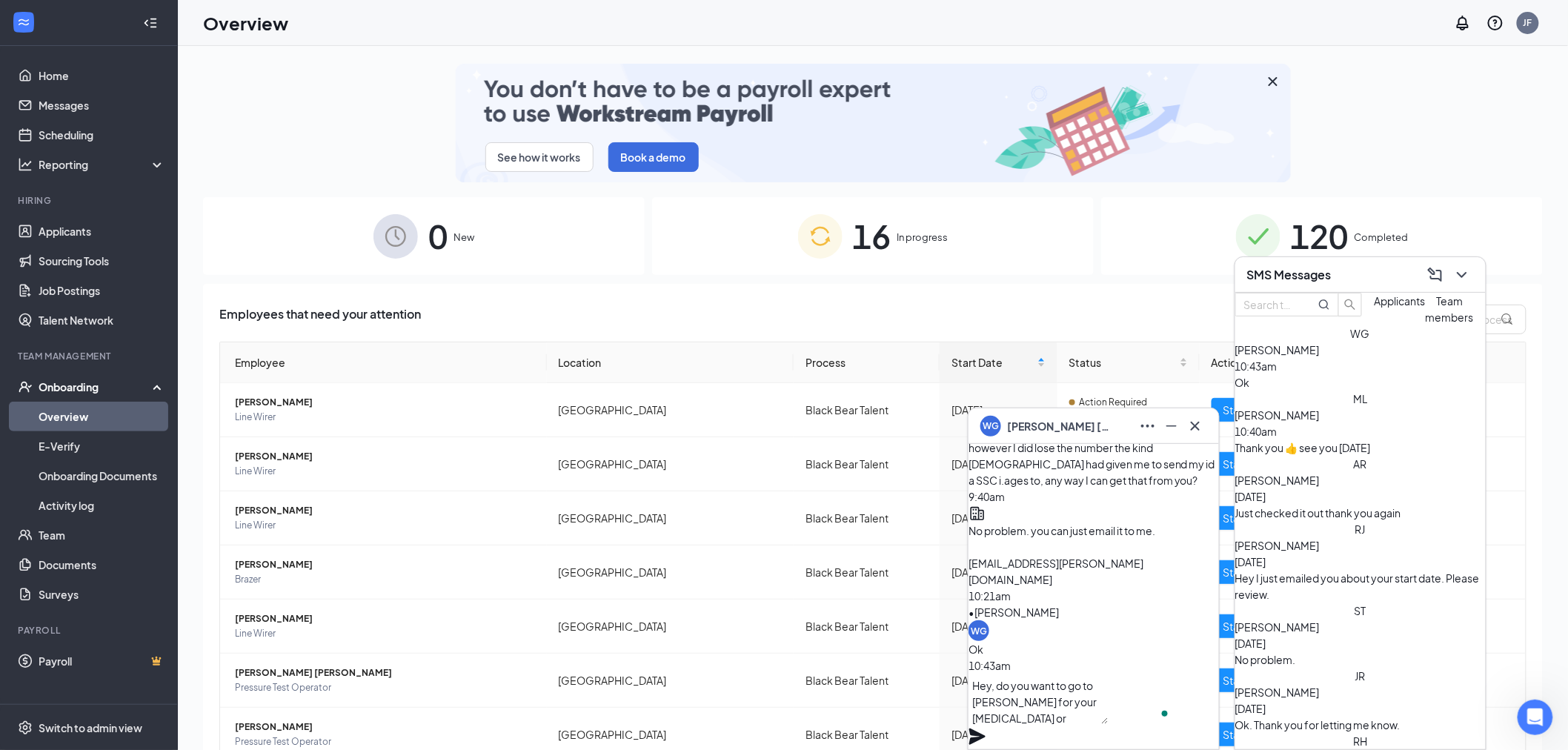
type textarea "Hey, do you want to go to [PERSON_NAME] for your [MEDICAL_DATA] or Staunton?"
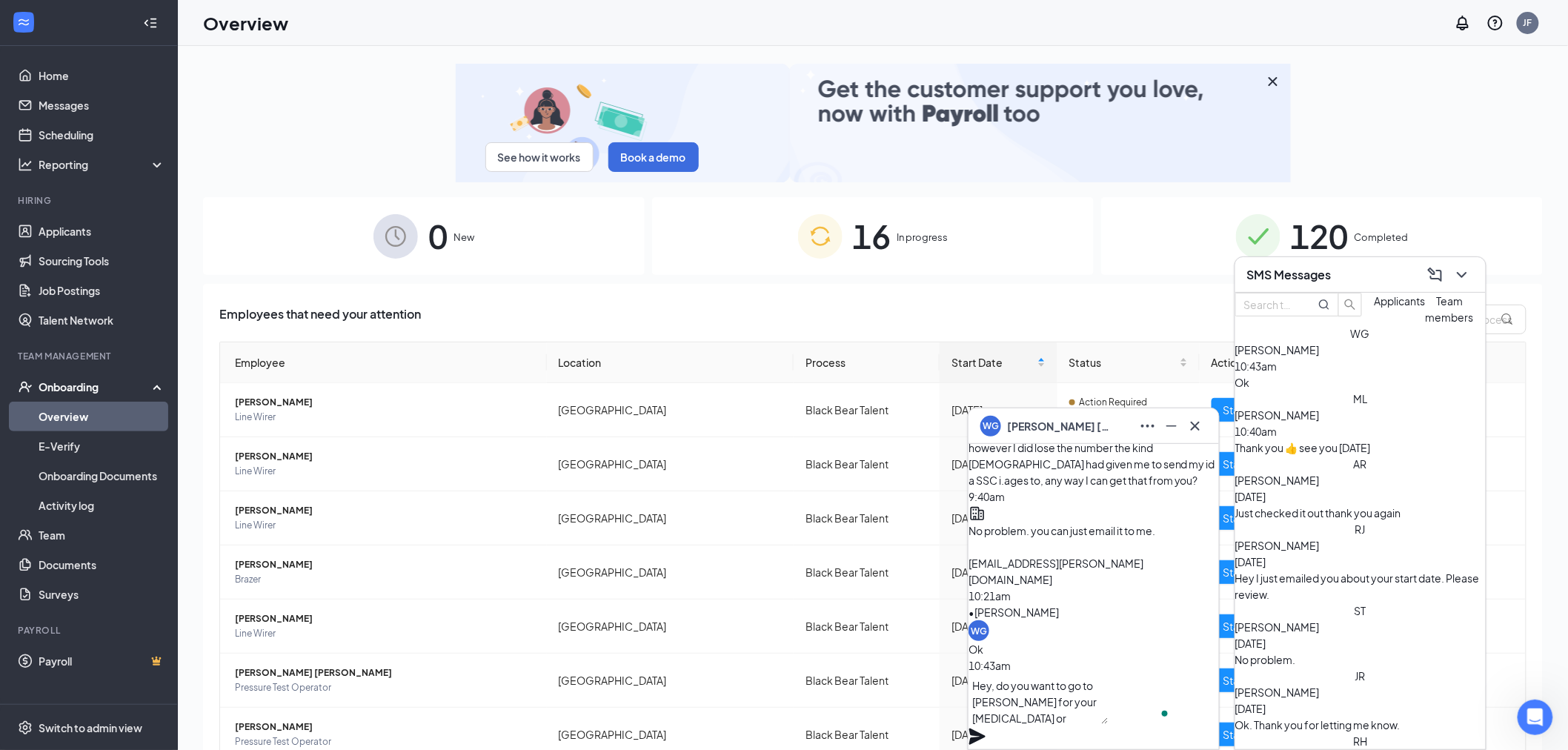
click at [986, 728] on icon "Plane" at bounding box center [977, 736] width 18 height 18
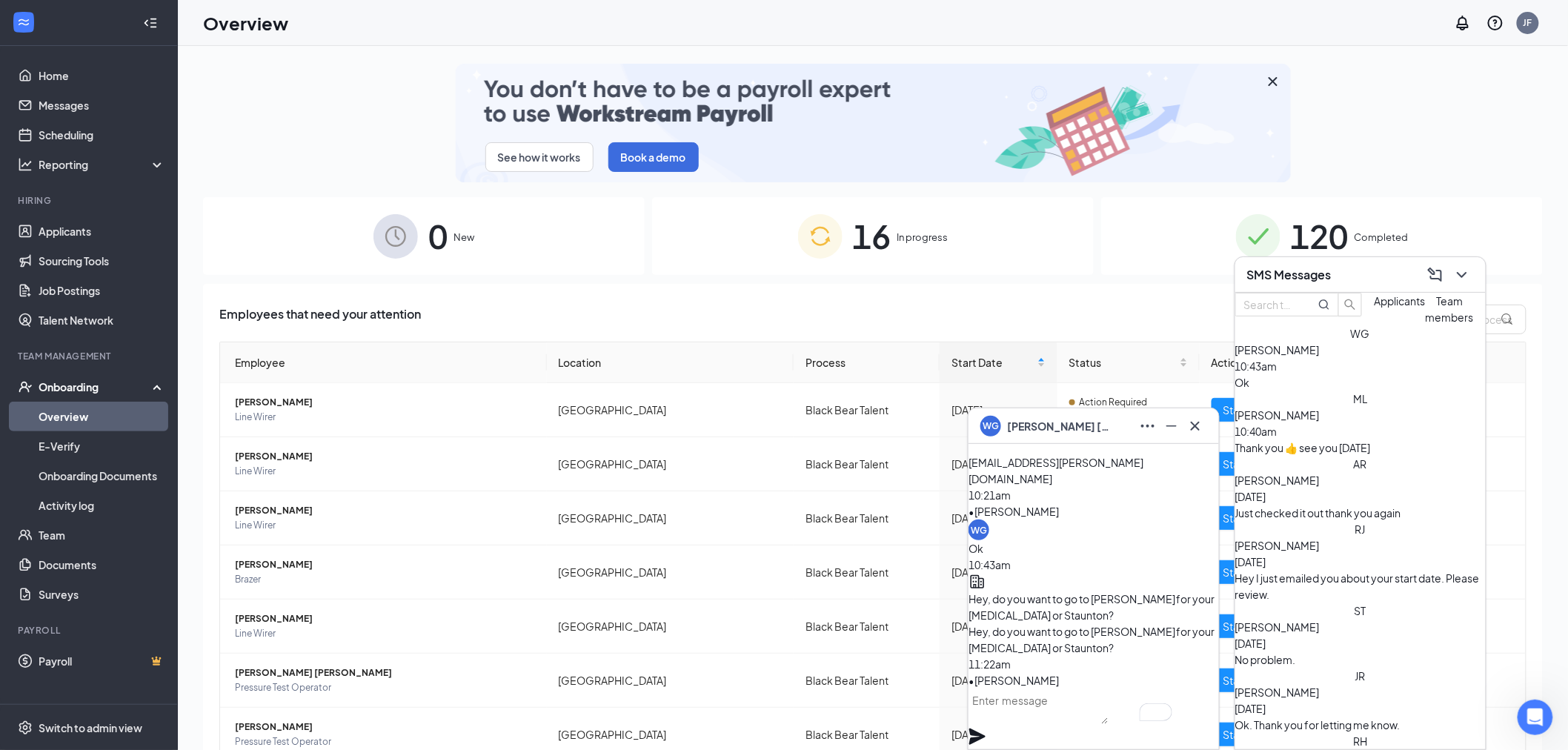
click at [1107, 428] on div "WG [PERSON_NAME]" at bounding box center [1093, 425] width 226 height 23
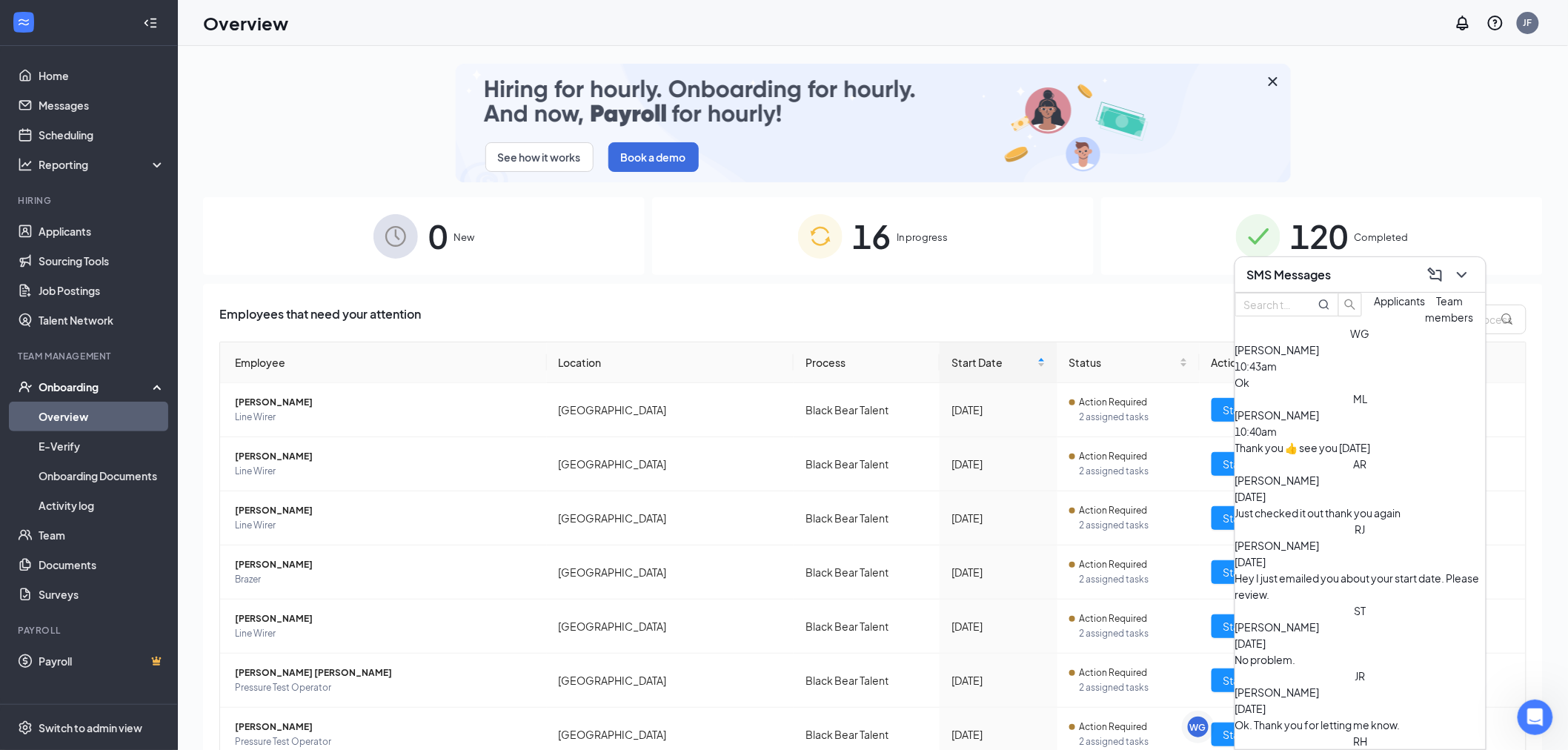
click at [1358, 269] on div "SMS Messages" at bounding box center [1360, 274] width 226 height 23
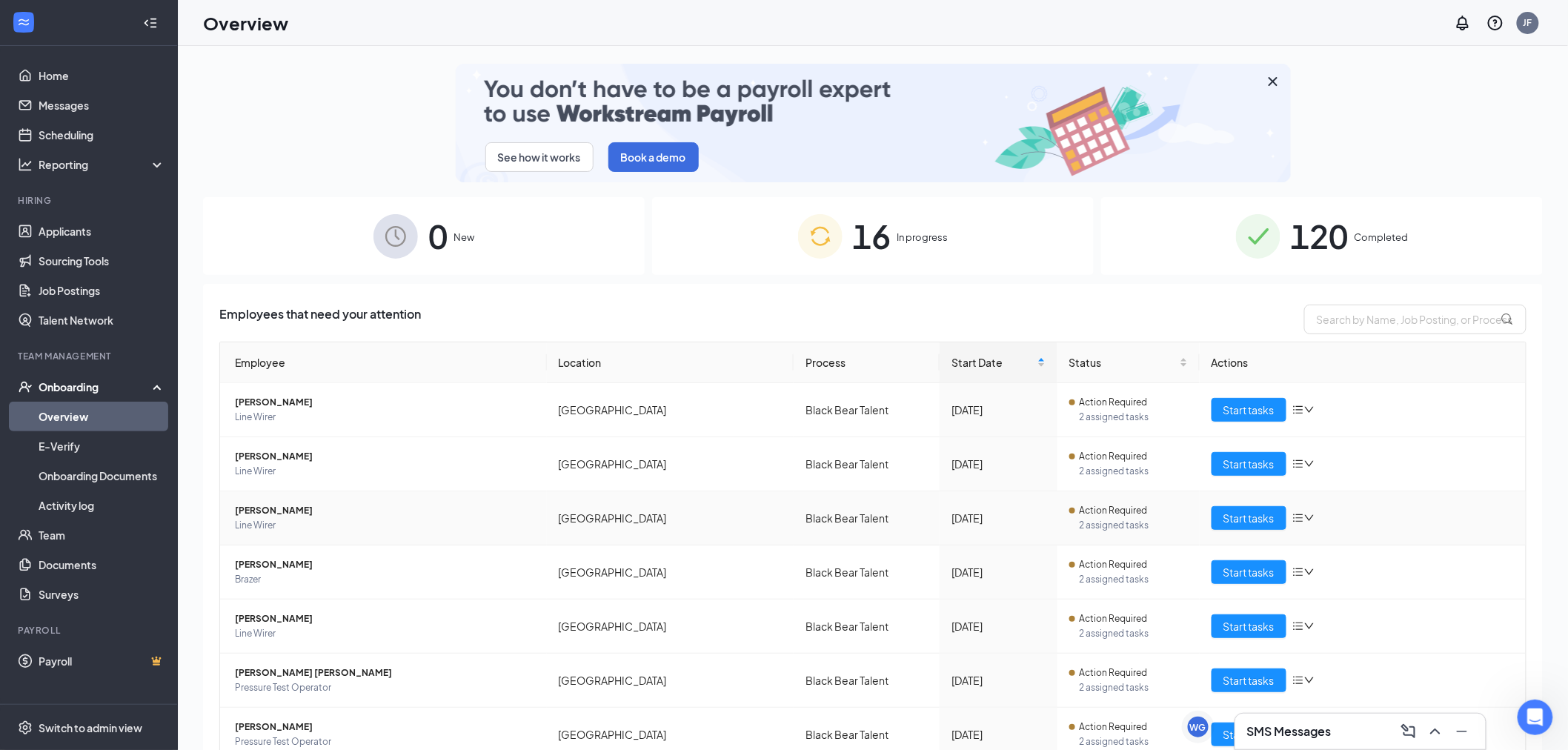
click at [277, 513] on span "[PERSON_NAME]" at bounding box center [384, 511] width 300 height 15
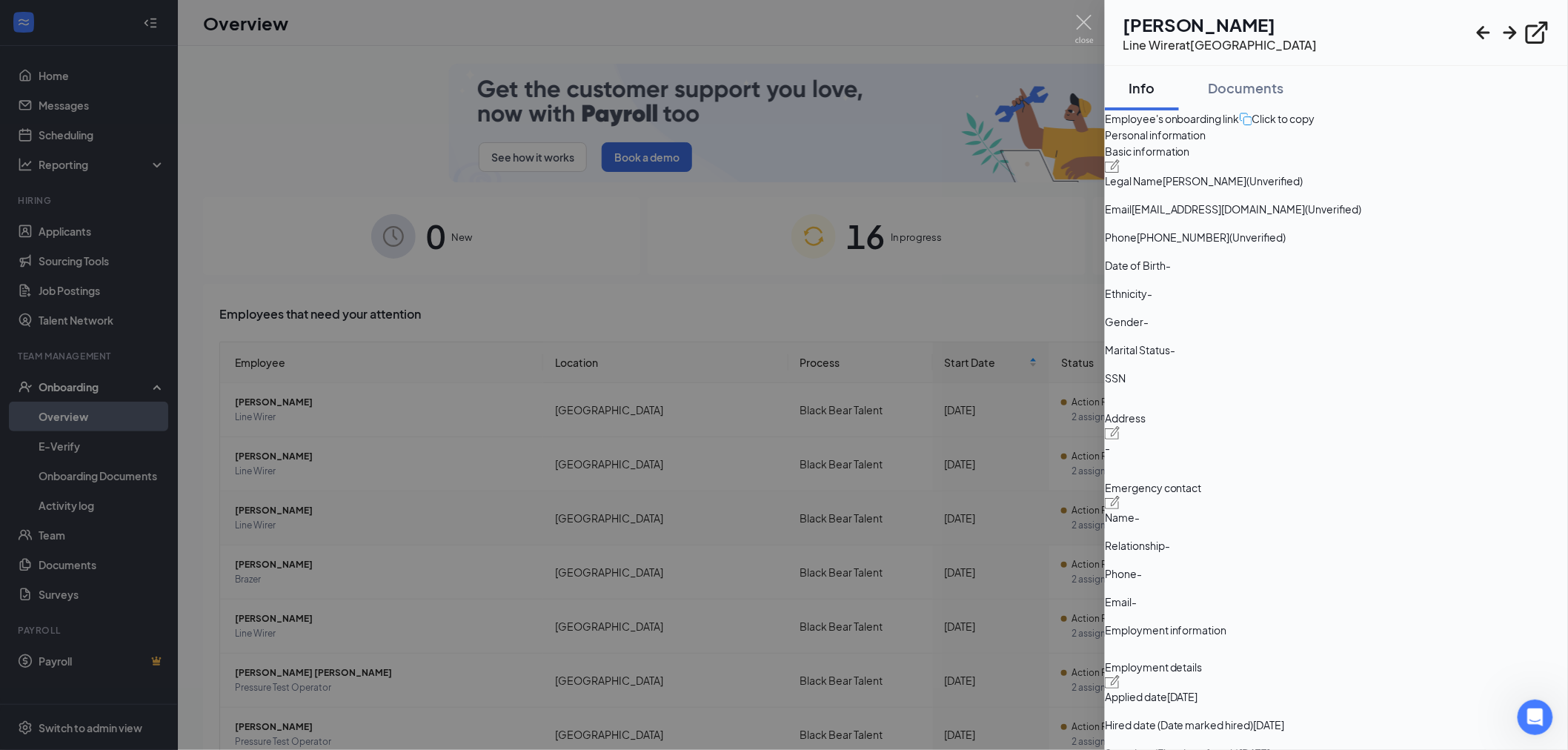
click at [277, 513] on div at bounding box center [784, 375] width 1568 height 750
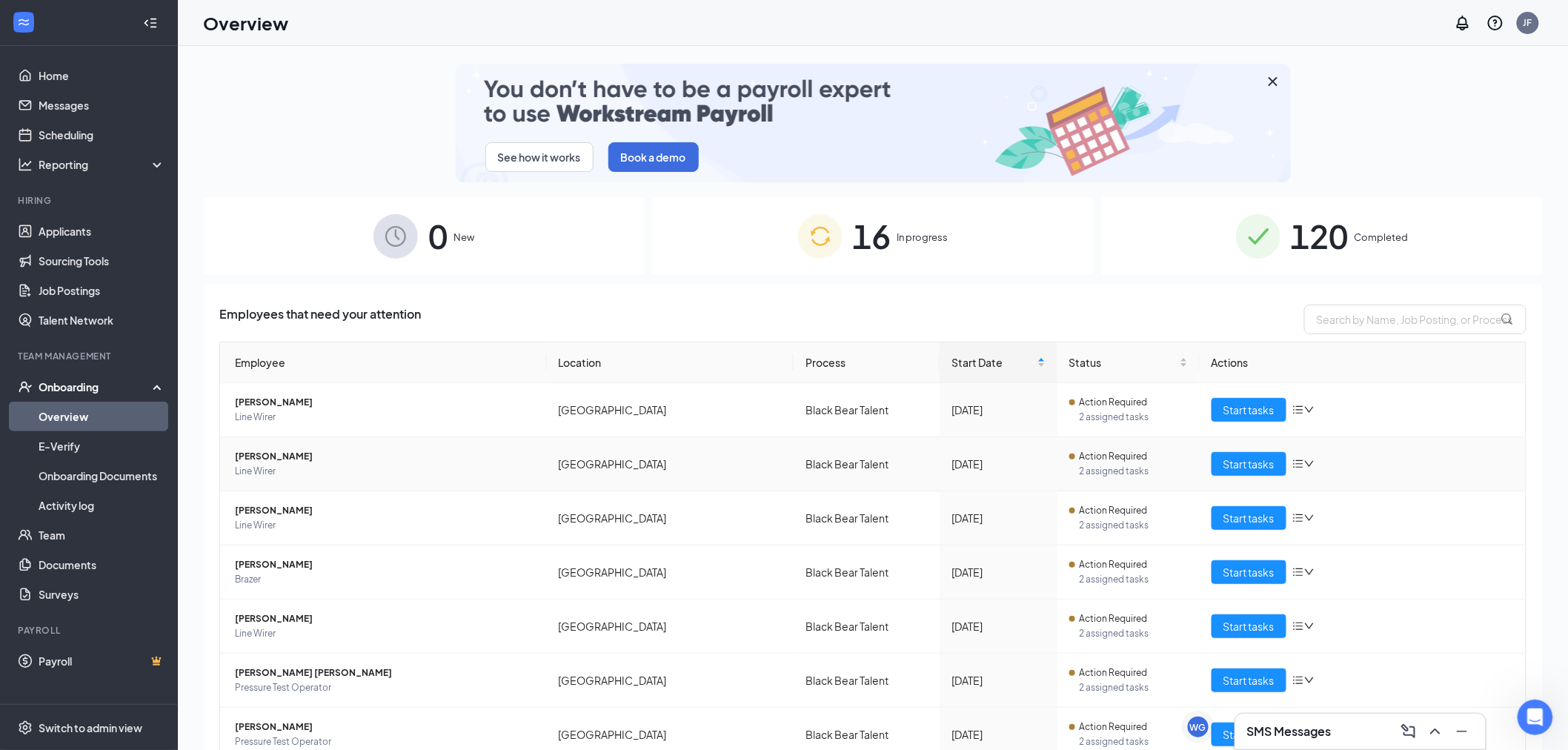
click at [267, 462] on span "[PERSON_NAME]" at bounding box center [384, 456] width 300 height 15
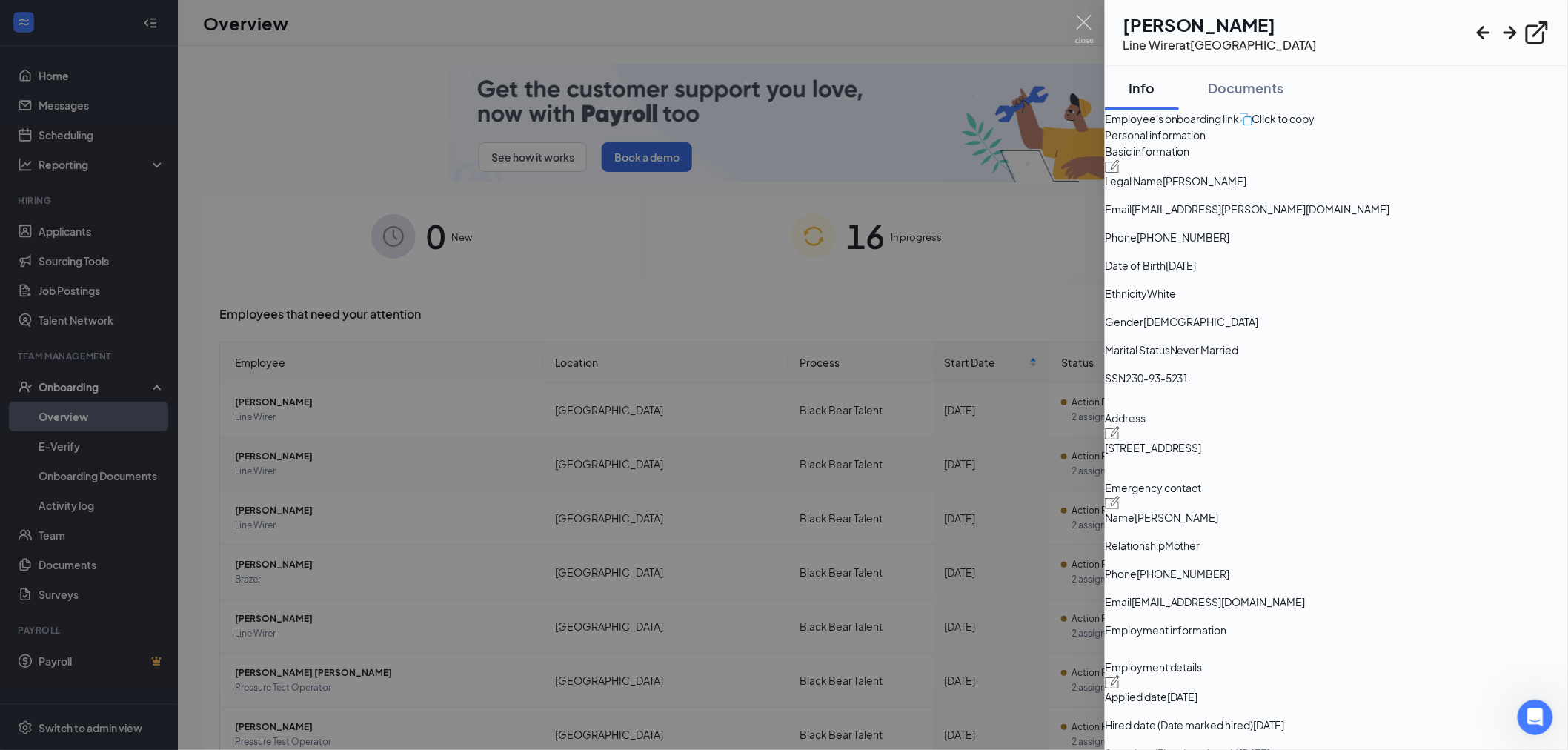
click at [267, 462] on div at bounding box center [784, 375] width 1568 height 750
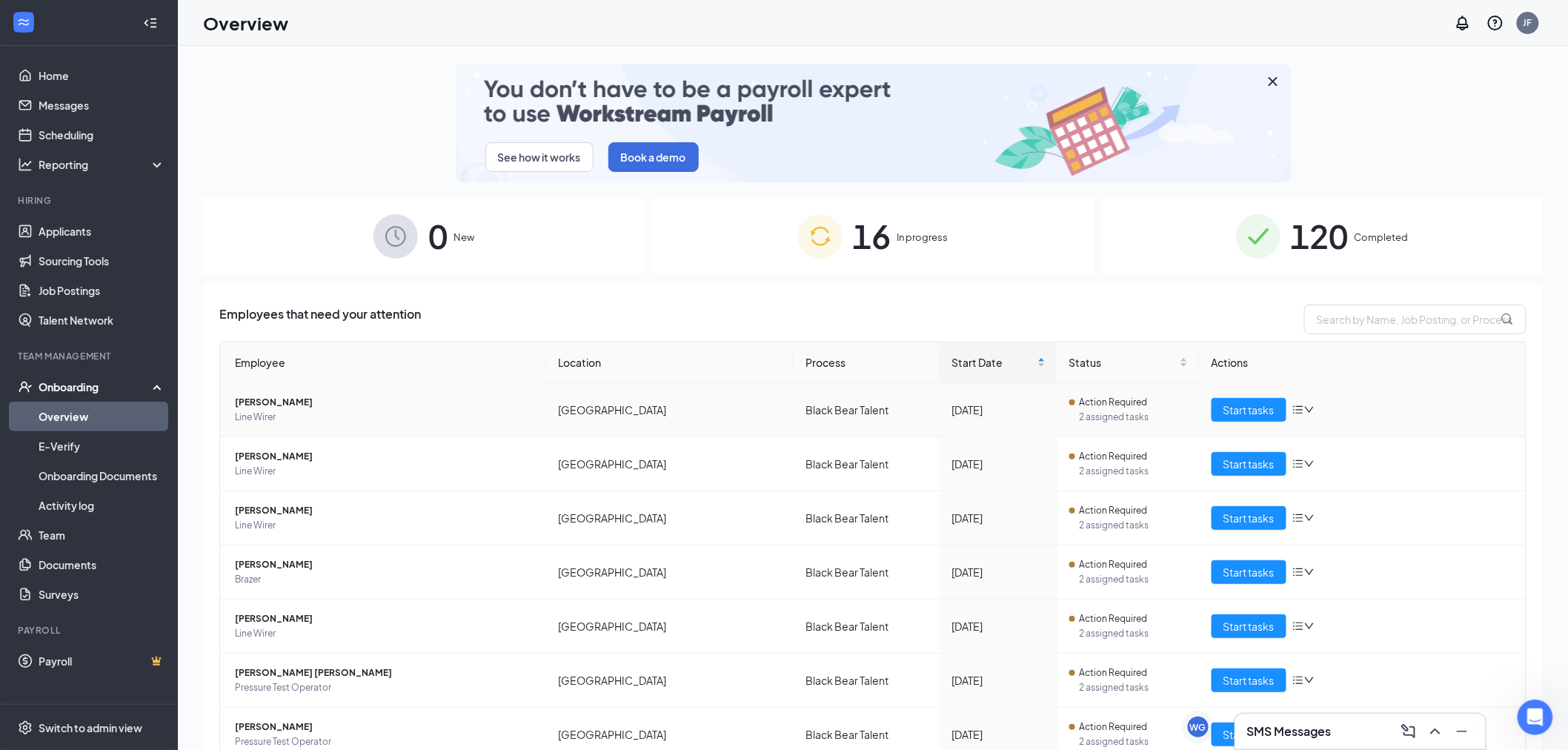
click at [277, 404] on span "[PERSON_NAME]" at bounding box center [384, 402] width 300 height 15
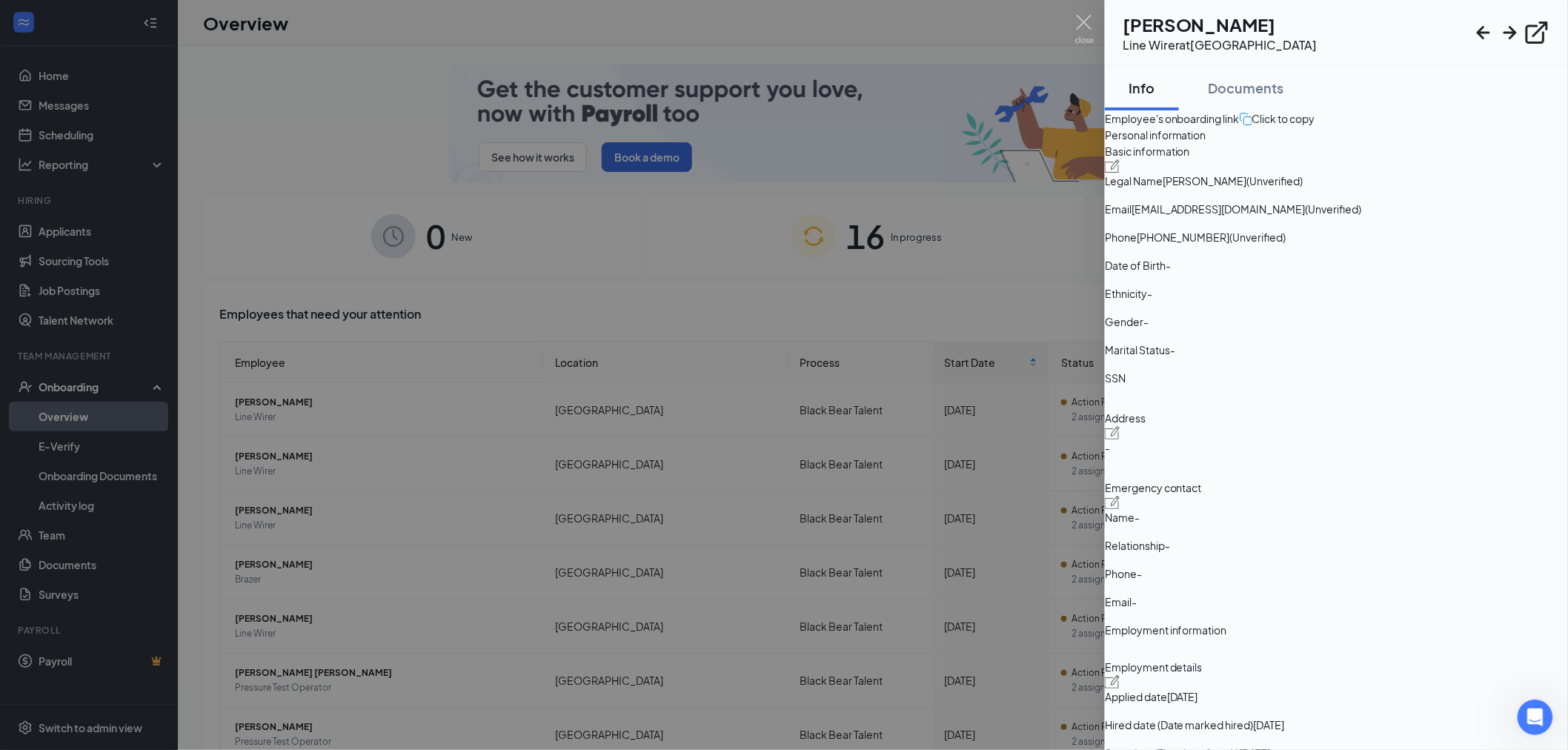
click at [283, 397] on div at bounding box center [784, 375] width 1568 height 750
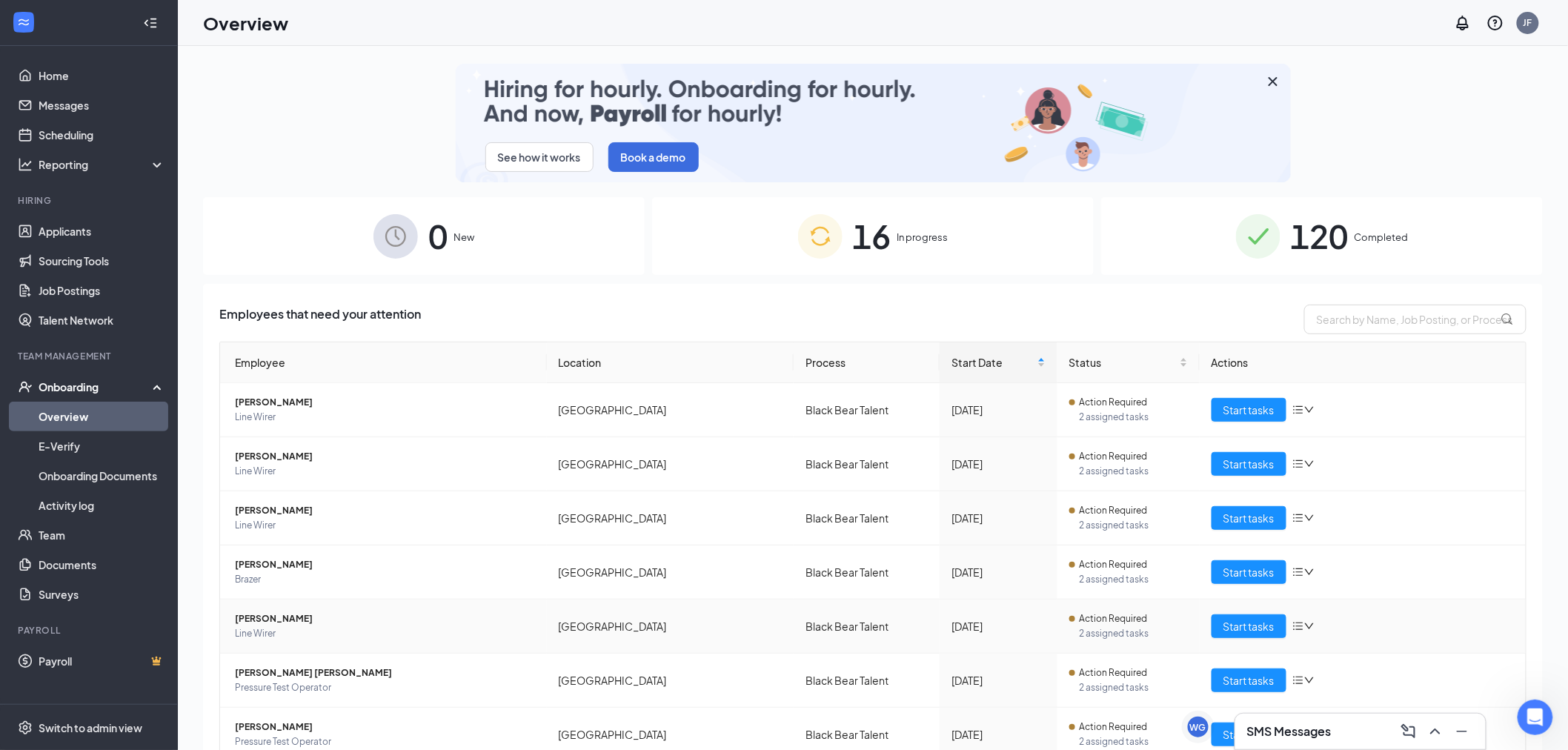
click at [316, 627] on span "Line Wirer" at bounding box center [384, 634] width 300 height 15
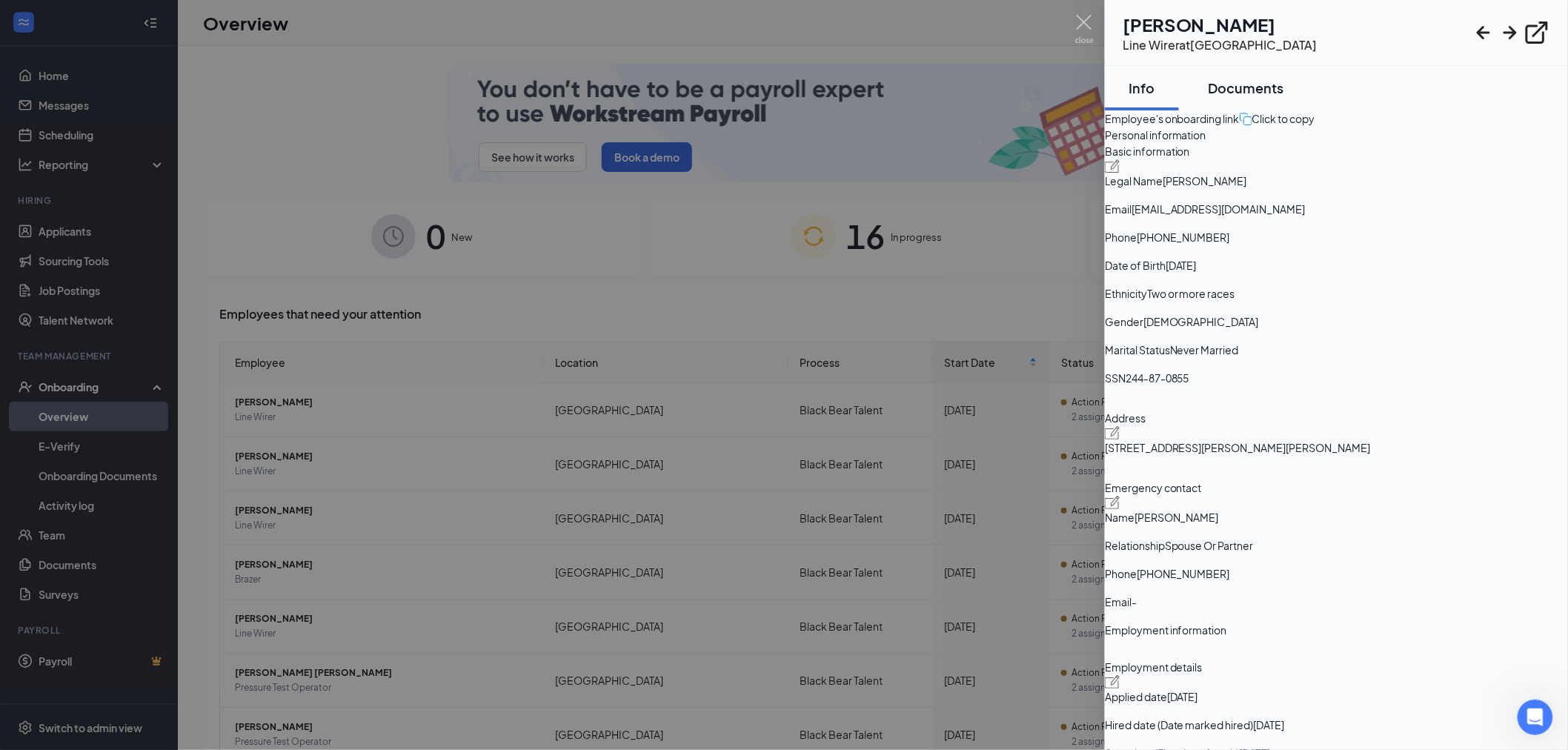
click at [1284, 90] on div "Documents" at bounding box center [1246, 88] width 76 height 19
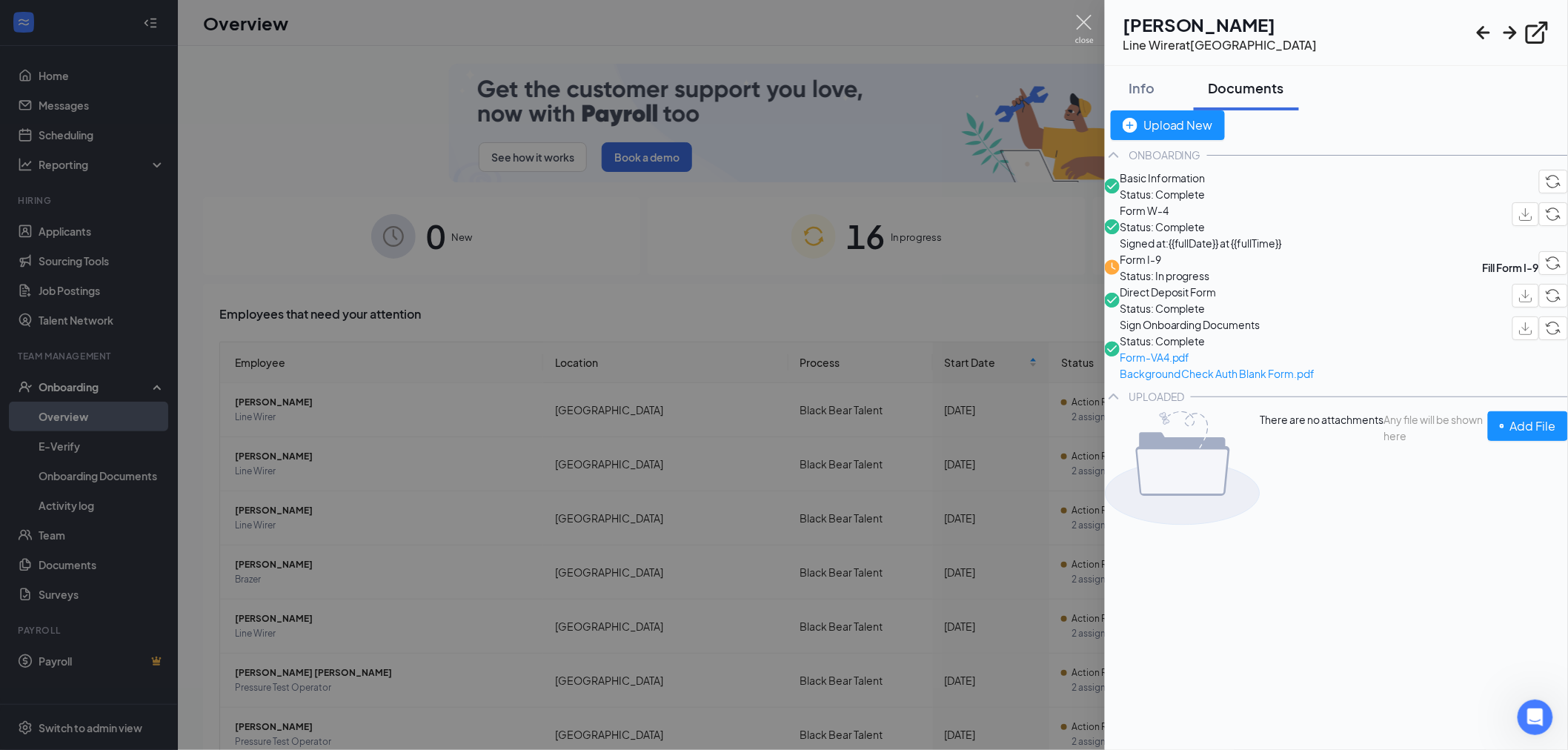
click at [1076, 20] on img at bounding box center [1085, 29] width 19 height 29
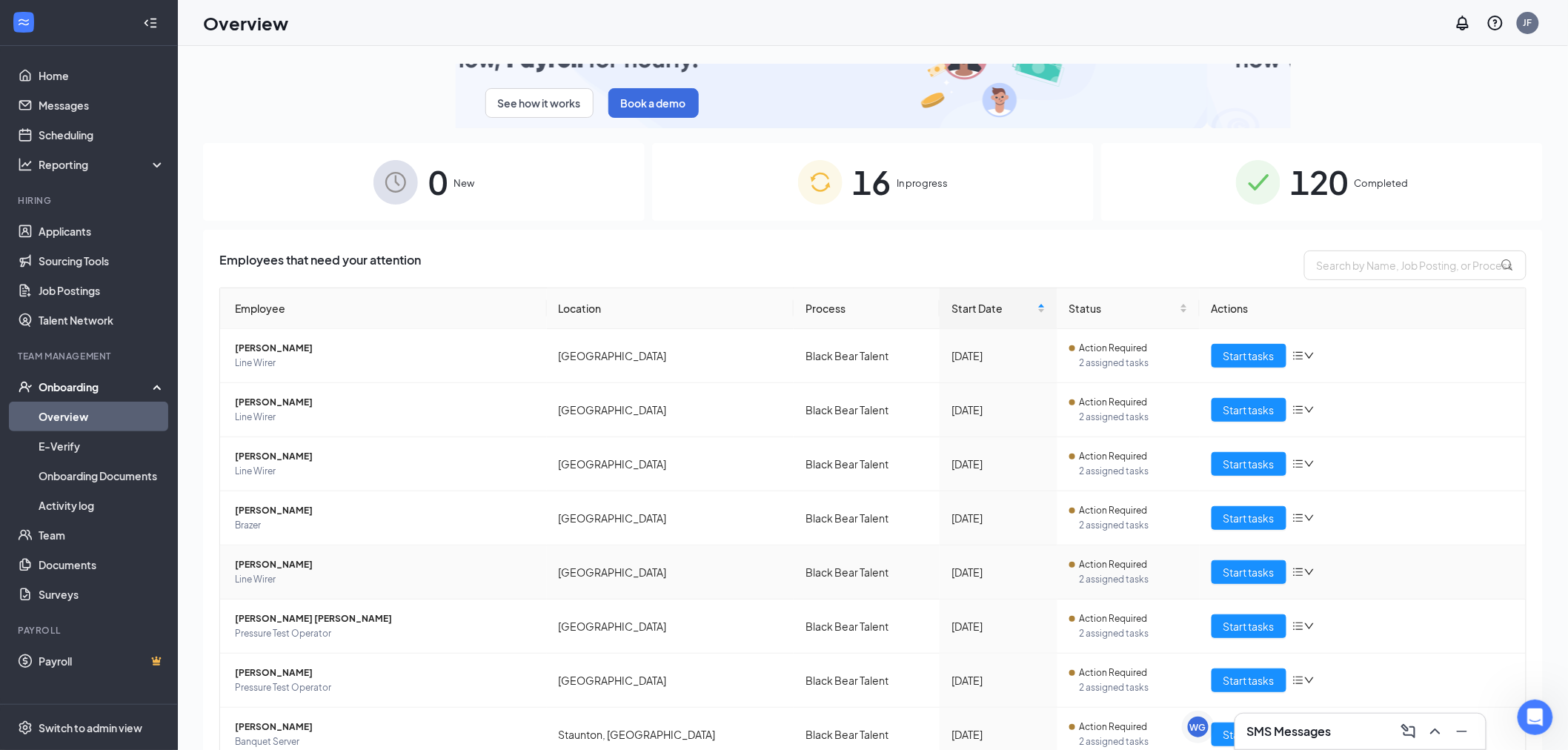
scroll to position [82, 0]
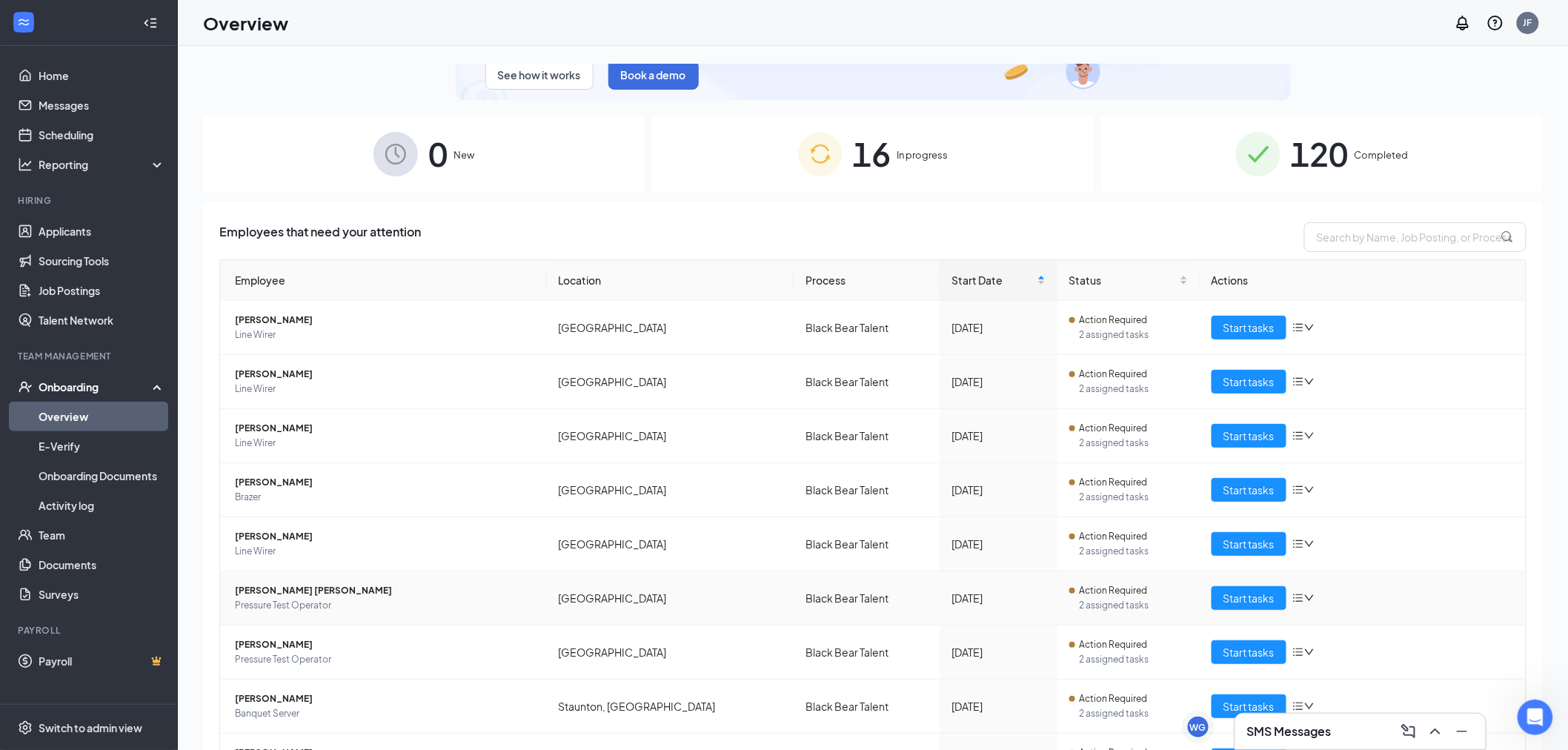
click at [302, 596] on span "[PERSON_NAME] [PERSON_NAME]" at bounding box center [384, 591] width 300 height 15
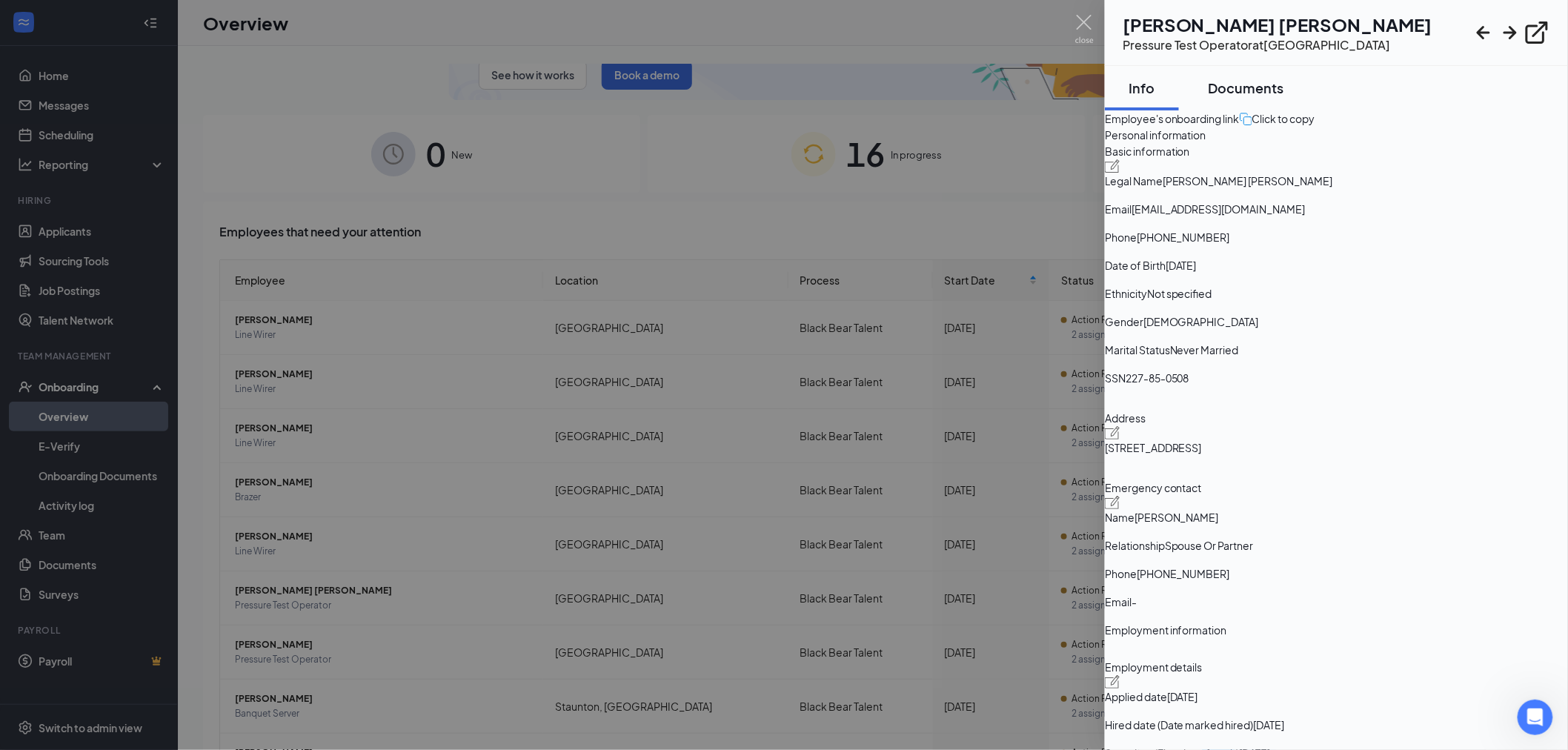
click at [1284, 91] on div "Documents" at bounding box center [1246, 88] width 76 height 19
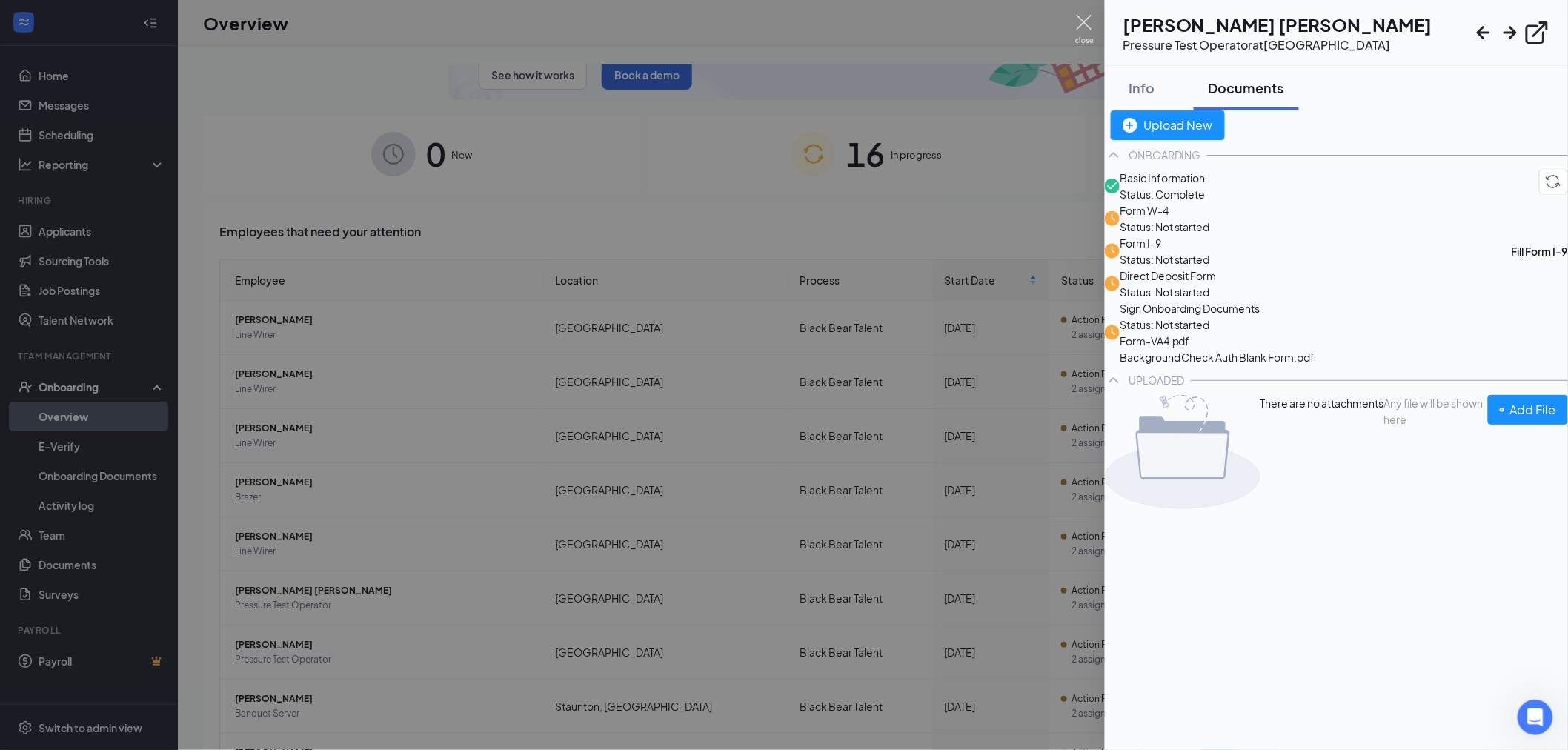
click at [1093, 19] on img at bounding box center [1085, 29] width 19 height 29
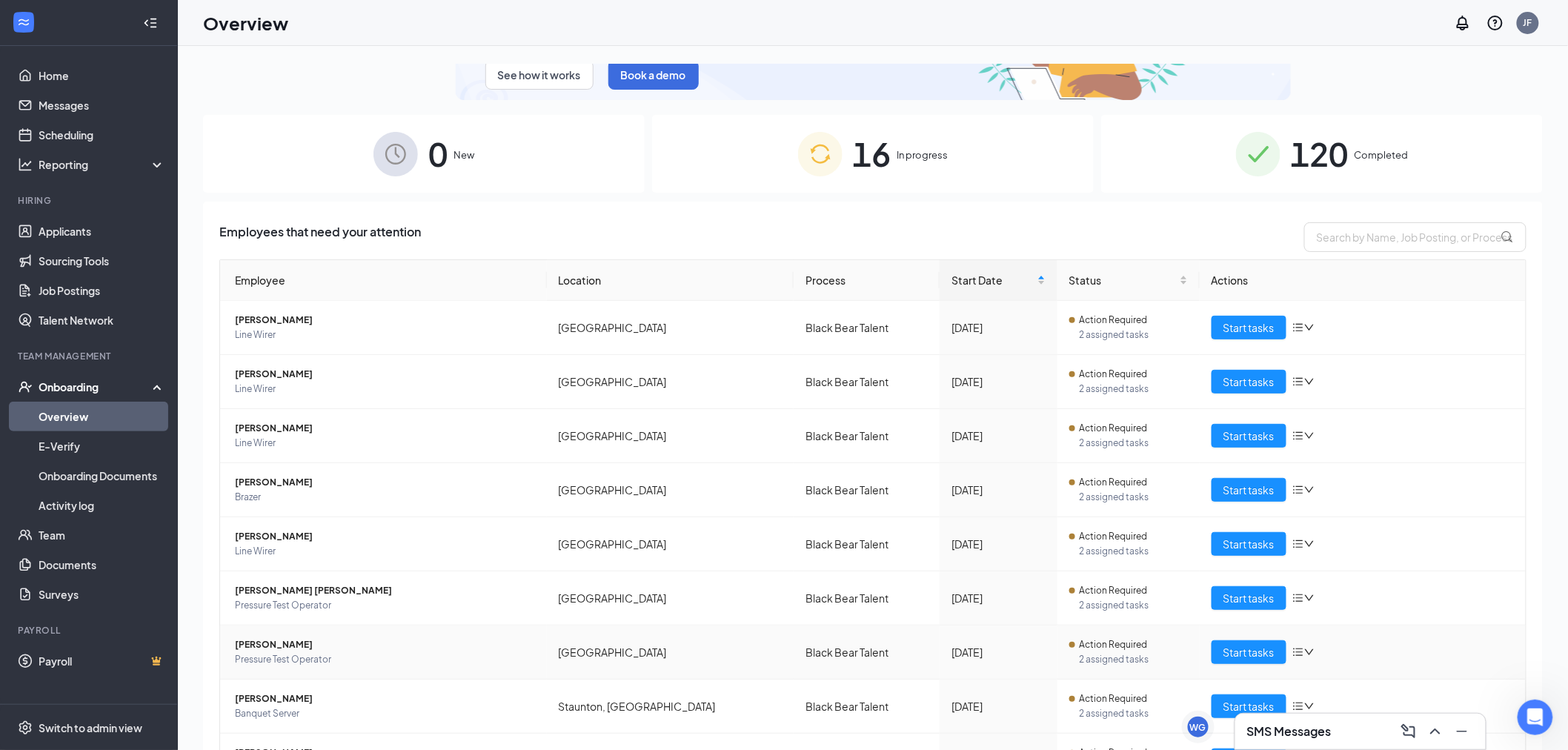
click at [306, 646] on span "[PERSON_NAME]" at bounding box center [384, 645] width 300 height 15
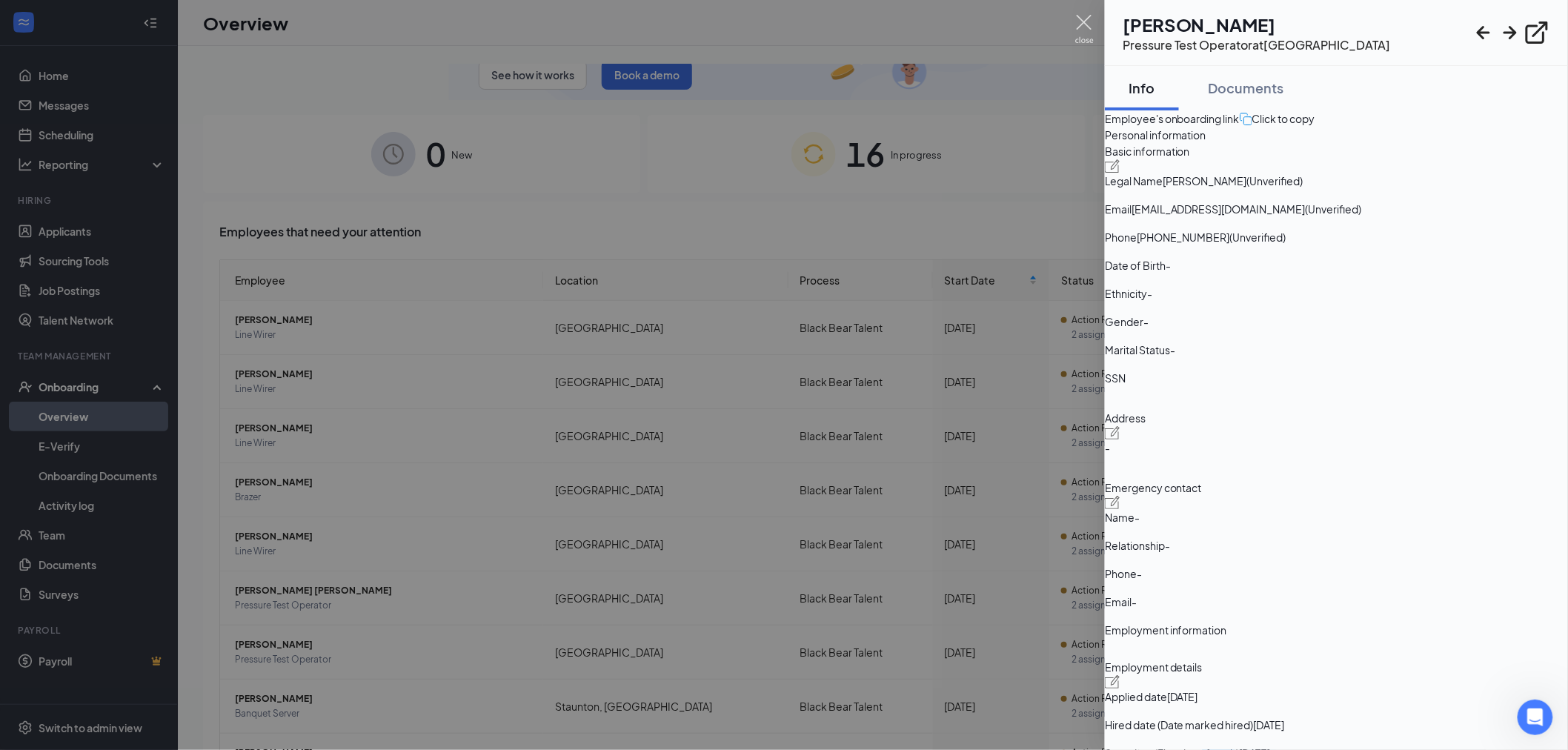
click at [1086, 22] on img at bounding box center [1085, 29] width 19 height 29
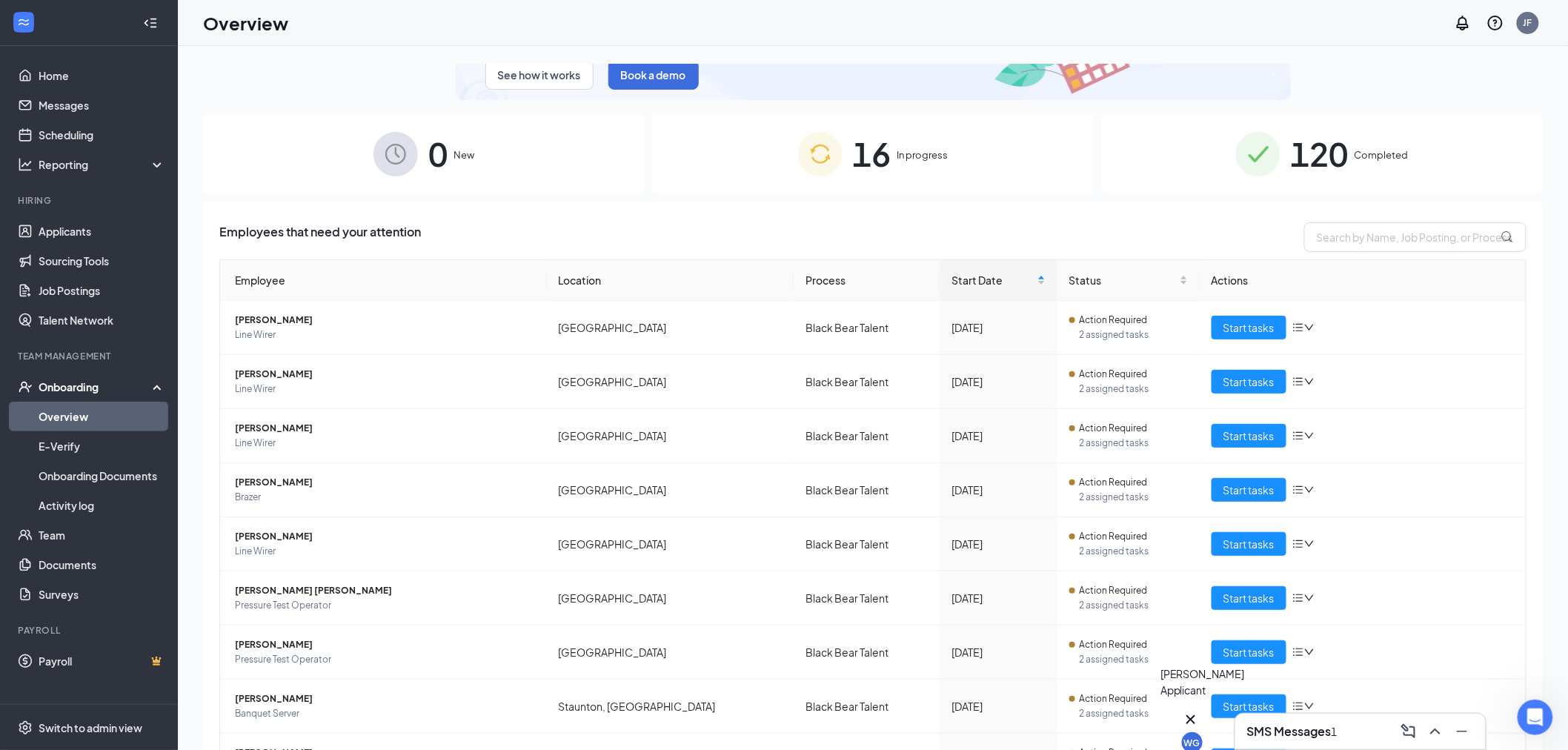
click at [1186, 722] on div "WG" at bounding box center [1192, 731] width 21 height 42
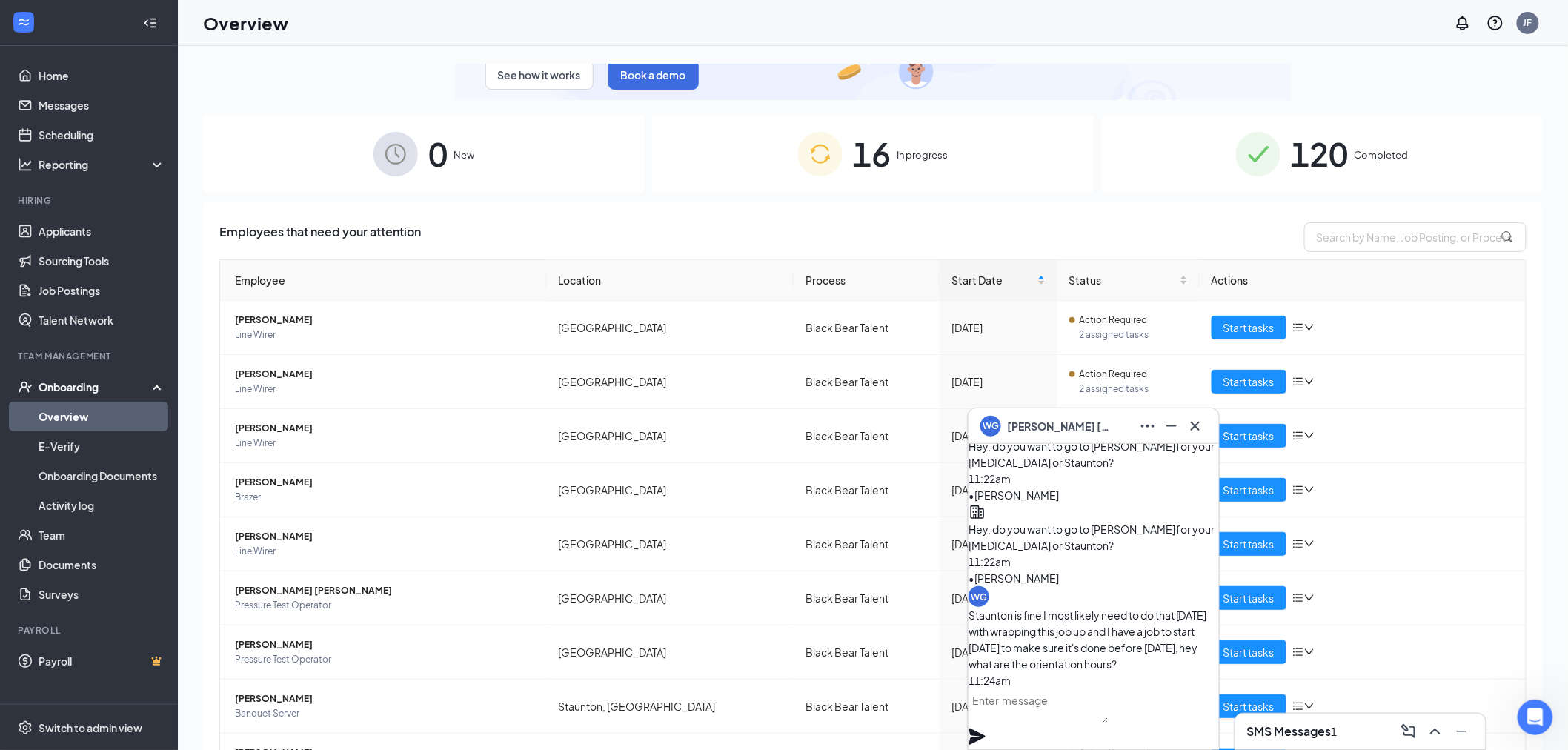
click at [1030, 724] on textarea at bounding box center [1039, 706] width 140 height 36
type textarea "9:30AM-3:30PM [DATE]"
click at [985, 728] on icon "Plane" at bounding box center [977, 736] width 16 height 16
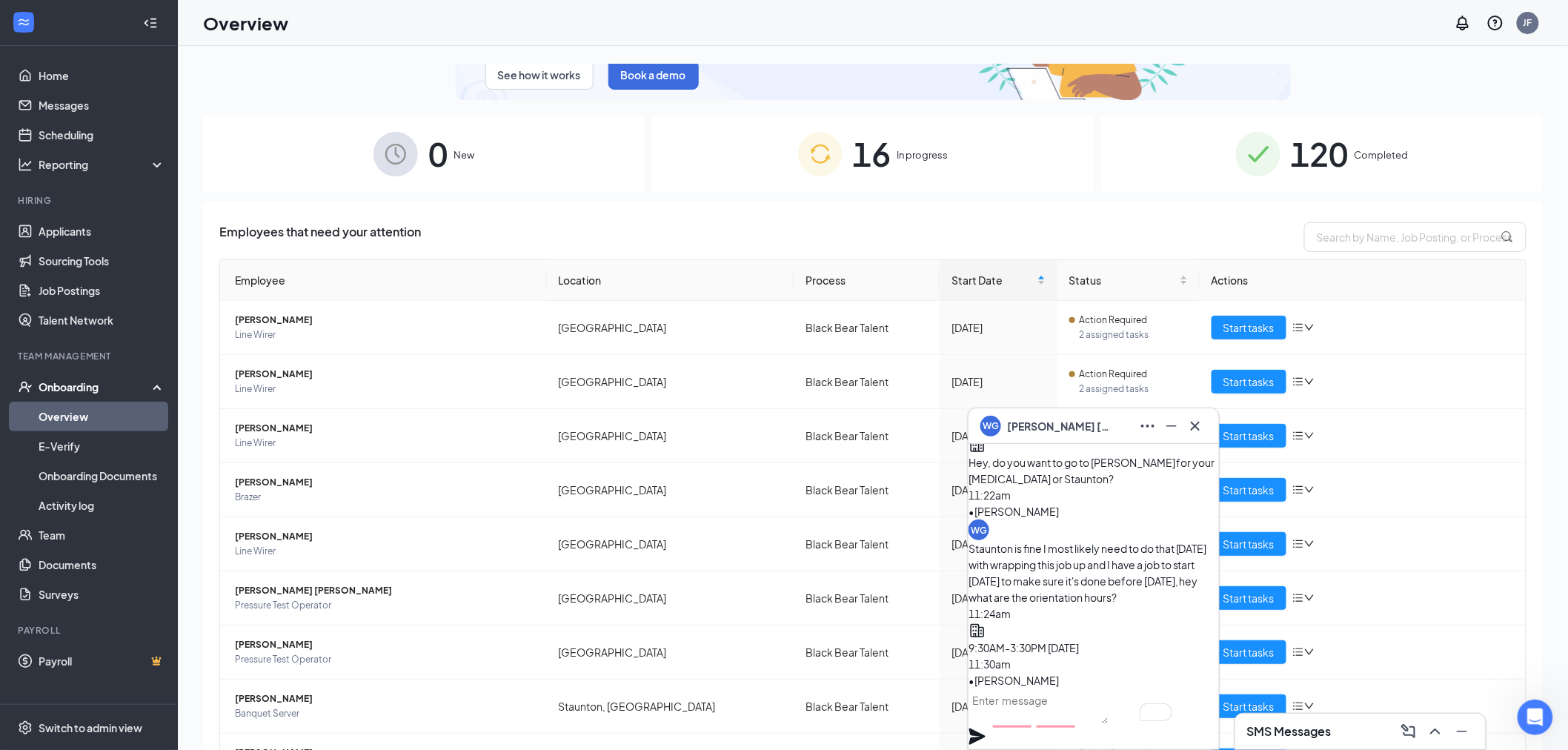
scroll to position [0, 0]
click at [1098, 425] on div "WG [PERSON_NAME]" at bounding box center [1093, 425] width 226 height 23
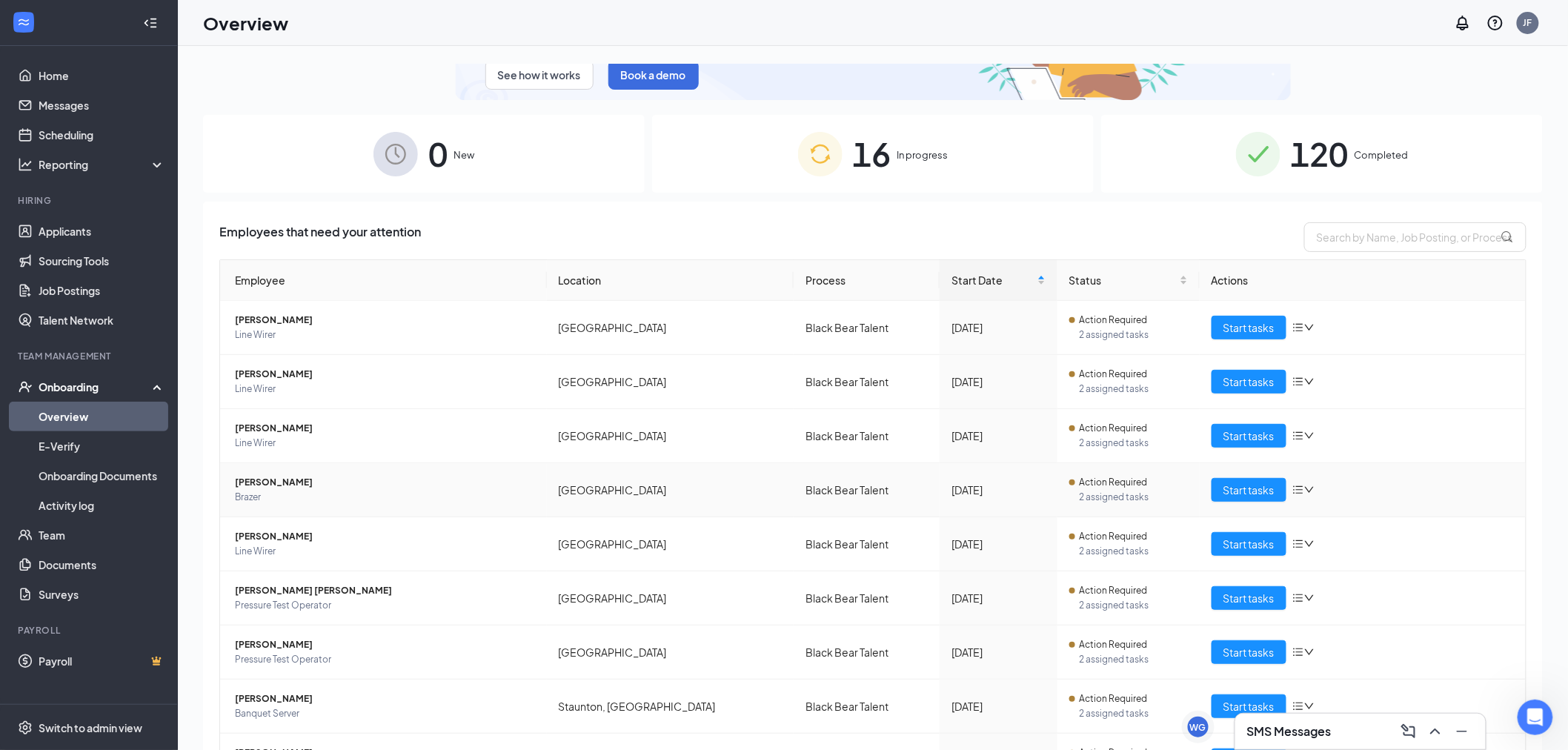
click at [267, 490] on span "Brazer" at bounding box center [384, 498] width 300 height 15
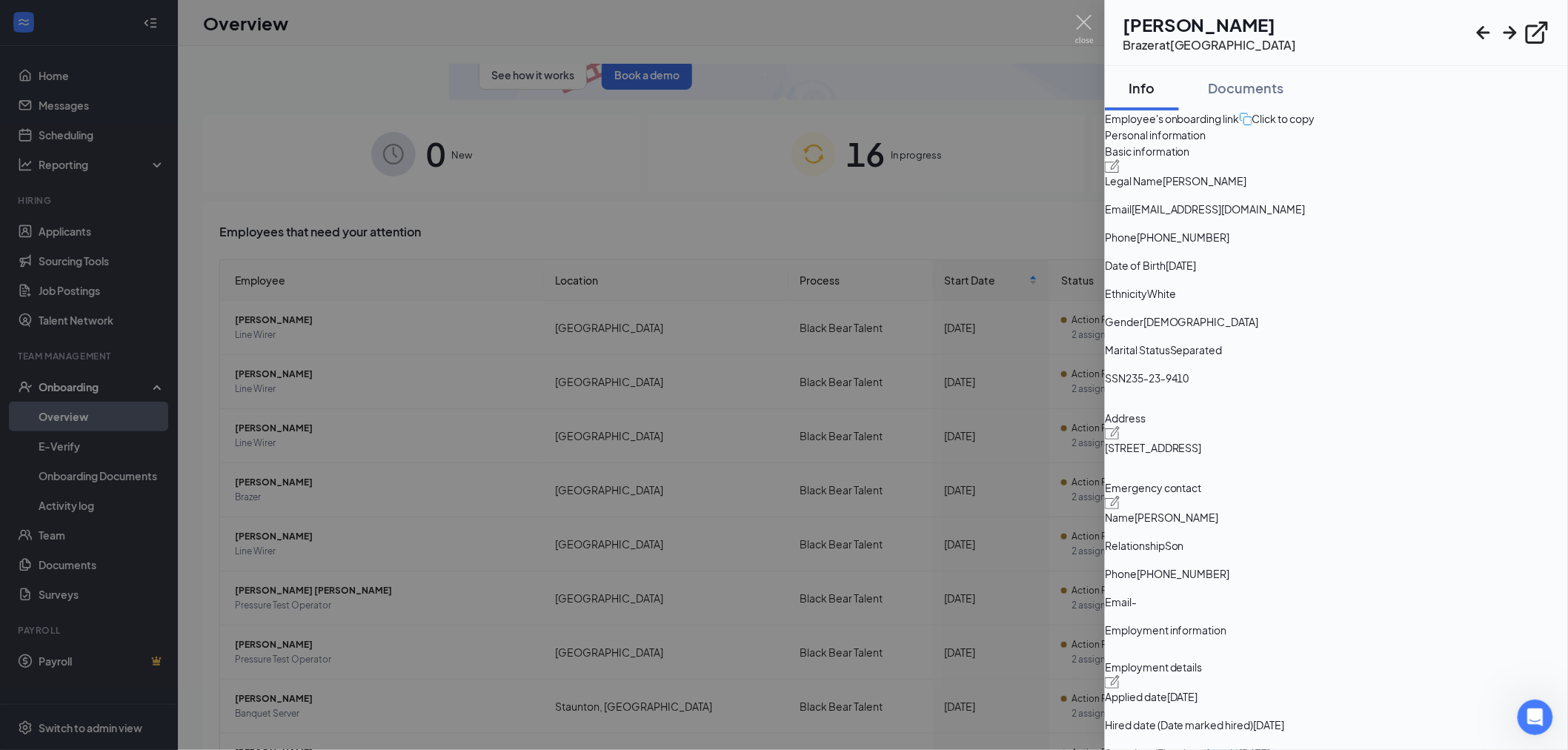
click at [1273, 62] on div "WG William Gibson Brazer at Lexington" at bounding box center [1336, 33] width 463 height 66
click at [1276, 79] on div "Documents" at bounding box center [1246, 88] width 76 height 19
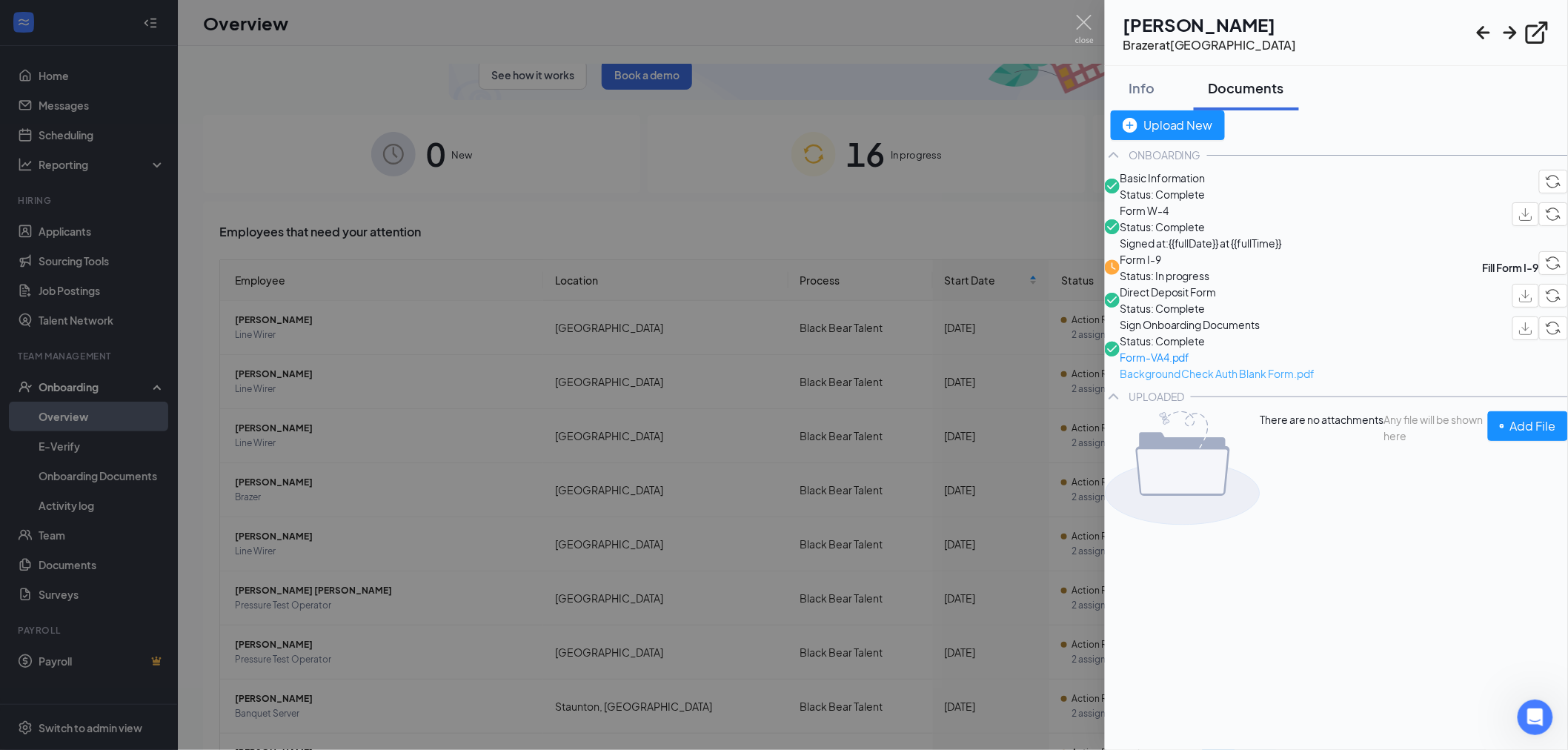
click at [1262, 382] on span "Background Check Auth Blank Form.pdf" at bounding box center [1216, 373] width 195 height 16
click at [1085, 22] on img at bounding box center [1085, 29] width 19 height 29
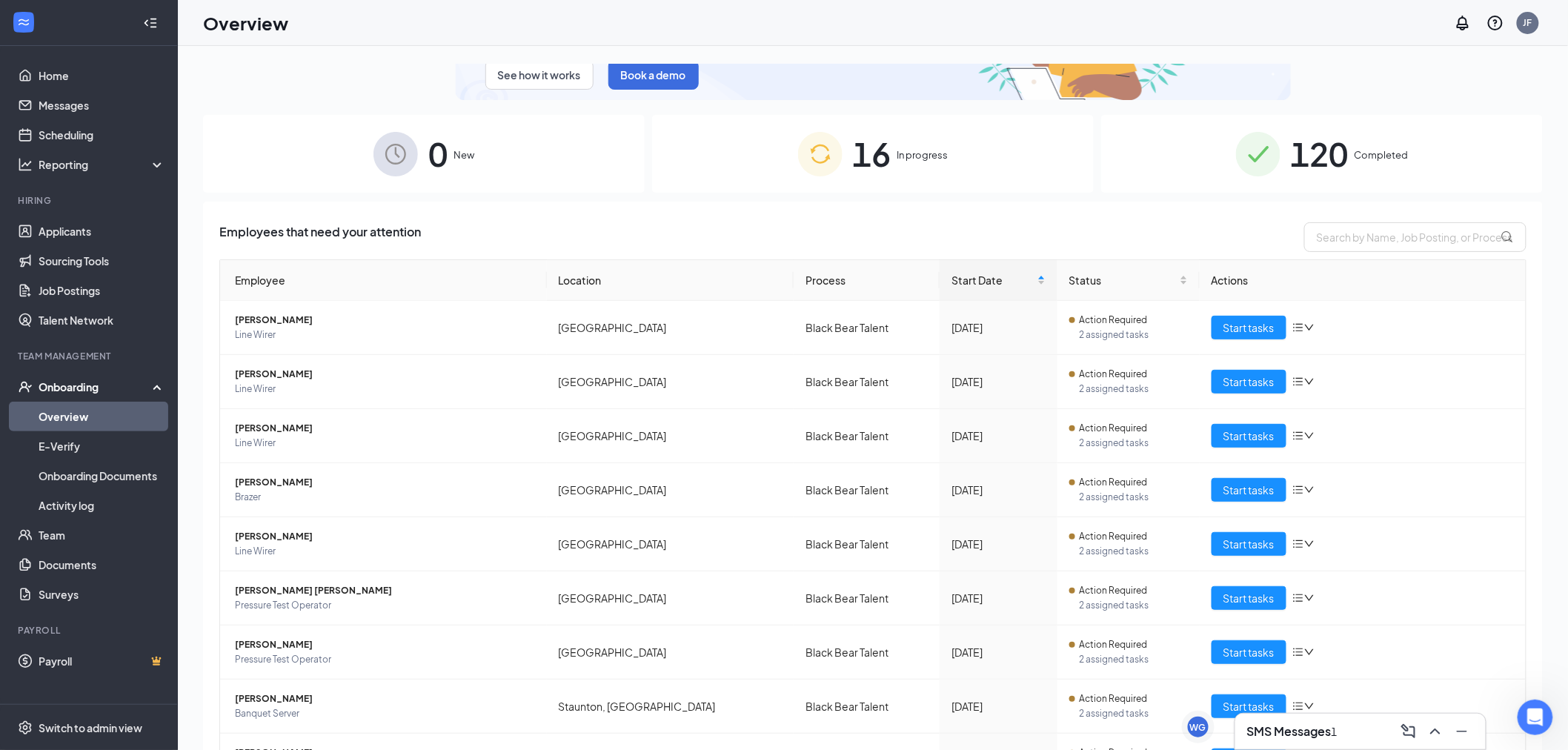
click at [1316, 738] on h3 "SMS Messages" at bounding box center [1289, 730] width 84 height 16
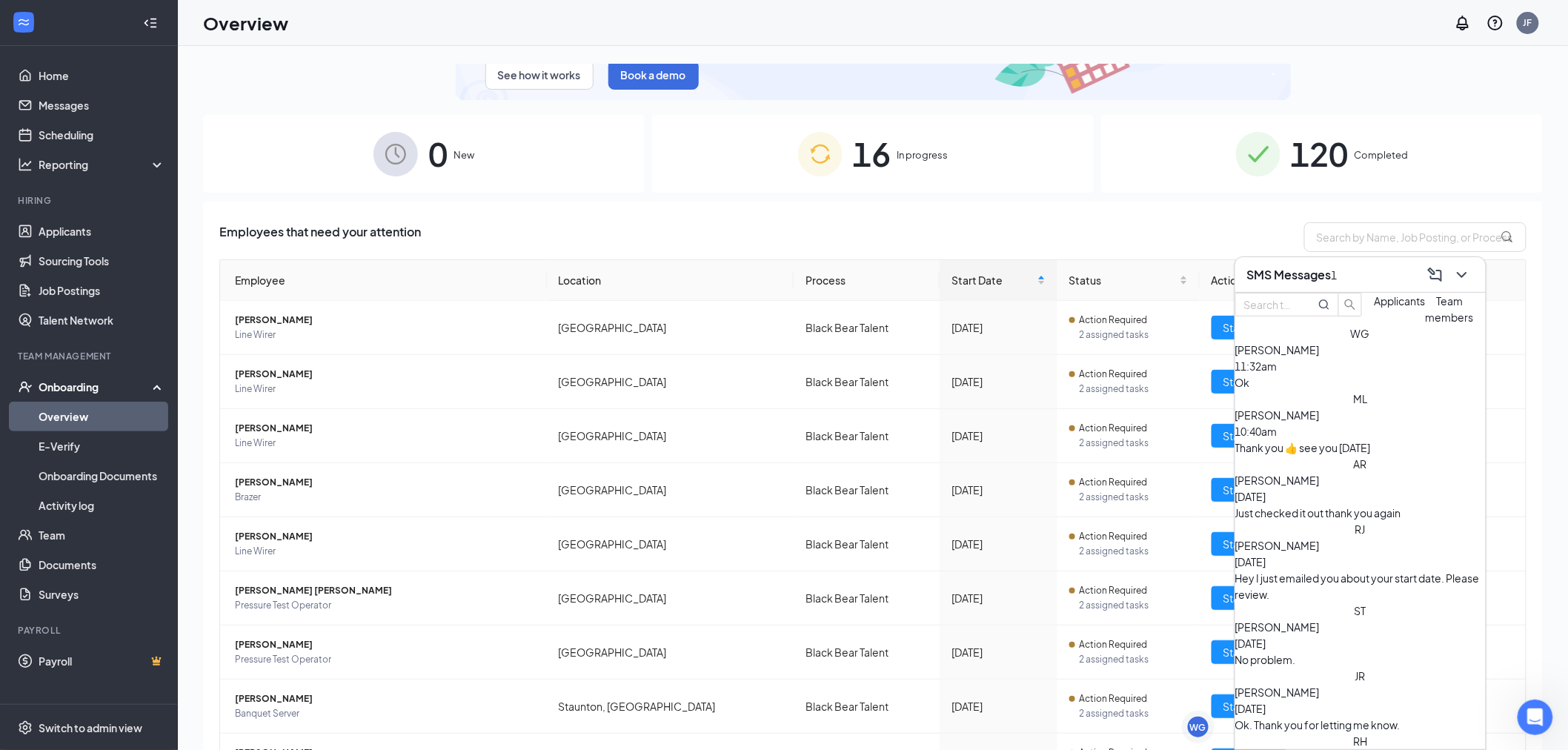
click at [1382, 374] on div "William Gibson 11:32am" at bounding box center [1360, 357] width 251 height 33
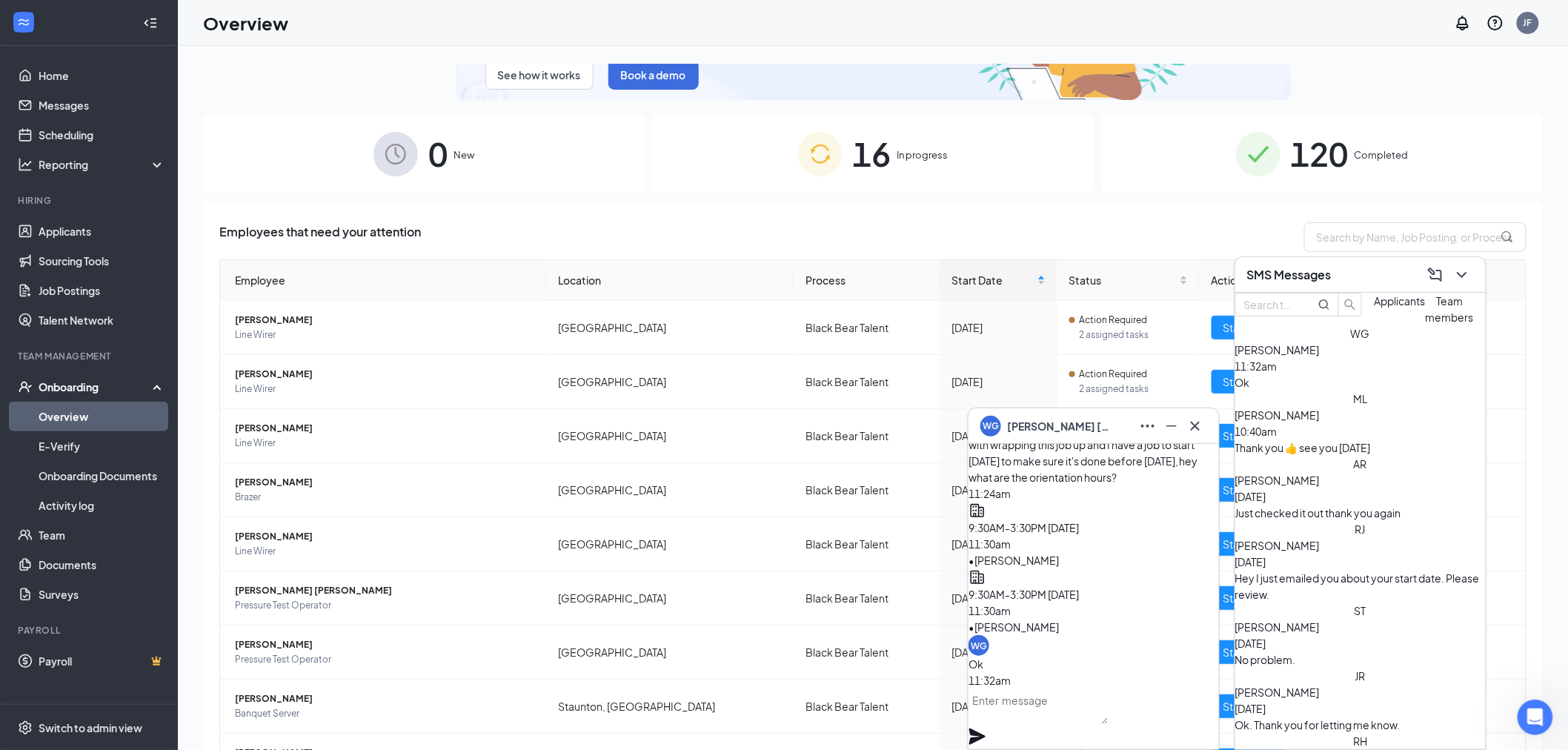
click at [1380, 391] on div "Ok" at bounding box center [1360, 382] width 251 height 16
click at [1109, 426] on div "WG [PERSON_NAME]" at bounding box center [1093, 425] width 226 height 23
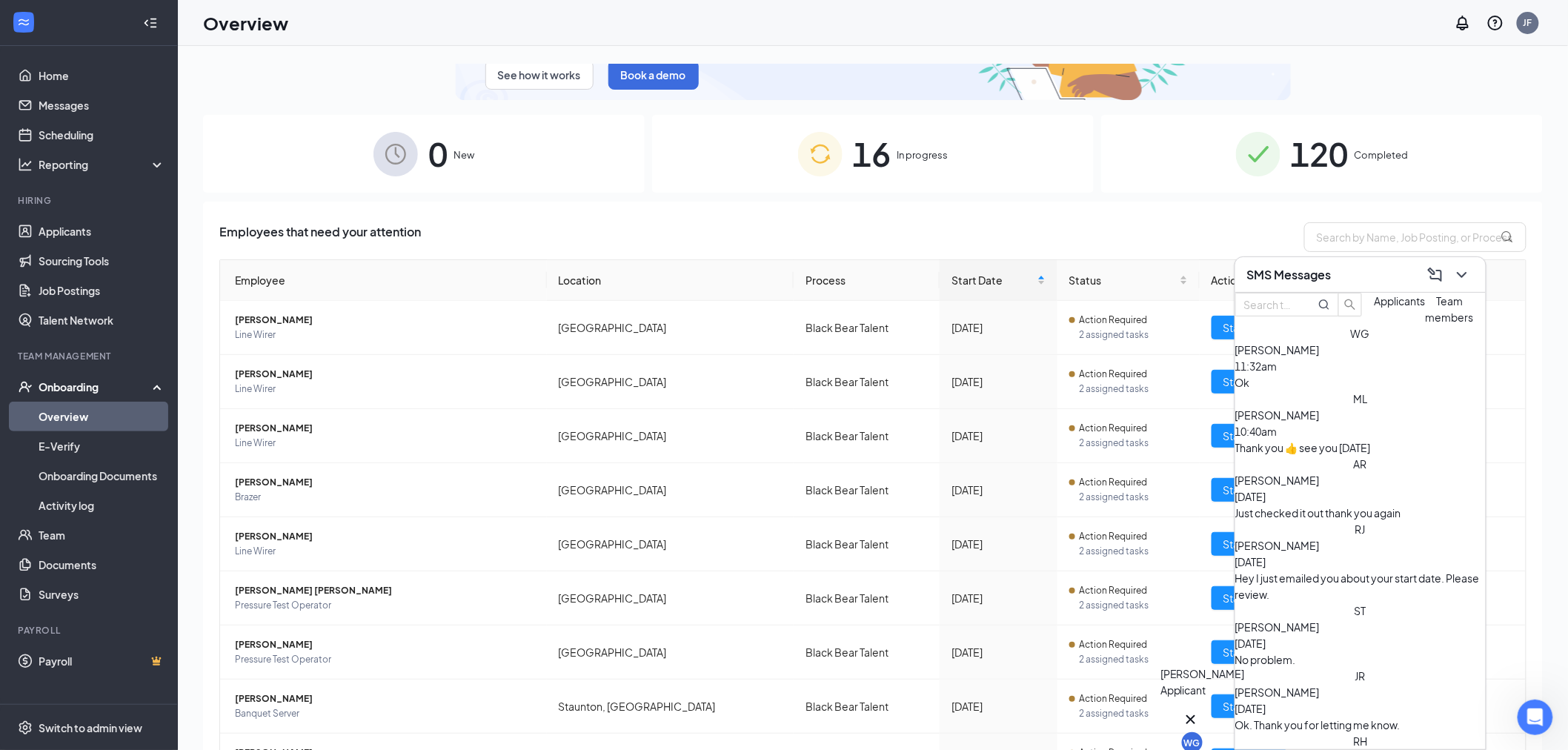
click at [1201, 737] on div "WG" at bounding box center [1191, 743] width 16 height 12
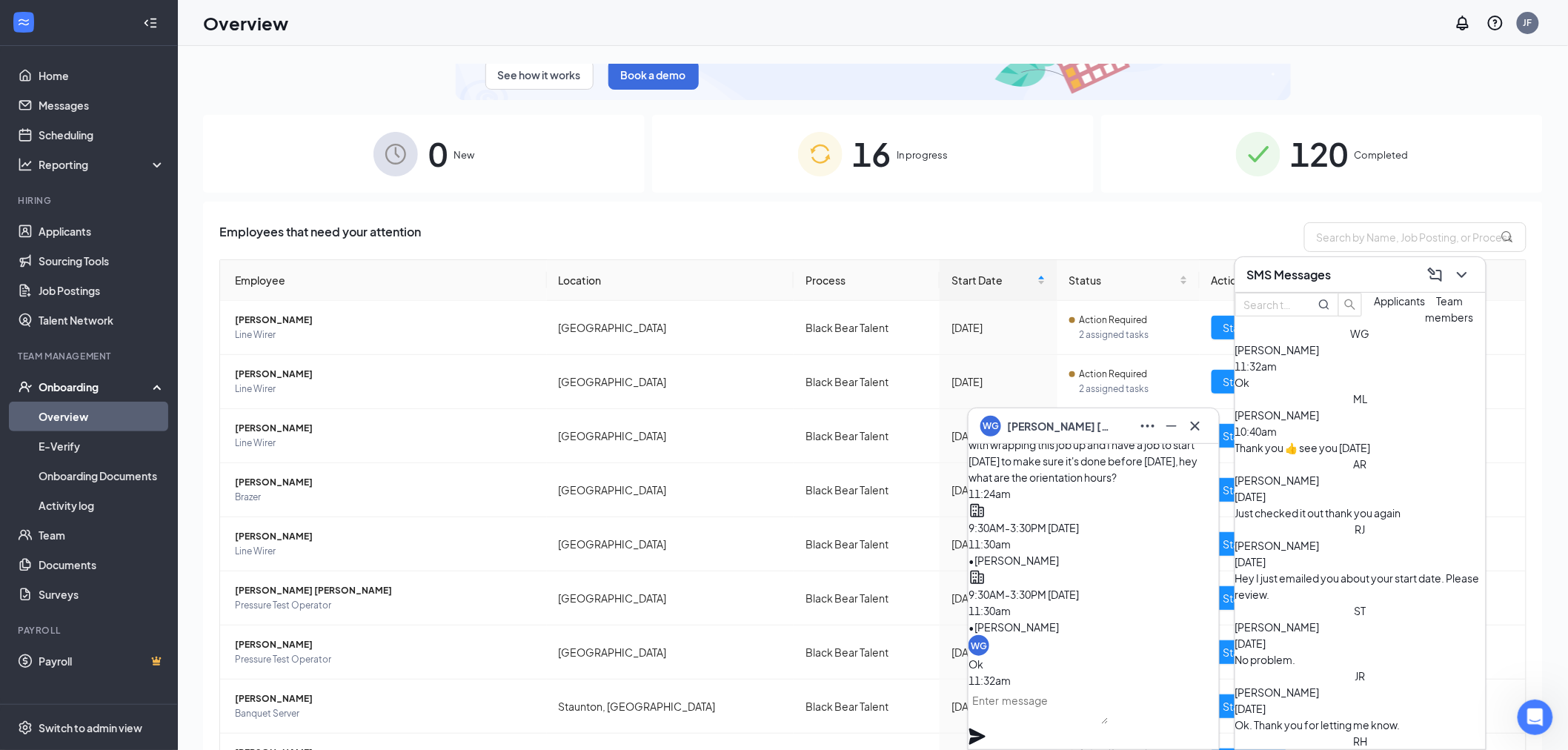
click at [1112, 426] on div "WG [PERSON_NAME]" at bounding box center [1093, 425] width 226 height 23
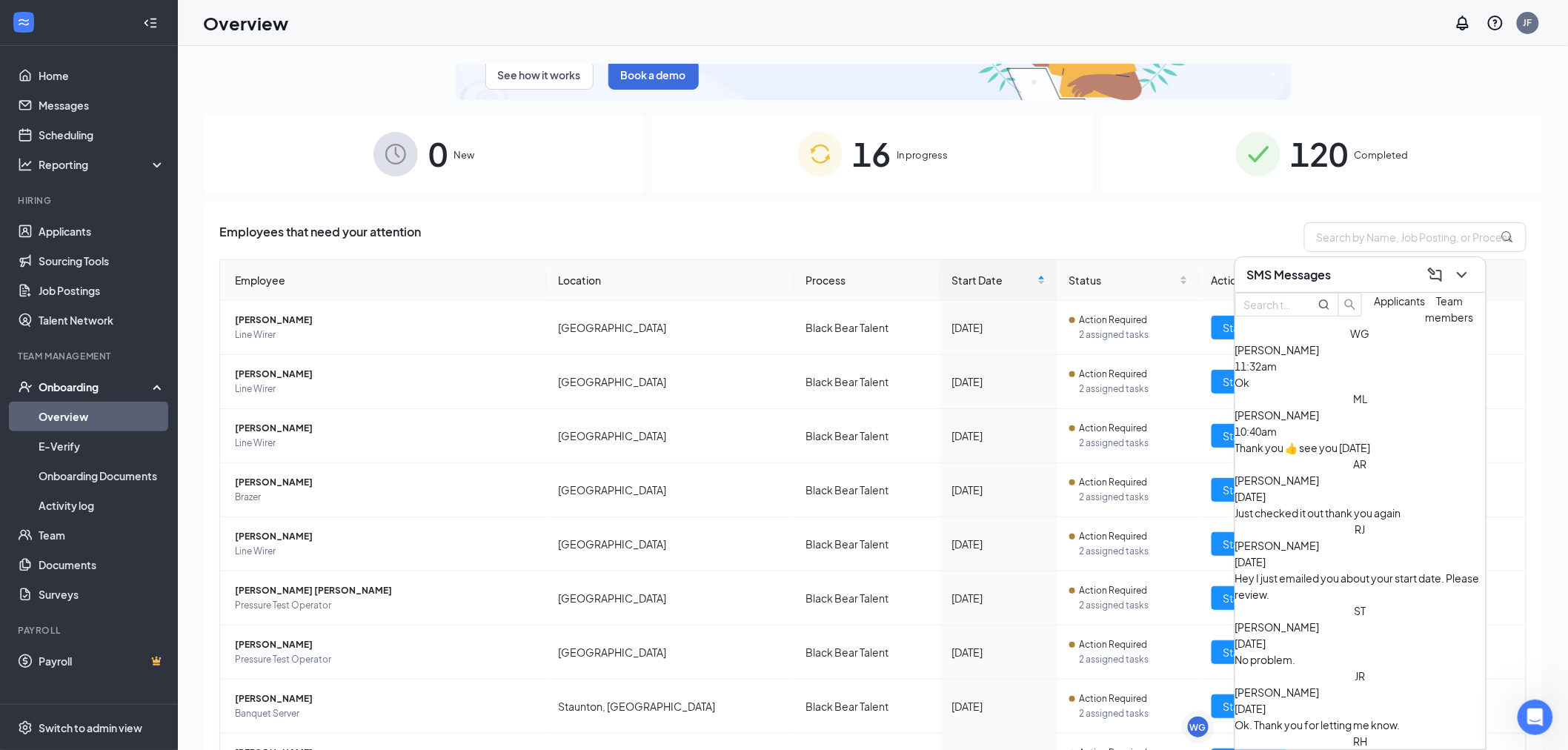
click at [1357, 273] on div "SMS Messages" at bounding box center [1360, 274] width 226 height 23
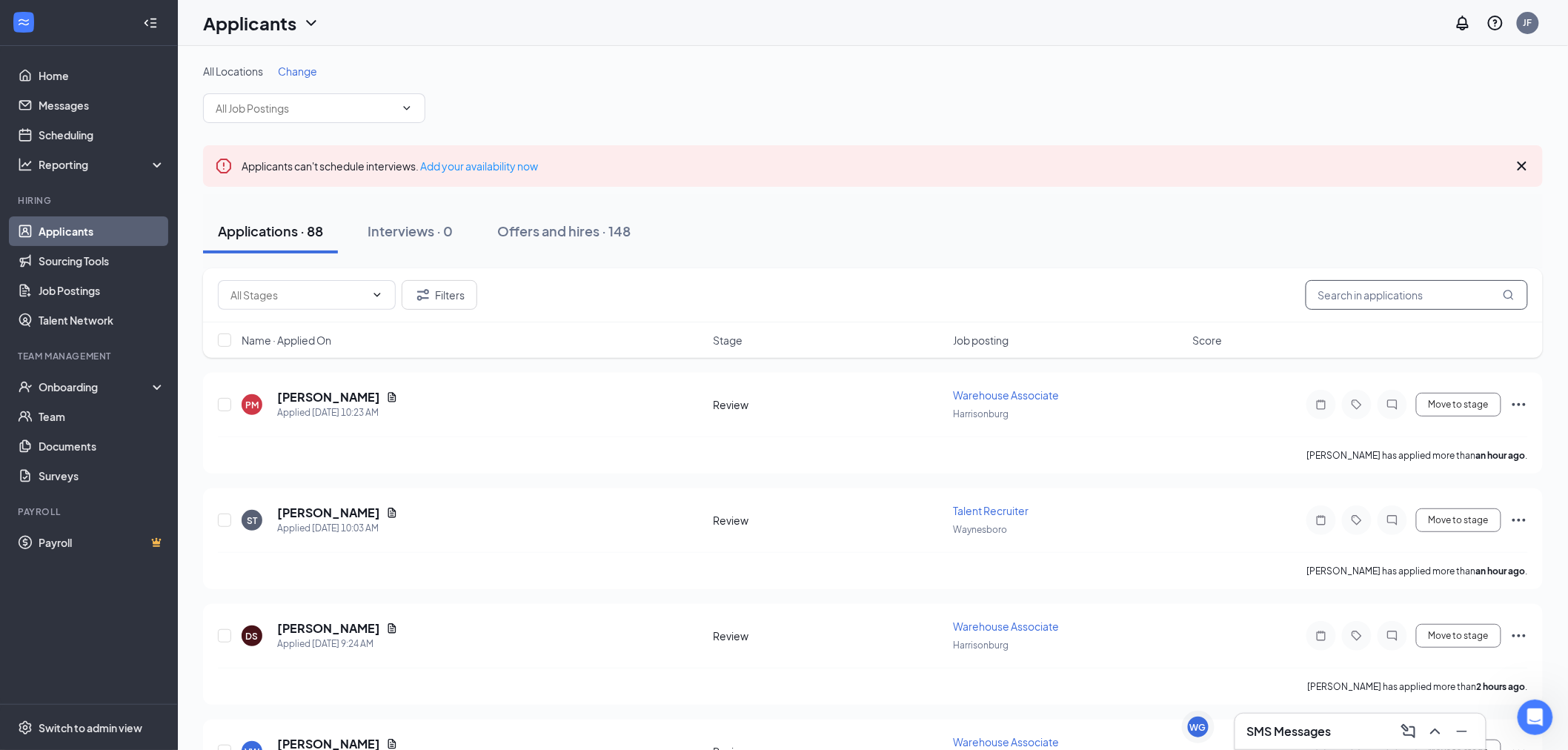
click at [1388, 298] on input "text" at bounding box center [1417, 296] width 223 height 30
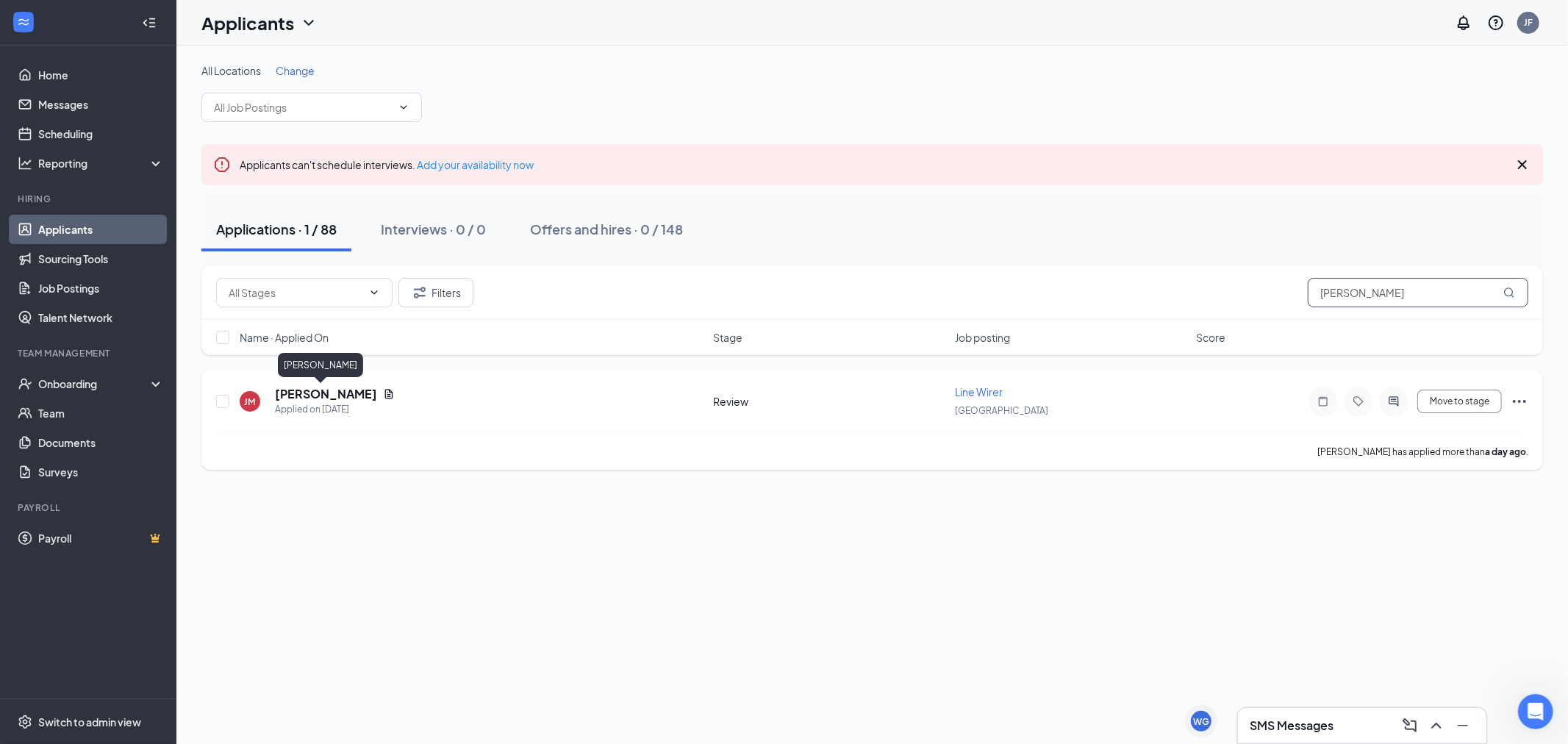
type input "[PERSON_NAME]"
click at [313, 394] on h5 "[PERSON_NAME]" at bounding box center [326, 393] width 102 height 16
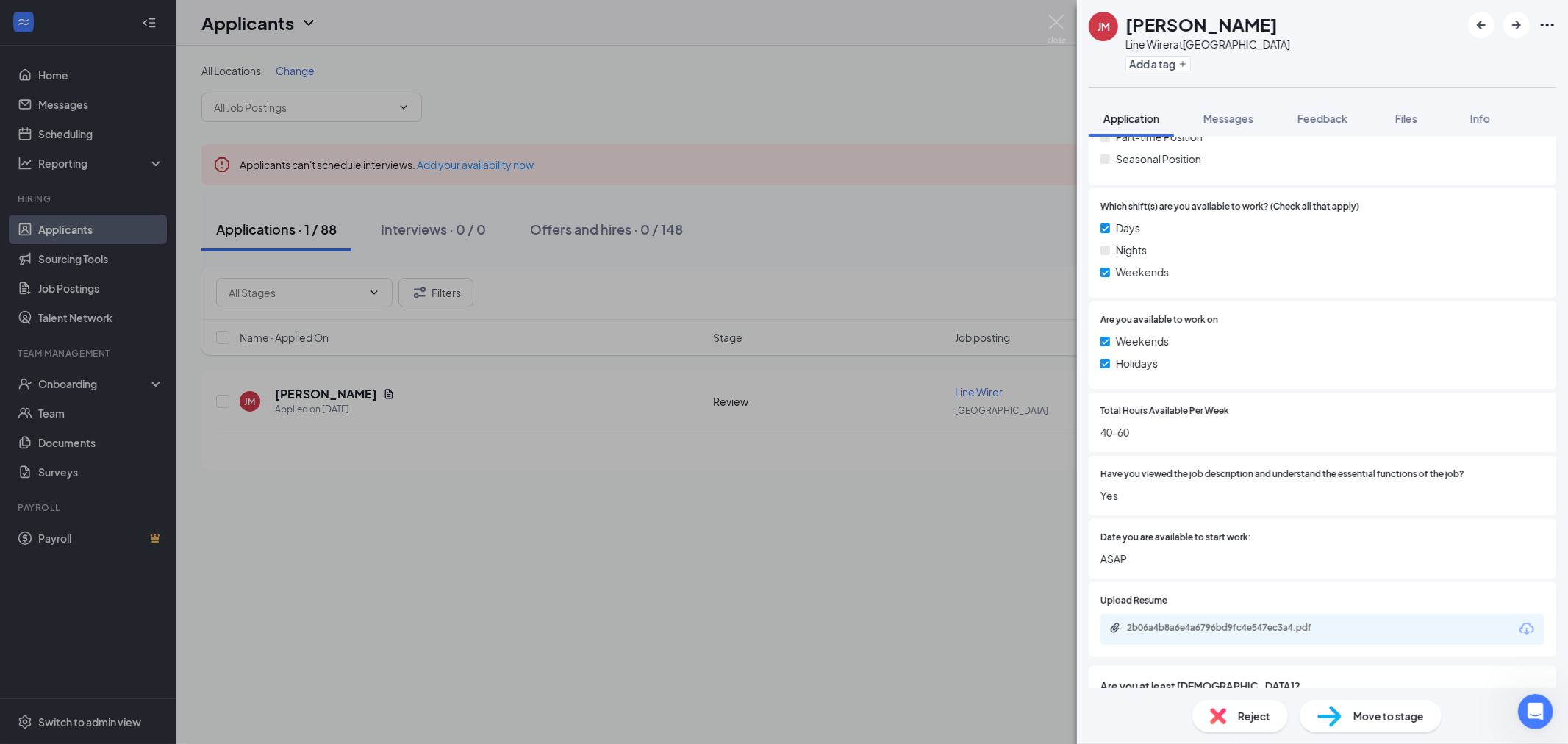
scroll to position [571, 0]
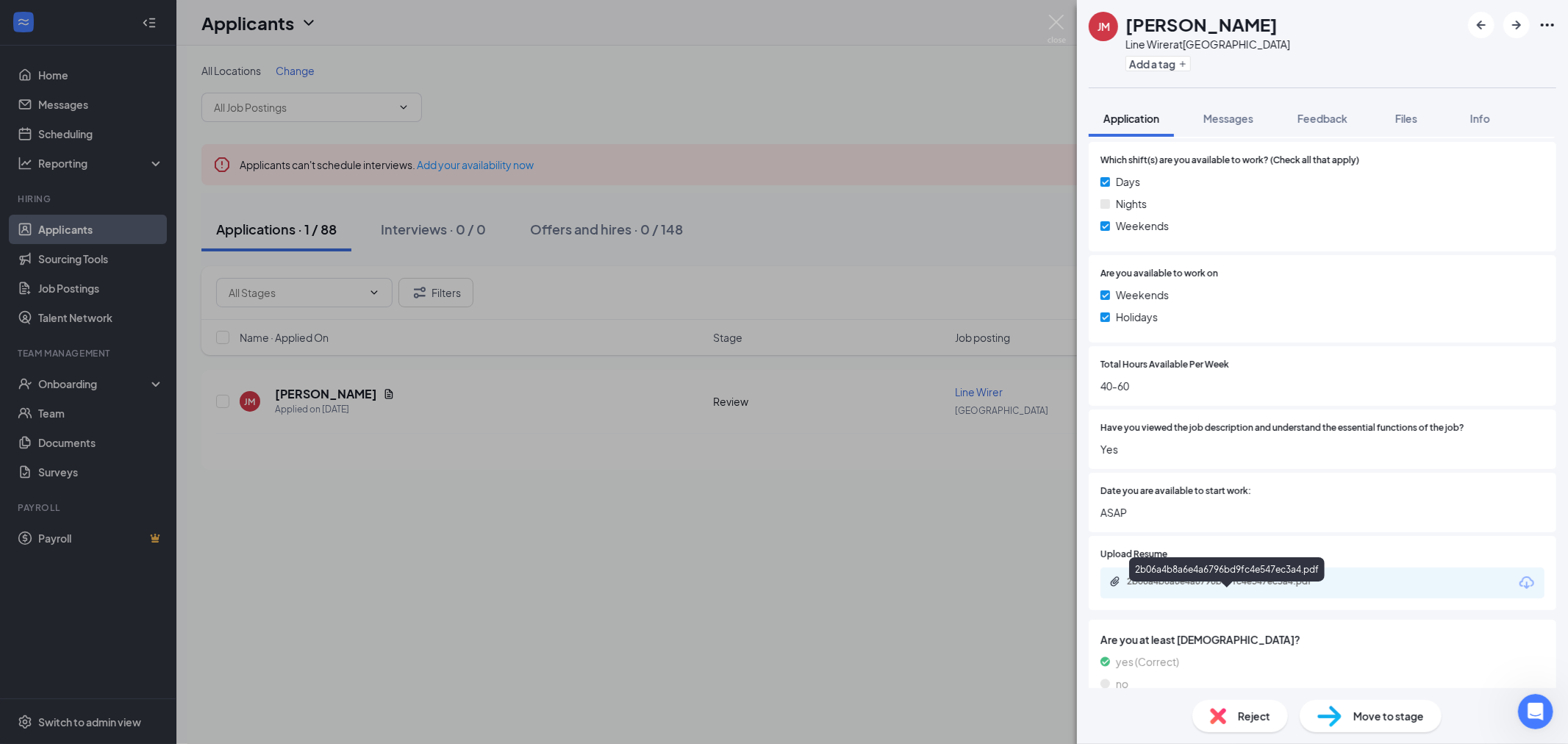
click at [1256, 587] on div "2b06a4b8a6e4a6796bd9fc4e547ec3a4.pdf" at bounding box center [1230, 582] width 206 height 12
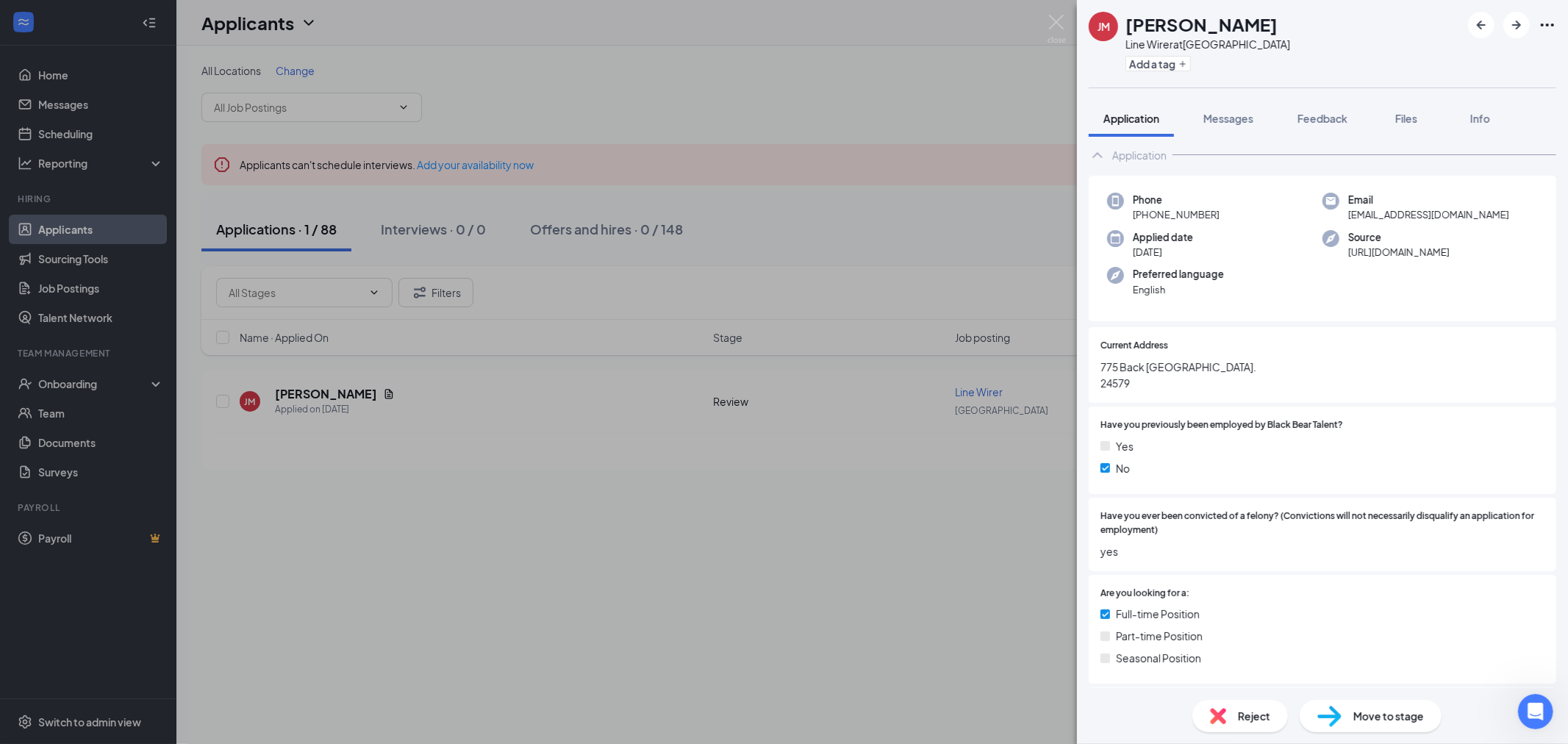
scroll to position [0, 0]
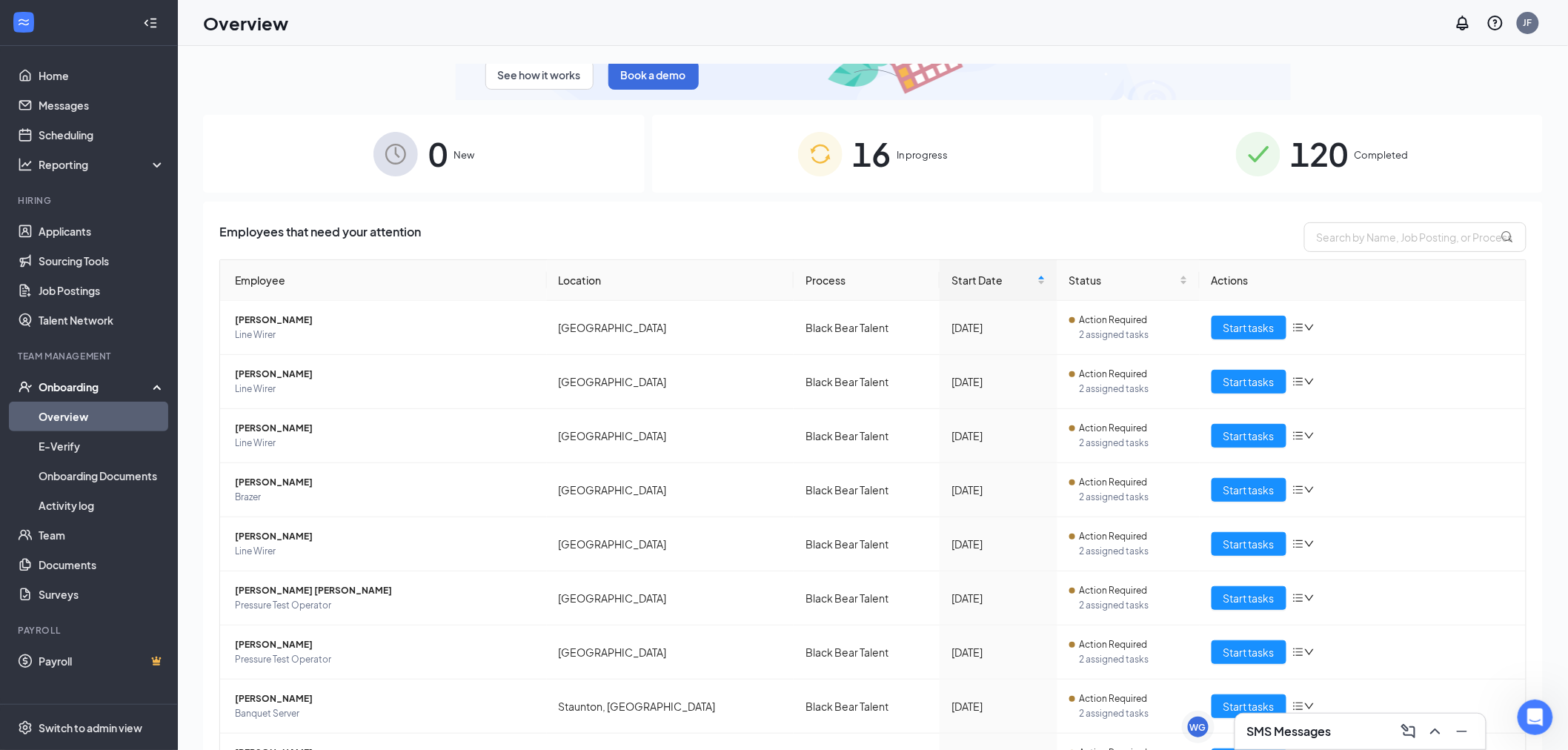
scroll to position [627, 0]
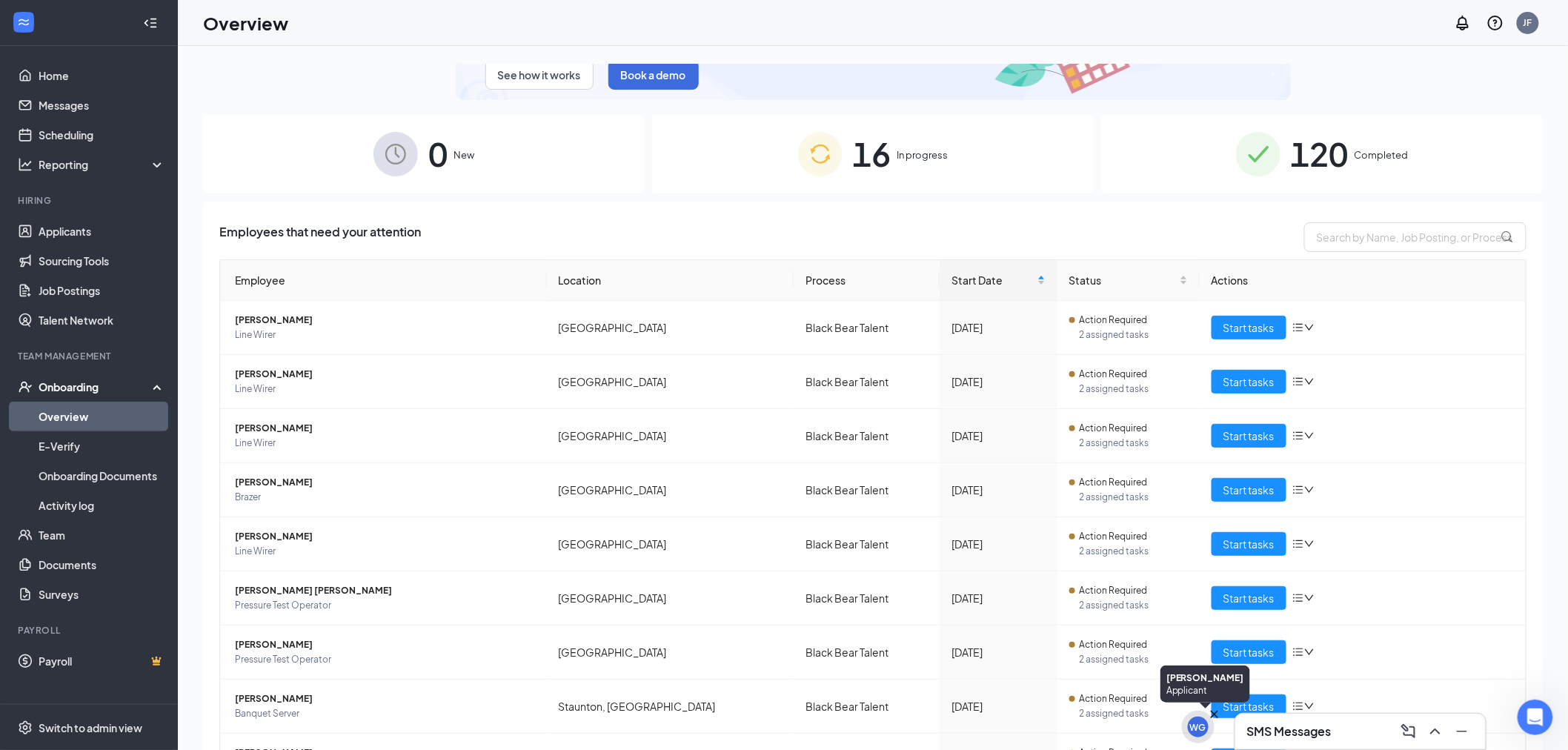
click at [1182, 723] on div "WG" at bounding box center [1198, 727] width 33 height 33
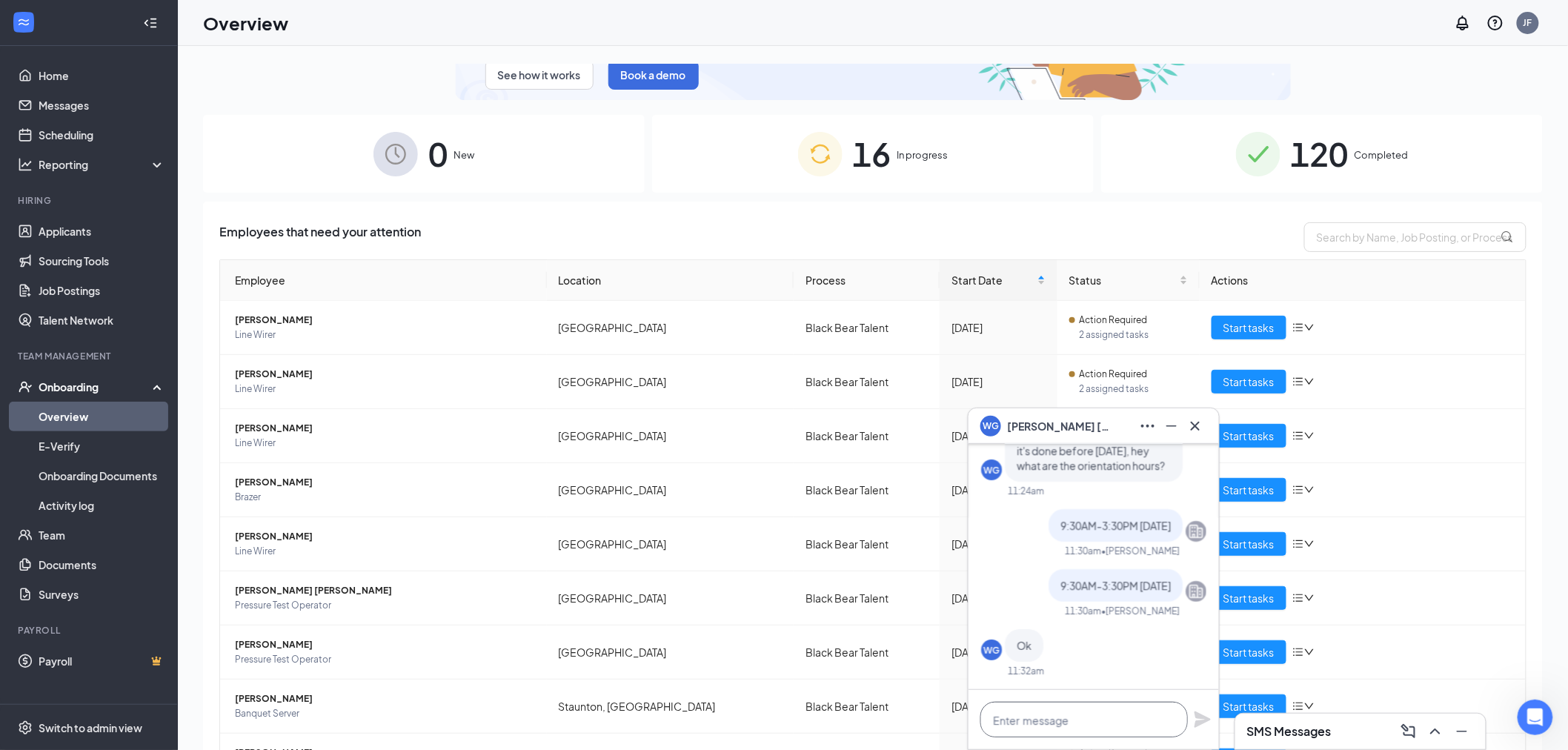
click at [1112, 712] on textarea at bounding box center [1084, 719] width 208 height 36
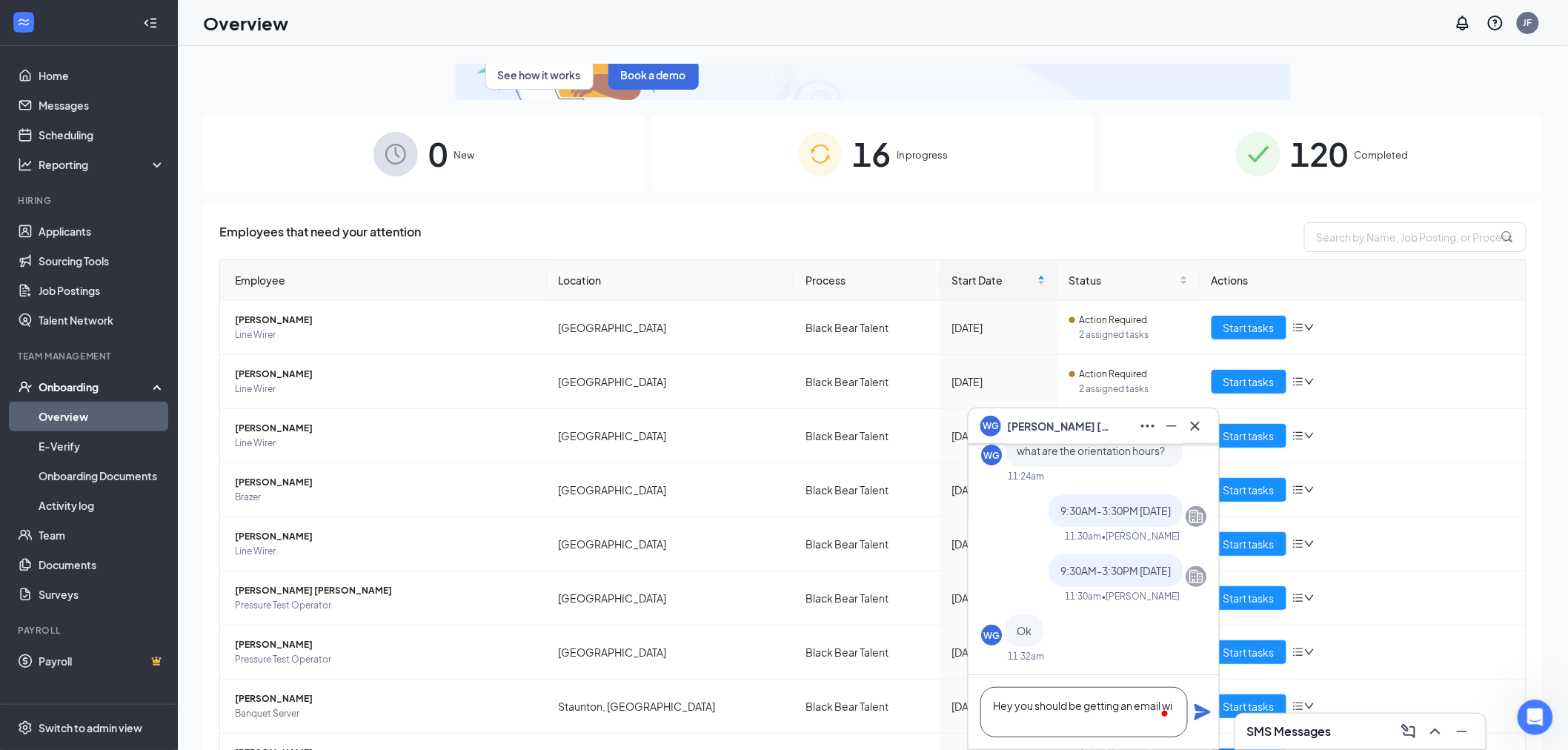
scroll to position [2, 0]
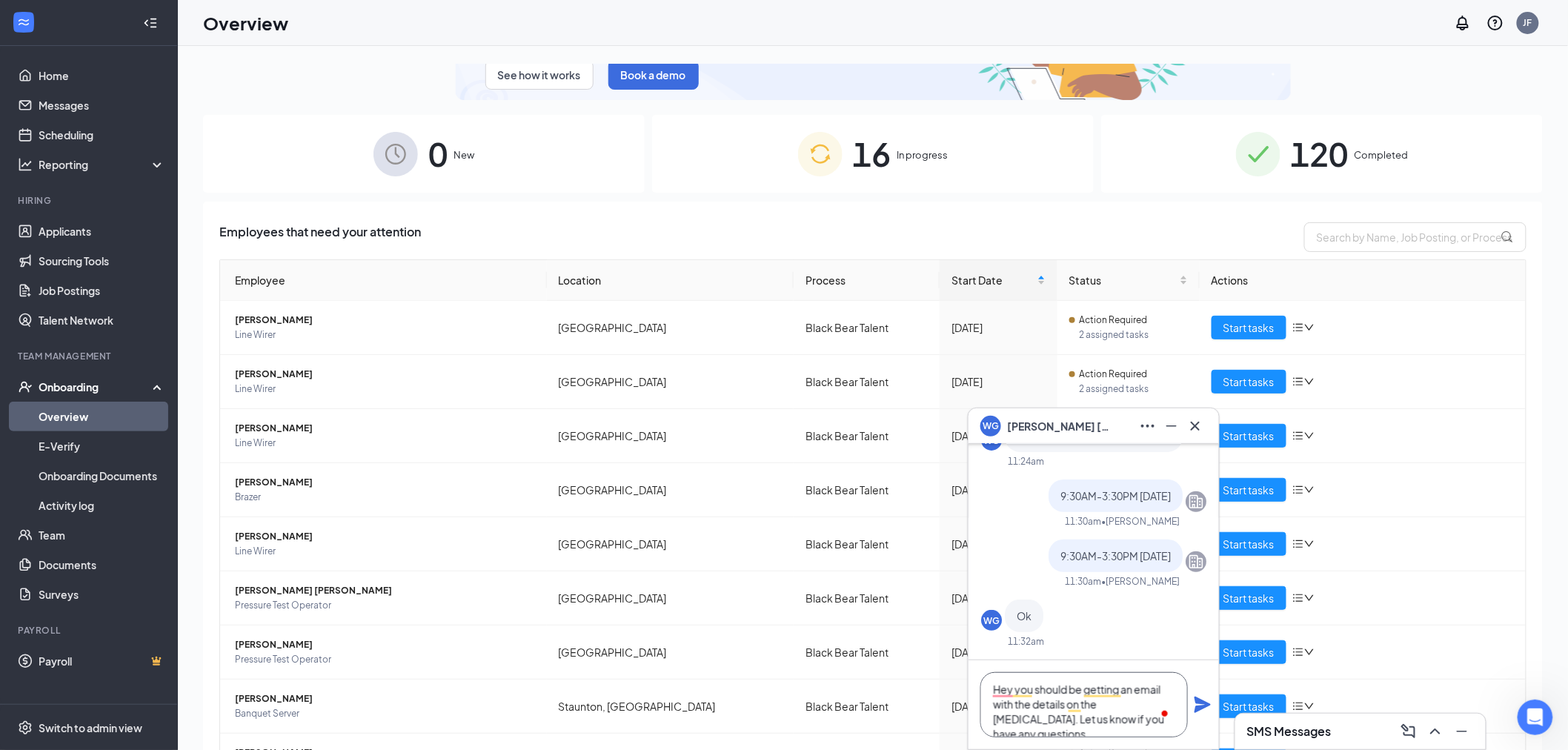
type textarea "Hey you should be getting an email with the details on the [MEDICAL_DATA]. Let …"
click at [1201, 709] on icon "Plane" at bounding box center [1202, 704] width 18 height 18
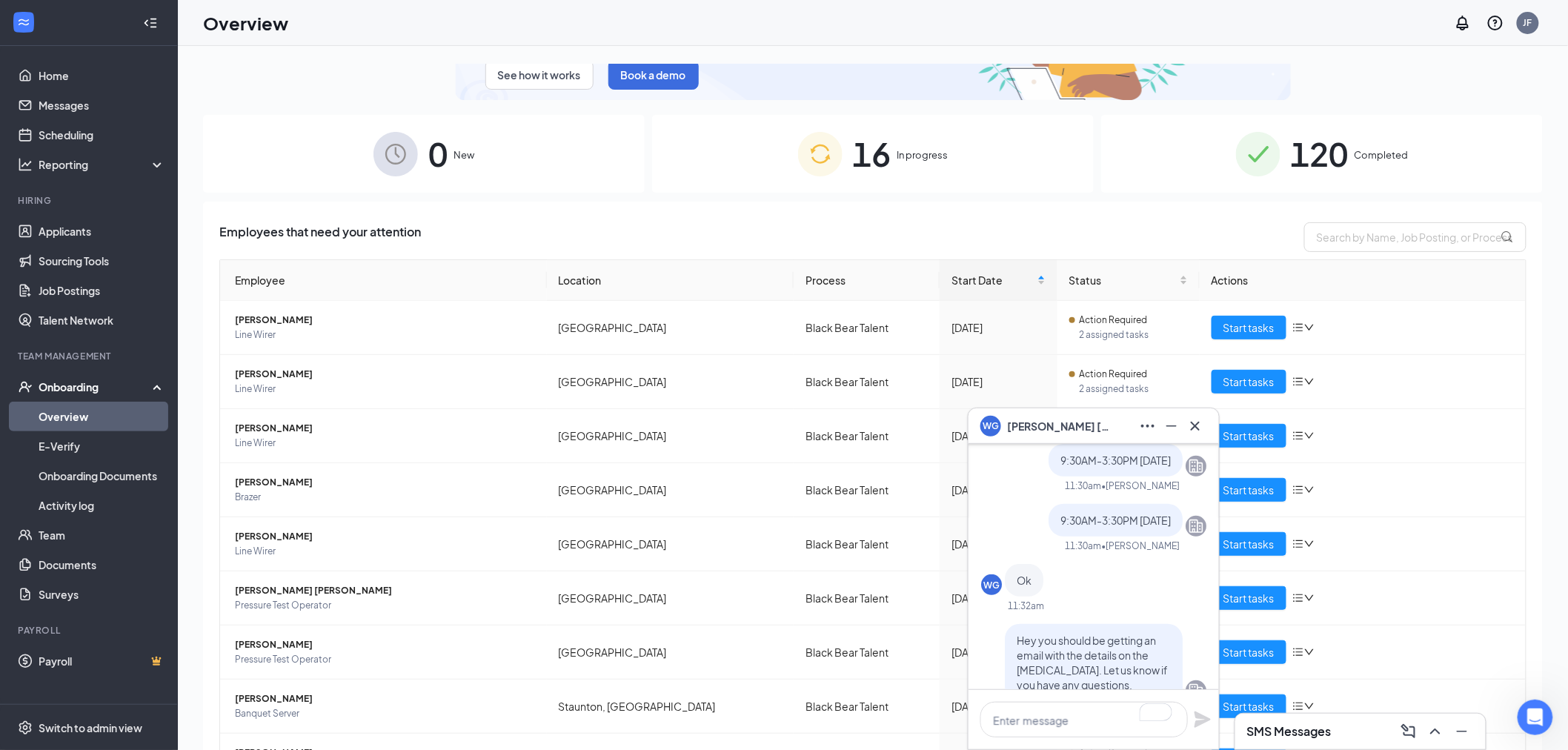
scroll to position [1, 0]
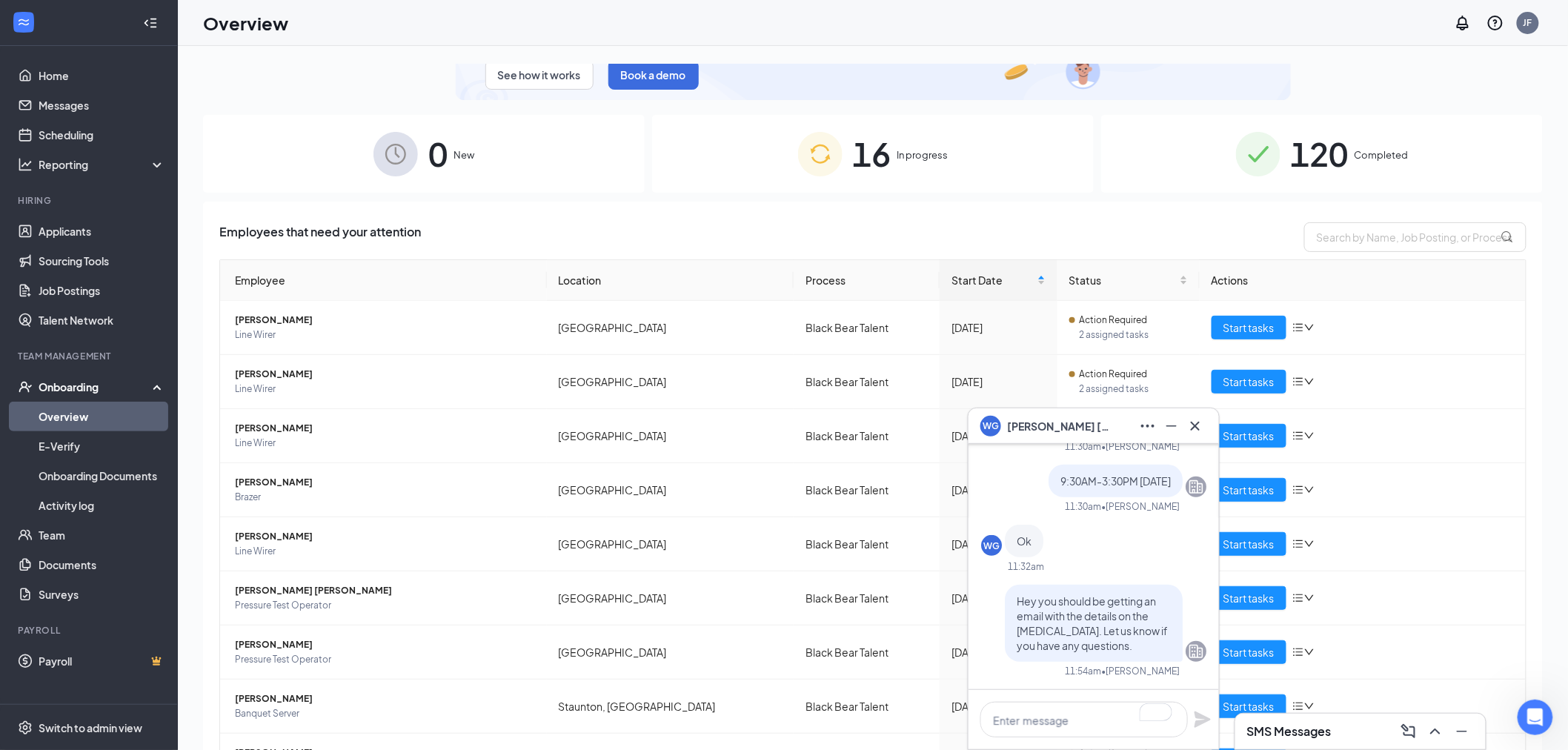
click at [1104, 416] on div "WG [PERSON_NAME]" at bounding box center [1093, 425] width 226 height 23
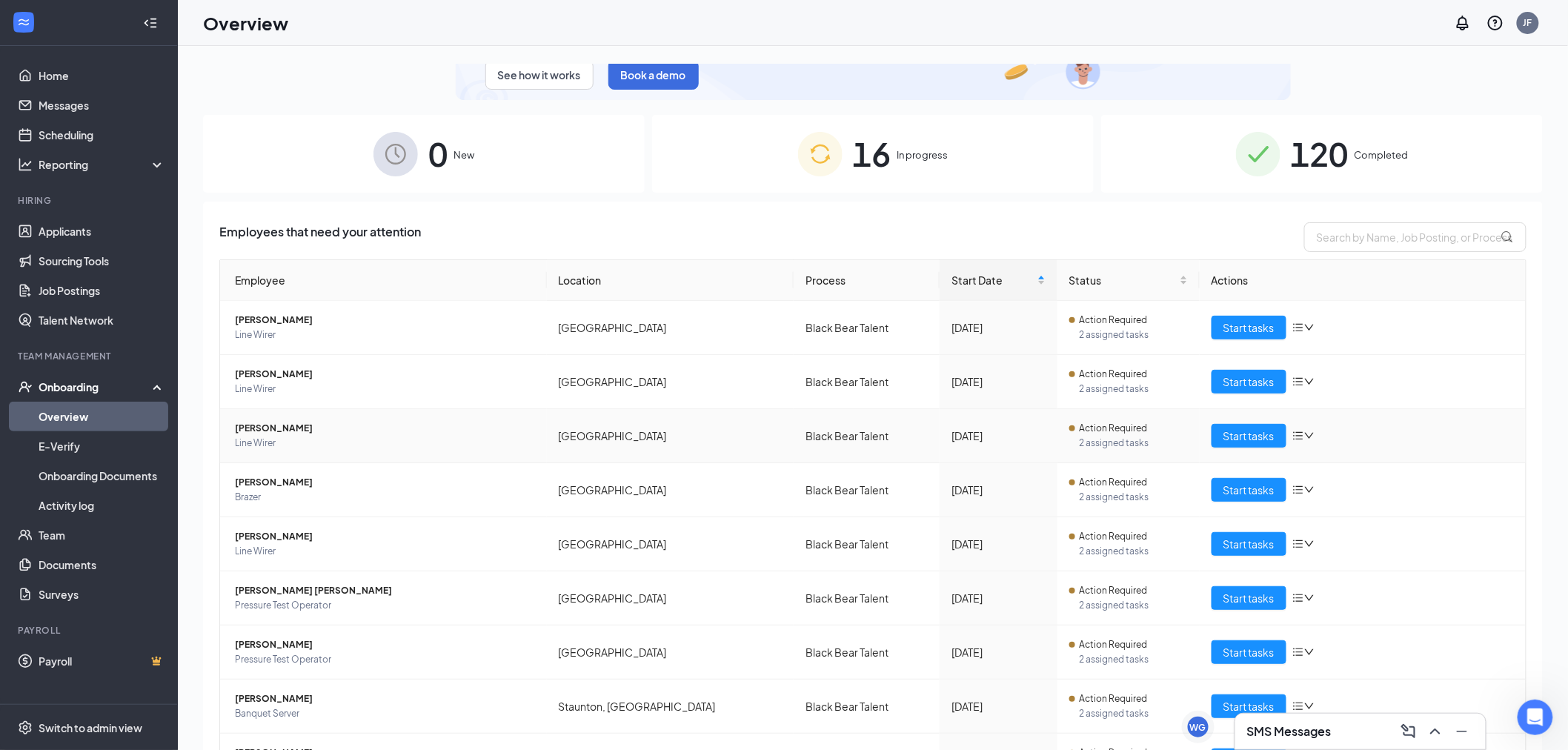
scroll to position [0, 0]
click at [80, 240] on link "Applicants" at bounding box center [102, 231] width 127 height 30
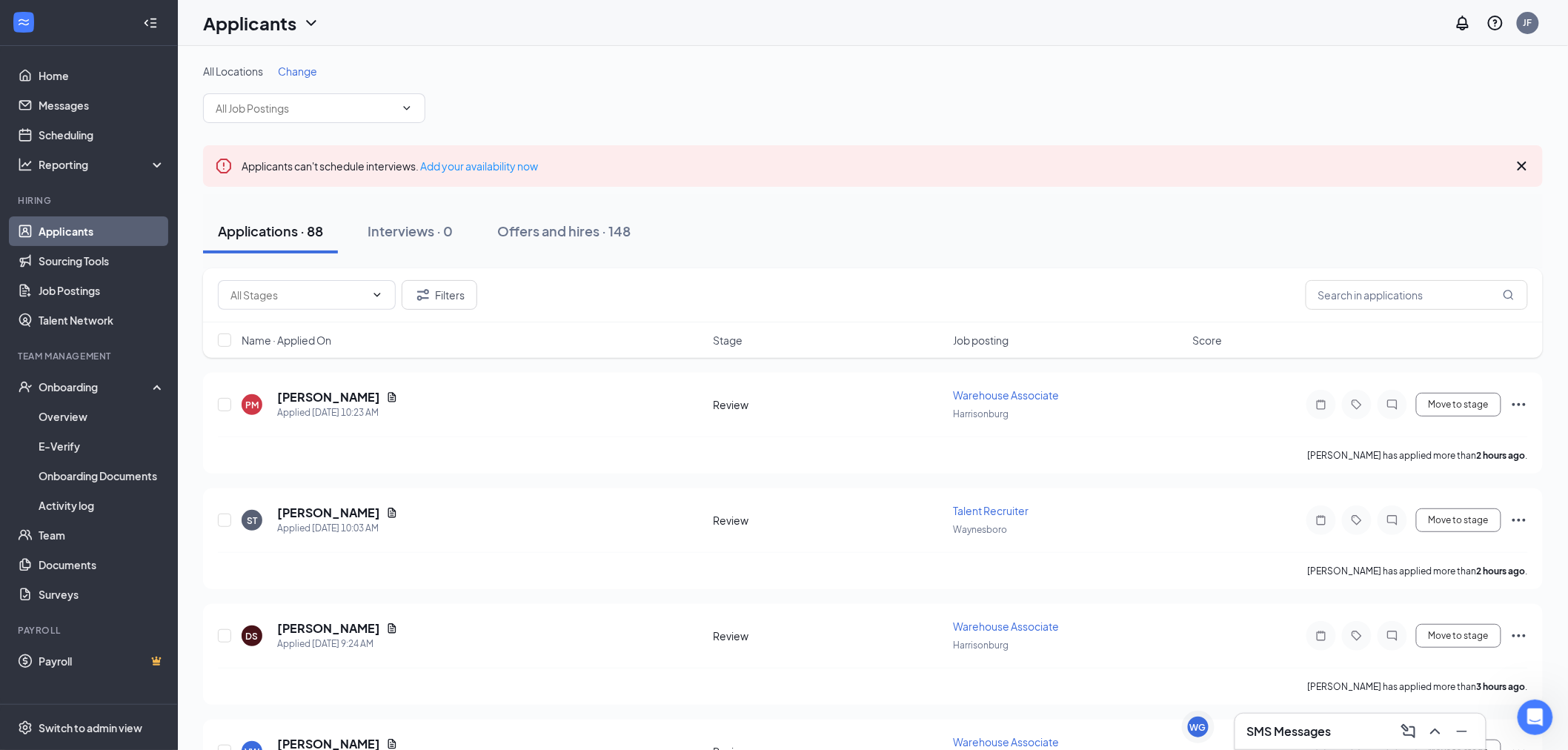
click at [1320, 727] on h3 "SMS Messages" at bounding box center [1289, 730] width 84 height 16
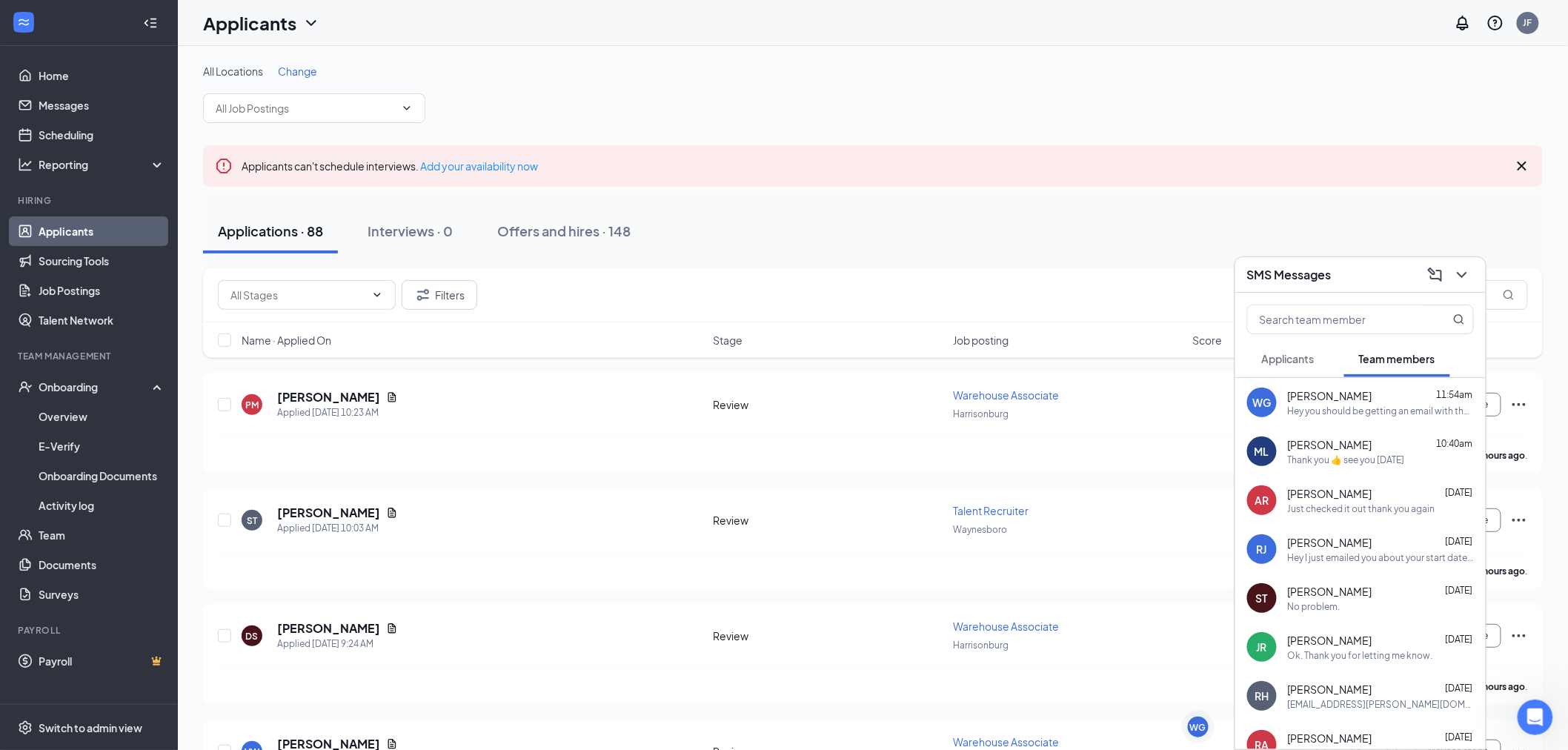
click at [1362, 394] on div "[PERSON_NAME] 11:54am" at bounding box center [1380, 396] width 186 height 15
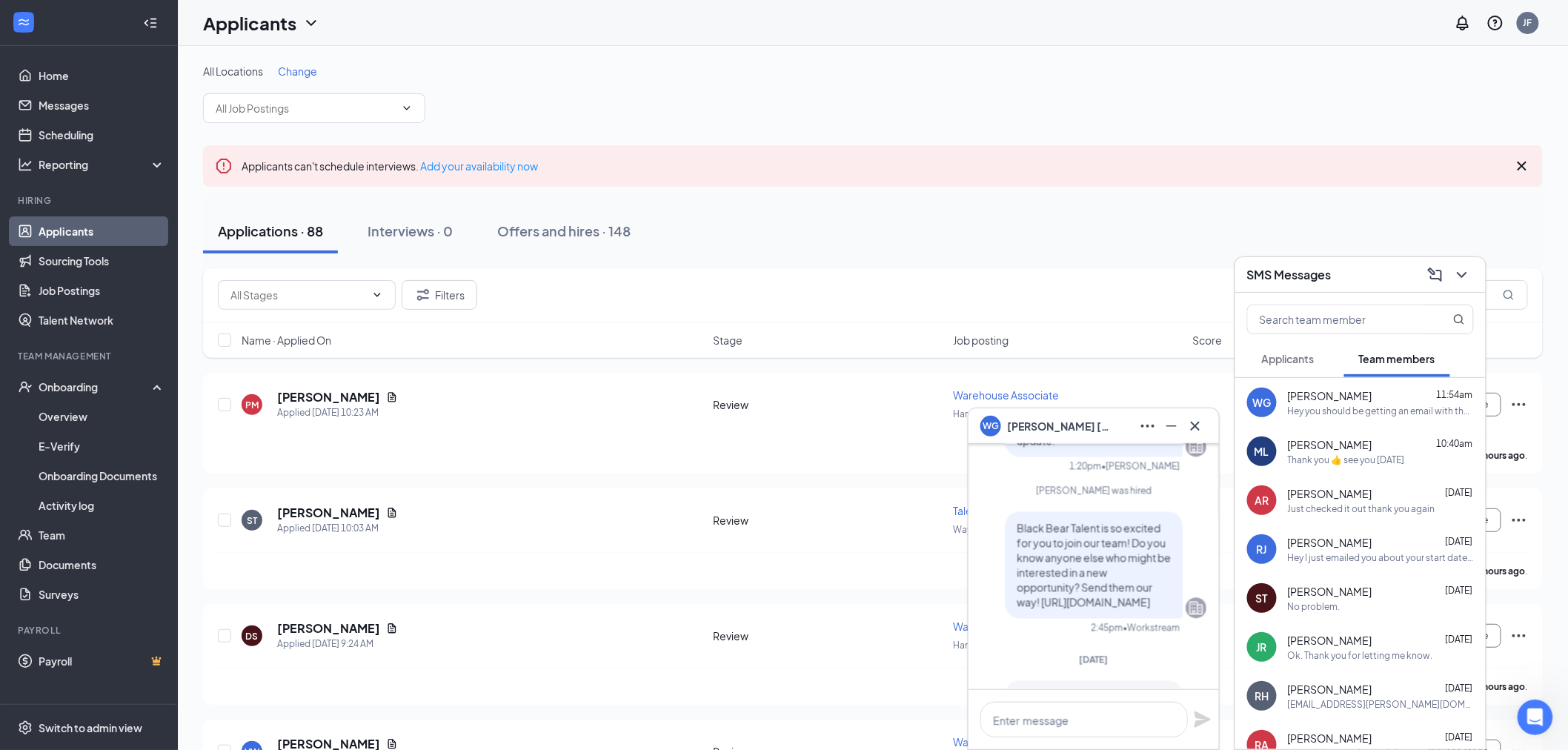
scroll to position [-1070, 0]
drag, startPoint x: 1356, startPoint y: 477, endPoint x: 1359, endPoint y: 463, distance: 14.3
click at [1356, 476] on div "AR [PERSON_NAME] [DATE] Just checked it out thank you again" at bounding box center [1360, 500] width 251 height 49
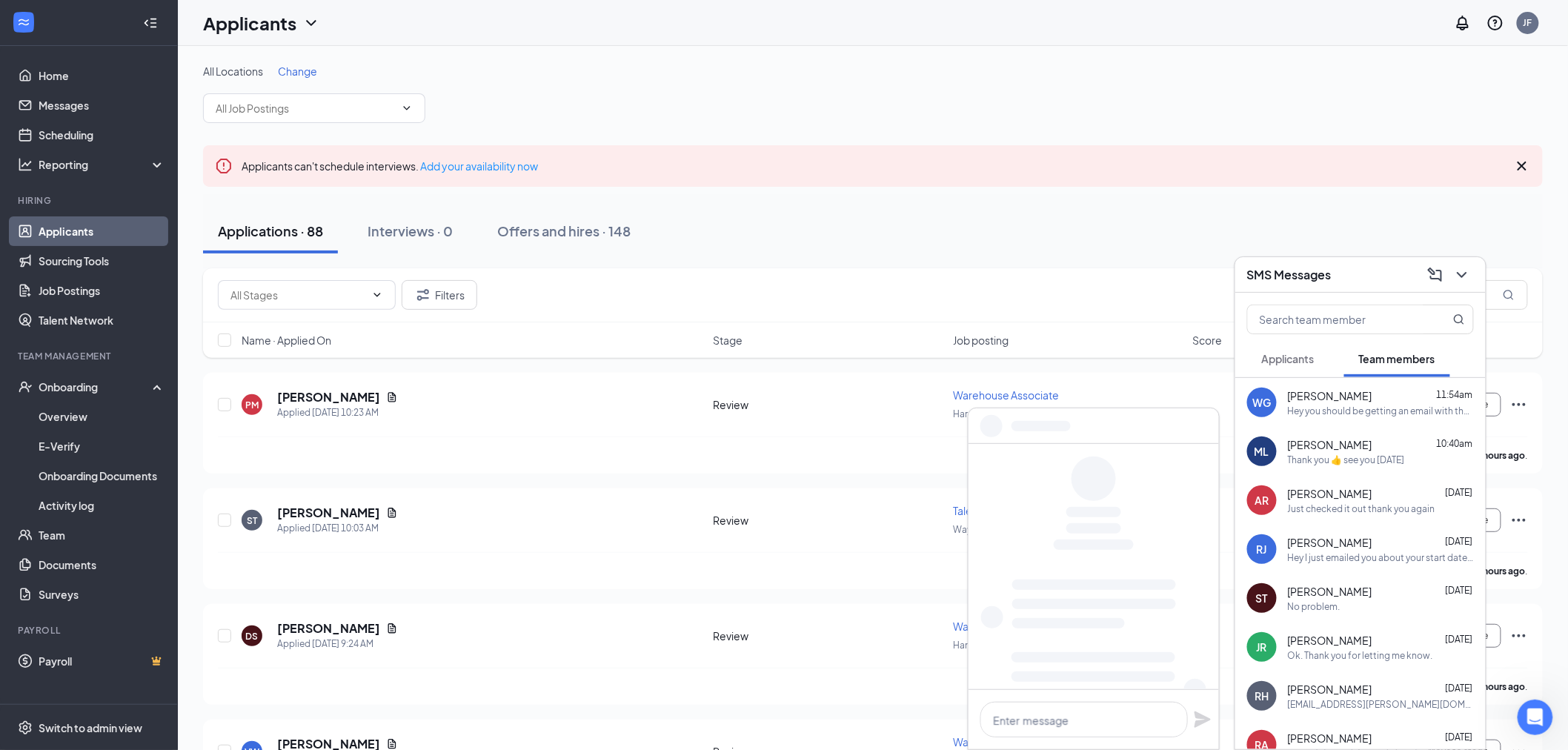
scroll to position [0, 0]
click at [1359, 463] on div "Thank you 👍 see you [DATE]" at bounding box center [1345, 459] width 117 height 12
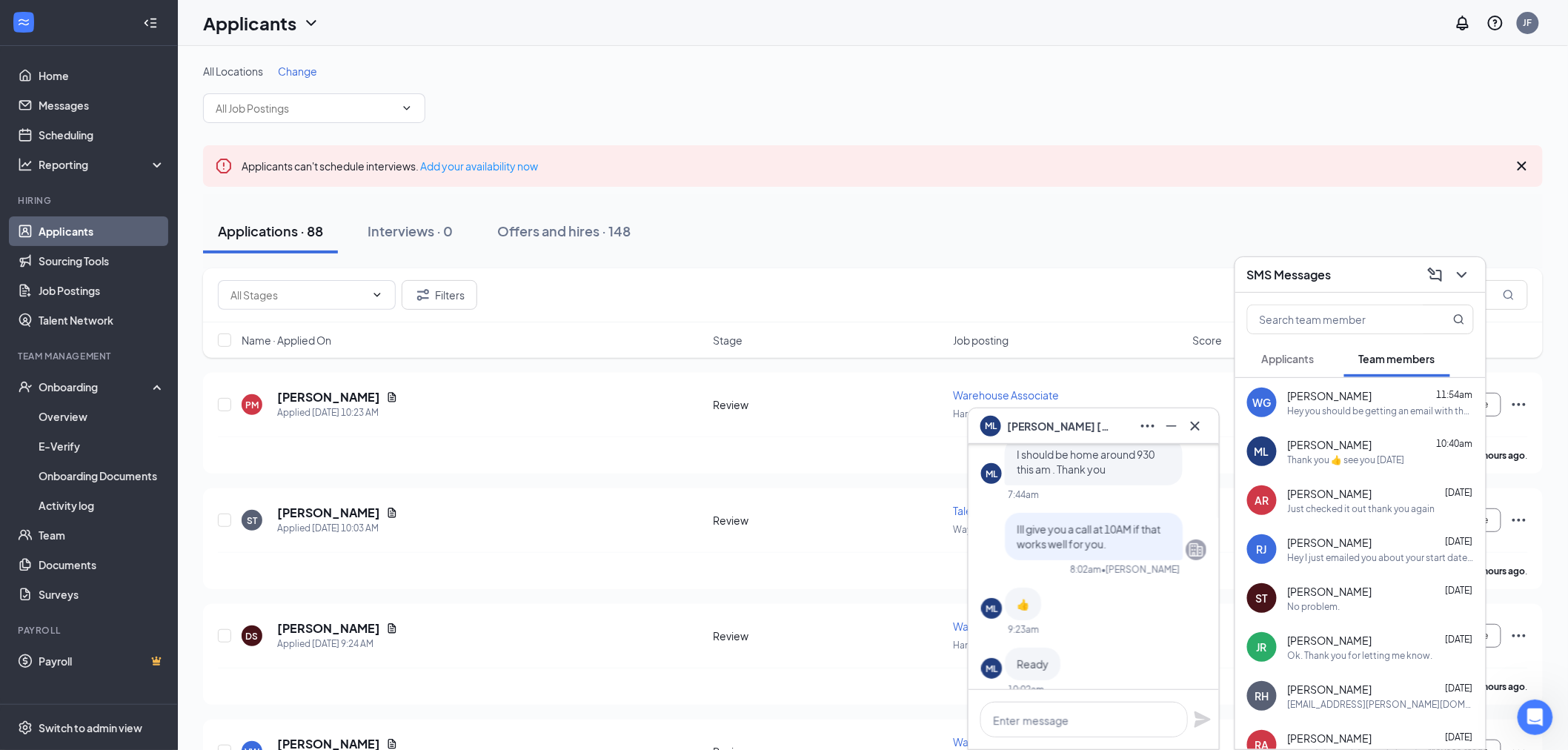
scroll to position [-411, 0]
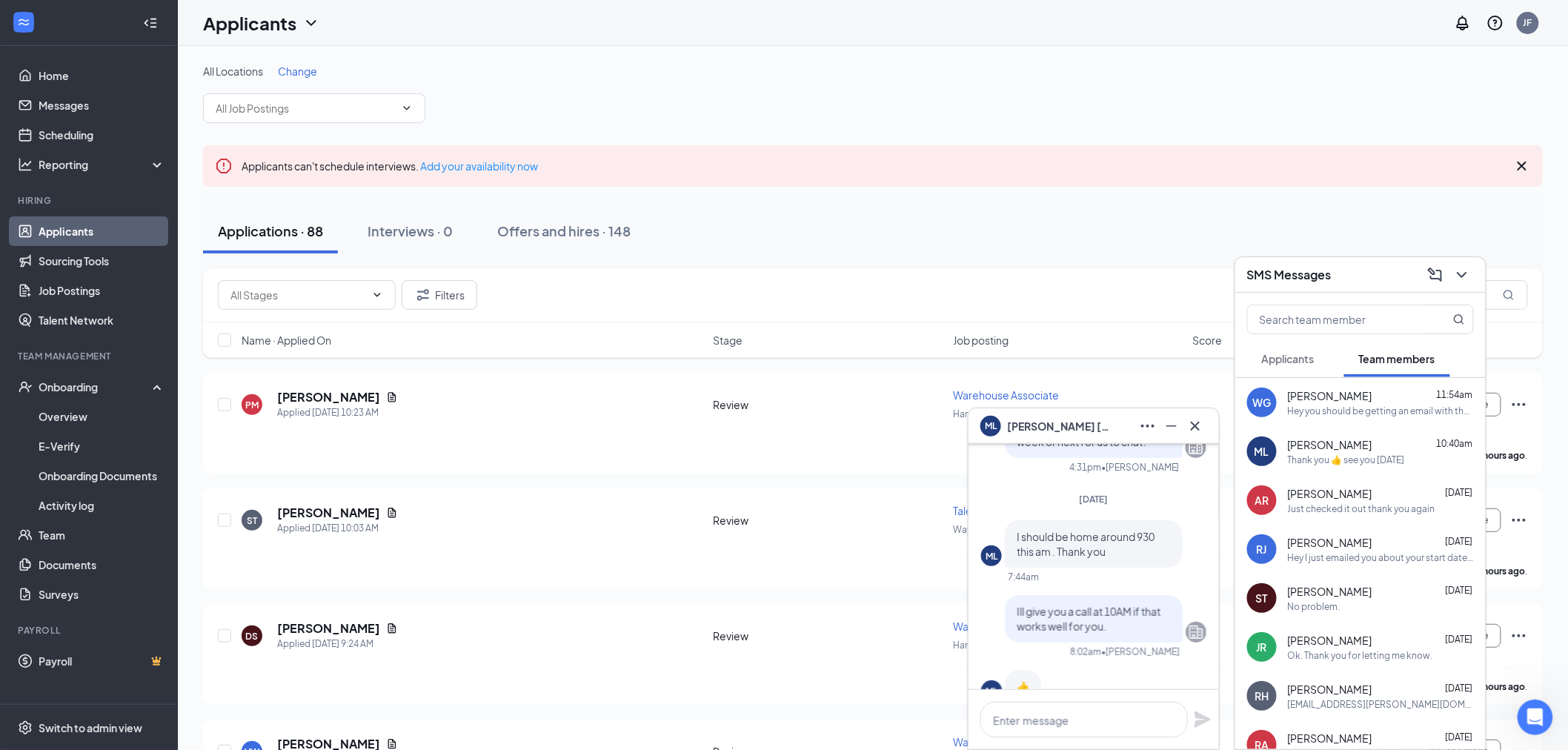
click at [1387, 483] on div "AR [PERSON_NAME] [DATE] Just checked it out thank you again" at bounding box center [1360, 500] width 251 height 49
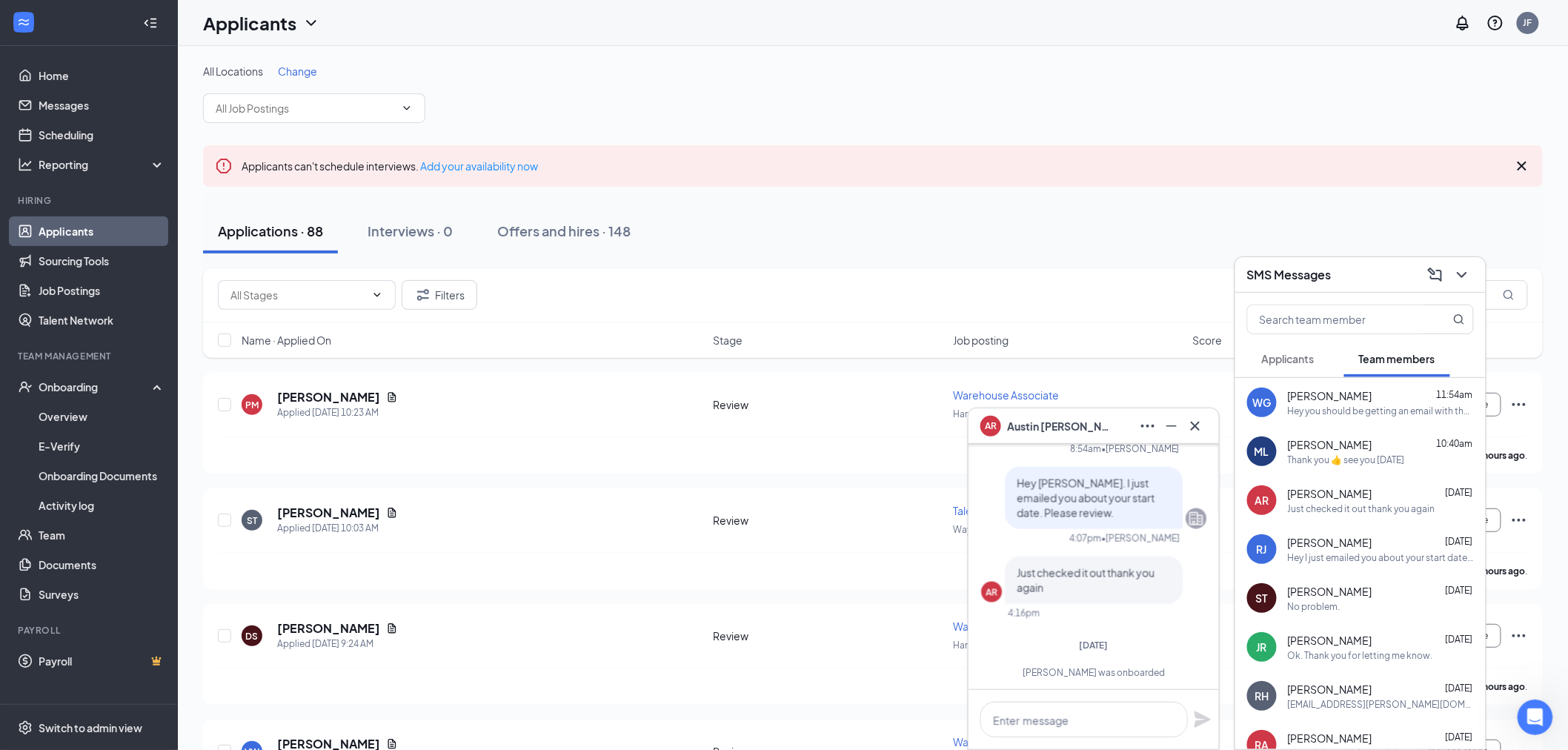
scroll to position [0, 0]
click at [1304, 358] on span "Applicants" at bounding box center [1288, 358] width 52 height 13
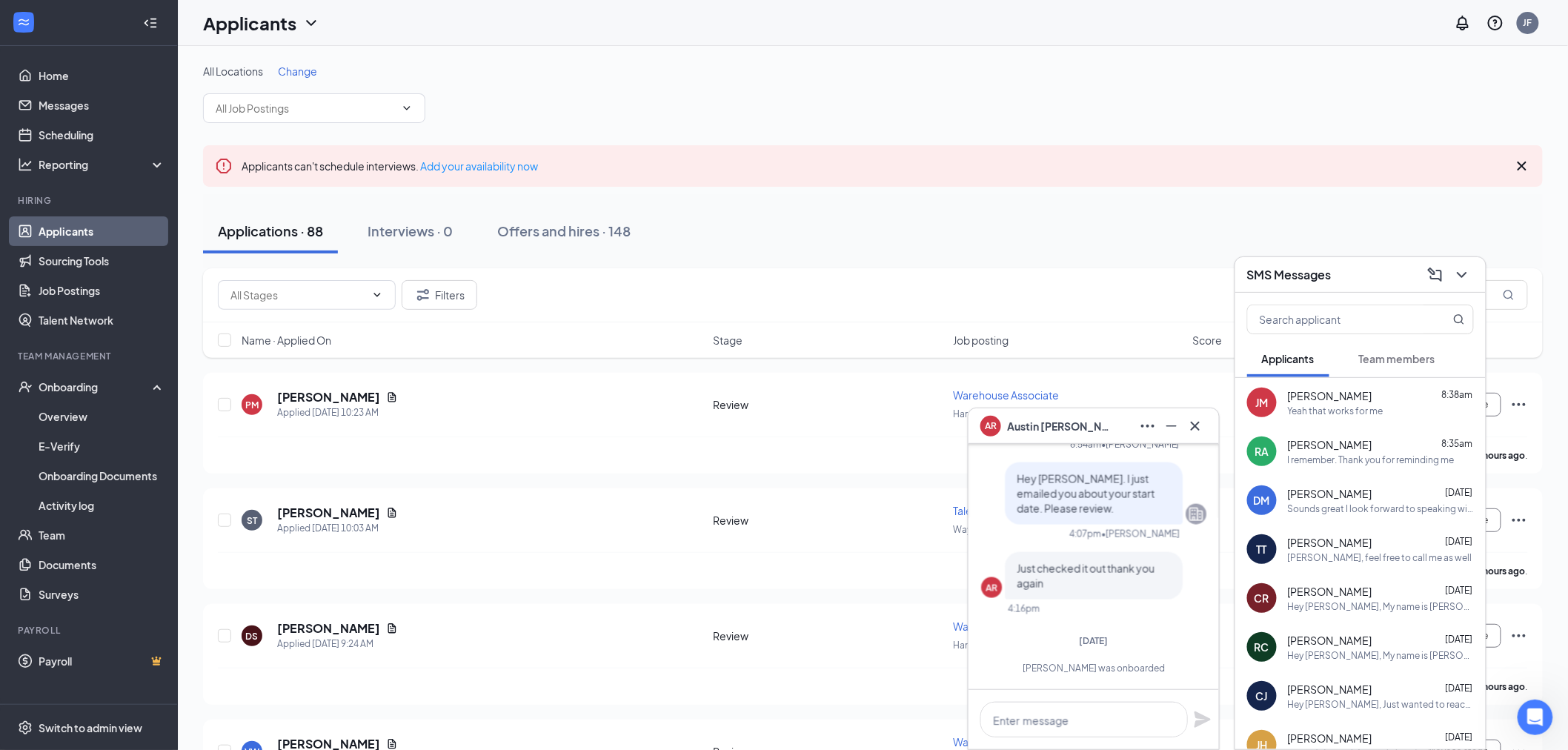
click at [1390, 410] on div "Yeah that works for me" at bounding box center [1380, 411] width 186 height 12
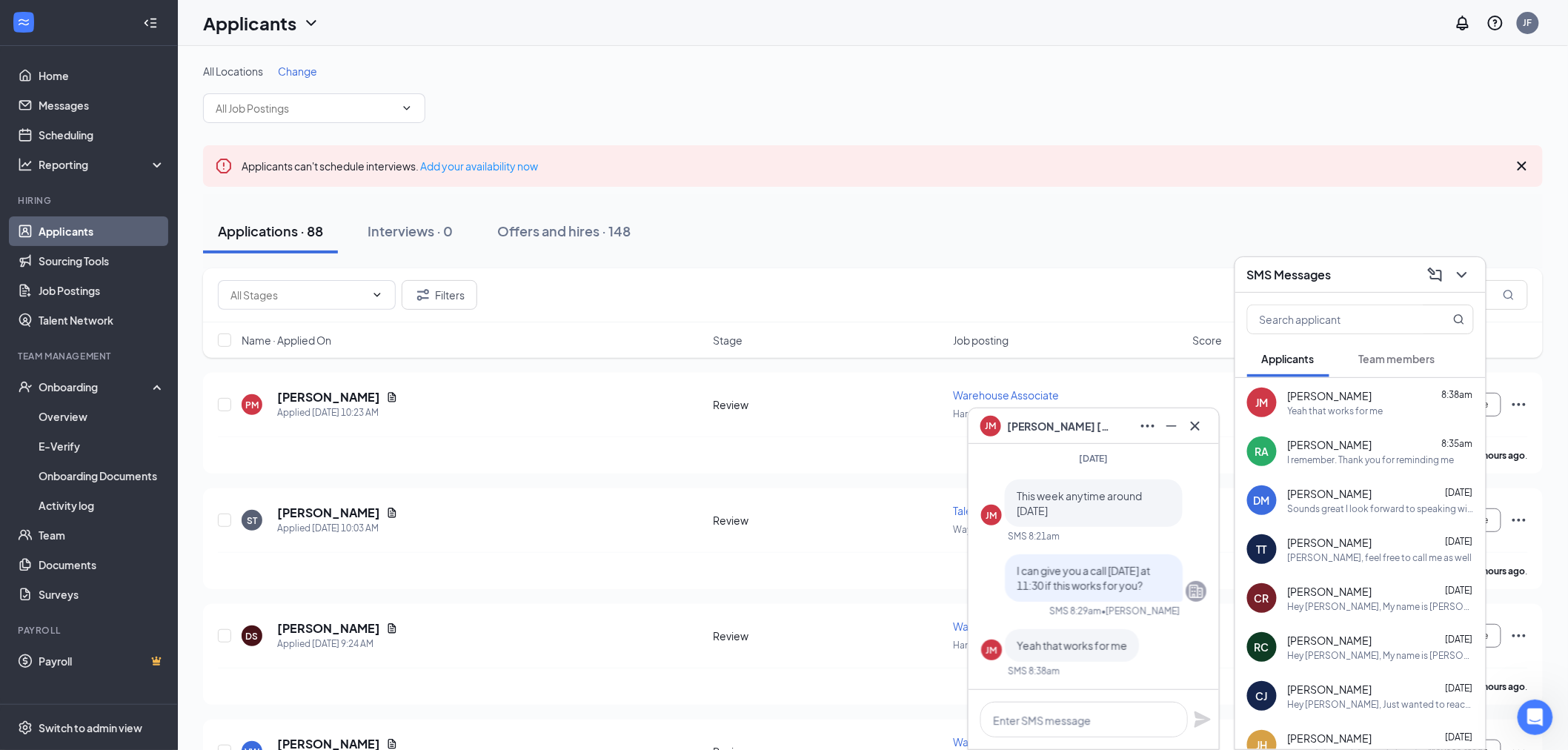
click at [1390, 505] on div "Sounds great I look forward to speaking with you Have a good evening" at bounding box center [1380, 508] width 186 height 12
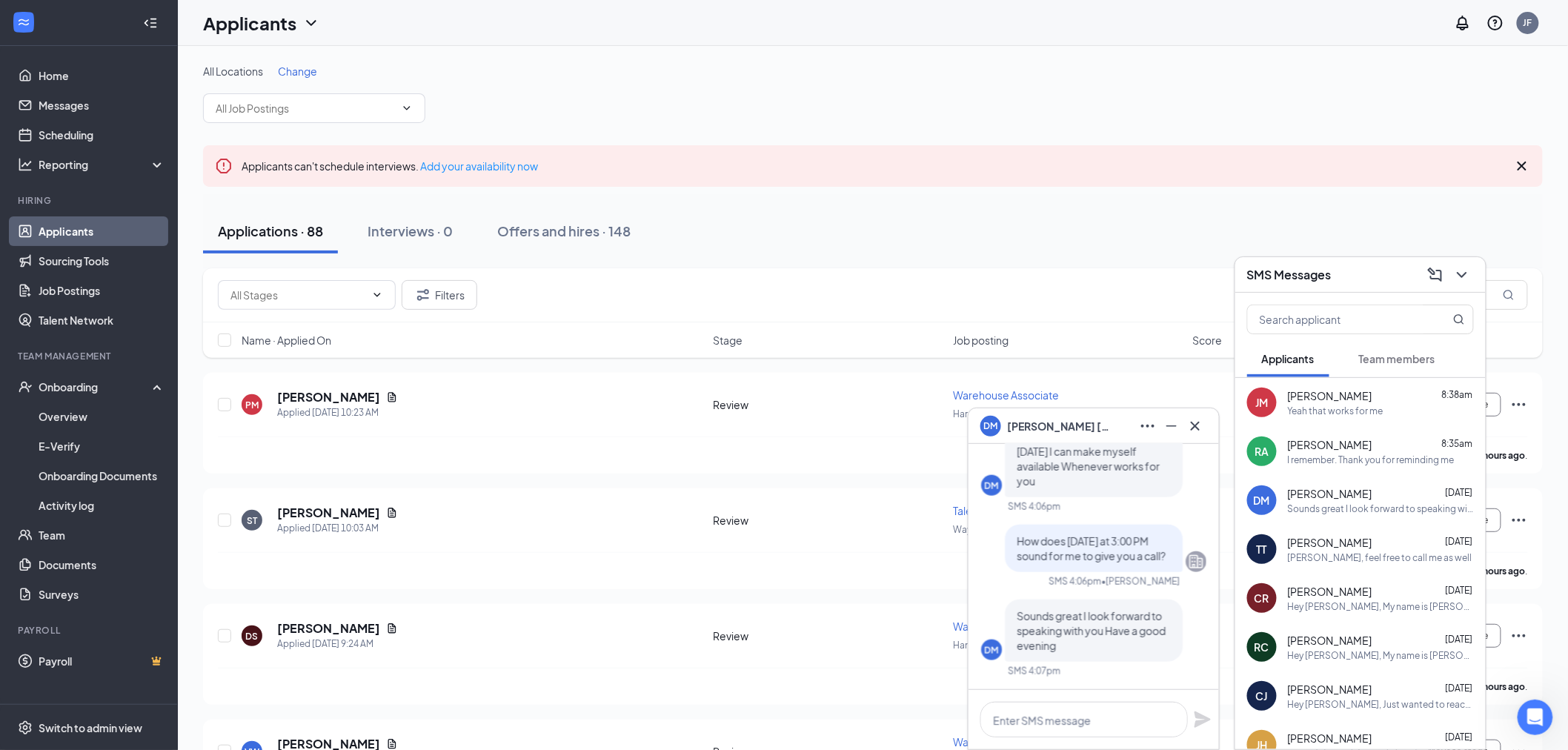
click at [1108, 426] on div "DM [PERSON_NAME]" at bounding box center [1093, 425] width 226 height 23
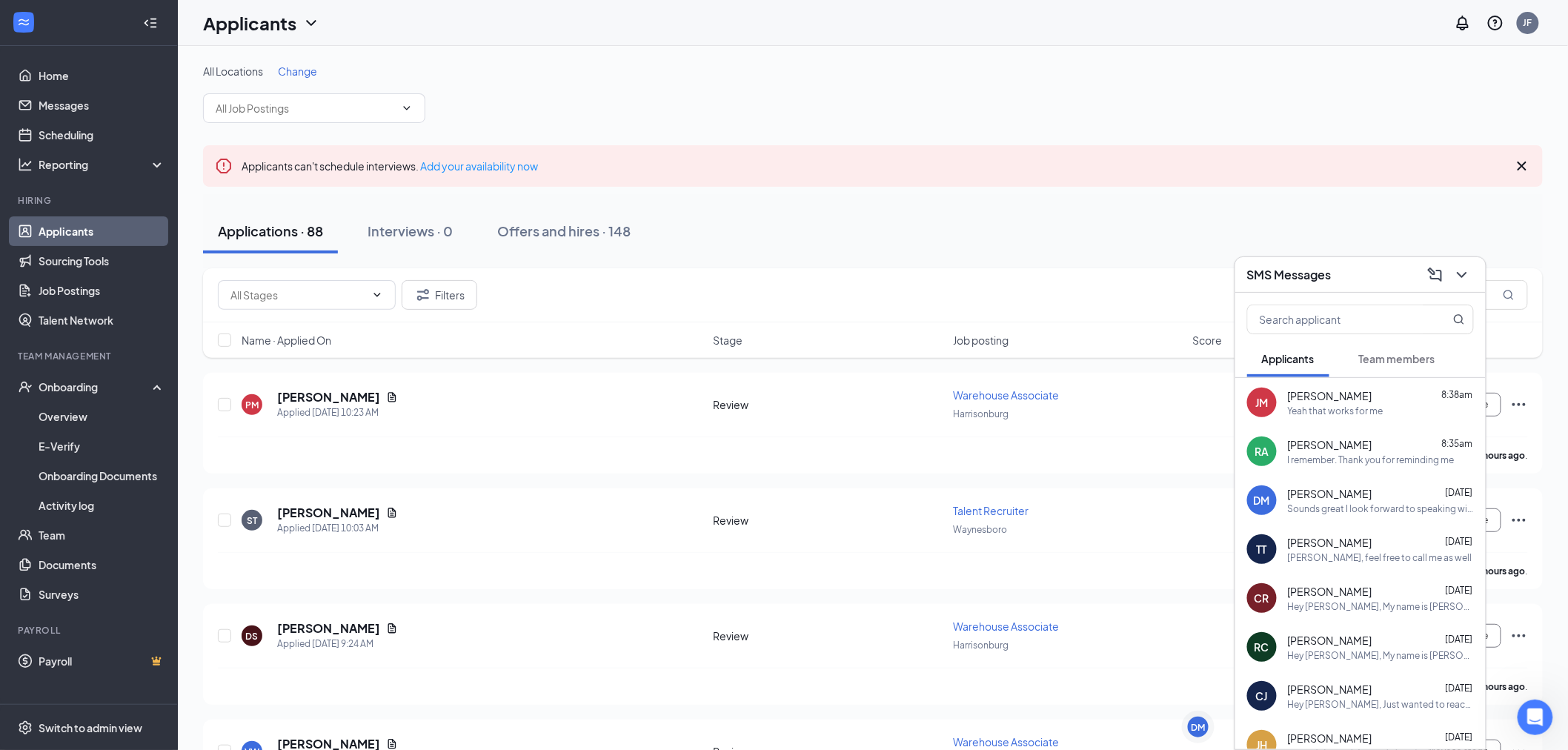
click at [1358, 280] on div "SMS Messages" at bounding box center [1360, 274] width 226 height 23
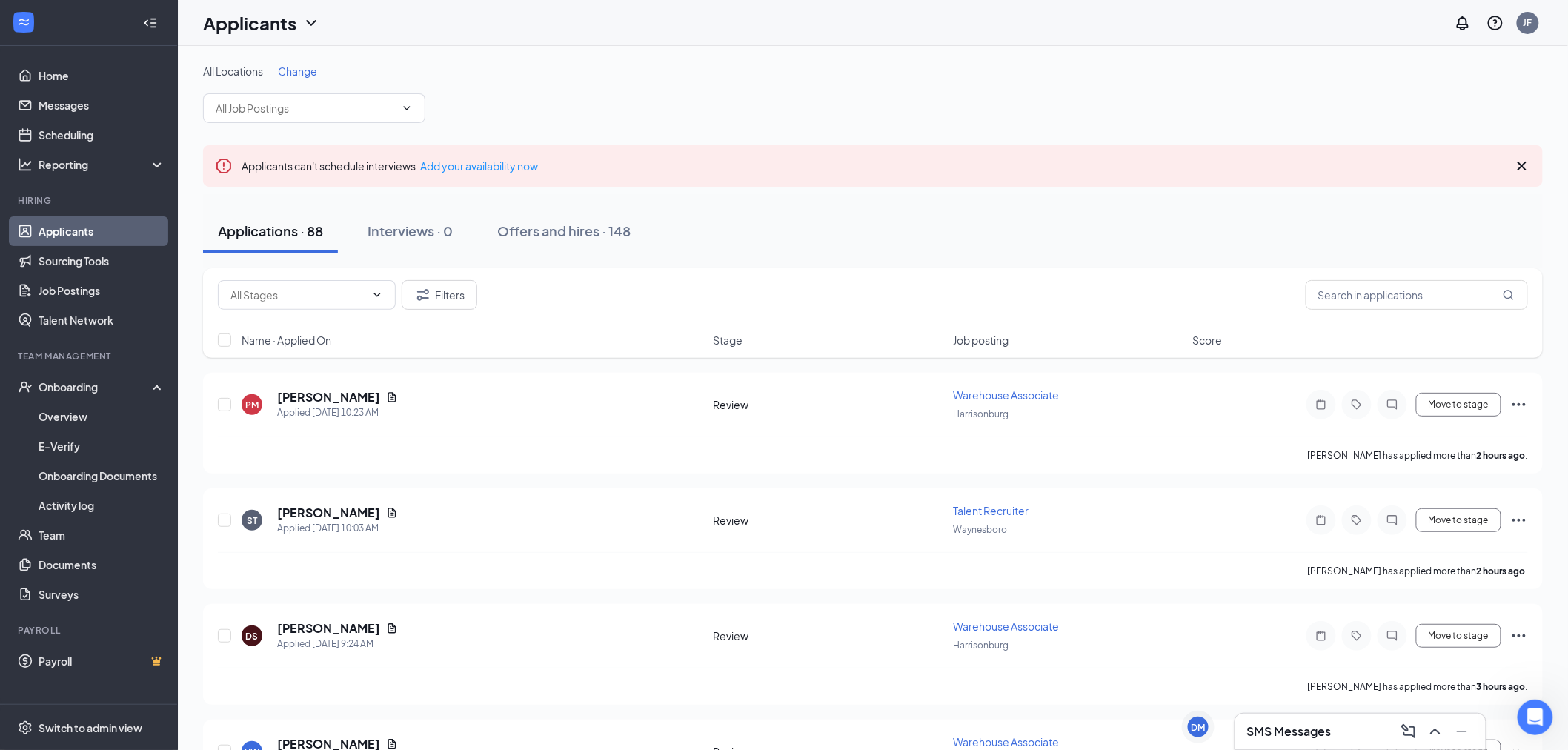
click at [1280, 727] on h3 "SMS Messages" at bounding box center [1289, 730] width 84 height 16
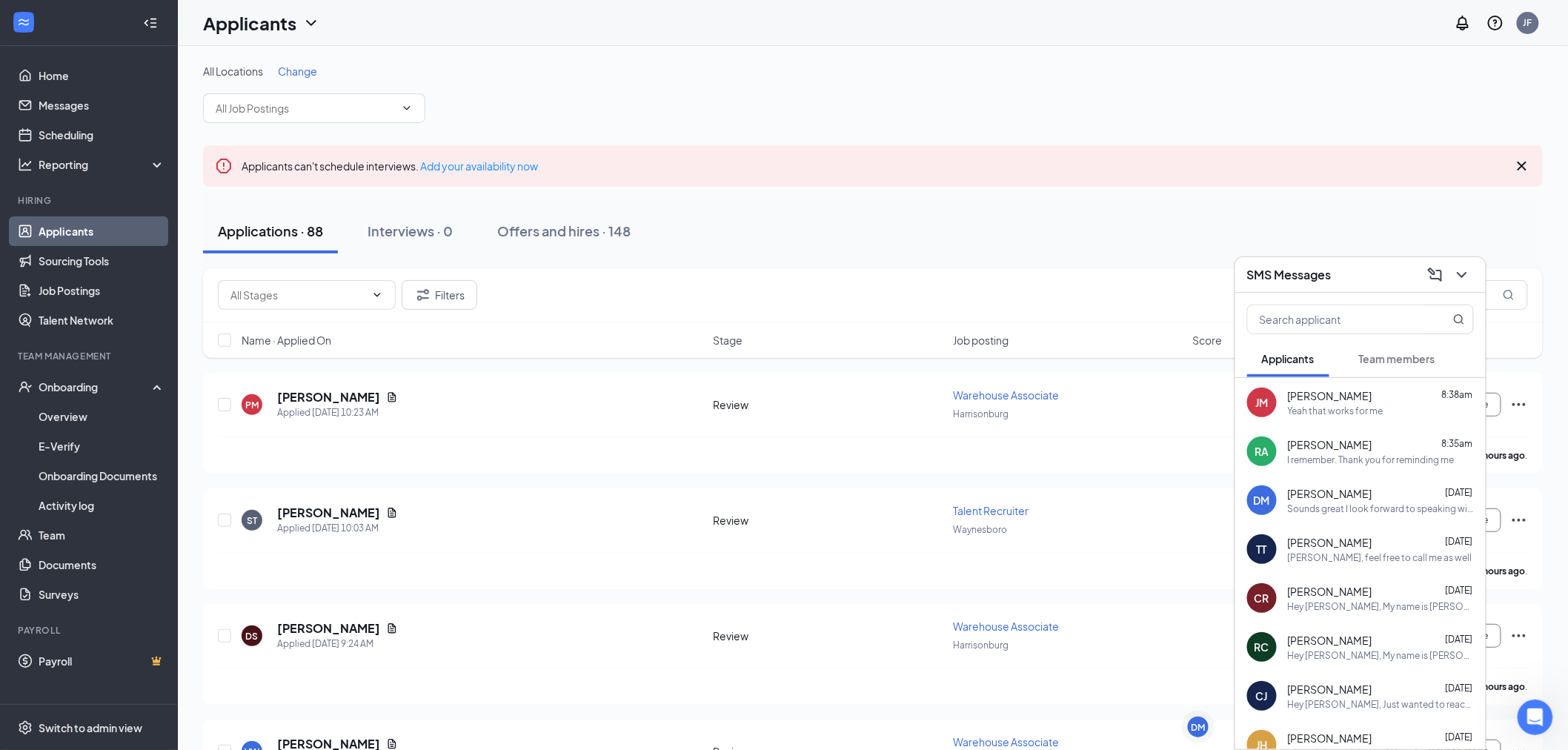
click at [1357, 262] on div "SMS Messages" at bounding box center [1360, 275] width 251 height 36
